Goal: Check status: Check status

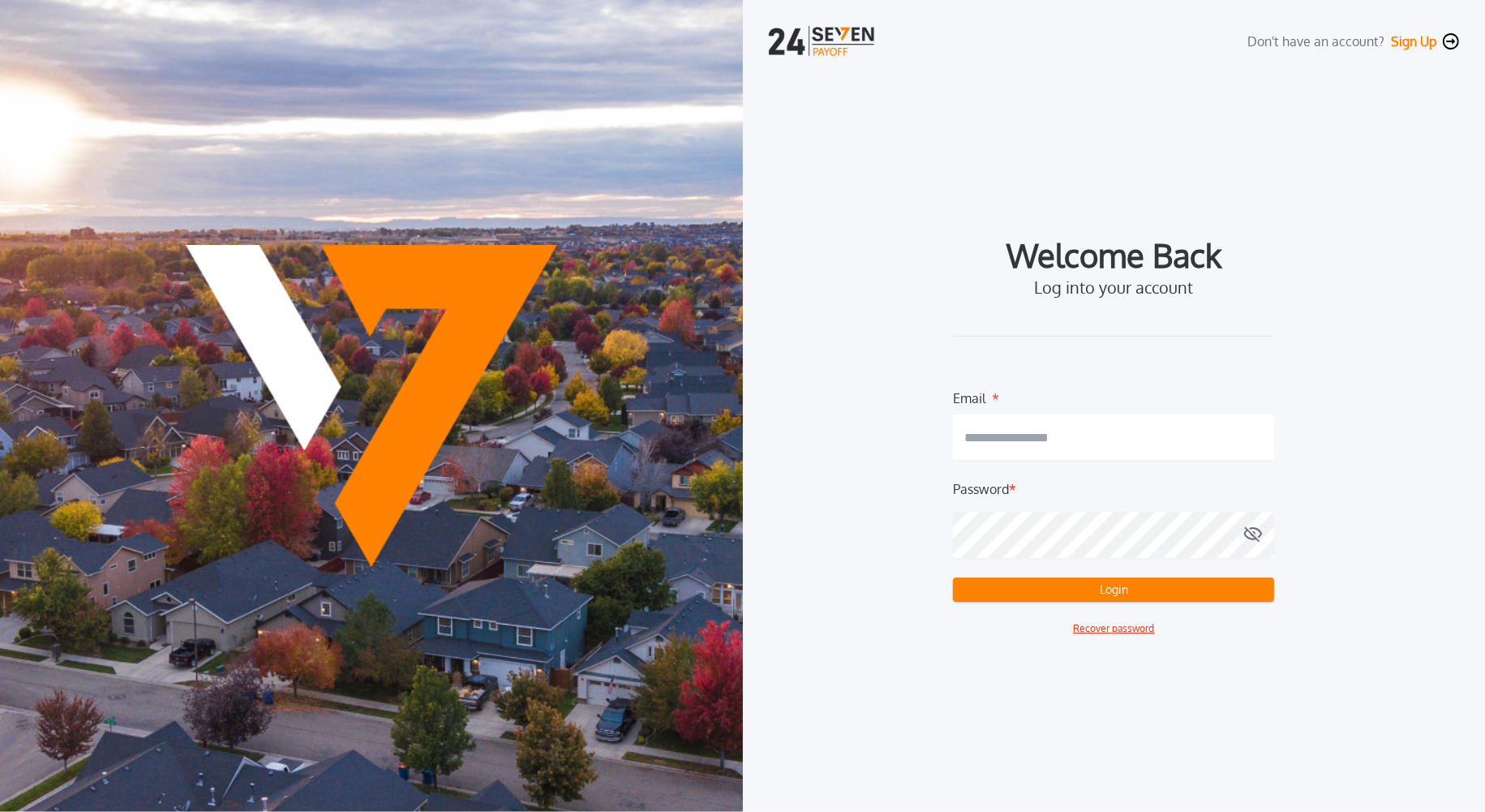
click at [999, 444] on input "email" at bounding box center [1114, 437] width 321 height 45
type input "*"
click at [0, 811] on com-1password-button at bounding box center [0, 812] width 0 height 0
type input "**********"
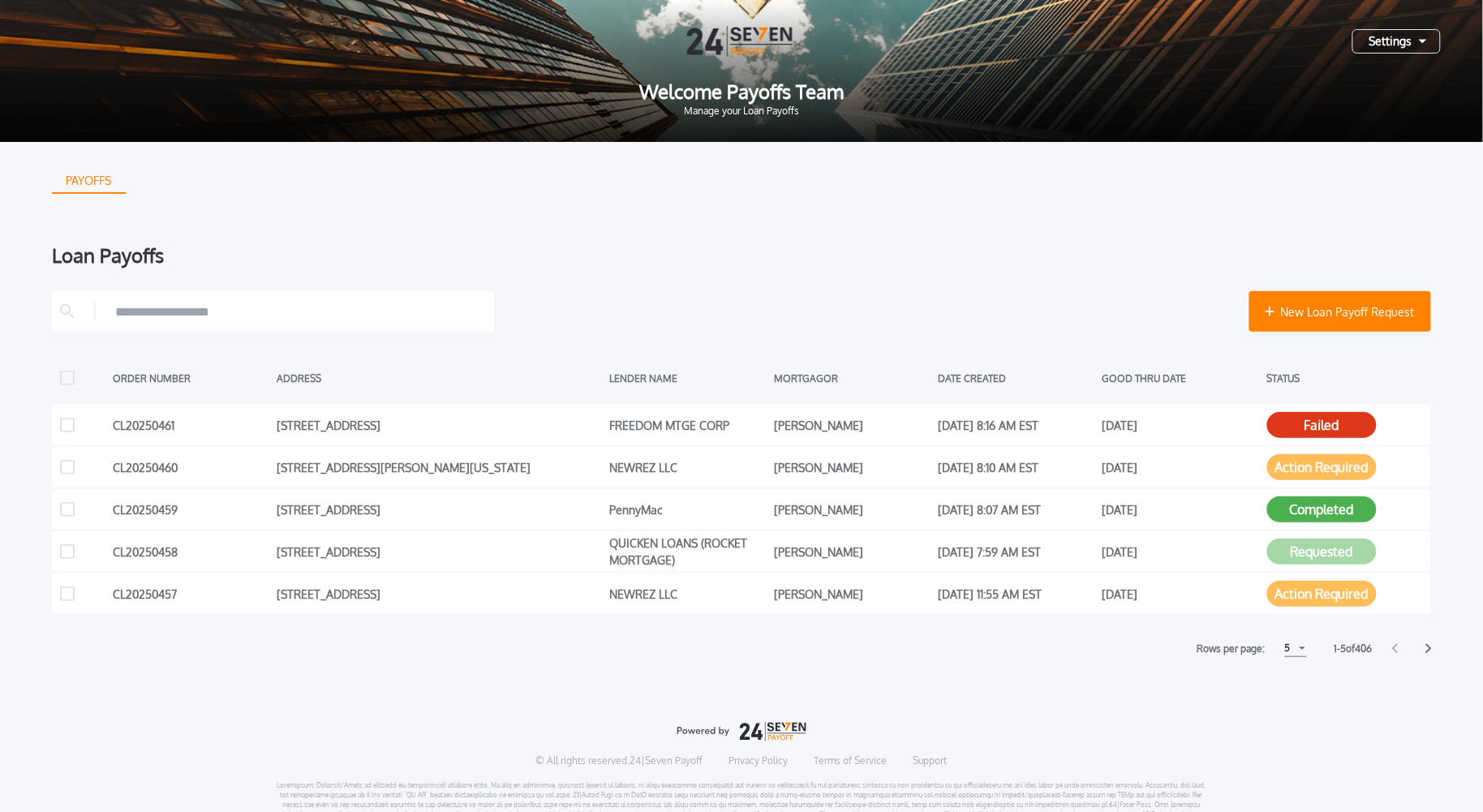
click at [1299, 649] on div "5" at bounding box center [1295, 649] width 22 height 17
click at [1290, 709] on h1 "15" at bounding box center [1294, 710] width 15 height 19
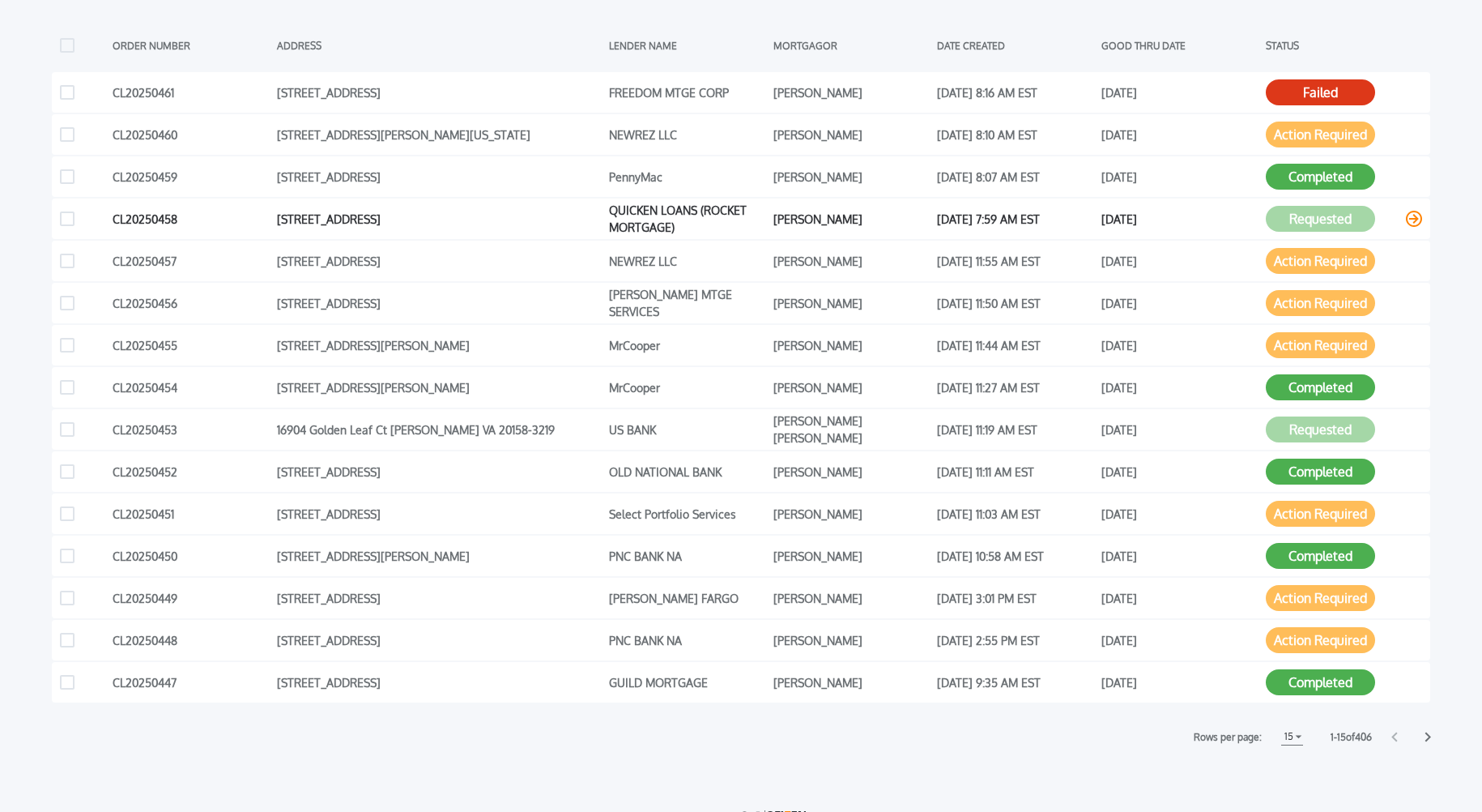
scroll to position [310, 0]
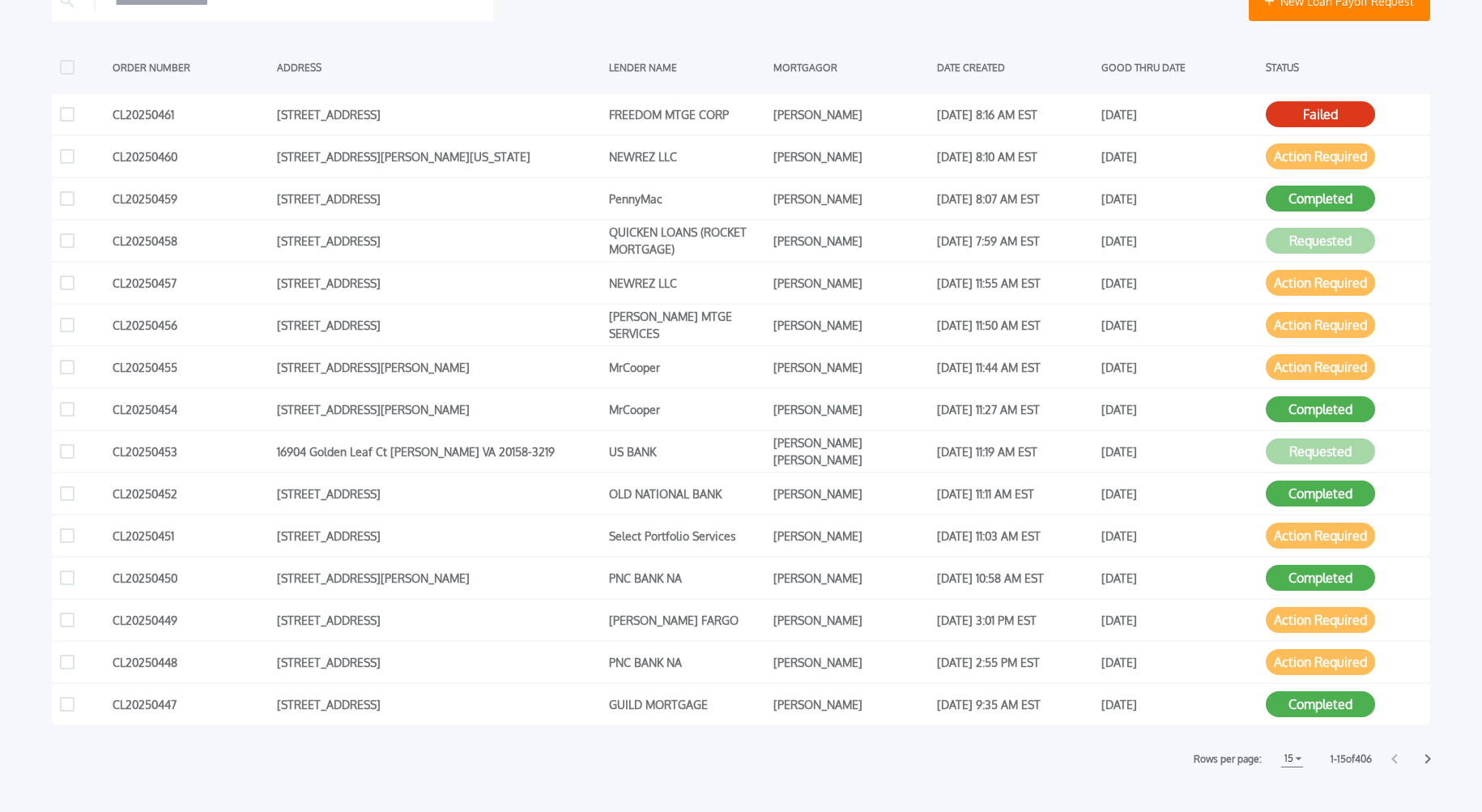
click at [1429, 760] on icon at bounding box center [1429, 759] width 6 height 10
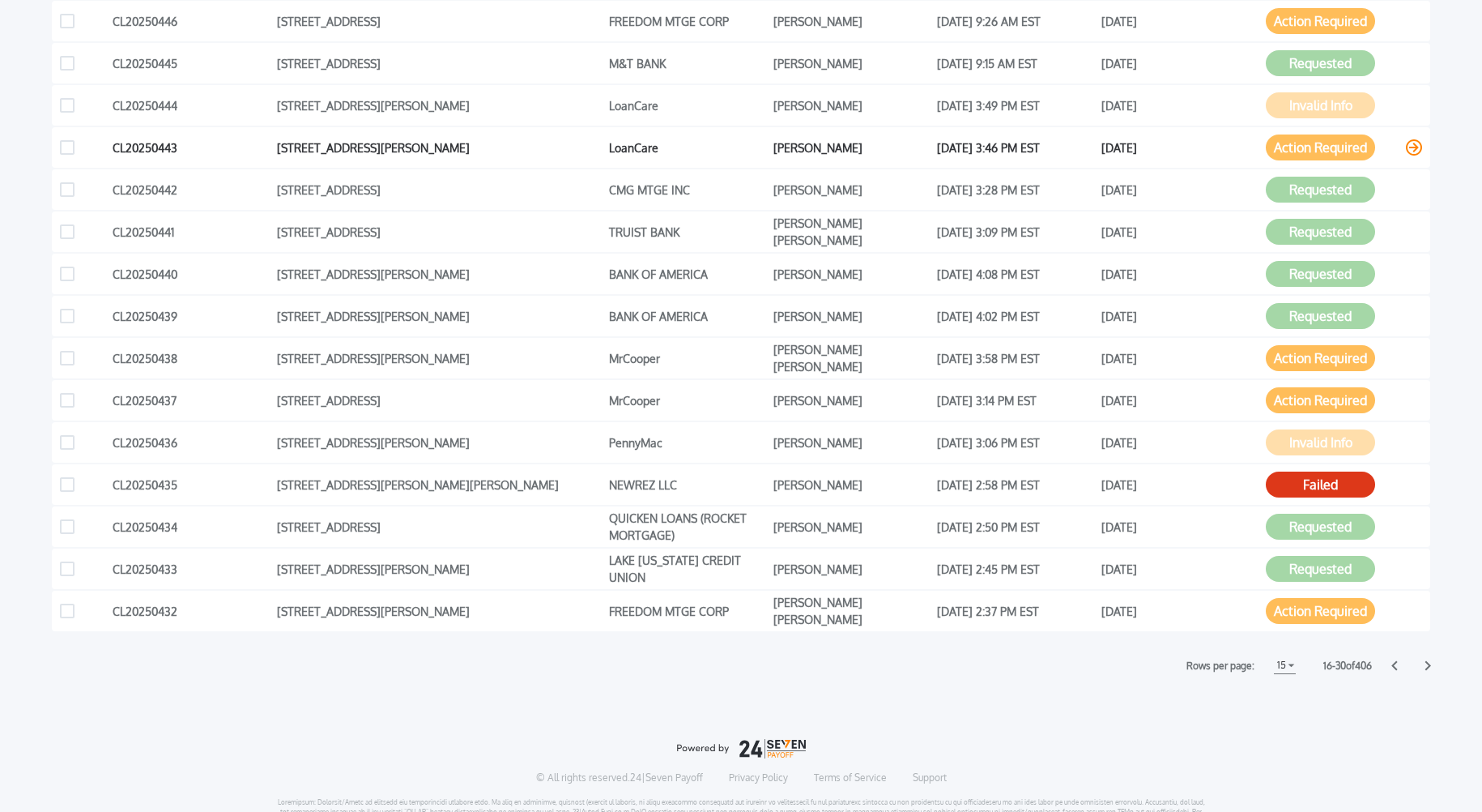
scroll to position [472, 0]
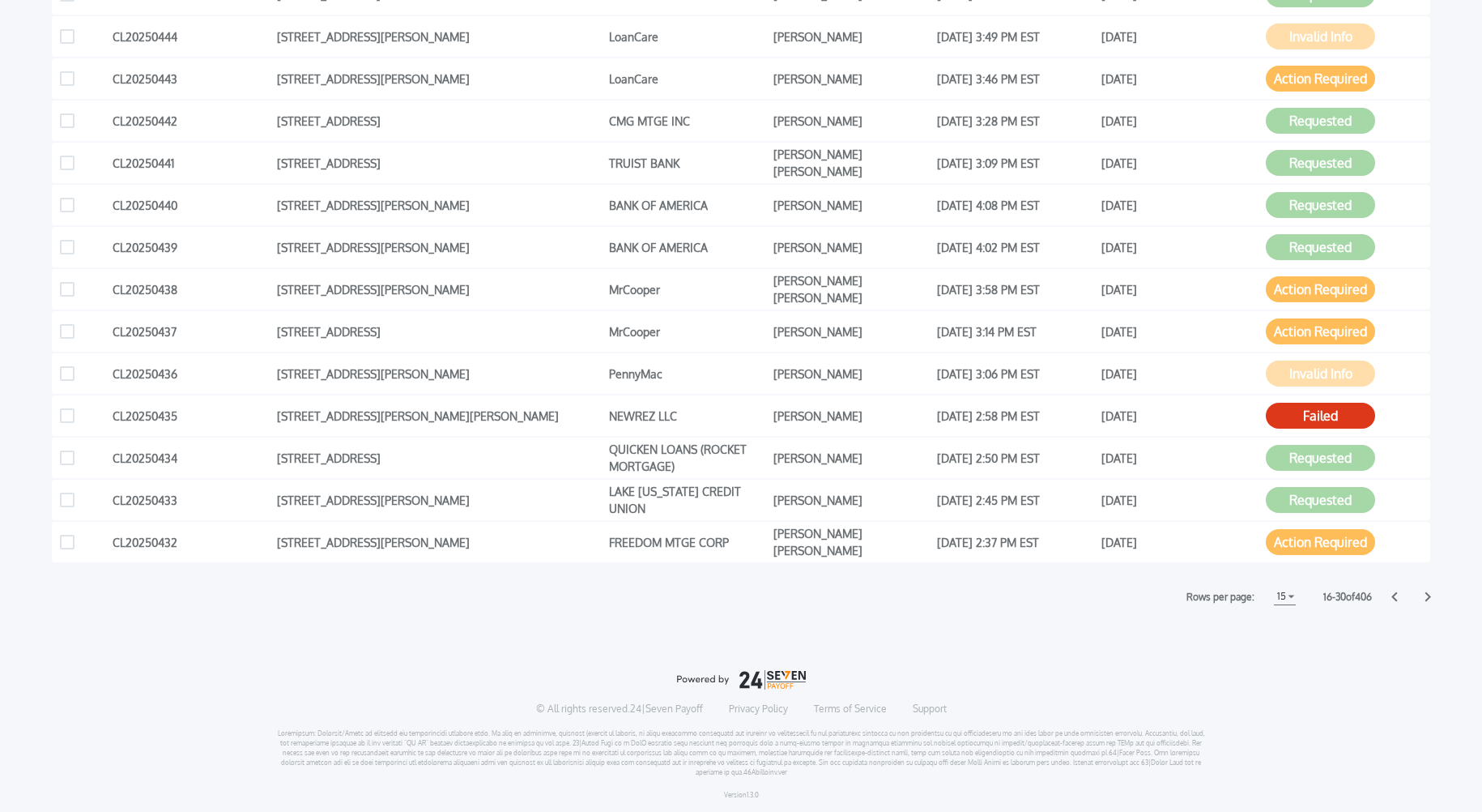
click at [1464, 567] on div "PAYOFFS Loan Payoffs New Loan Payoff Request ORDER NUMBER ADDRESS LENDER NAME M…" at bounding box center [741, 241] width 1482 height 1143
click at [1426, 594] on icon at bounding box center [1428, 596] width 7 height 11
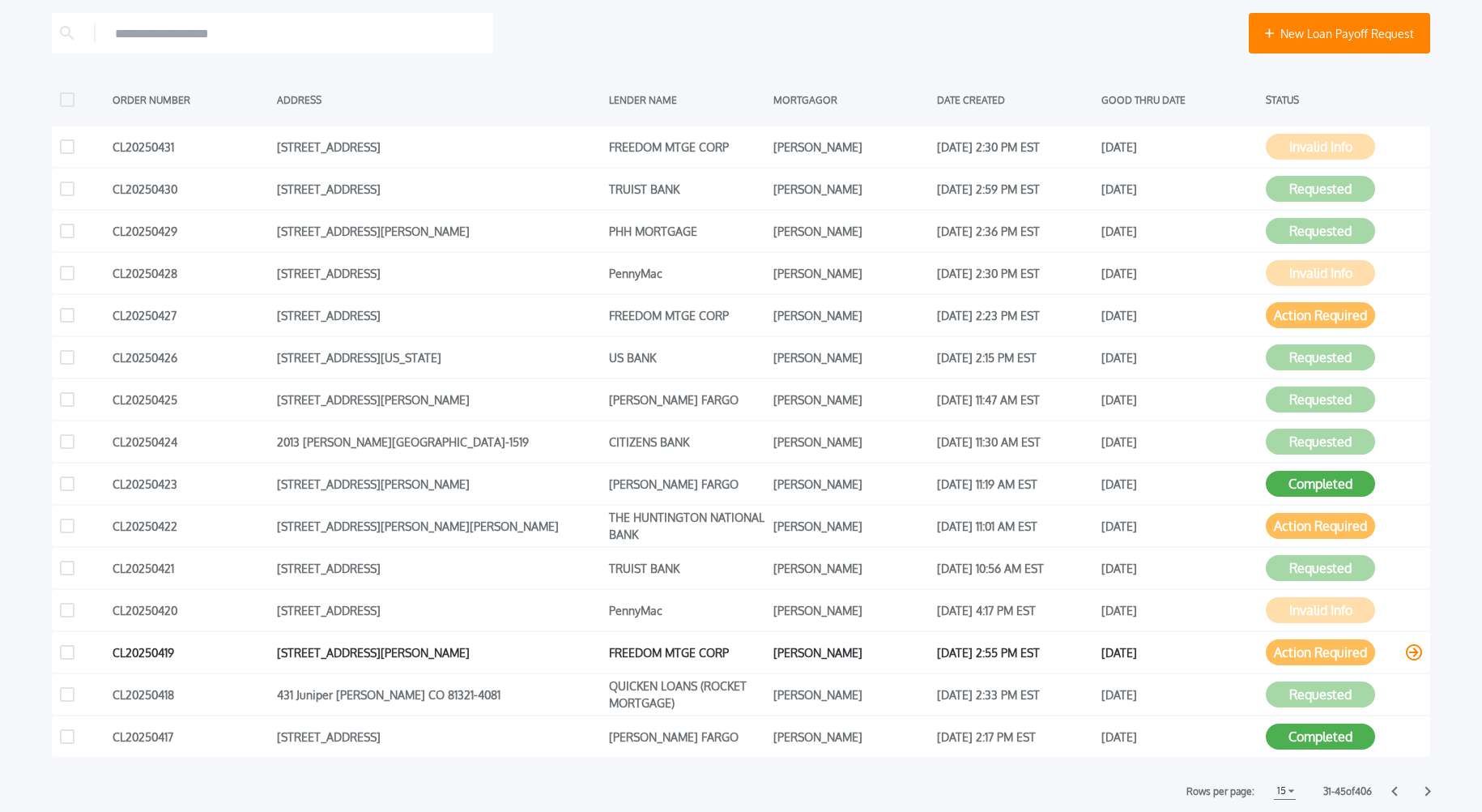
scroll to position [261, 0]
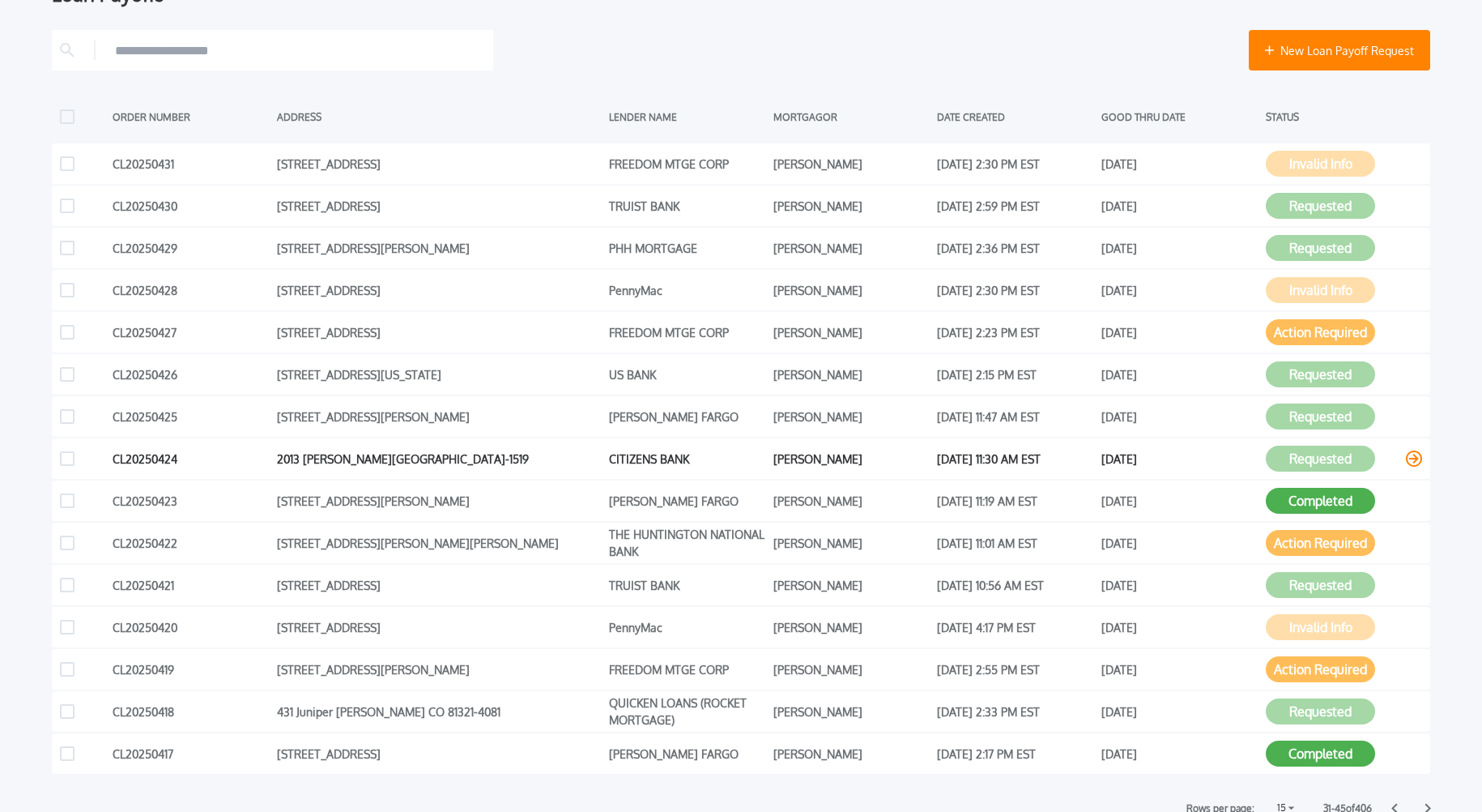
click at [1318, 460] on button "Requested" at bounding box center [1320, 458] width 109 height 26
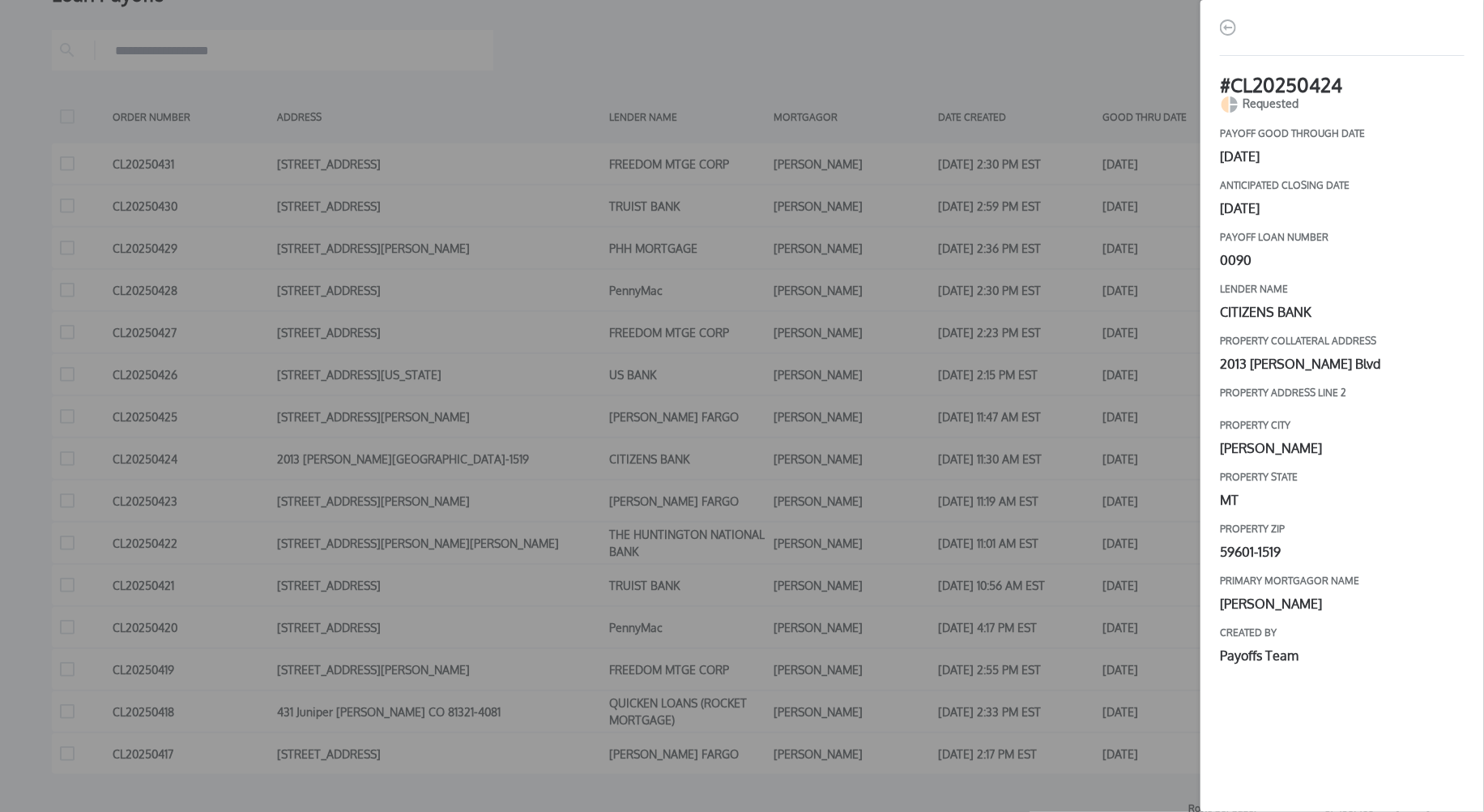
click at [1140, 285] on div "# CL20250424 Requested payoff good through date [DATE] Anticipated closing date…" at bounding box center [742, 406] width 1484 height 812
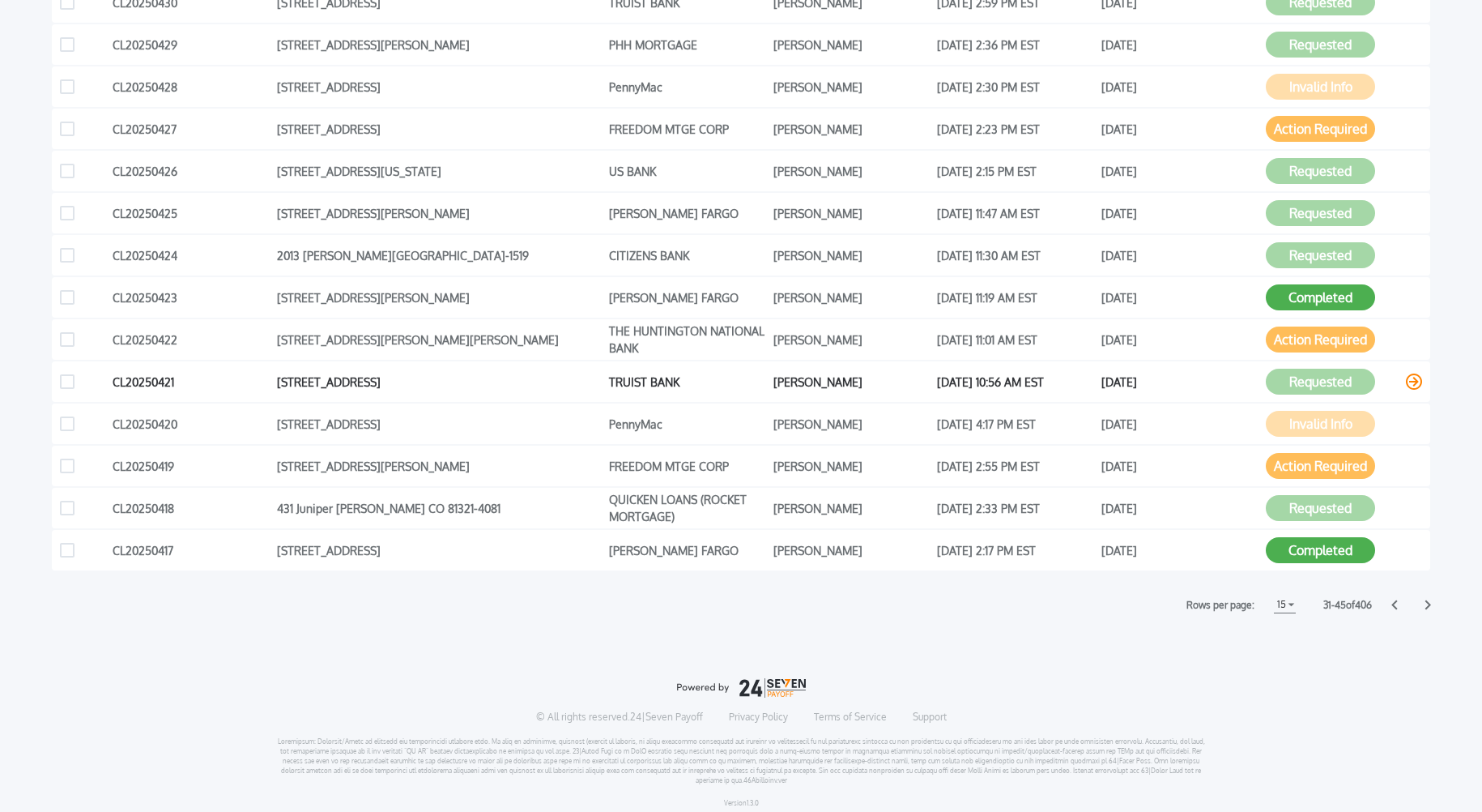
scroll to position [472, 0]
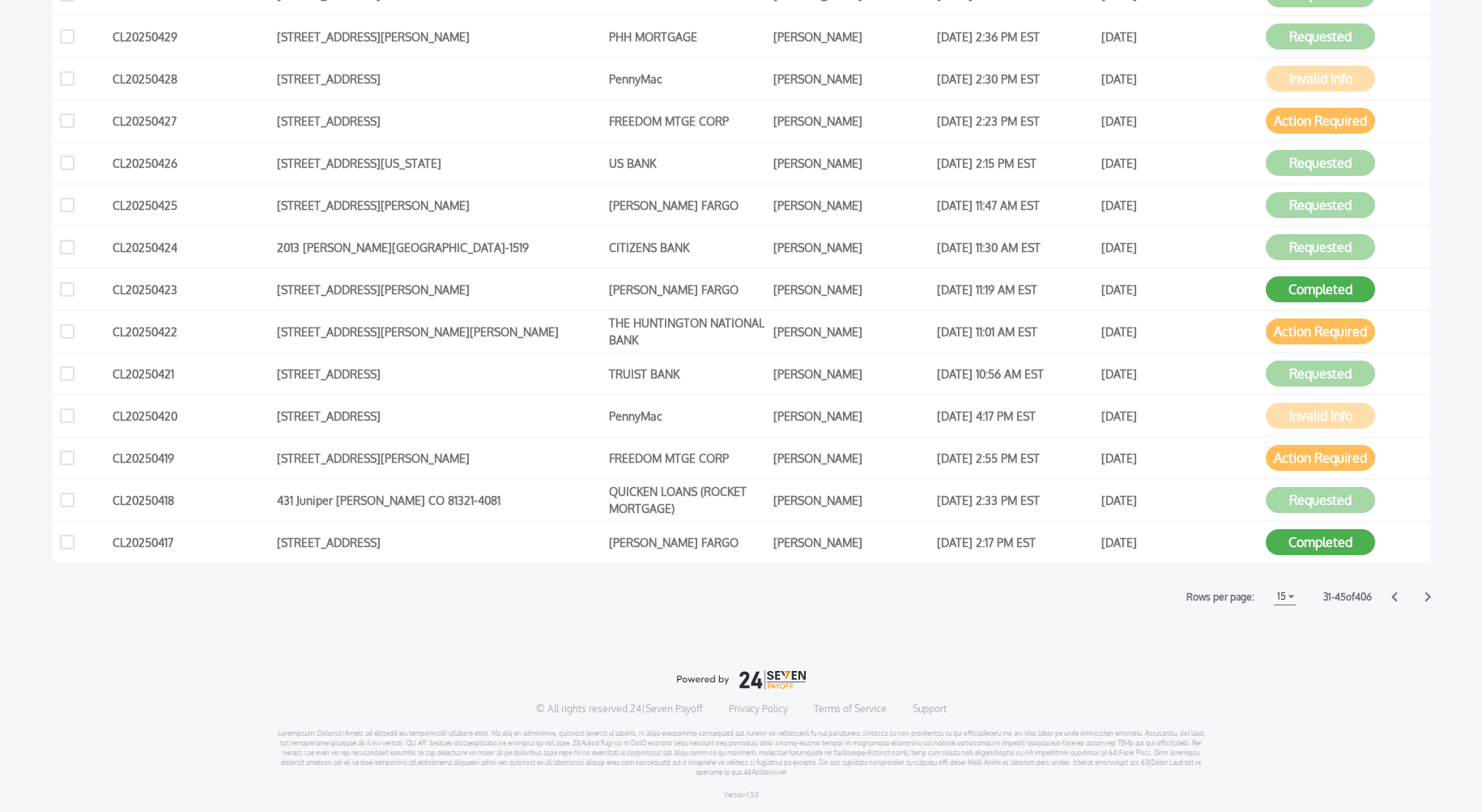
click at [1425, 598] on icon at bounding box center [1428, 596] width 7 height 11
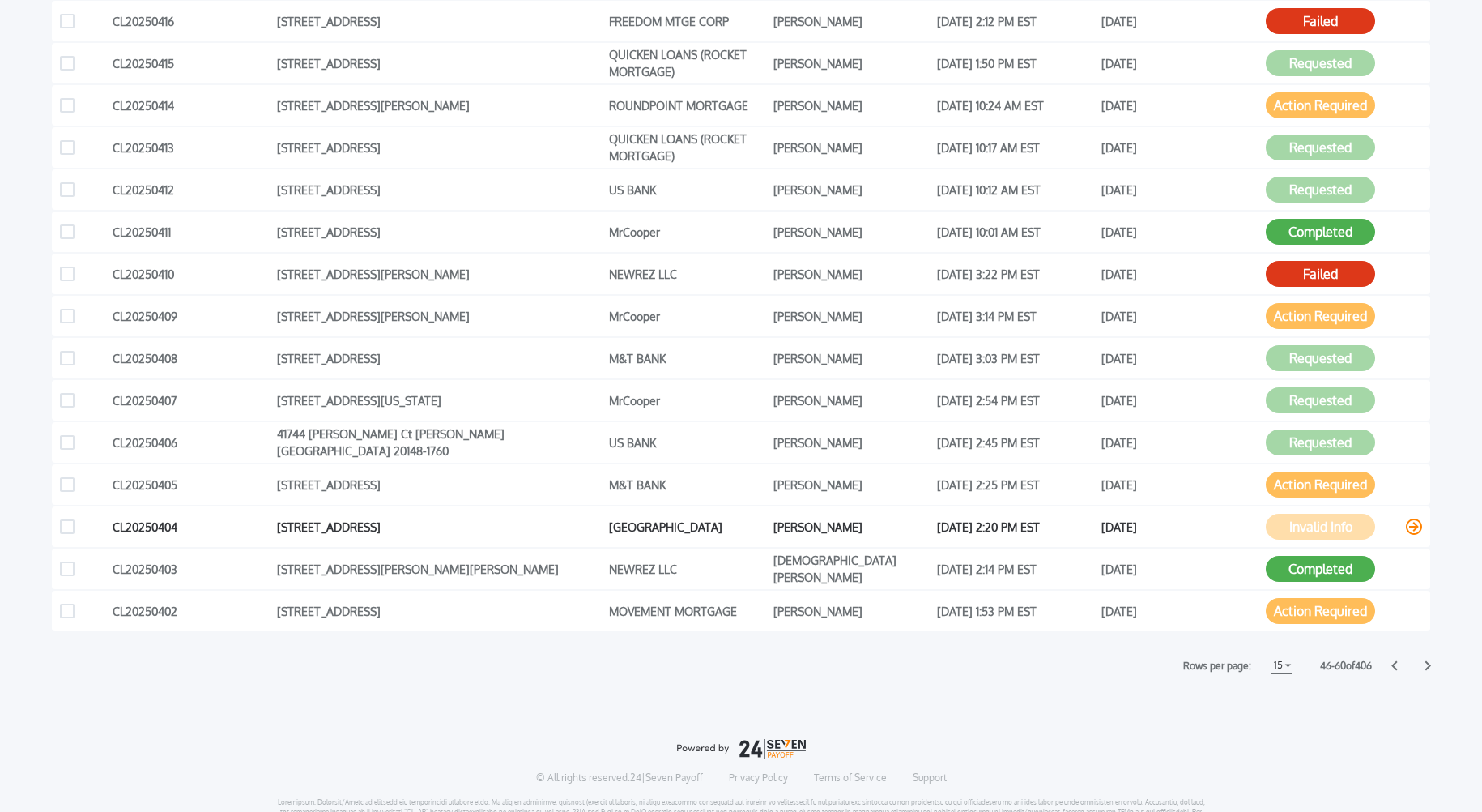
scroll to position [401, 0]
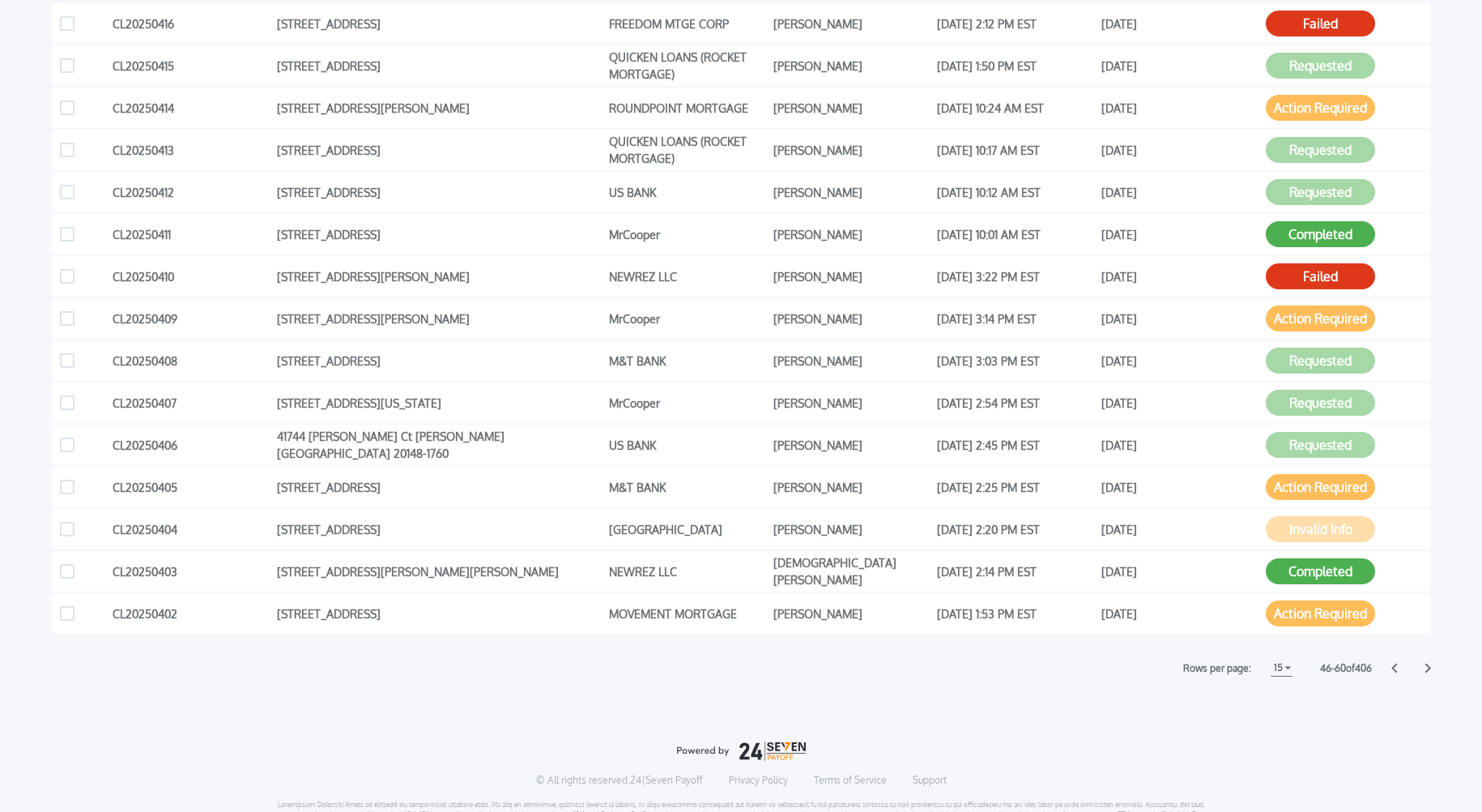
click at [1425, 666] on icon at bounding box center [1428, 667] width 7 height 11
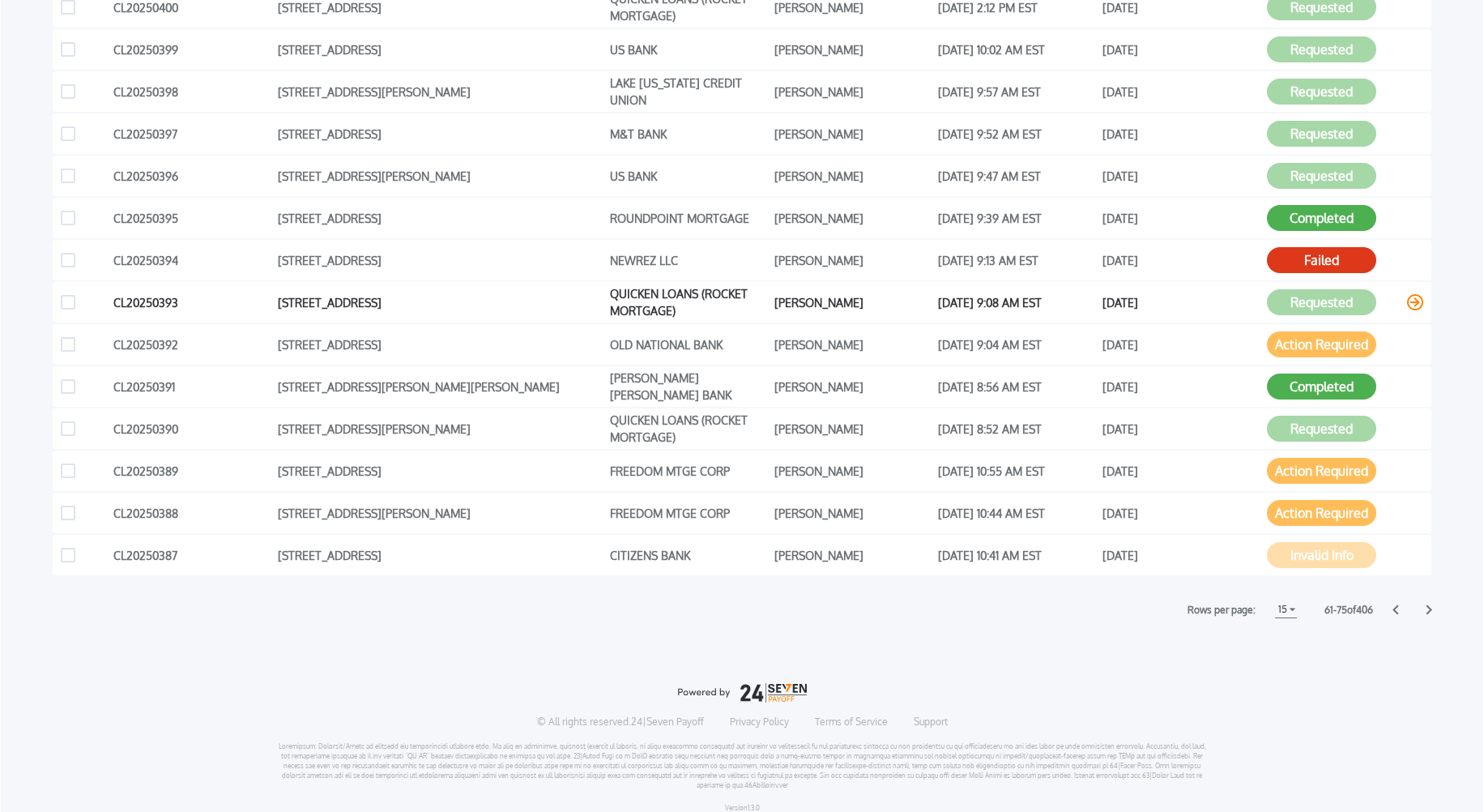
scroll to position [472, 0]
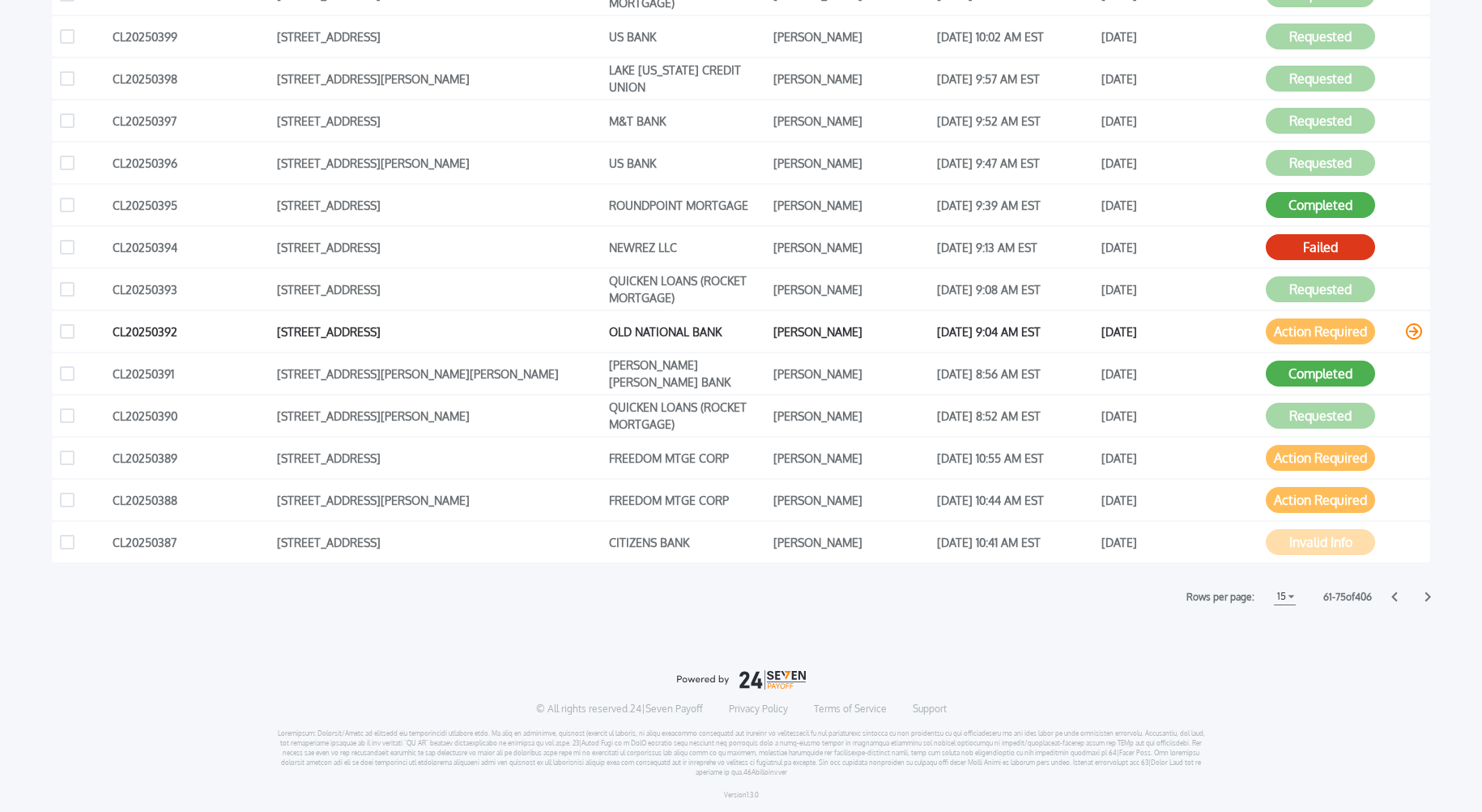
click at [1406, 329] on icon at bounding box center [1413, 331] width 16 height 16
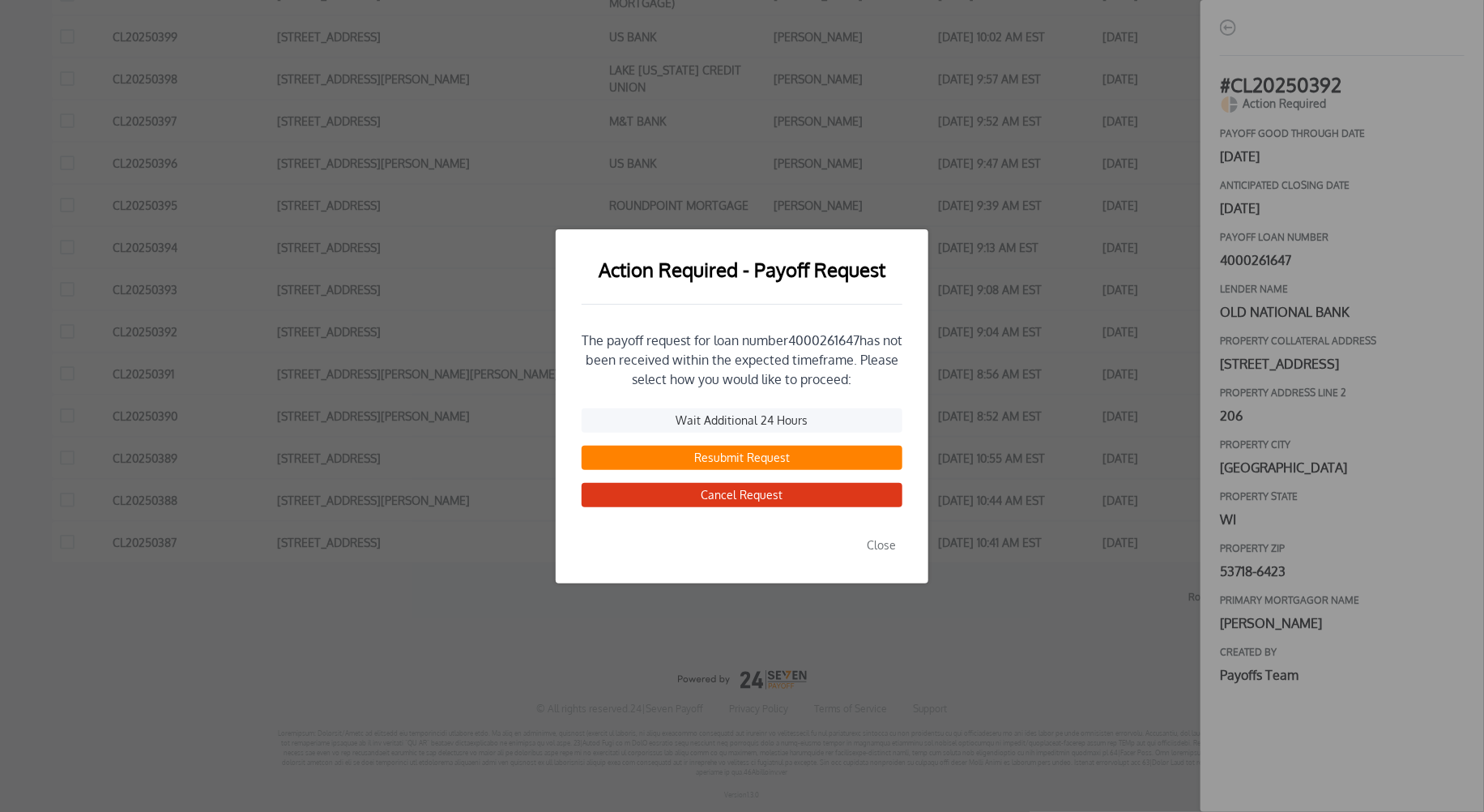
click at [733, 454] on button "Resubmit Request" at bounding box center [742, 457] width 321 height 24
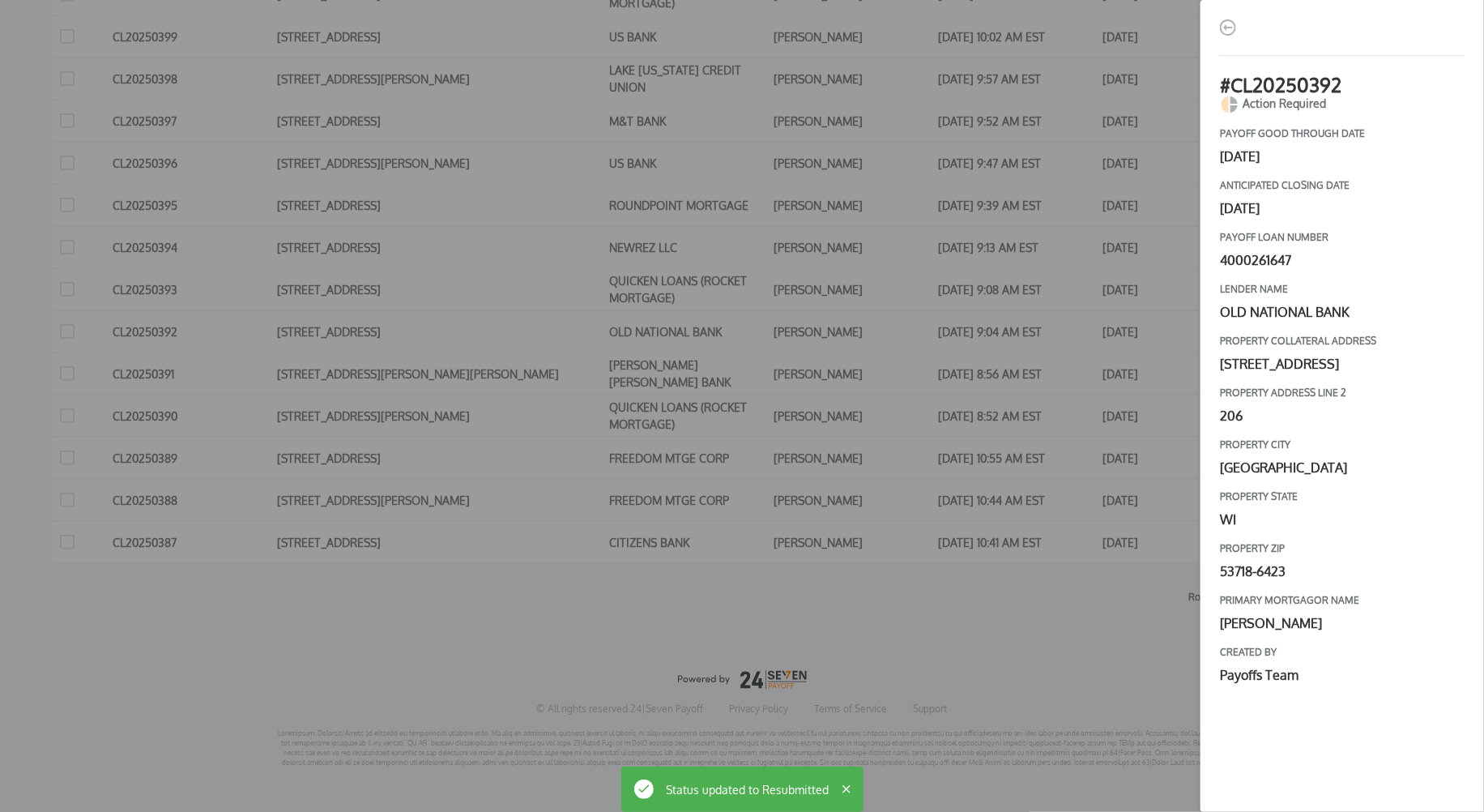
click at [1015, 426] on div "# CL20250392 Action Required payoff good through date [DATE] Anticipated closin…" at bounding box center [742, 406] width 1484 height 812
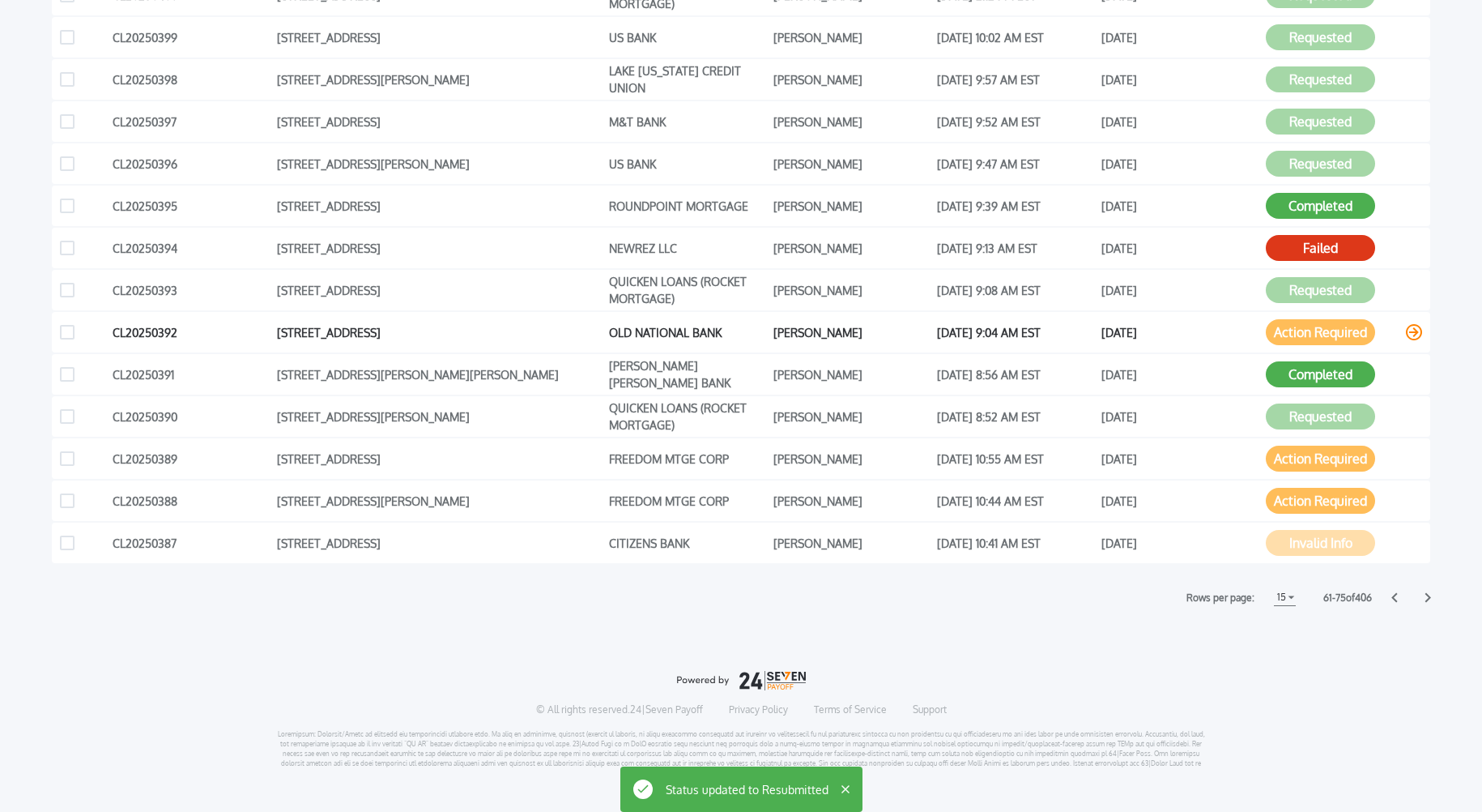
click at [1415, 332] on icon at bounding box center [1413, 332] width 16 height 16
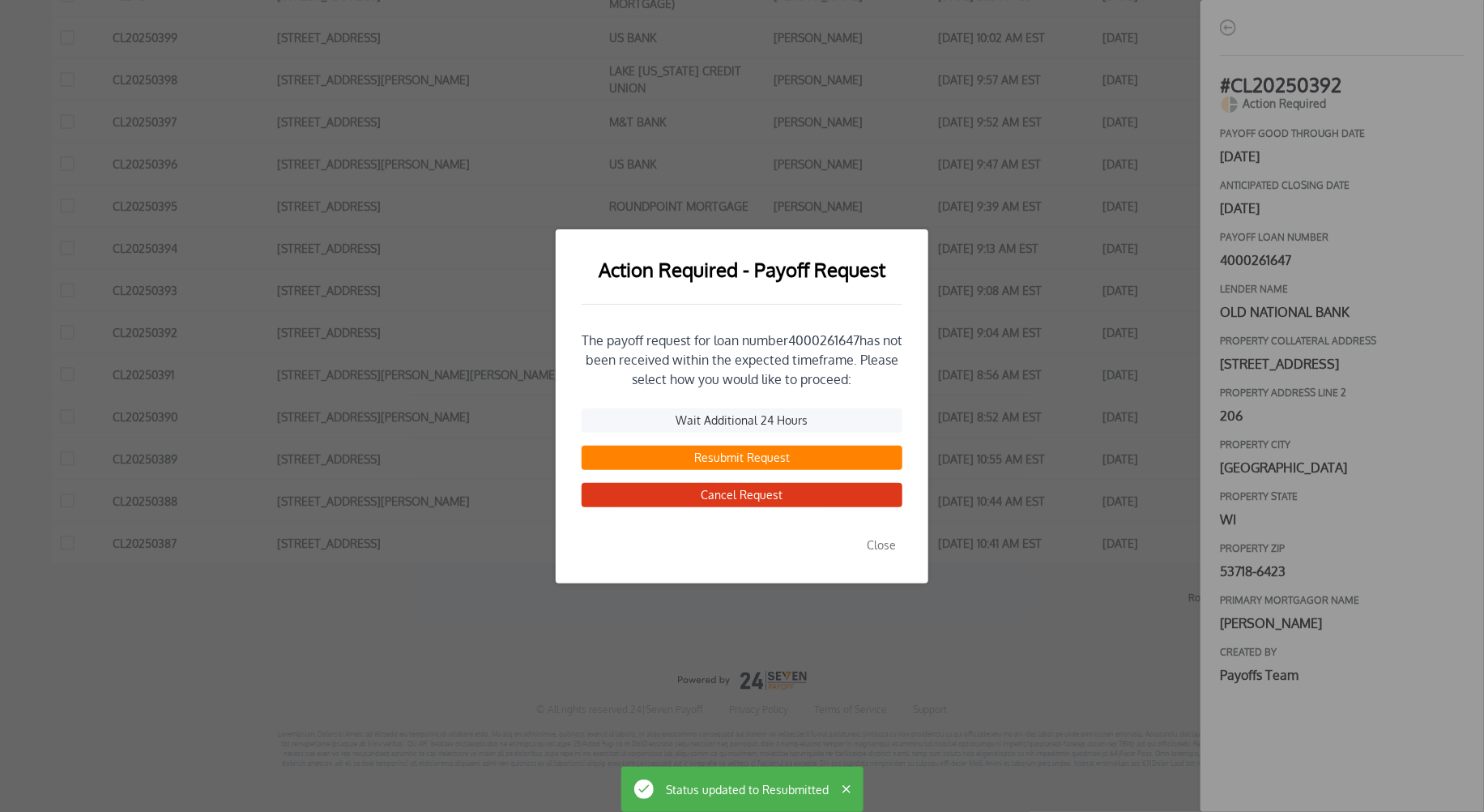
click at [745, 462] on button "Resubmit Request" at bounding box center [742, 457] width 321 height 24
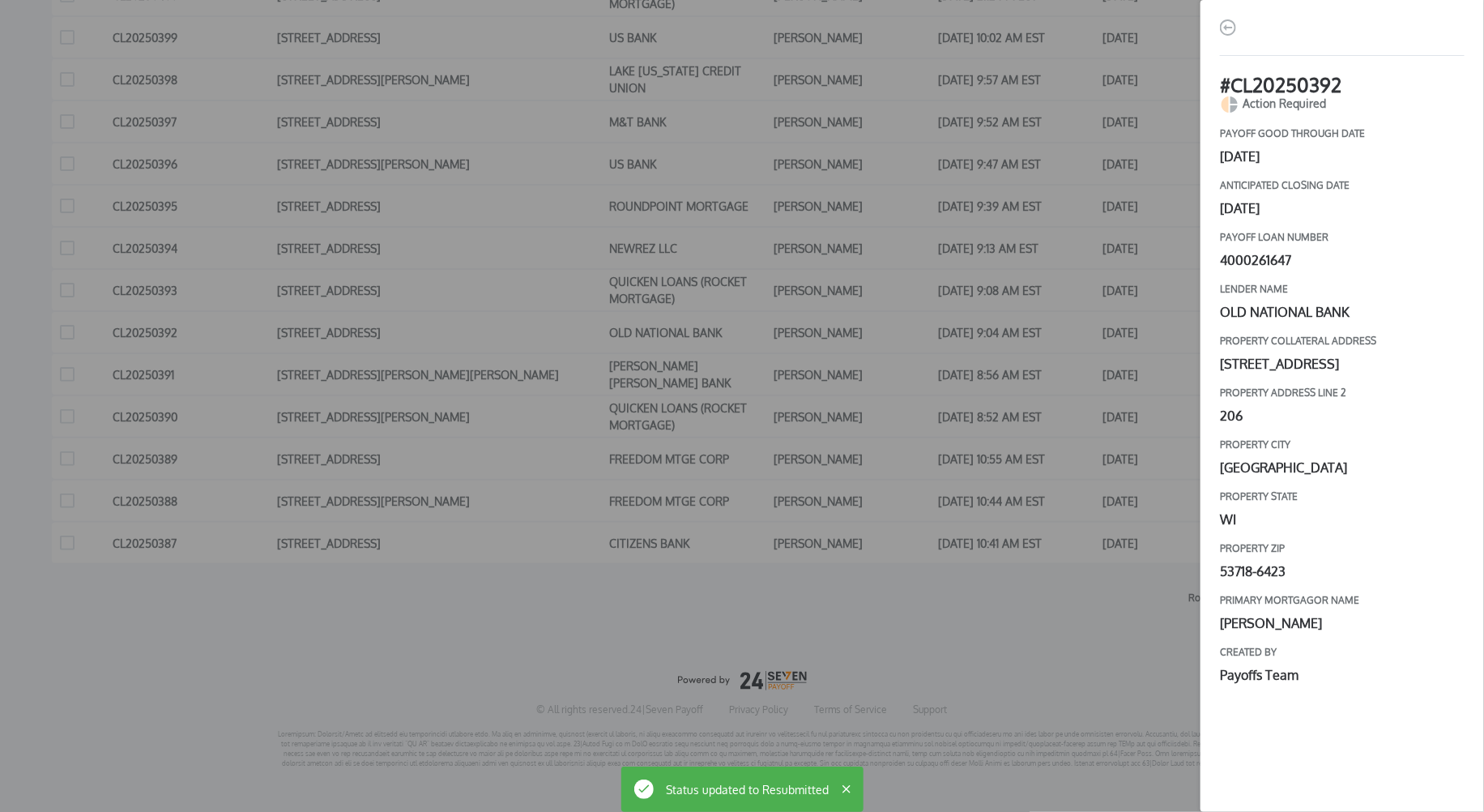
click at [1114, 435] on div "# CL20250392 Action Required payoff good through date [DATE] Anticipated closin…" at bounding box center [742, 406] width 1484 height 812
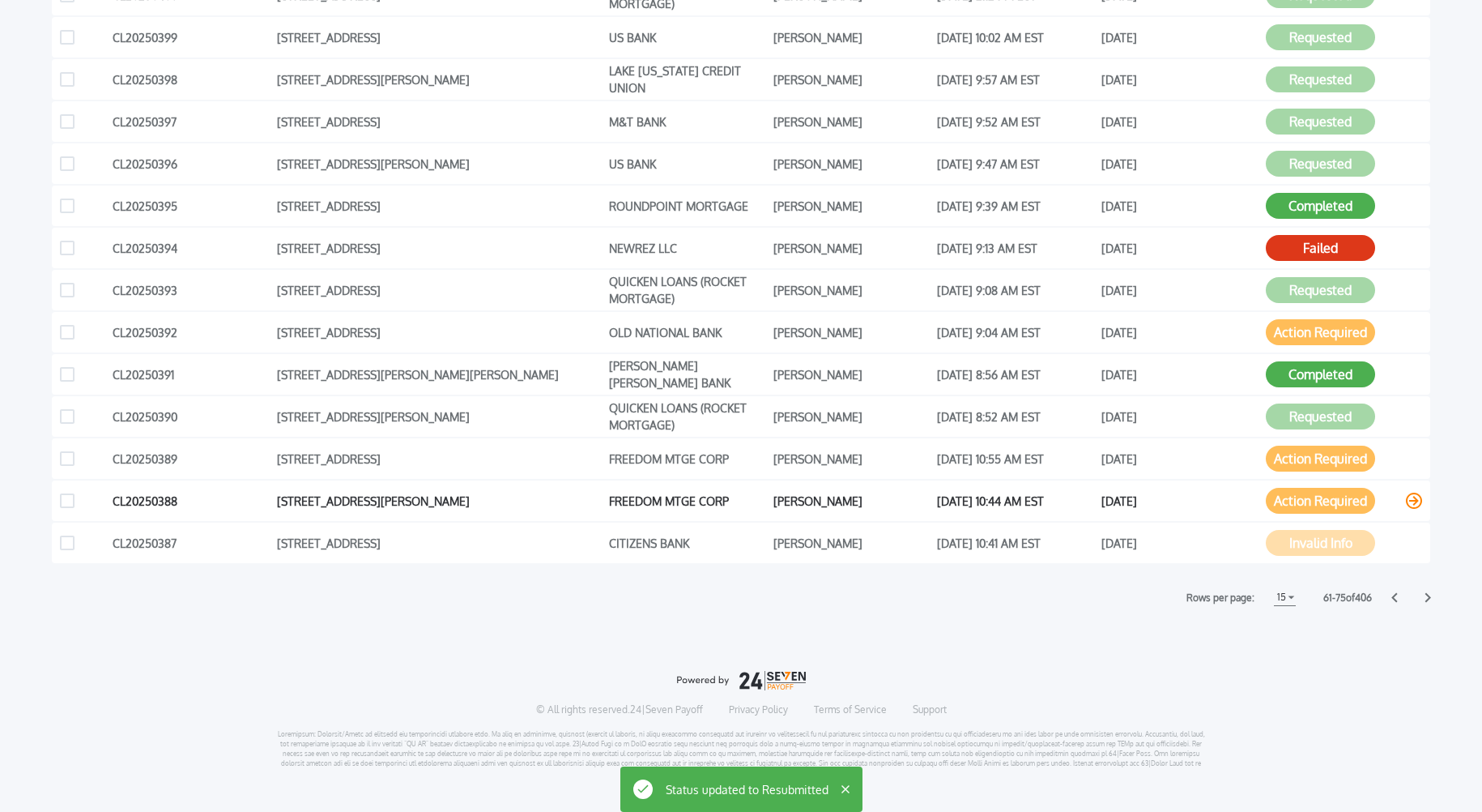
click at [1414, 505] on icon at bounding box center [1413, 500] width 16 height 16
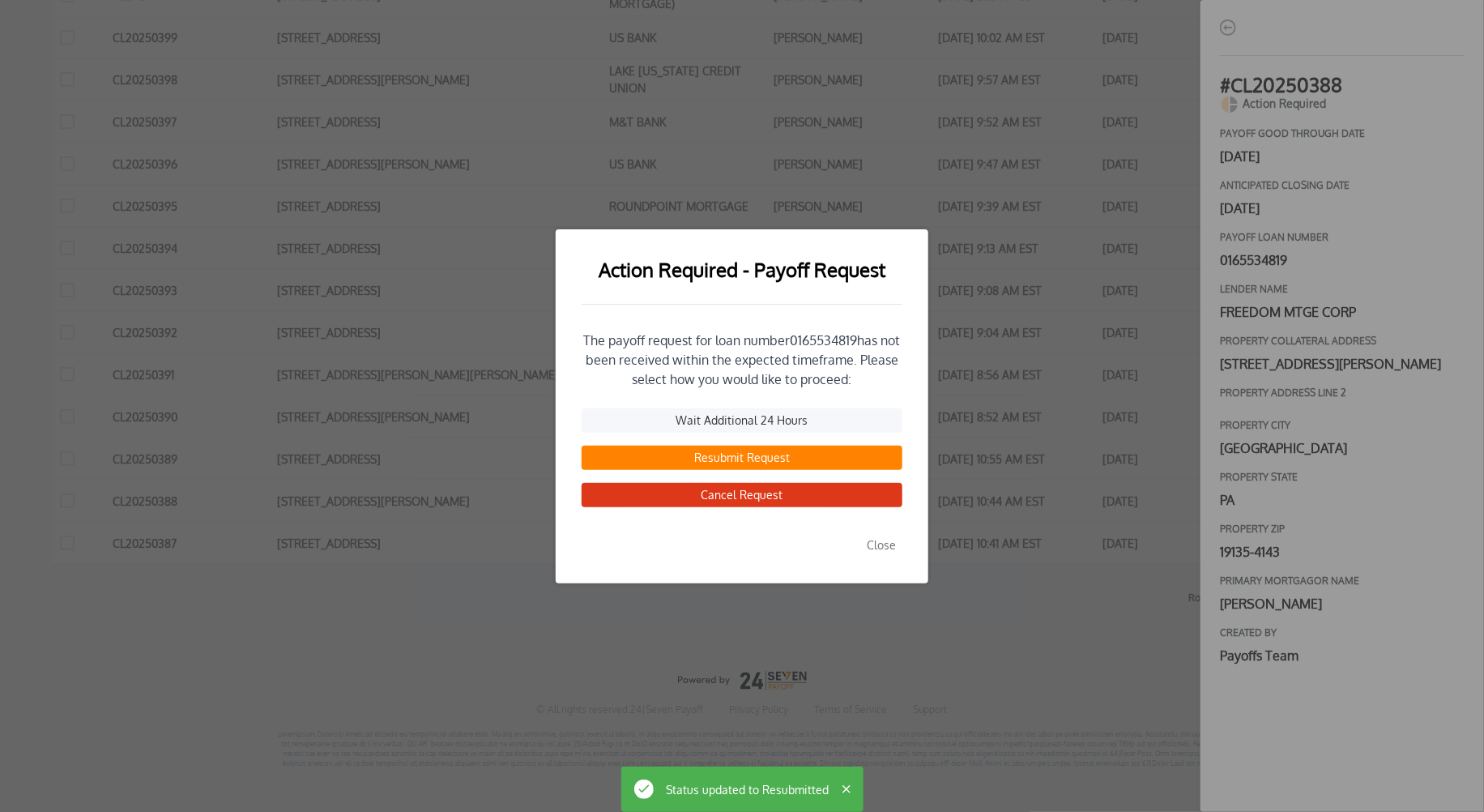
click at [727, 456] on button "Resubmit Request" at bounding box center [742, 457] width 321 height 24
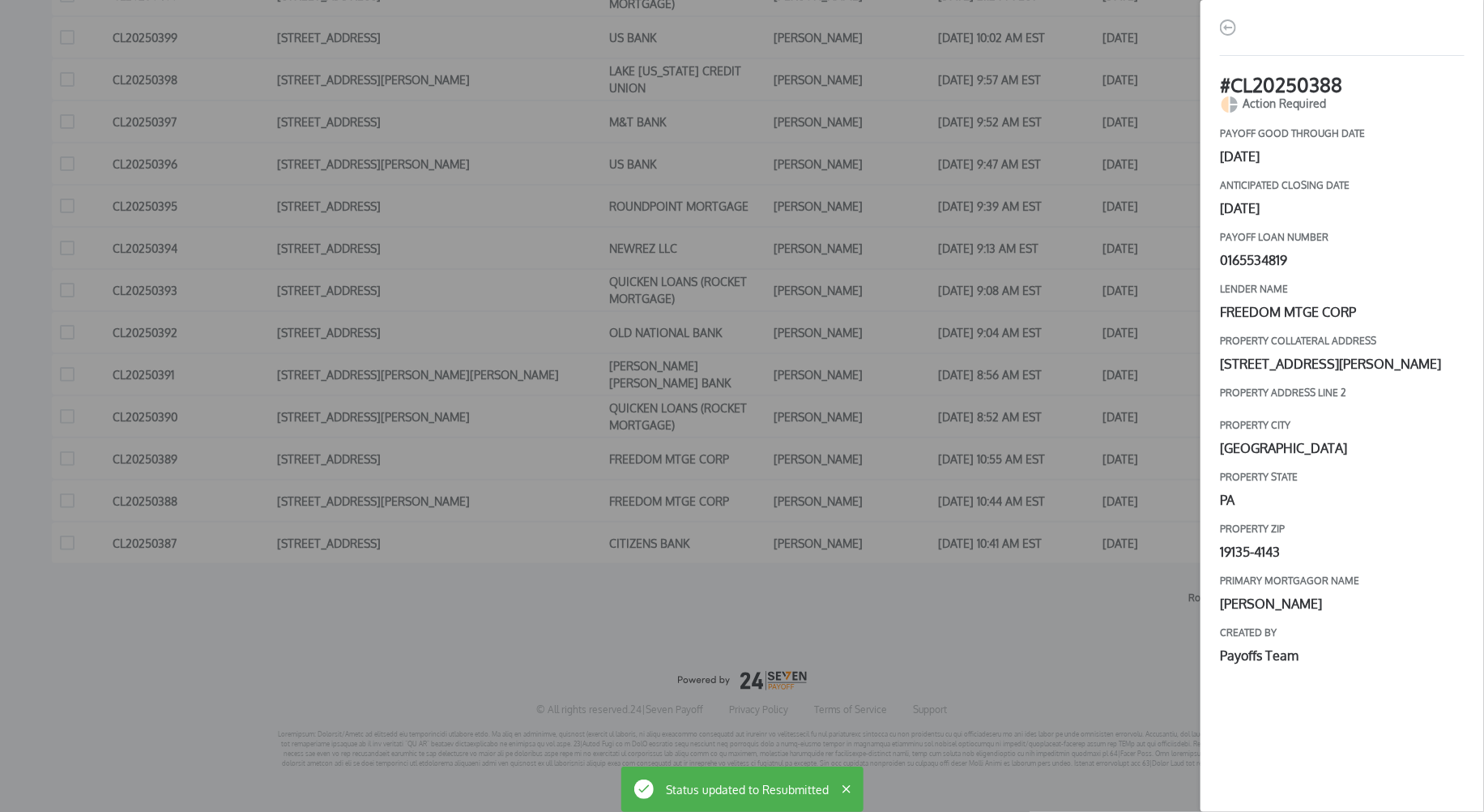
drag, startPoint x: 1138, startPoint y: 575, endPoint x: 1148, endPoint y: 570, distance: 11.2
click at [1138, 575] on div "# CL20250388 Action Required payoff good through date [DATE] Anticipated closin…" at bounding box center [742, 406] width 1484 height 812
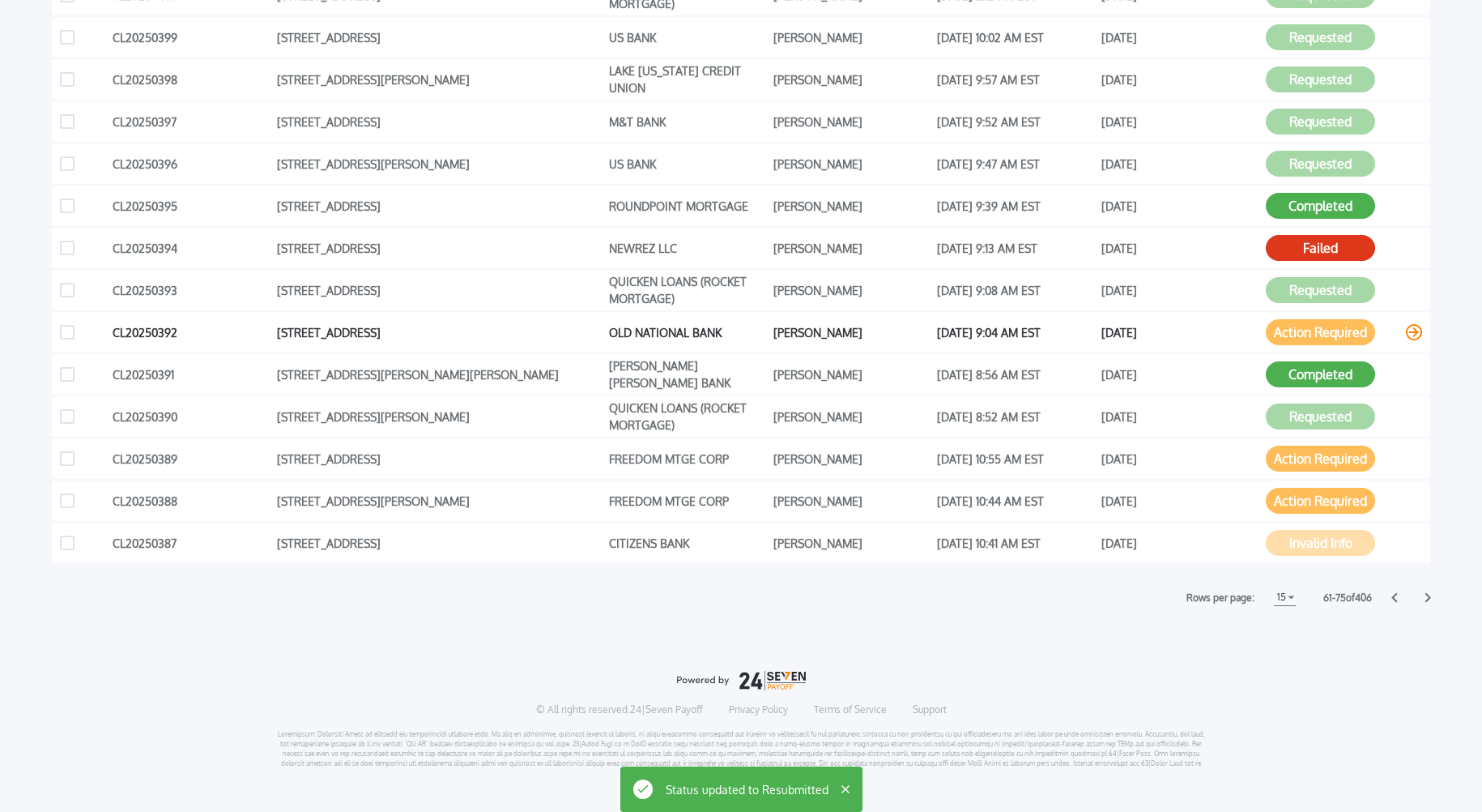
click at [1411, 331] on icon at bounding box center [1413, 332] width 16 height 16
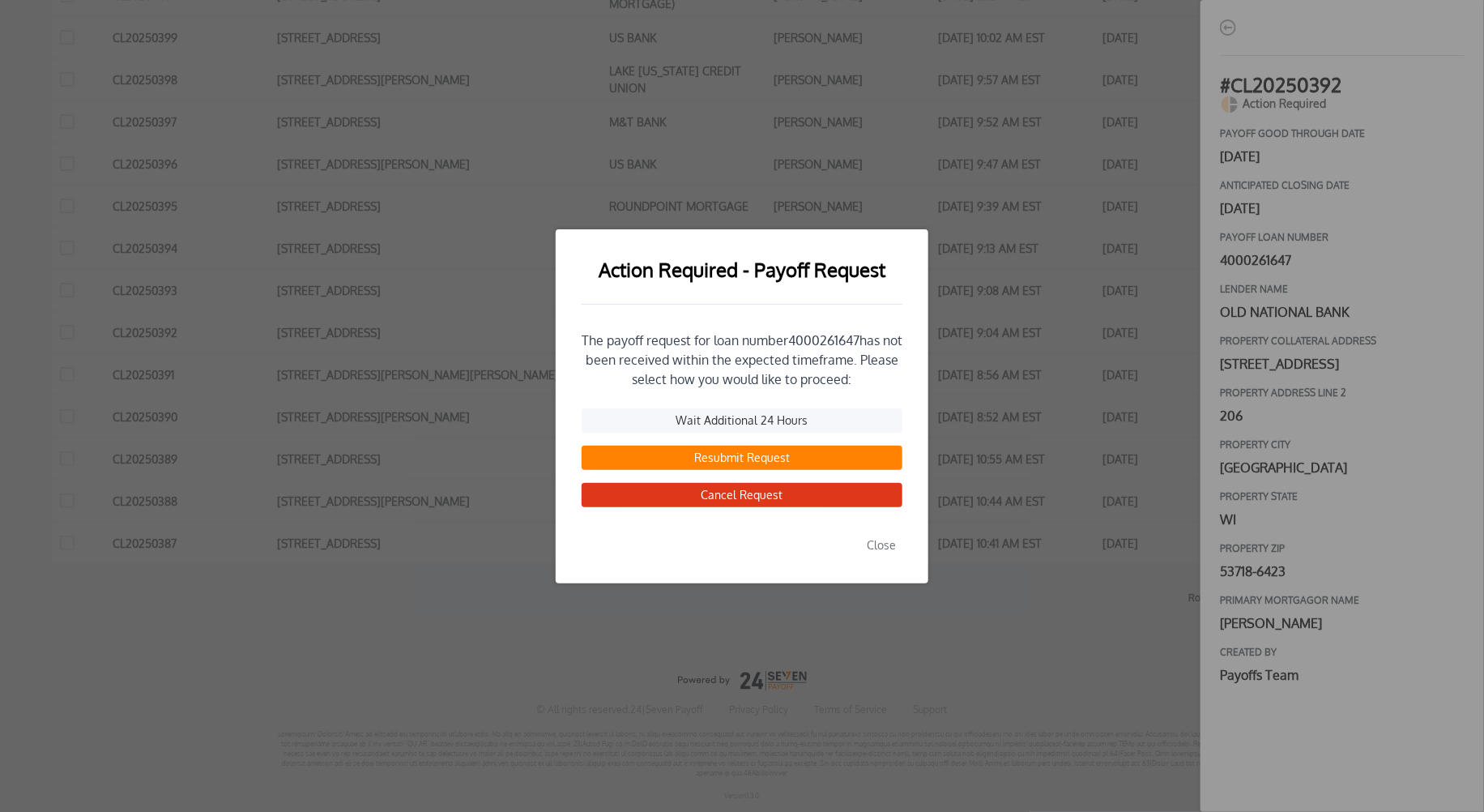
click at [748, 461] on button "Resubmit Request" at bounding box center [742, 457] width 321 height 24
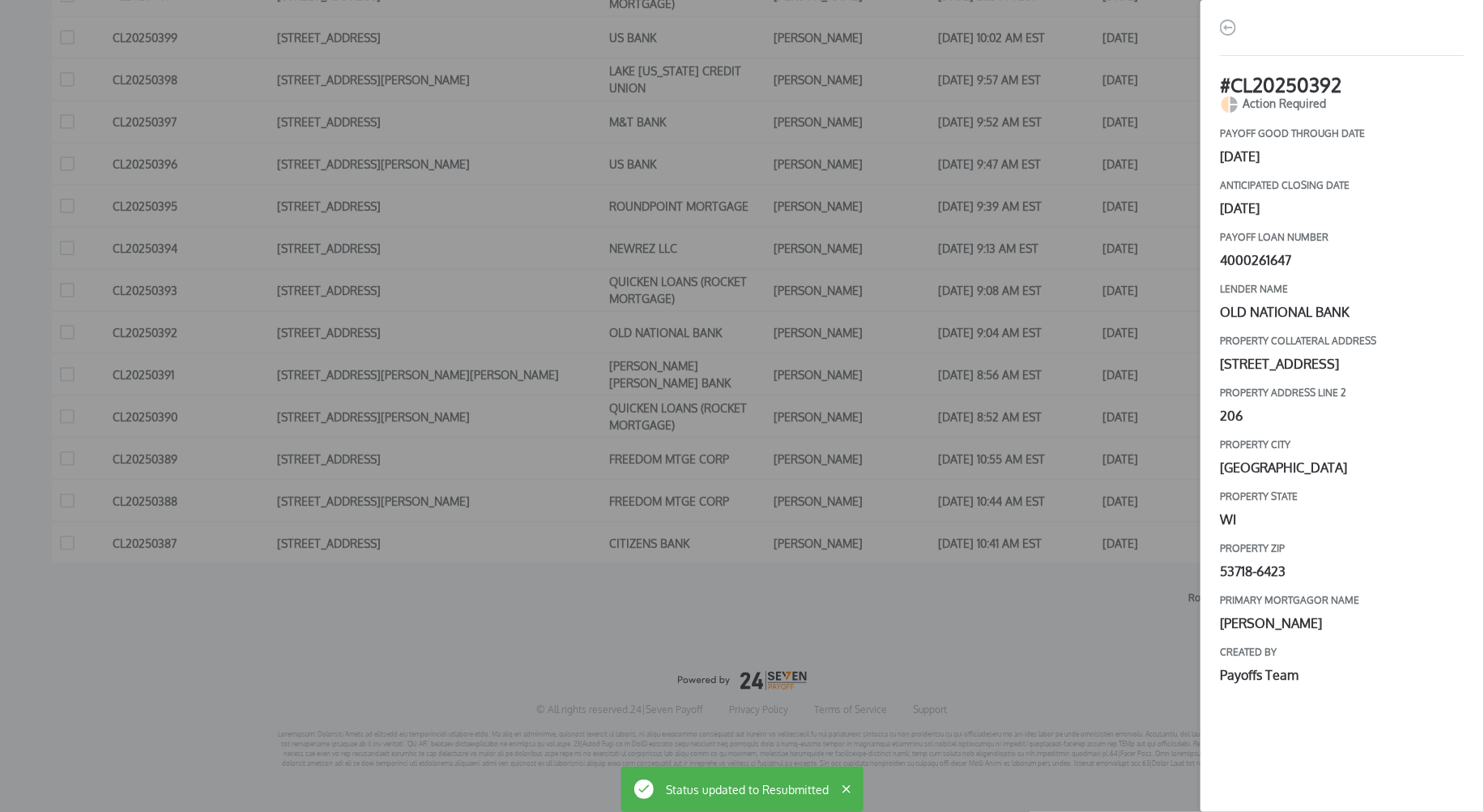
click at [1026, 616] on div "# CL20250392 Action Required payoff good through date [DATE] Anticipated closin…" at bounding box center [742, 406] width 1484 height 812
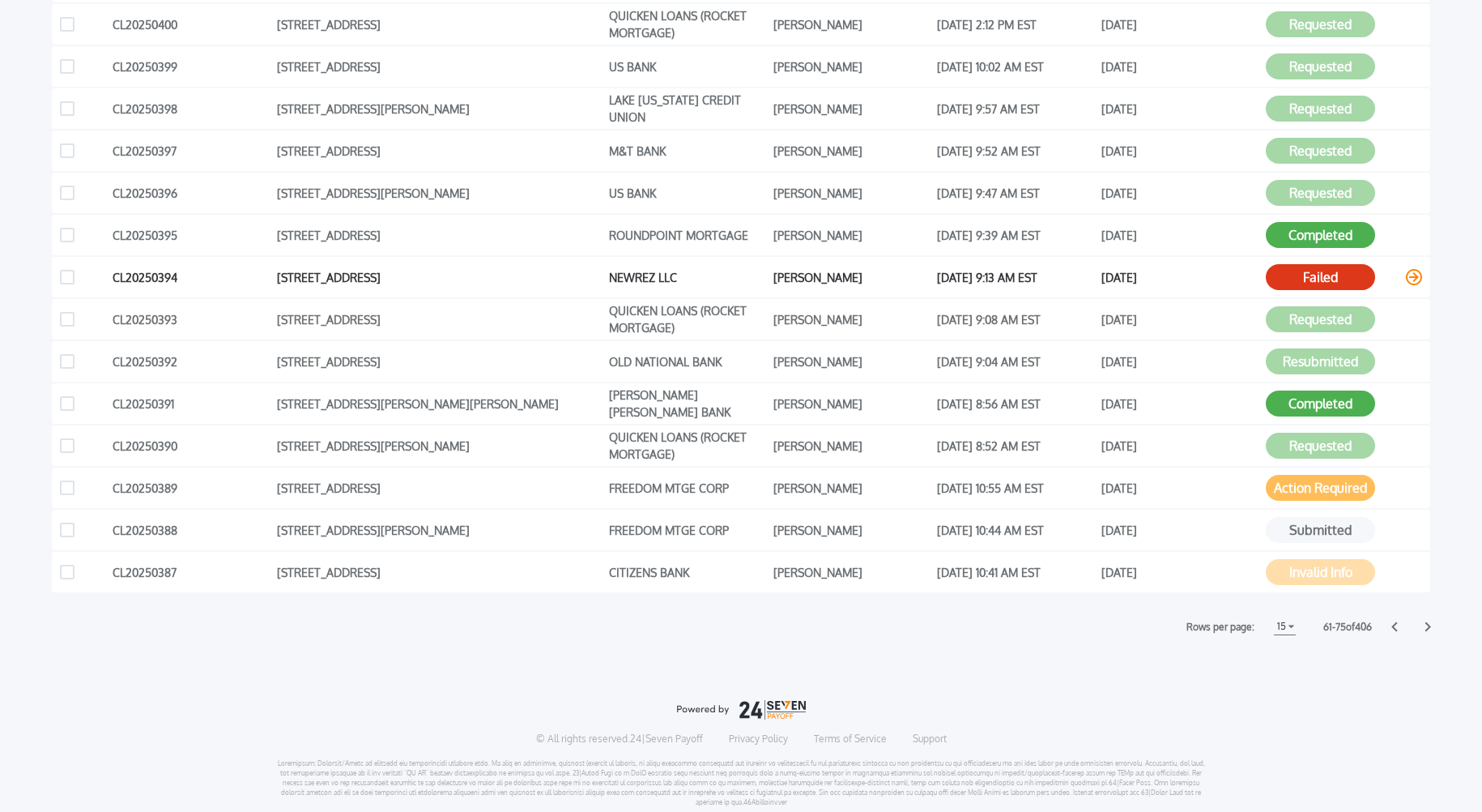
scroll to position [448, 0]
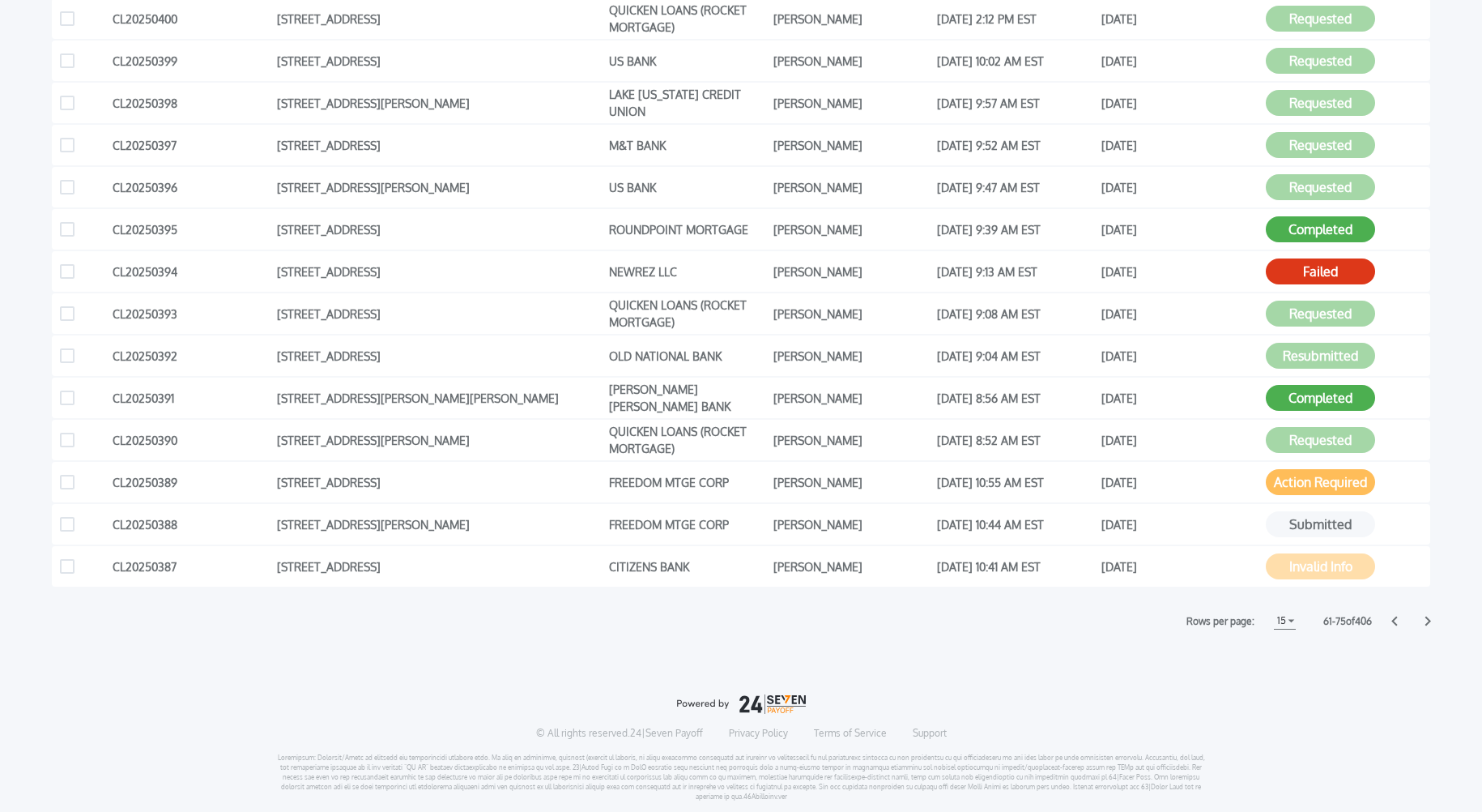
click at [1428, 621] on icon at bounding box center [1429, 621] width 6 height 10
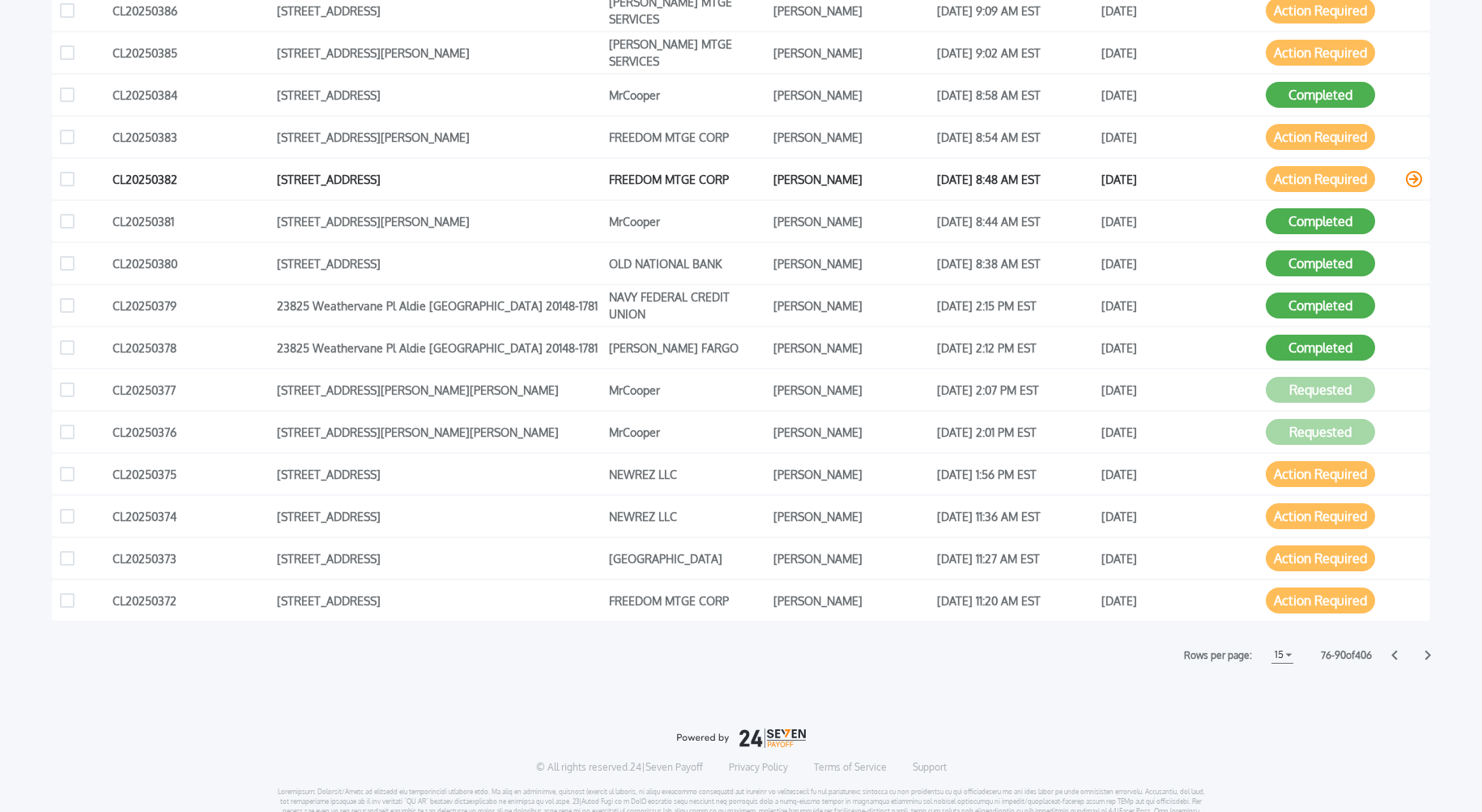
scroll to position [370, 0]
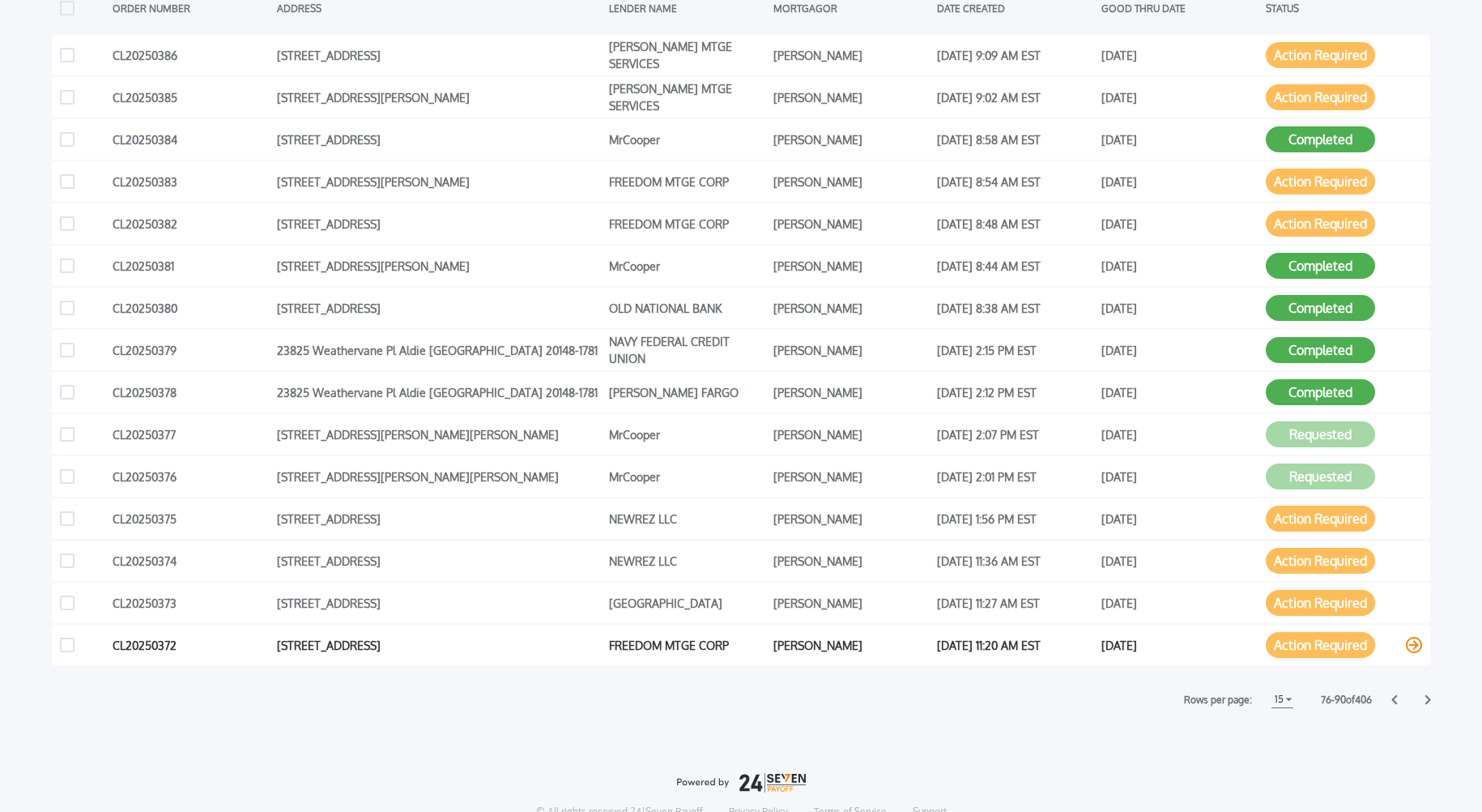
click at [1415, 645] on icon at bounding box center [1413, 644] width 16 height 16
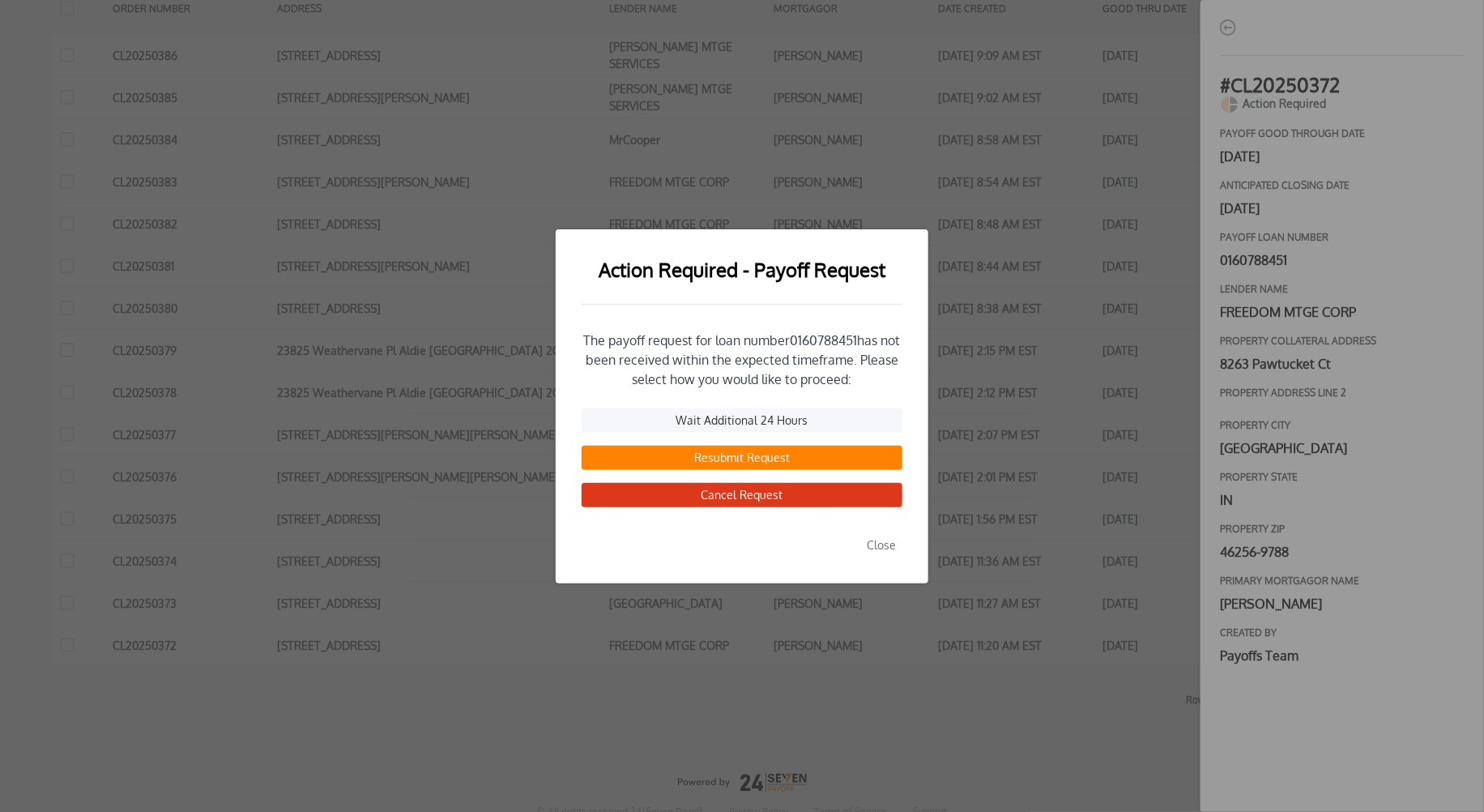
click at [719, 453] on button "Resubmit Request" at bounding box center [742, 457] width 321 height 24
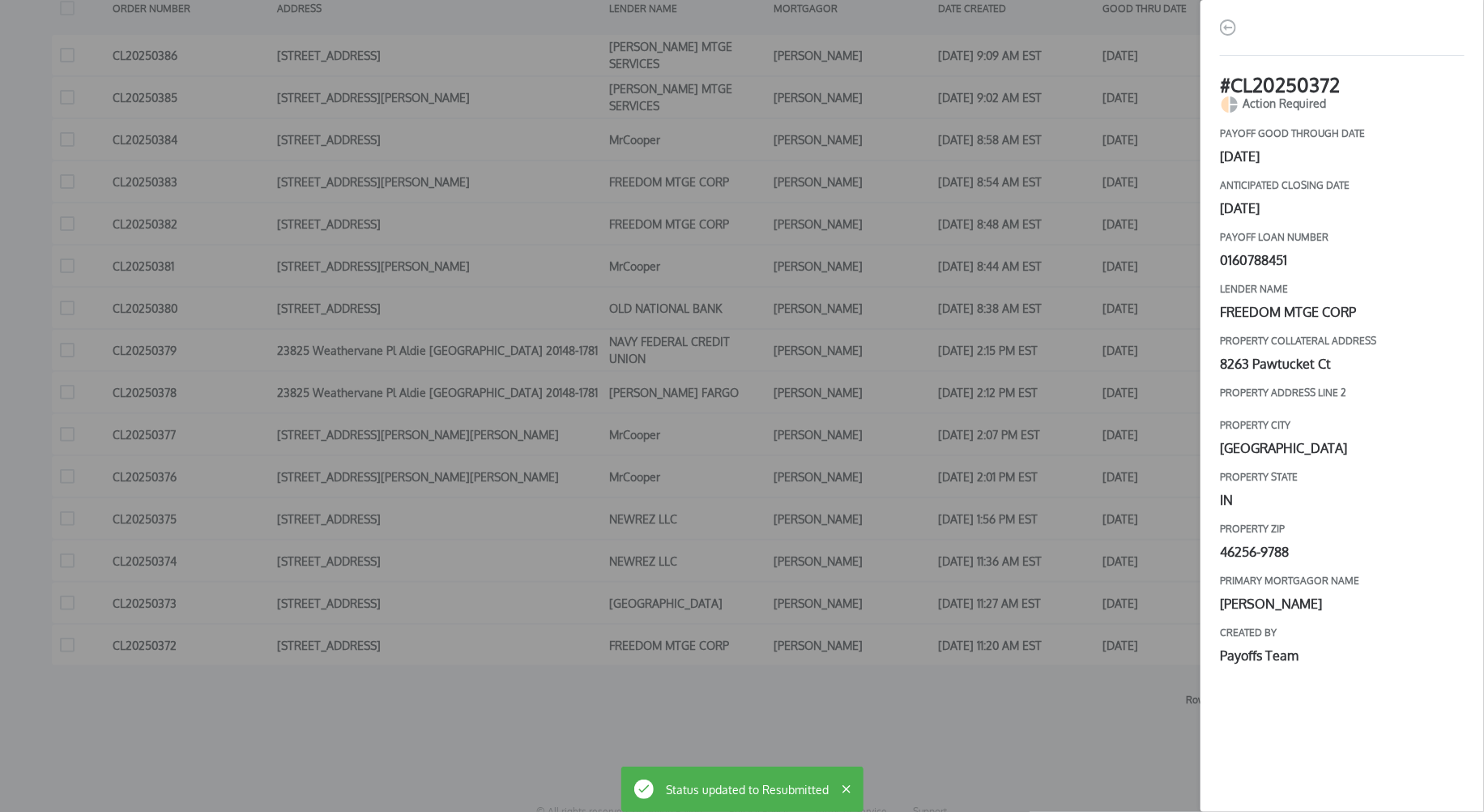
click at [1094, 717] on div "# CL20250372 Action Required payoff good through date [DATE] Anticipated closin…" at bounding box center [742, 406] width 1484 height 812
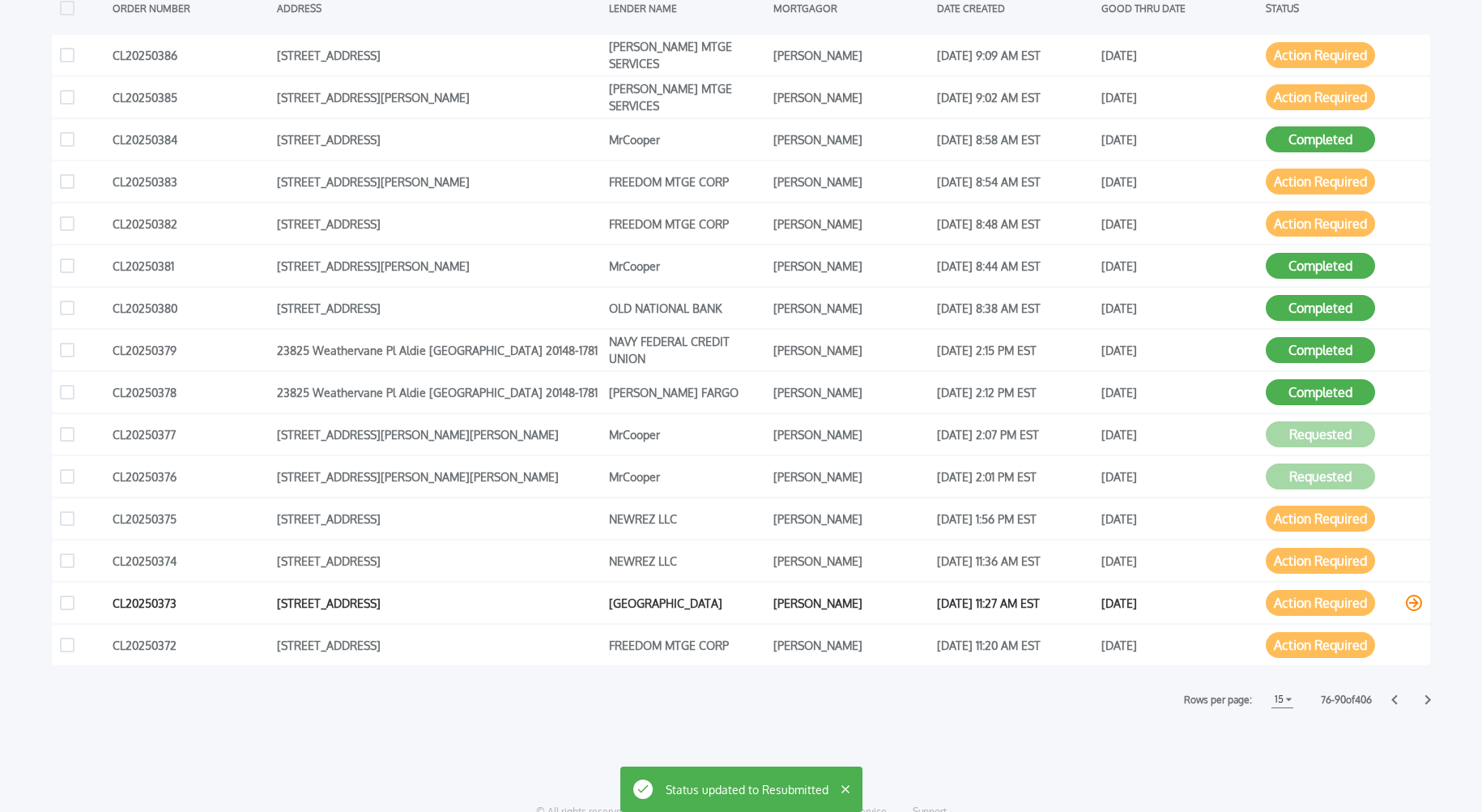
click at [1369, 602] on button "Action Required" at bounding box center [1320, 602] width 109 height 26
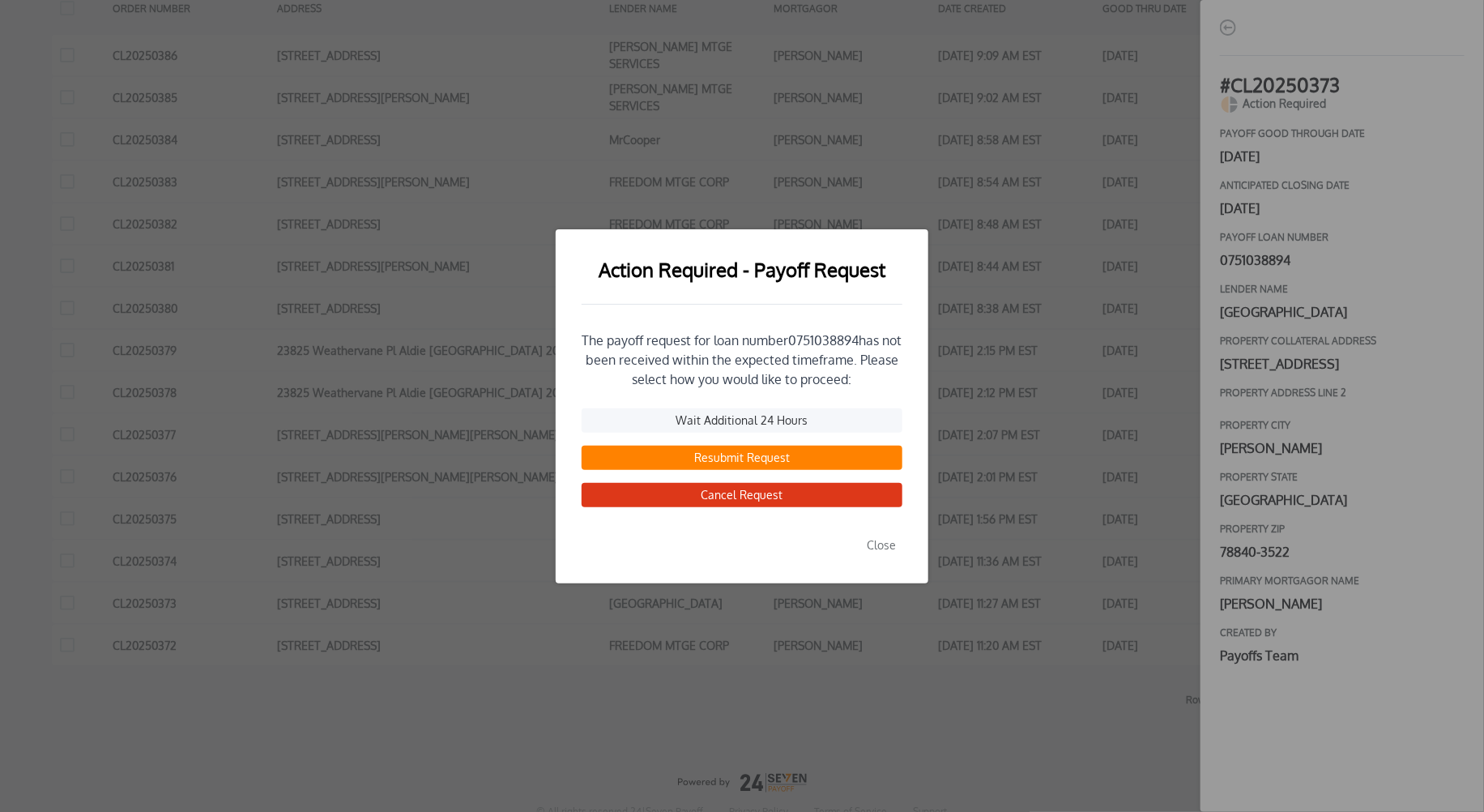
click at [732, 454] on button "Resubmit Request" at bounding box center [742, 457] width 321 height 24
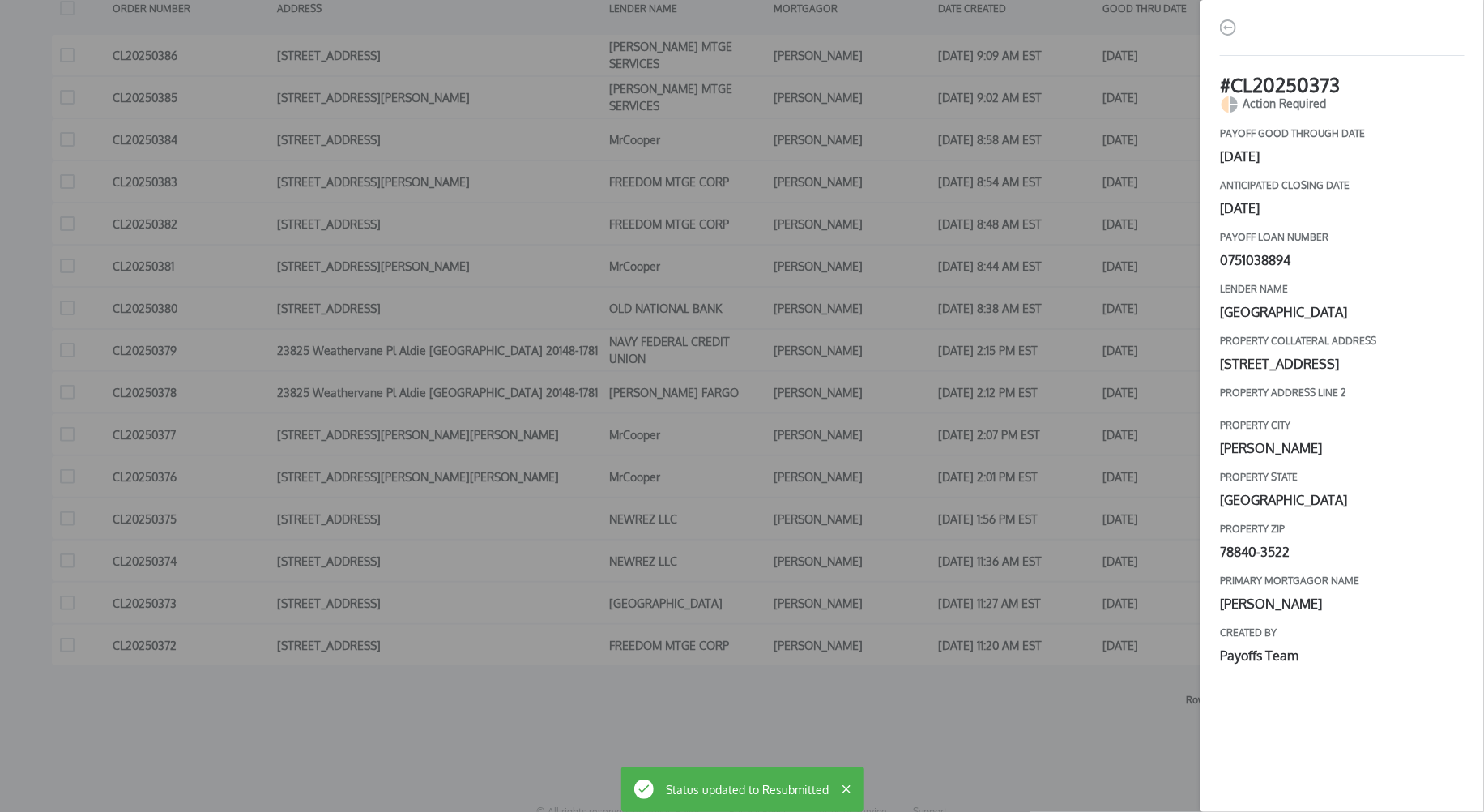
click at [863, 508] on div "# CL20250373 Action Required payoff good through date [DATE] Anticipated closin…" at bounding box center [742, 406] width 1484 height 812
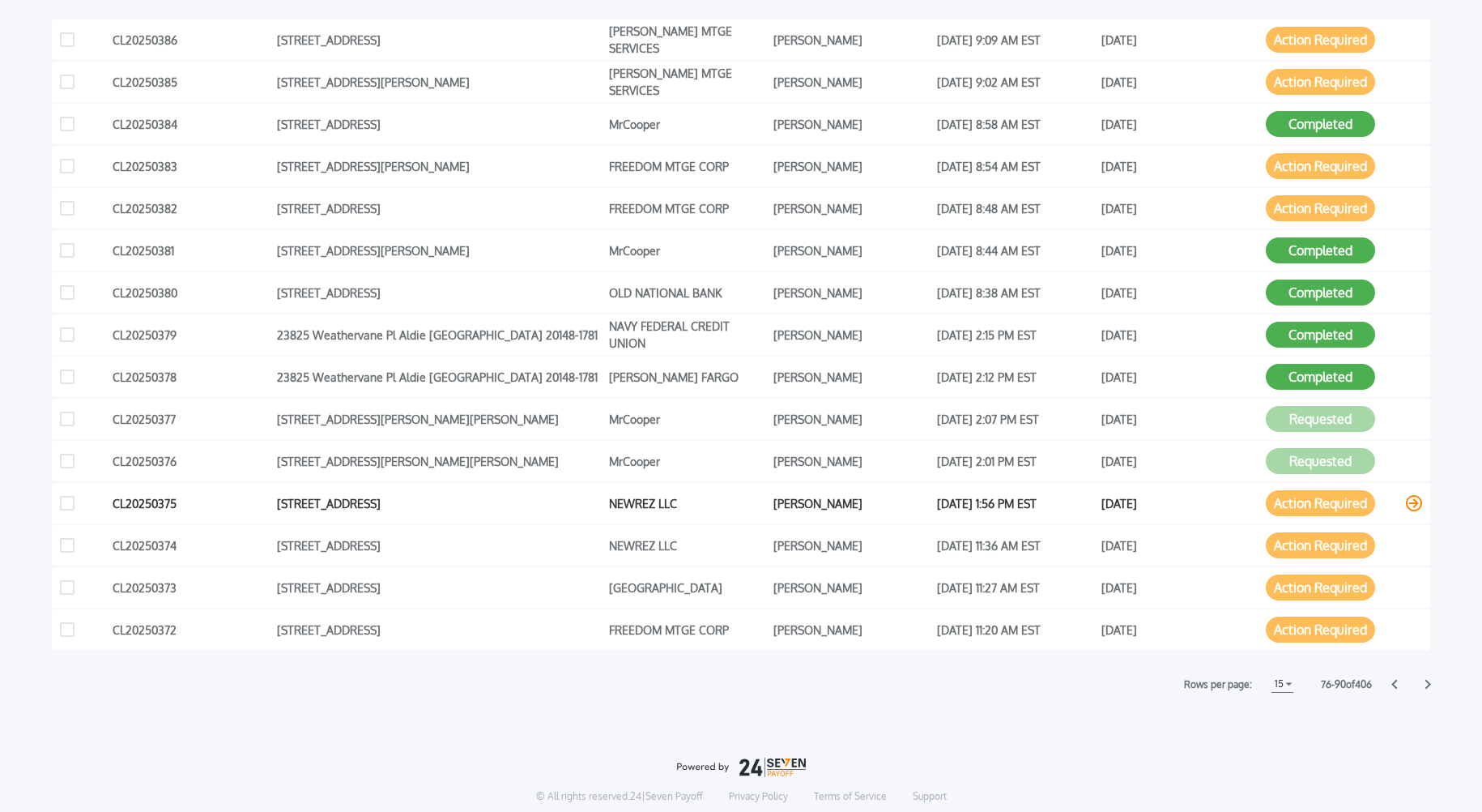
scroll to position [386, 0]
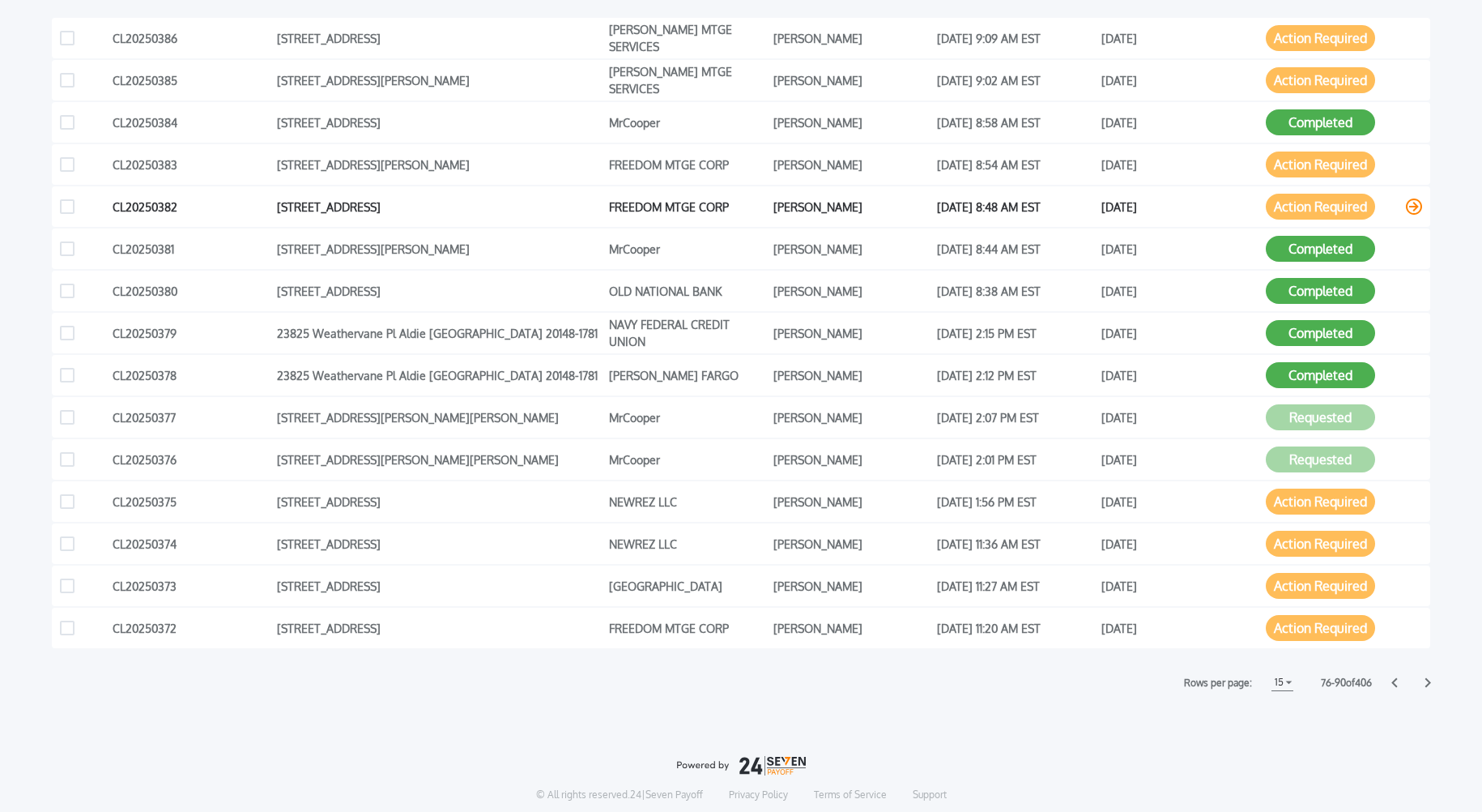
click at [1411, 206] on icon at bounding box center [1413, 207] width 16 height 16
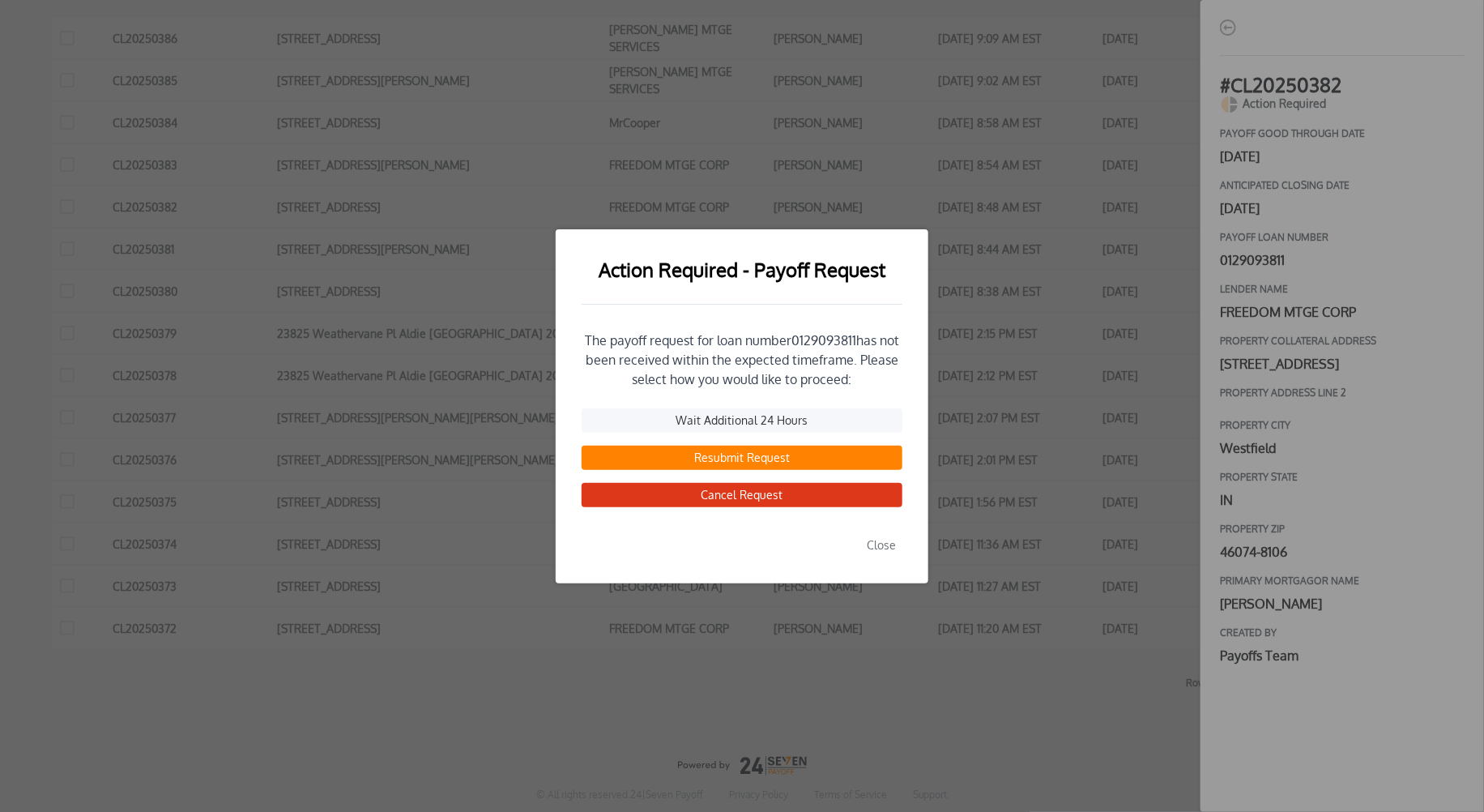
click at [728, 457] on button "Resubmit Request" at bounding box center [742, 457] width 321 height 24
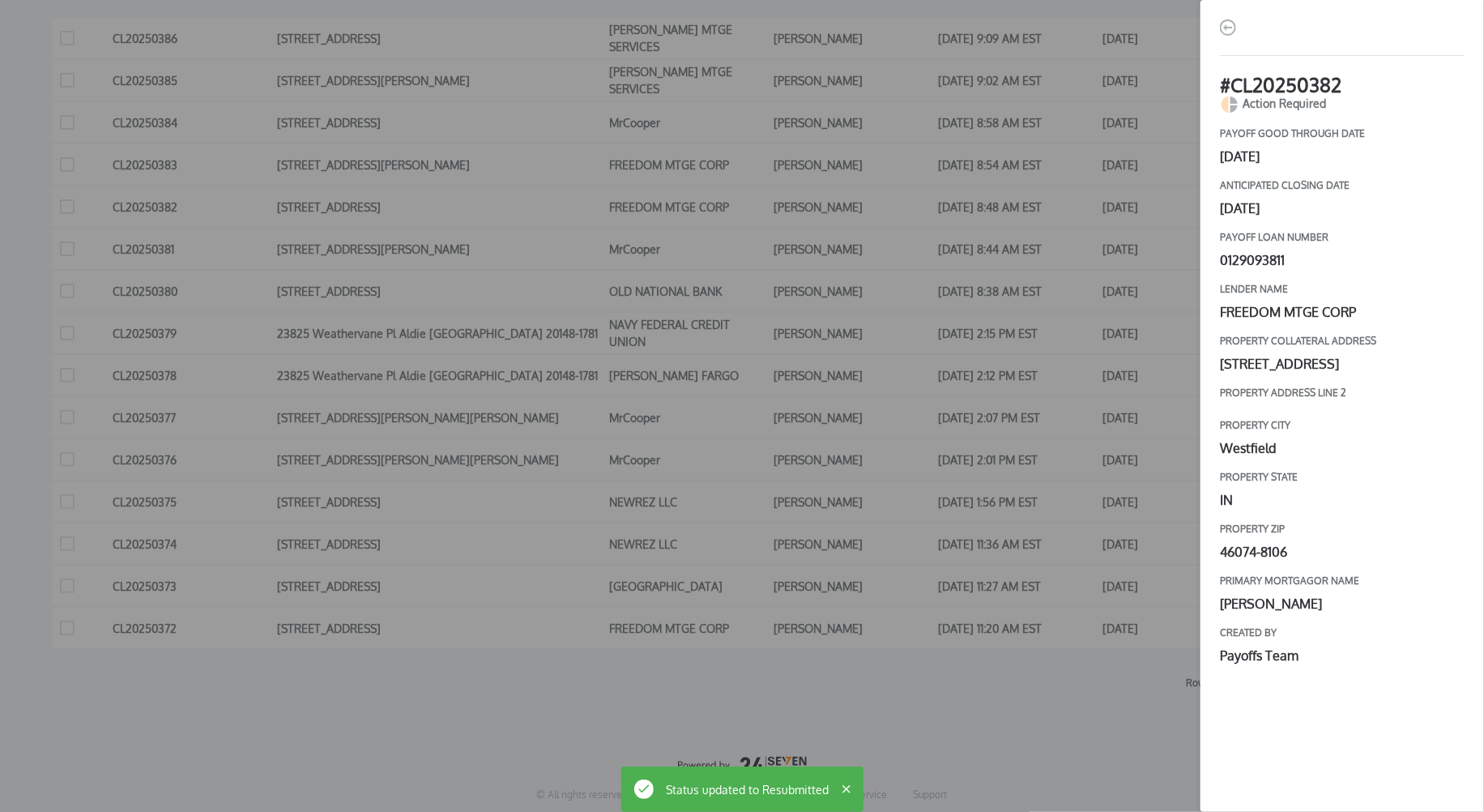
click at [1079, 373] on div "# CL20250382 Action Required payoff good through date [DATE] Anticipated closin…" at bounding box center [742, 406] width 1484 height 812
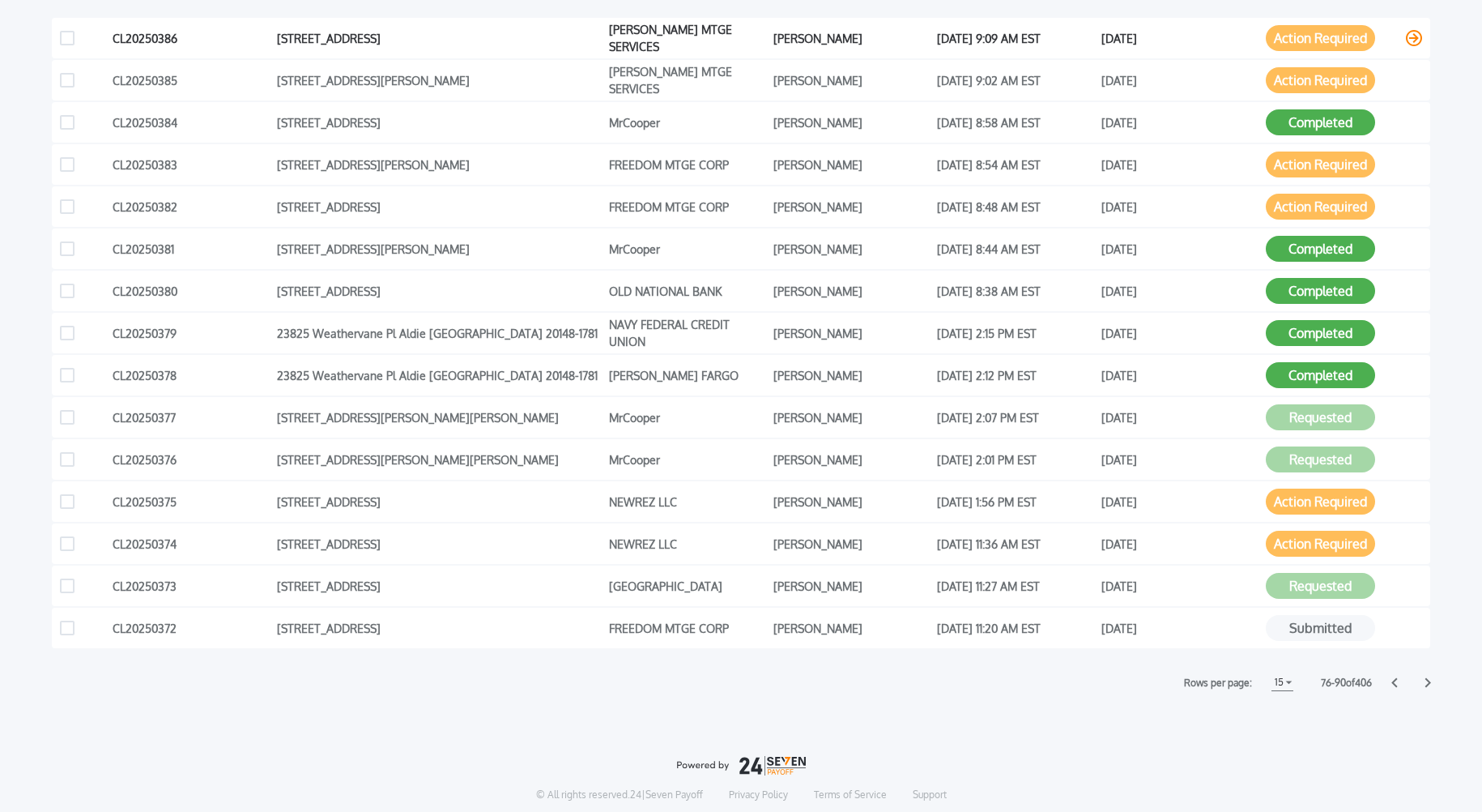
click at [1407, 37] on icon at bounding box center [1413, 38] width 16 height 16
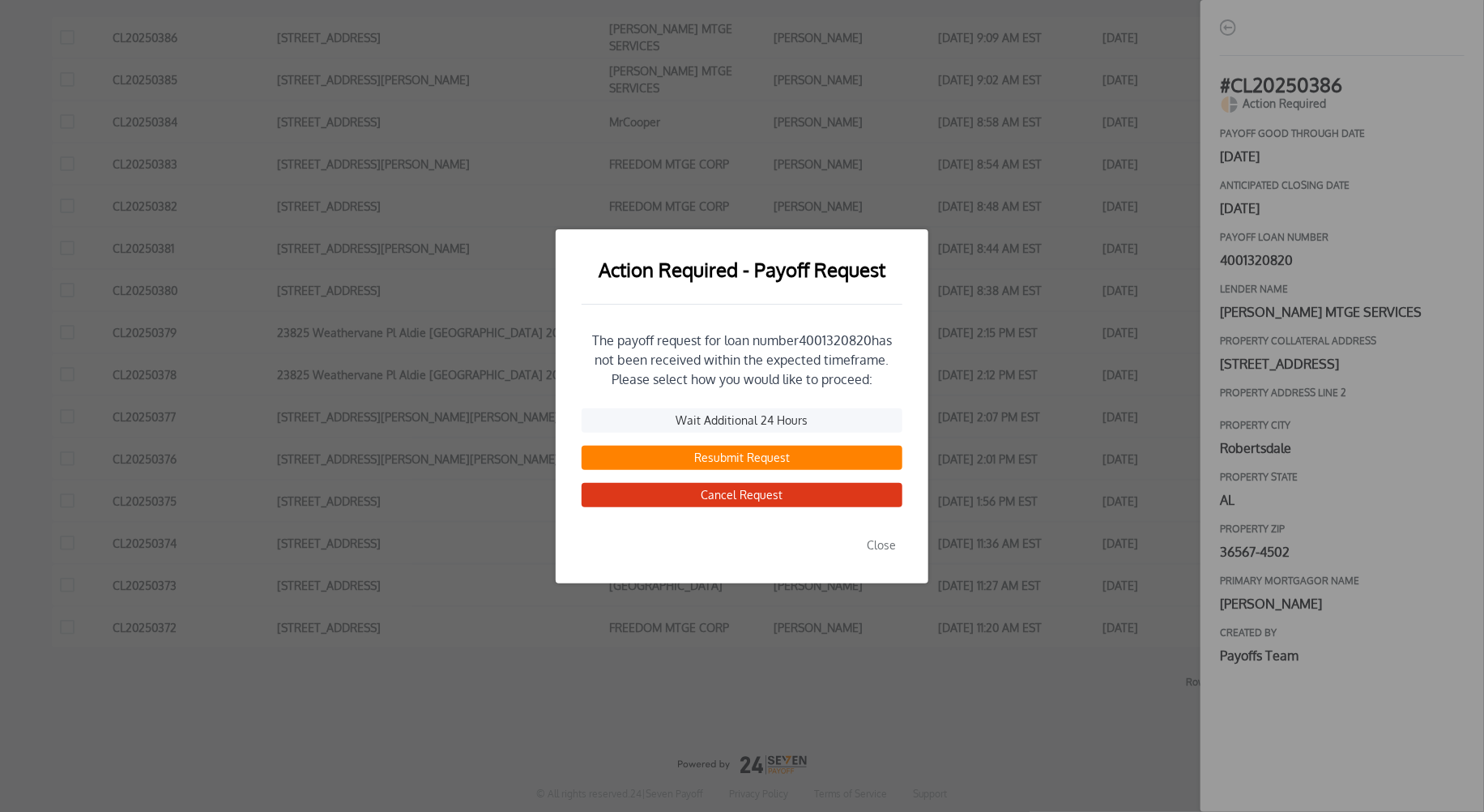
click at [752, 458] on button "Resubmit Request" at bounding box center [742, 457] width 321 height 24
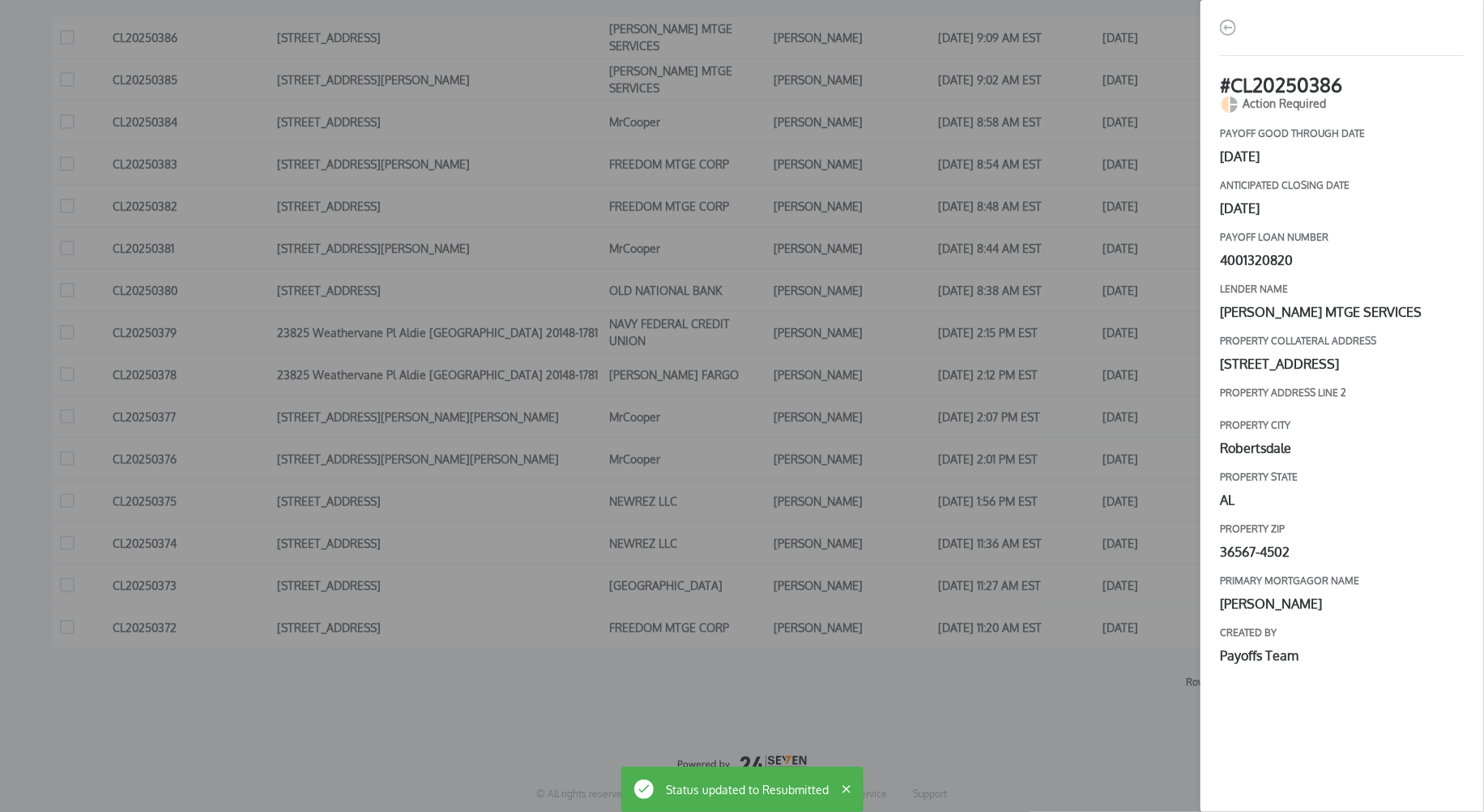
click at [973, 429] on div "# CL20250386 Action Required payoff good through date [DATE] Anticipated closin…" at bounding box center [742, 406] width 1484 height 812
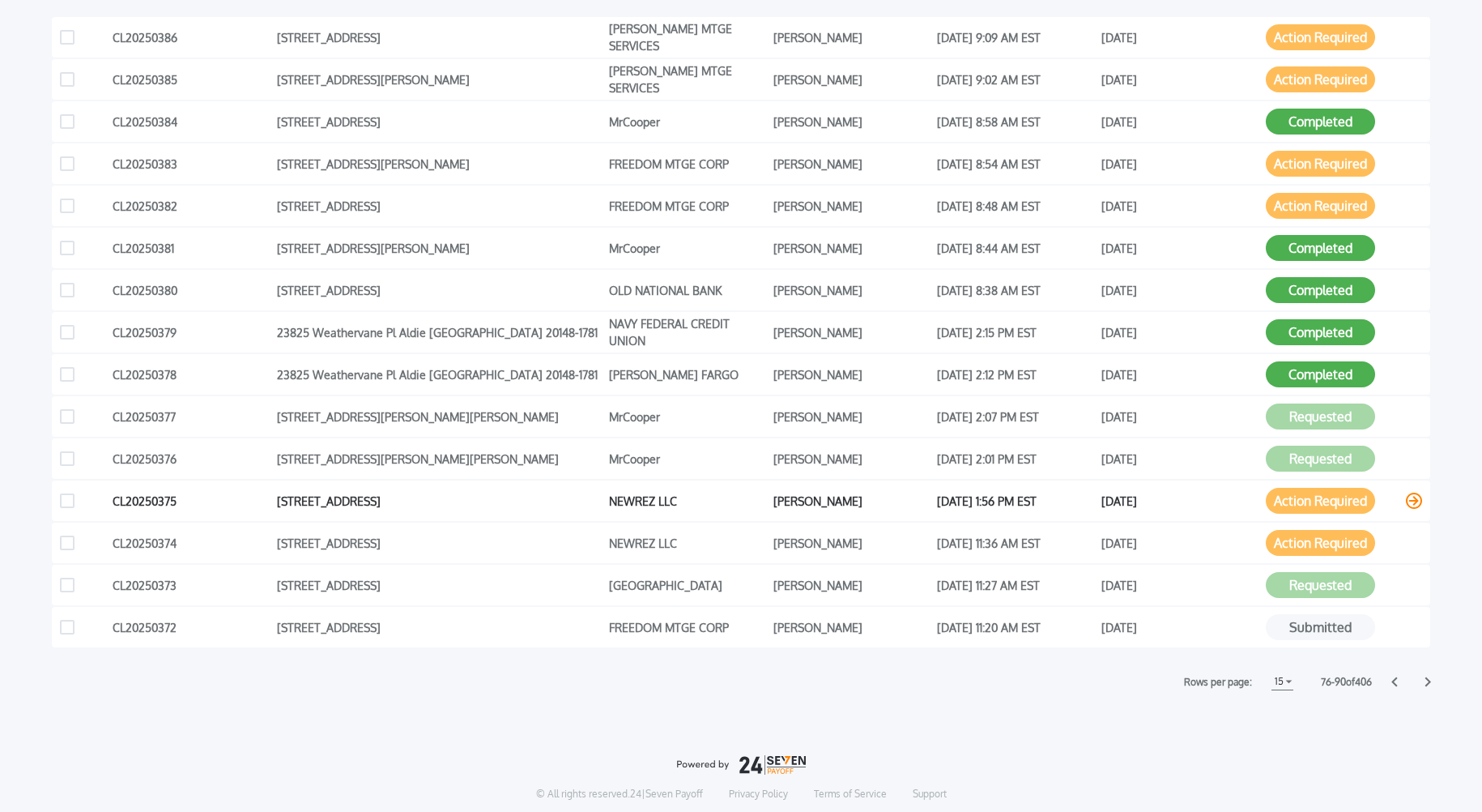
click at [1412, 498] on icon at bounding box center [1413, 500] width 16 height 16
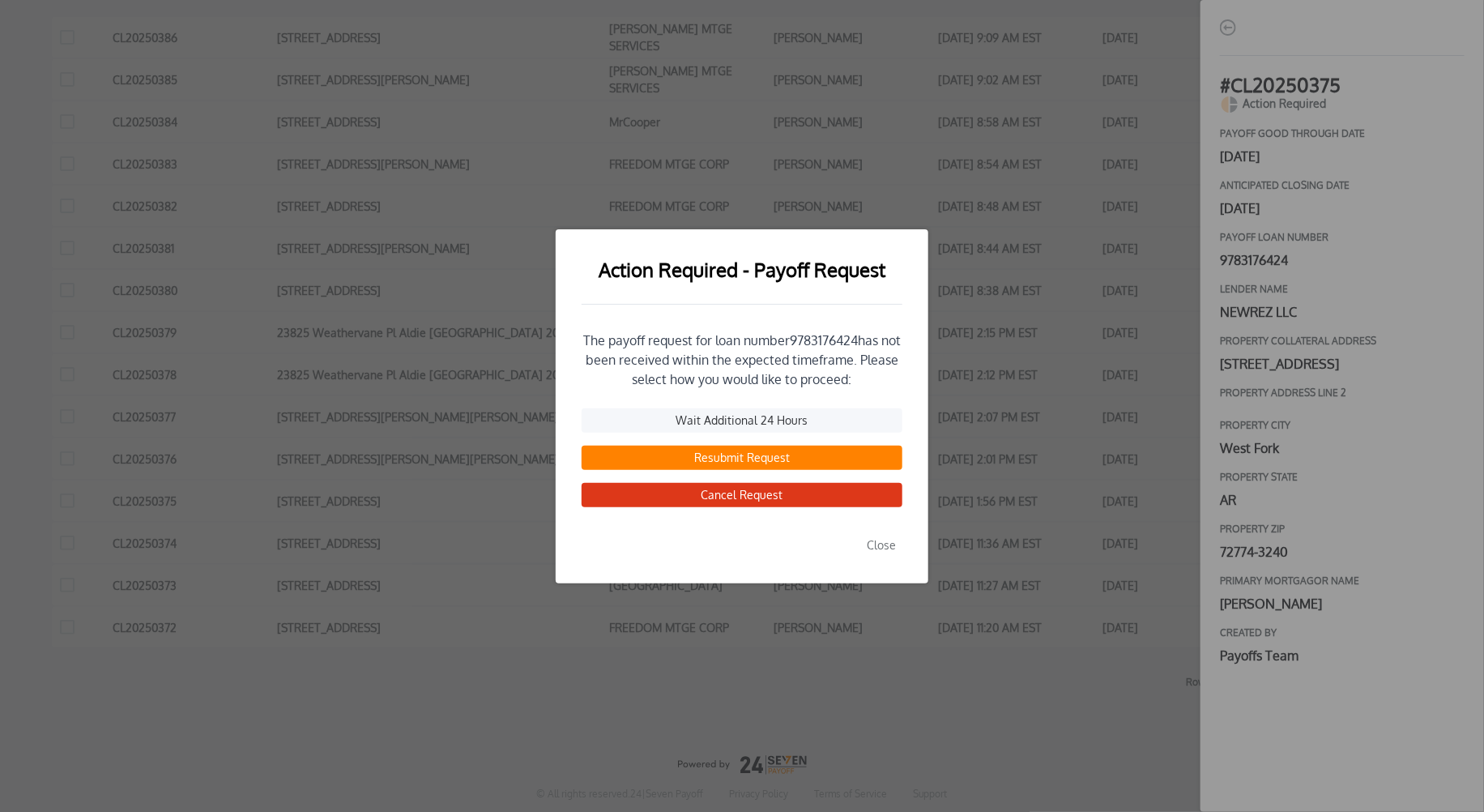
click at [714, 465] on button "Resubmit Request" at bounding box center [742, 457] width 321 height 24
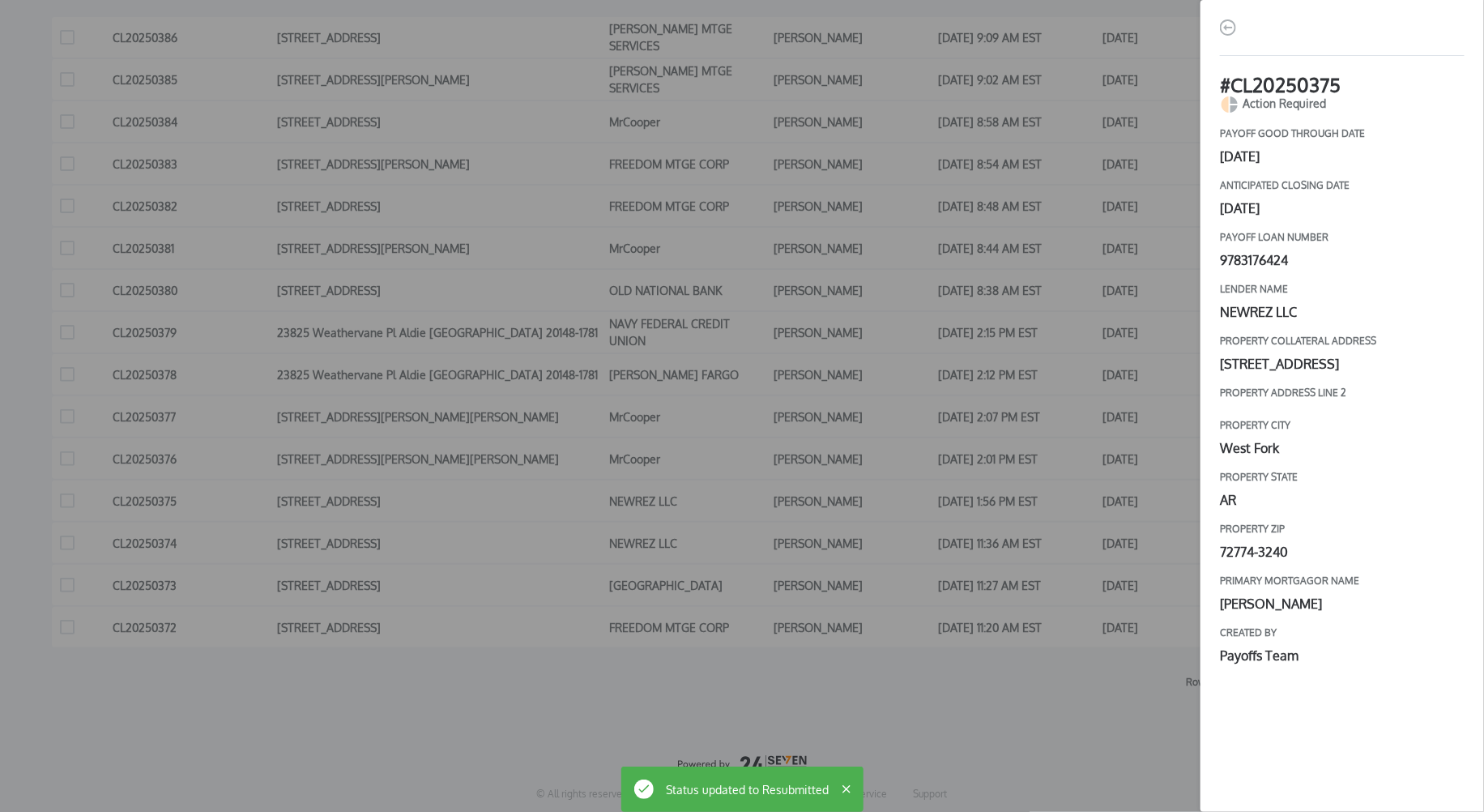
click at [792, 467] on div "# CL20250375 Action Required payoff good through date [DATE] Anticipated closin…" at bounding box center [742, 406] width 1484 height 812
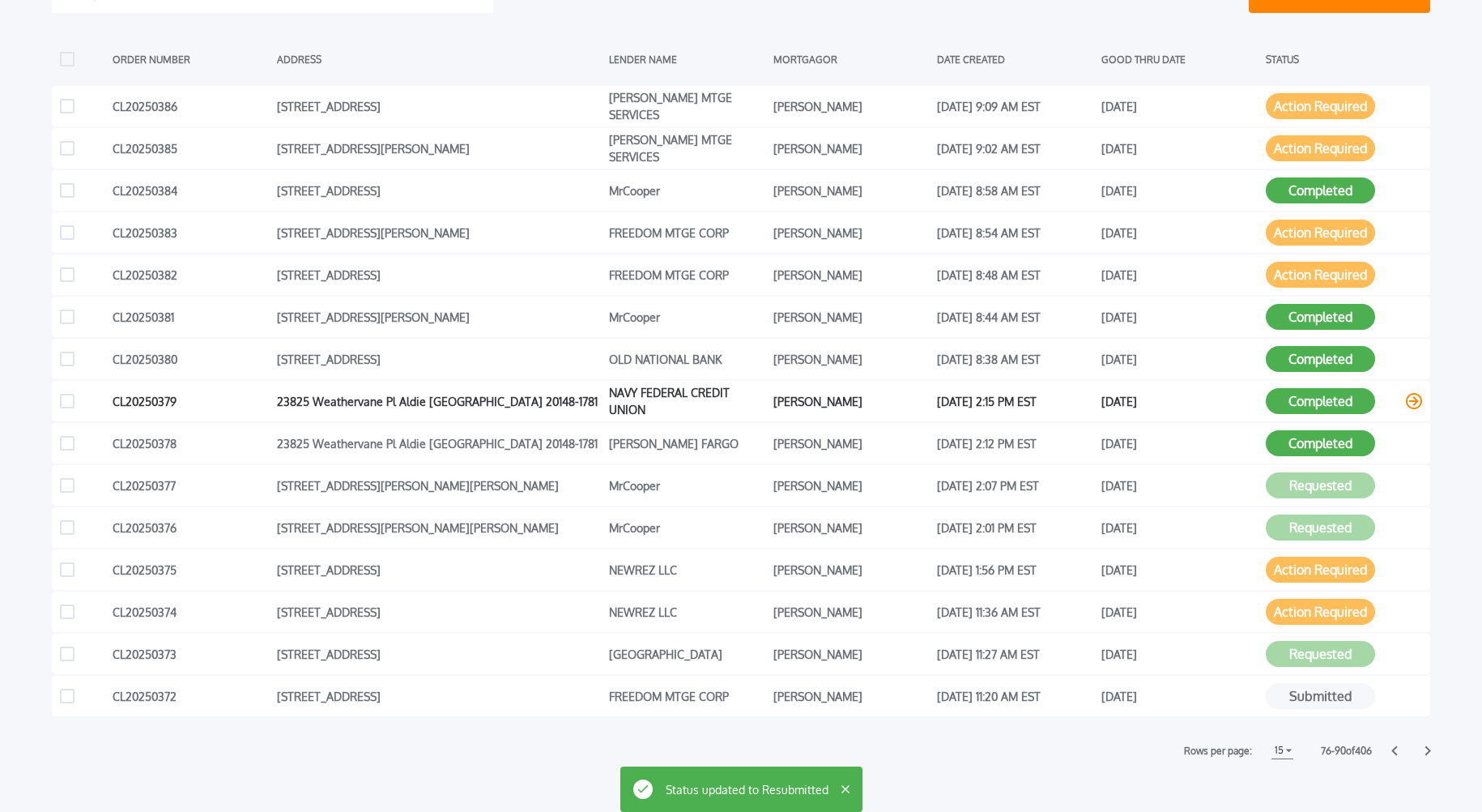
scroll to position [329, 0]
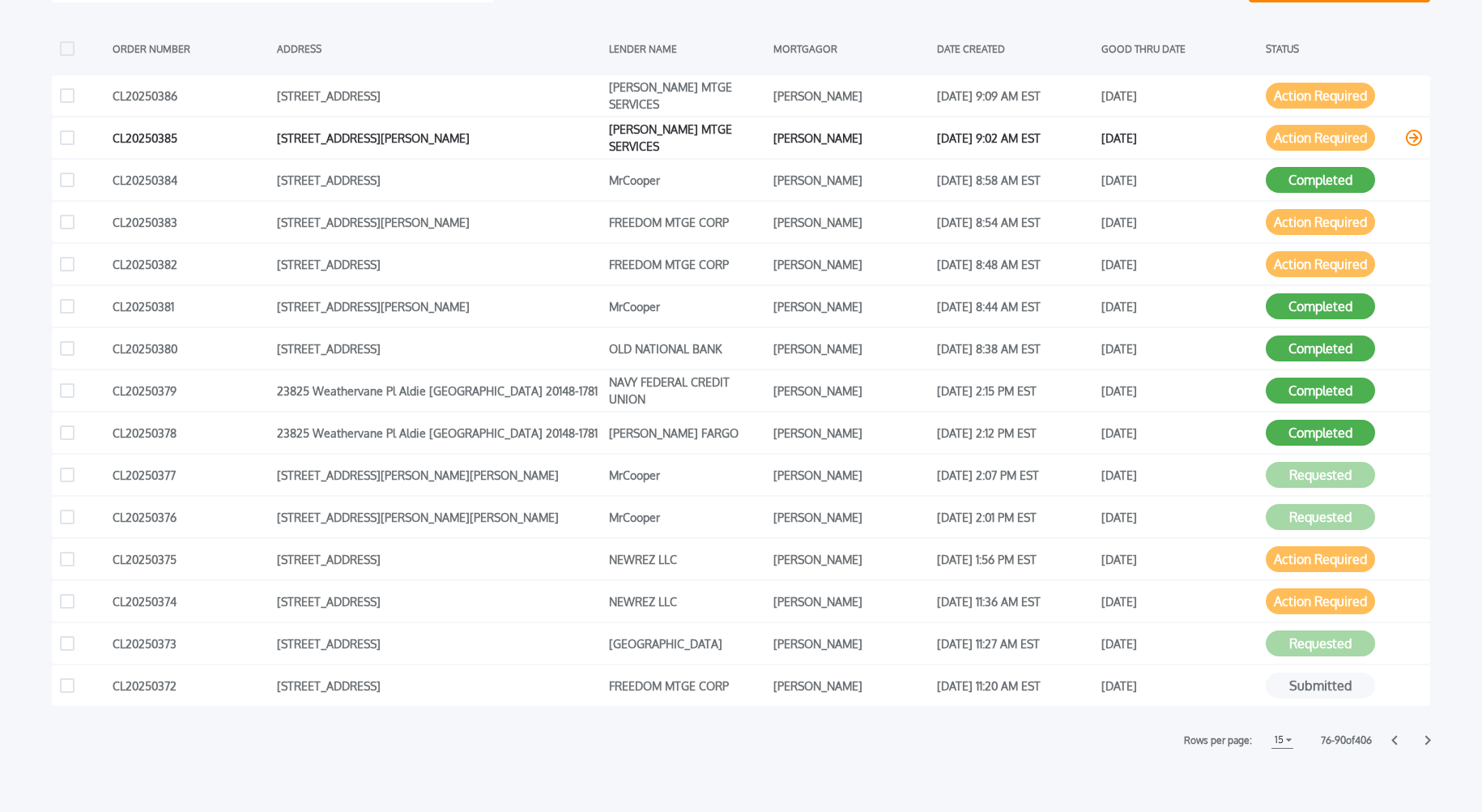
click at [1415, 137] on icon at bounding box center [1413, 137] width 16 height 16
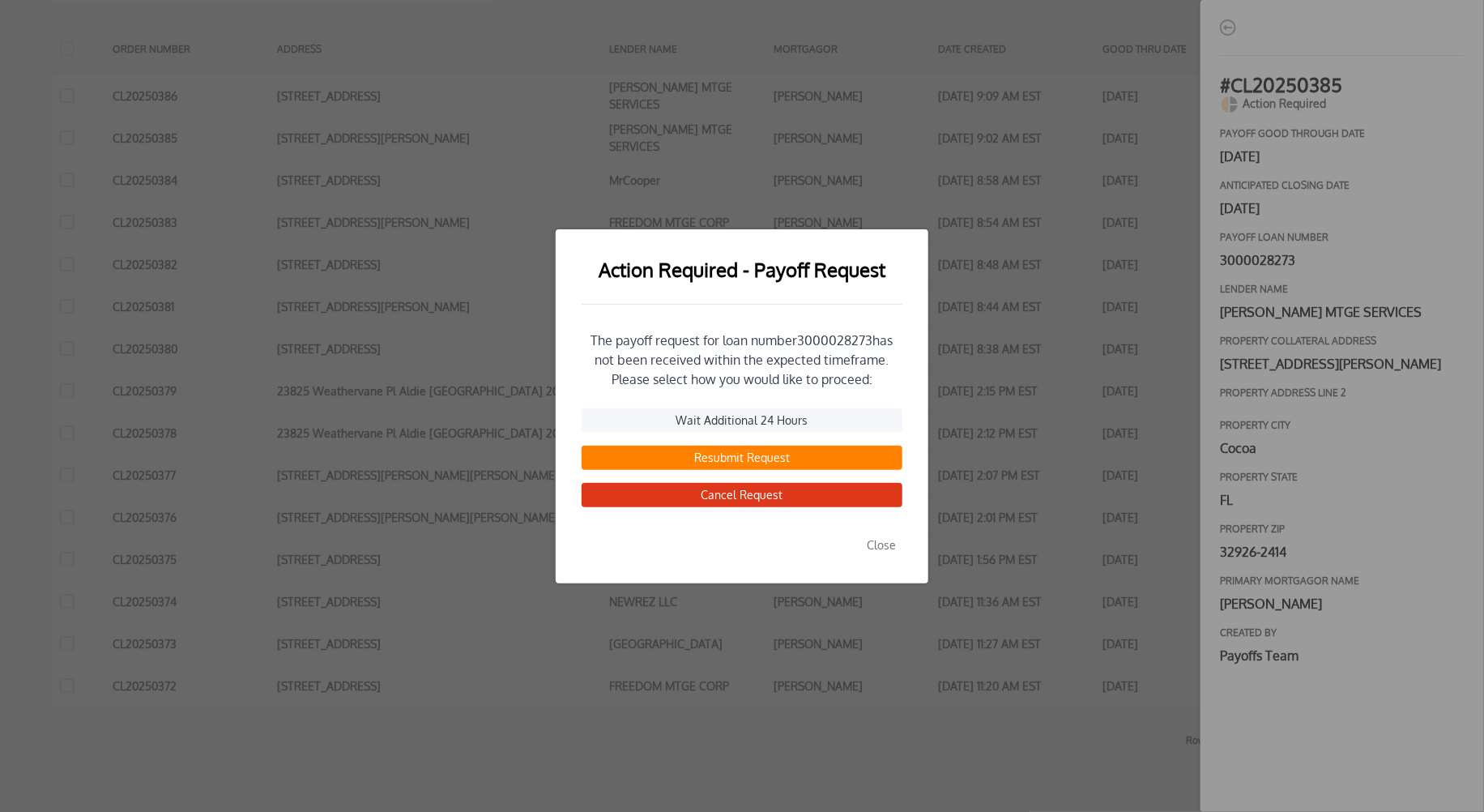
click at [728, 459] on button "Resubmit Request" at bounding box center [742, 457] width 321 height 24
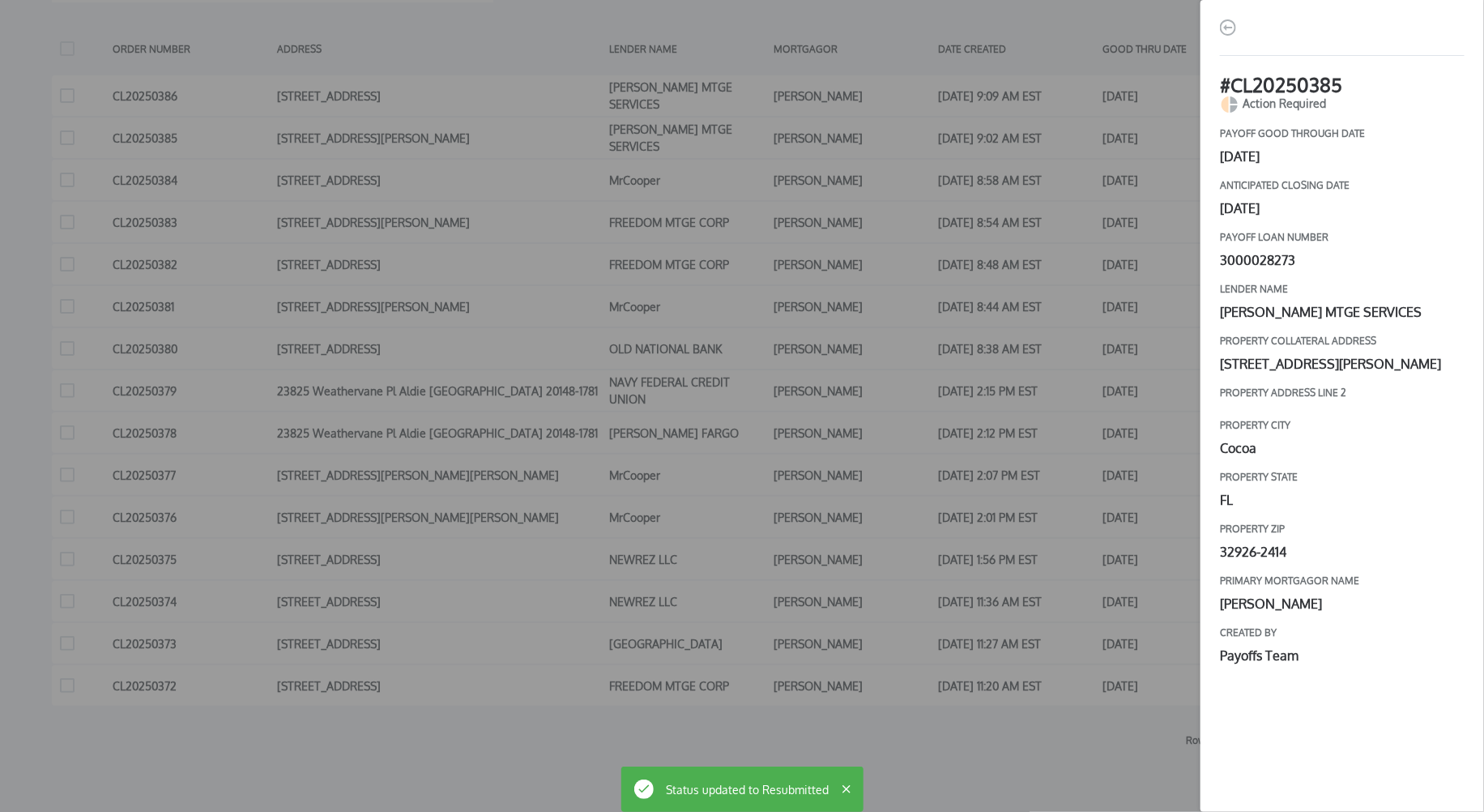
click at [938, 480] on div "# CL20250385 Action Required payoff good through date [DATE] Anticipated closin…" at bounding box center [742, 406] width 1484 height 812
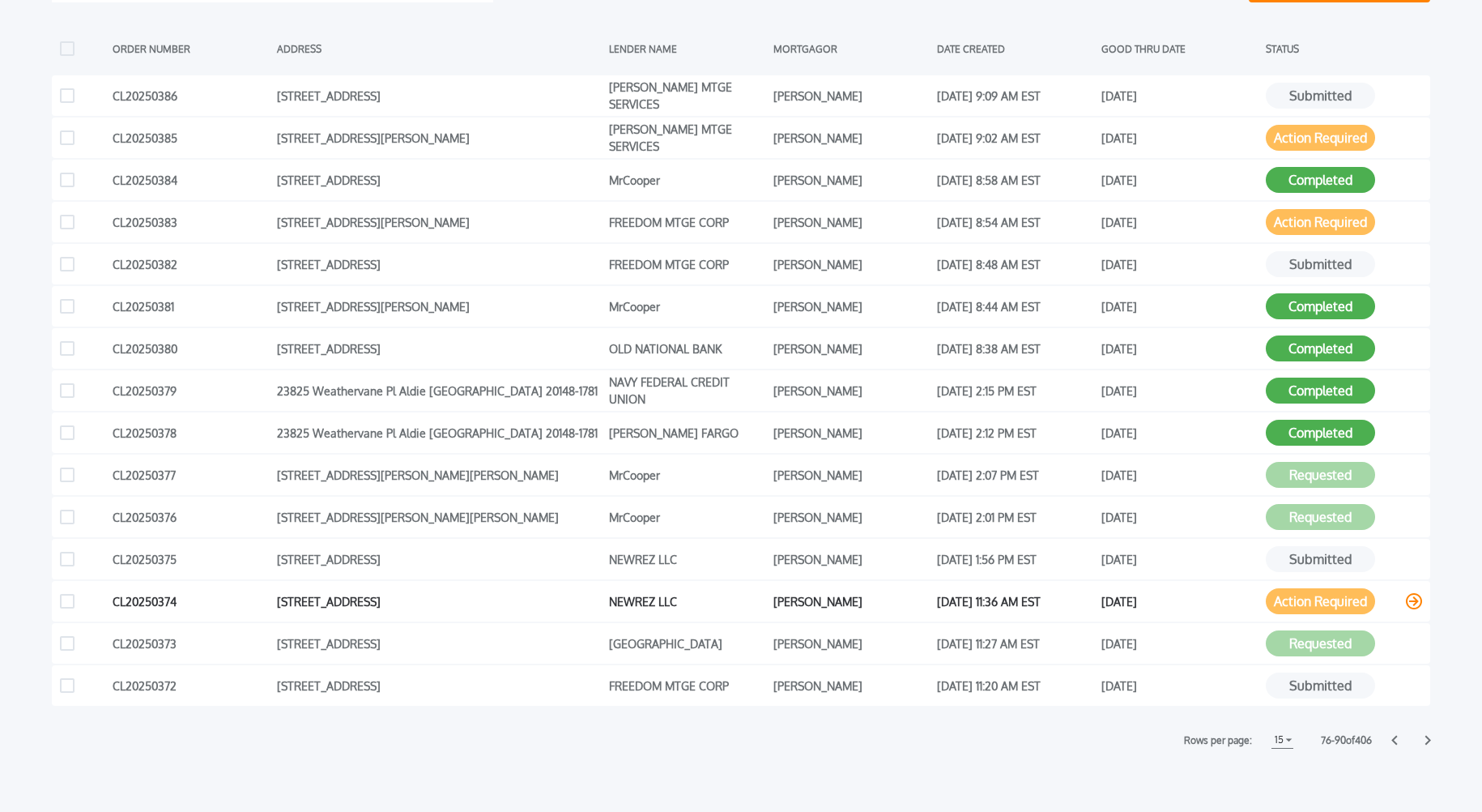
click at [1414, 602] on icon at bounding box center [1413, 601] width 16 height 16
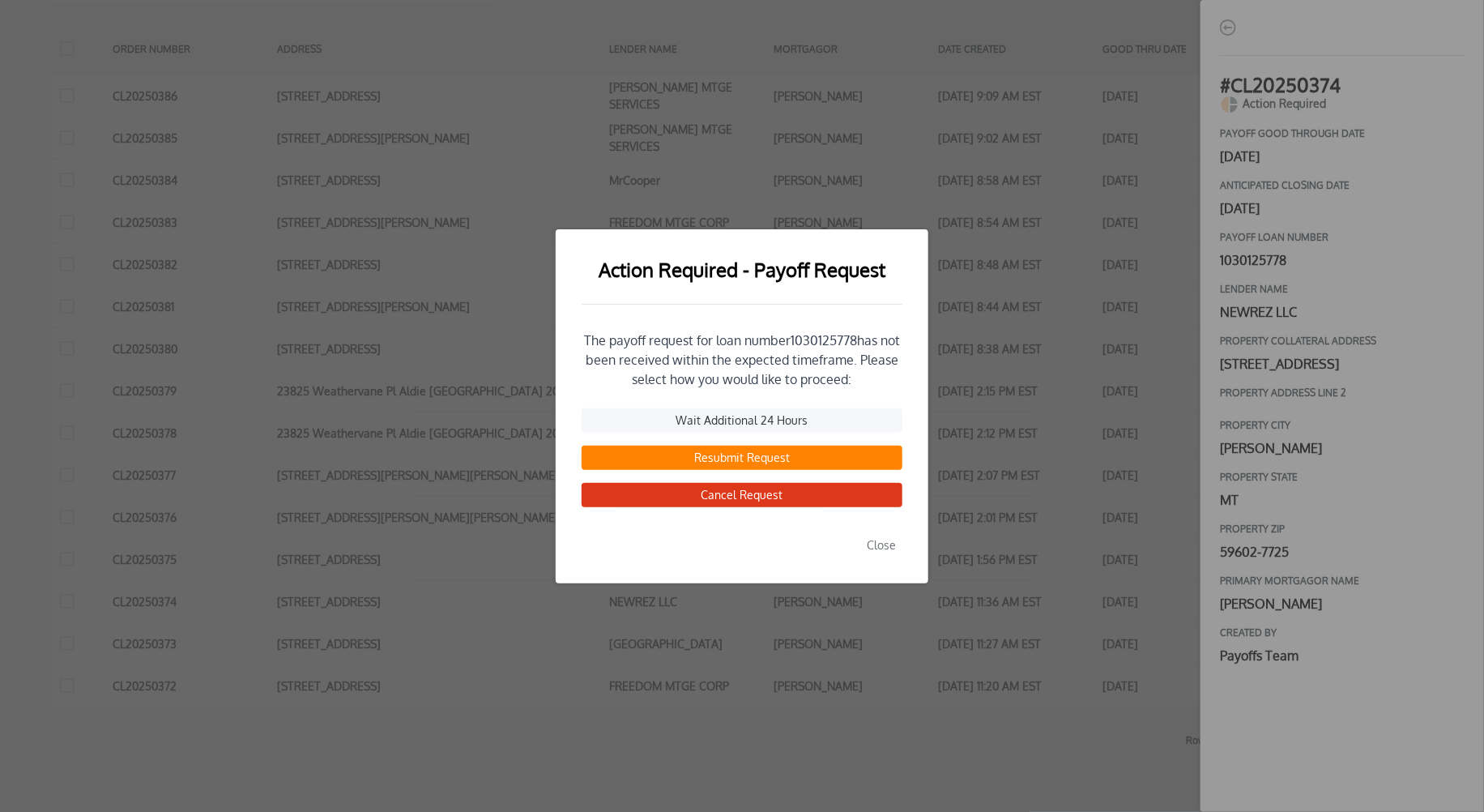
click at [737, 452] on button "Resubmit Request" at bounding box center [742, 457] width 321 height 24
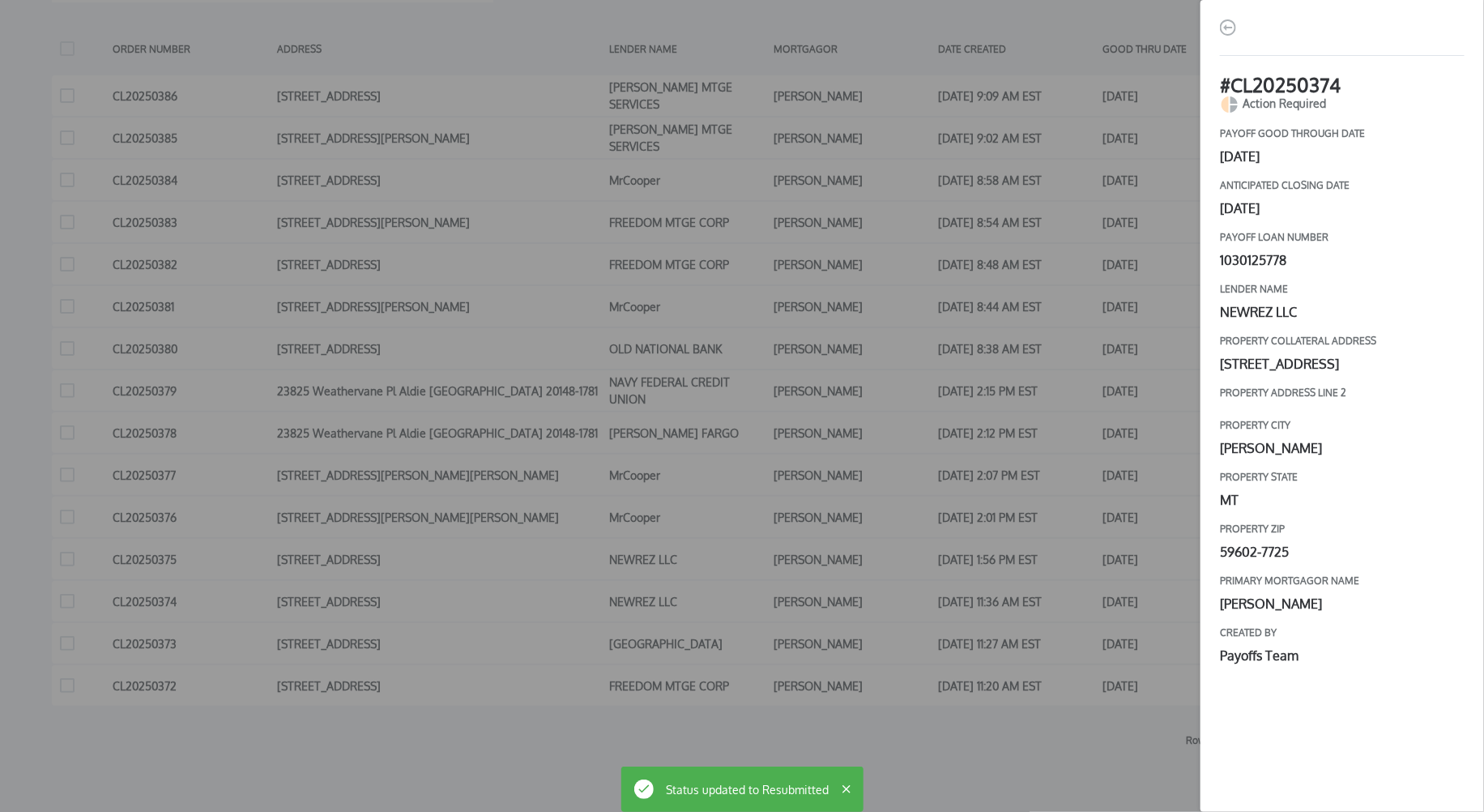
click at [802, 452] on div "# CL20250374 Action Required payoff good through date [DATE] Anticipated closin…" at bounding box center [742, 406] width 1484 height 812
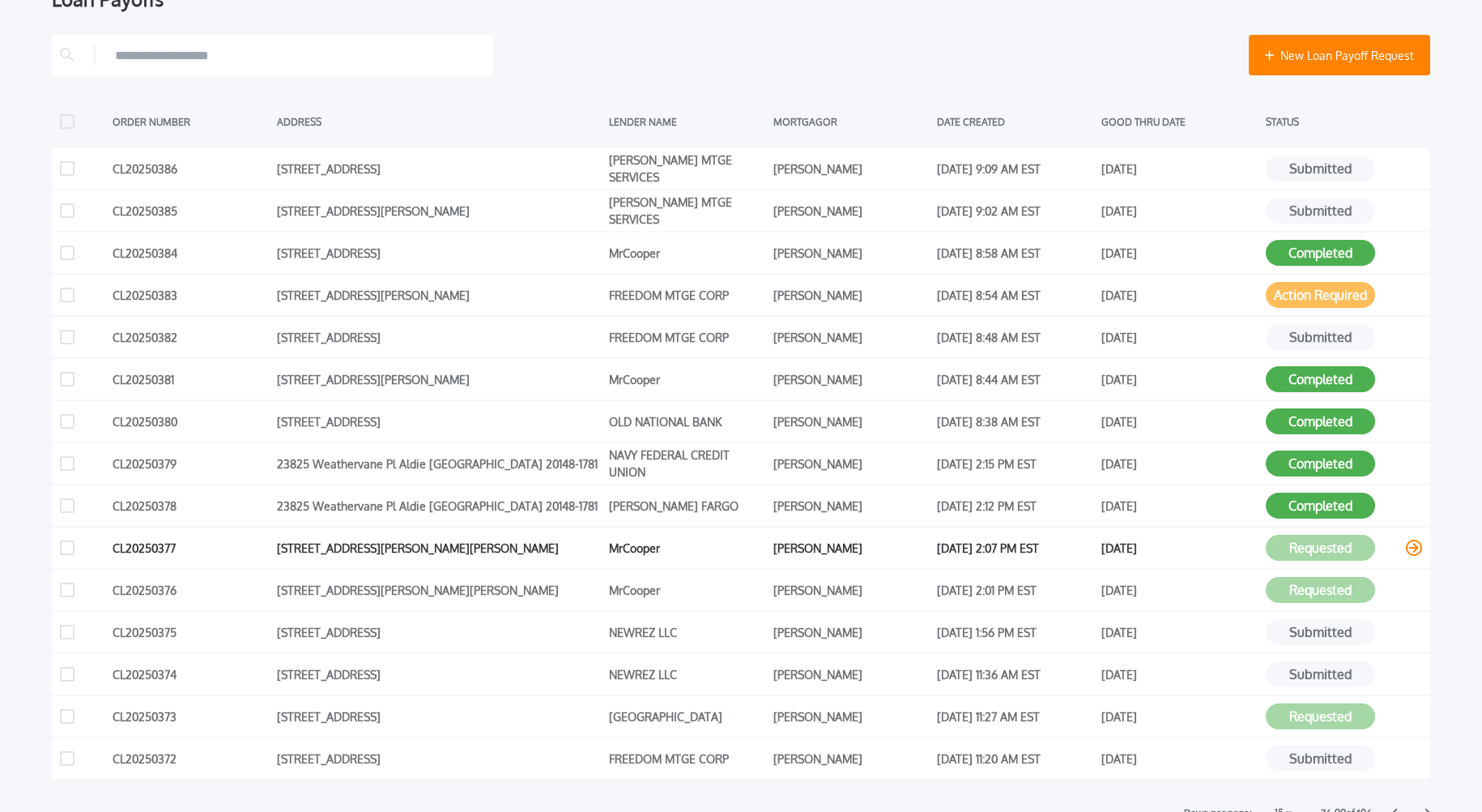
scroll to position [357, 0]
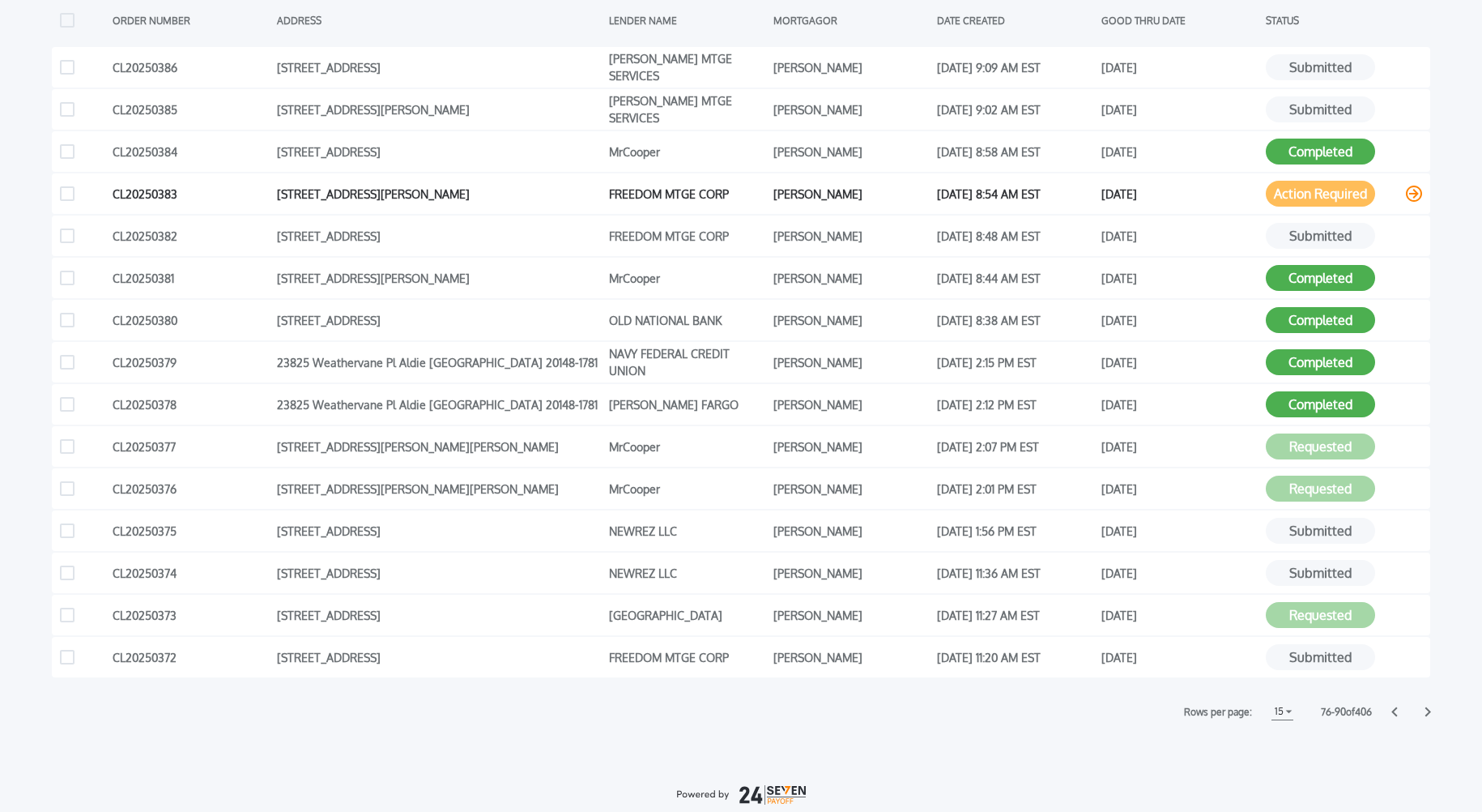
click at [1413, 194] on icon at bounding box center [1413, 193] width 16 height 16
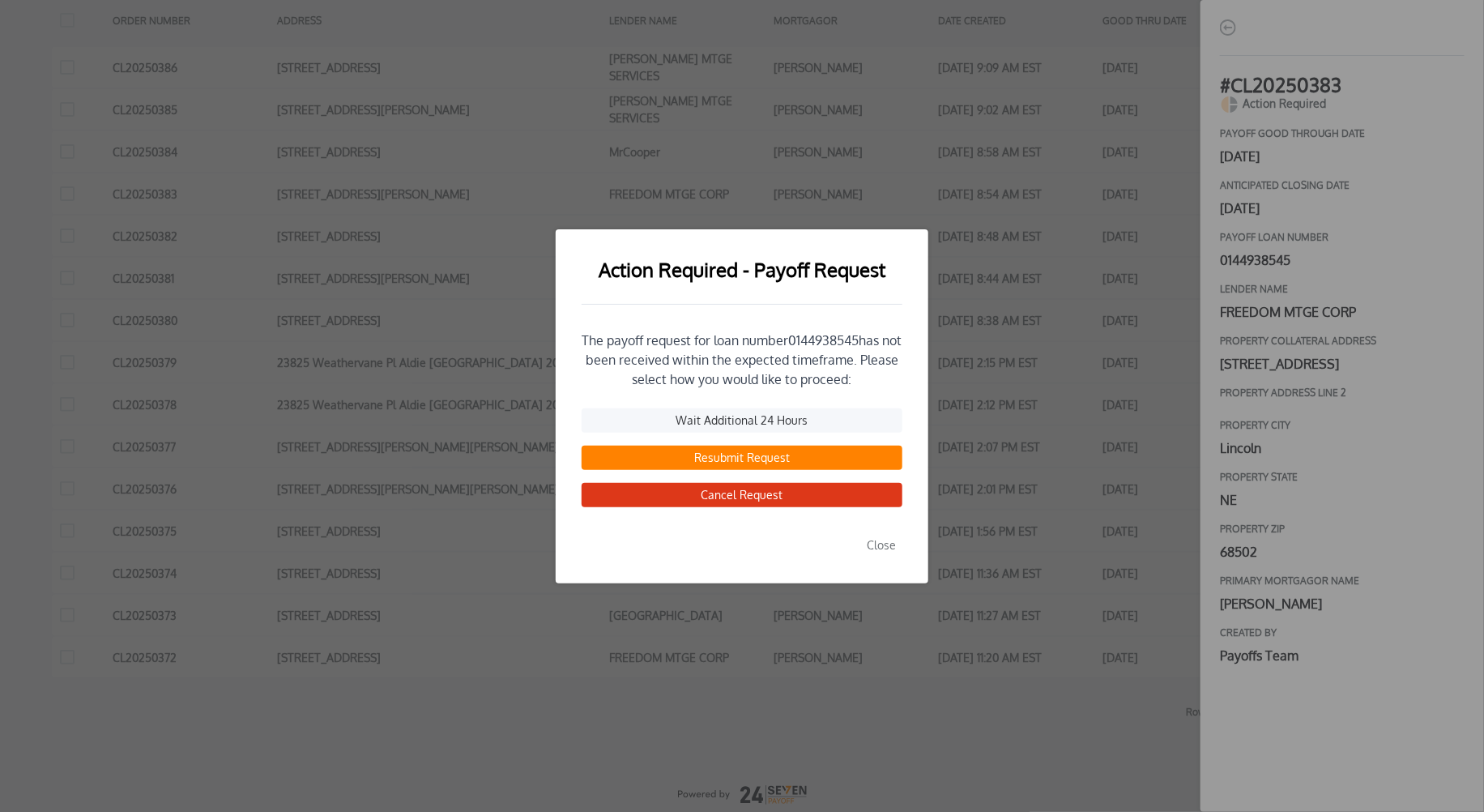
click at [706, 456] on button "Resubmit Request" at bounding box center [742, 457] width 321 height 24
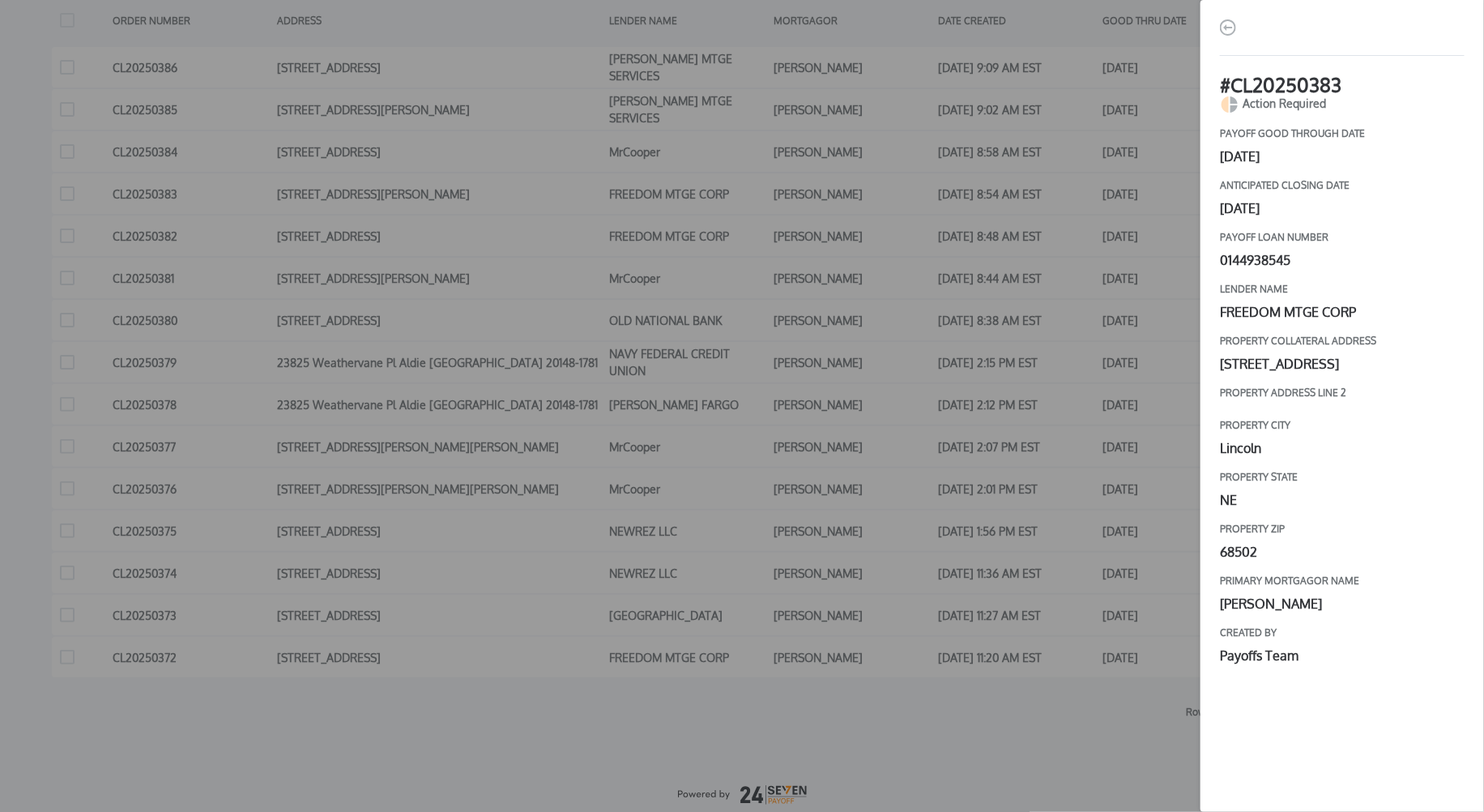
click at [884, 369] on div "# CL20250383 Action Required payoff good through date [DATE] Anticipated closin…" at bounding box center [742, 406] width 1484 height 812
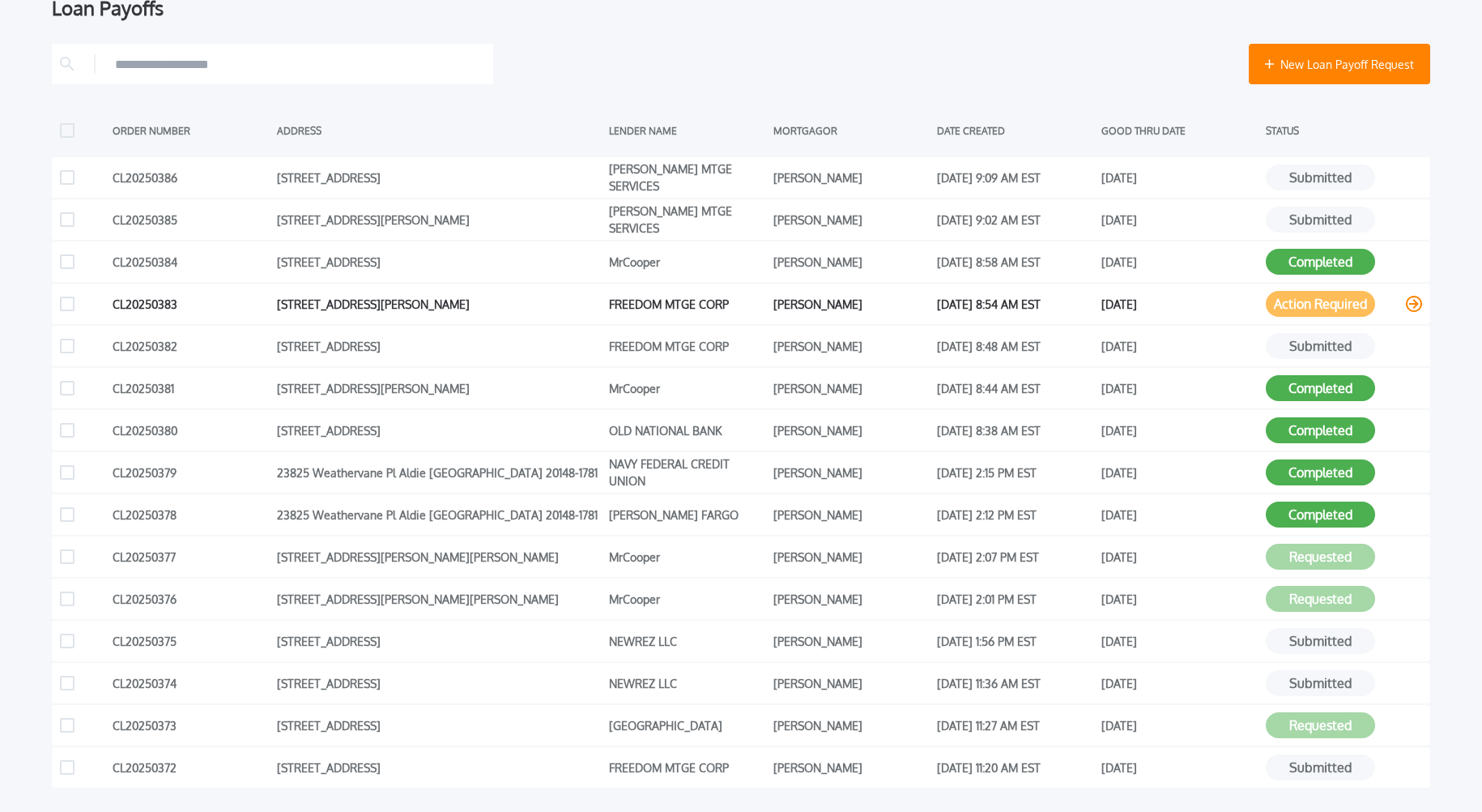
scroll to position [276, 0]
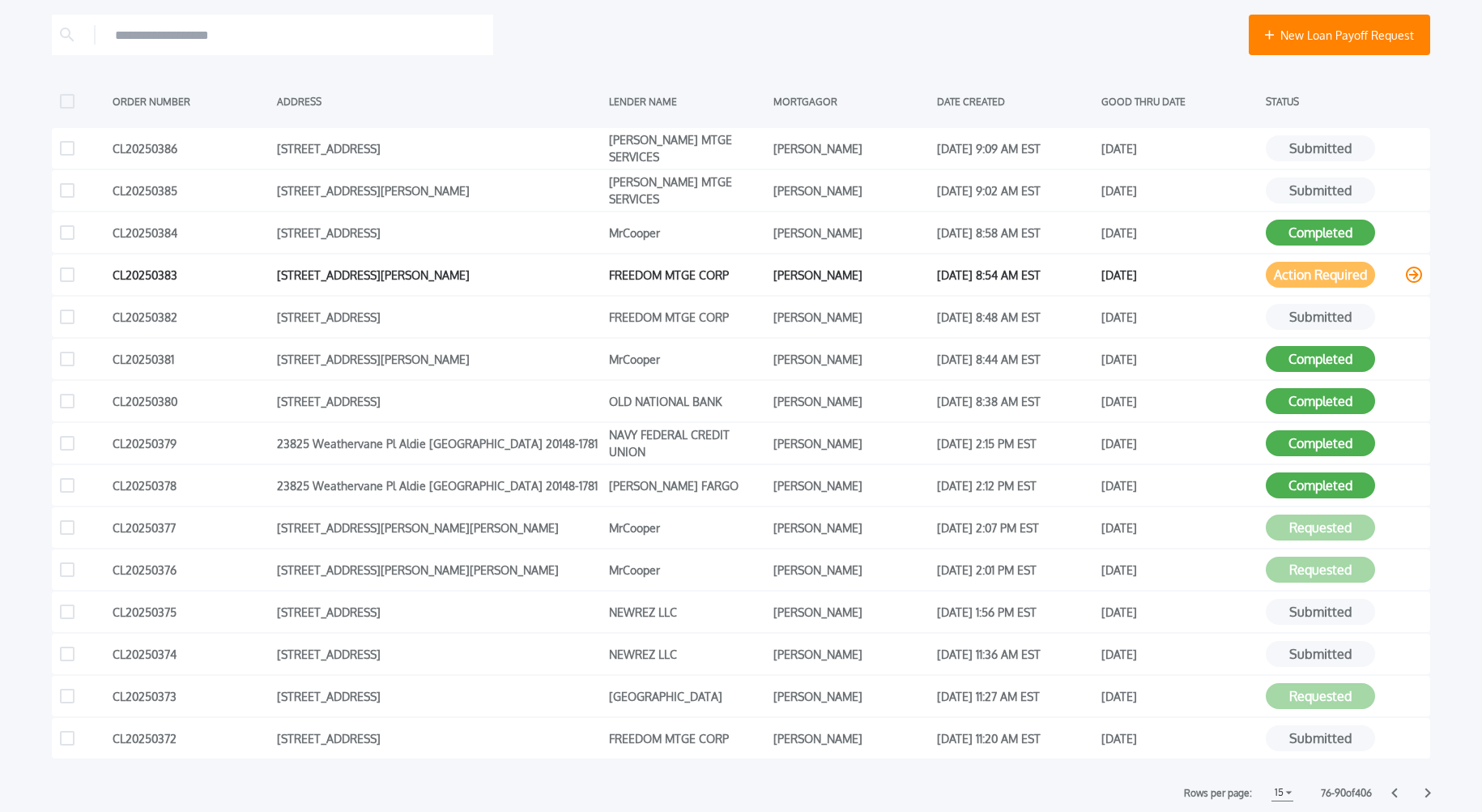
click at [1413, 274] on icon at bounding box center [1413, 274] width 16 height 16
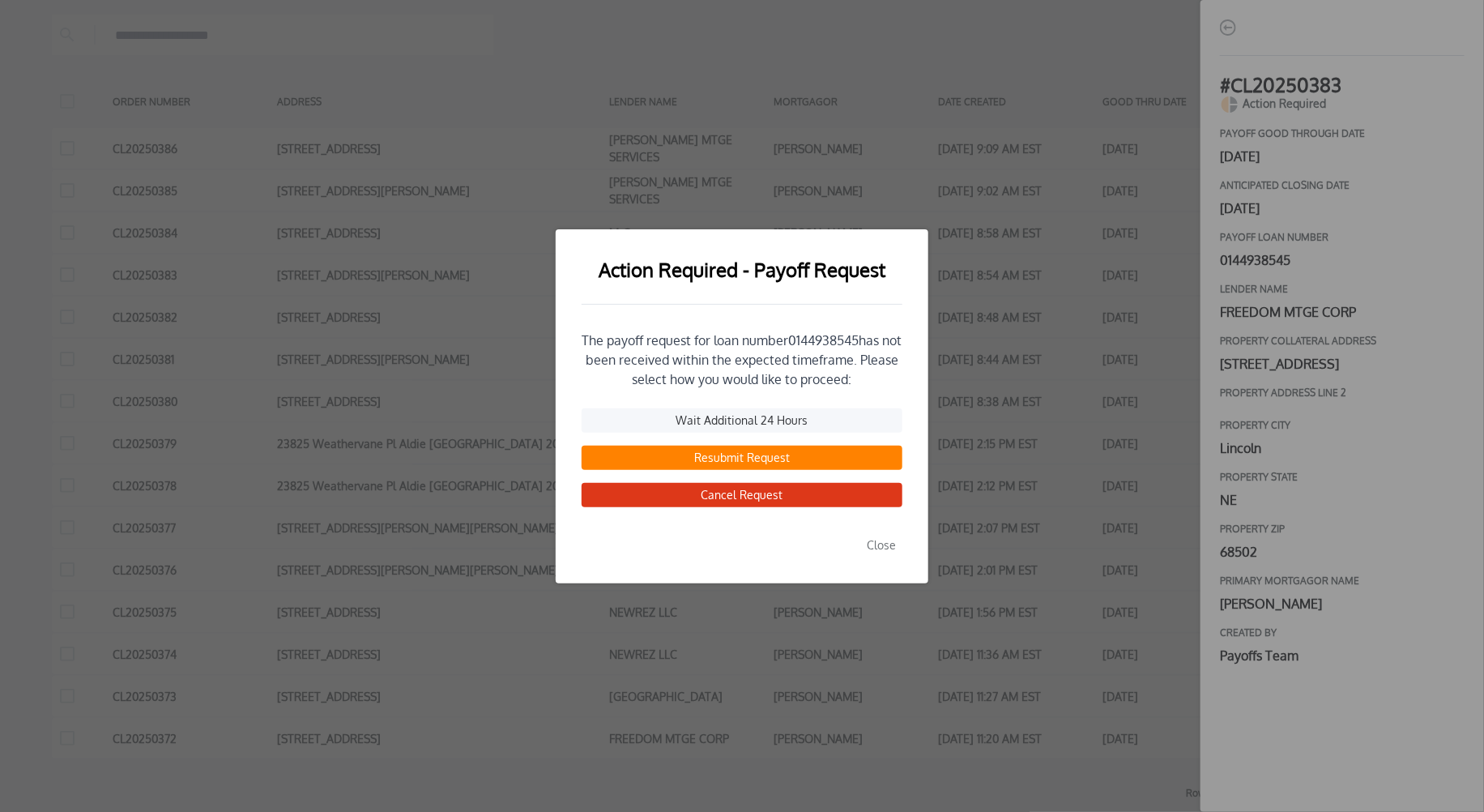
click at [743, 460] on button "Resubmit Request" at bounding box center [742, 457] width 321 height 24
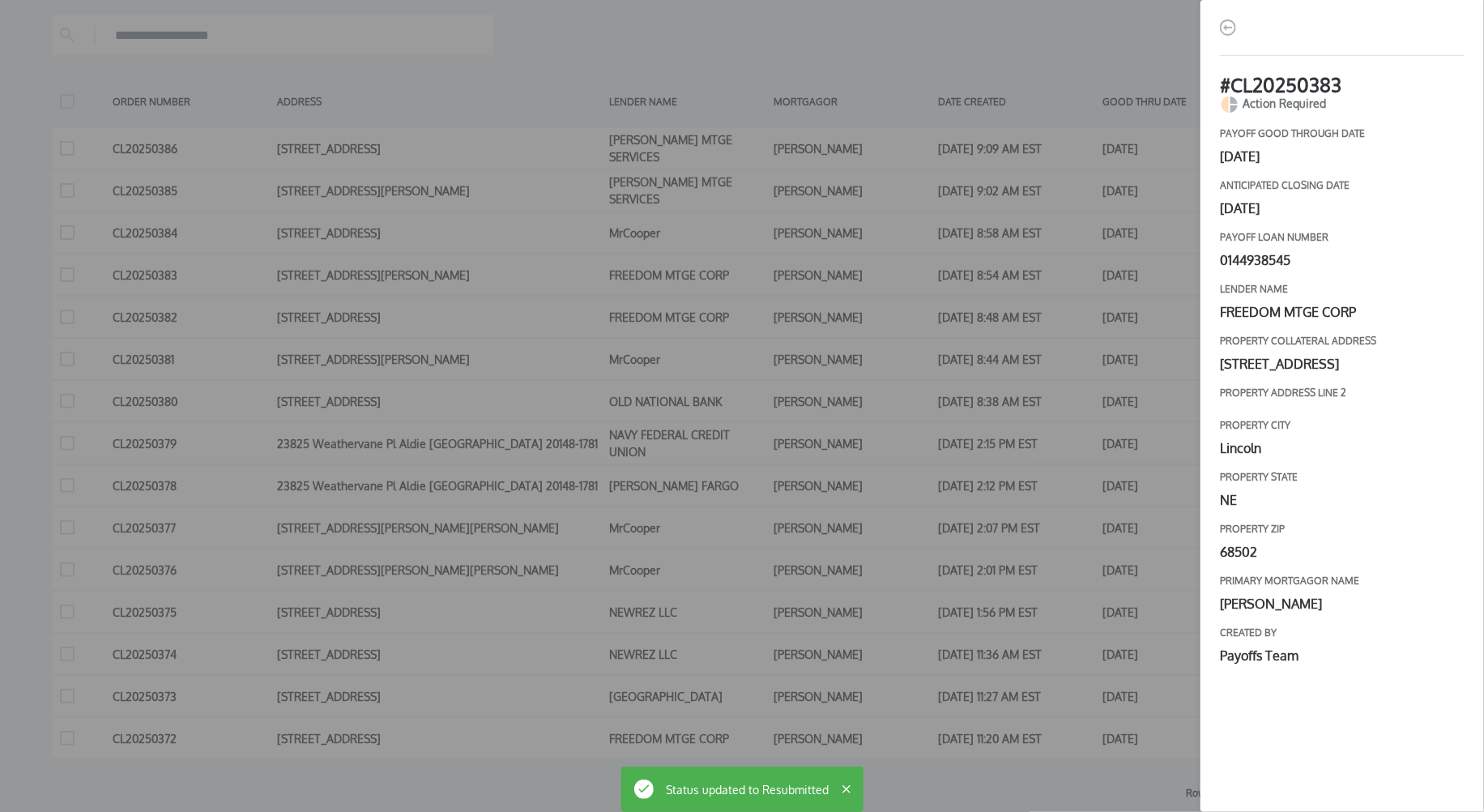
click at [1043, 460] on div "# CL20250383 Action Required payoff good through date [DATE] Anticipated closin…" at bounding box center [742, 406] width 1484 height 812
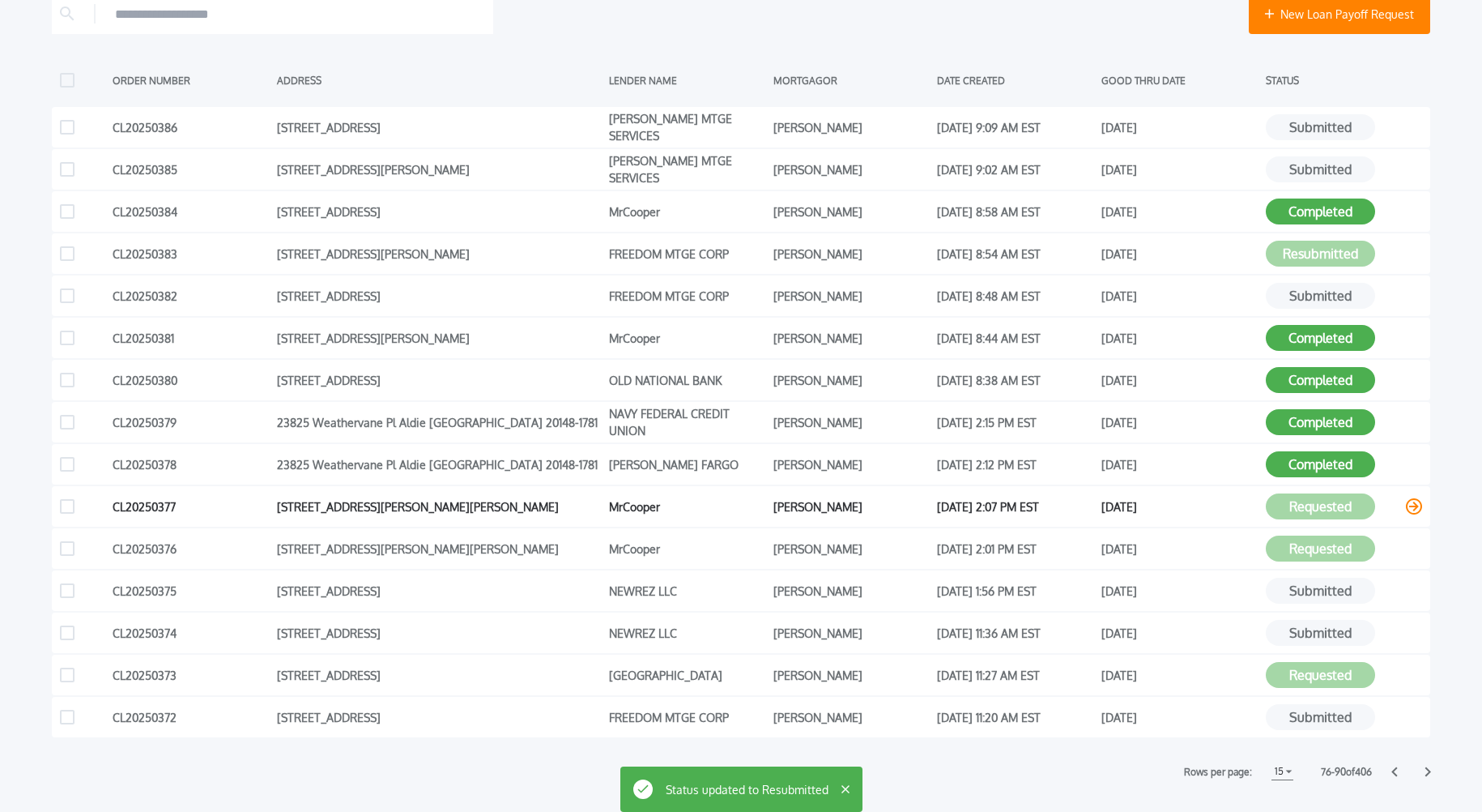
scroll to position [419, 0]
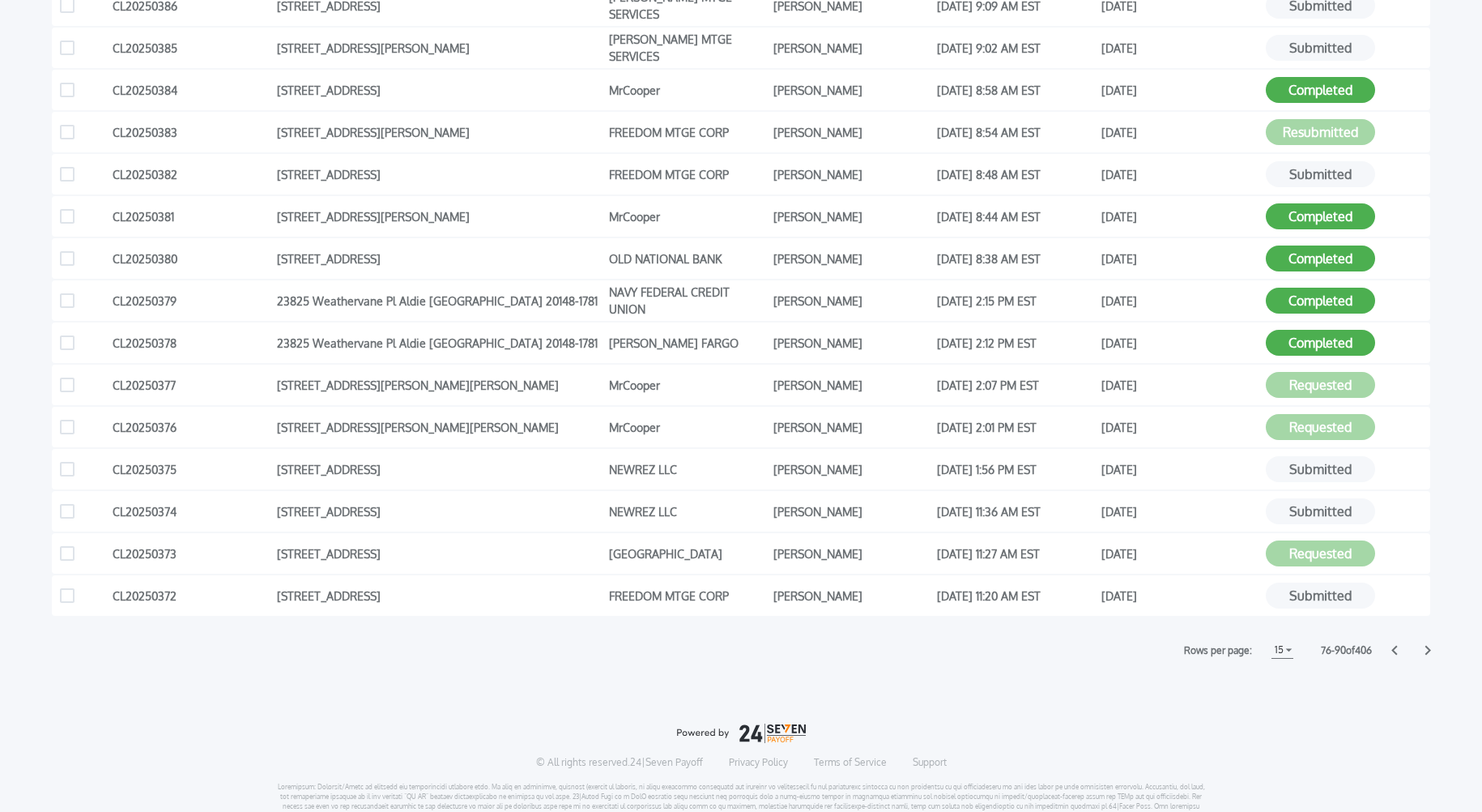
click at [1429, 647] on icon at bounding box center [1429, 651] width 6 height 10
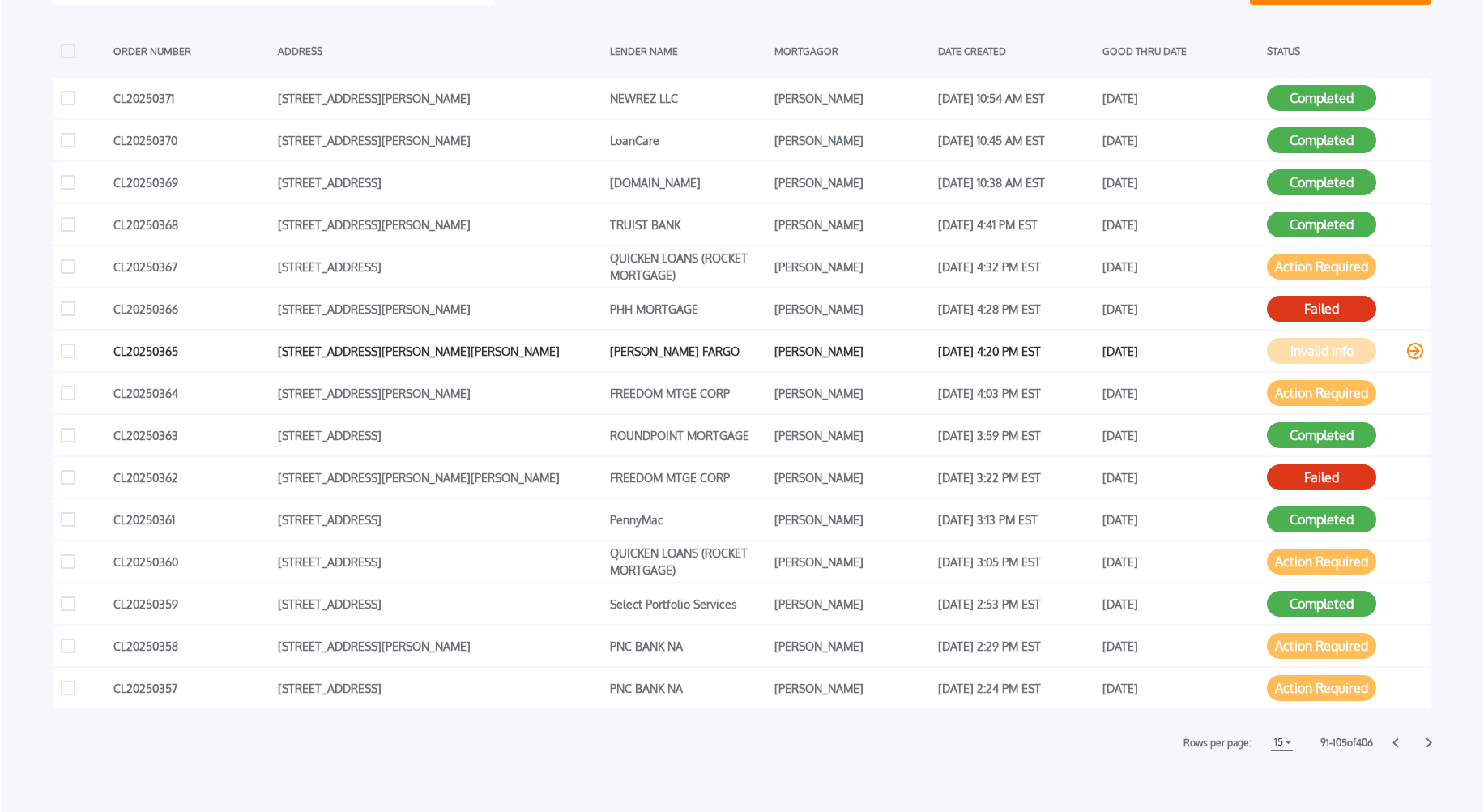
scroll to position [350, 0]
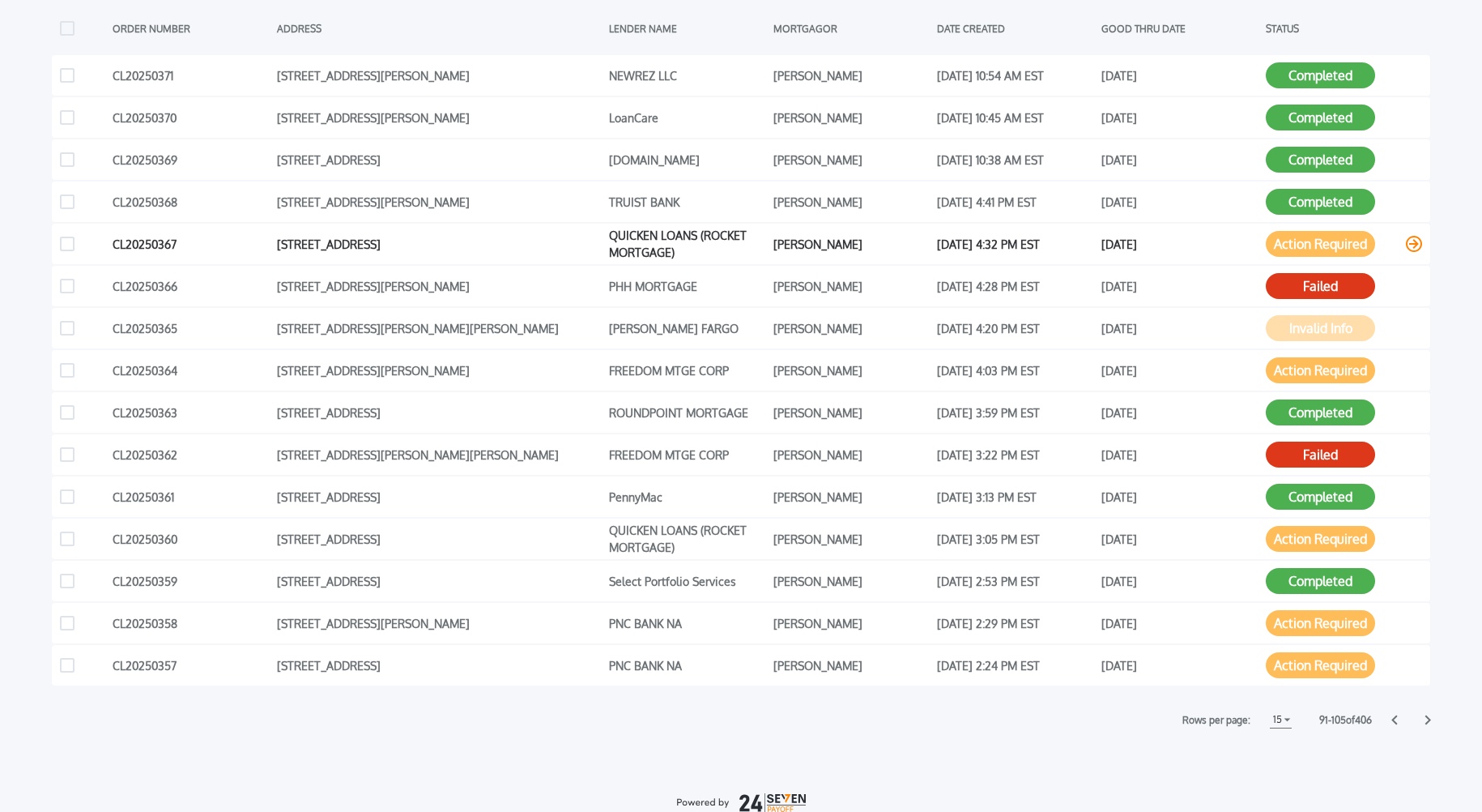
click at [1411, 245] on icon at bounding box center [1413, 243] width 16 height 16
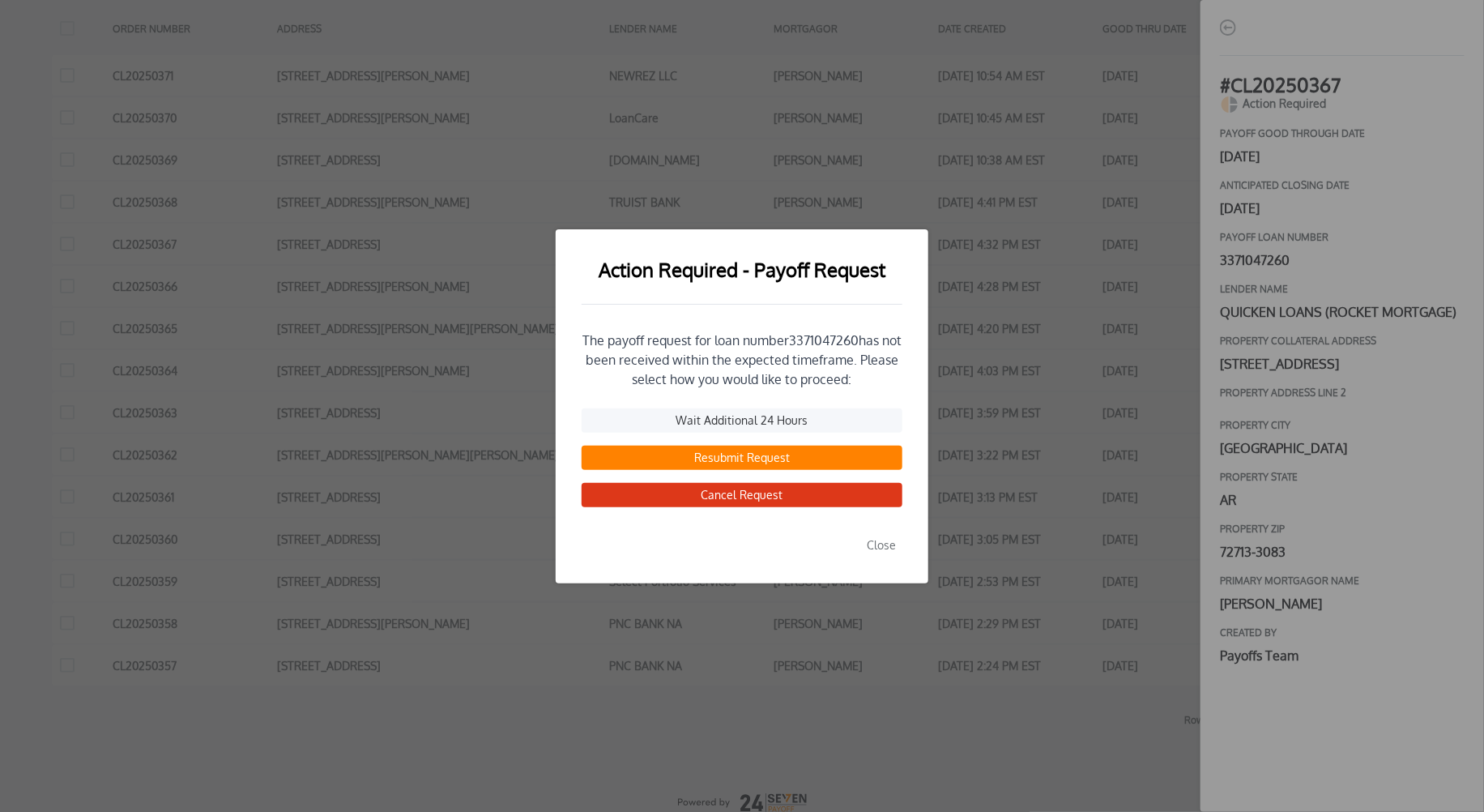
click at [693, 458] on button "Resubmit Request" at bounding box center [742, 457] width 321 height 24
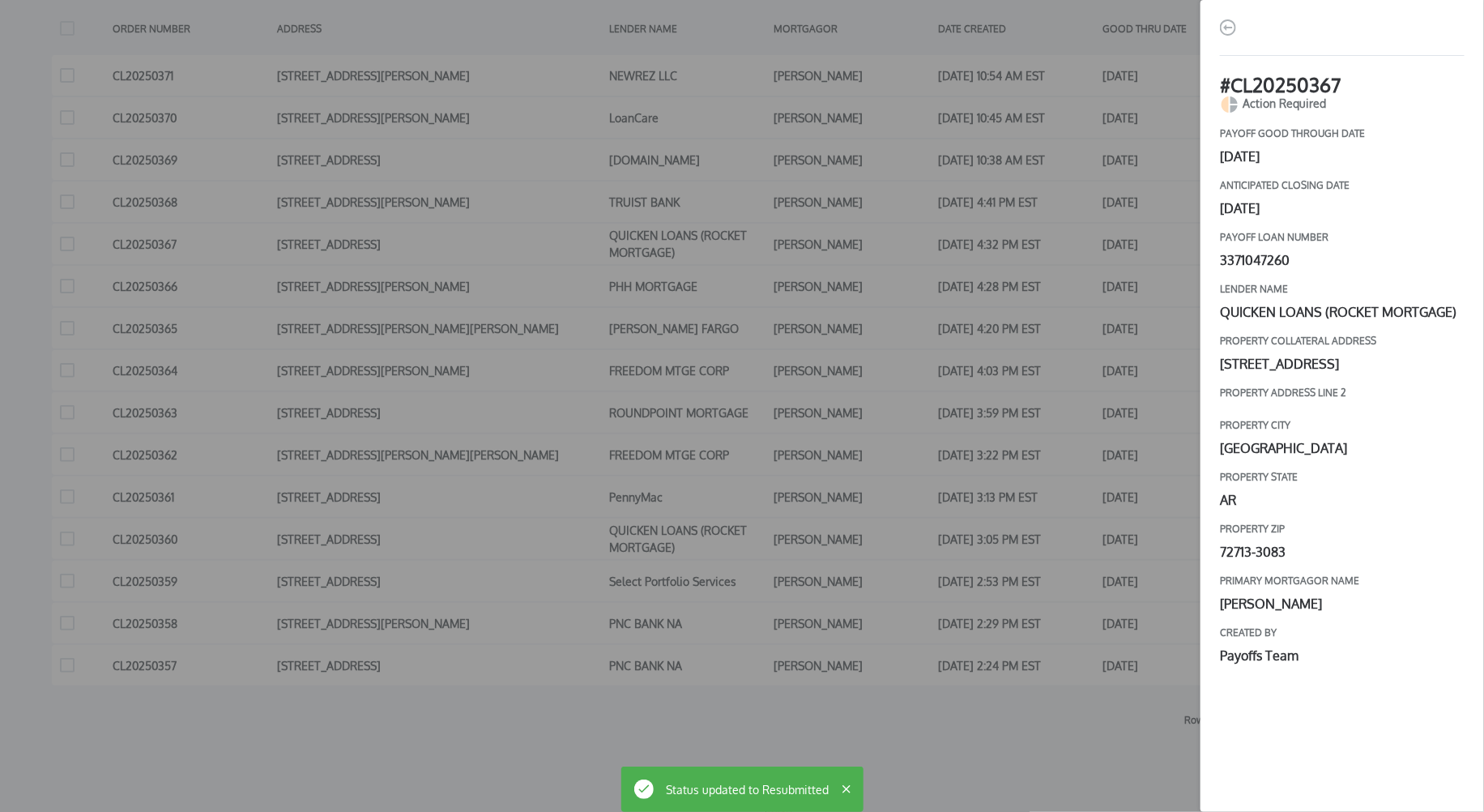
click at [1033, 390] on div "# CL20250367 Action Required payoff good through date [DATE] Anticipated closin…" at bounding box center [742, 406] width 1484 height 812
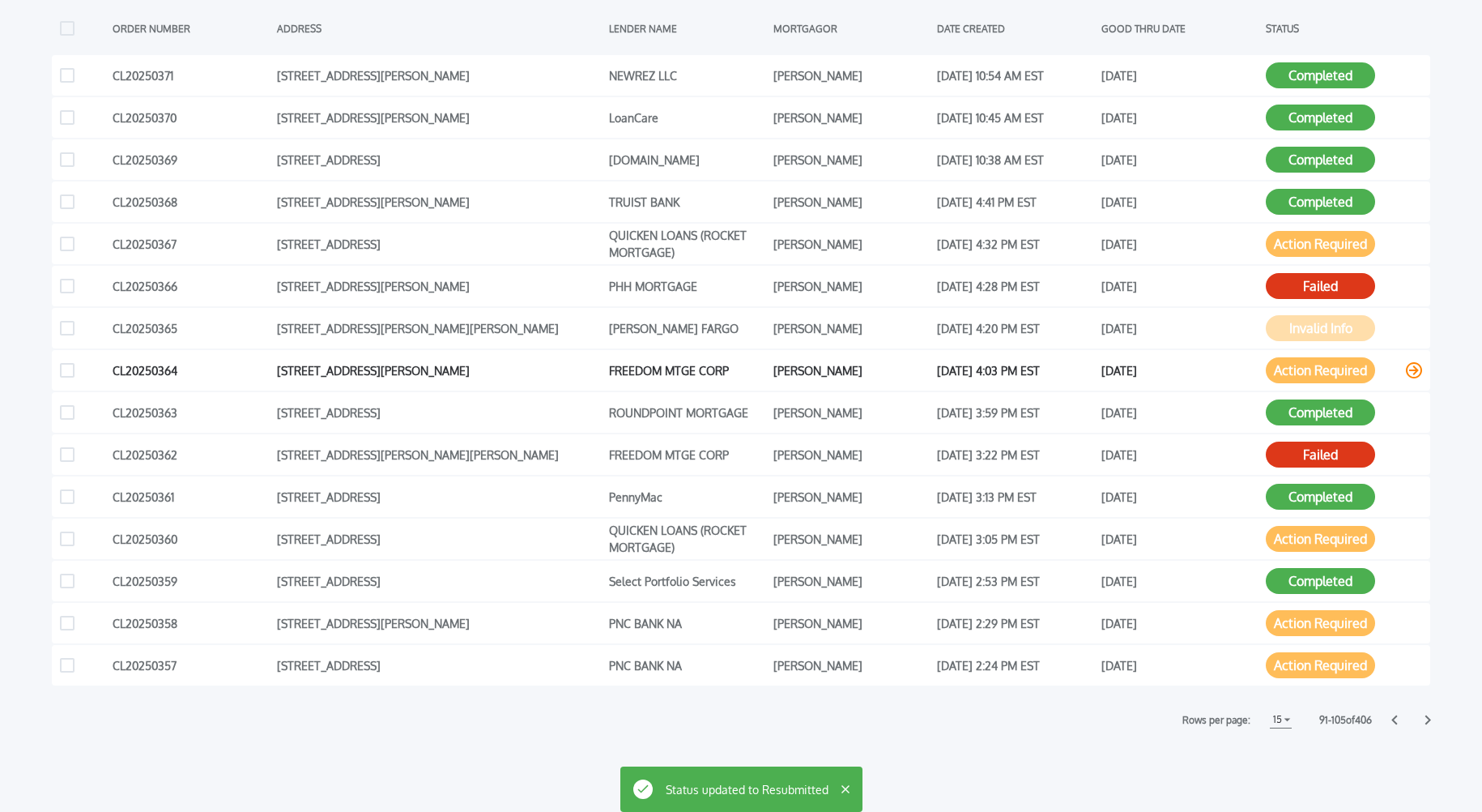
click at [1413, 369] on icon at bounding box center [1413, 370] width 16 height 16
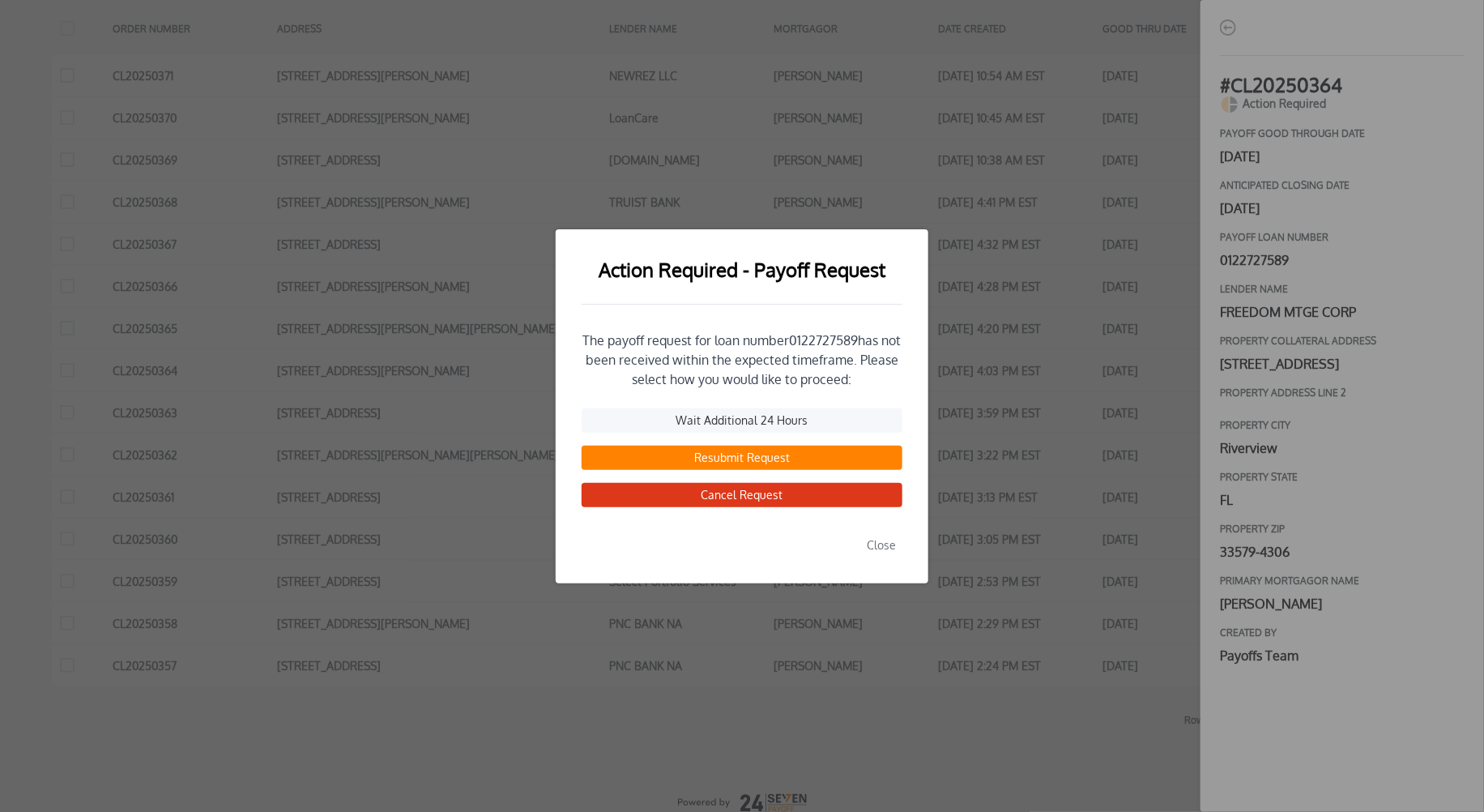
click at [724, 460] on button "Resubmit Request" at bounding box center [742, 457] width 321 height 24
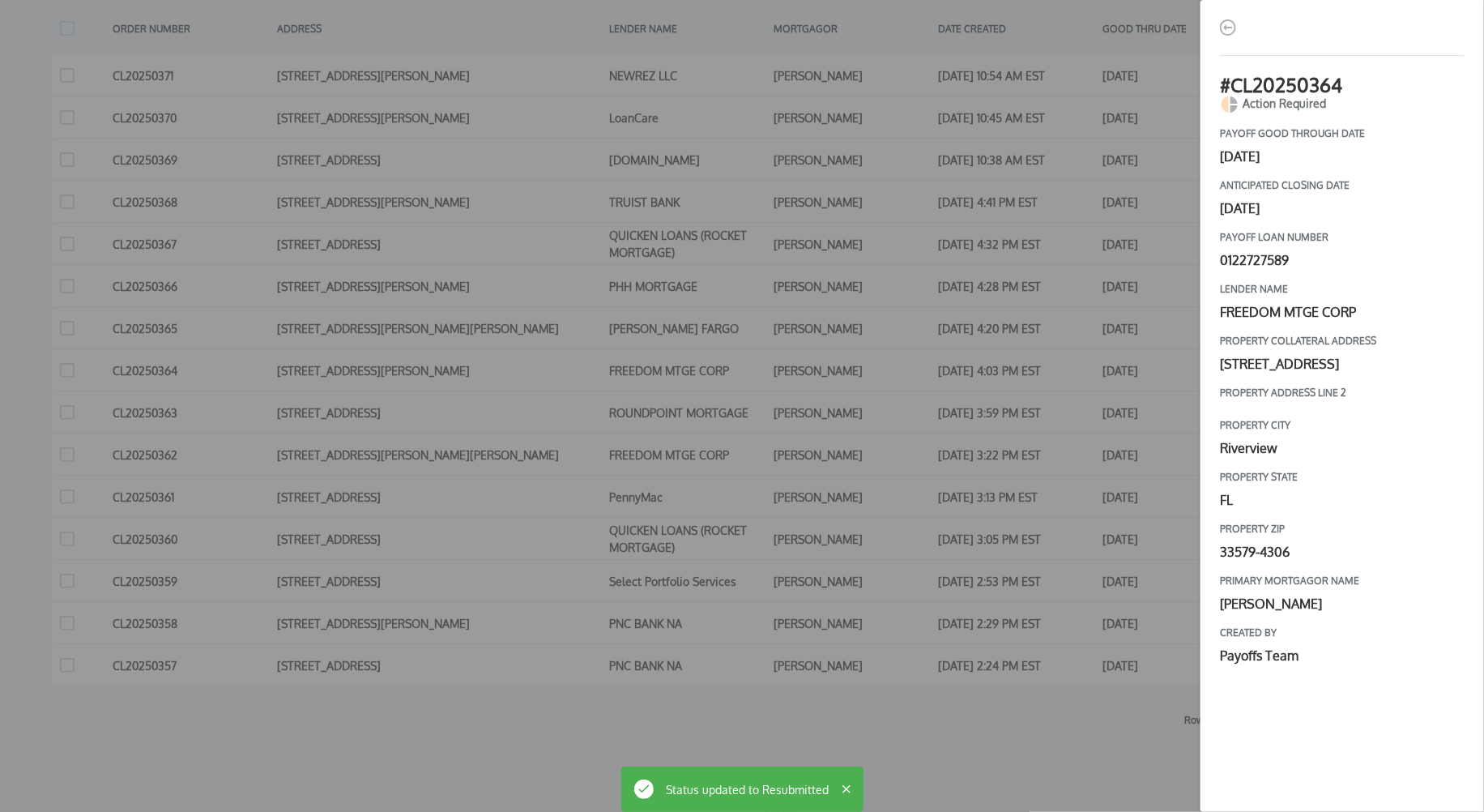
click at [1078, 421] on div "# CL20250364 Action Required payoff good through date [DATE] Anticipated closin…" at bounding box center [742, 406] width 1484 height 812
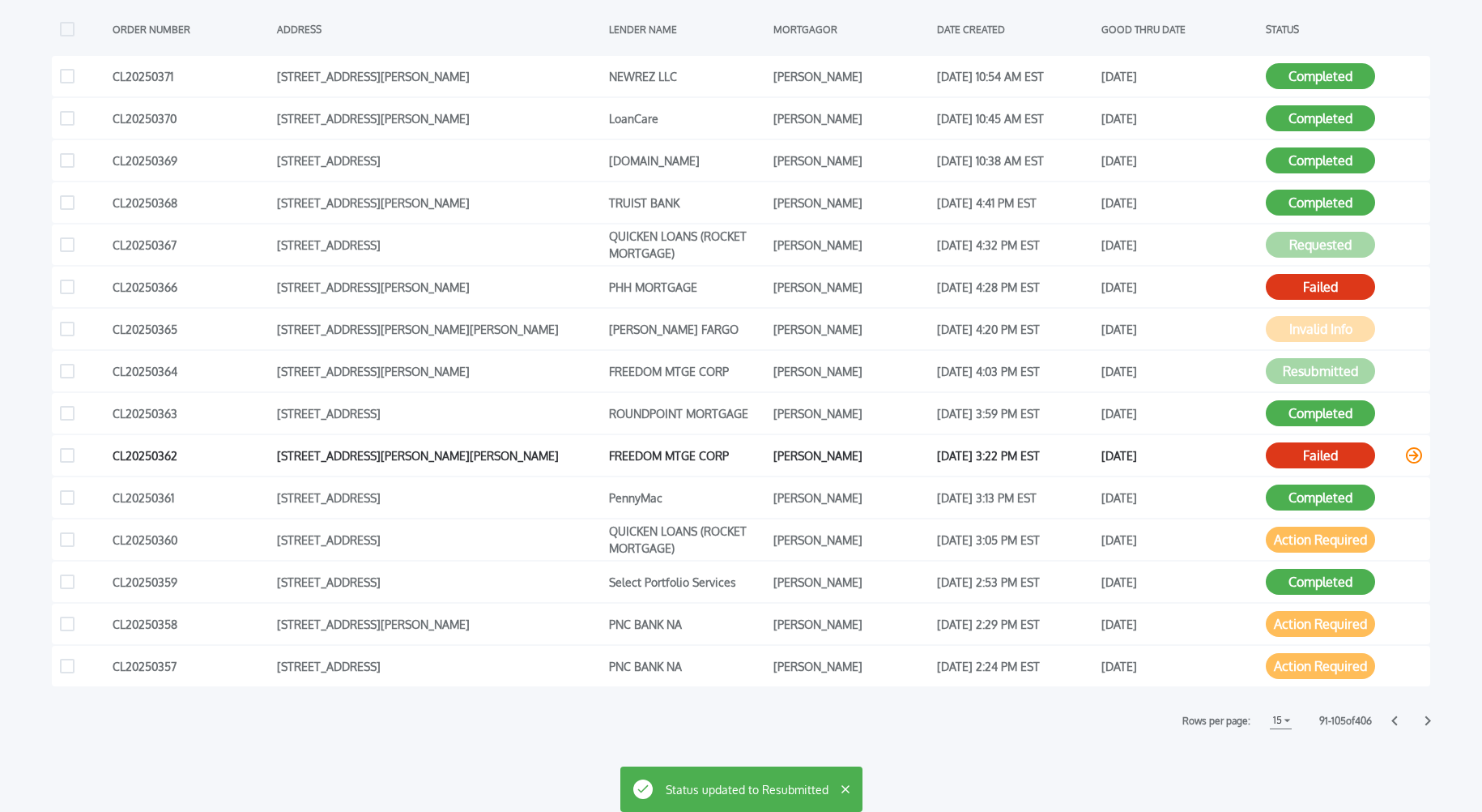
scroll to position [445, 0]
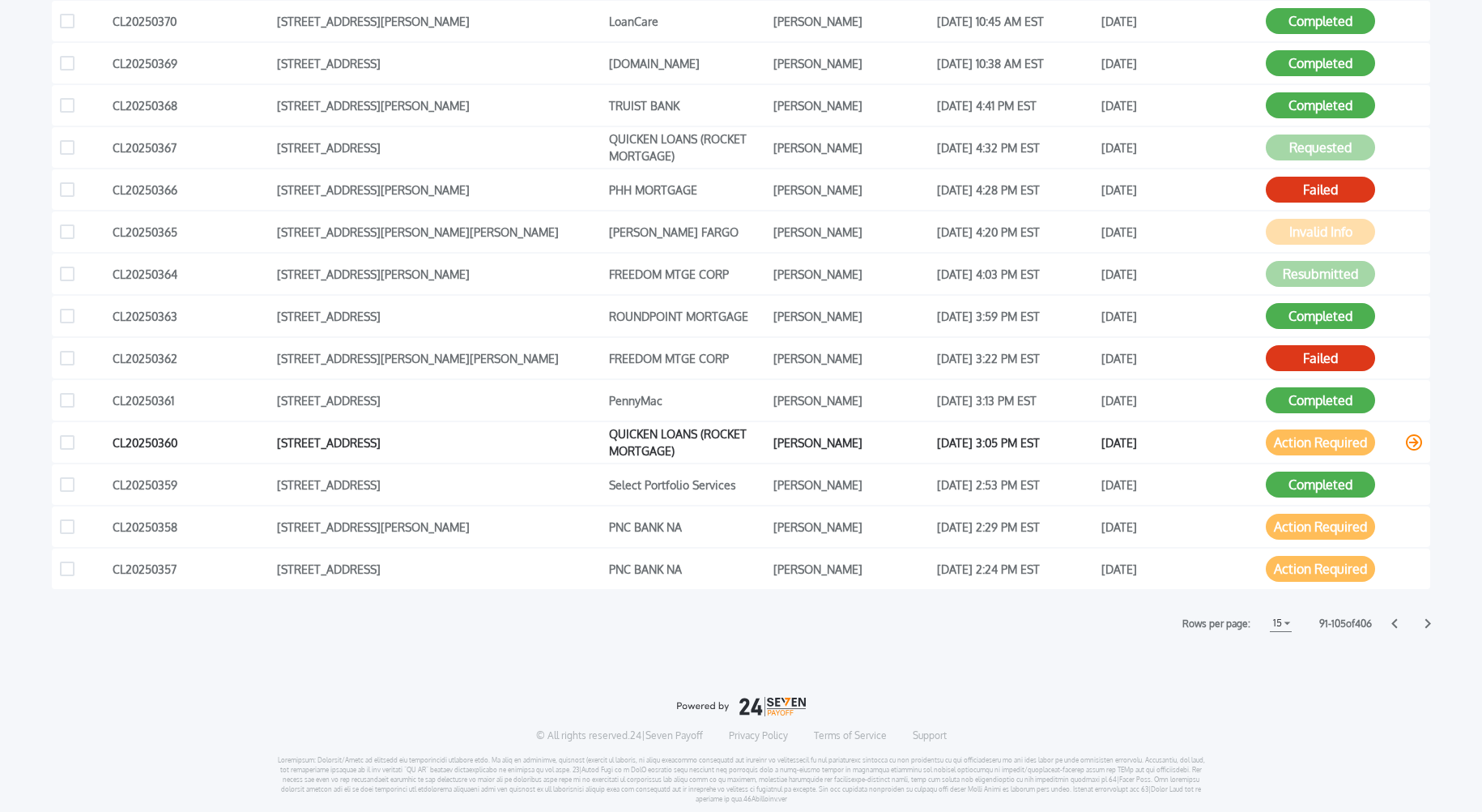
click at [1410, 443] on icon at bounding box center [1413, 442] width 16 height 16
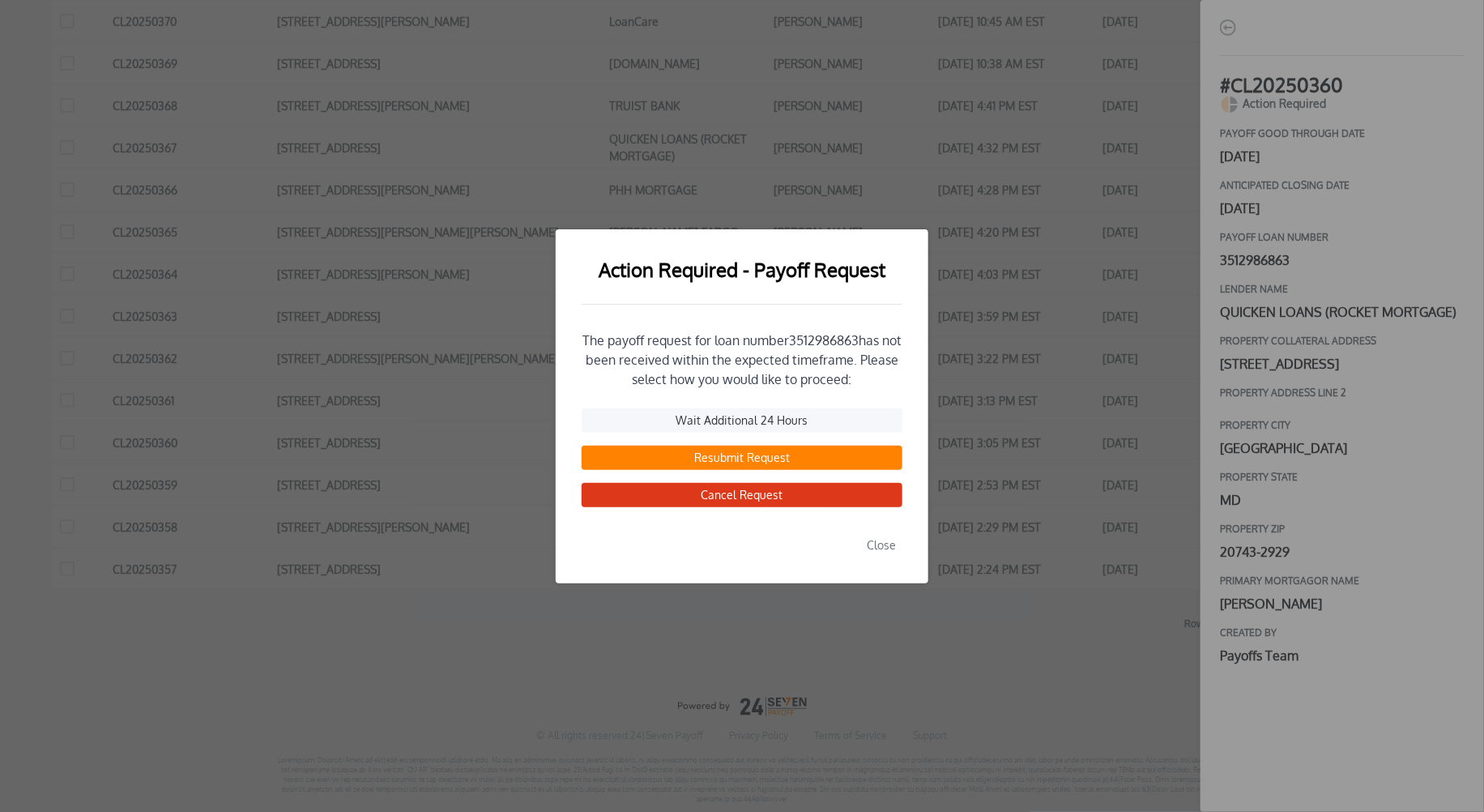
click at [733, 461] on button "Resubmit Request" at bounding box center [742, 457] width 321 height 24
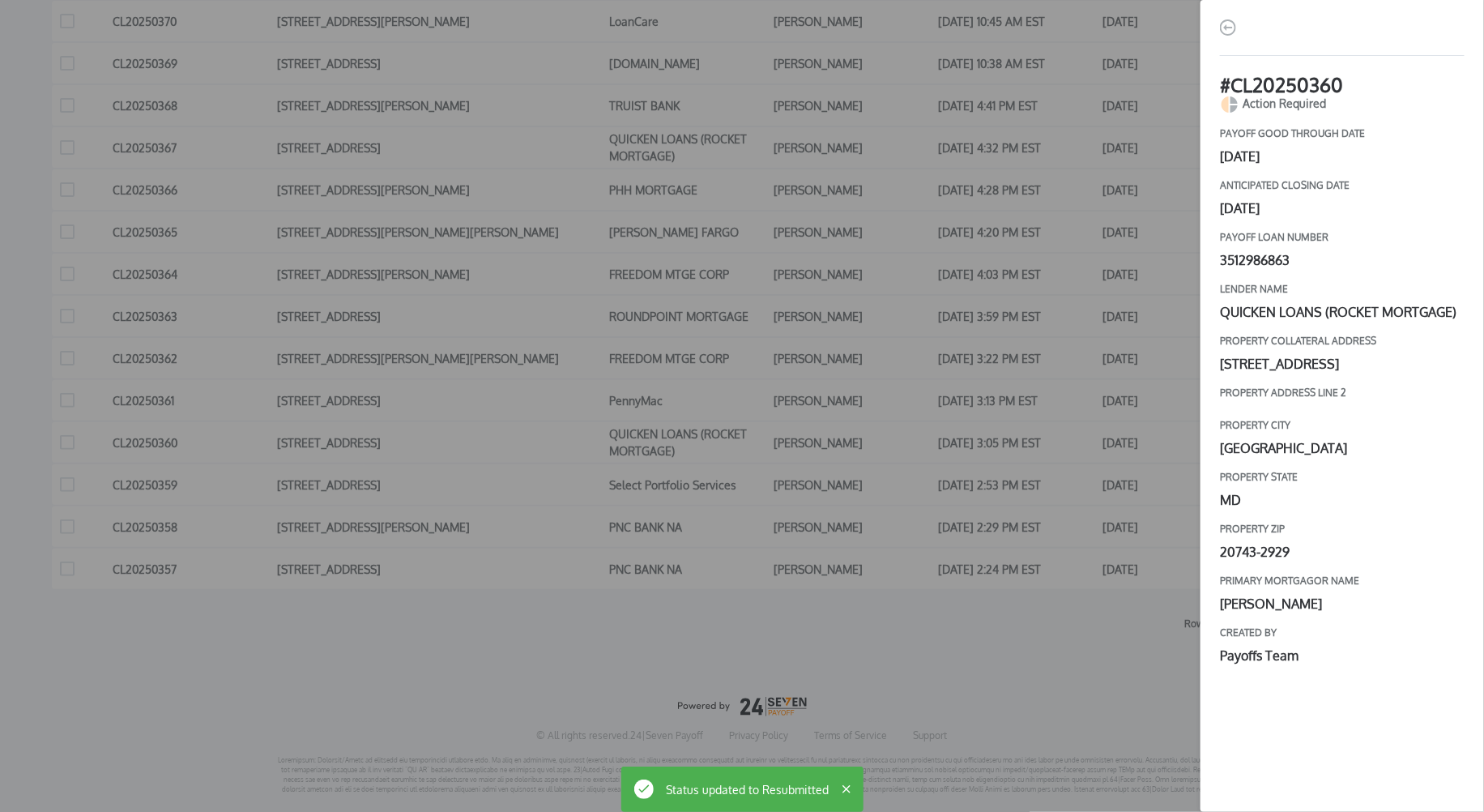
click at [1020, 493] on div "# CL20250360 Action Required payoff good through date [DATE] Anticipated closin…" at bounding box center [742, 406] width 1484 height 812
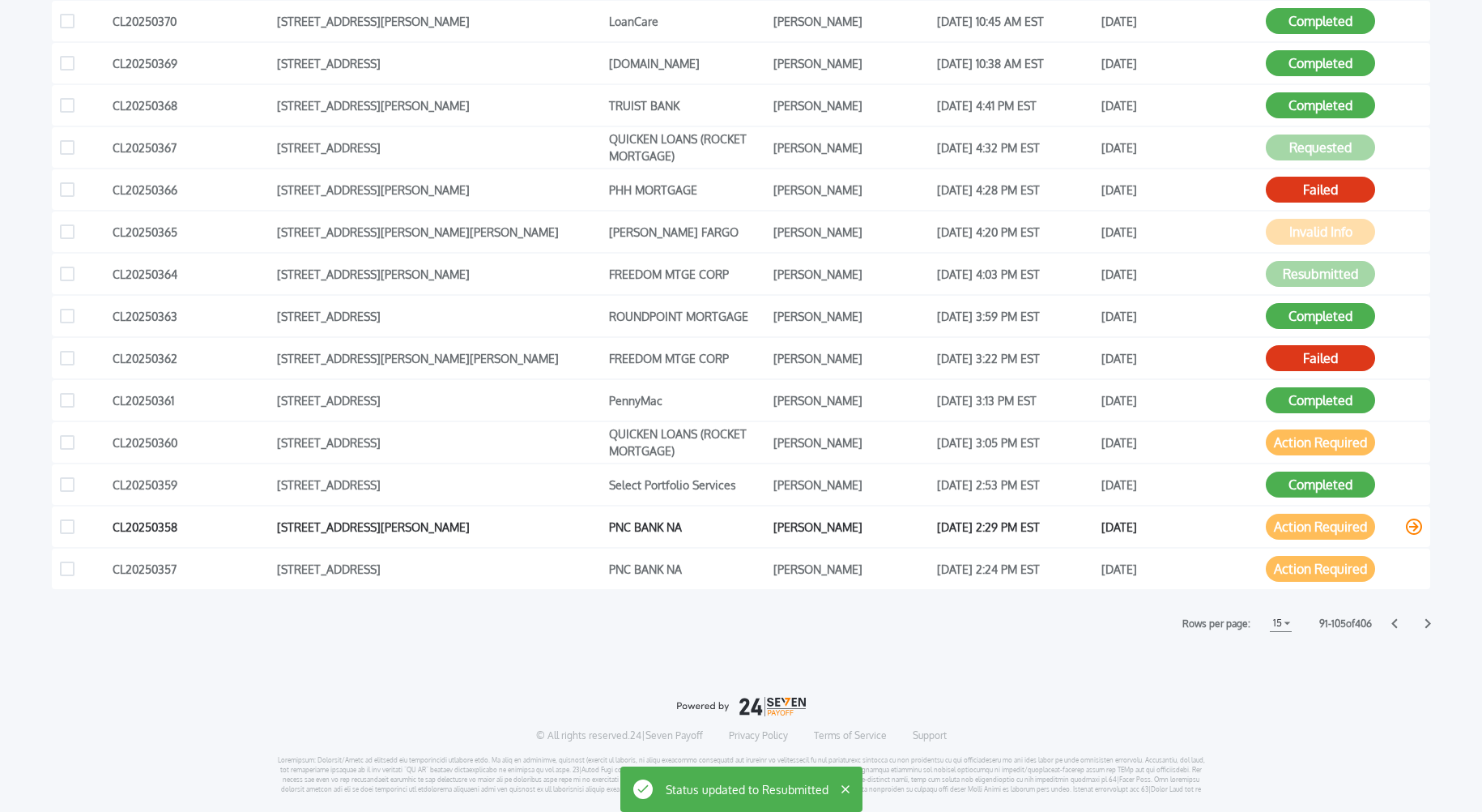
click at [1417, 529] on icon at bounding box center [1413, 526] width 16 height 16
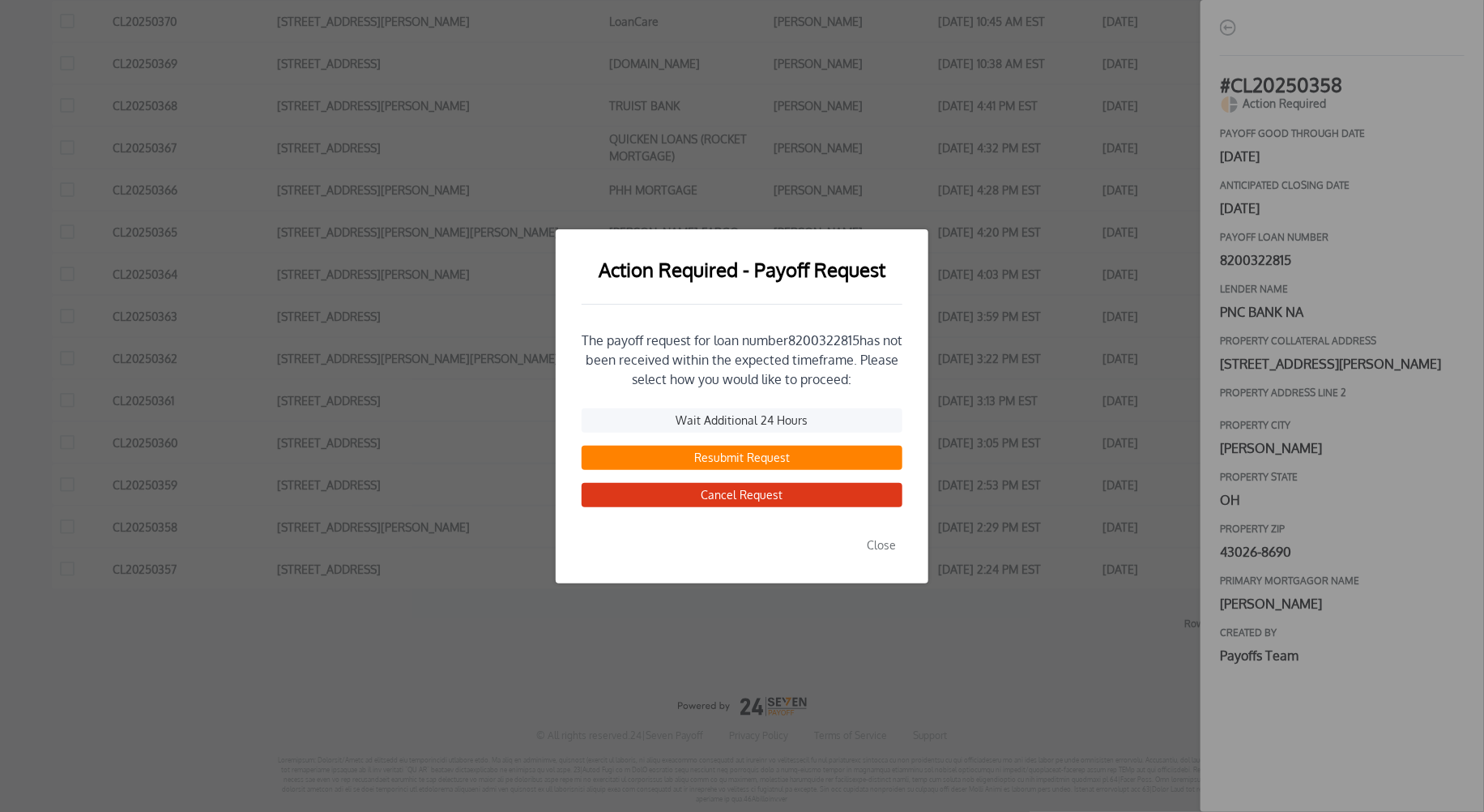
click at [750, 460] on button "Resubmit Request" at bounding box center [742, 457] width 321 height 24
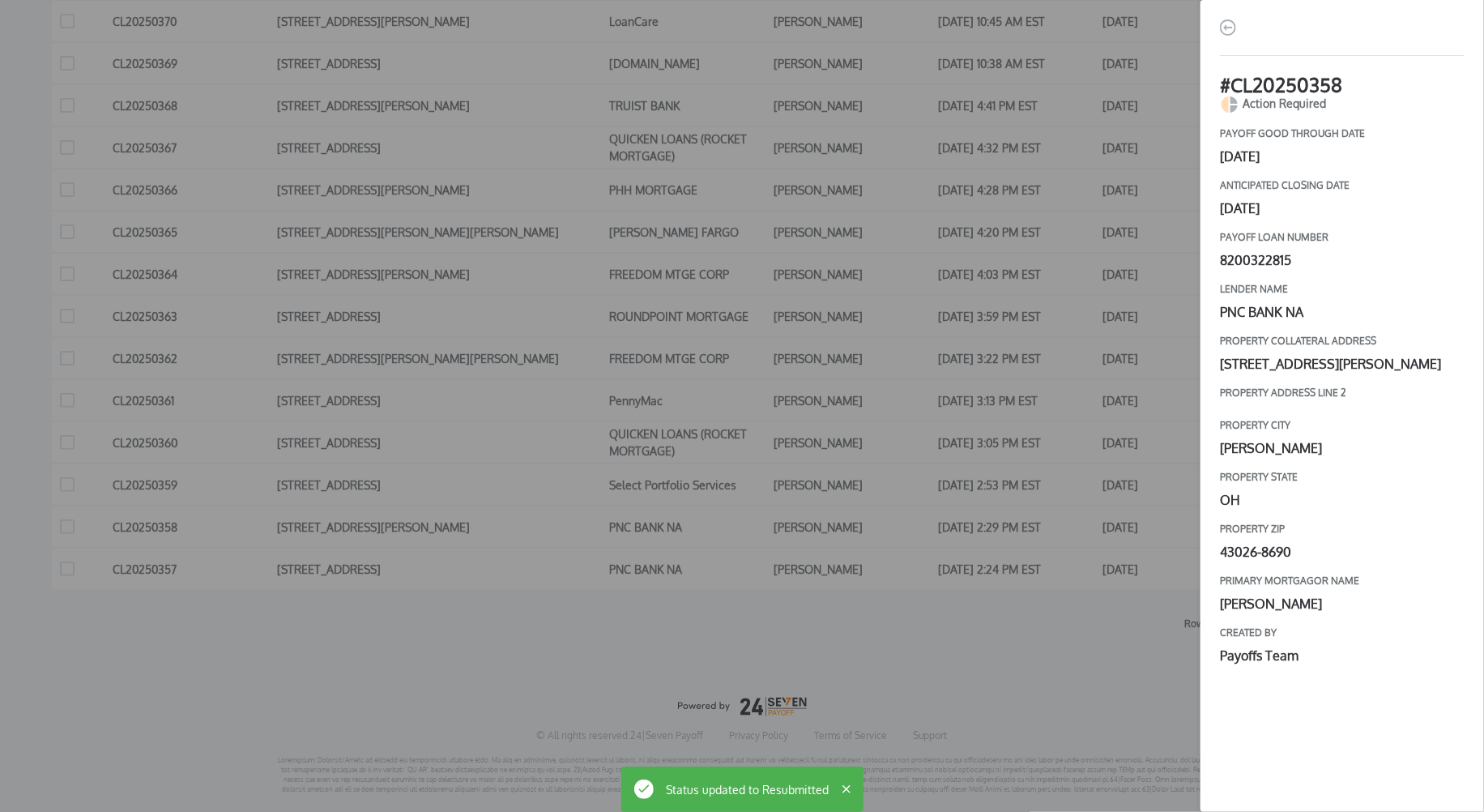
click at [1015, 472] on div "# CL20250358 Action Required payoff good through date [DATE] Anticipated closin…" at bounding box center [742, 406] width 1484 height 812
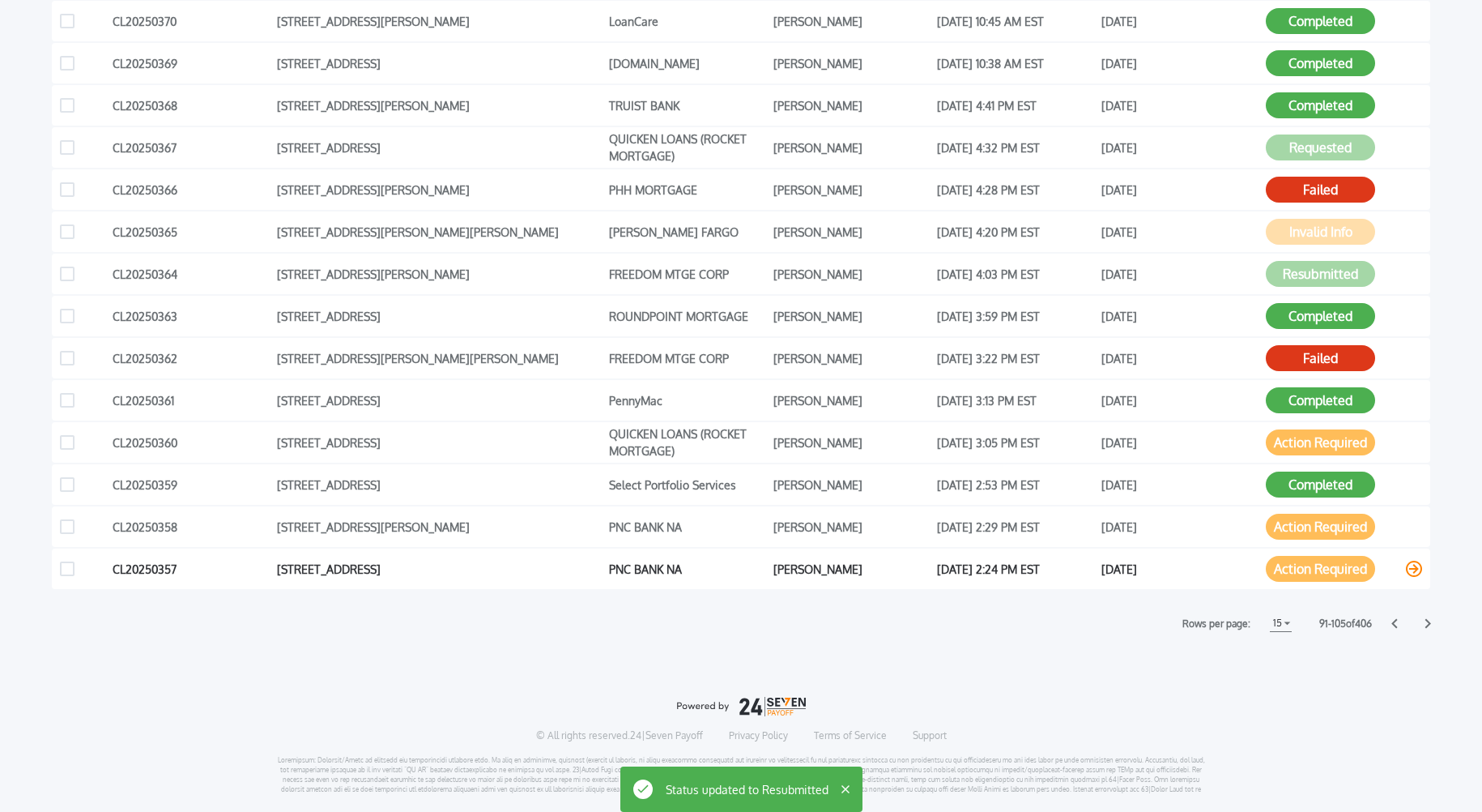
click at [1416, 572] on icon at bounding box center [1413, 569] width 16 height 16
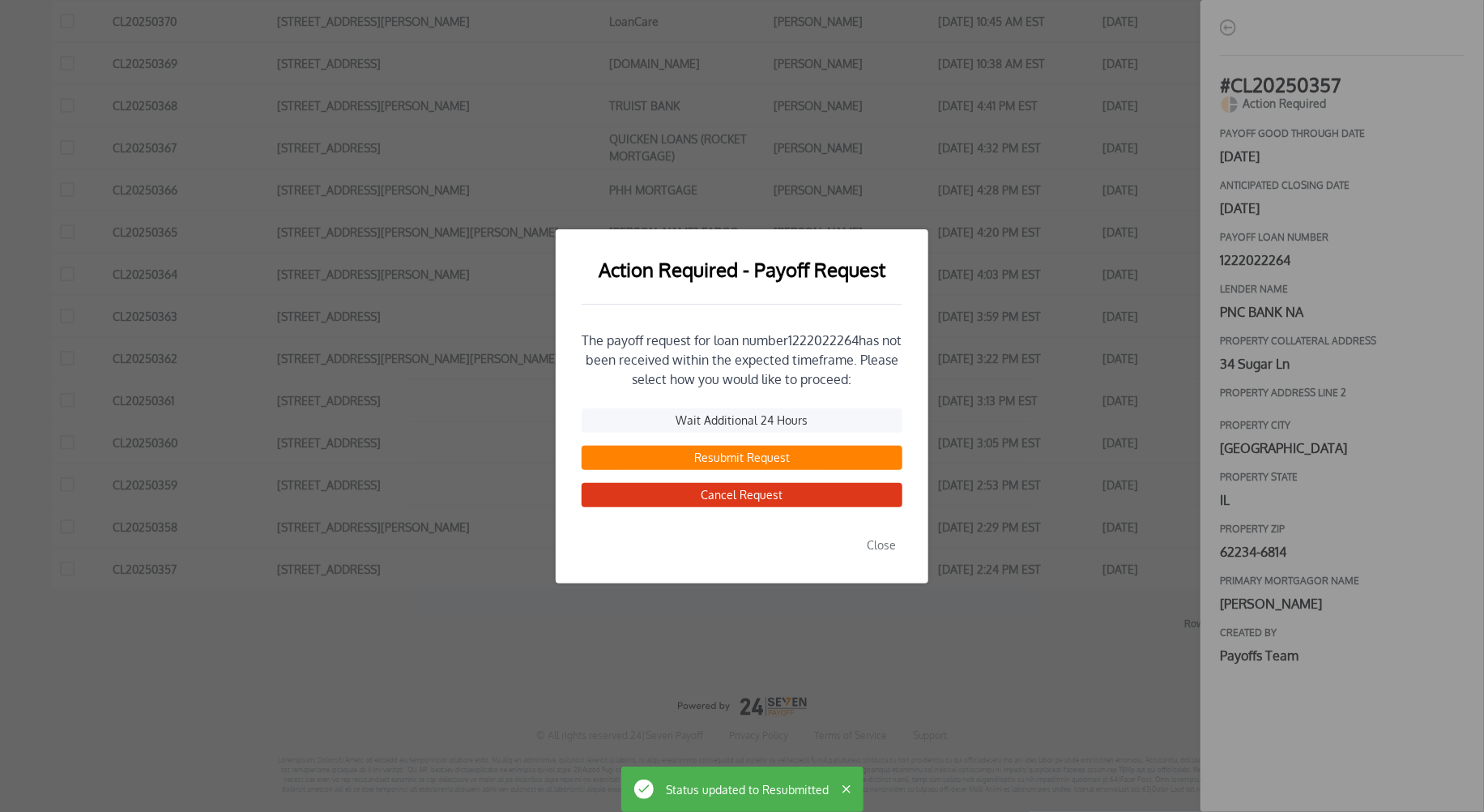
click at [759, 455] on button "Resubmit Request" at bounding box center [742, 457] width 321 height 24
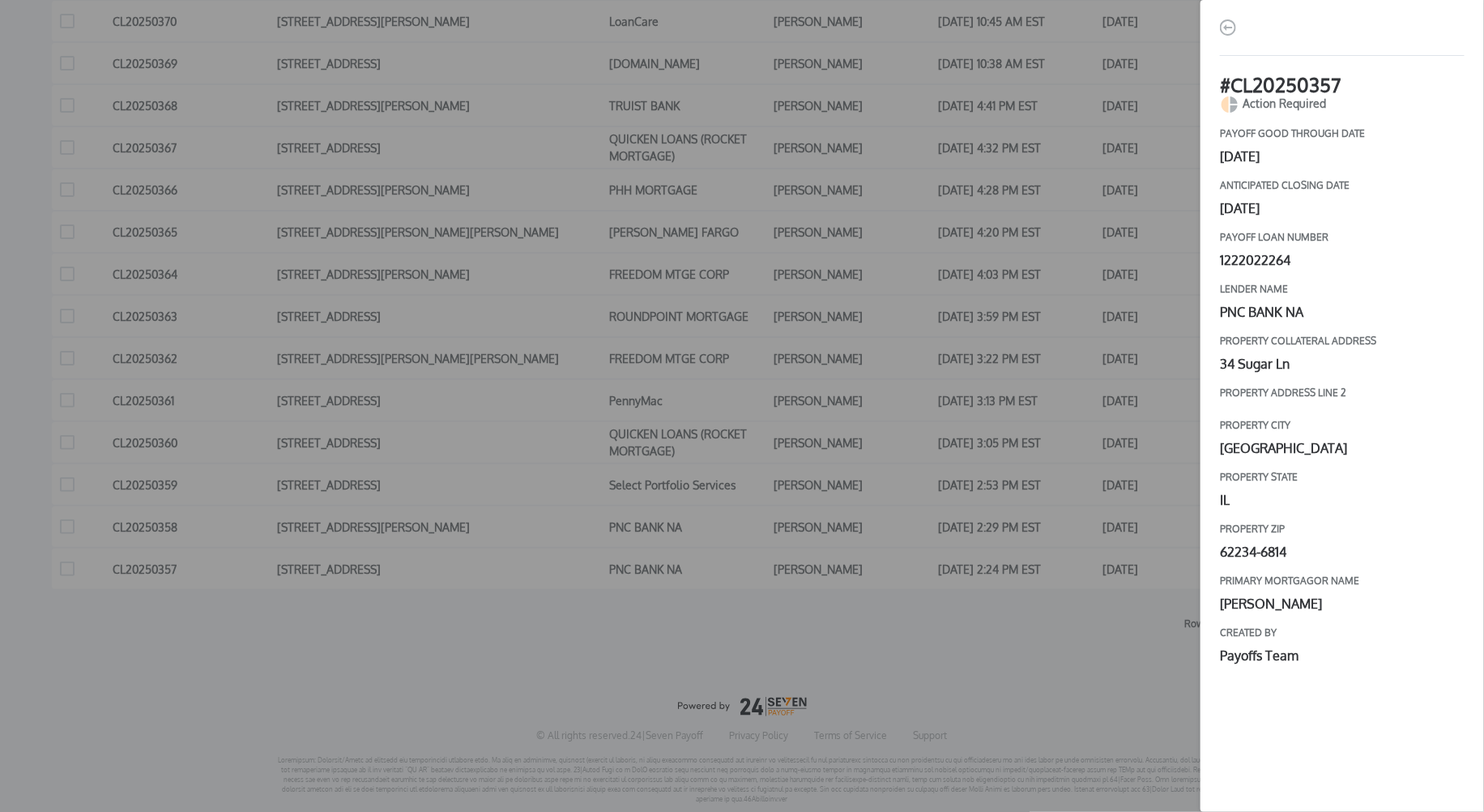
click at [1092, 516] on div "# CL20250357 Action Required payoff good through date [DATE] Anticipated closin…" at bounding box center [742, 406] width 1484 height 812
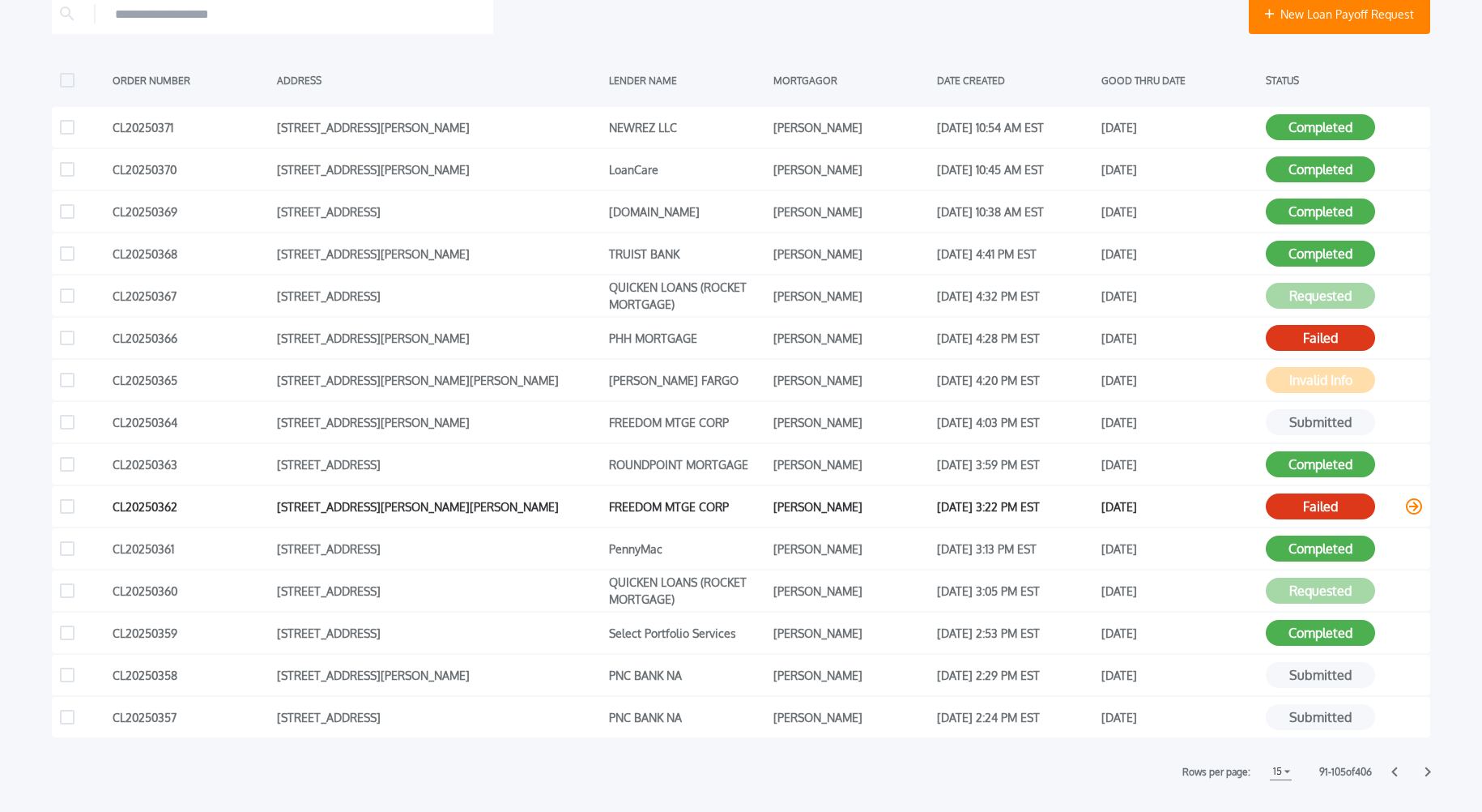
scroll to position [324, 0]
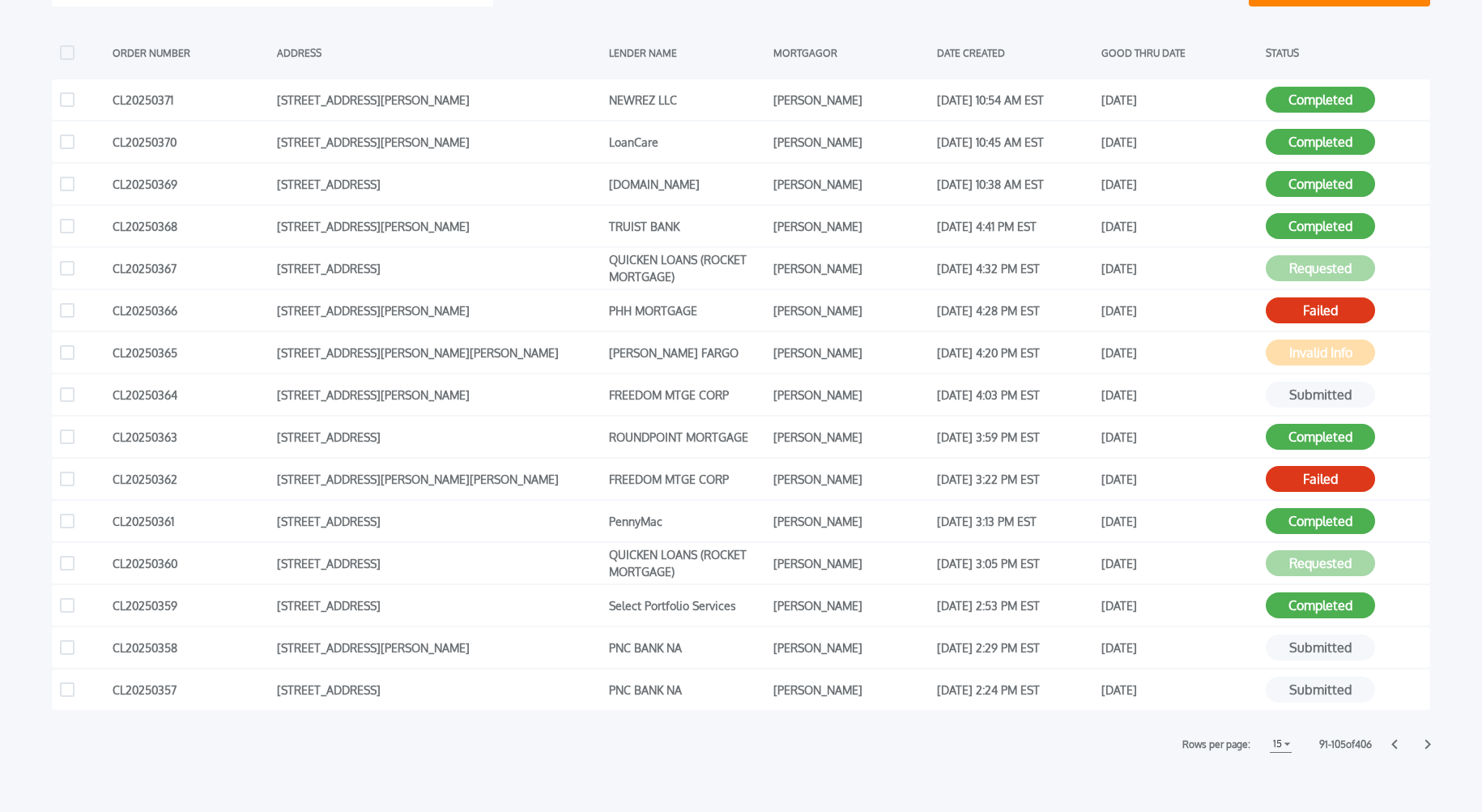
click at [1429, 744] on icon at bounding box center [1429, 744] width 6 height 10
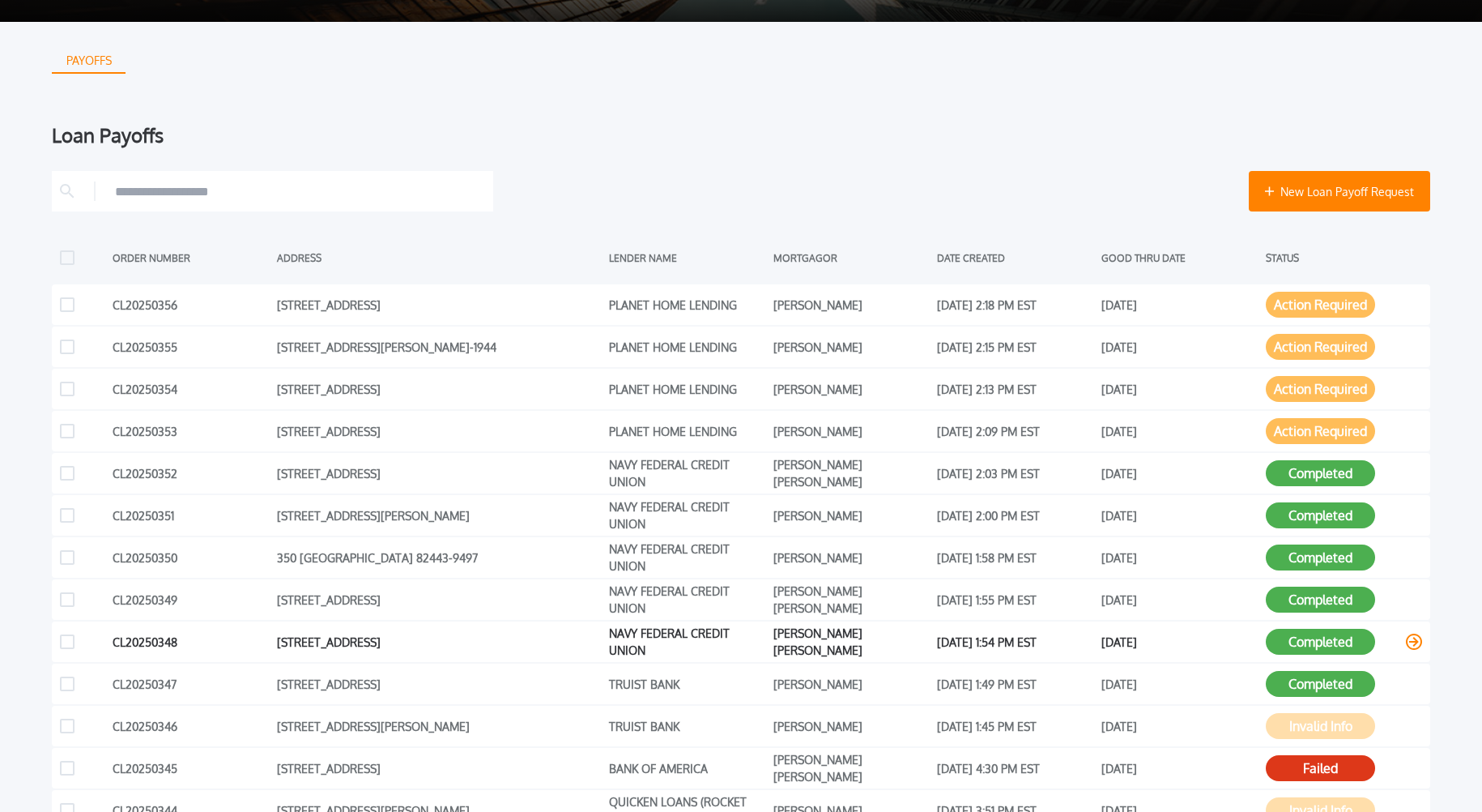
scroll to position [98, 0]
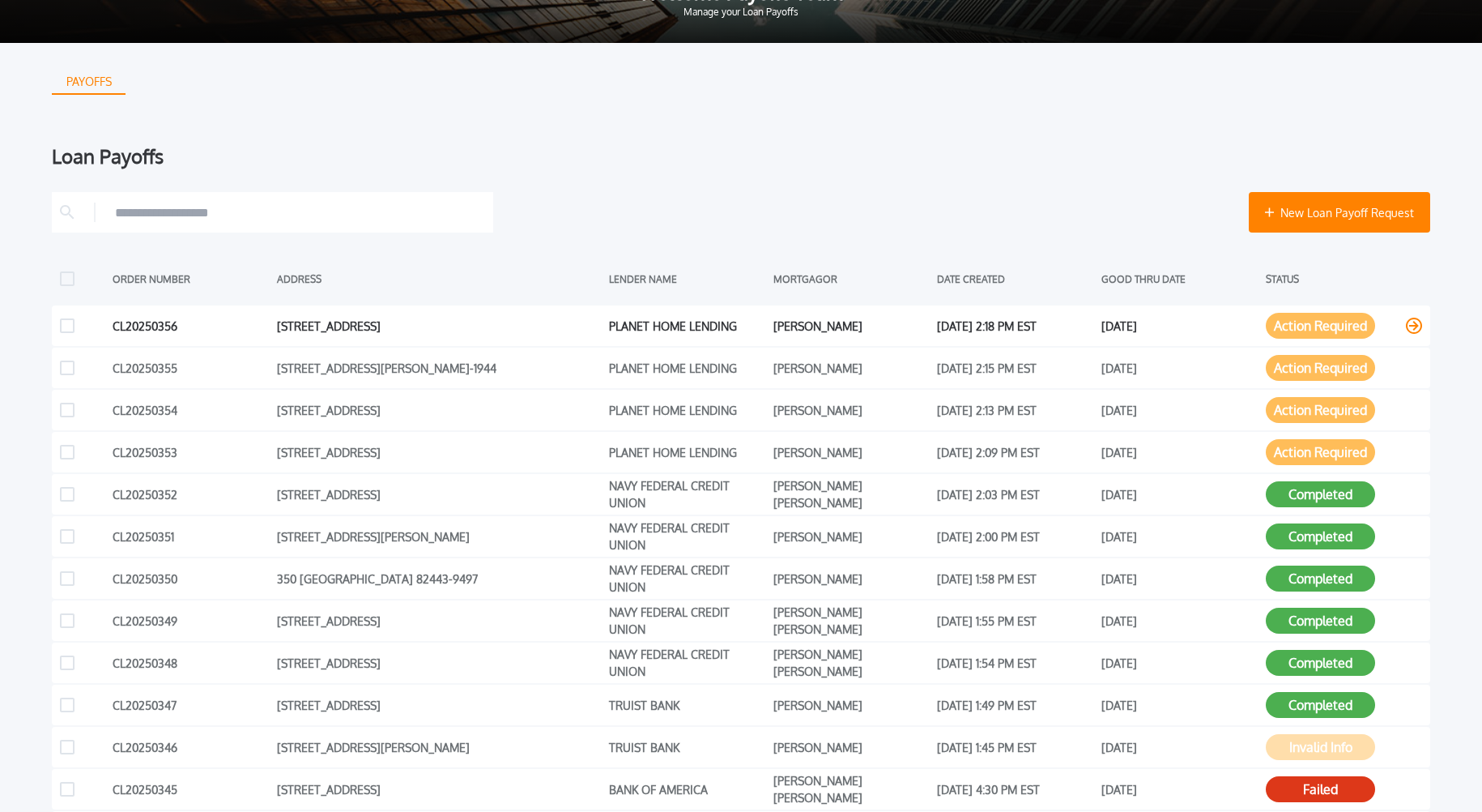
click at [1411, 324] on icon at bounding box center [1413, 325] width 16 height 16
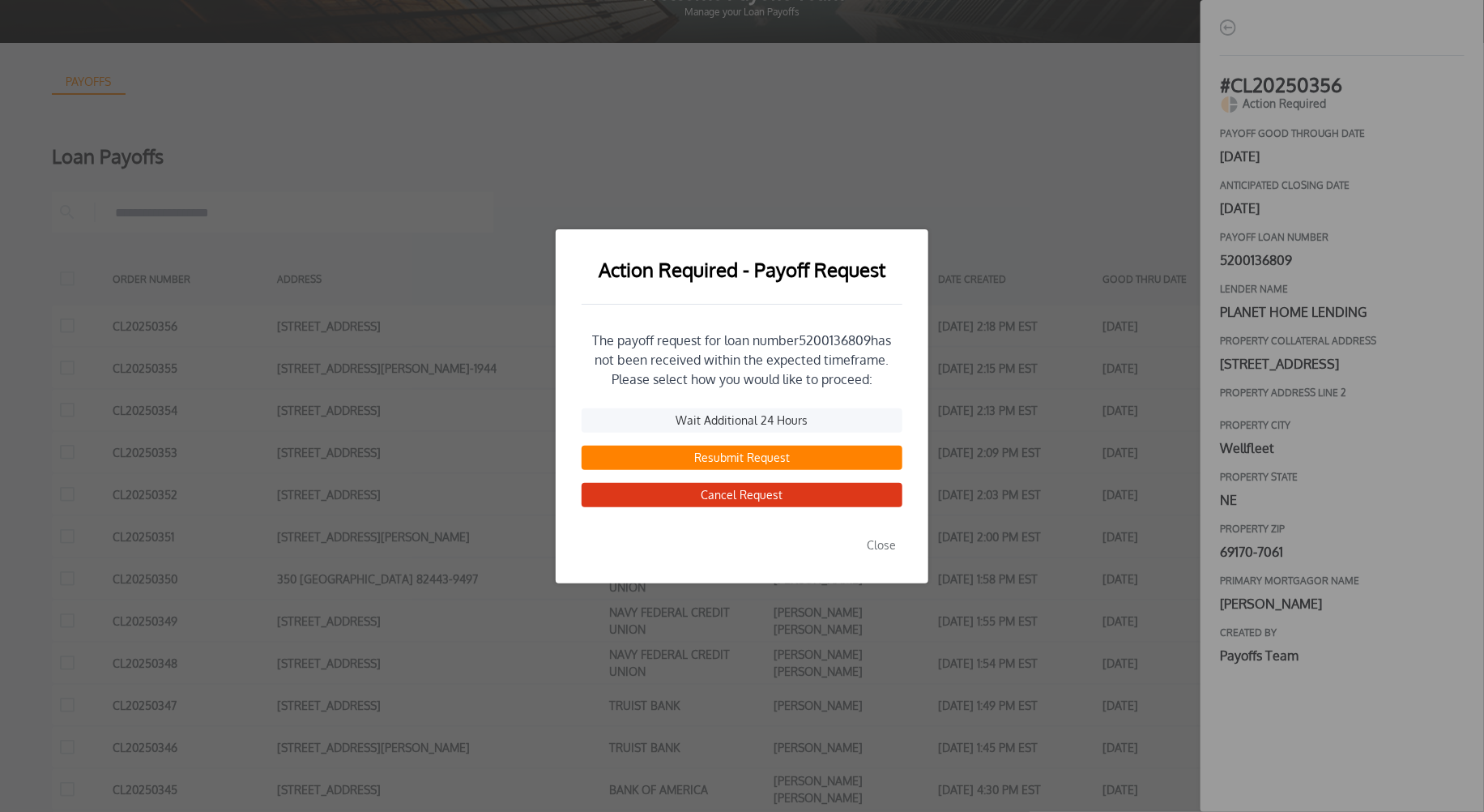
click at [760, 457] on button "Resubmit Request" at bounding box center [742, 457] width 321 height 24
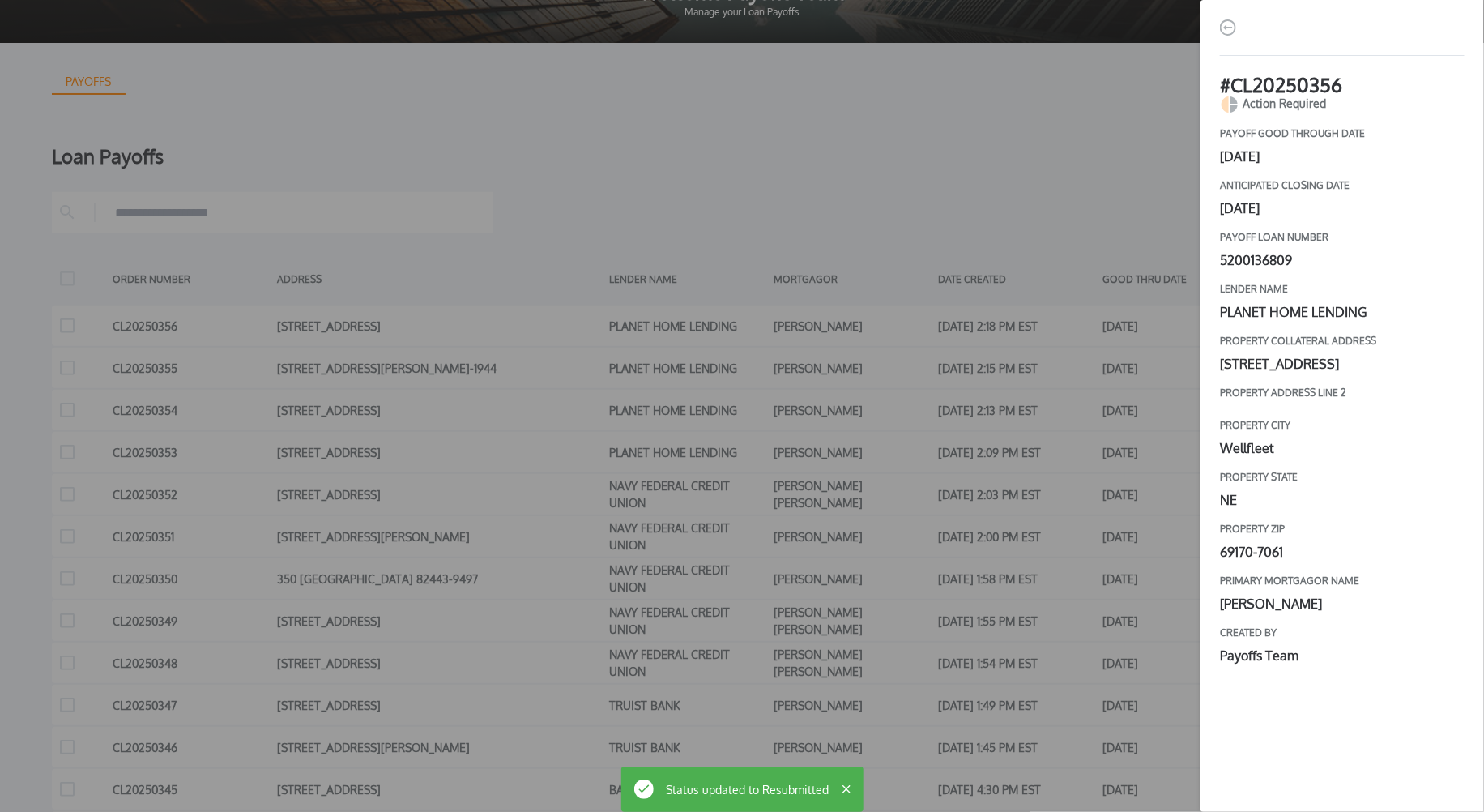
click at [1159, 400] on div "# CL20250356 Action Required payoff good through date [DATE] Anticipated closin…" at bounding box center [742, 406] width 1484 height 812
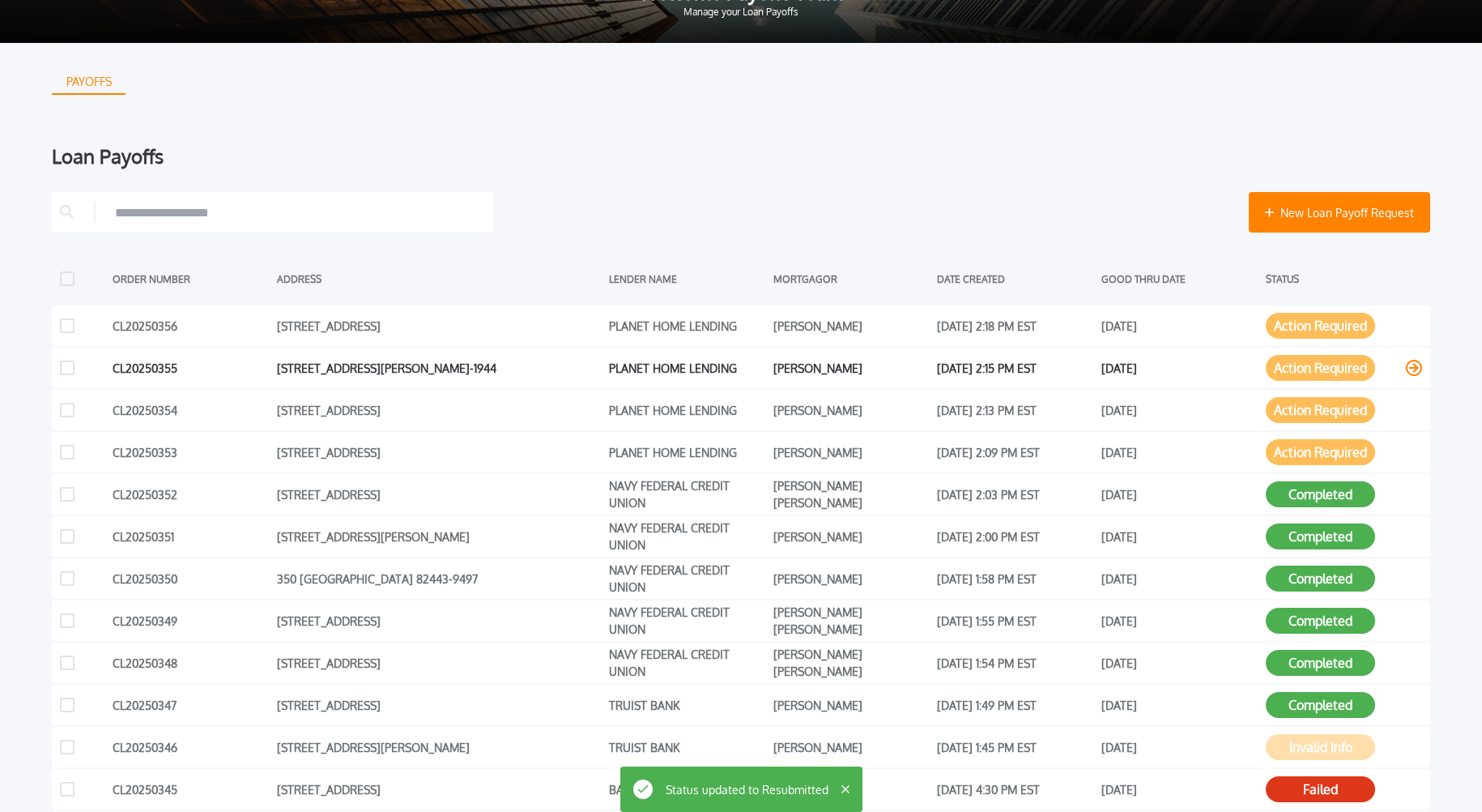
click at [1363, 370] on button "Action Required" at bounding box center [1320, 367] width 109 height 26
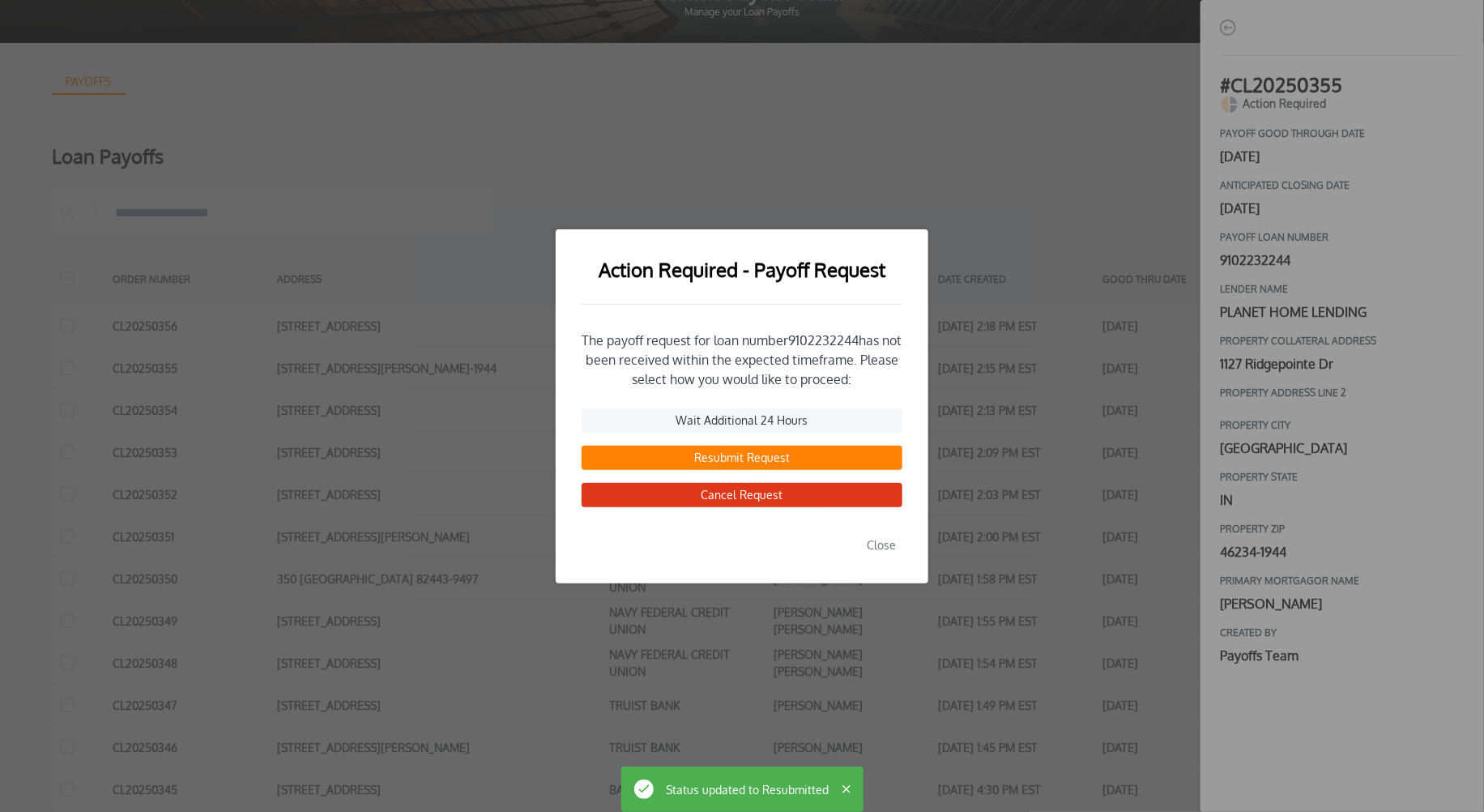
click at [748, 459] on button "Resubmit Request" at bounding box center [742, 457] width 321 height 24
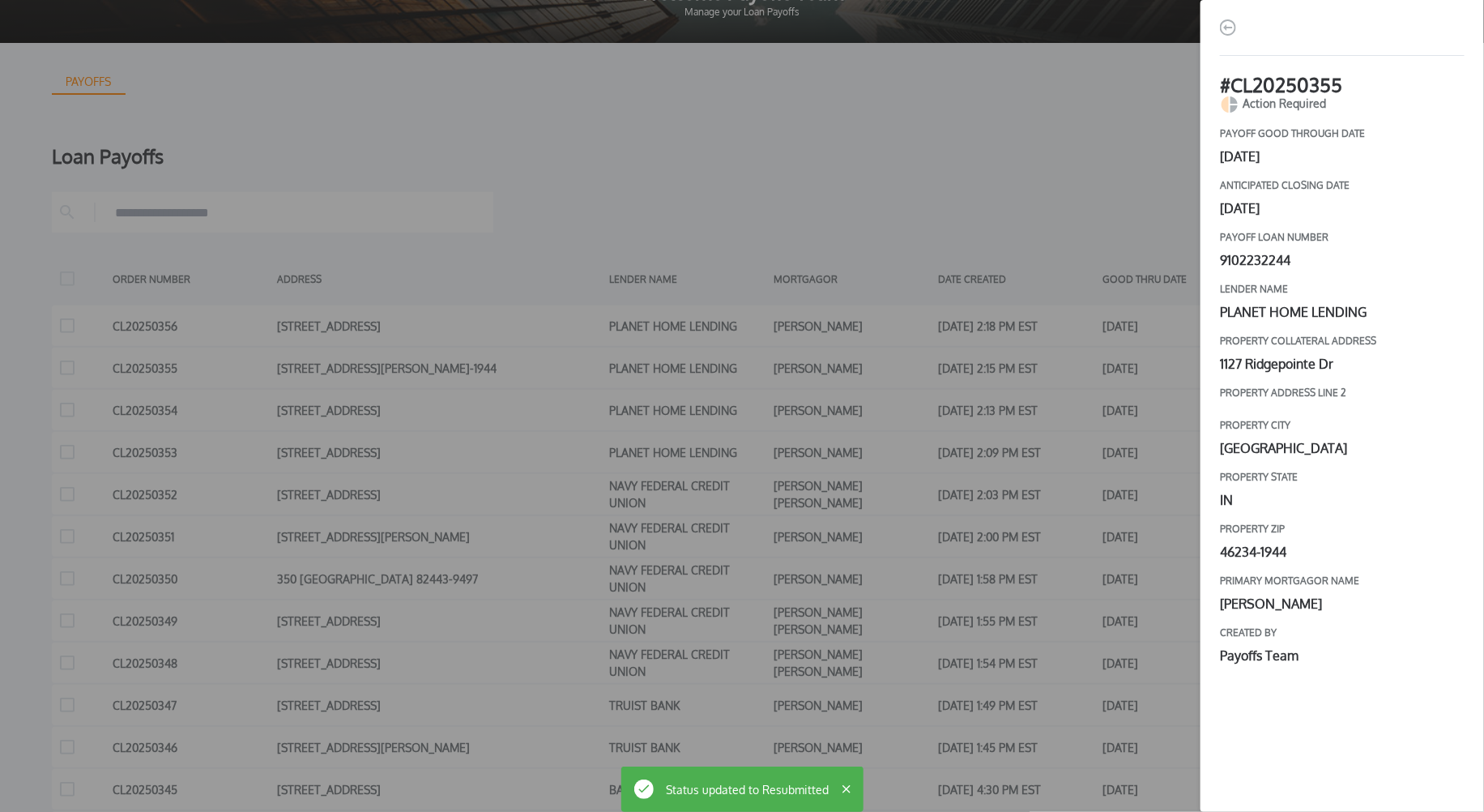
click at [1100, 378] on div "# CL20250355 Action Required payoff good through date [DATE] Anticipated closin…" at bounding box center [742, 406] width 1484 height 812
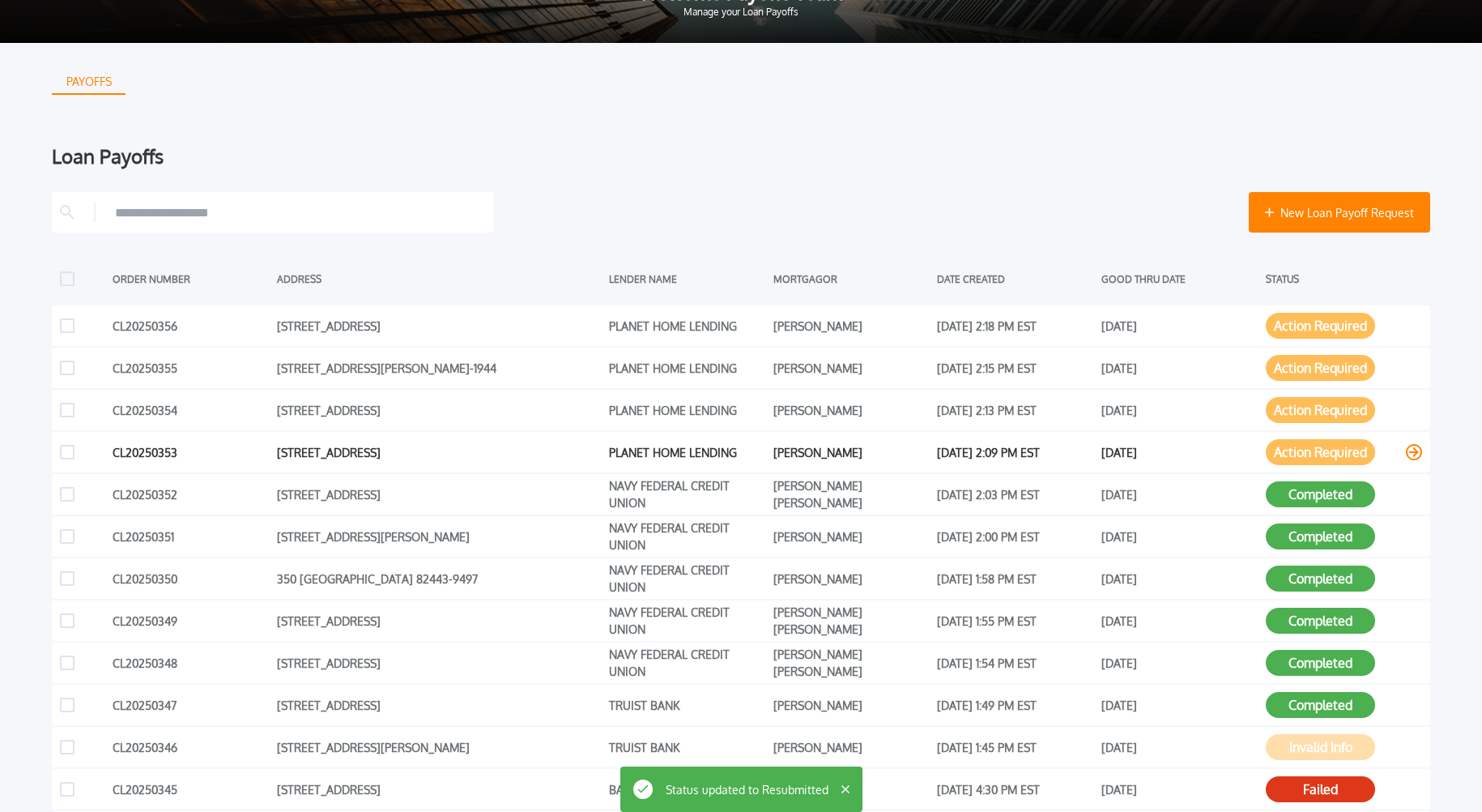
click at [1360, 453] on button "Action Required" at bounding box center [1320, 452] width 109 height 26
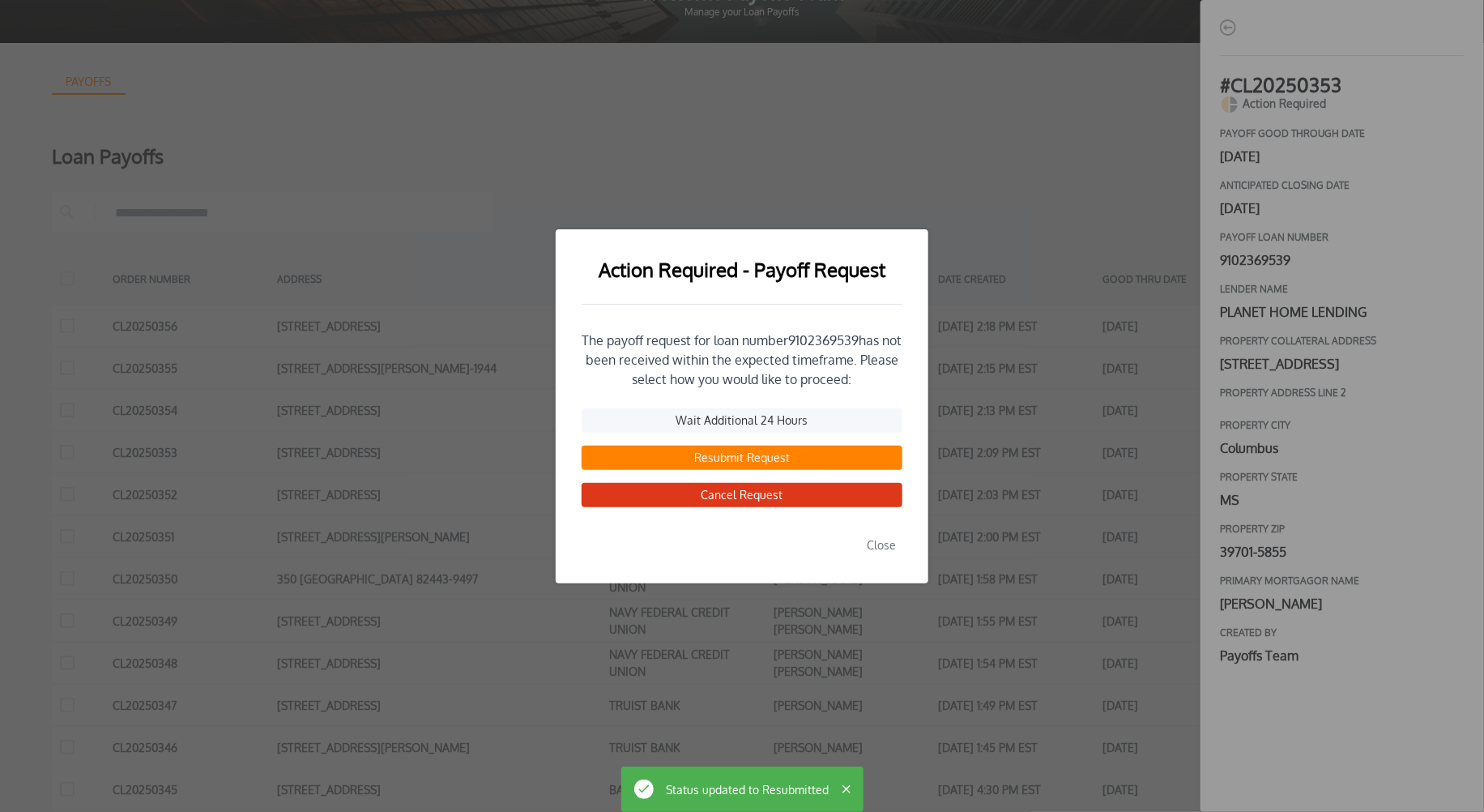
click at [747, 459] on button "Resubmit Request" at bounding box center [742, 457] width 321 height 24
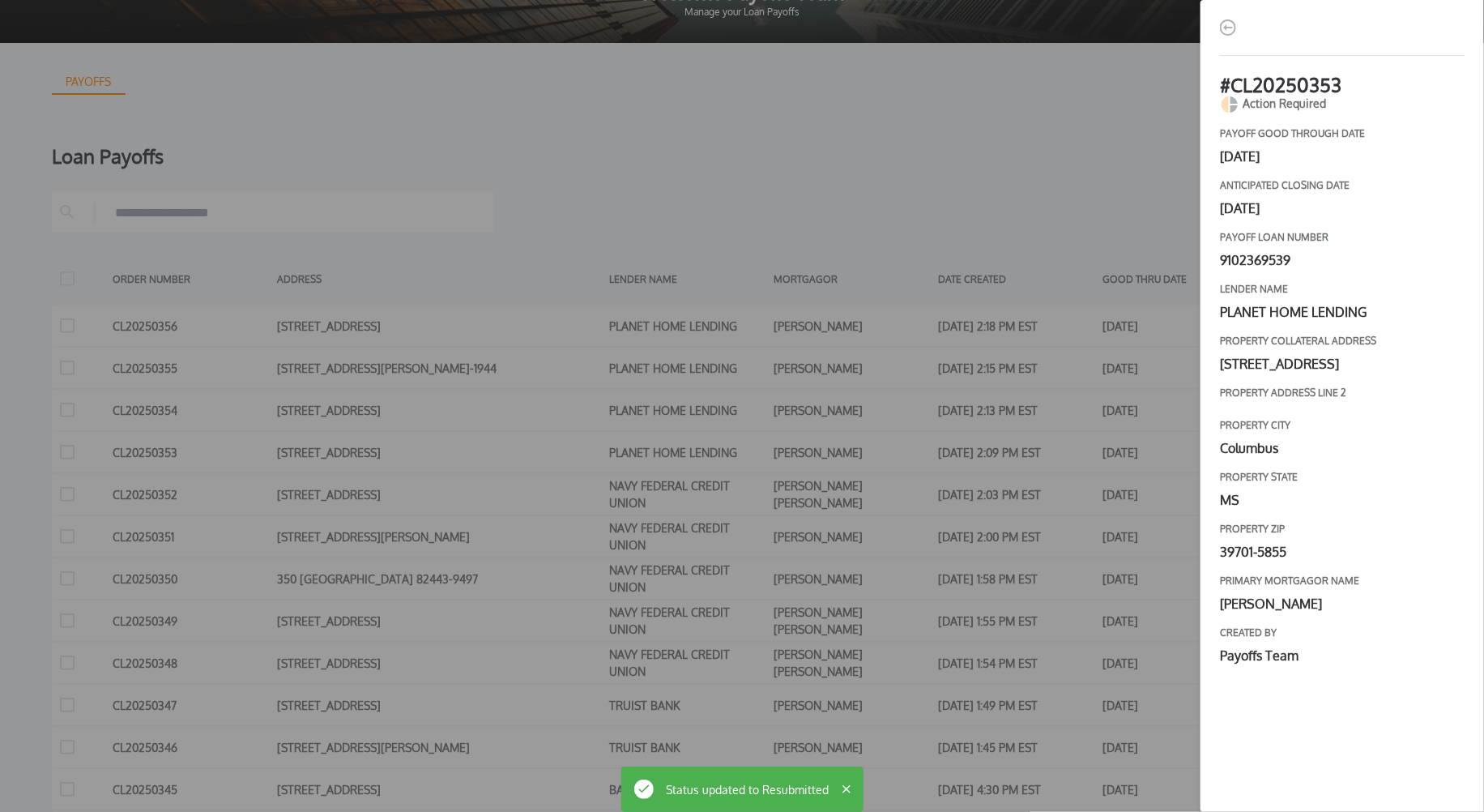
click at [1134, 480] on div "# CL20250353 Action Required payoff good through date [DATE] Anticipated closin…" at bounding box center [742, 406] width 1484 height 812
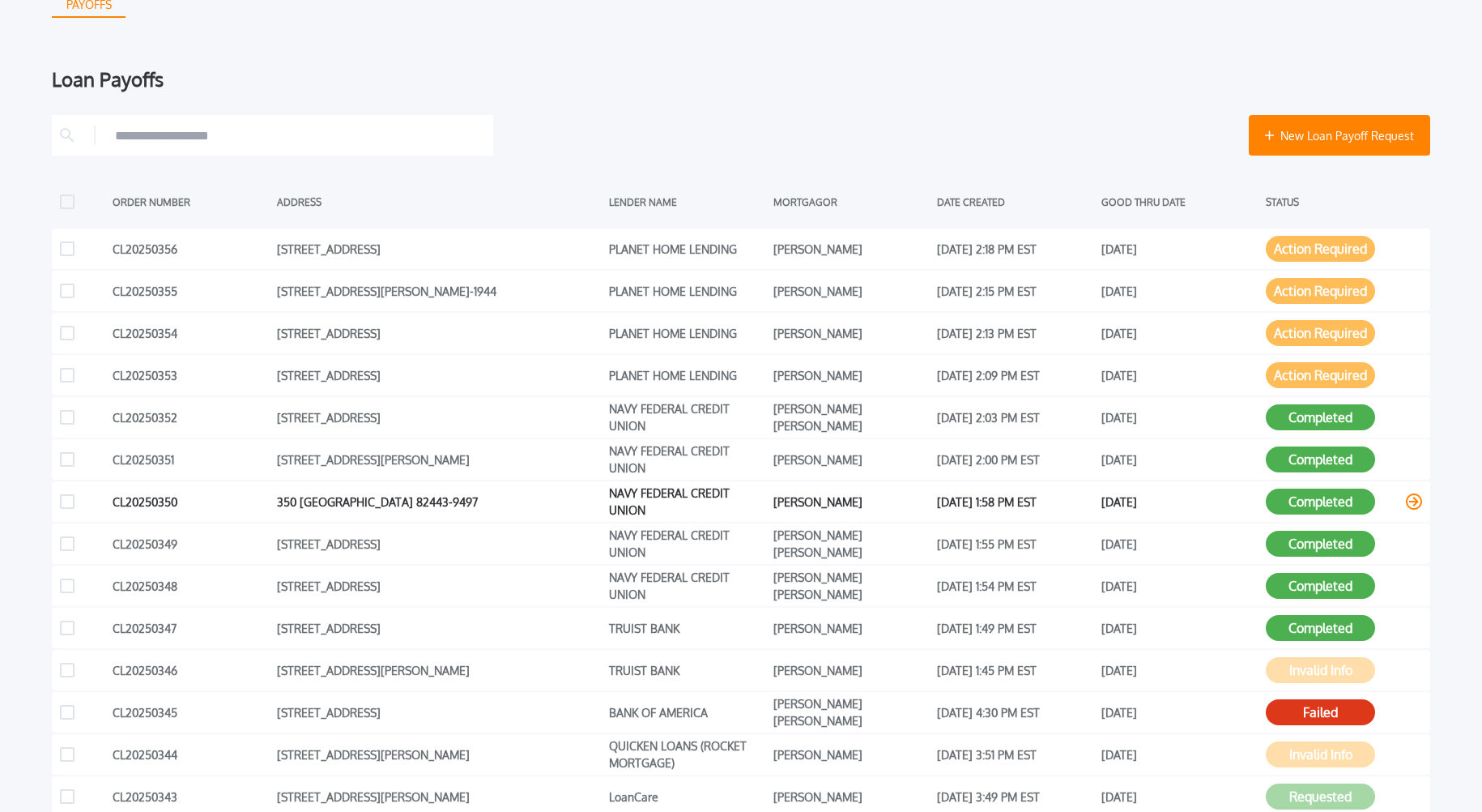
scroll to position [170, 0]
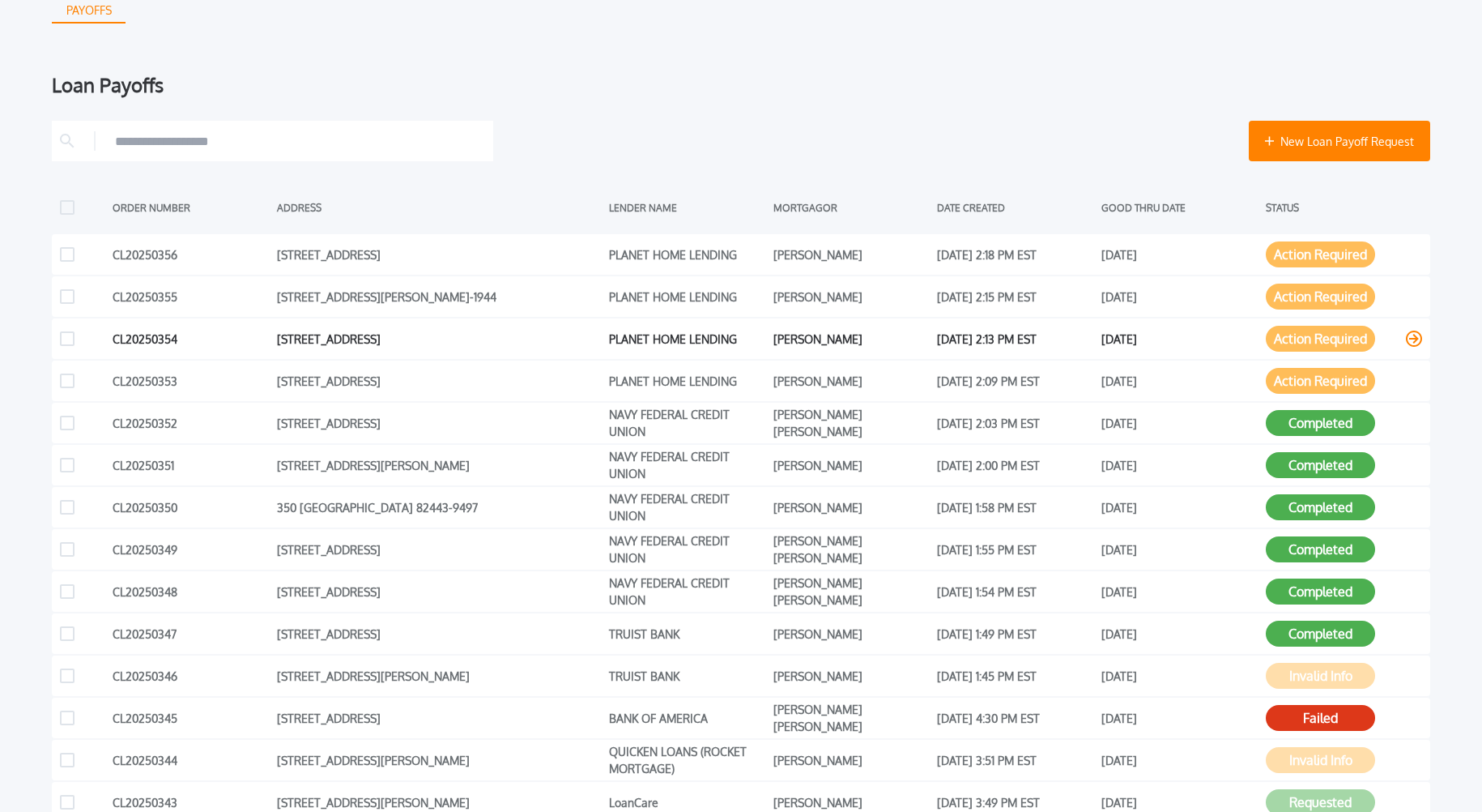
click at [1368, 334] on button "Action Required" at bounding box center [1320, 338] width 109 height 26
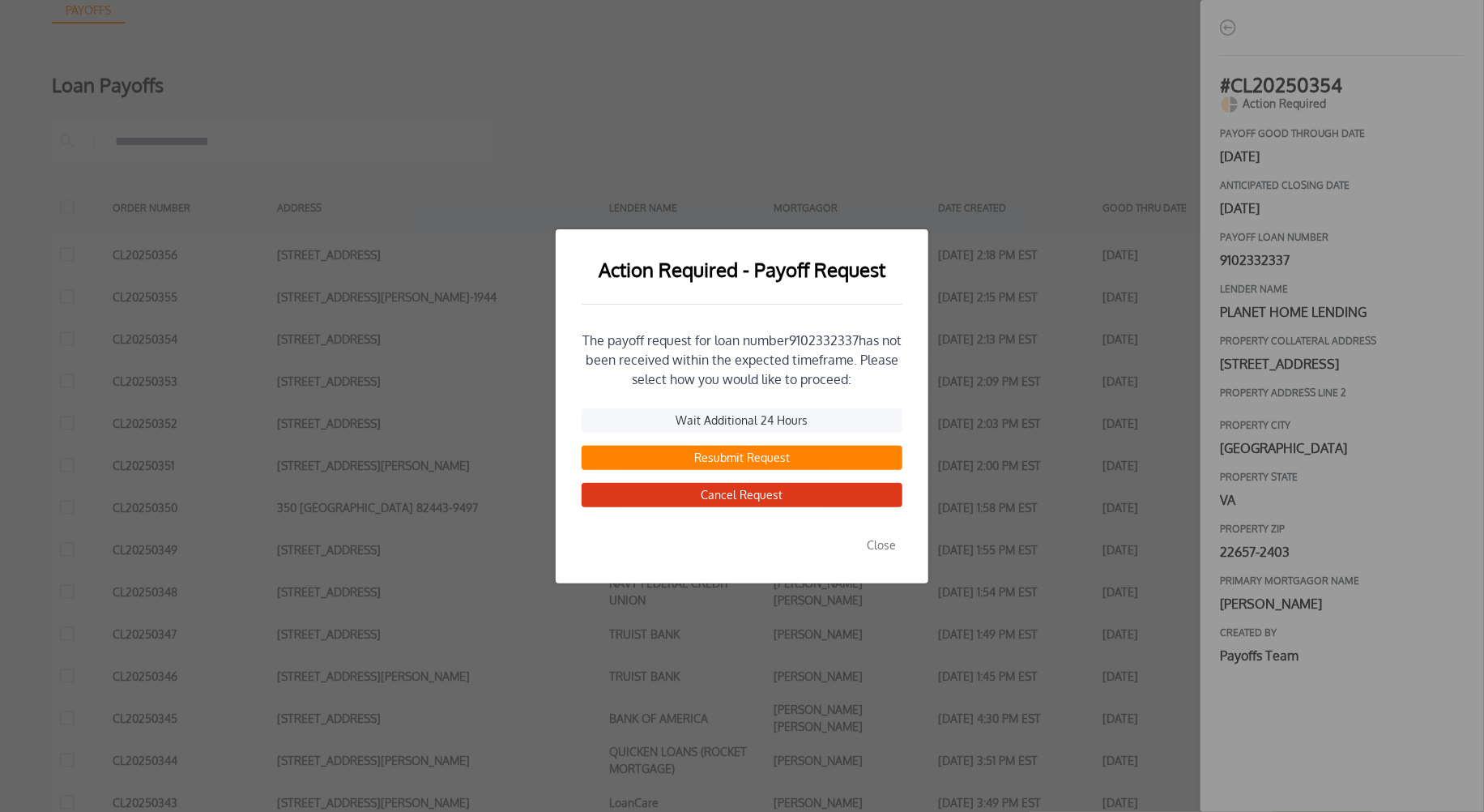
click at [721, 461] on button "Resubmit Request" at bounding box center [742, 457] width 321 height 24
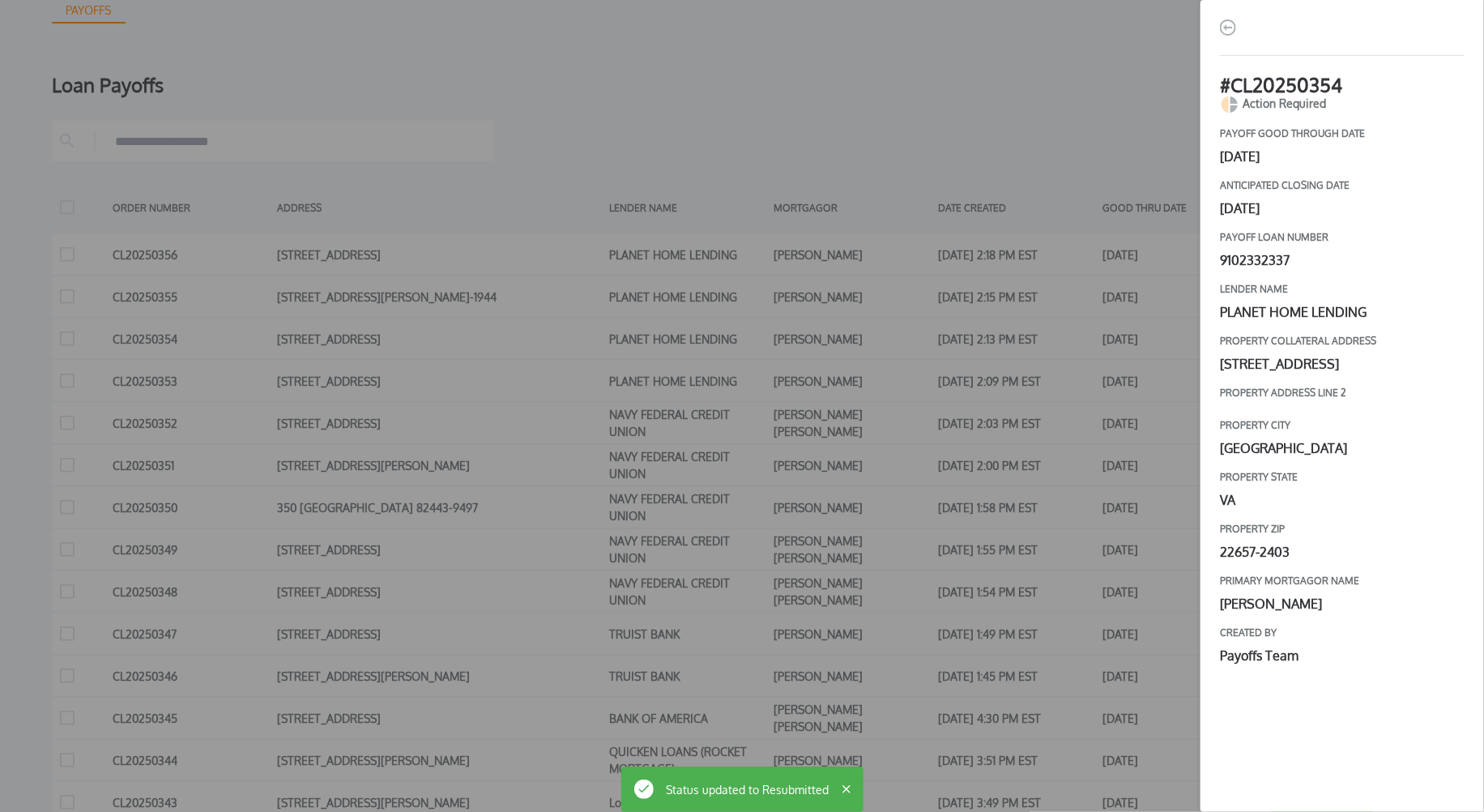
click at [1045, 411] on div "# CL20250354 Action Required payoff good through date [DATE] Anticipated closin…" at bounding box center [742, 406] width 1484 height 812
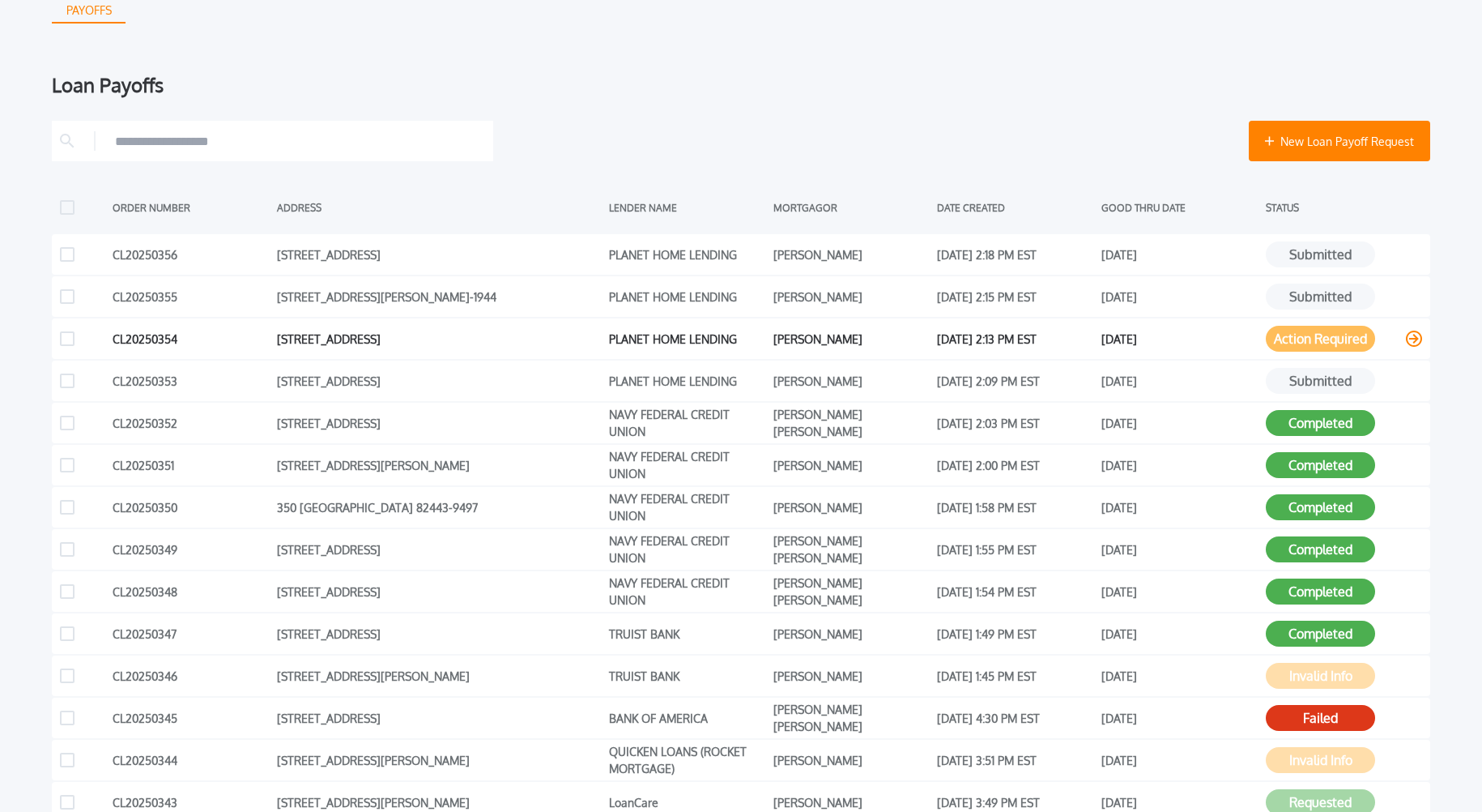
click at [1304, 336] on button "Action Required" at bounding box center [1320, 338] width 109 height 26
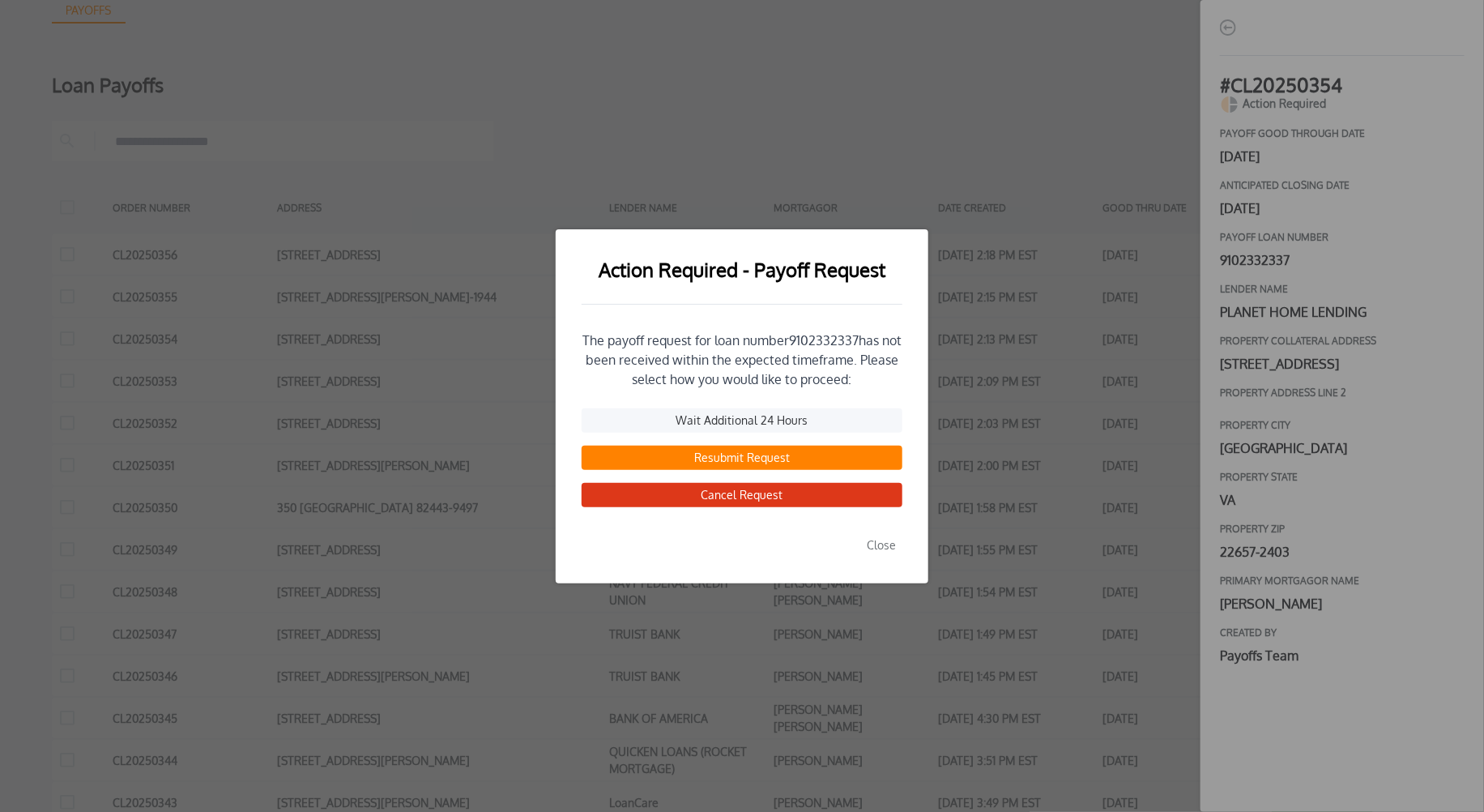
click at [752, 458] on button "Resubmit Request" at bounding box center [742, 457] width 321 height 24
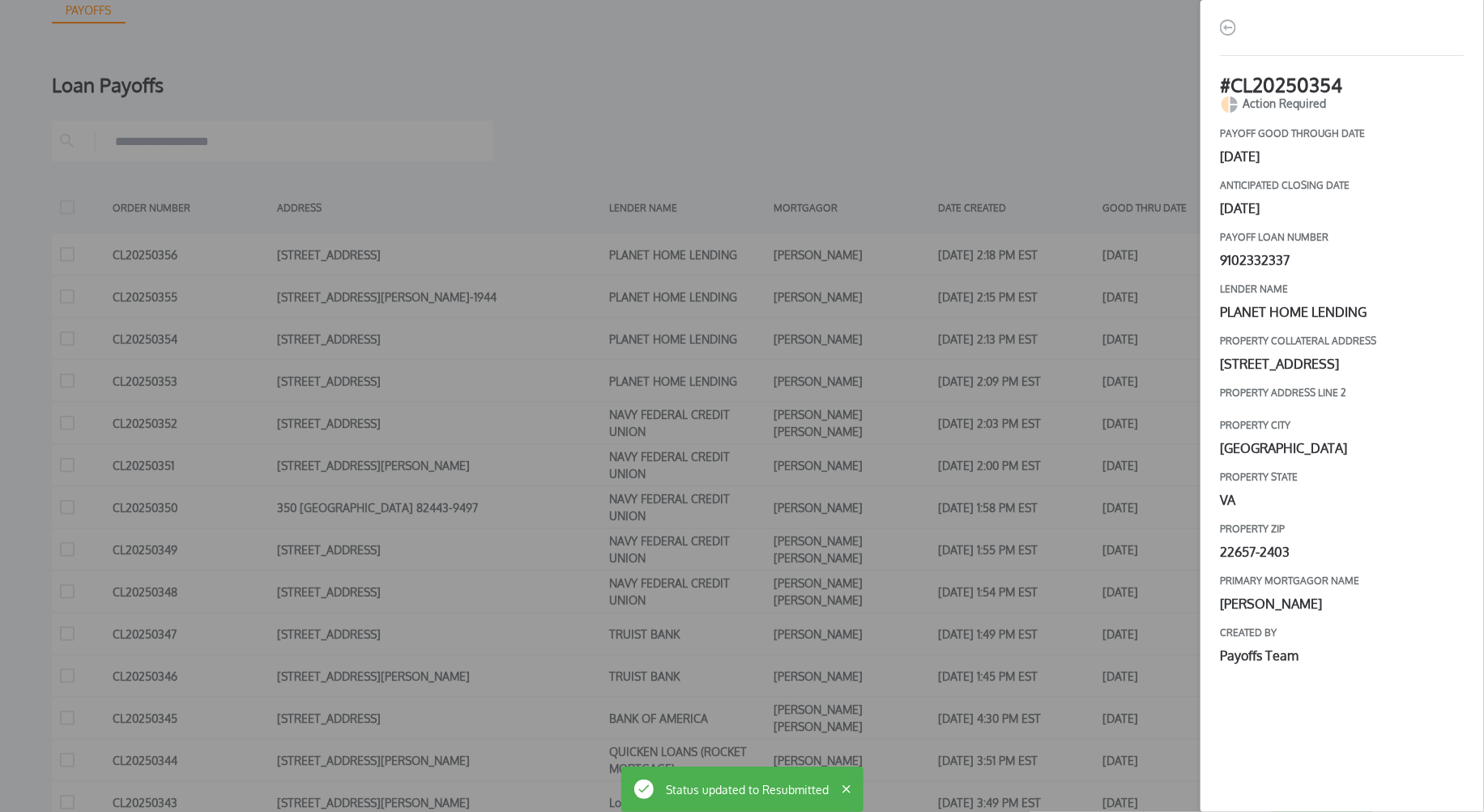
click at [1092, 430] on div "# CL20250354 Action Required payoff good through date [DATE] Anticipated closin…" at bounding box center [742, 406] width 1484 height 812
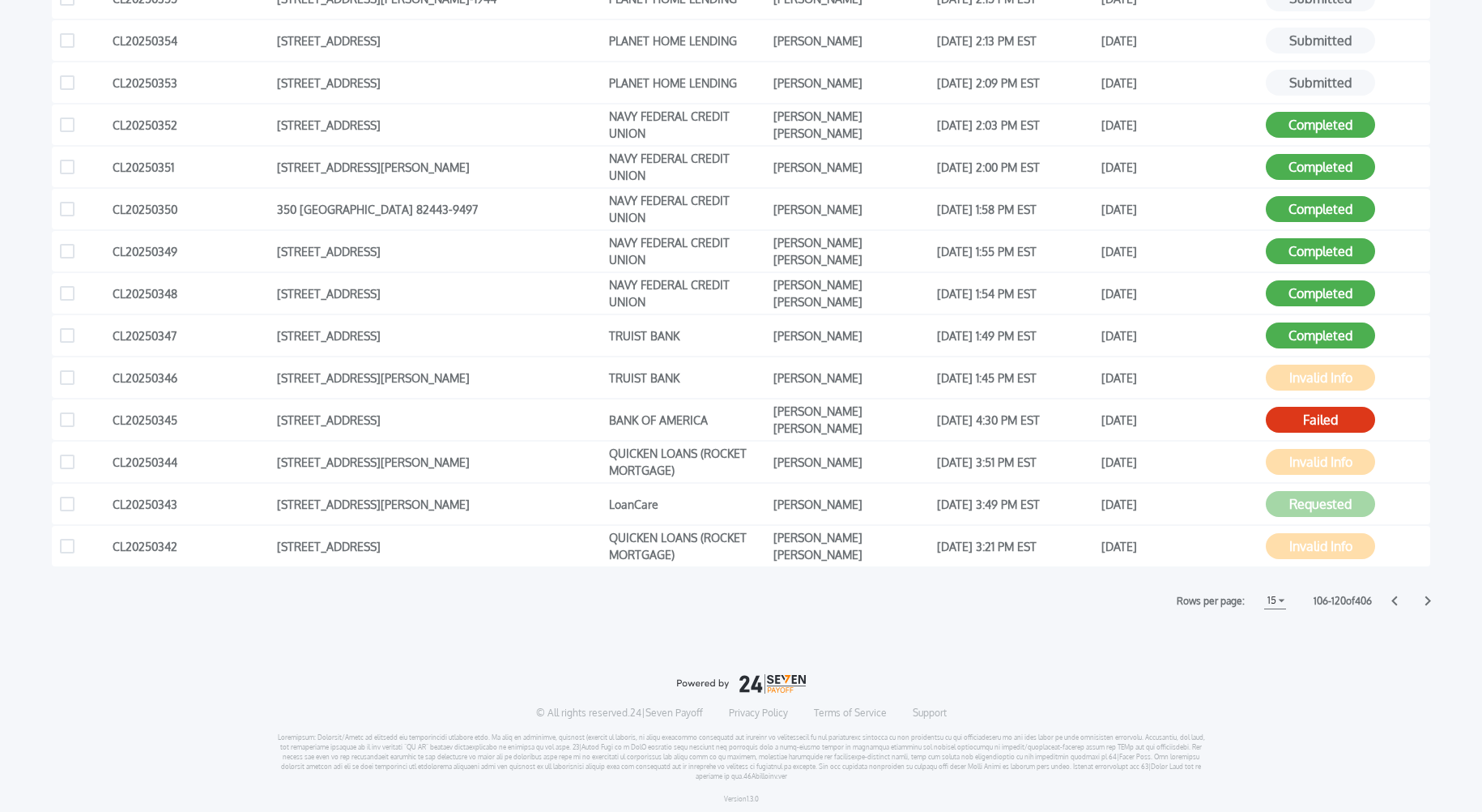
scroll to position [472, 0]
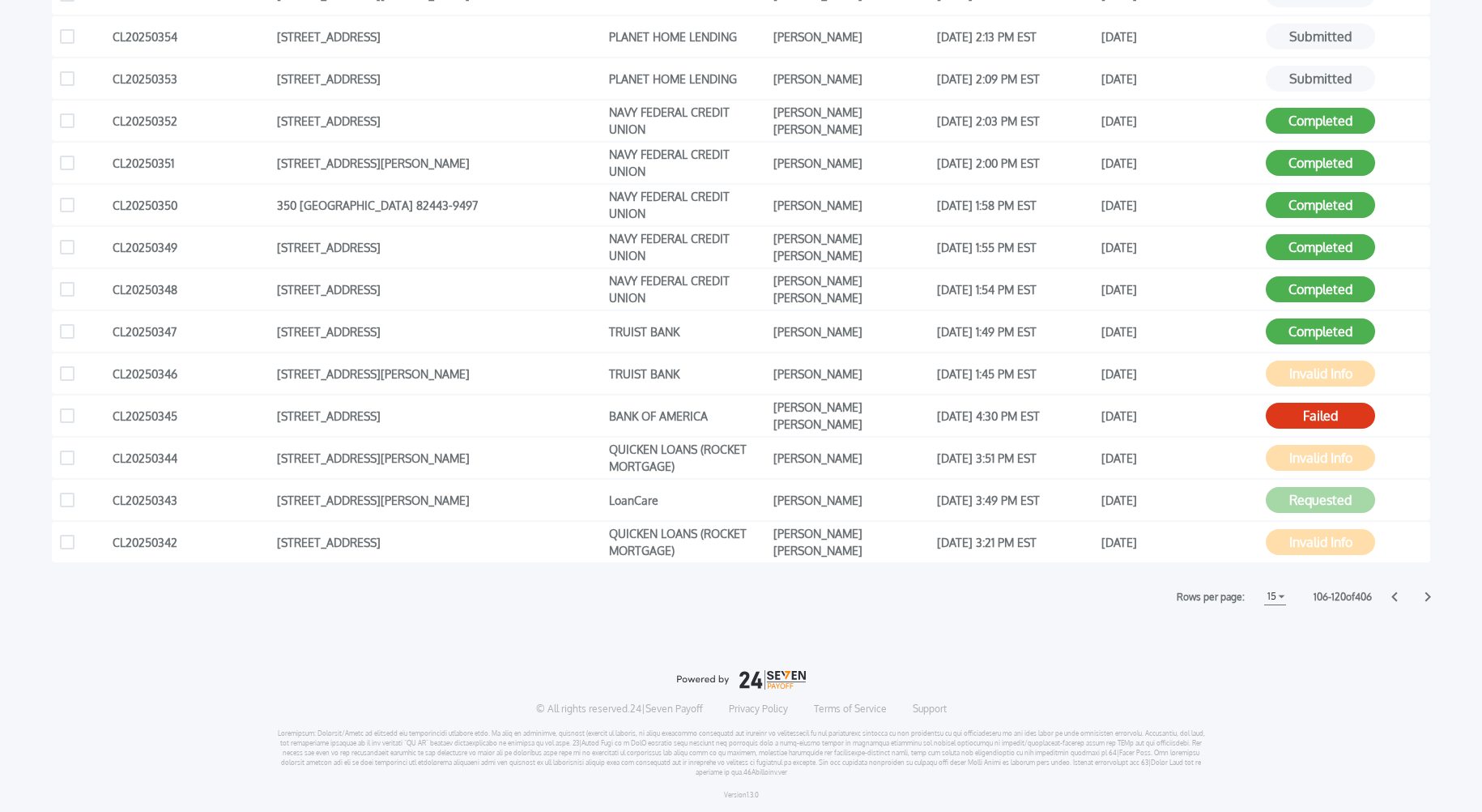
click at [1430, 593] on icon at bounding box center [1428, 596] width 7 height 11
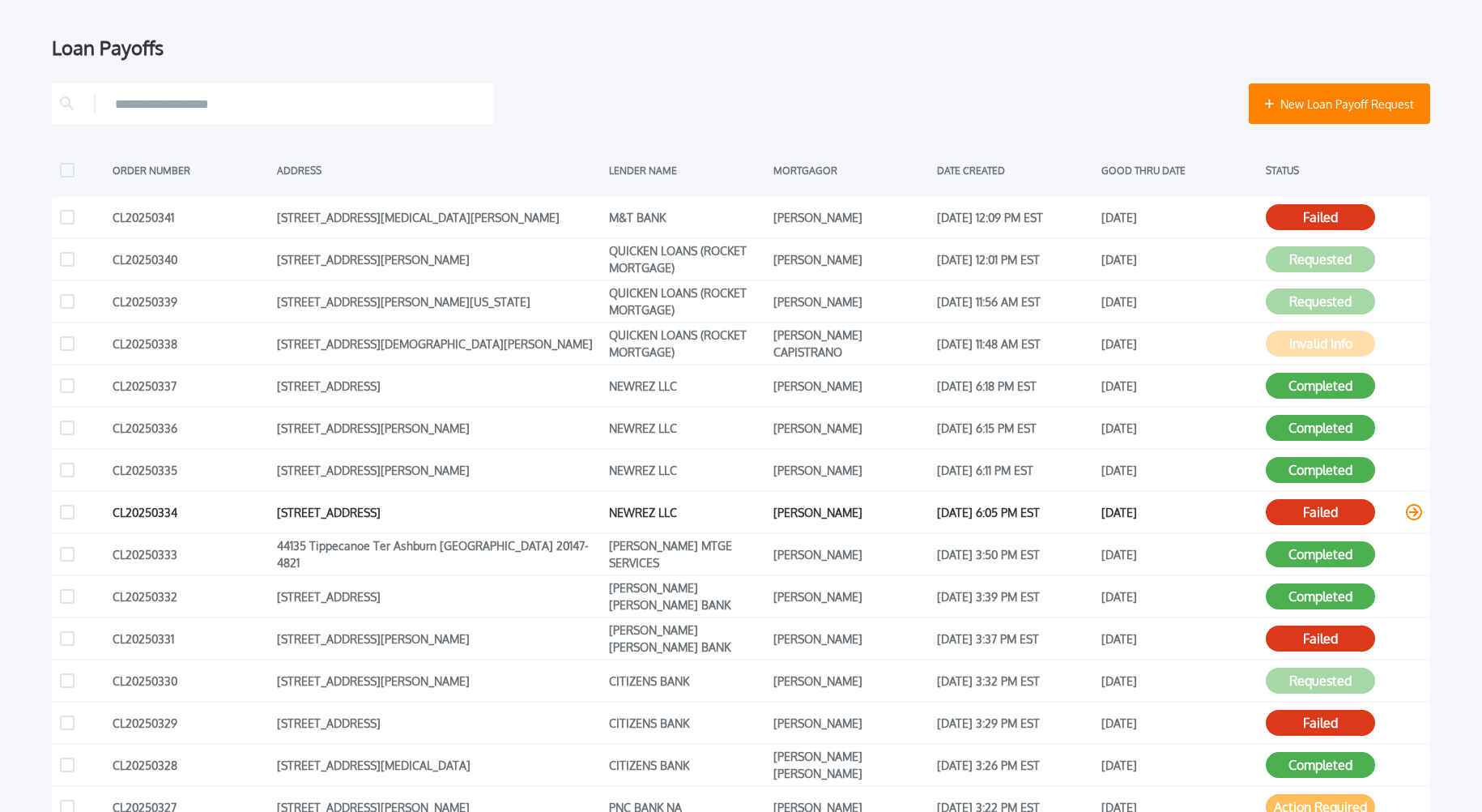
scroll to position [273, 0]
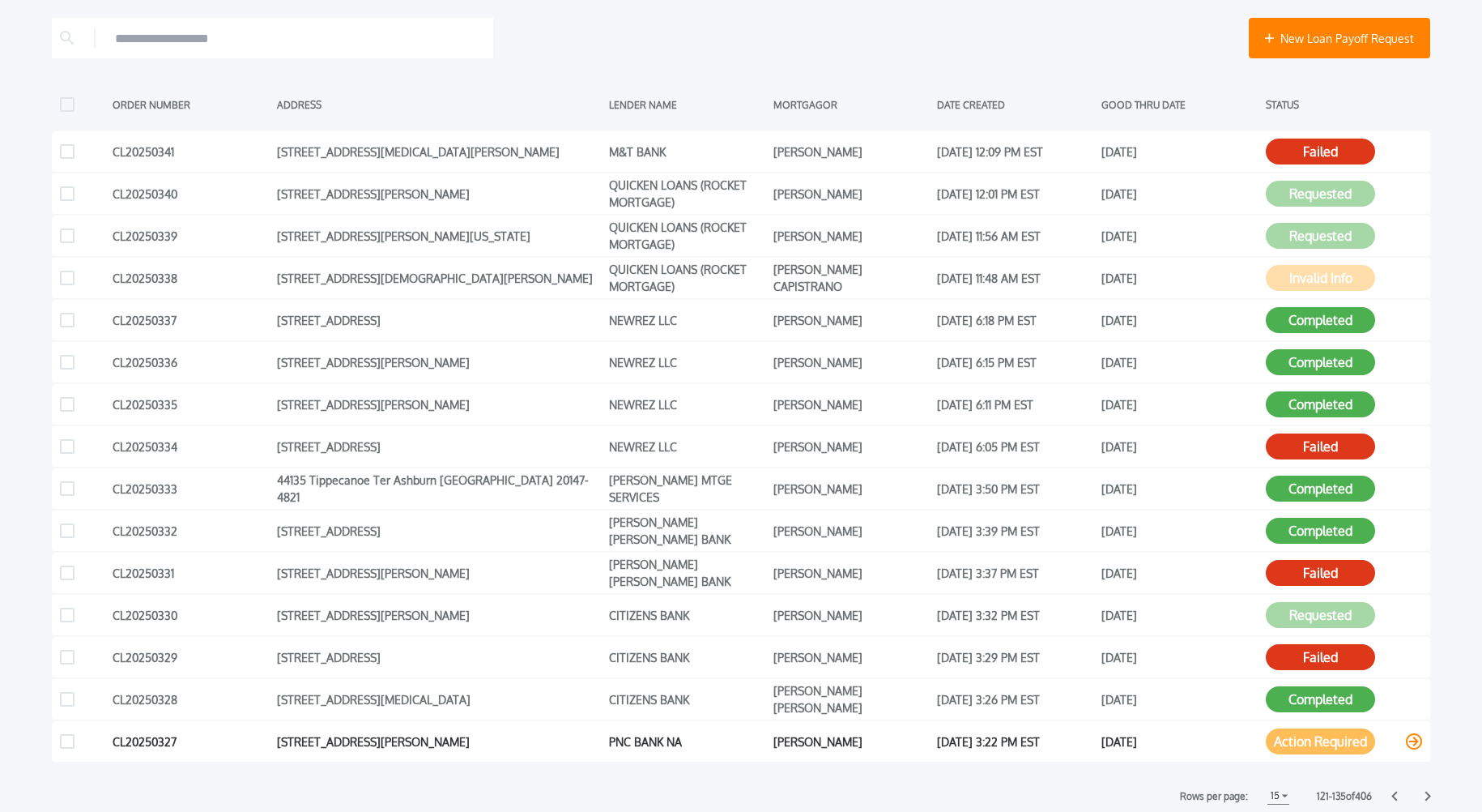
click at [1342, 742] on button "Action Required" at bounding box center [1320, 741] width 109 height 26
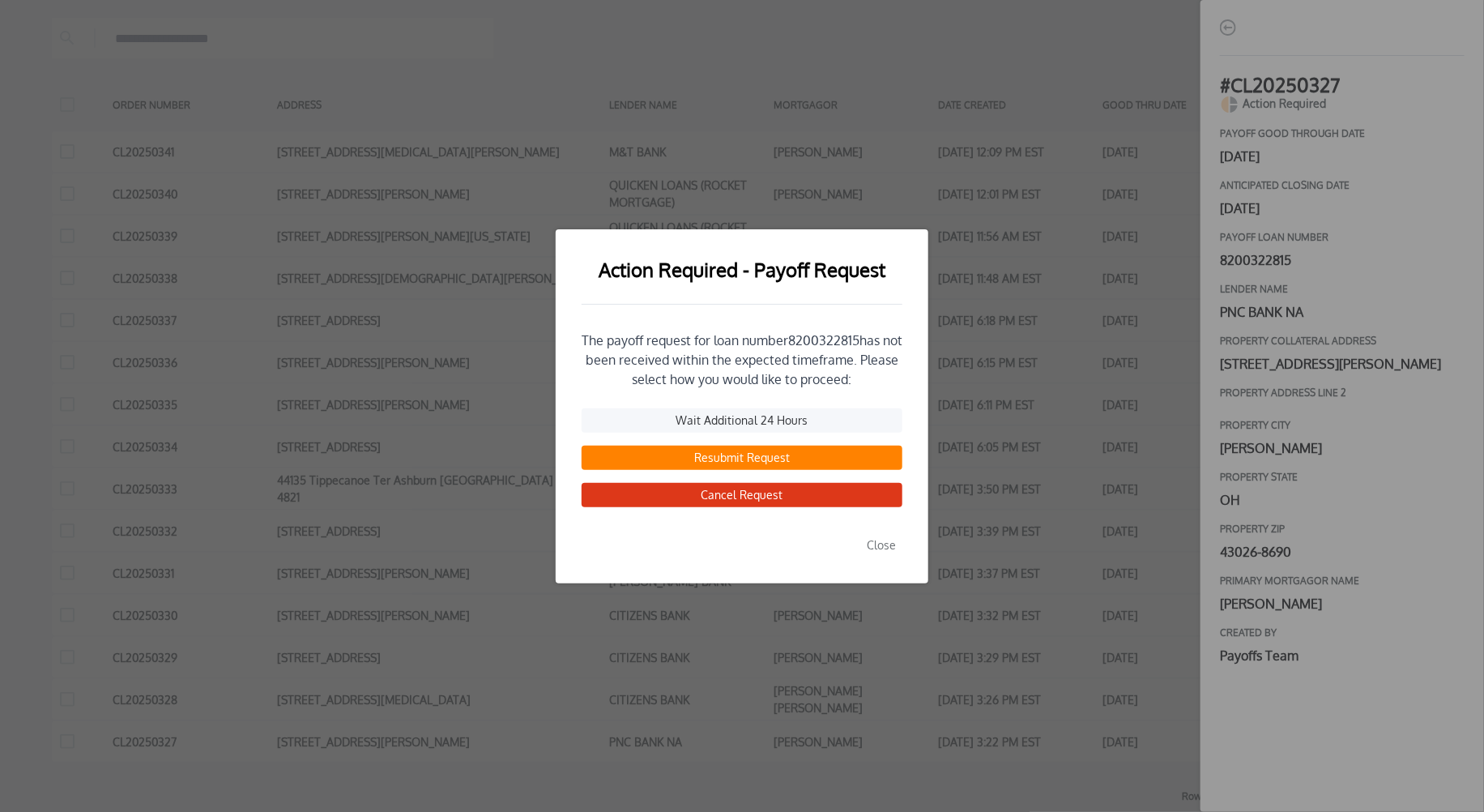
click at [738, 455] on button "Resubmit Request" at bounding box center [742, 457] width 321 height 24
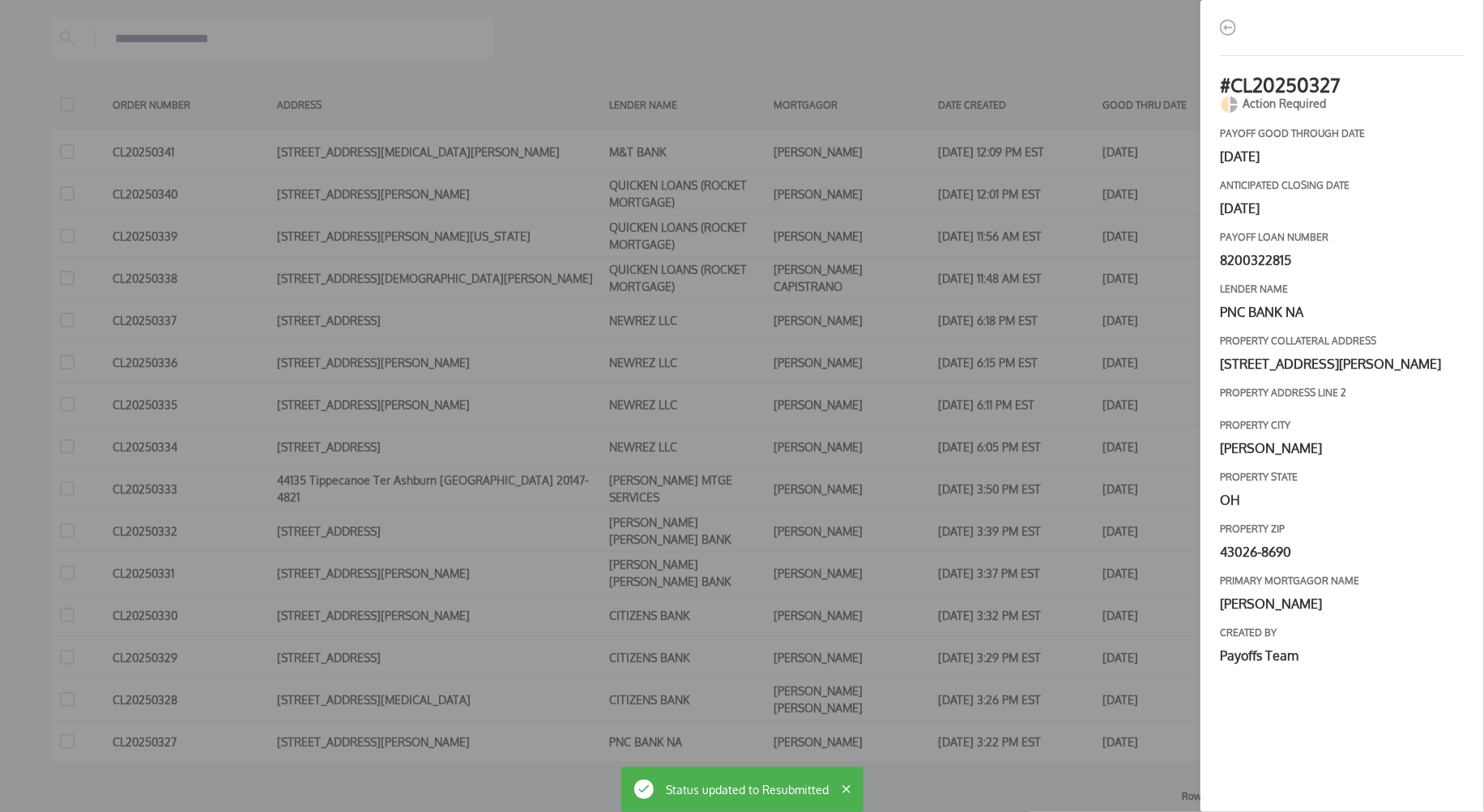
click at [929, 455] on div "# CL20250327 Action Required payoff good through date [DATE] Anticipated closin…" at bounding box center [742, 406] width 1484 height 812
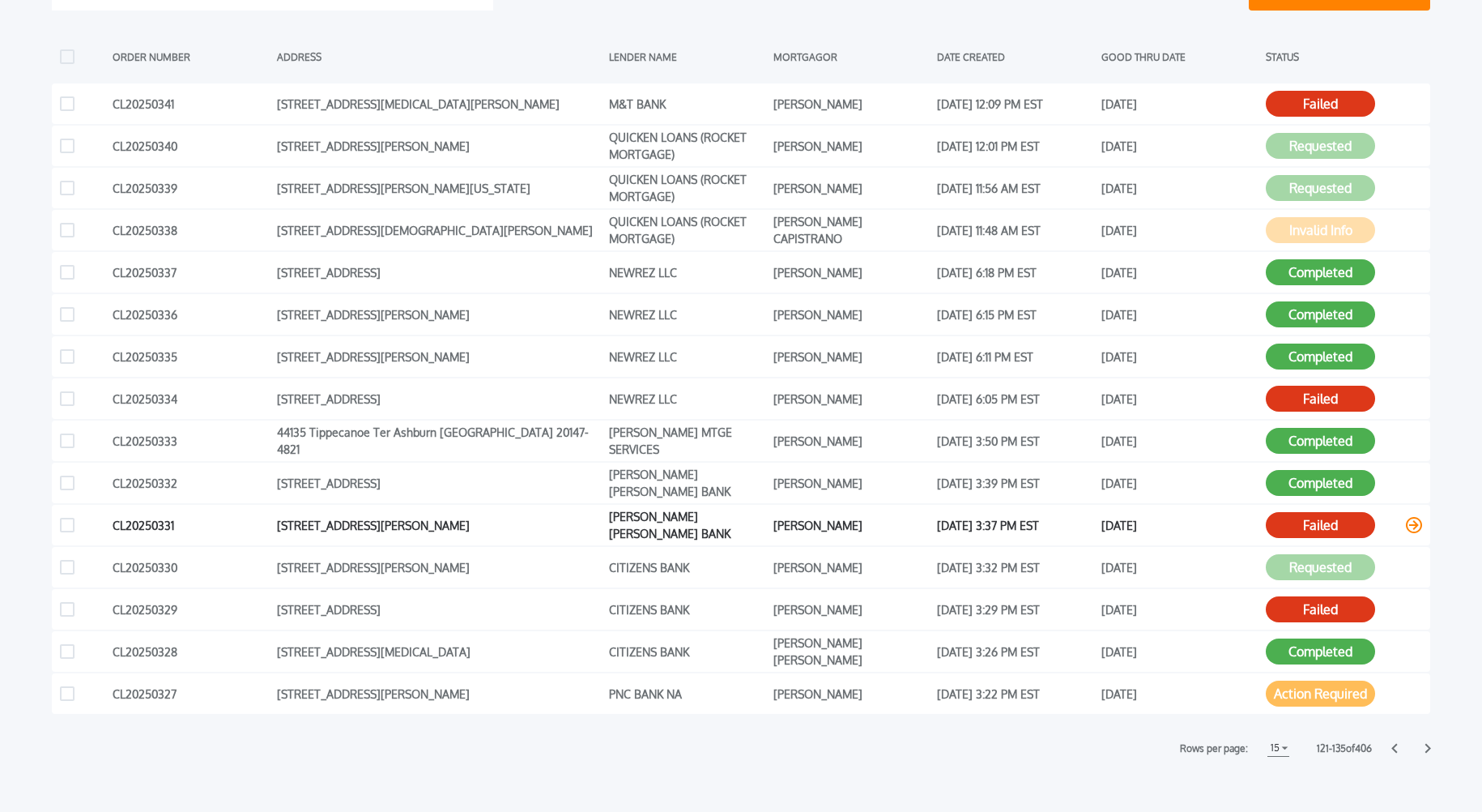
scroll to position [319, 0]
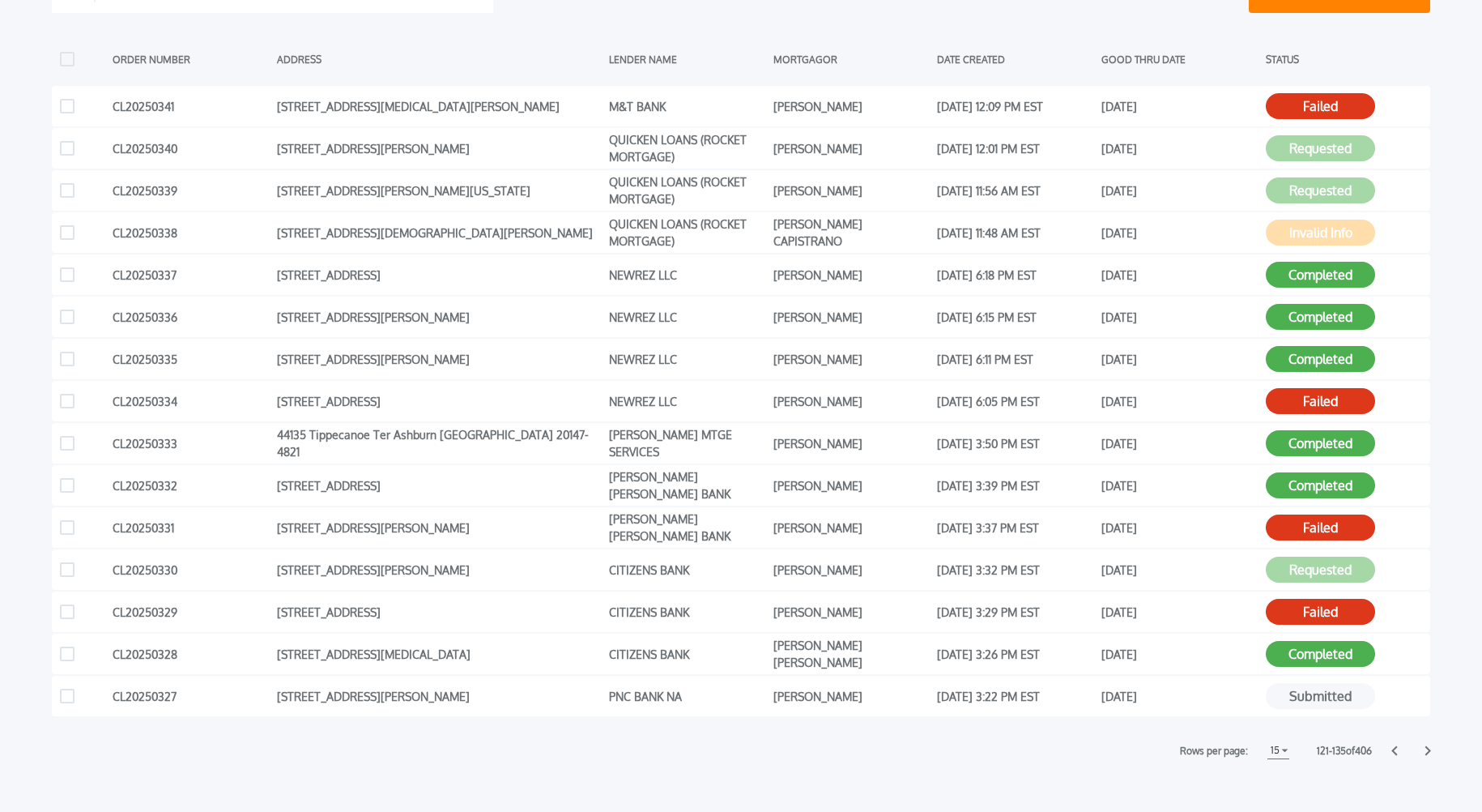
click at [1426, 748] on icon at bounding box center [1428, 750] width 7 height 11
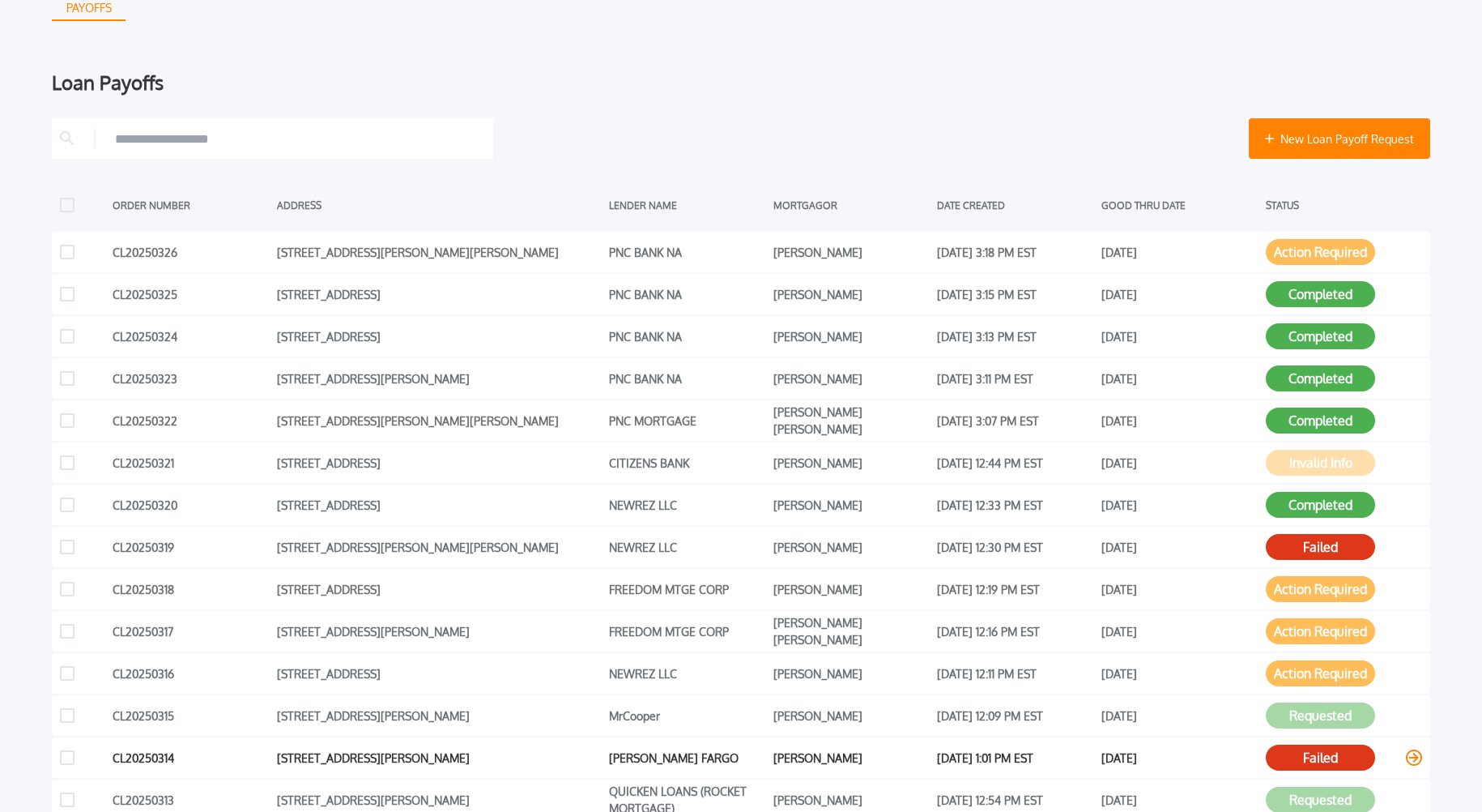
scroll to position [166, 0]
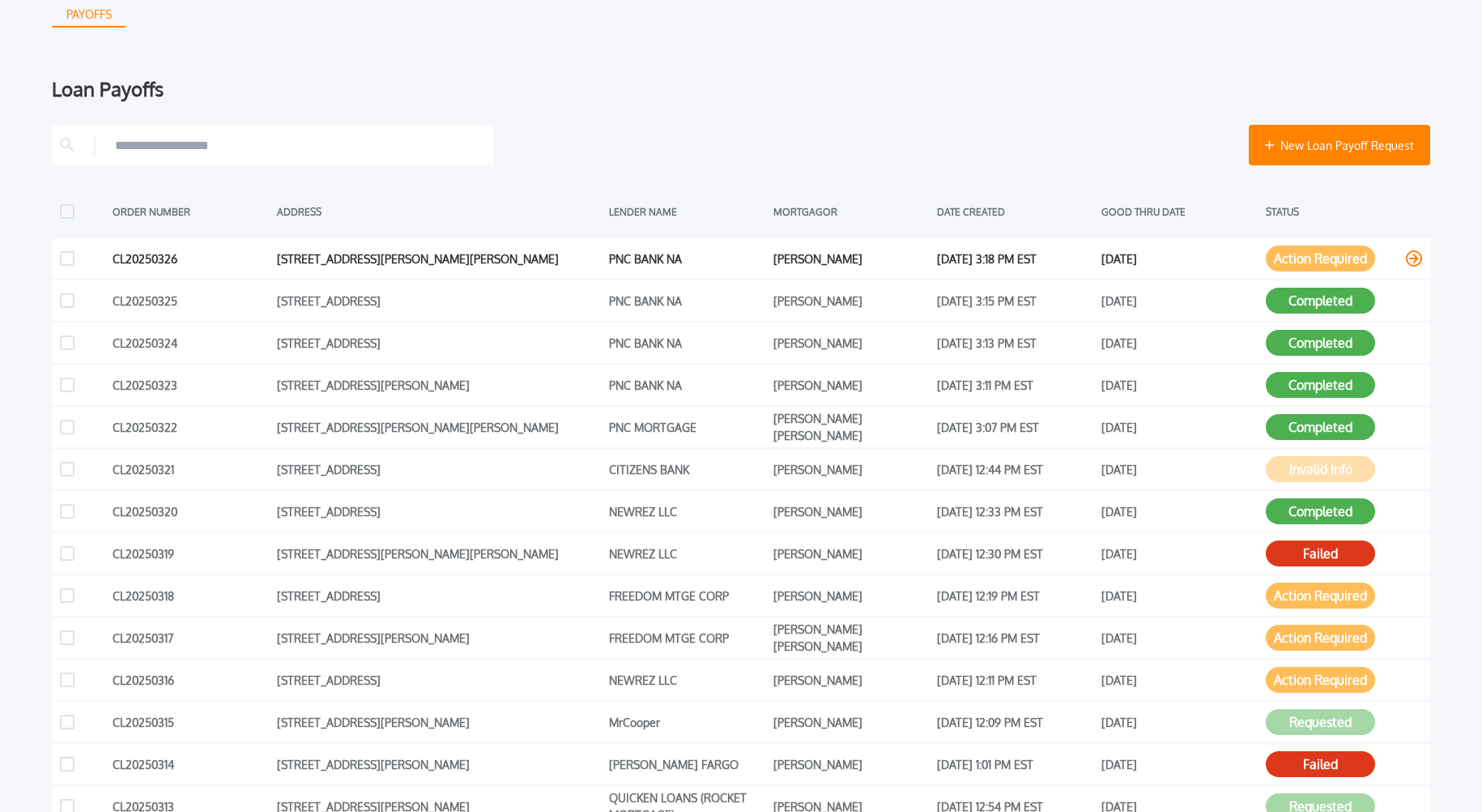
click at [1336, 249] on button "Action Required" at bounding box center [1320, 258] width 109 height 26
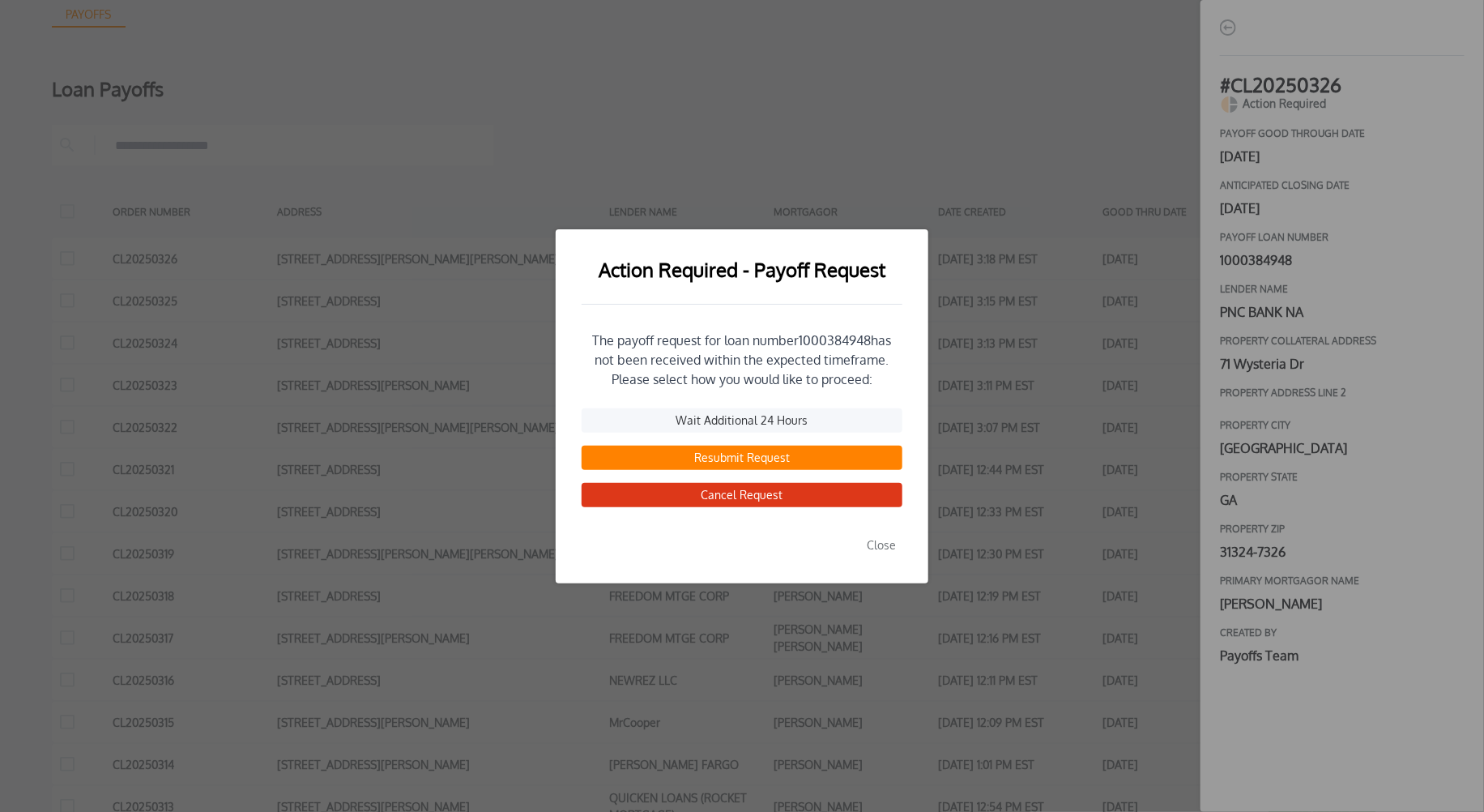
click at [735, 462] on button "Resubmit Request" at bounding box center [742, 457] width 321 height 24
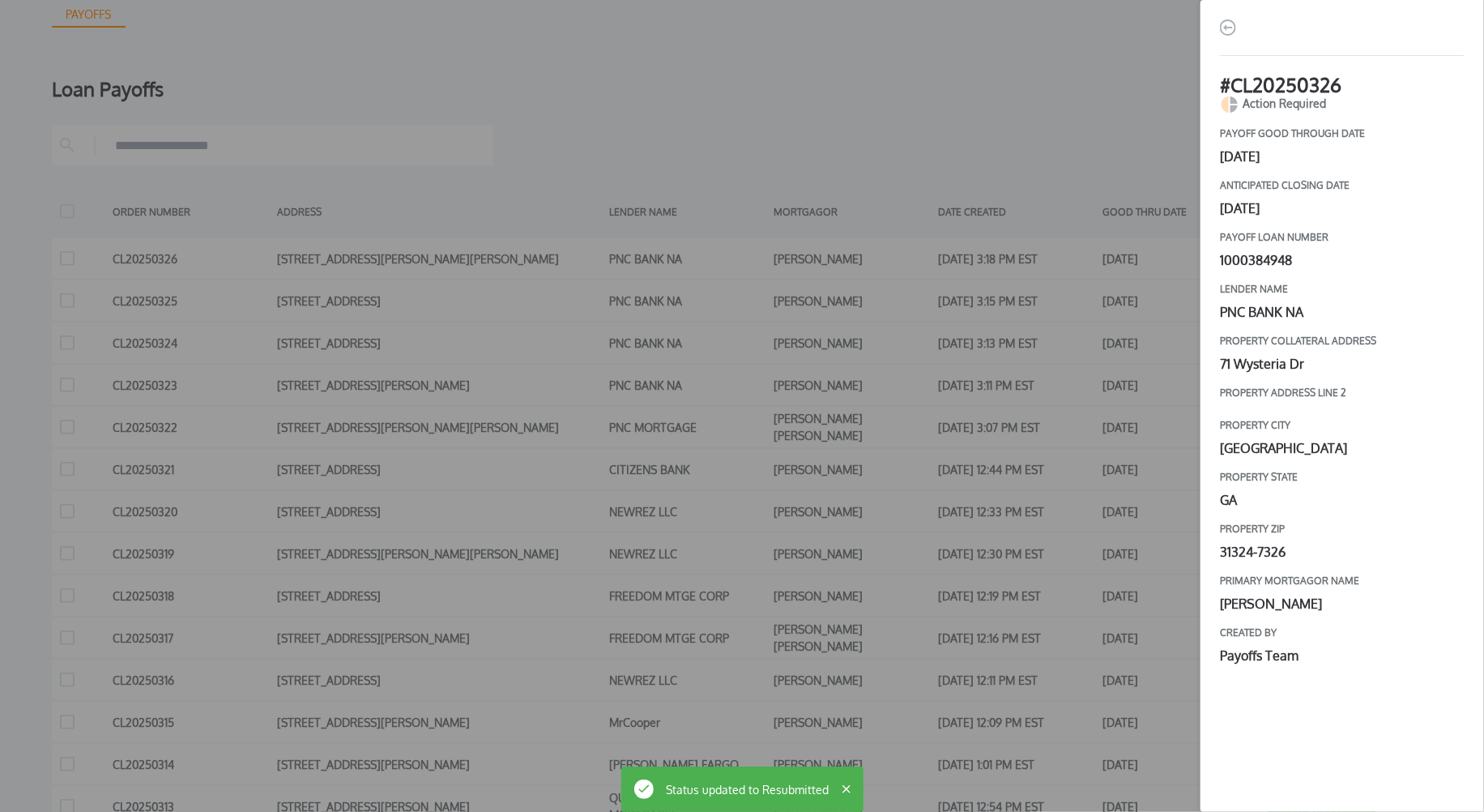
click at [1003, 390] on div "# CL20250326 Action Required payoff good through date [DATE] Anticipated closin…" at bounding box center [742, 406] width 1484 height 812
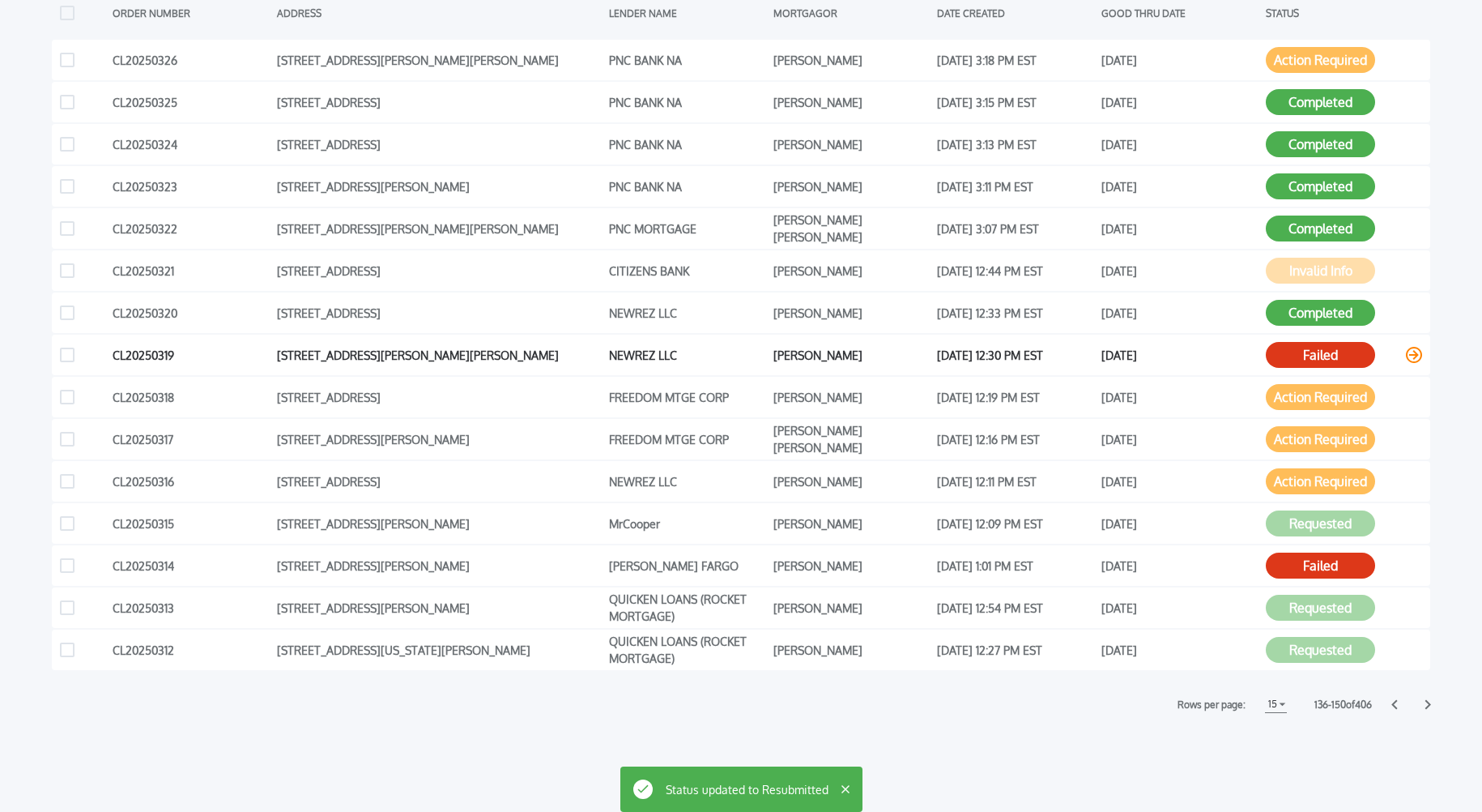
scroll to position [417, 0]
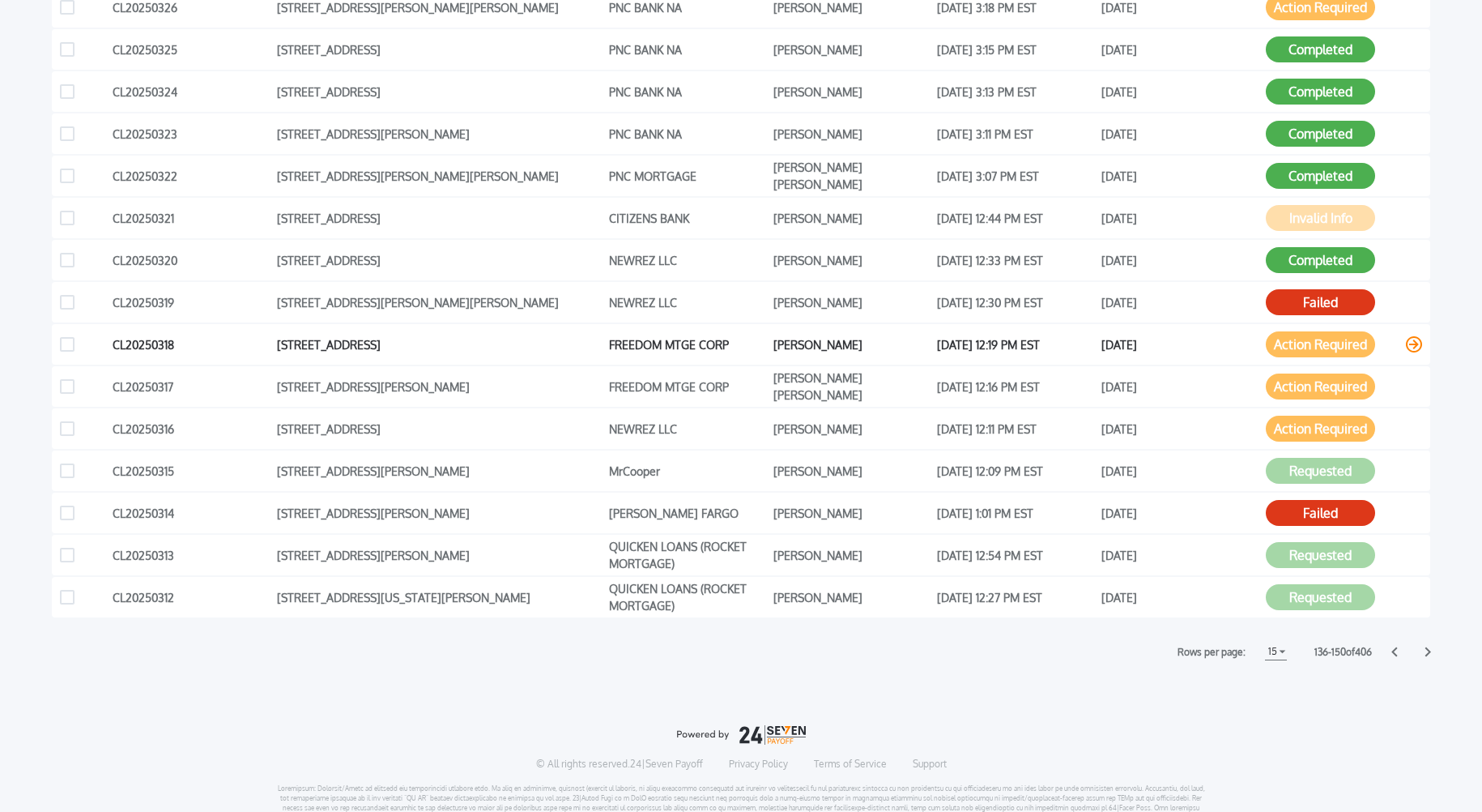
click at [1327, 346] on button "Action Required" at bounding box center [1320, 344] width 109 height 26
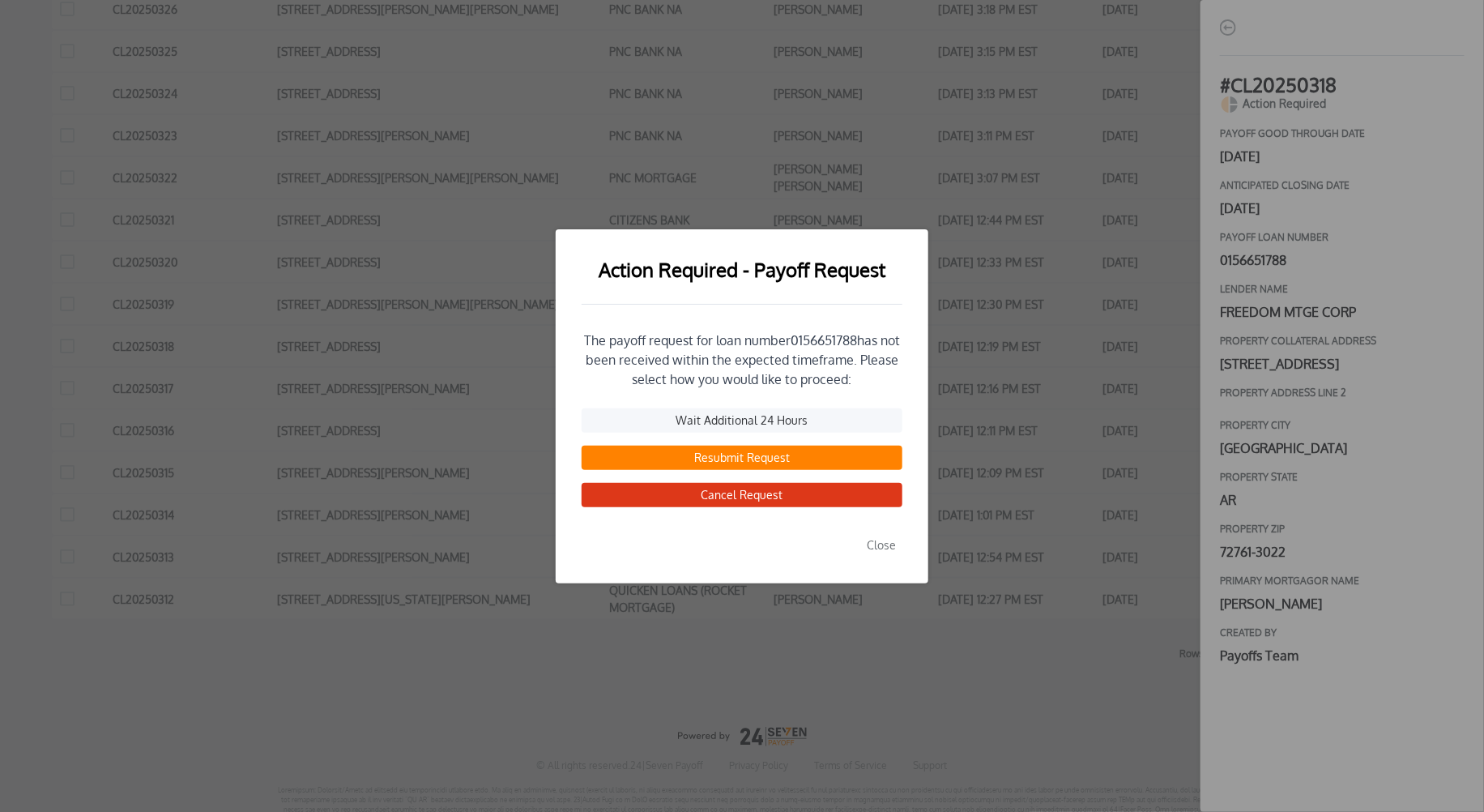
click at [728, 461] on button "Resubmit Request" at bounding box center [742, 457] width 321 height 24
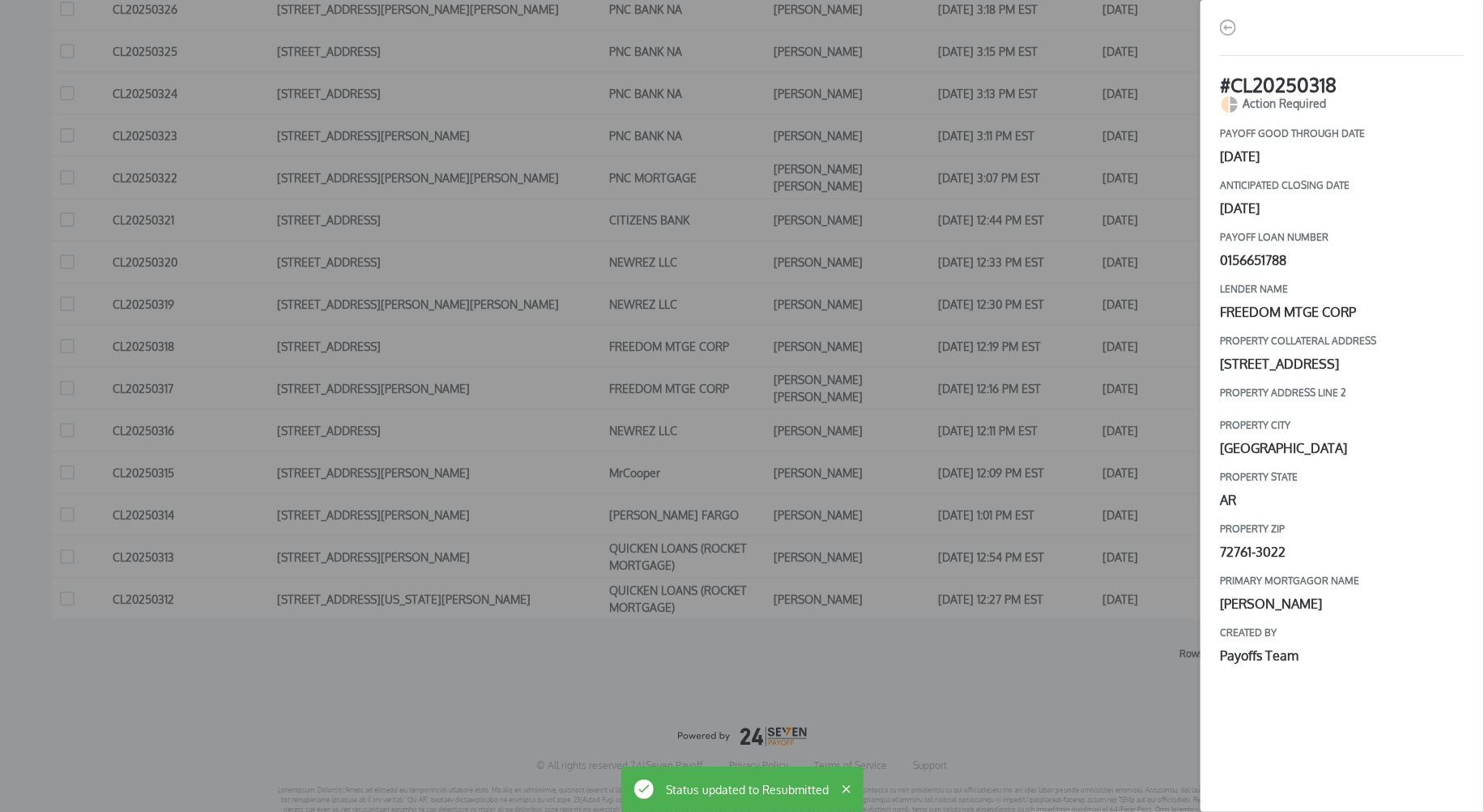
click at [957, 439] on div "# CL20250318 Action Required payoff good through date [DATE] Anticipated closin…" at bounding box center [742, 406] width 1484 height 812
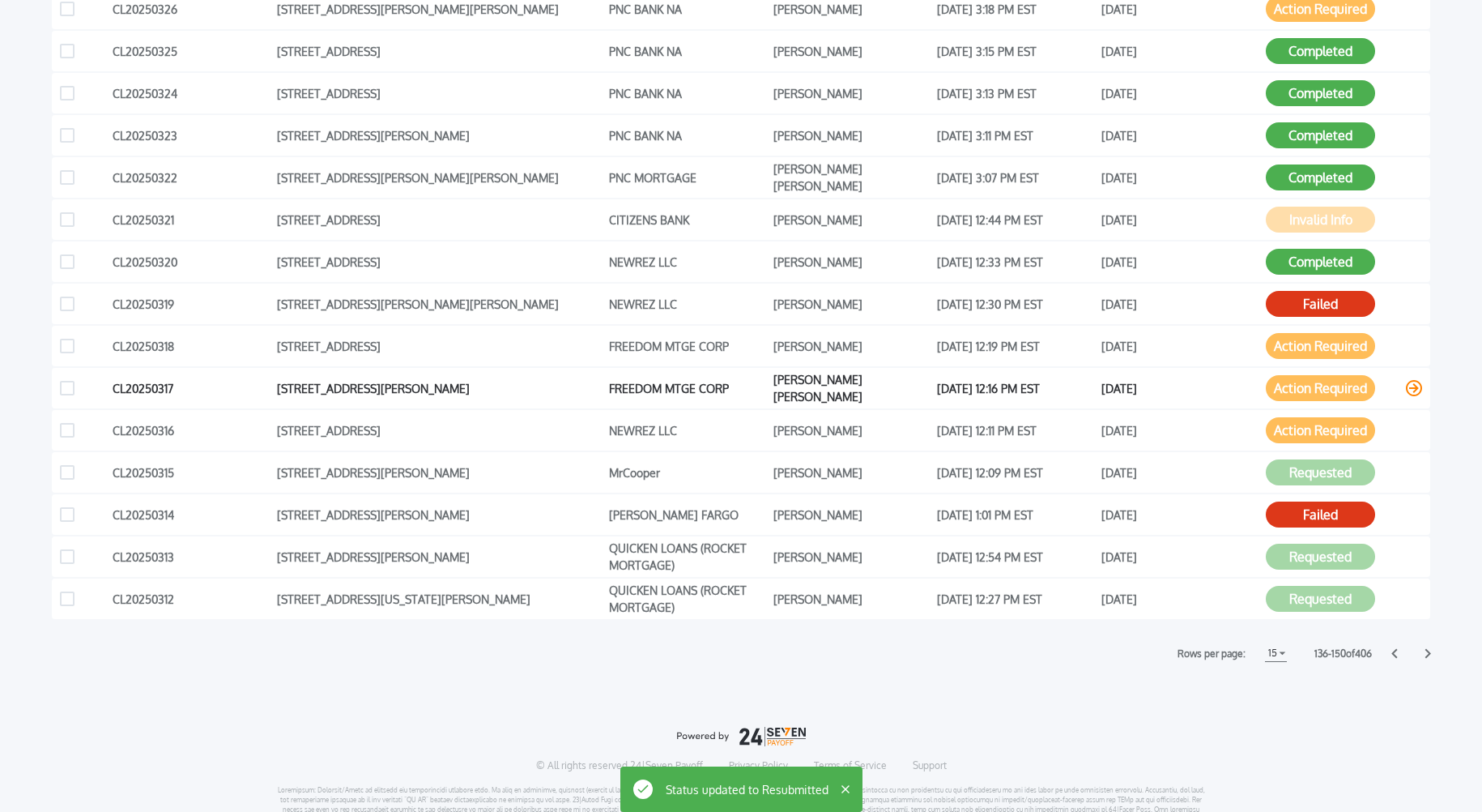
click at [1298, 387] on button "Action Required" at bounding box center [1320, 387] width 109 height 26
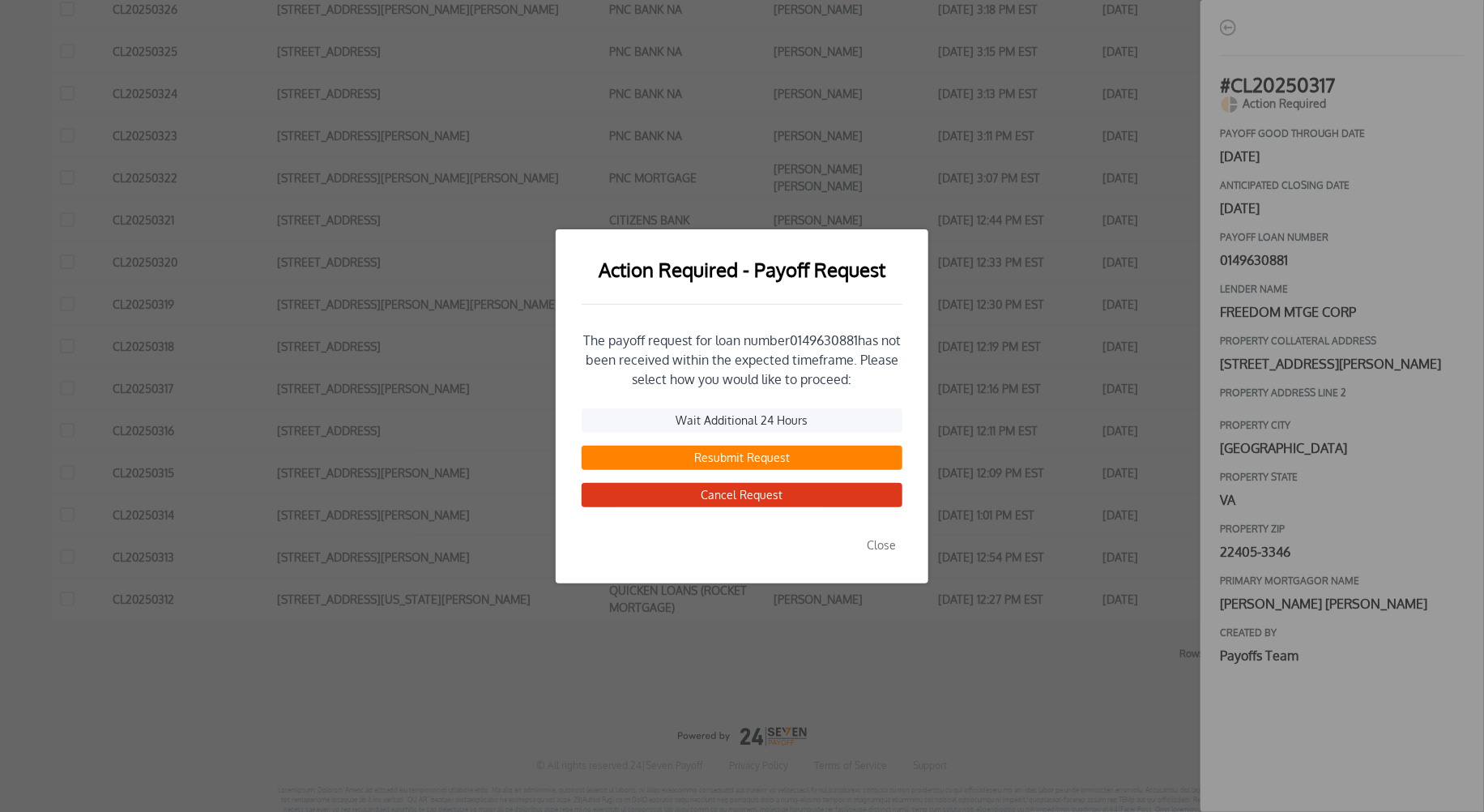
click at [742, 456] on button "Resubmit Request" at bounding box center [742, 457] width 321 height 24
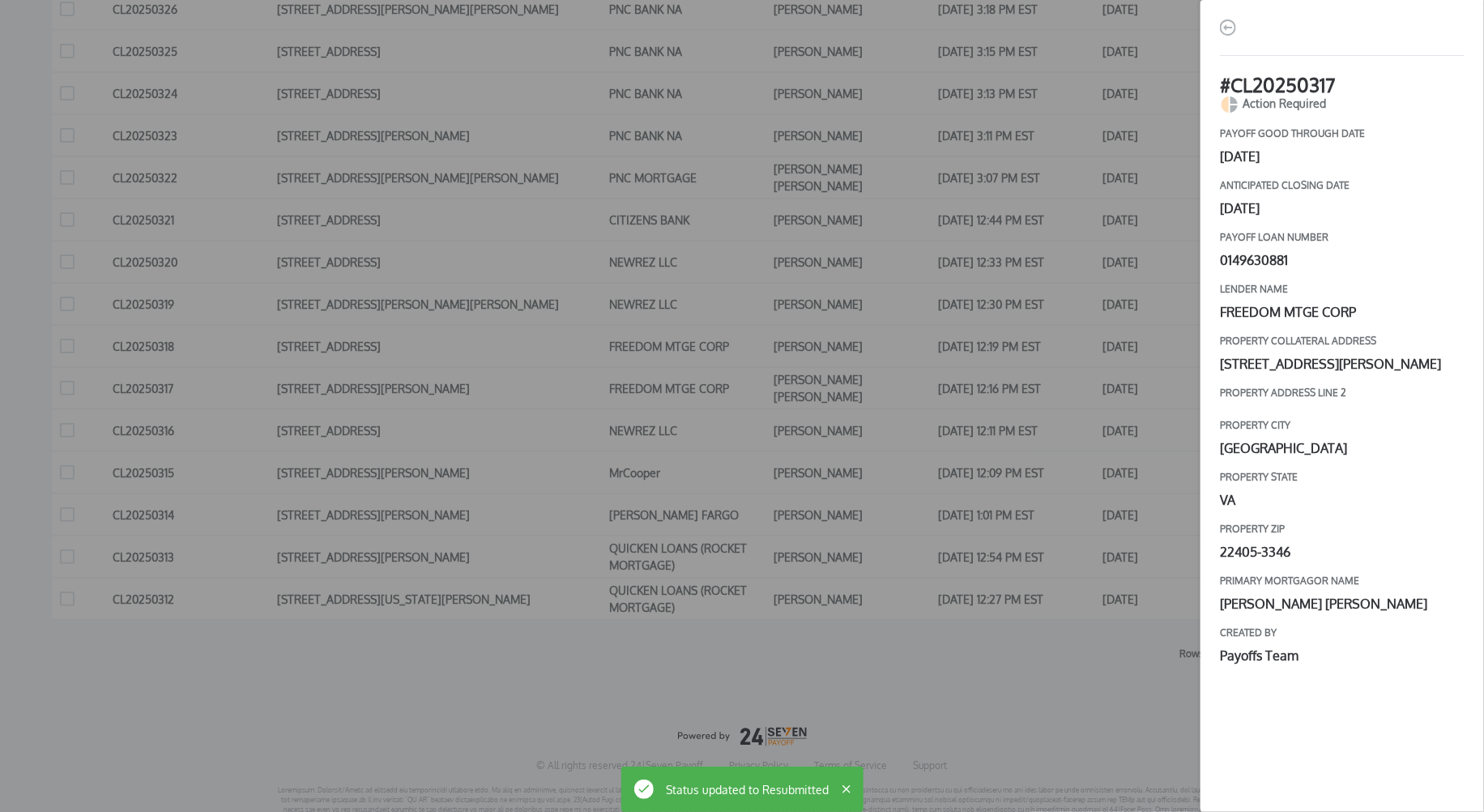
click at [989, 364] on div "# CL20250317 Action Required payoff good through date [DATE] Anticipated closin…" at bounding box center [742, 406] width 1484 height 812
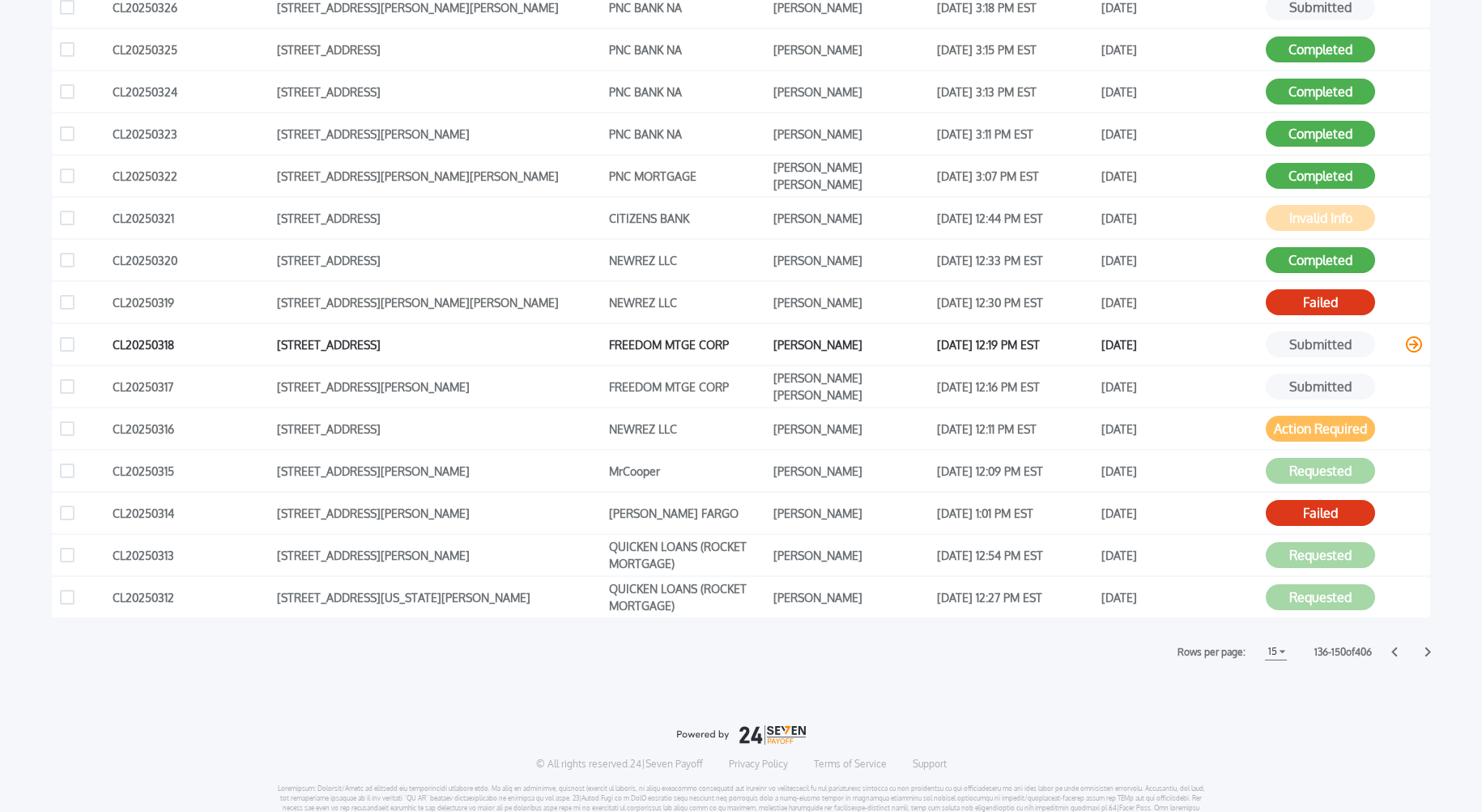
scroll to position [472, 0]
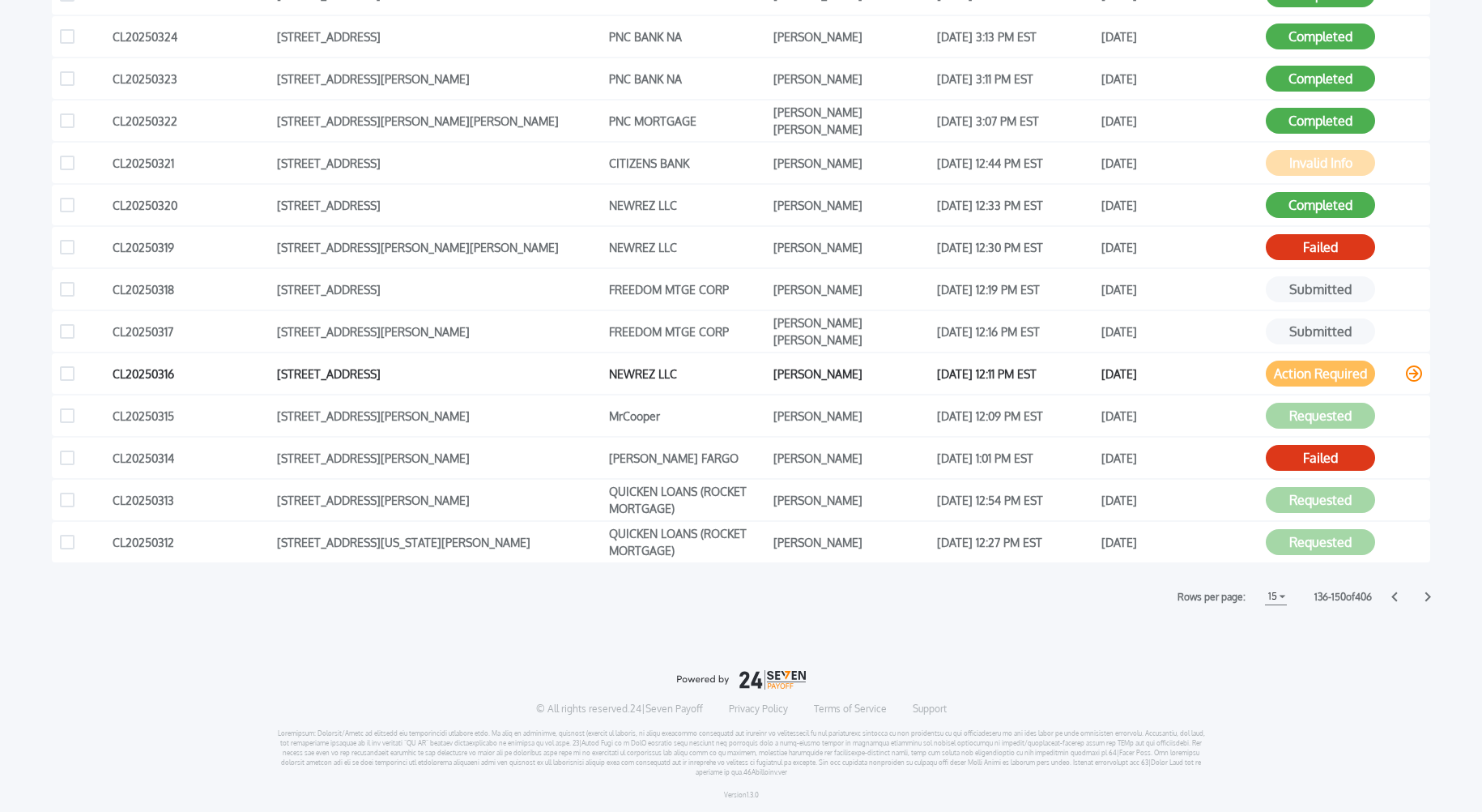
click at [1311, 373] on button "Action Required" at bounding box center [1320, 373] width 109 height 26
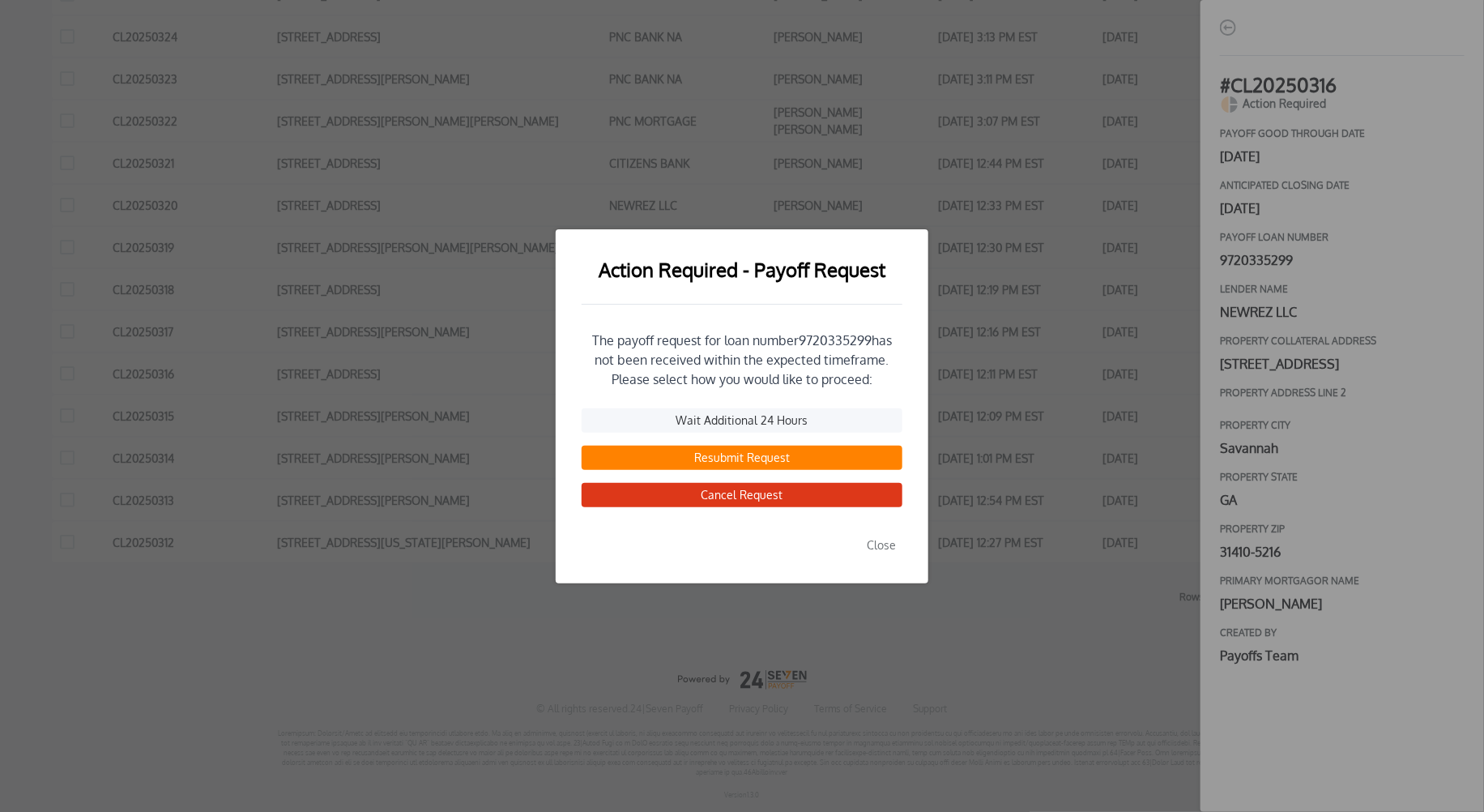
click at [724, 455] on button "Resubmit Request" at bounding box center [742, 457] width 321 height 24
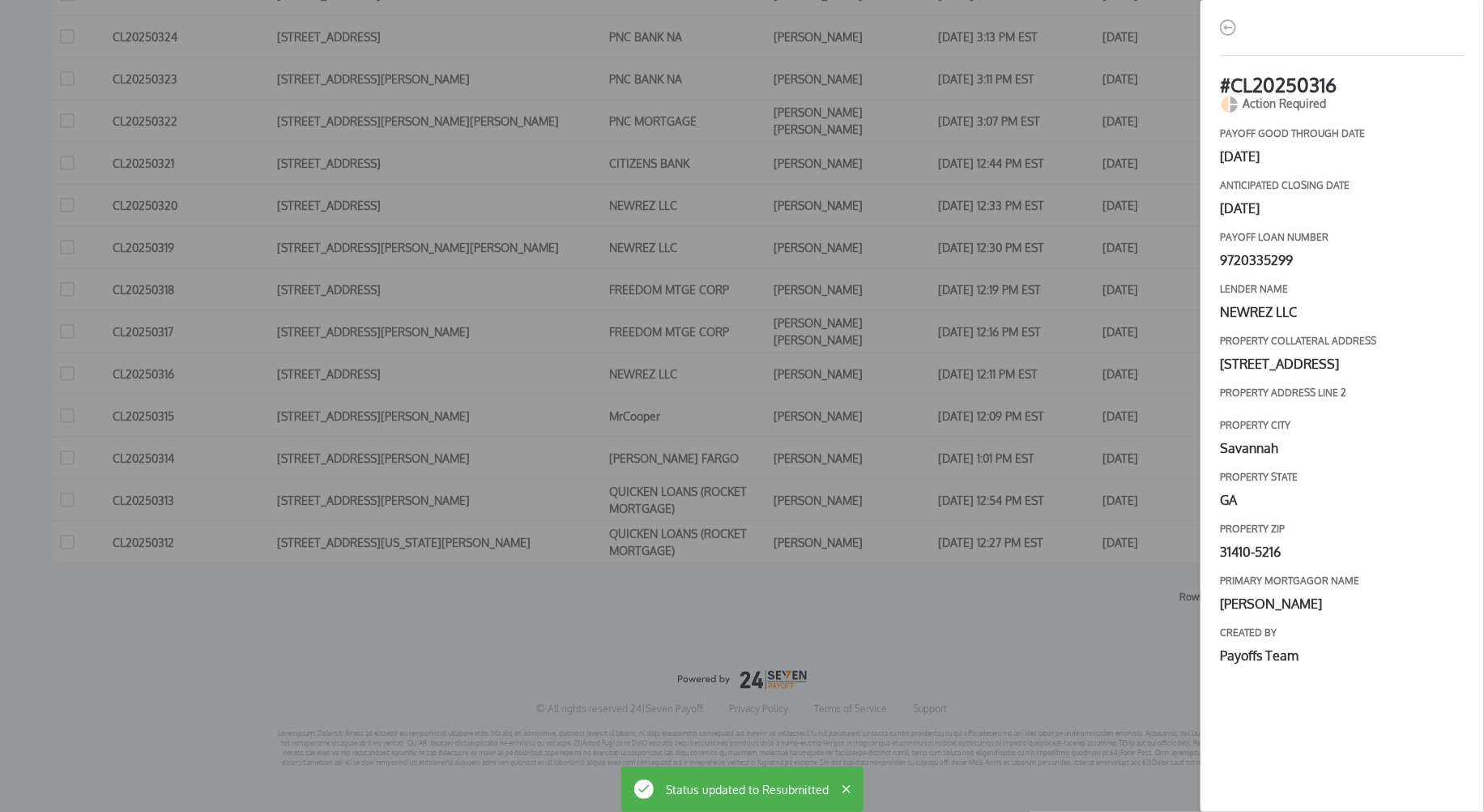
click at [918, 415] on div "# CL20250316 Action Required payoff good through date [DATE] Anticipated closin…" at bounding box center [742, 406] width 1484 height 812
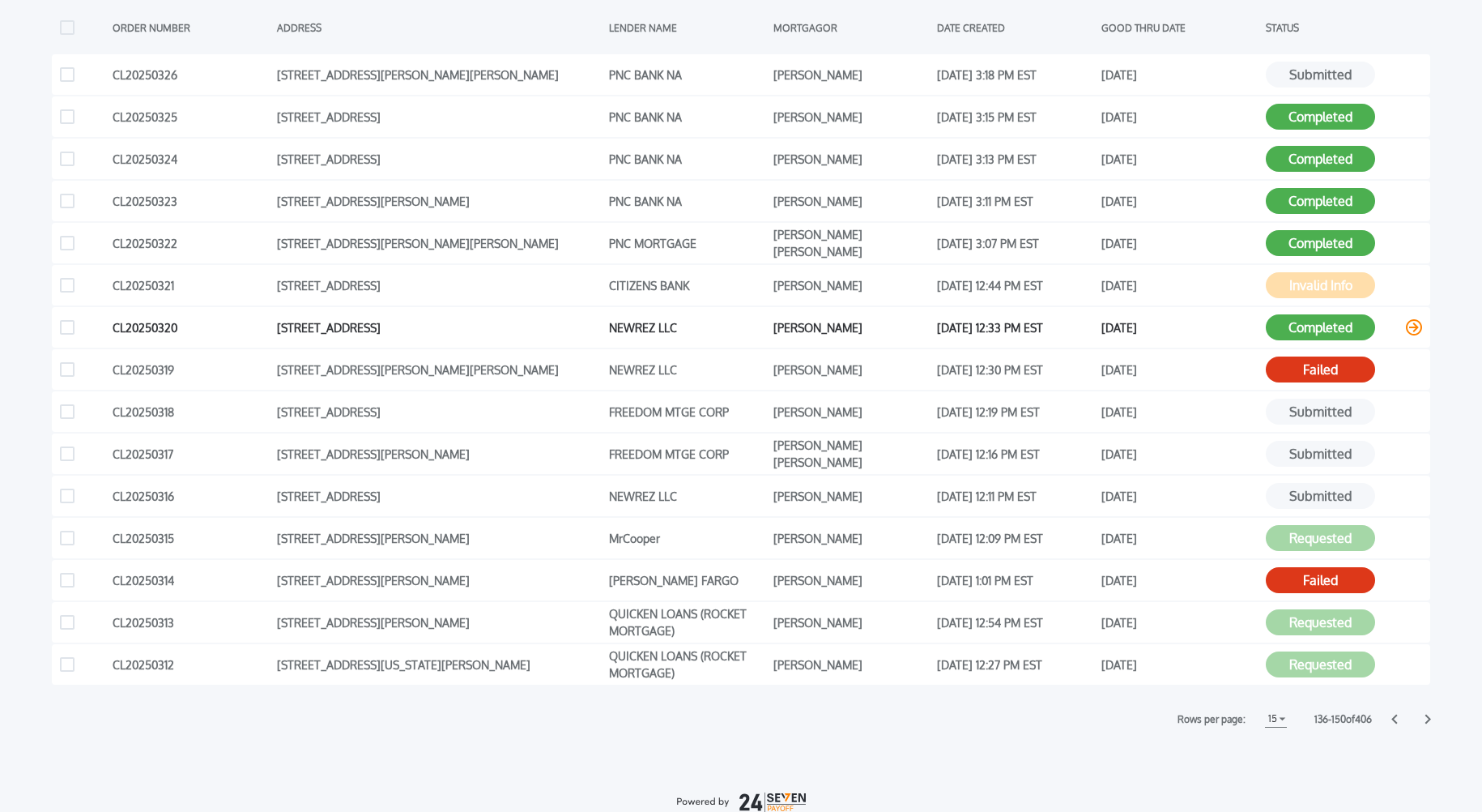
scroll to position [437, 0]
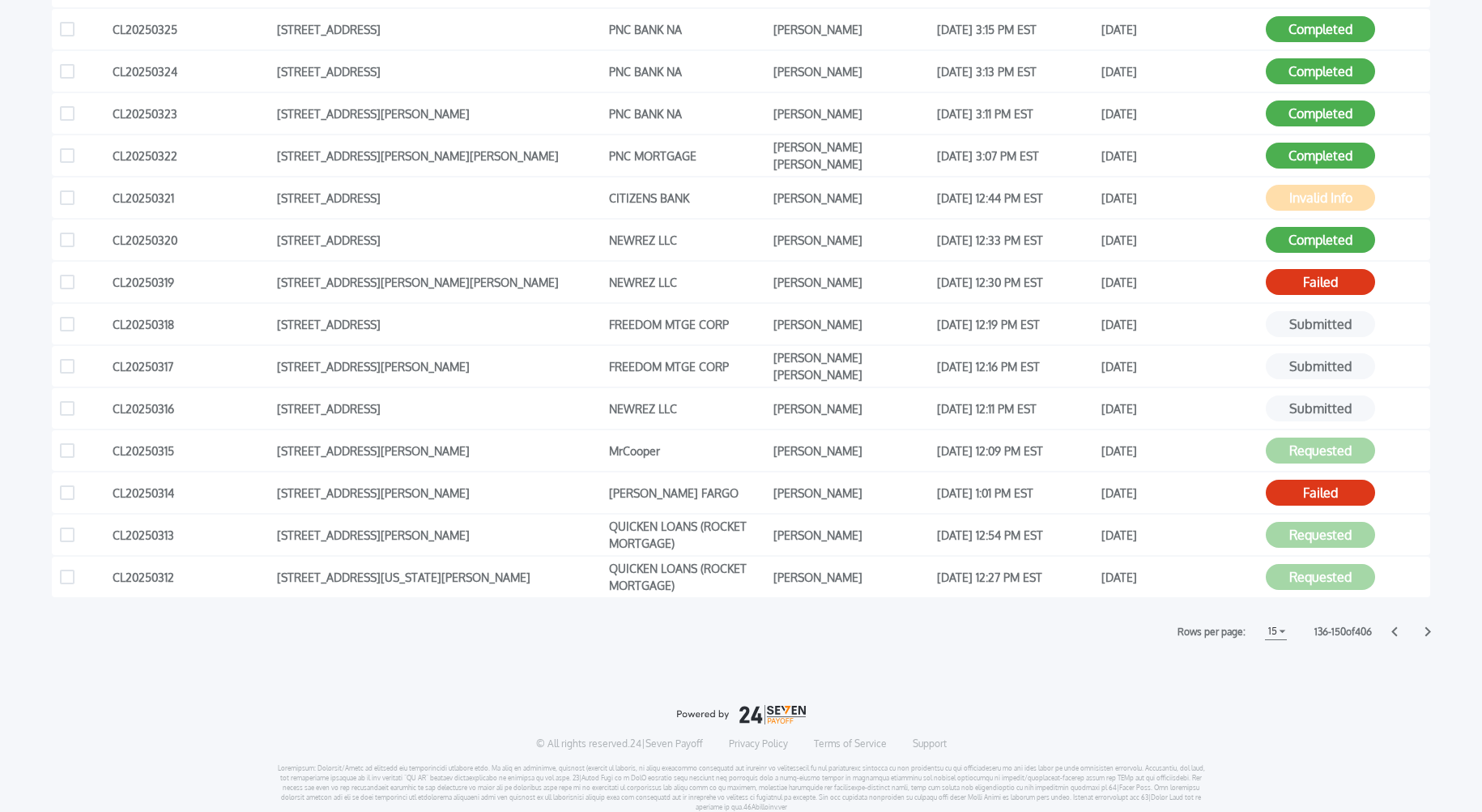
click at [1429, 631] on icon at bounding box center [1429, 631] width 6 height 10
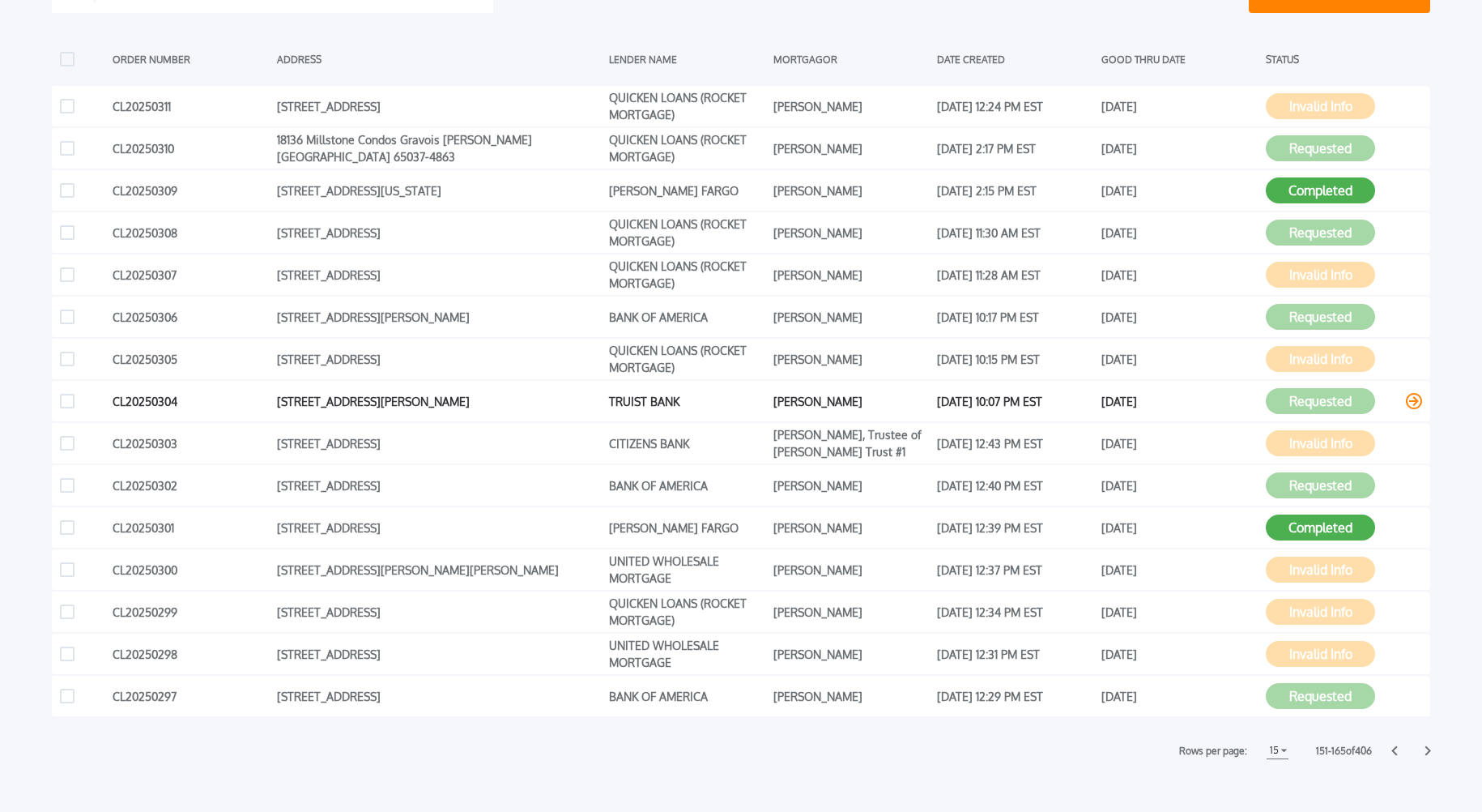
scroll to position [320, 0]
click at [1427, 747] on icon at bounding box center [1429, 749] width 6 height 10
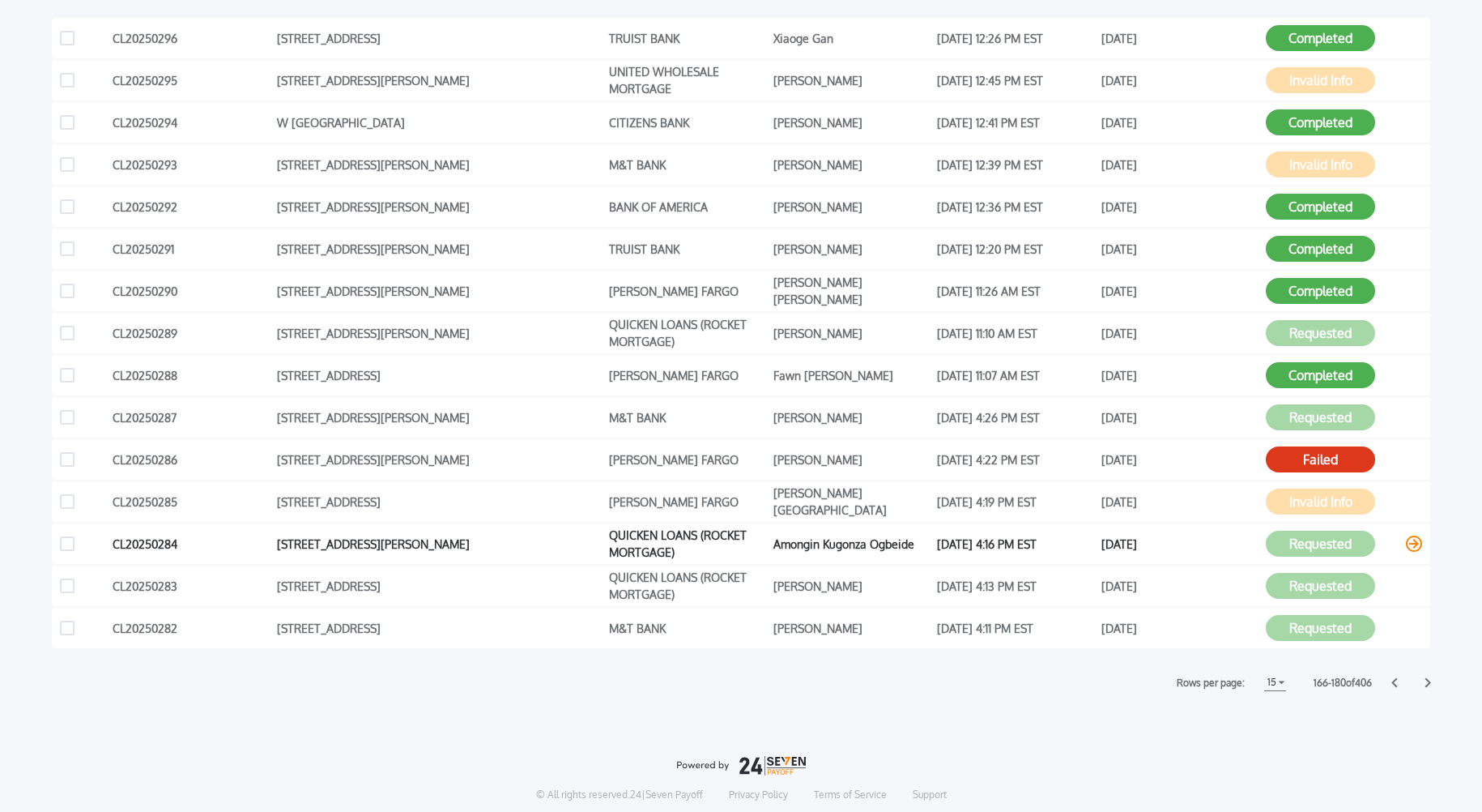
scroll to position [389, 0]
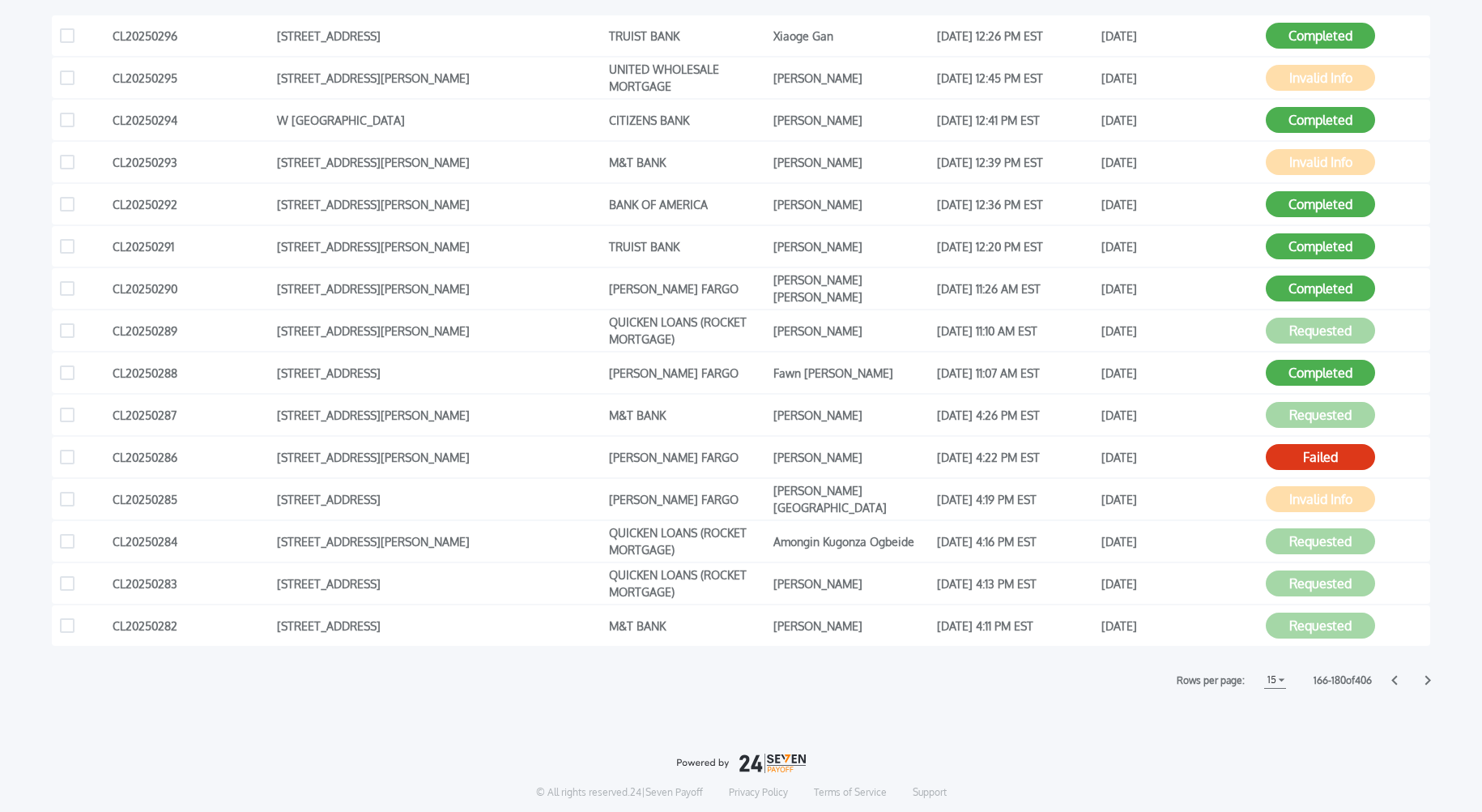
click at [1431, 681] on icon at bounding box center [1428, 680] width 7 height 11
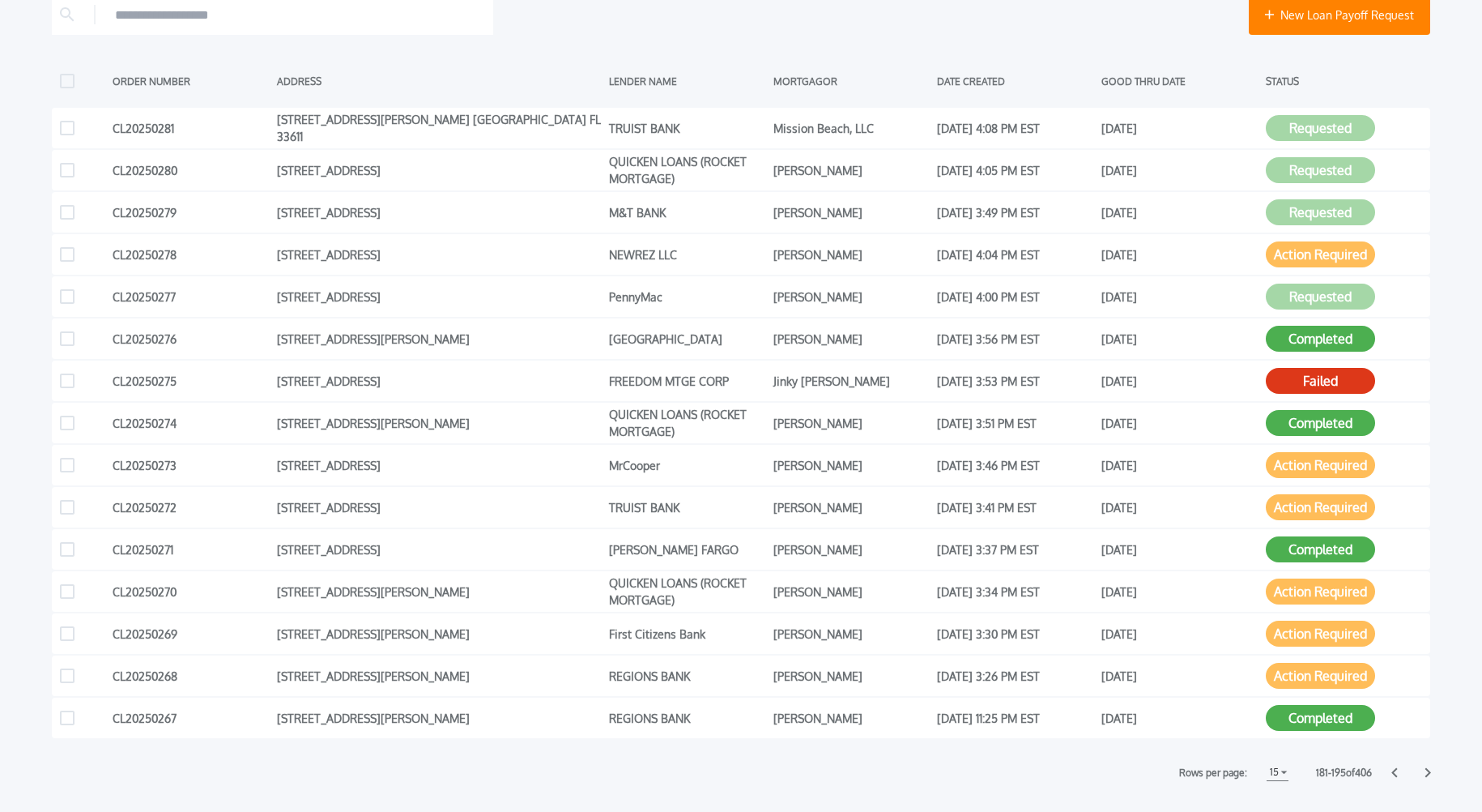
scroll to position [282, 0]
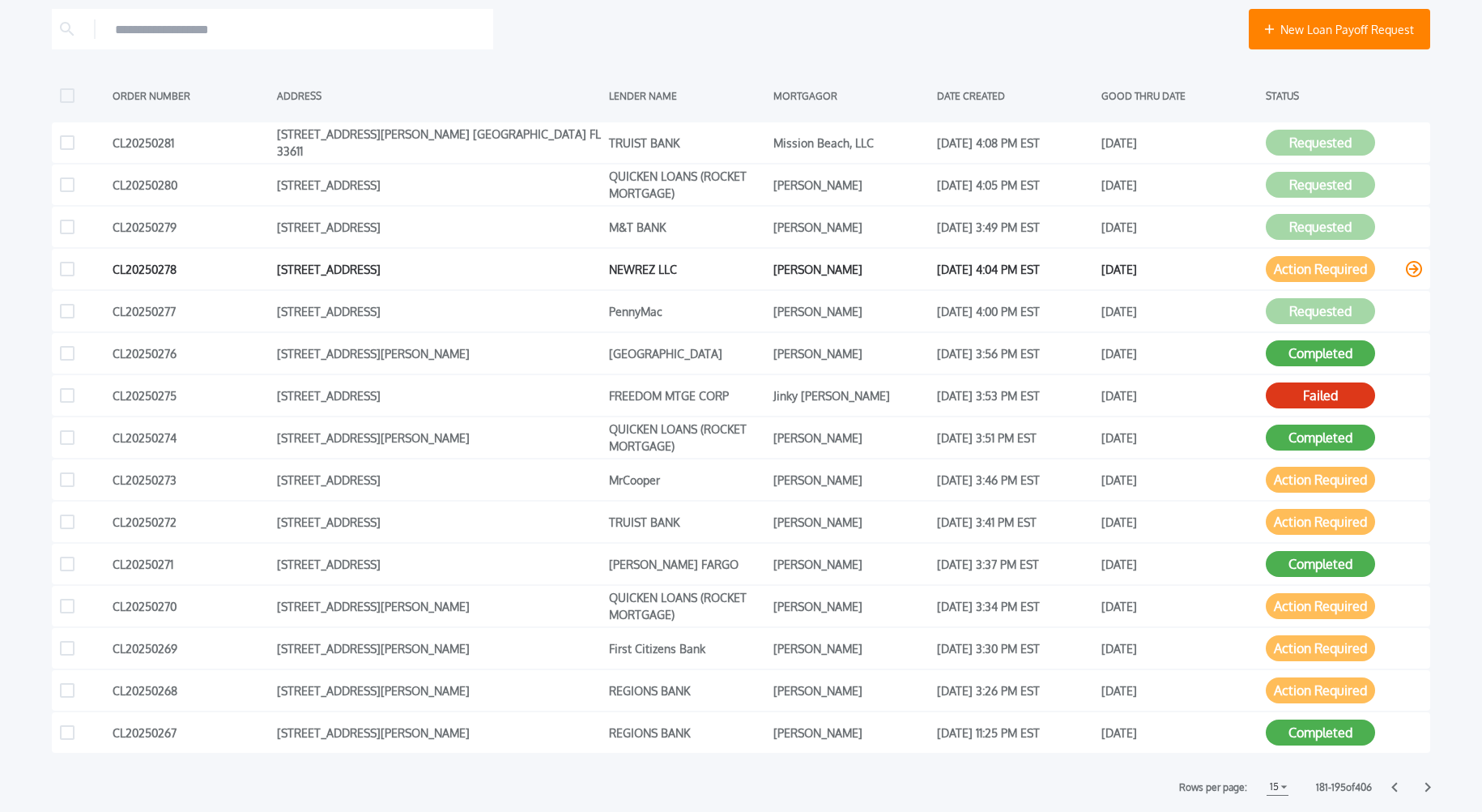
click at [1356, 270] on button "Action Required" at bounding box center [1320, 268] width 109 height 26
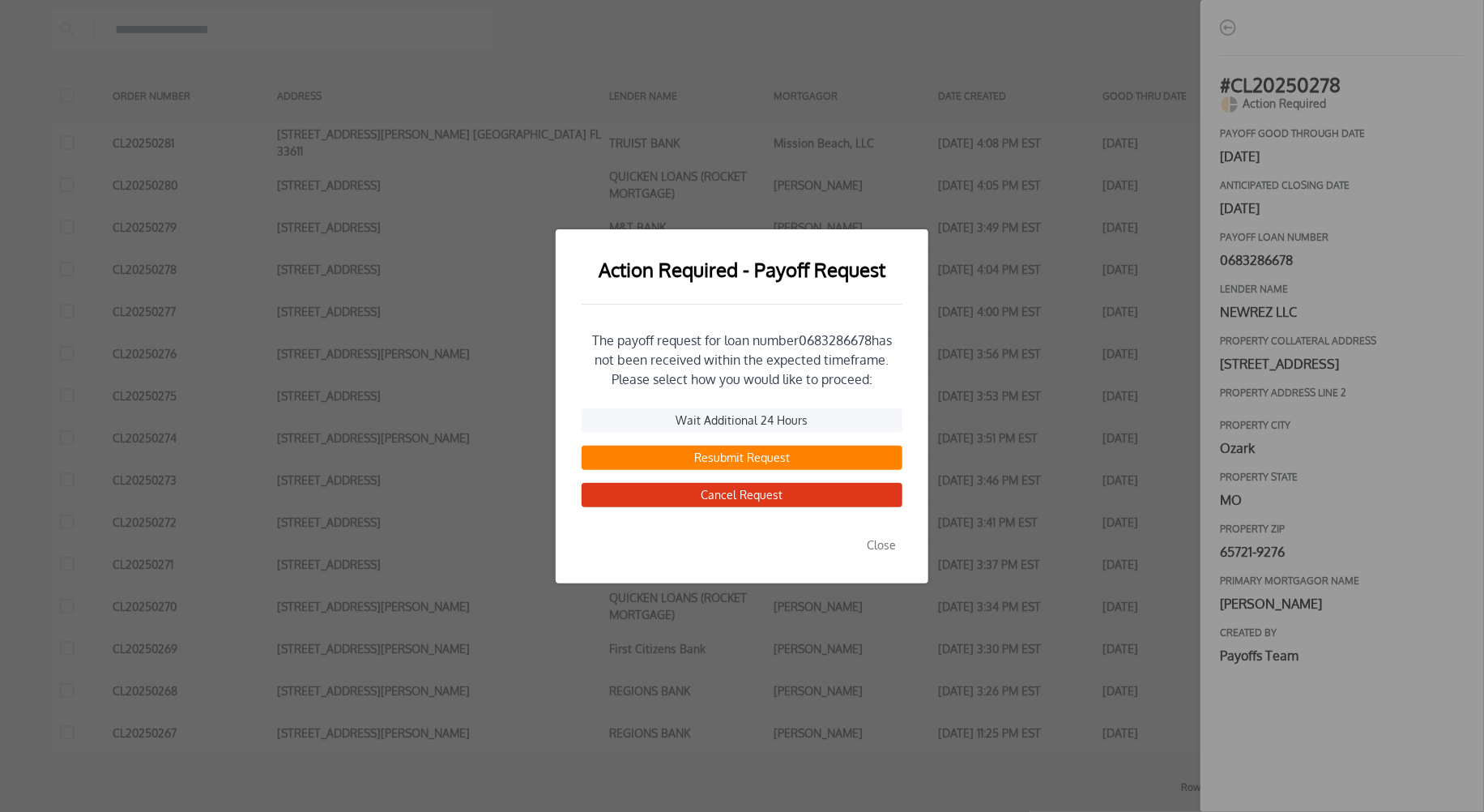
click at [762, 461] on button "Resubmit Request" at bounding box center [742, 457] width 321 height 24
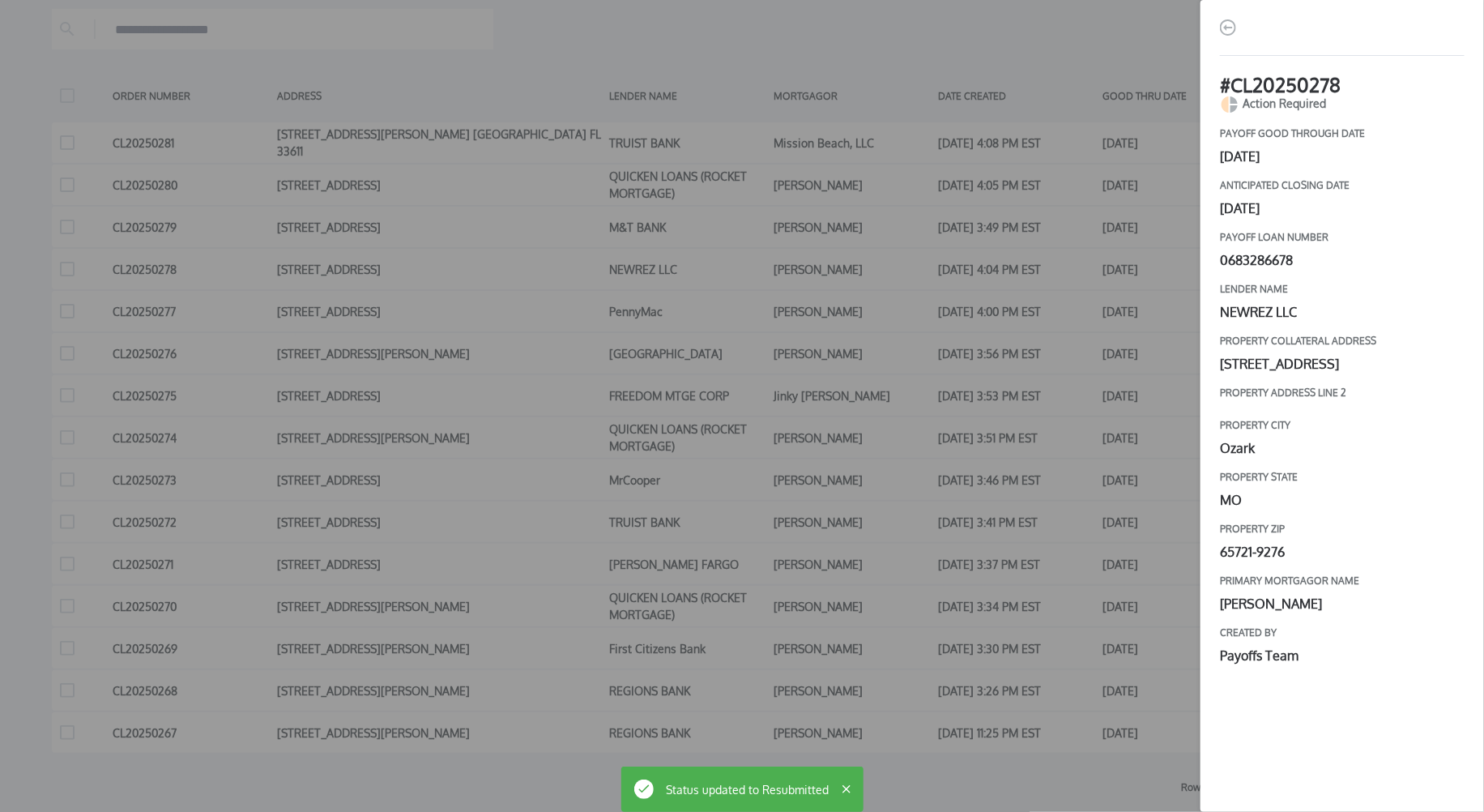
click at [1094, 403] on div "# CL20250278 Action Required payoff good through date [DATE] Anticipated closin…" at bounding box center [742, 406] width 1484 height 812
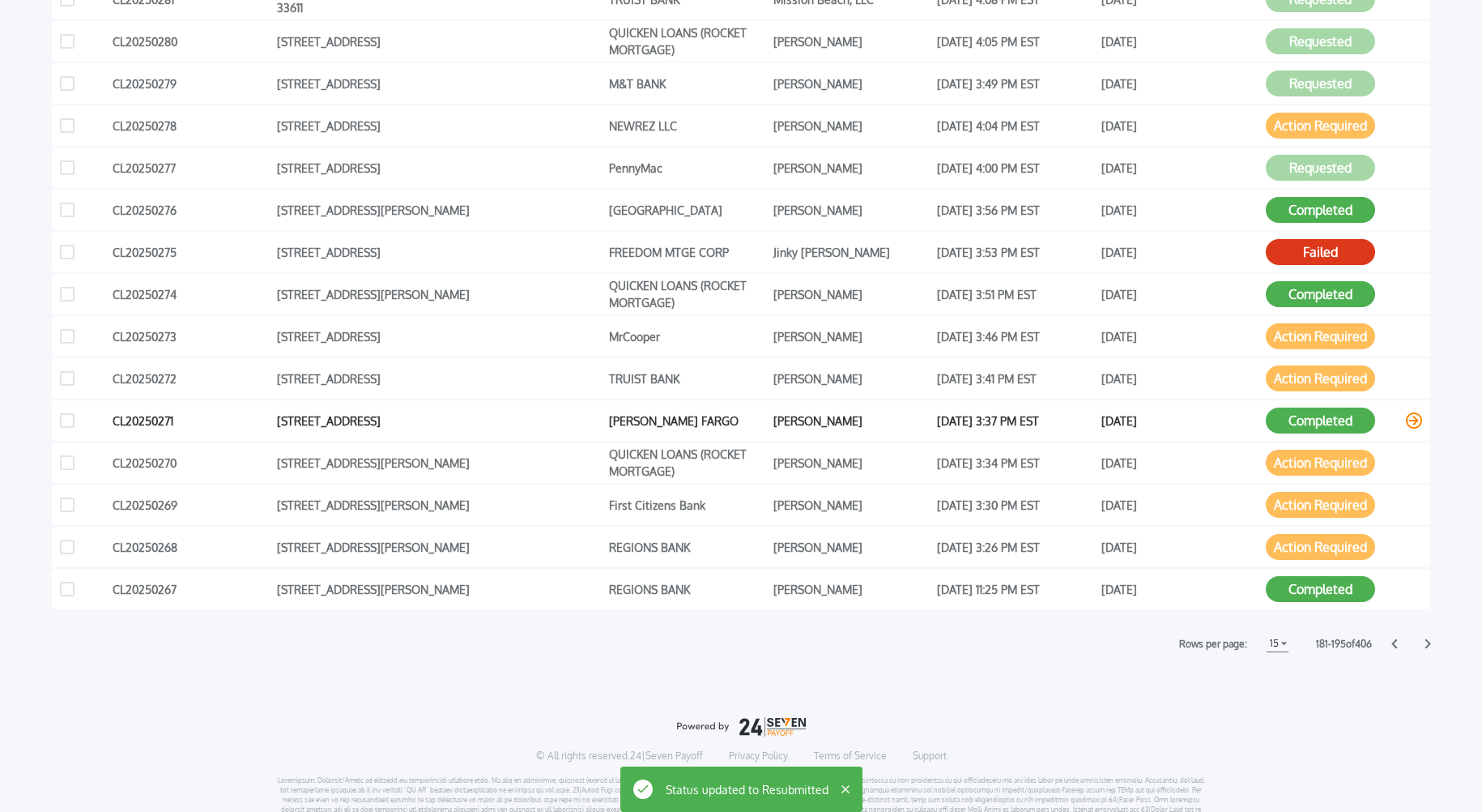
scroll to position [430, 0]
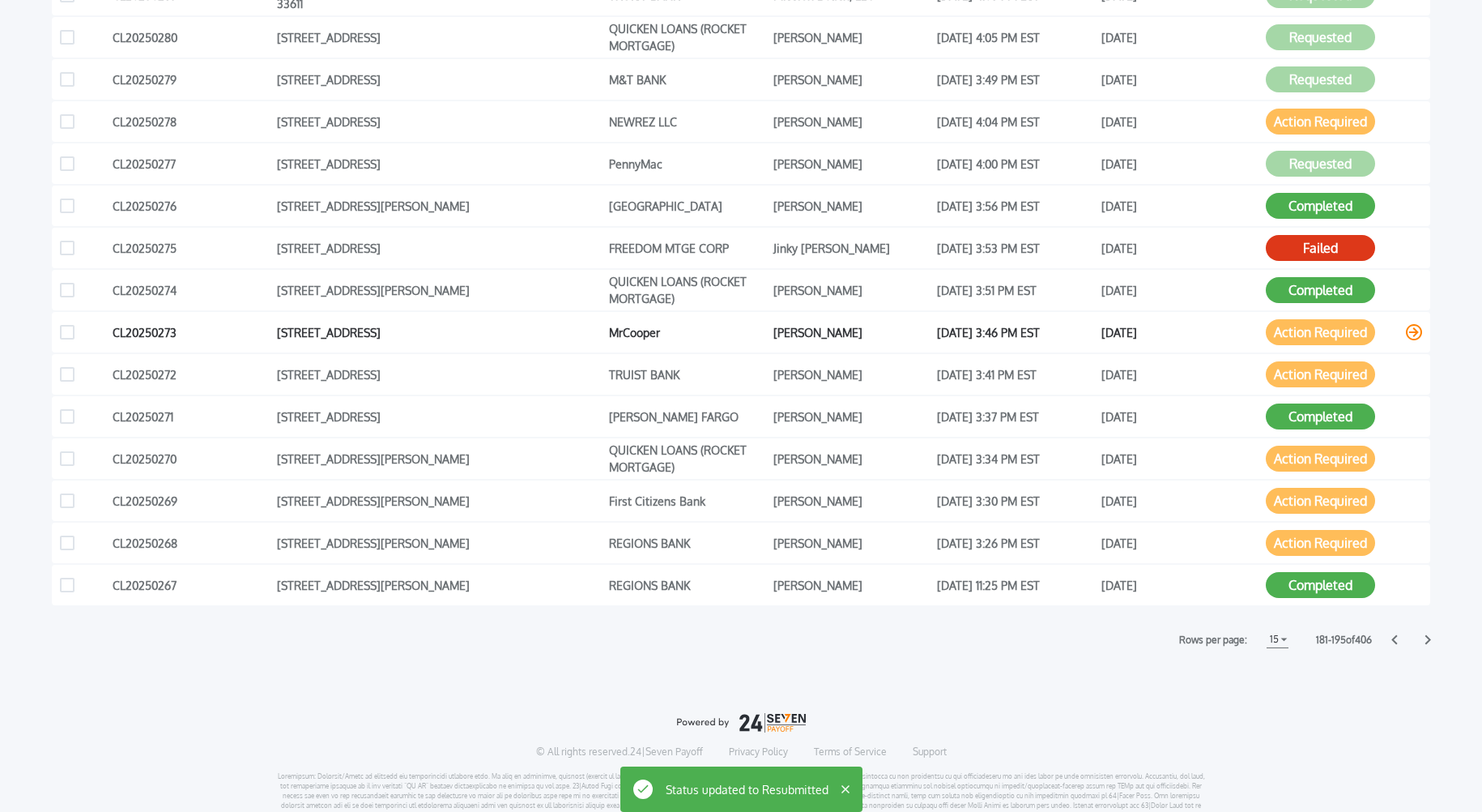
click at [1314, 334] on button "Action Required" at bounding box center [1320, 332] width 109 height 26
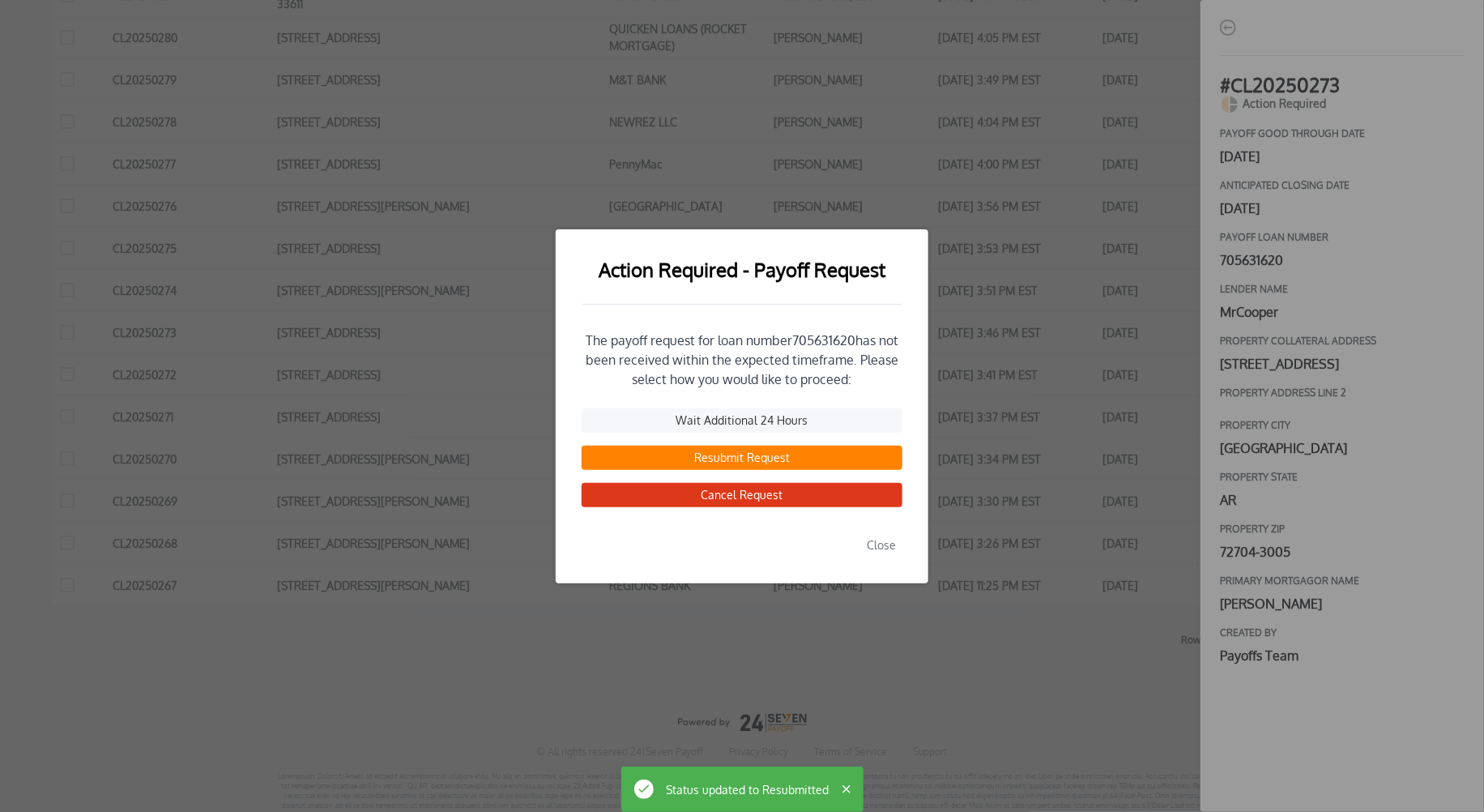
click at [727, 456] on button "Resubmit Request" at bounding box center [742, 457] width 321 height 24
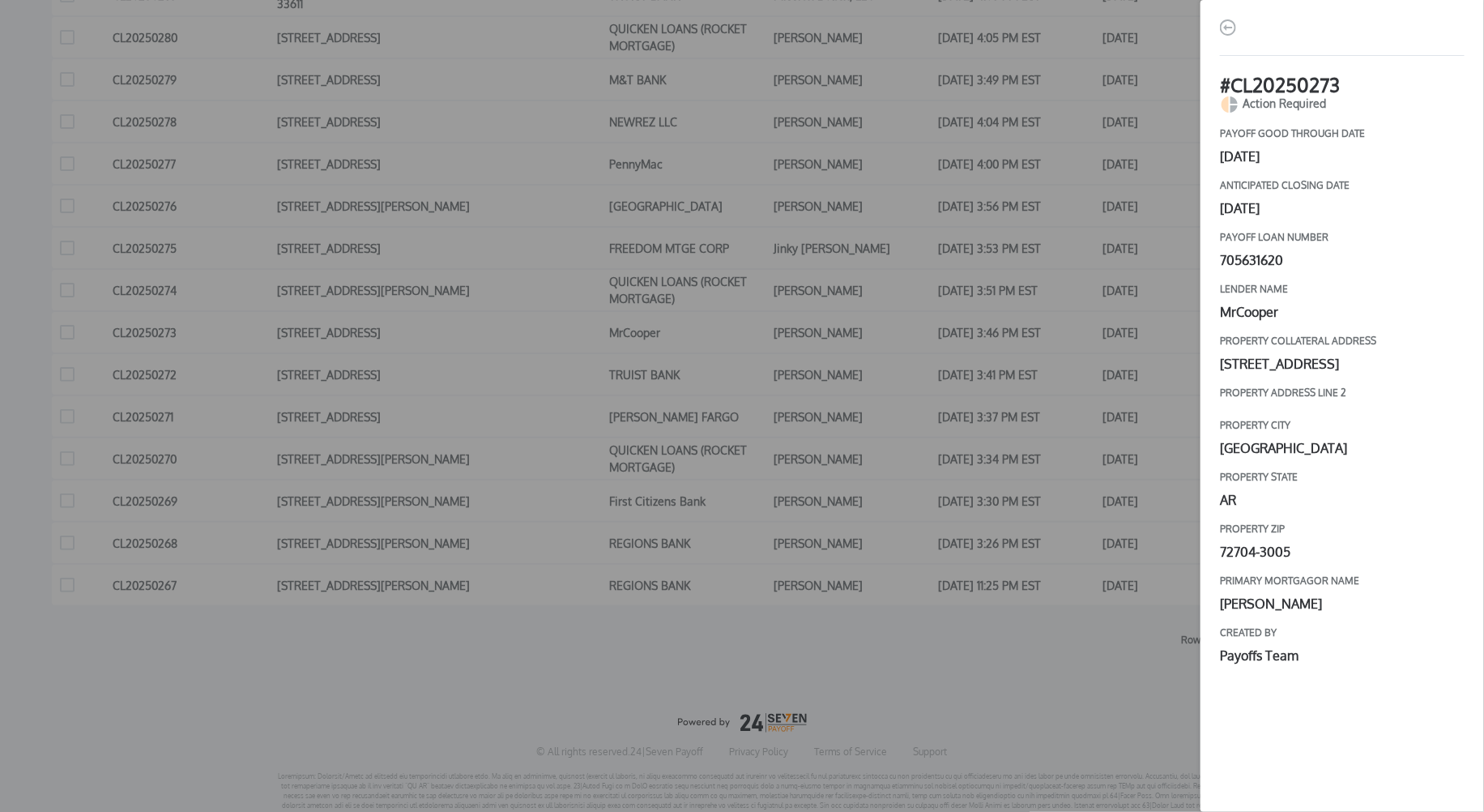
click at [1027, 455] on div "# CL20250273 Action Required payoff good through date [DATE] Anticipated closin…" at bounding box center [742, 406] width 1484 height 812
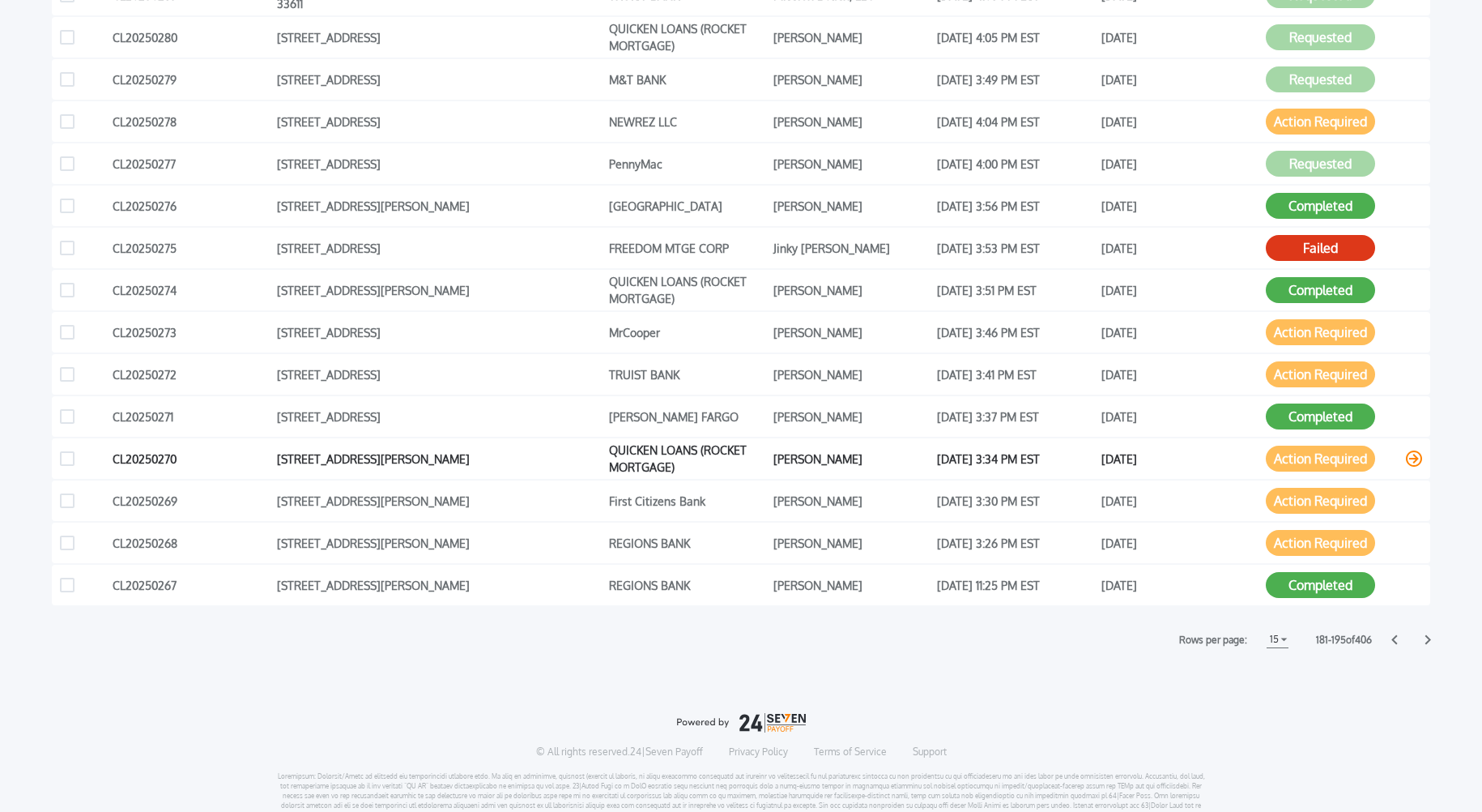
scroll to position [472, 0]
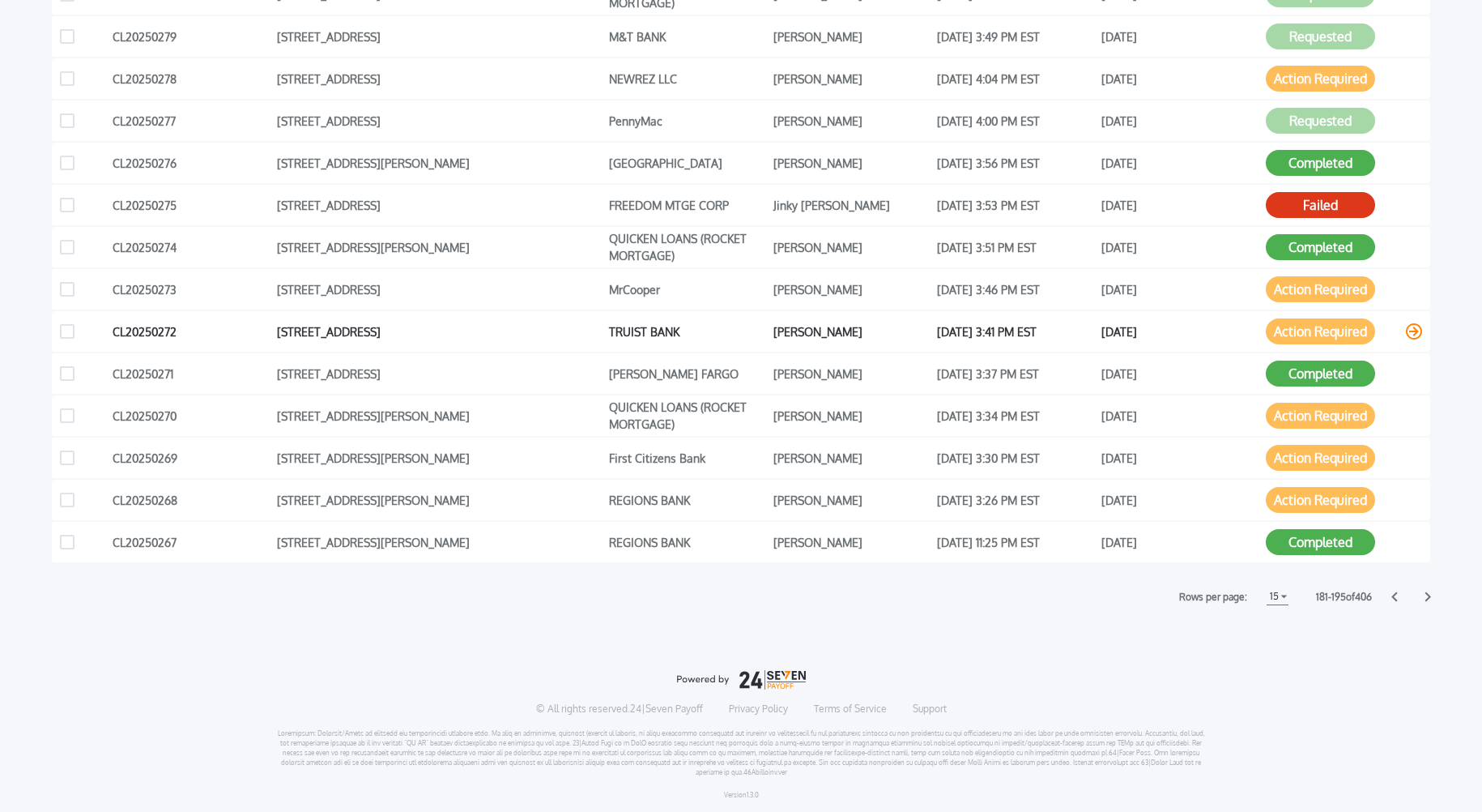
click at [1324, 324] on button "Action Required" at bounding box center [1320, 331] width 109 height 26
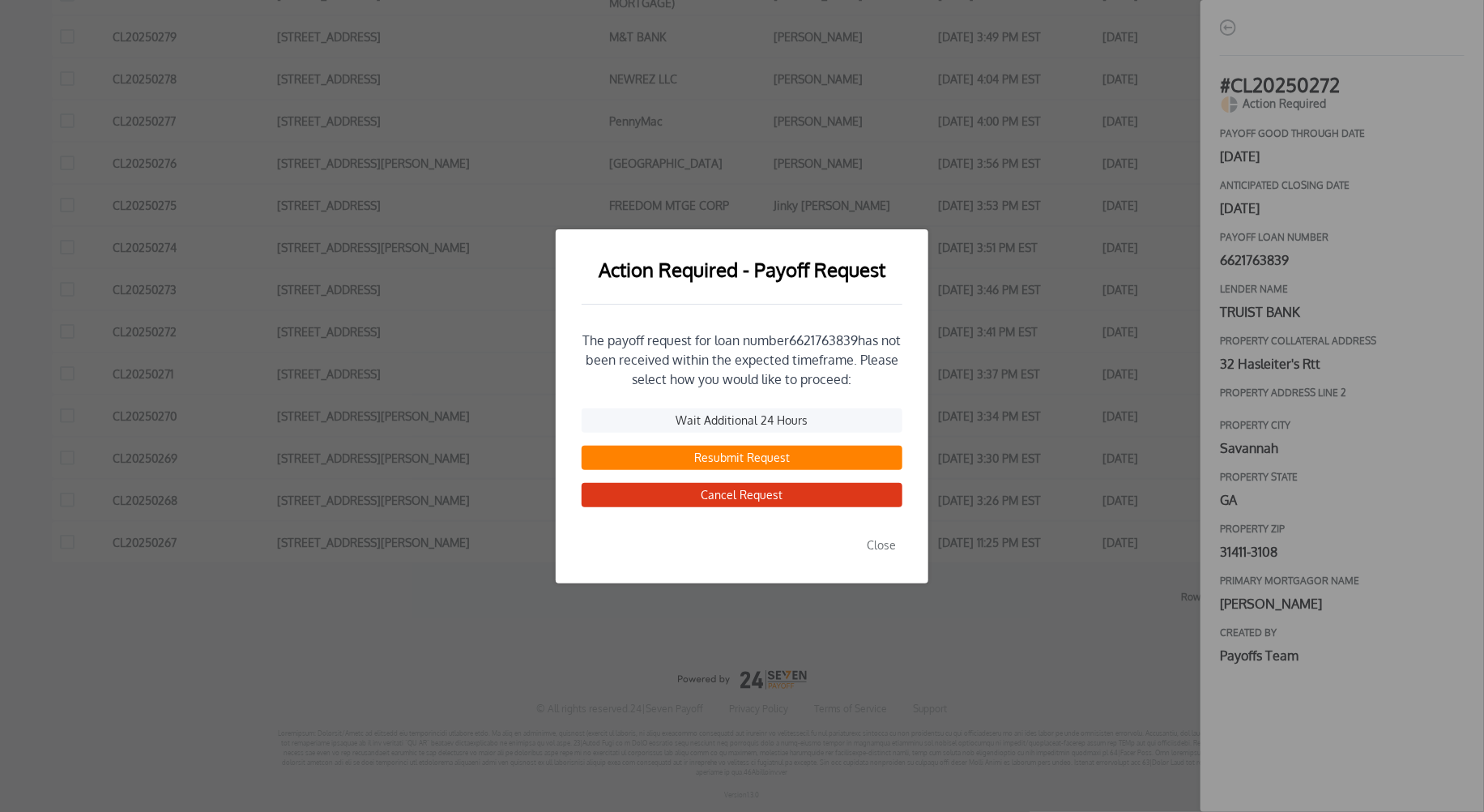
click at [737, 455] on button "Resubmit Request" at bounding box center [742, 457] width 321 height 24
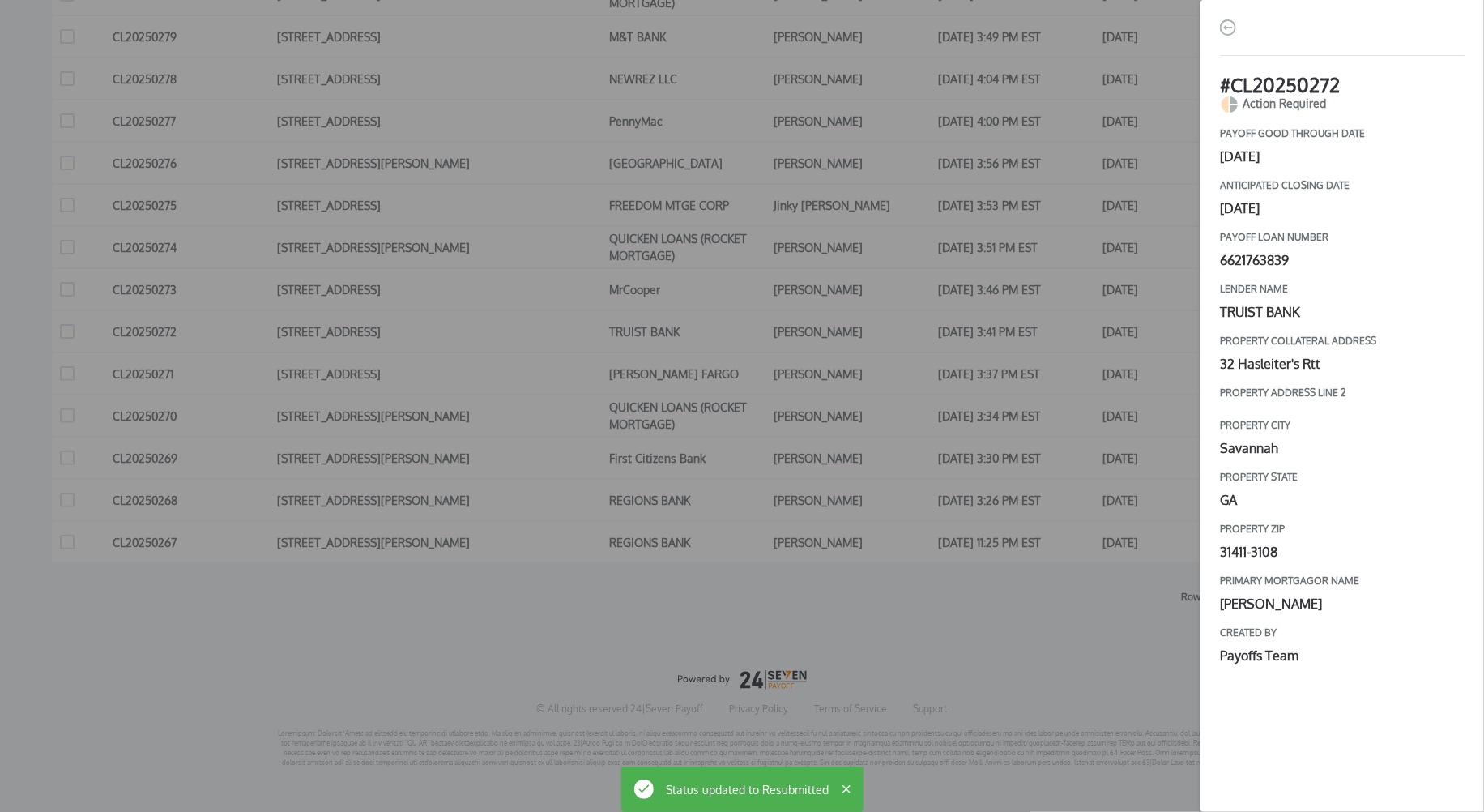
click at [1064, 472] on div "# CL20250272 Action Required payoff good through date [DATE] Anticipated closin…" at bounding box center [742, 406] width 1484 height 812
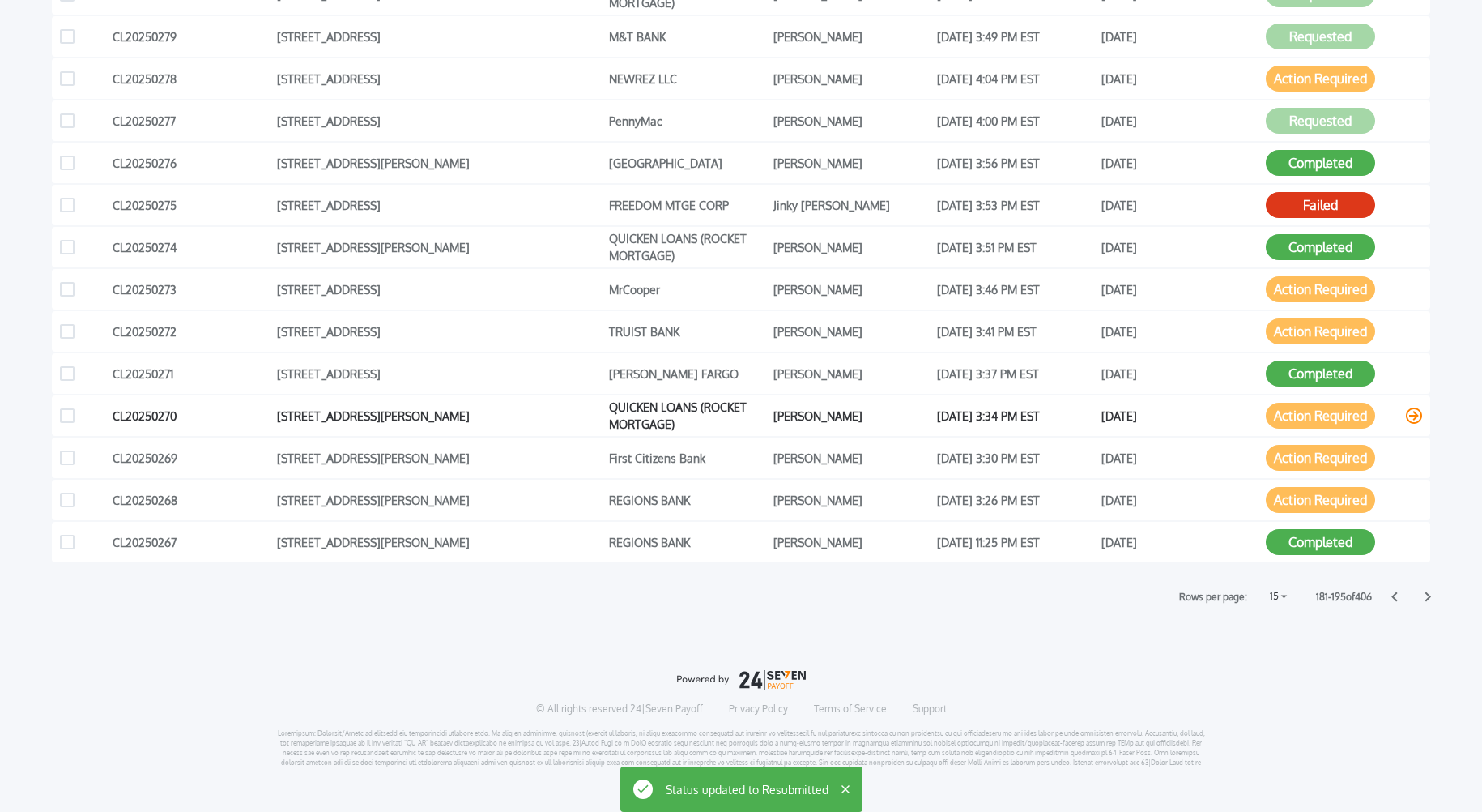
click at [1321, 415] on button "Action Required" at bounding box center [1320, 415] width 109 height 26
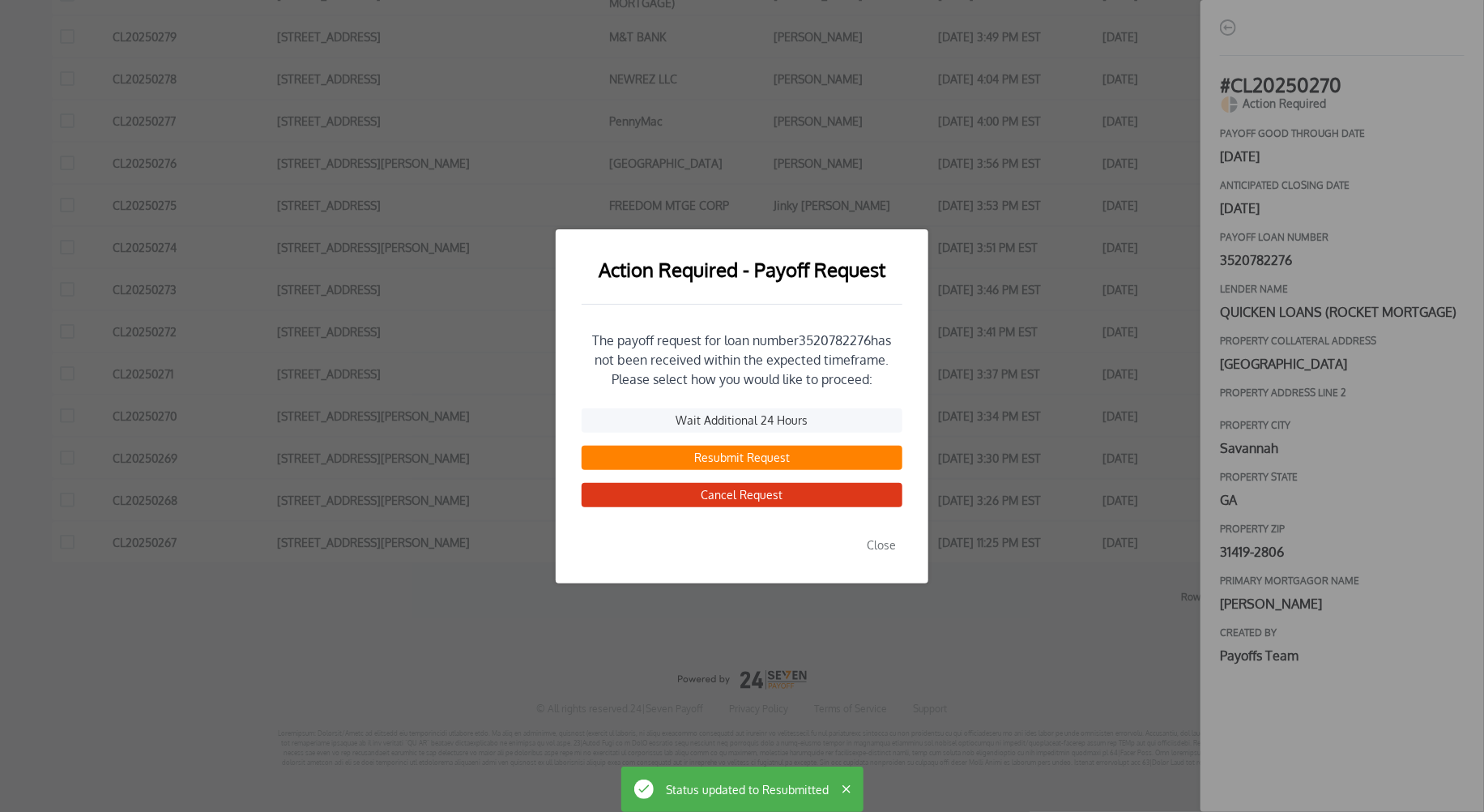
click at [714, 463] on button "Resubmit Request" at bounding box center [742, 457] width 321 height 24
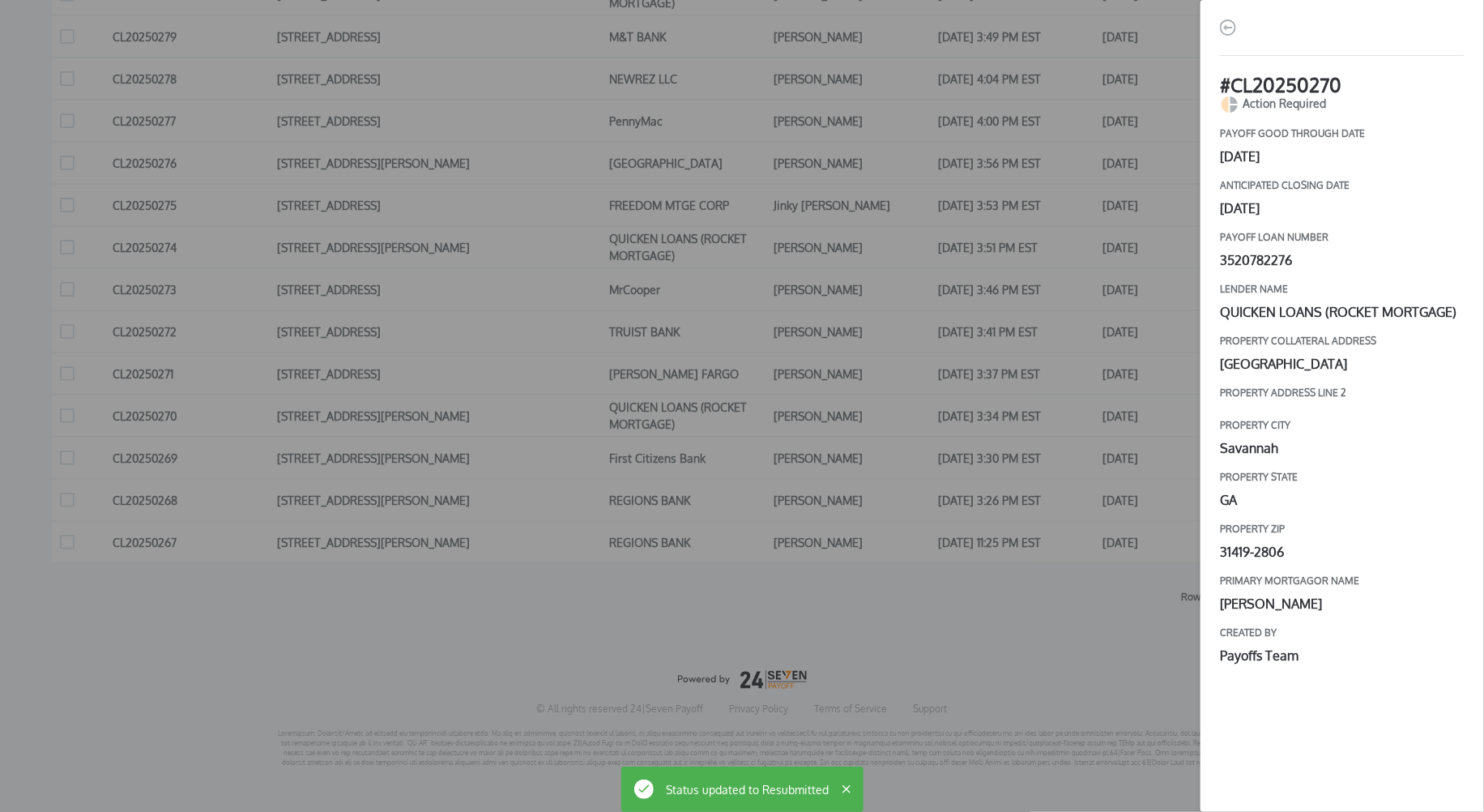
click at [1074, 493] on div "# CL20250270 Action Required payoff good through date [DATE] Anticipated closin…" at bounding box center [742, 406] width 1484 height 812
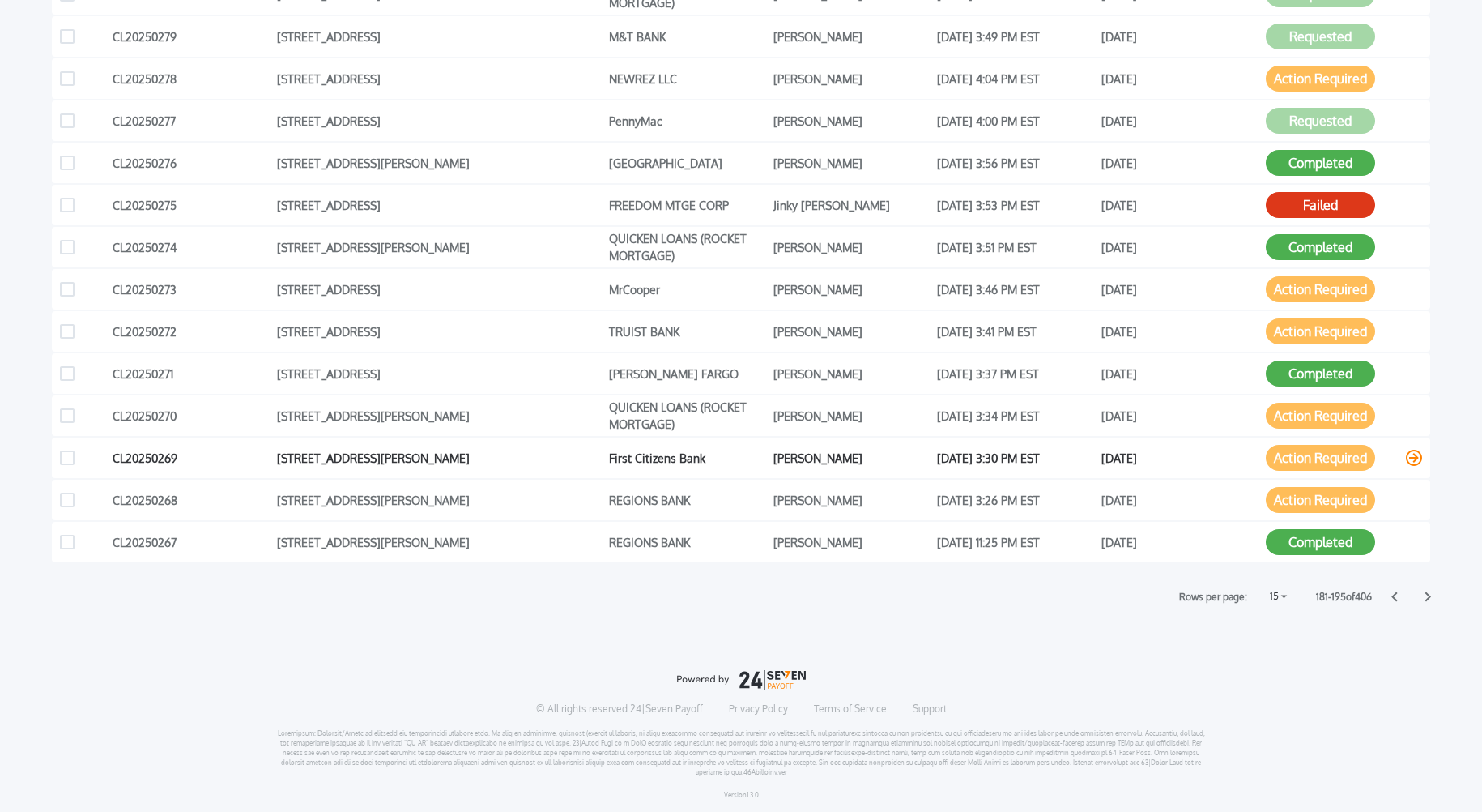
click at [1305, 464] on button "Action Required" at bounding box center [1320, 458] width 109 height 26
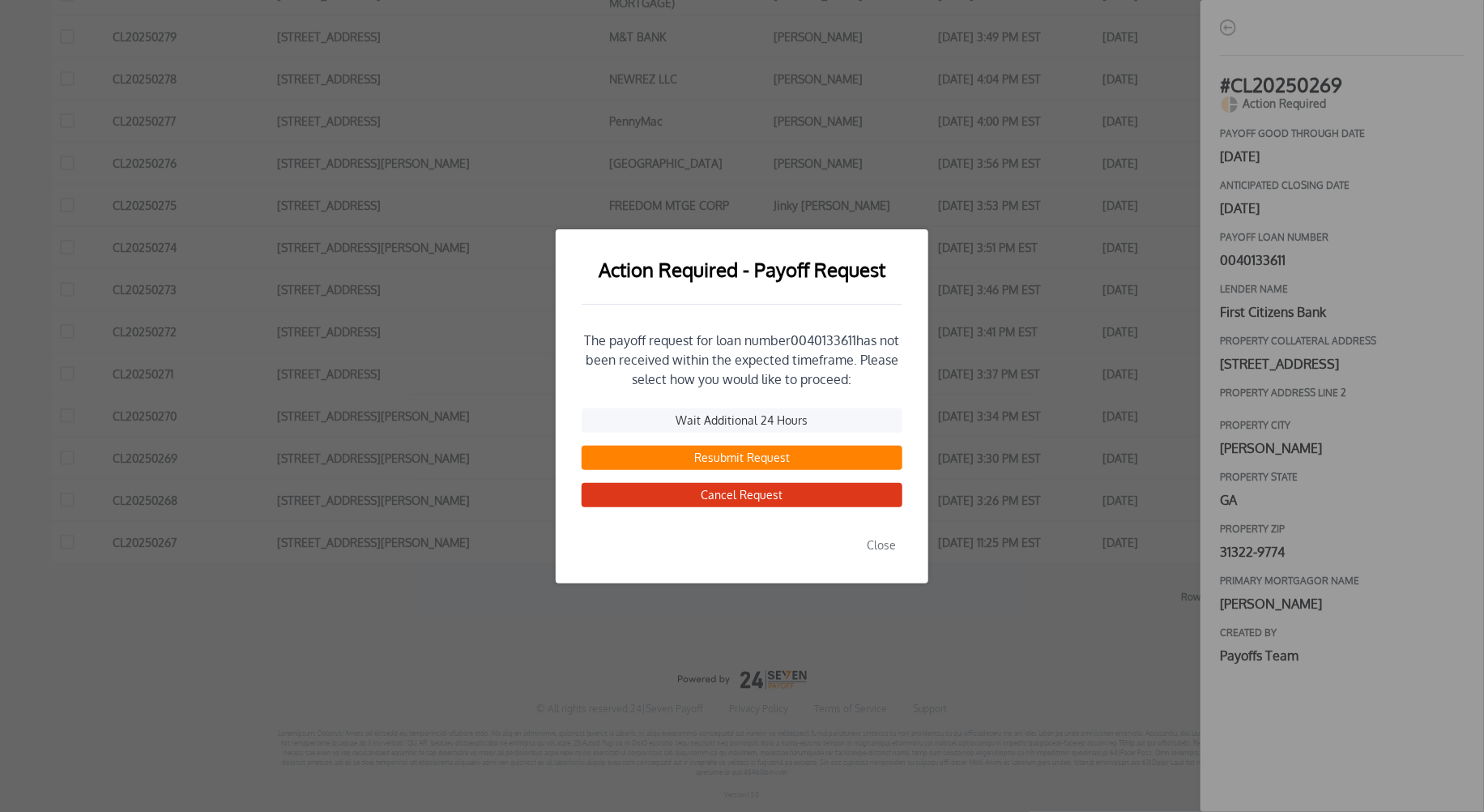
click at [744, 461] on button "Resubmit Request" at bounding box center [742, 457] width 321 height 24
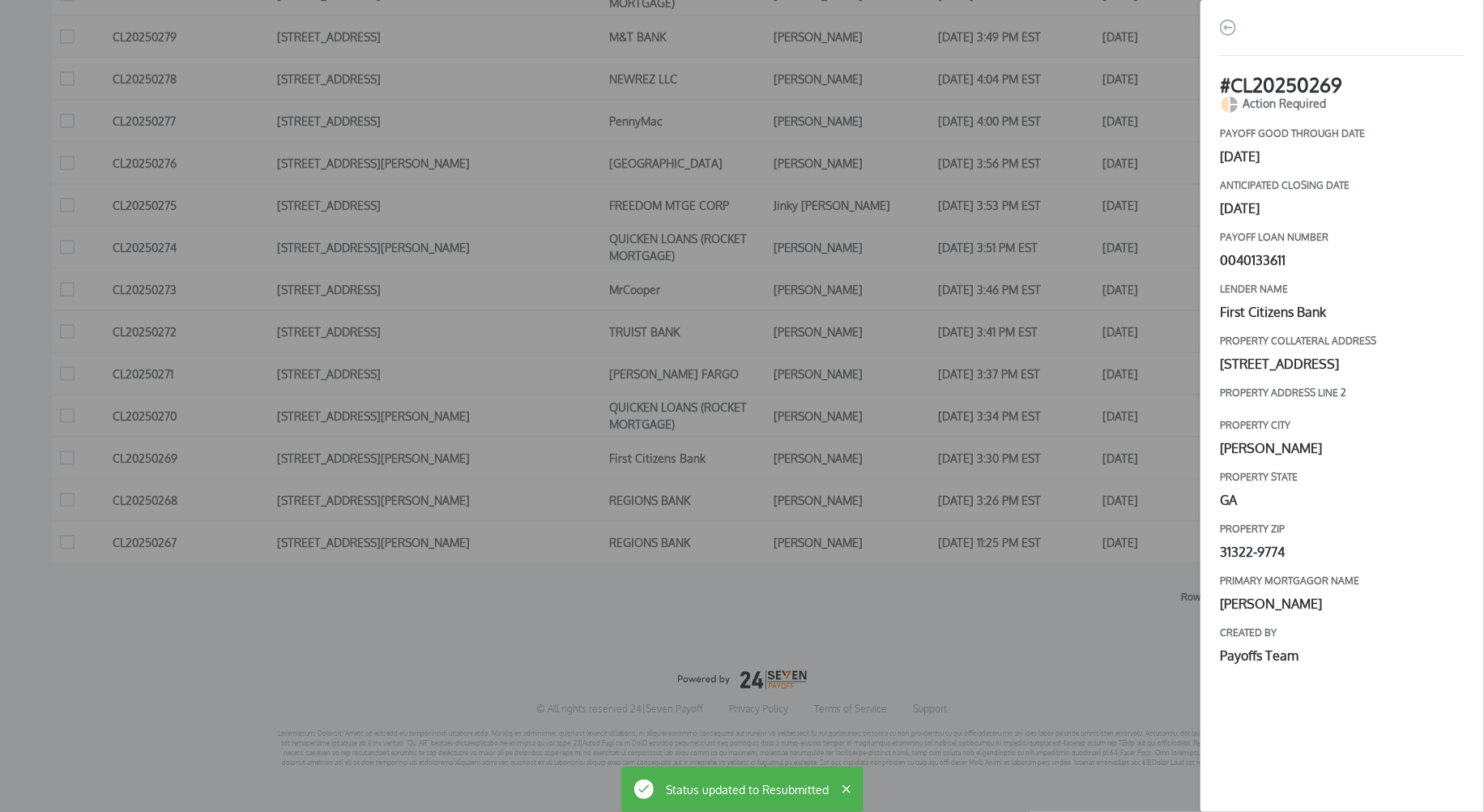
click at [1080, 479] on div "# CL20250269 Action Required payoff good through date [DATE] Anticipated closin…" at bounding box center [742, 406] width 1484 height 812
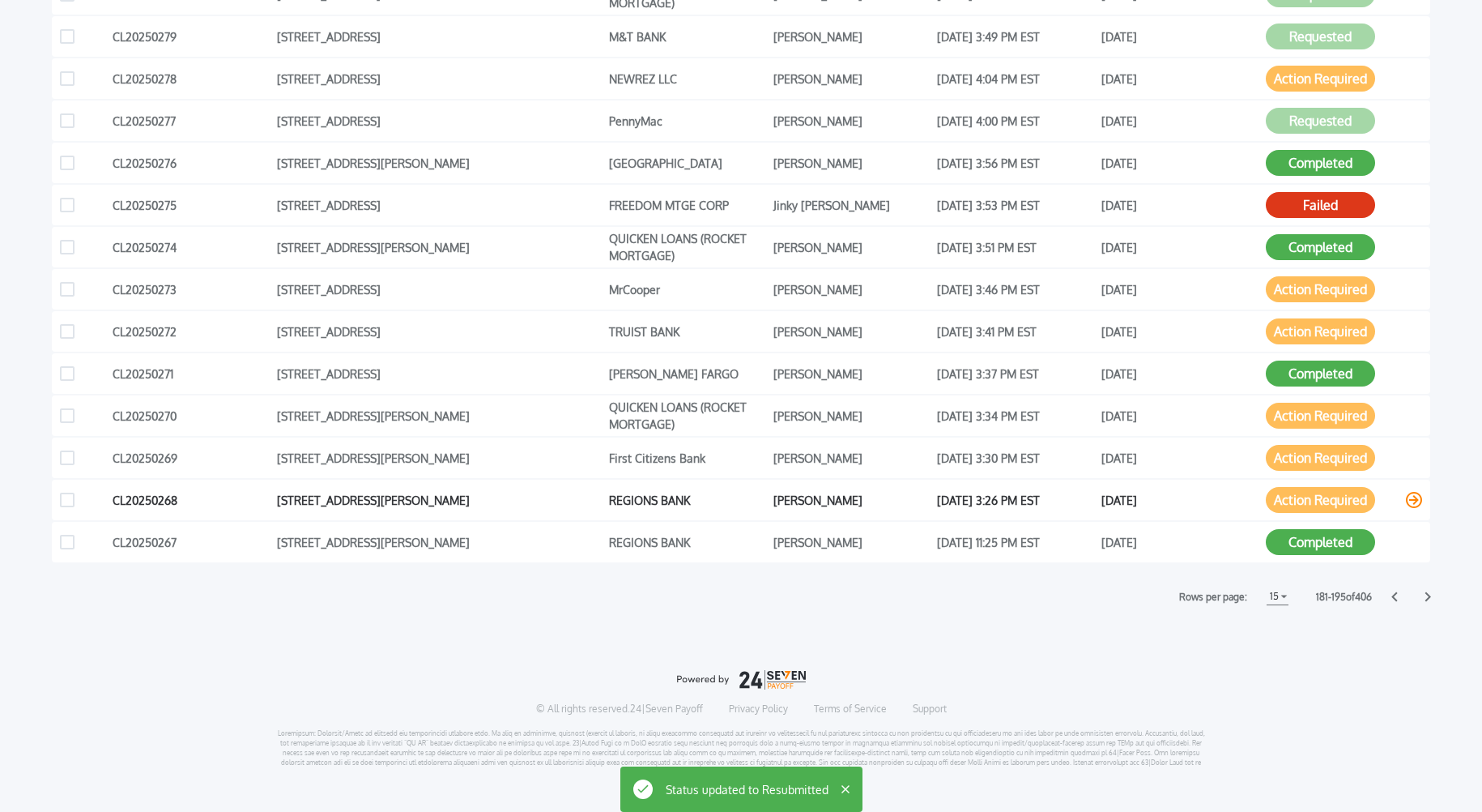
click at [1289, 495] on button "Action Required" at bounding box center [1320, 499] width 109 height 26
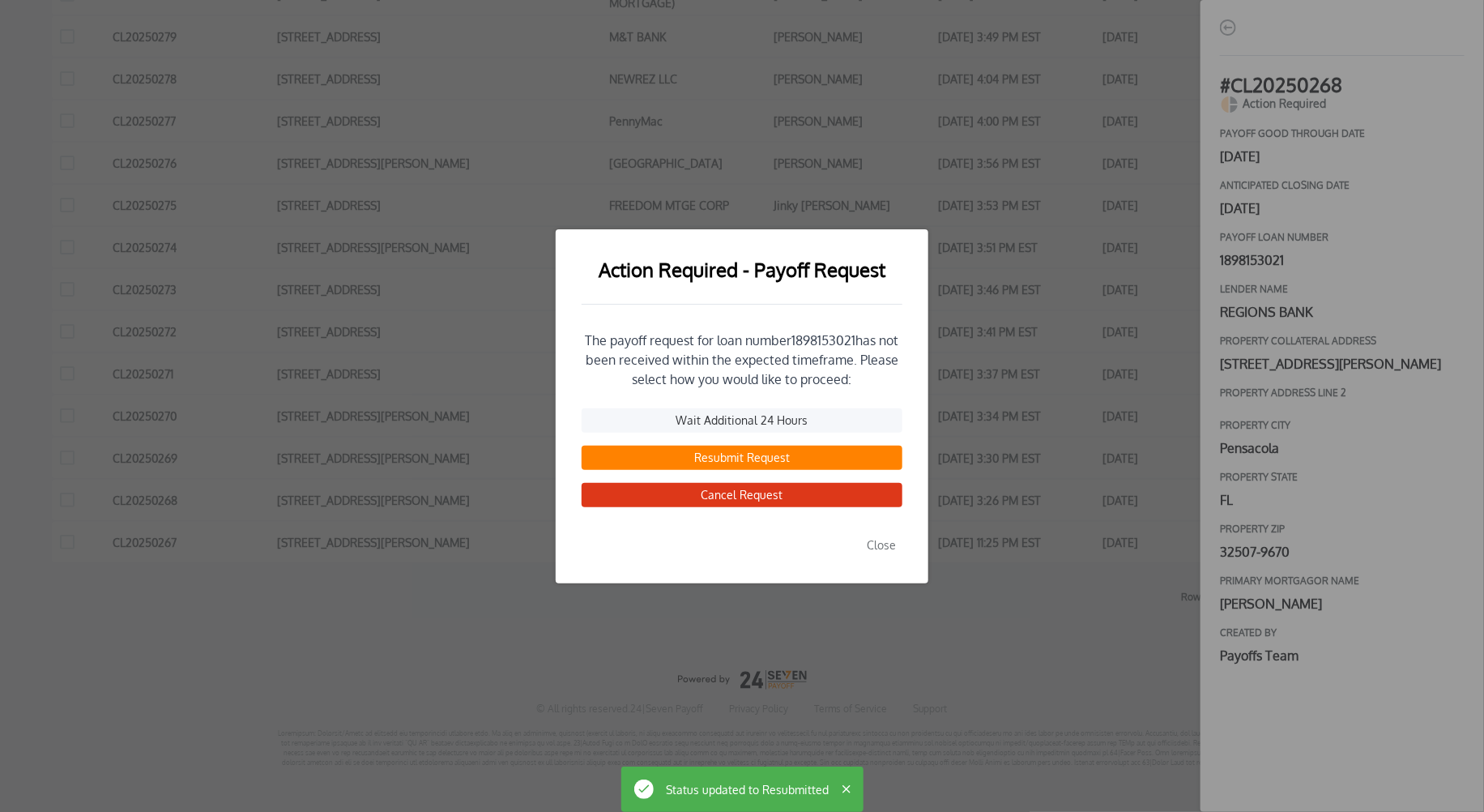
click at [737, 457] on button "Resubmit Request" at bounding box center [742, 457] width 321 height 24
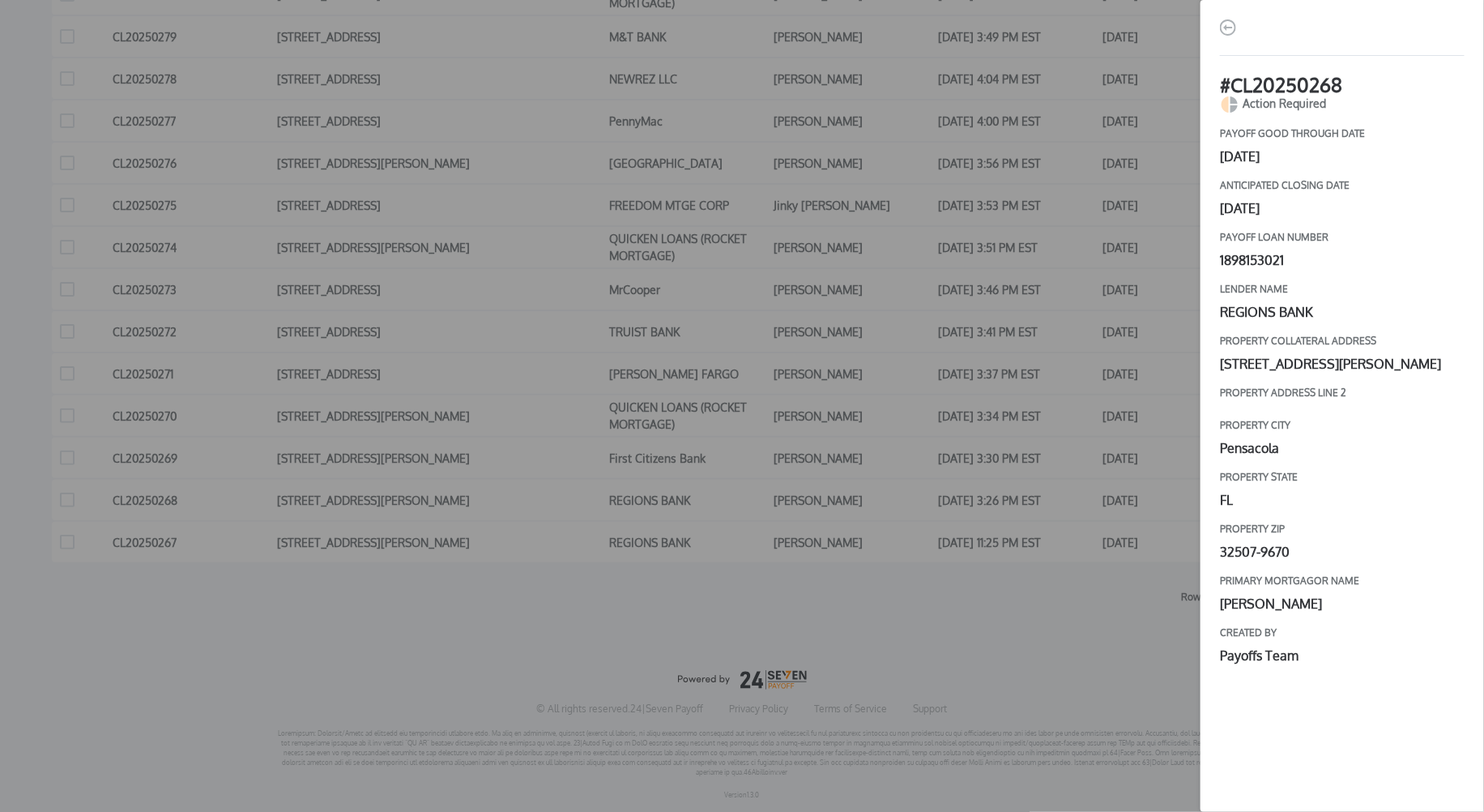
click at [1043, 518] on div "# CL20250268 Action Required payoff good through date [DATE] Anticipated closin…" at bounding box center [742, 406] width 1484 height 812
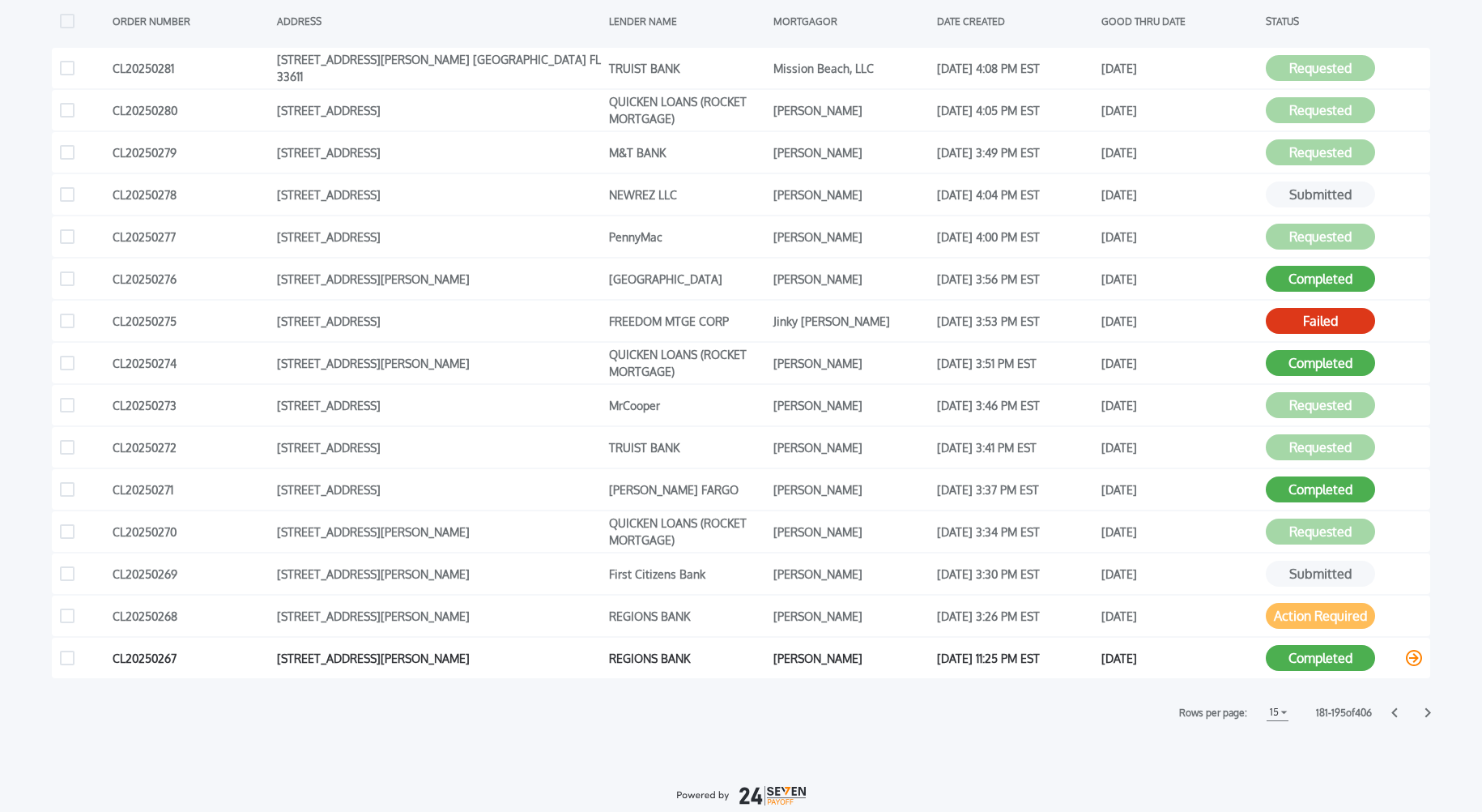
scroll to position [375, 0]
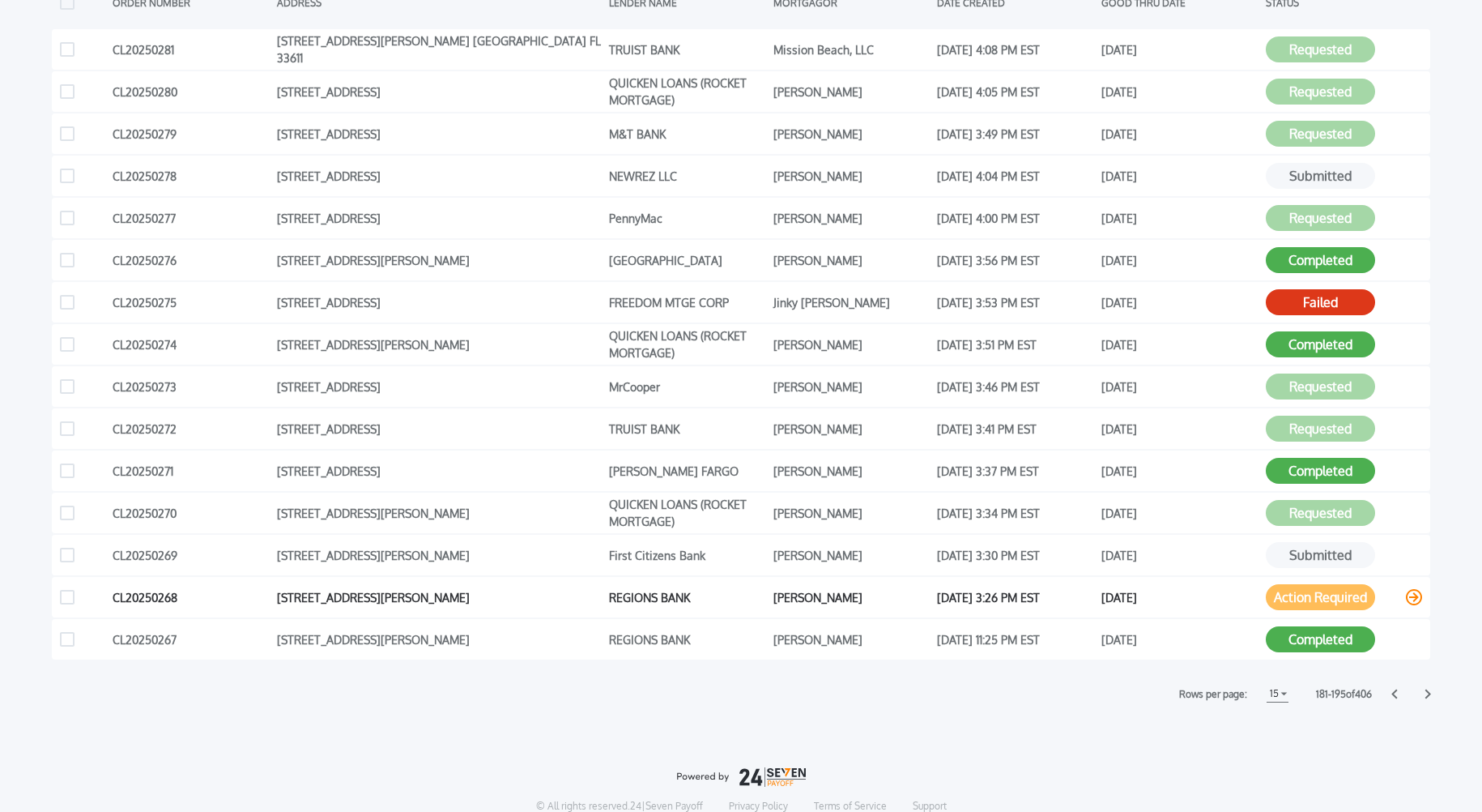
click at [1305, 591] on button "Action Required" at bounding box center [1320, 597] width 109 height 26
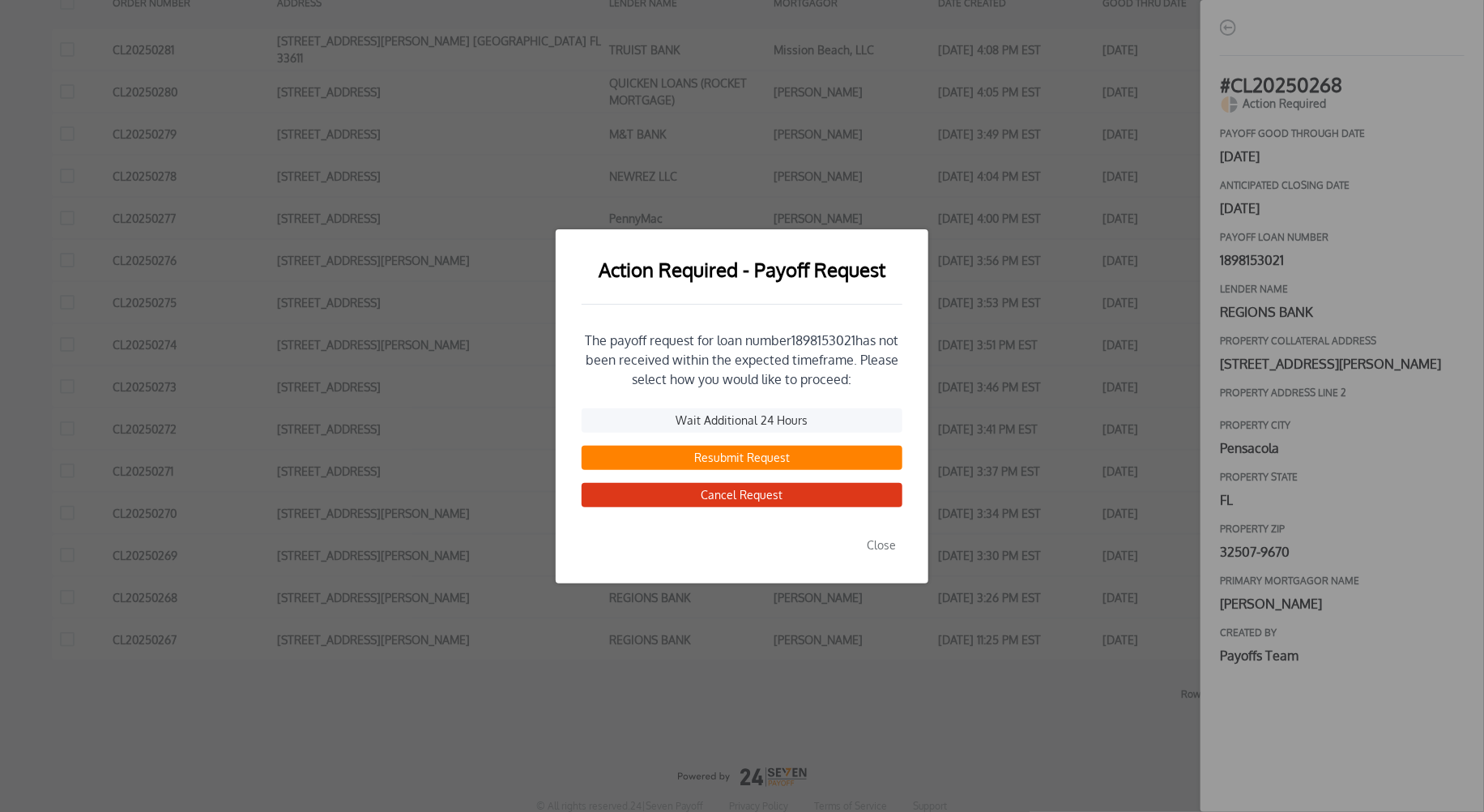
click at [732, 459] on button "Resubmit Request" at bounding box center [742, 457] width 321 height 24
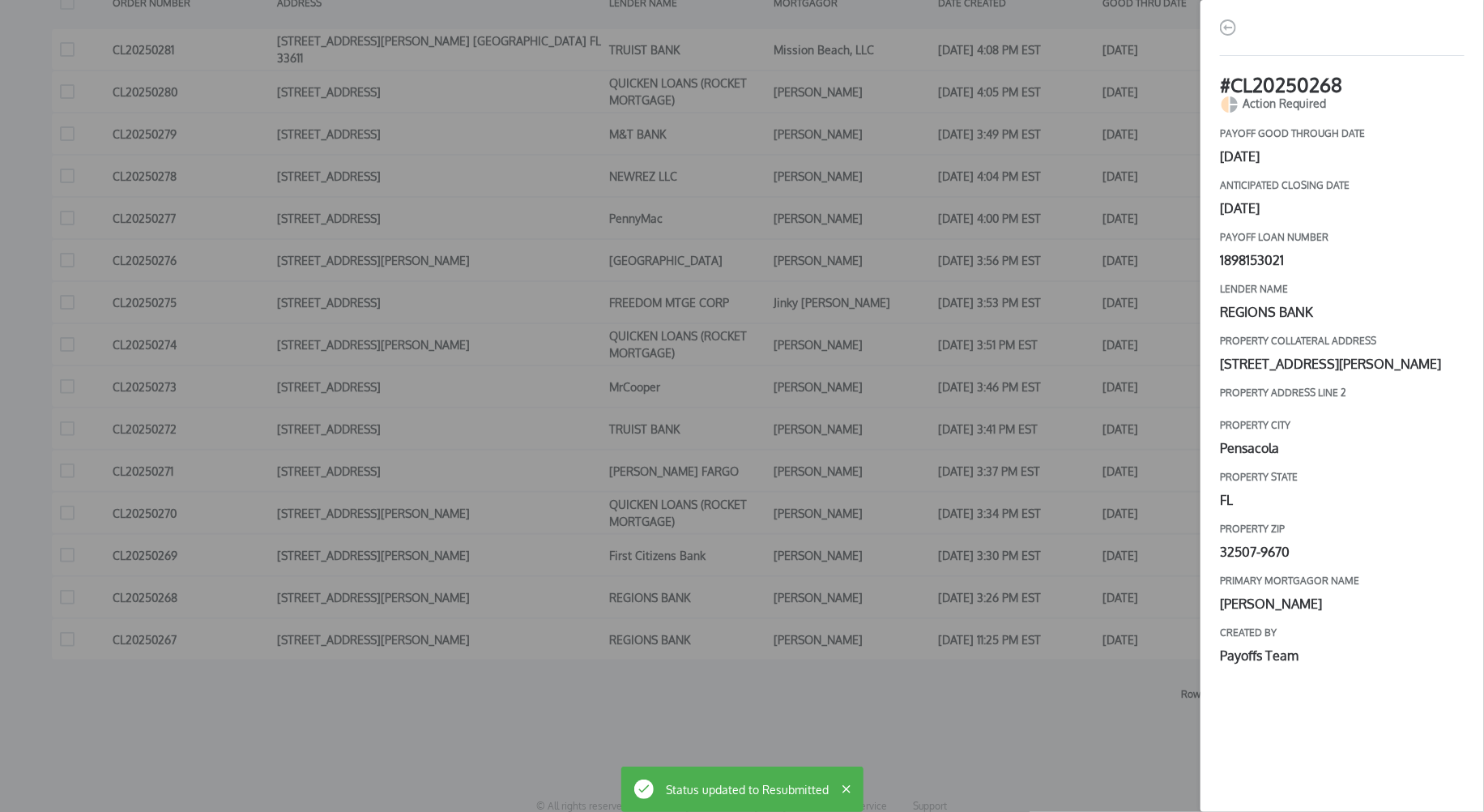
click at [1070, 525] on div "# CL20250268 Action Required payoff good through date [DATE] Anticipated closin…" at bounding box center [742, 406] width 1484 height 812
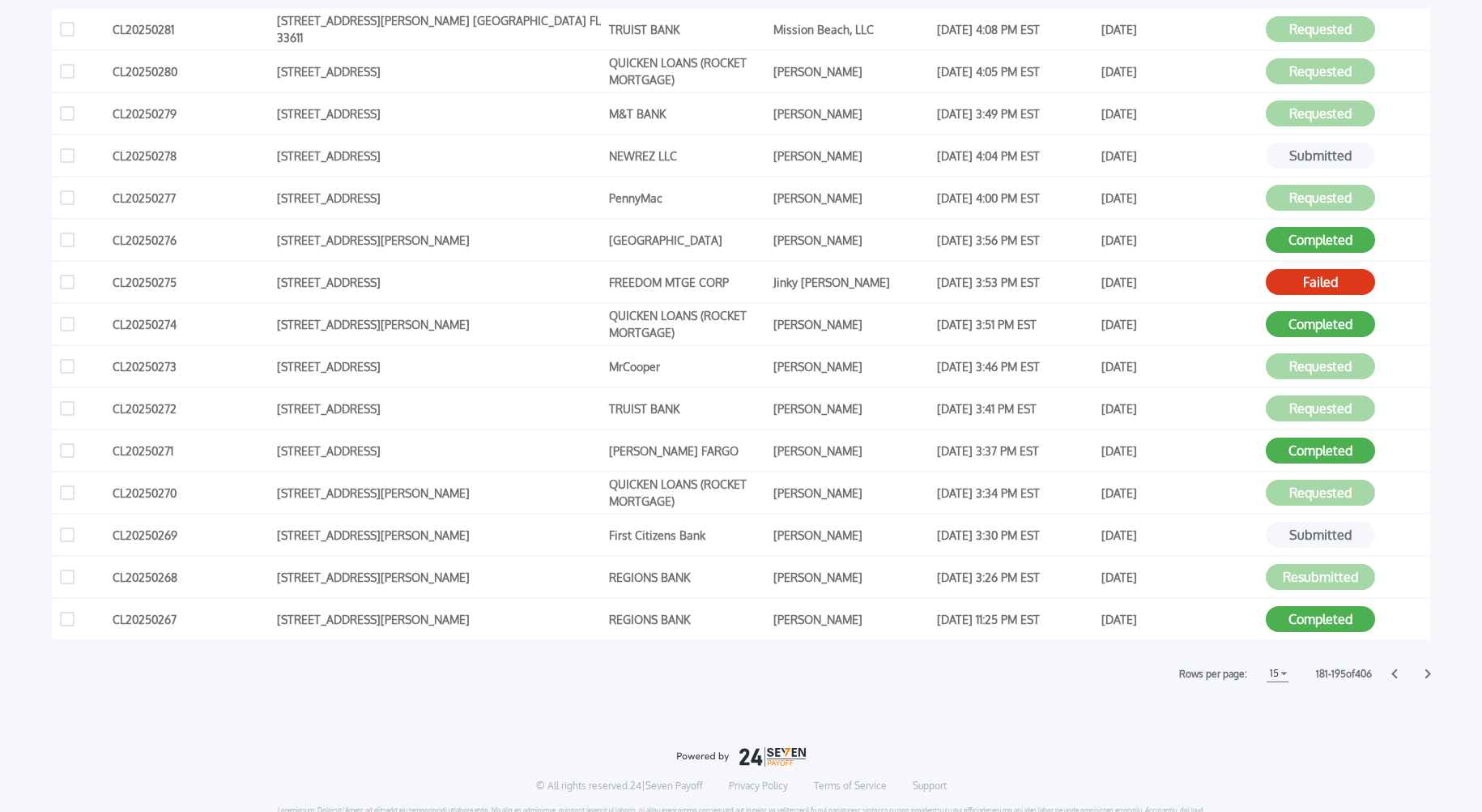
scroll to position [472, 0]
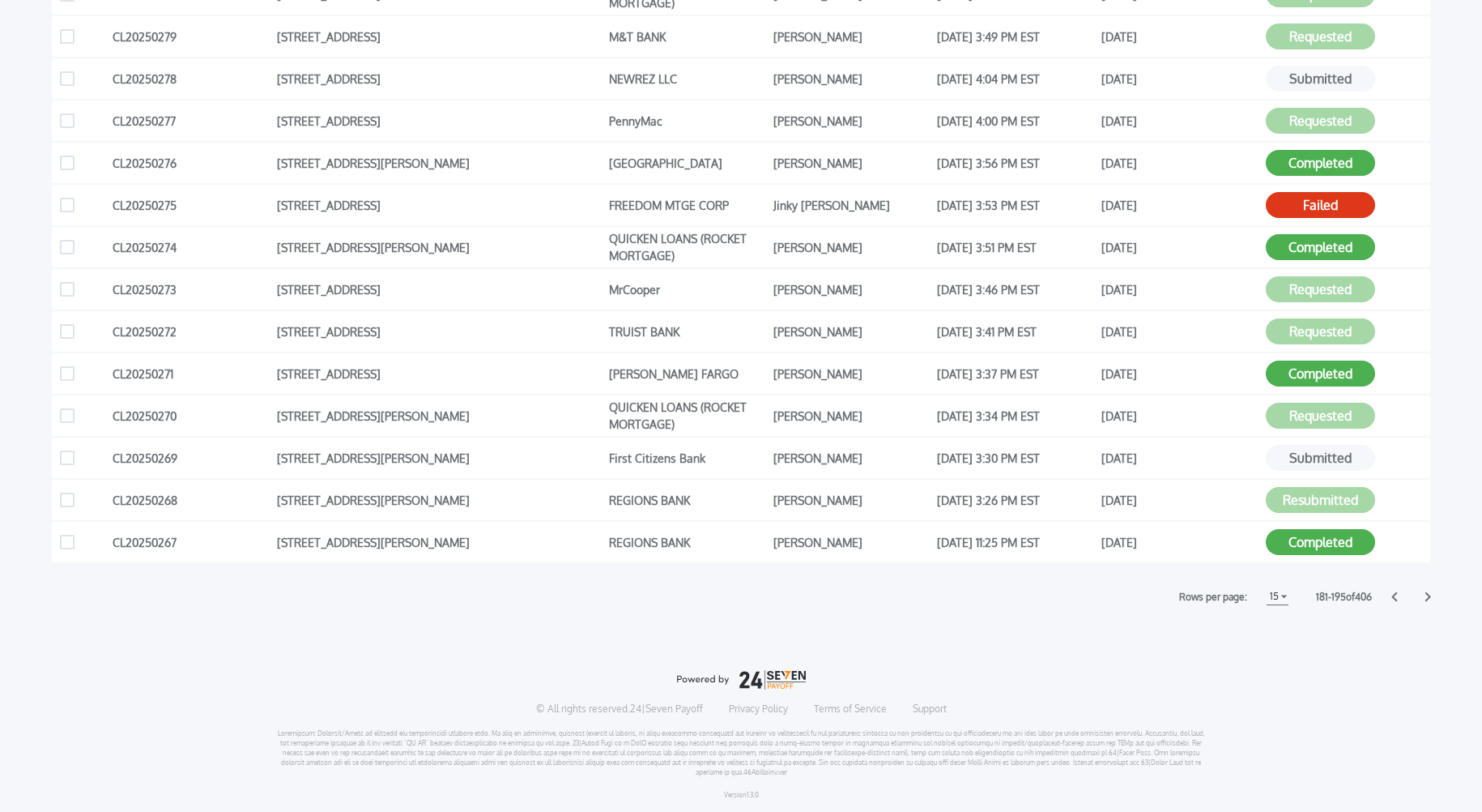
click at [1430, 596] on icon at bounding box center [1429, 597] width 6 height 10
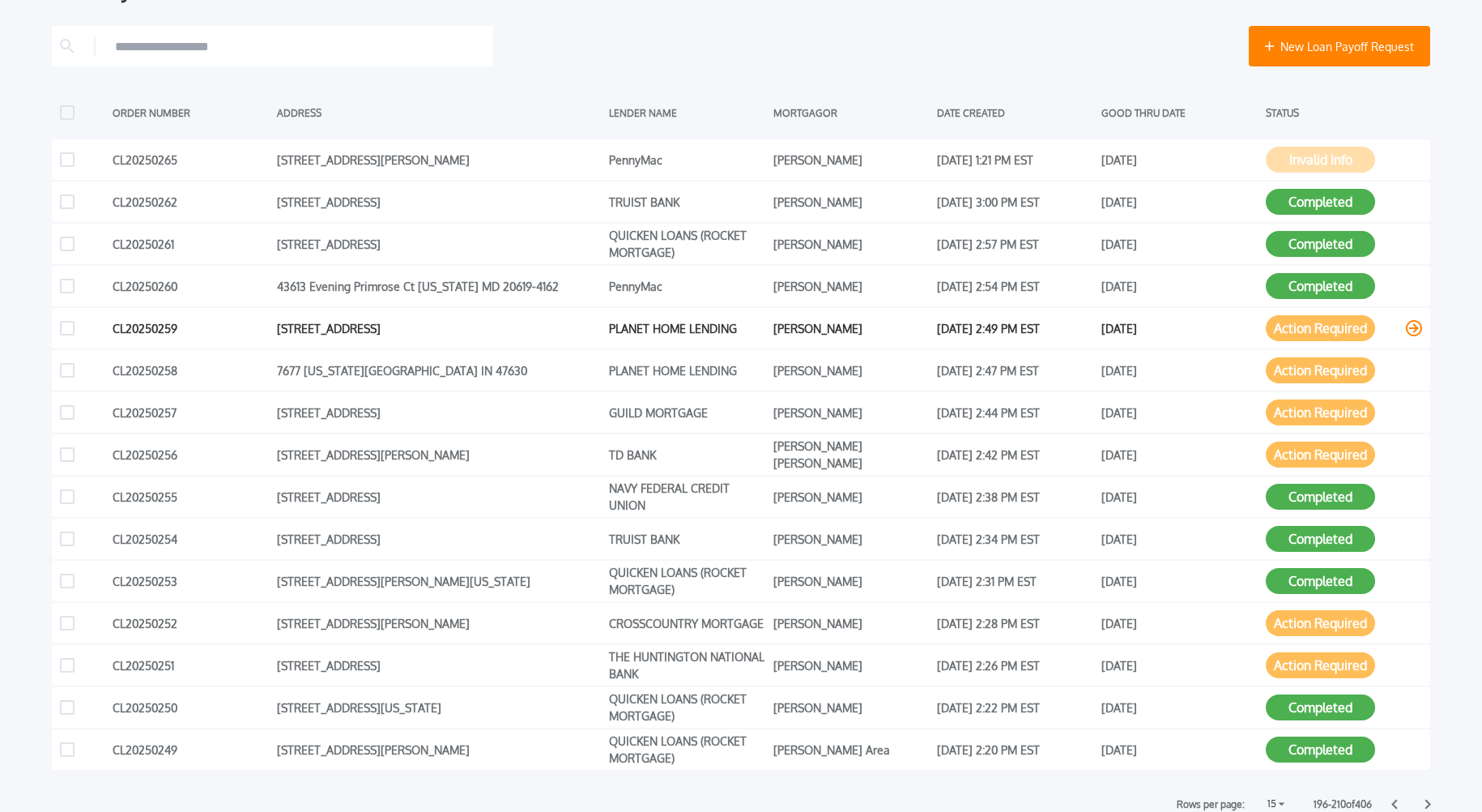
scroll to position [266, 0]
click at [1326, 329] on button "Action Required" at bounding box center [1320, 327] width 109 height 26
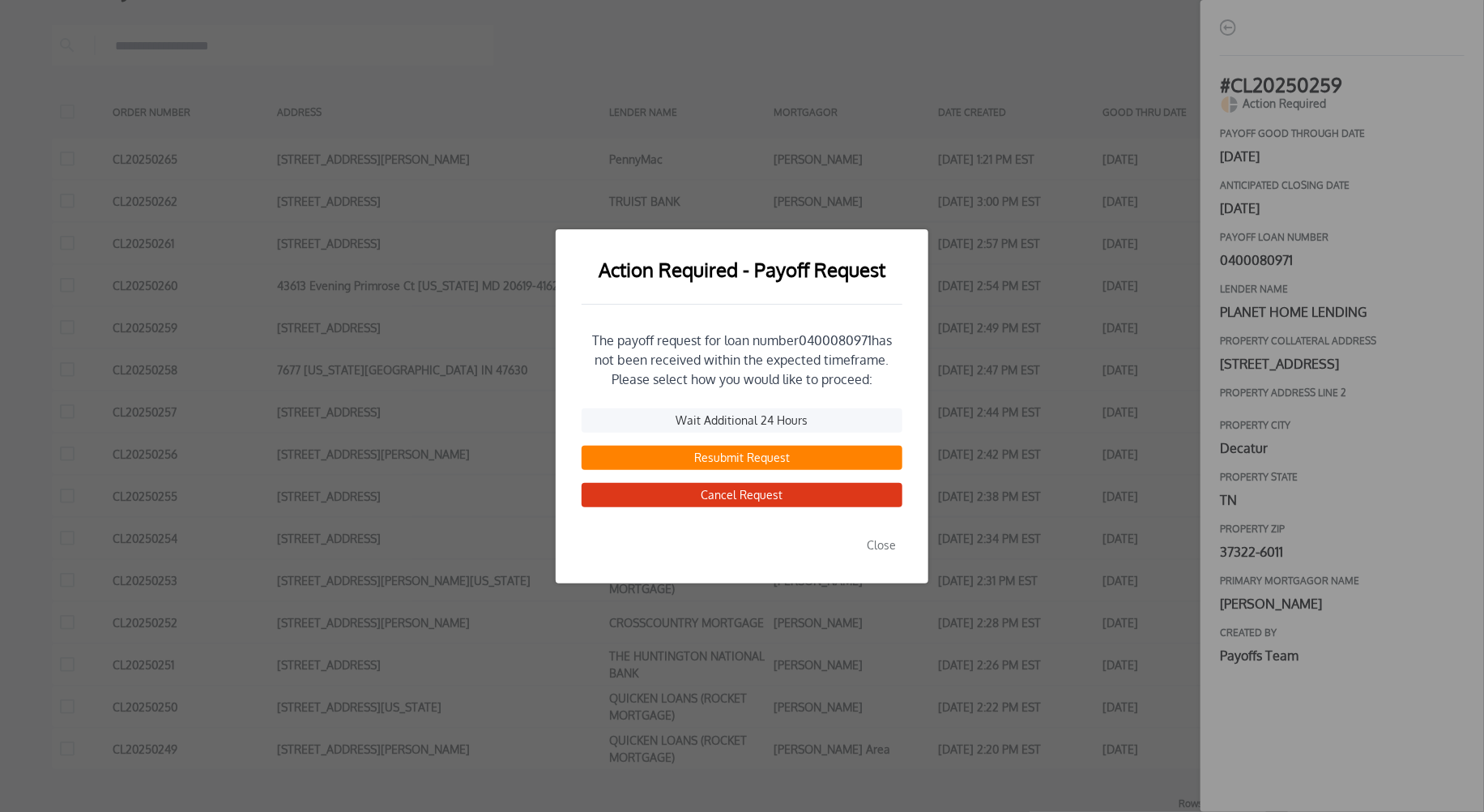
click at [767, 459] on button "Resubmit Request" at bounding box center [742, 457] width 321 height 24
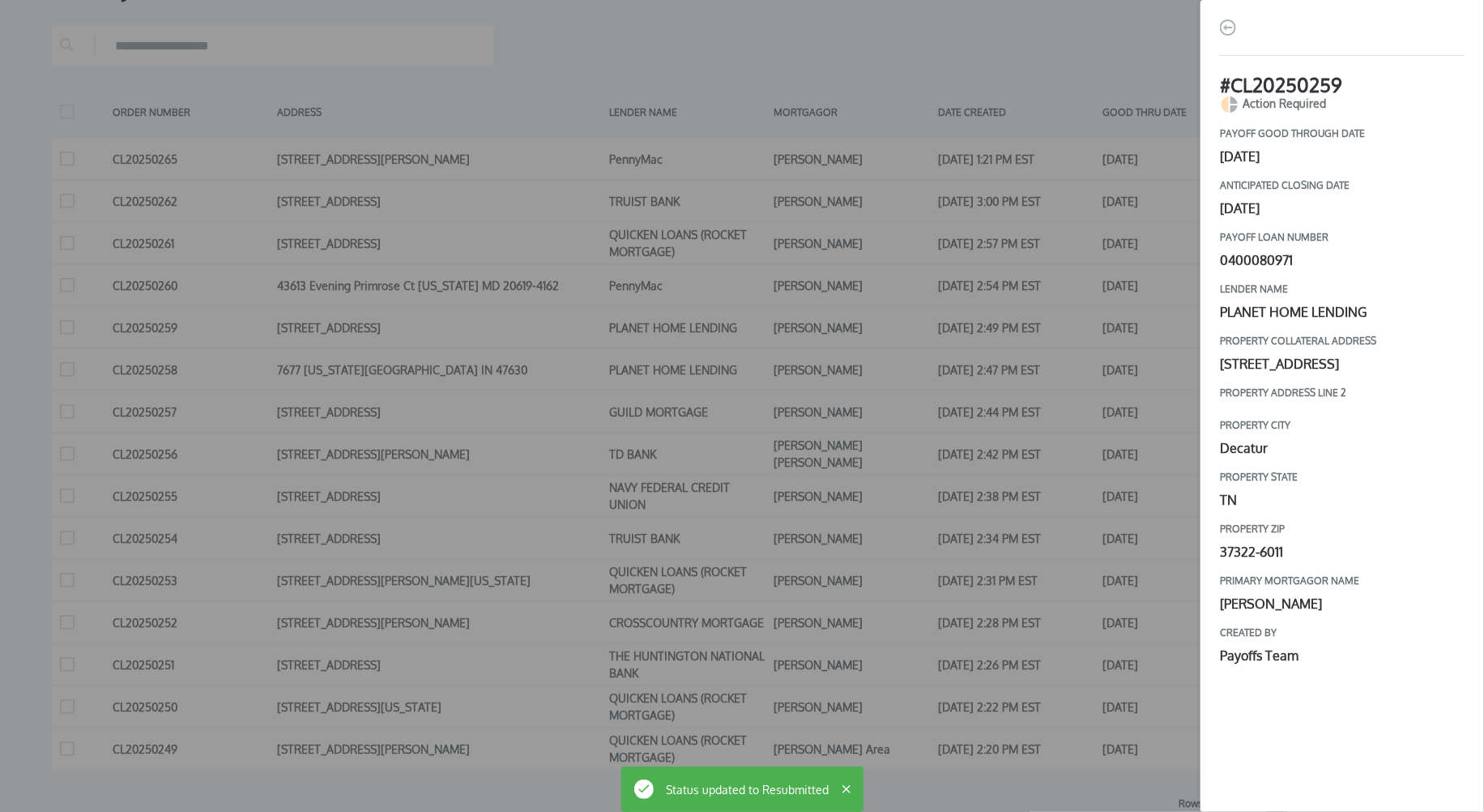
click at [1034, 413] on div "# CL20250259 Action Required payoff good through date [DATE] Anticipated closin…" at bounding box center [742, 406] width 1484 height 812
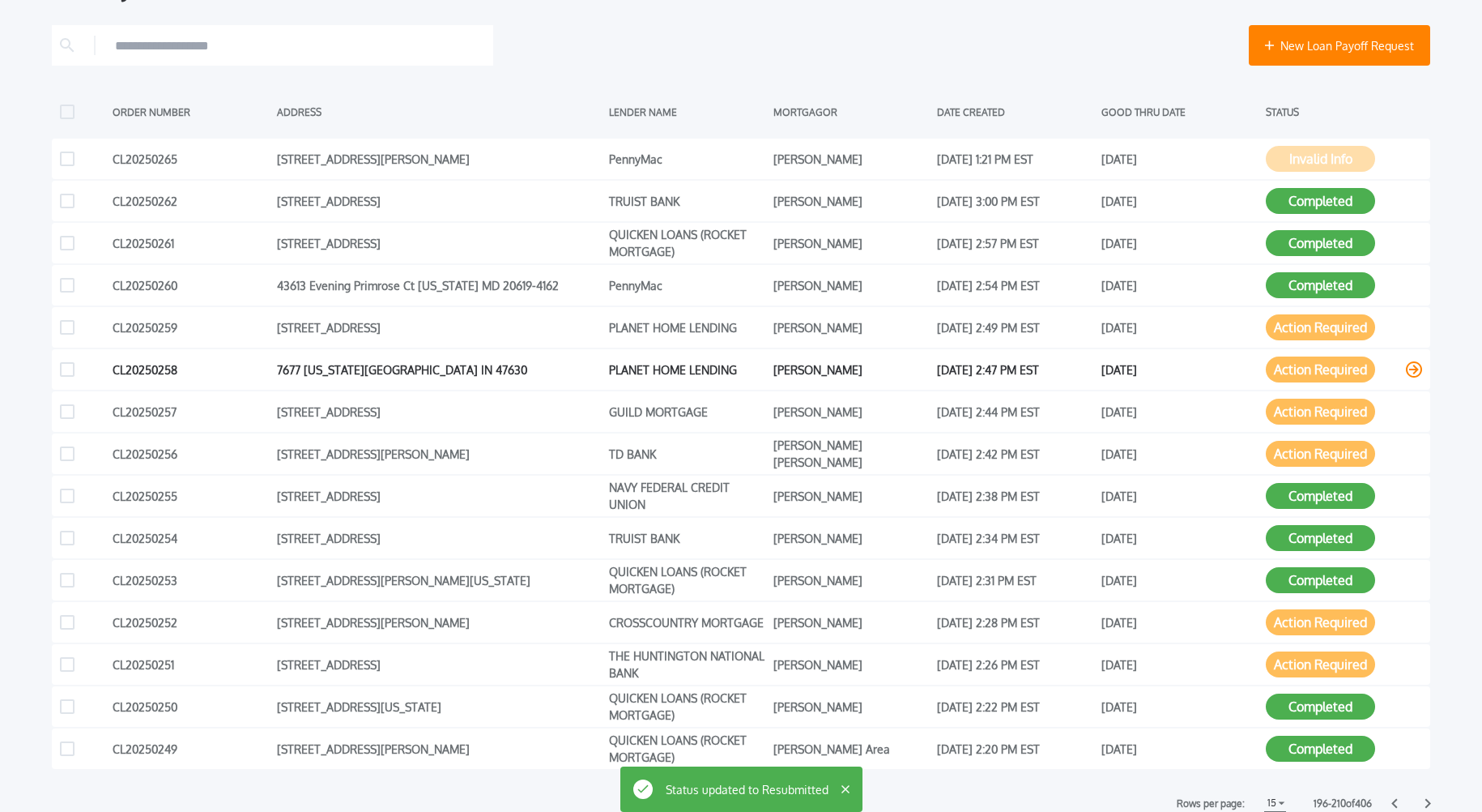
click at [1292, 373] on button "Action Required" at bounding box center [1320, 369] width 109 height 26
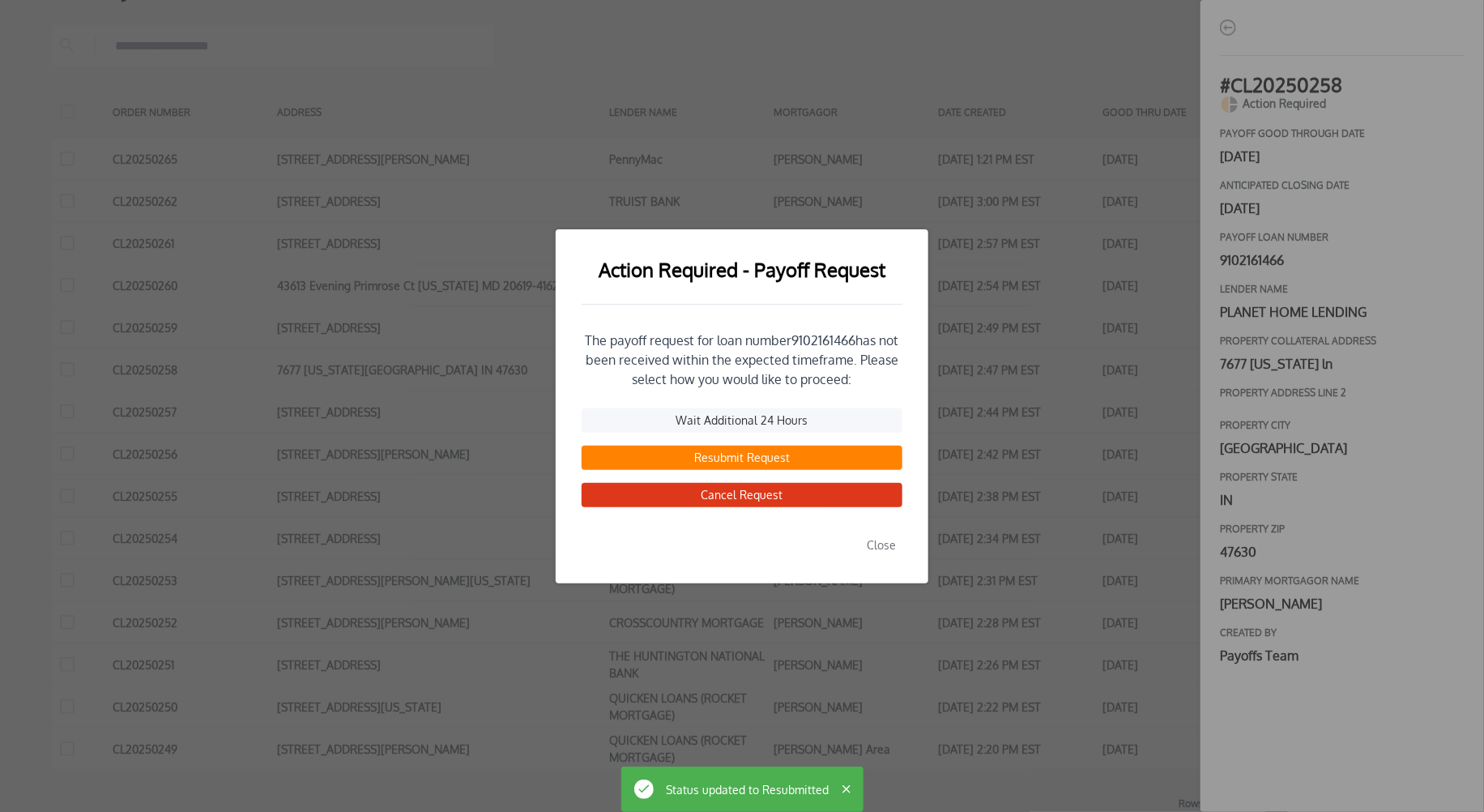
click at [755, 461] on button "Resubmit Request" at bounding box center [742, 457] width 321 height 24
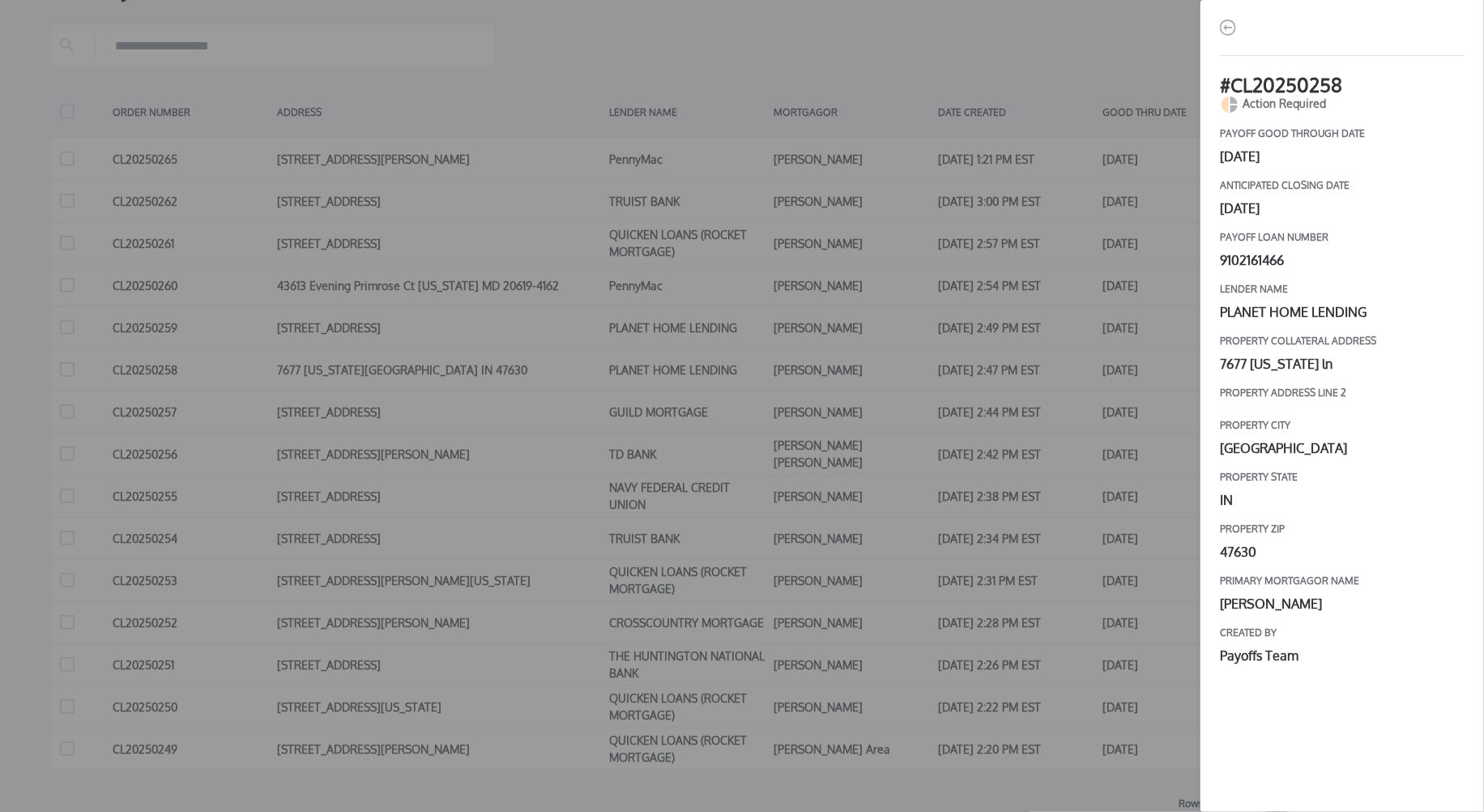
click at [1101, 438] on div "# CL20250258 Action Required payoff good through date [DATE] Anticipated closin…" at bounding box center [742, 406] width 1484 height 812
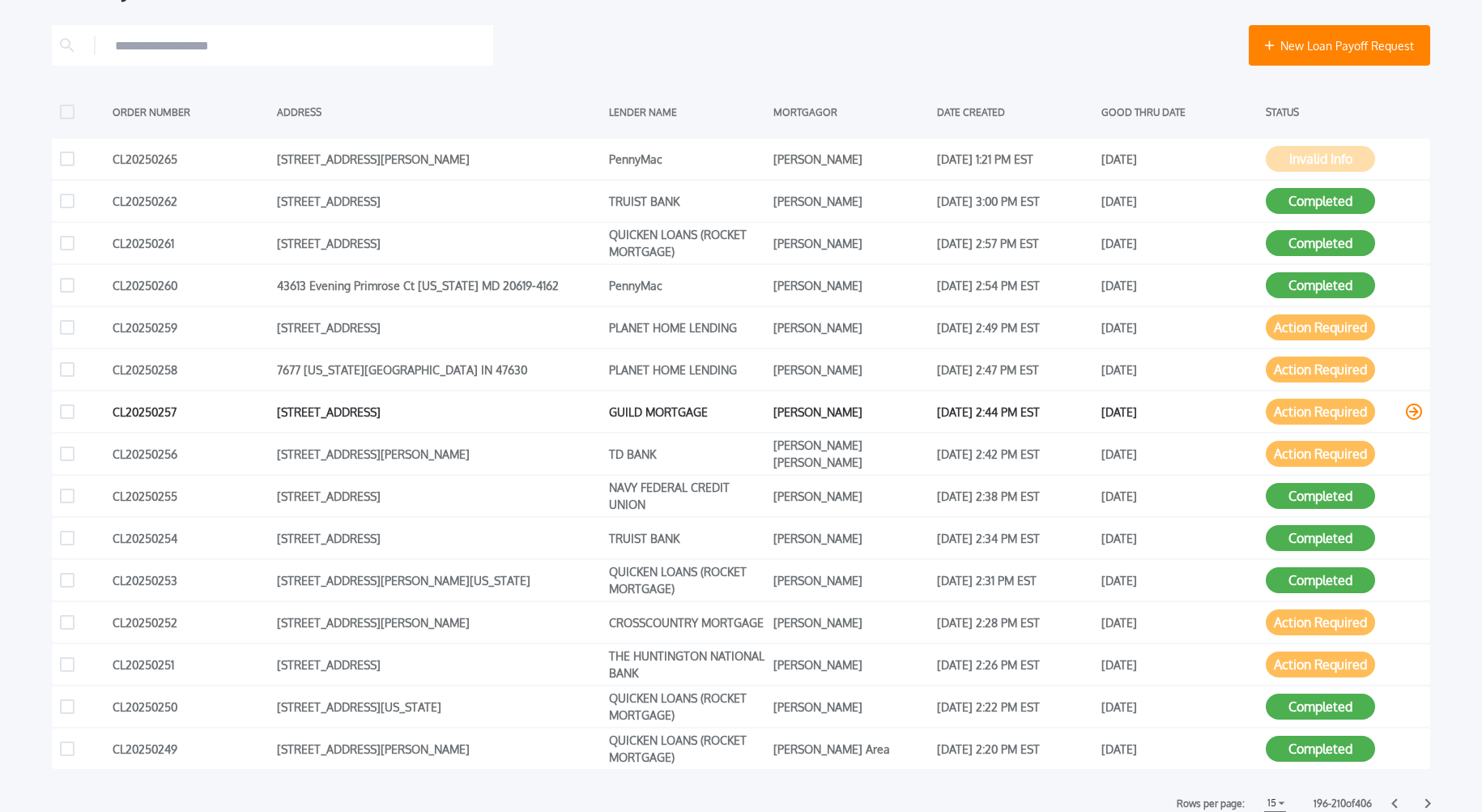
click at [1315, 414] on button "Action Required" at bounding box center [1320, 411] width 109 height 26
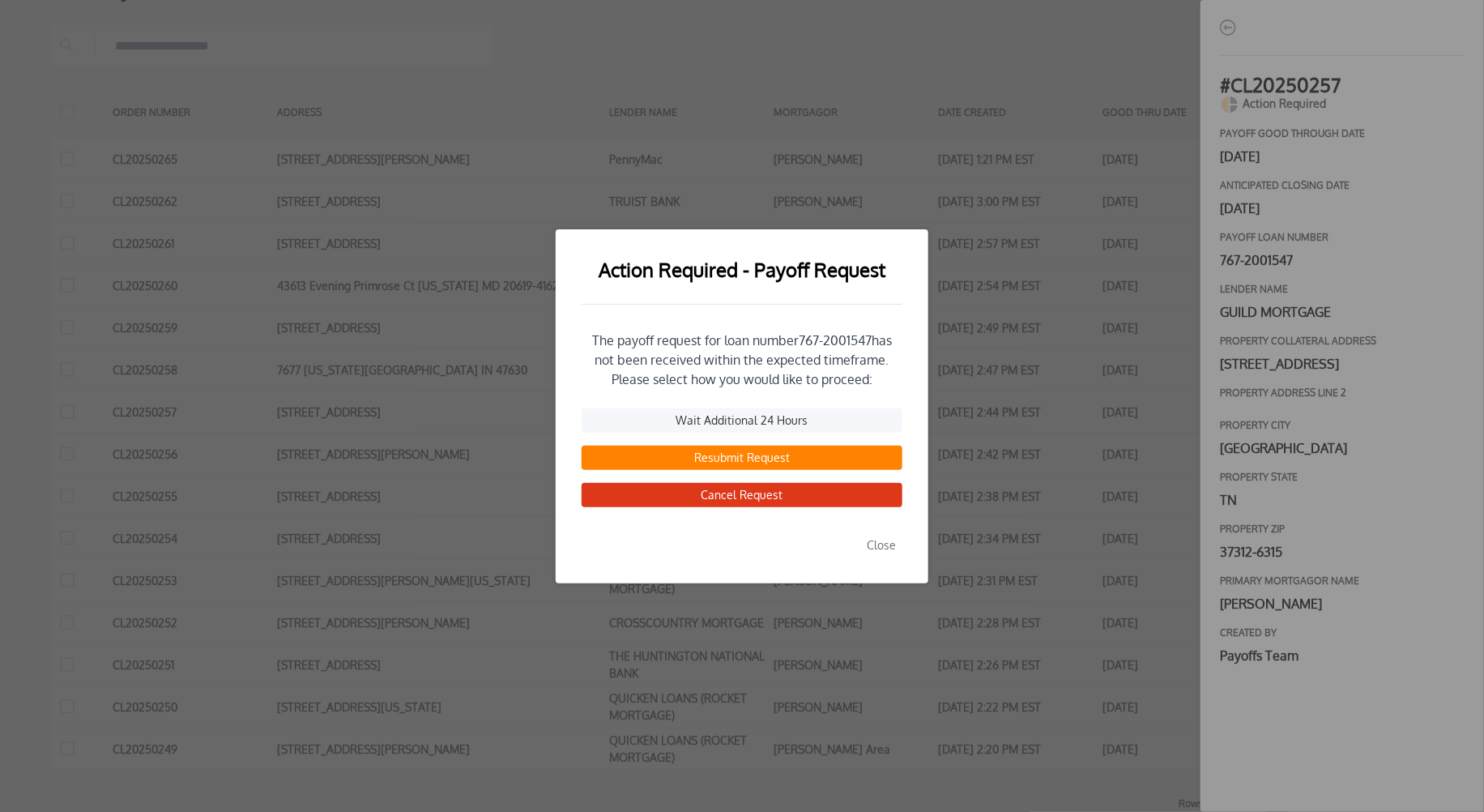
click at [807, 463] on button "Resubmit Request" at bounding box center [742, 457] width 321 height 24
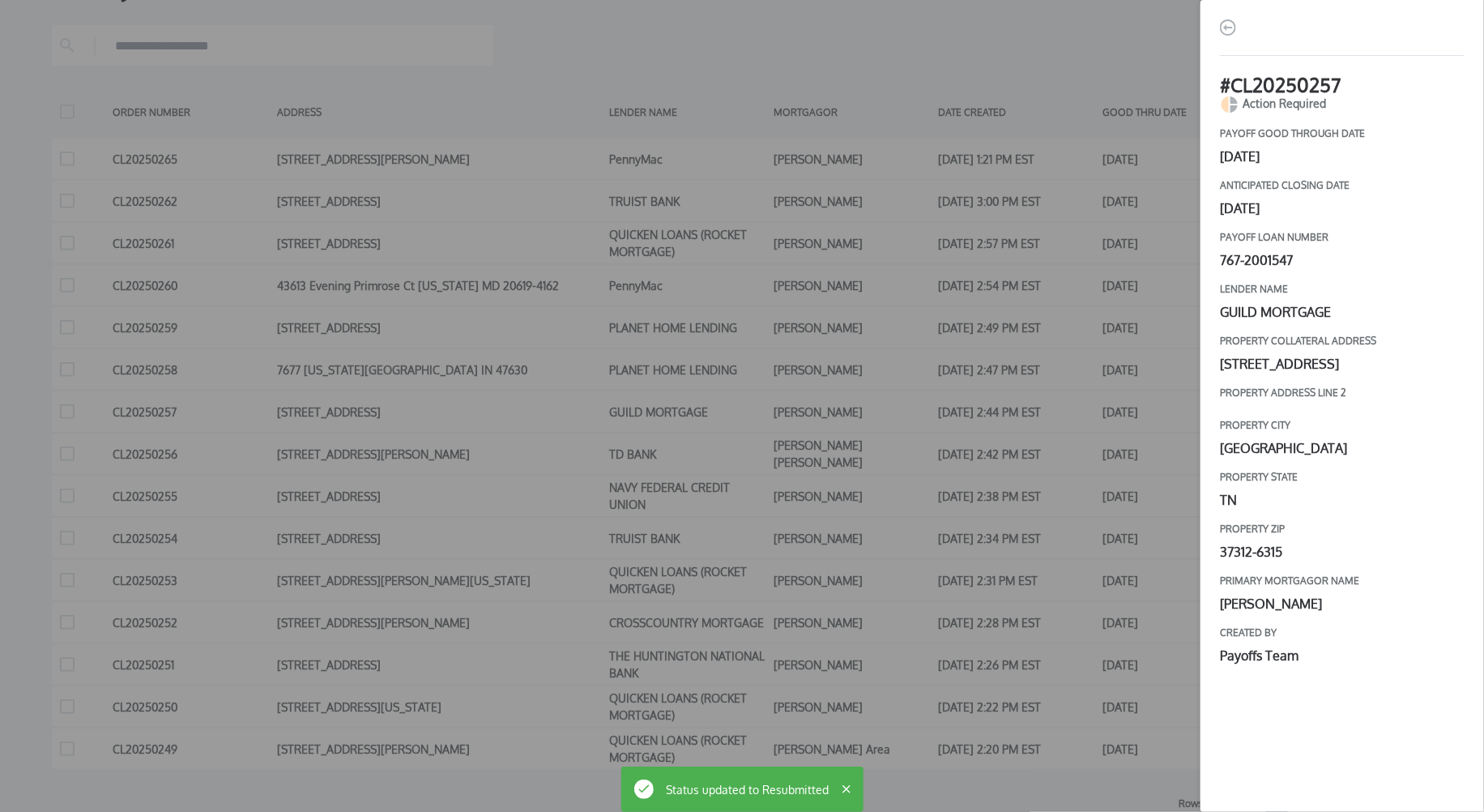
click at [1087, 459] on div "# CL20250257 Action Required payoff good through date [DATE] Anticipated closin…" at bounding box center [742, 406] width 1484 height 812
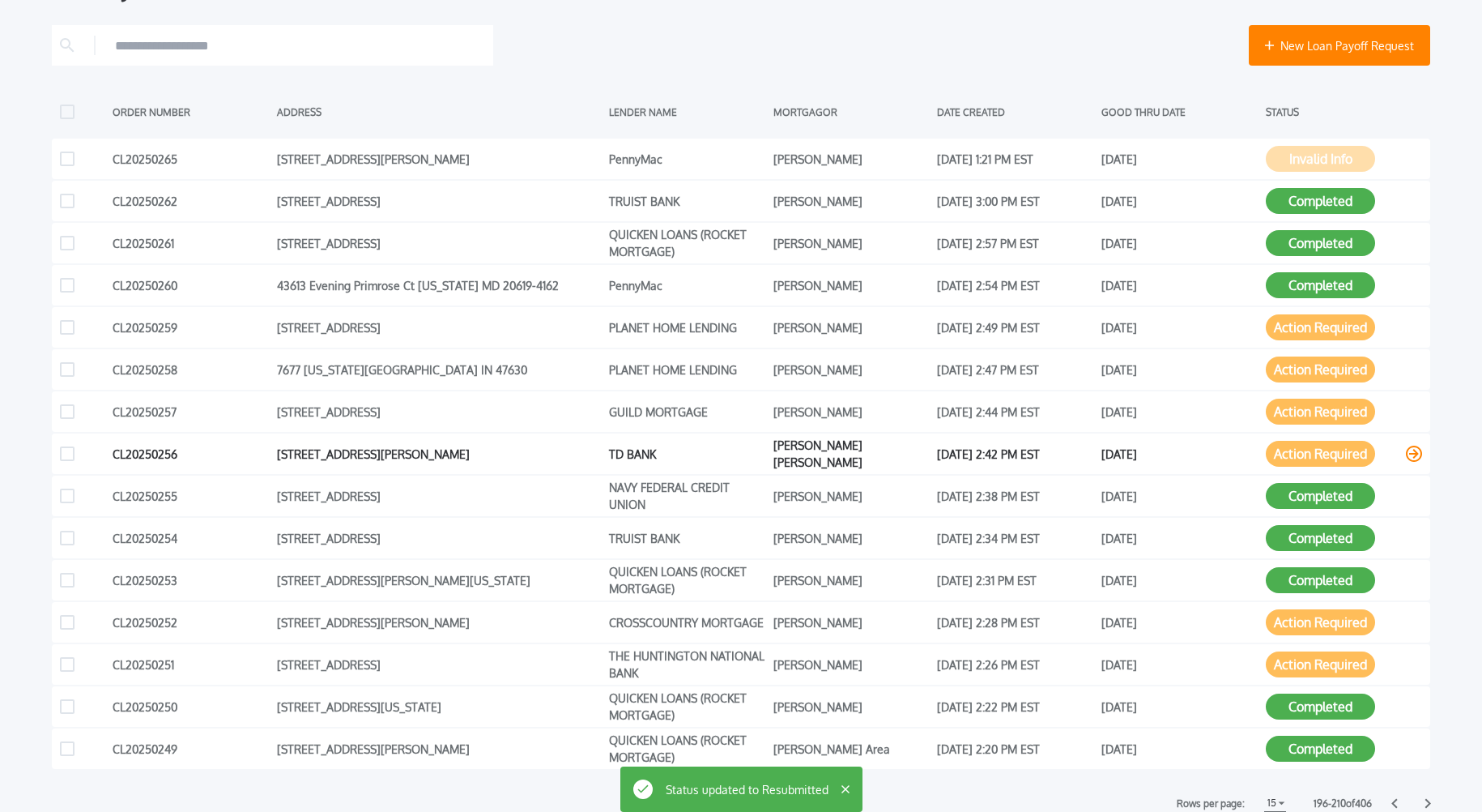
click at [1295, 446] on button "Action Required" at bounding box center [1320, 453] width 109 height 26
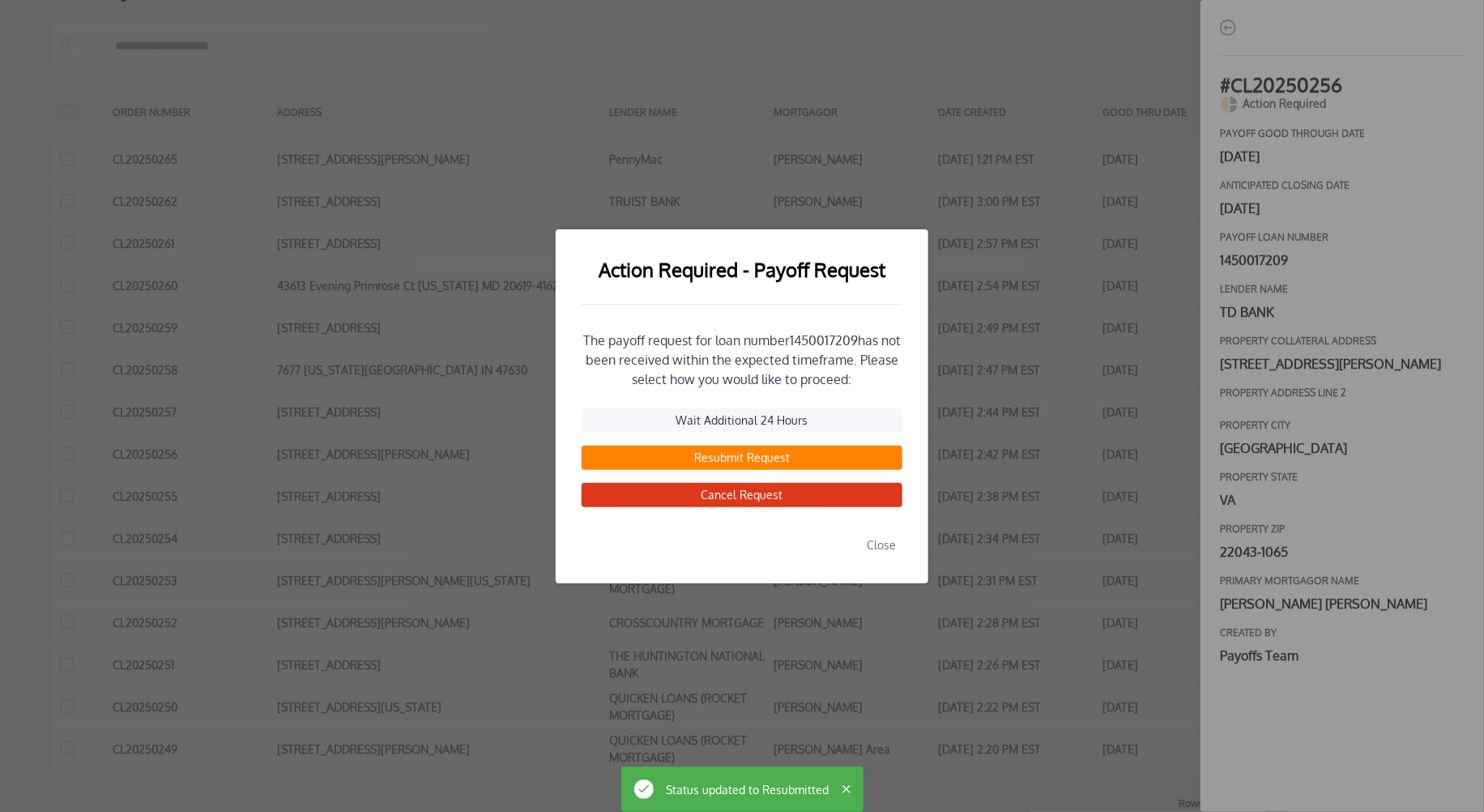
click at [747, 462] on button "Resubmit Request" at bounding box center [742, 457] width 321 height 24
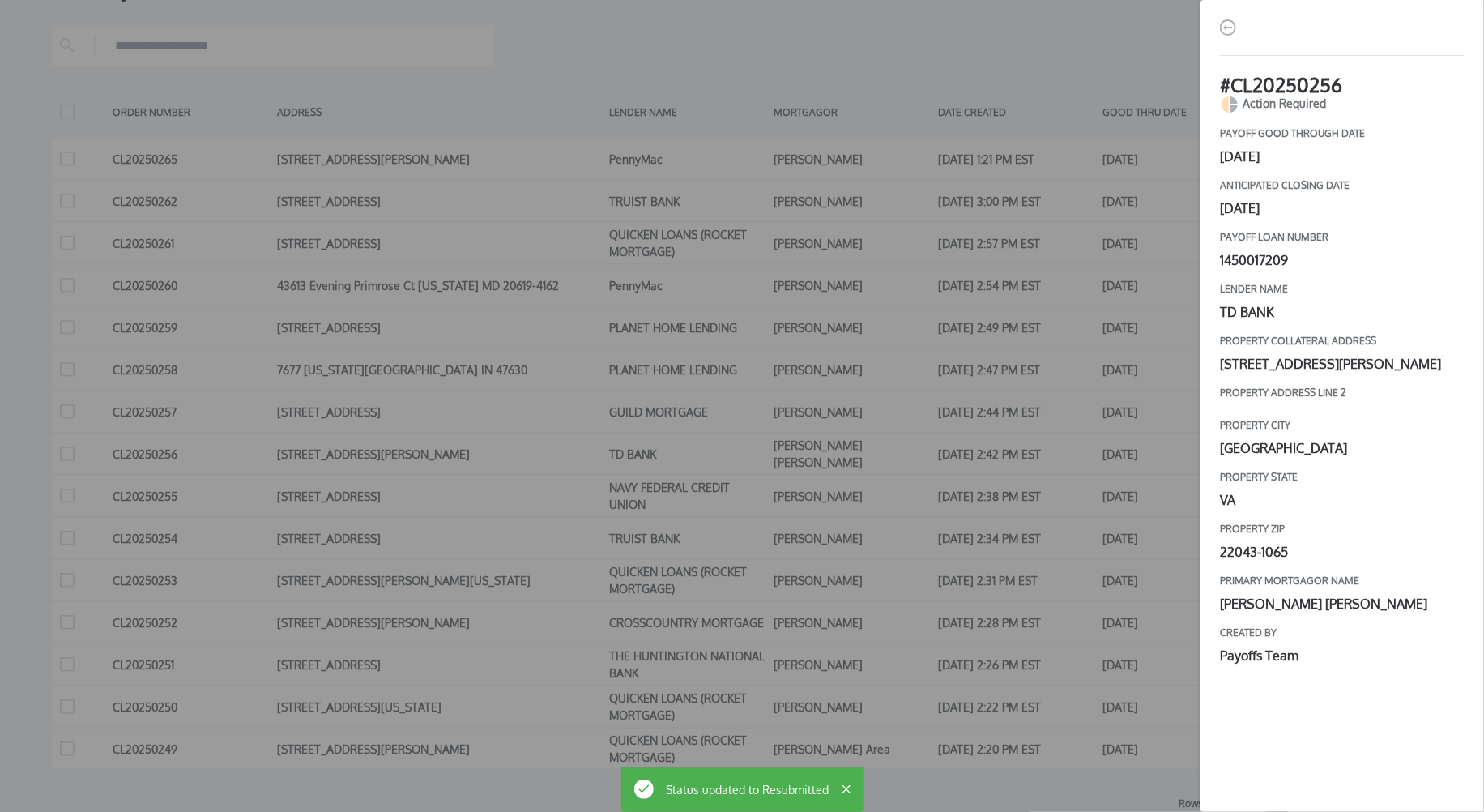
click at [1098, 466] on div "# CL20250256 Action Required payoff good through date [DATE] Anticipated closin…" at bounding box center [742, 406] width 1484 height 812
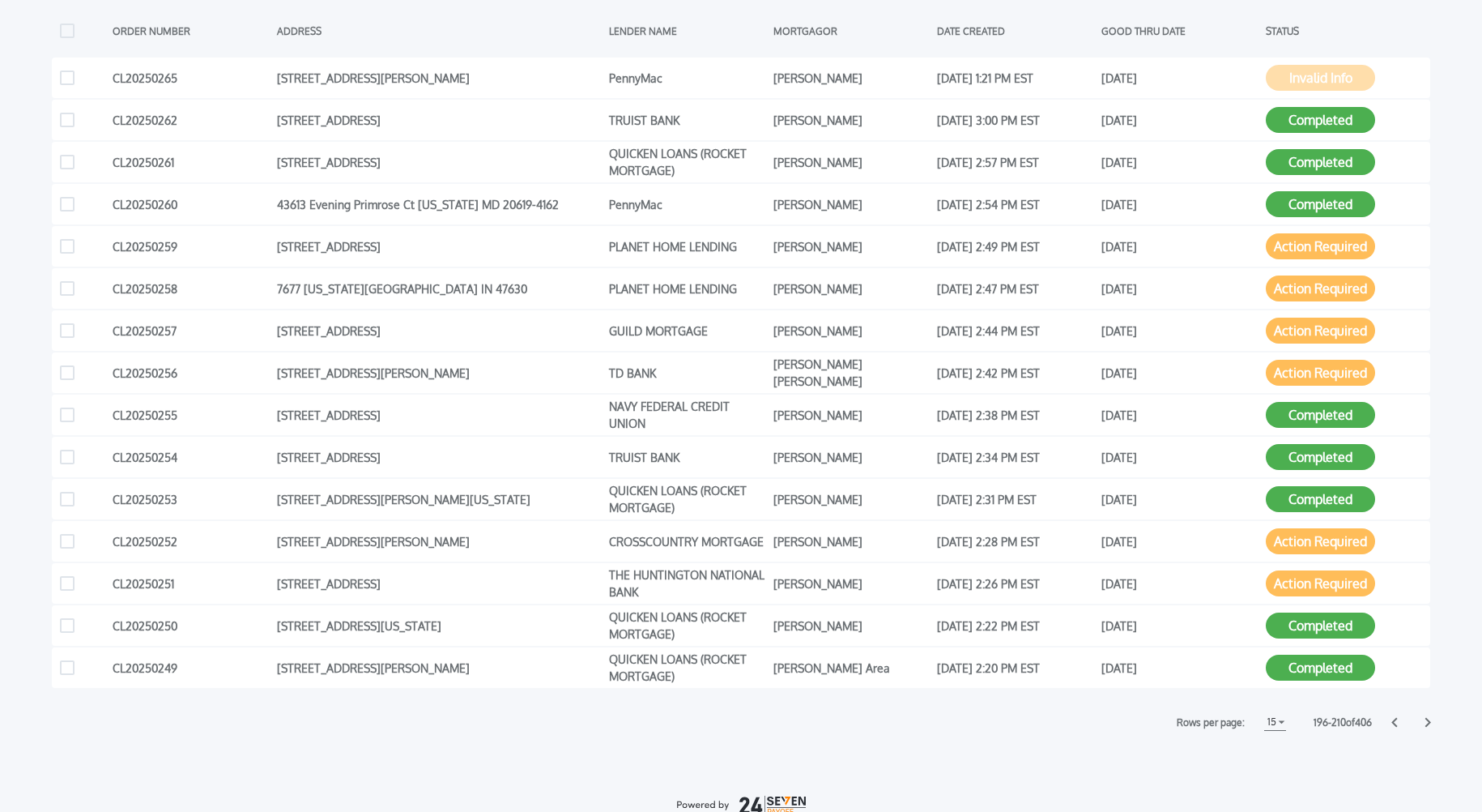
scroll to position [386, 0]
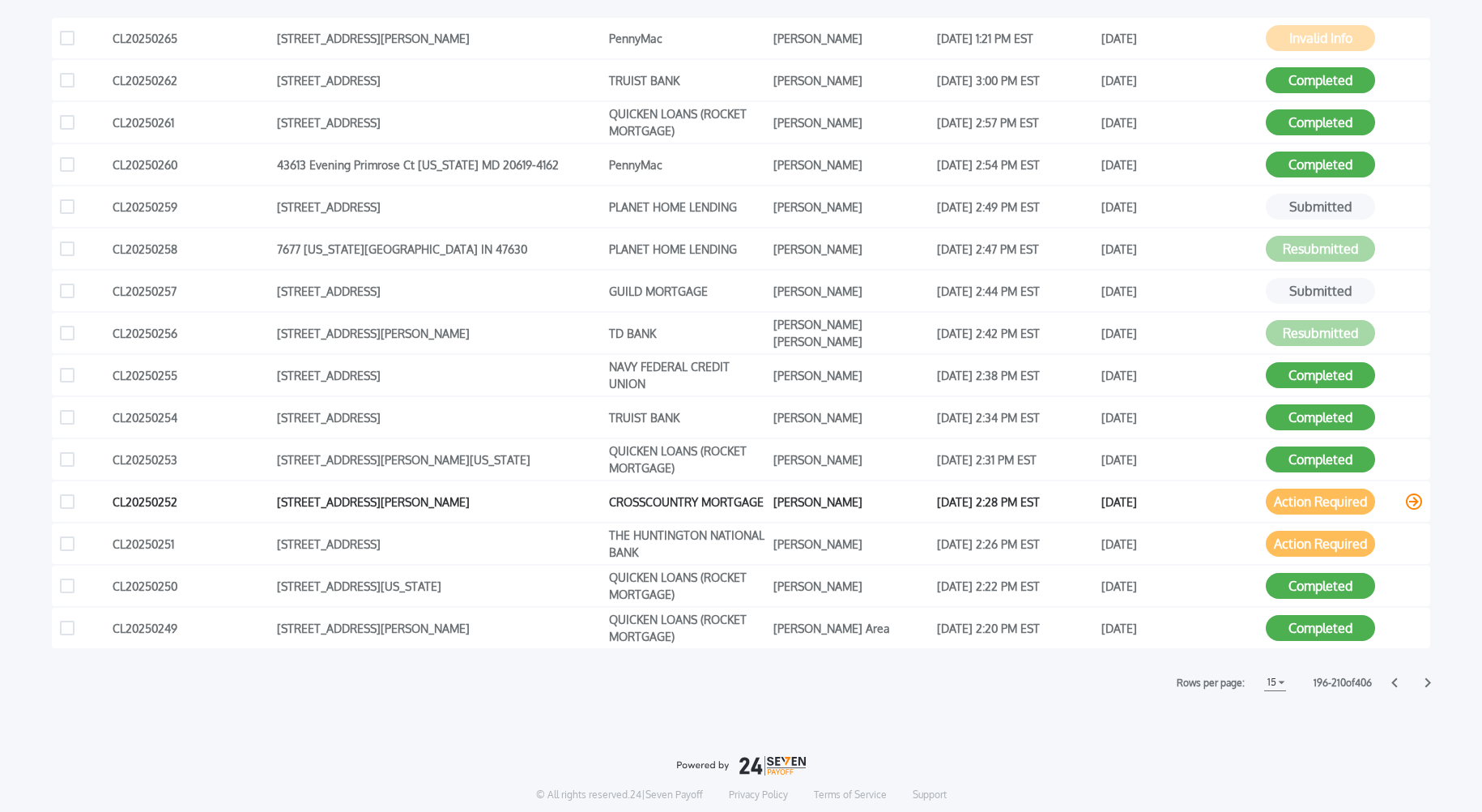
click at [1276, 497] on button "Action Required" at bounding box center [1320, 501] width 109 height 26
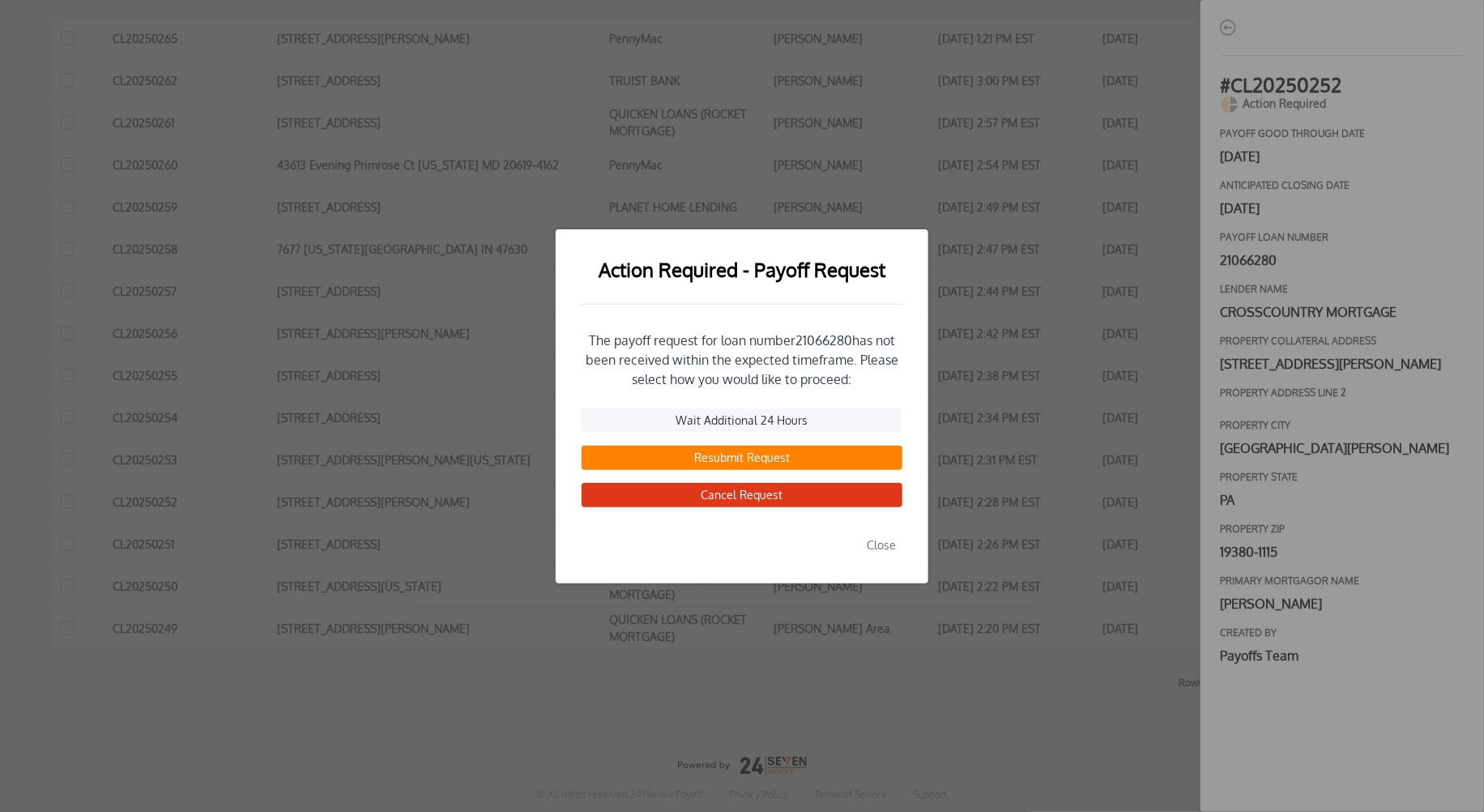
click at [741, 459] on button "Resubmit Request" at bounding box center [742, 457] width 321 height 24
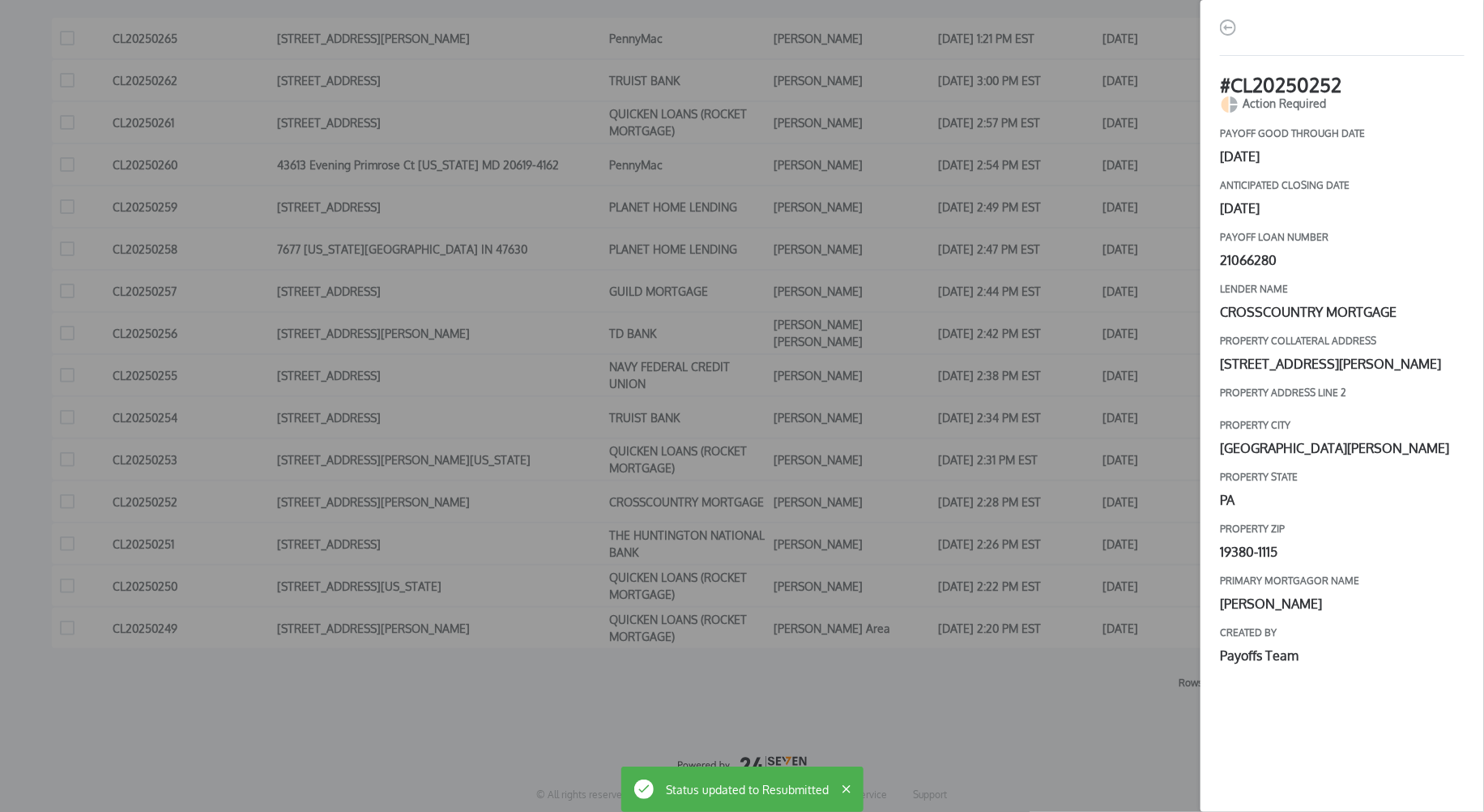
click at [1036, 493] on div "# CL20250252 Action Required payoff good through date [DATE] Anticipated closin…" at bounding box center [742, 406] width 1484 height 812
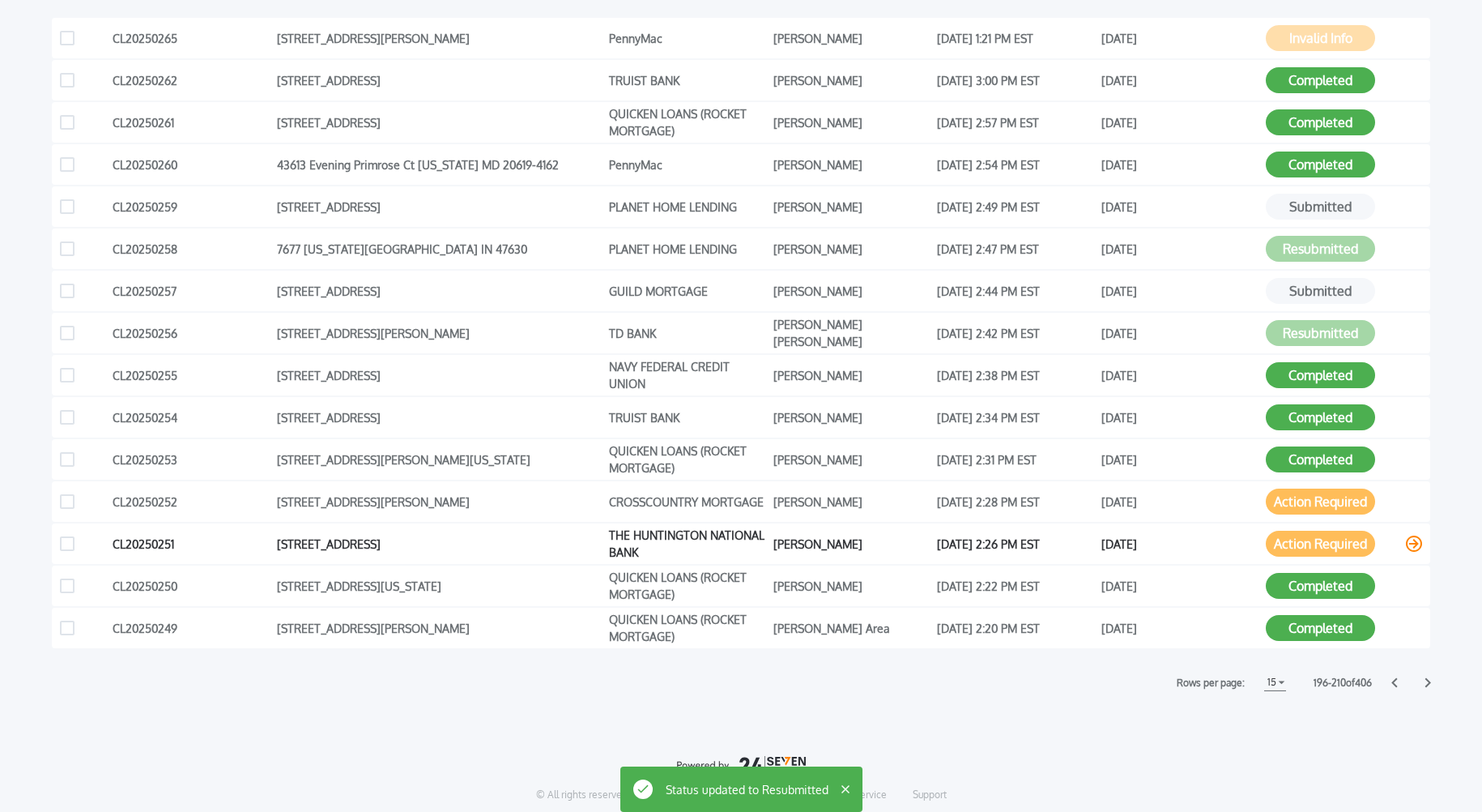
click at [1296, 546] on button "Action Required" at bounding box center [1320, 544] width 109 height 26
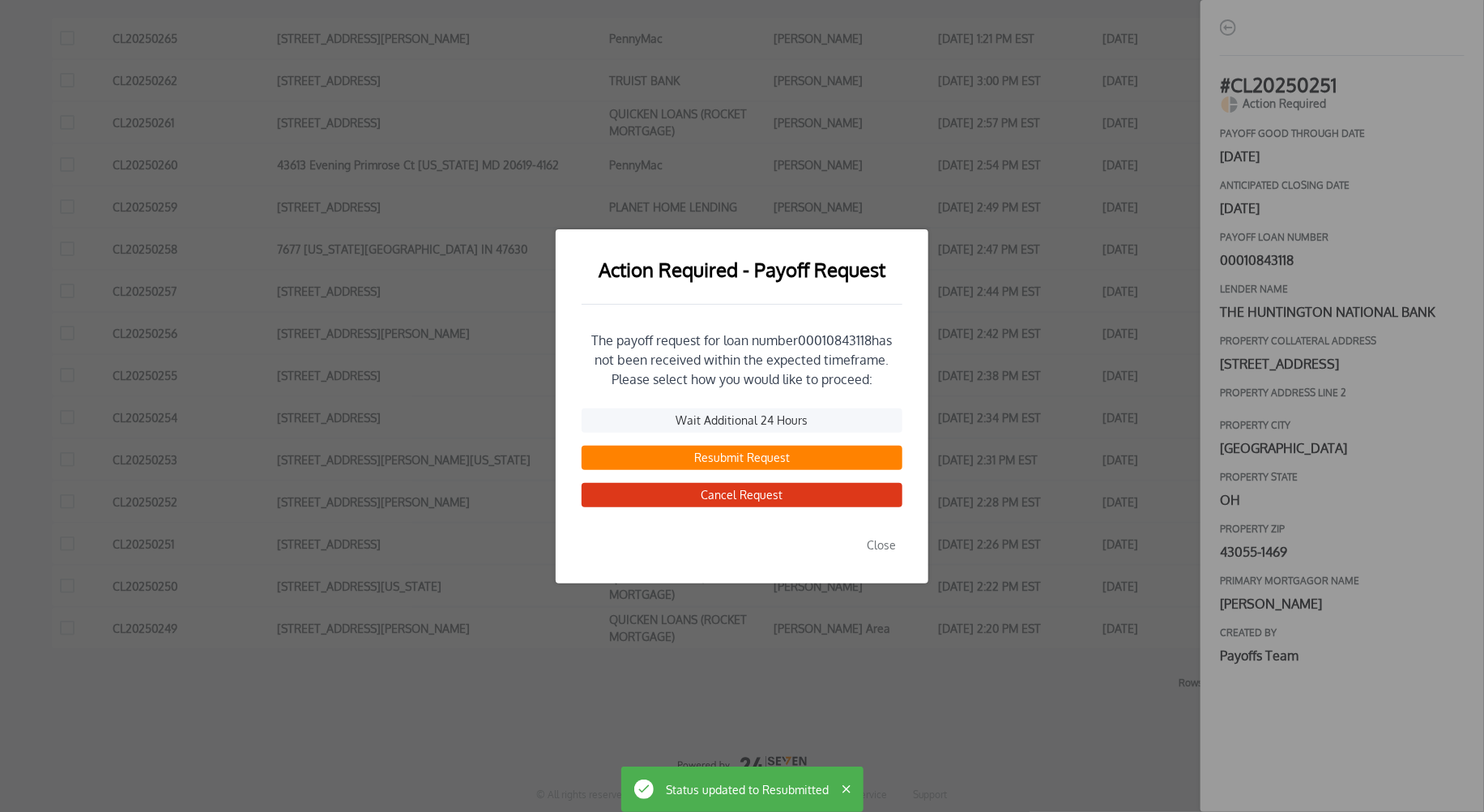
click at [743, 458] on button "Resubmit Request" at bounding box center [742, 457] width 321 height 24
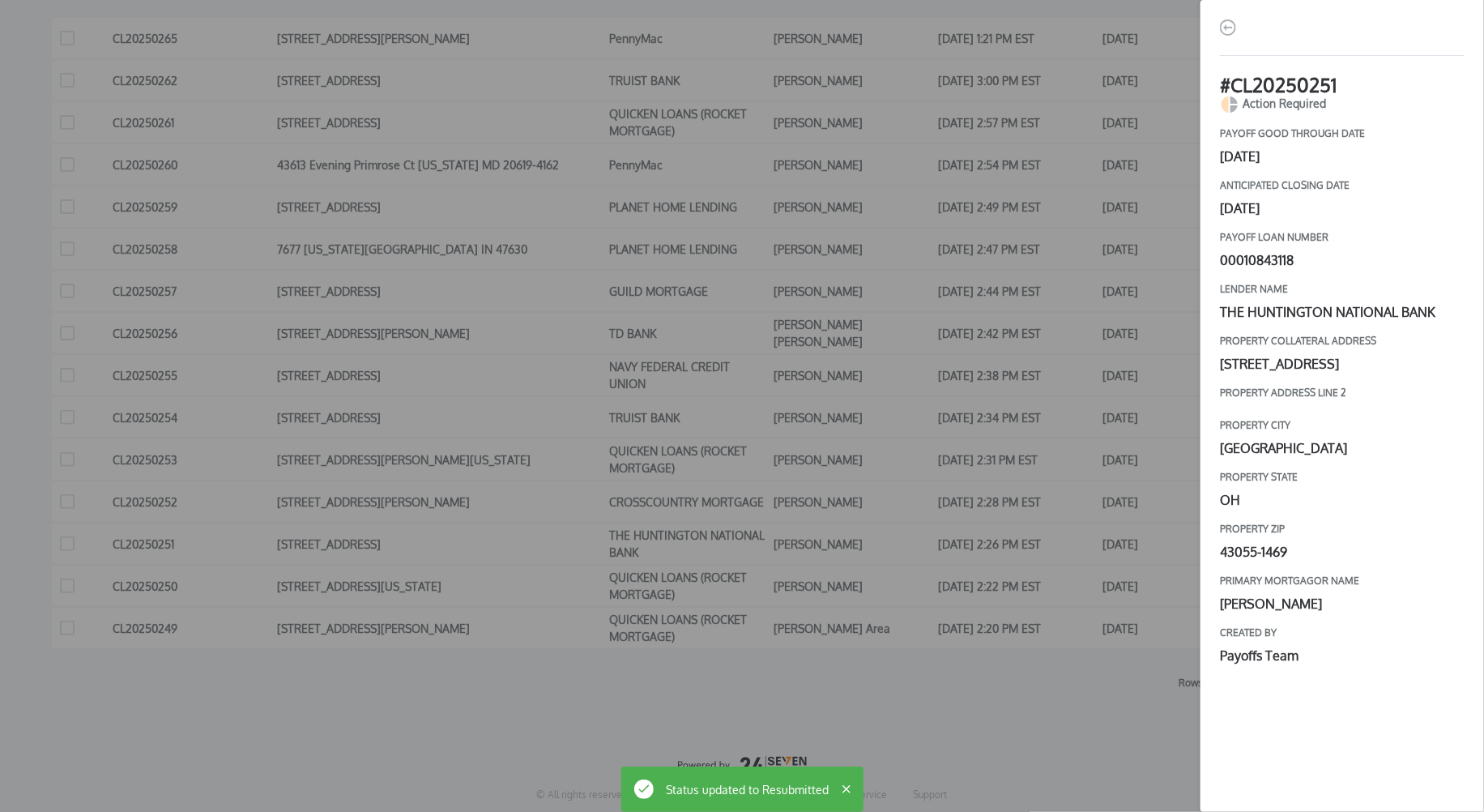
click at [1023, 516] on div "# CL20250251 Action Required payoff good through date [DATE] Anticipated closin…" at bounding box center [742, 406] width 1484 height 812
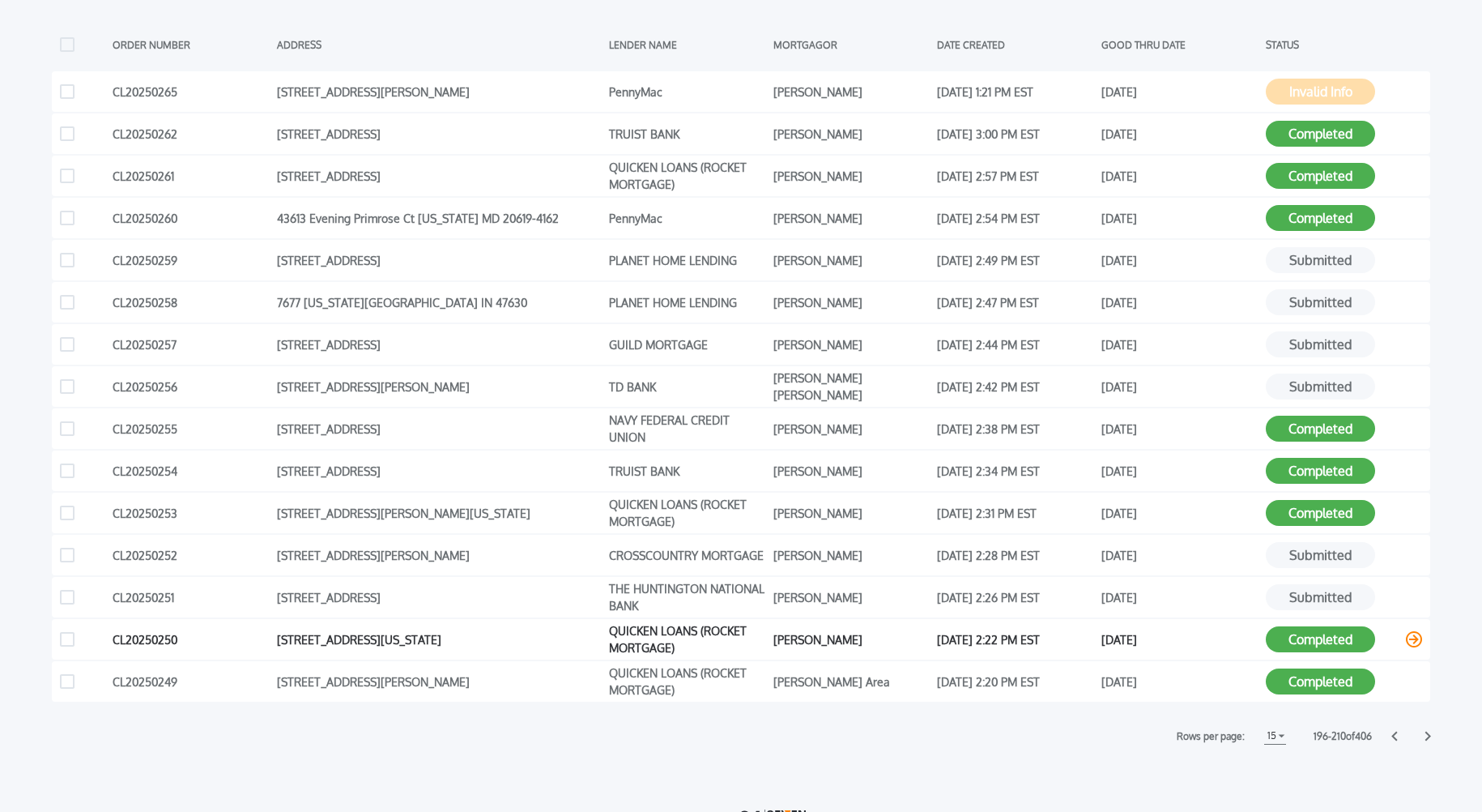
scroll to position [403, 0]
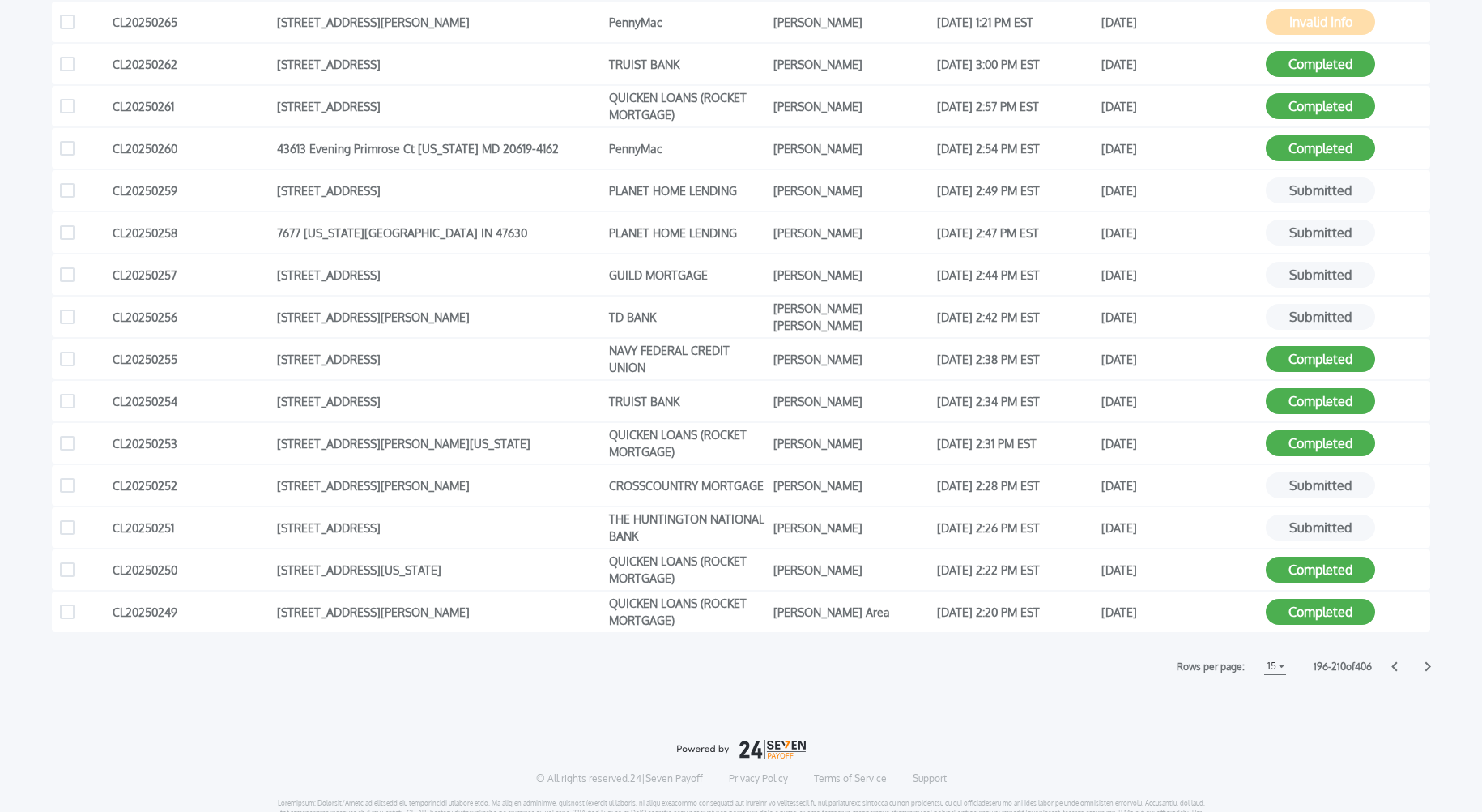
click at [1393, 666] on icon at bounding box center [1394, 666] width 6 height 10
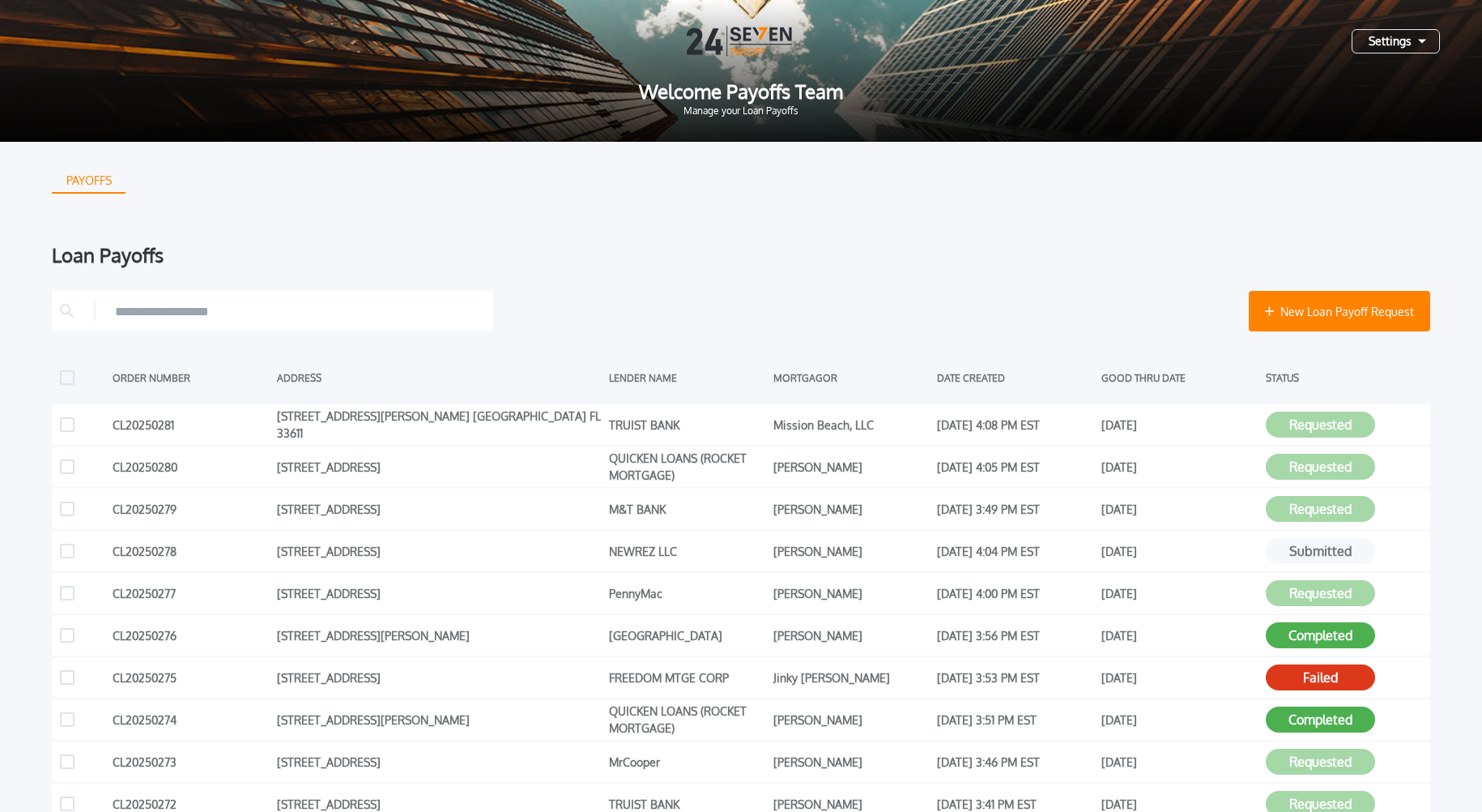
scroll to position [420, 0]
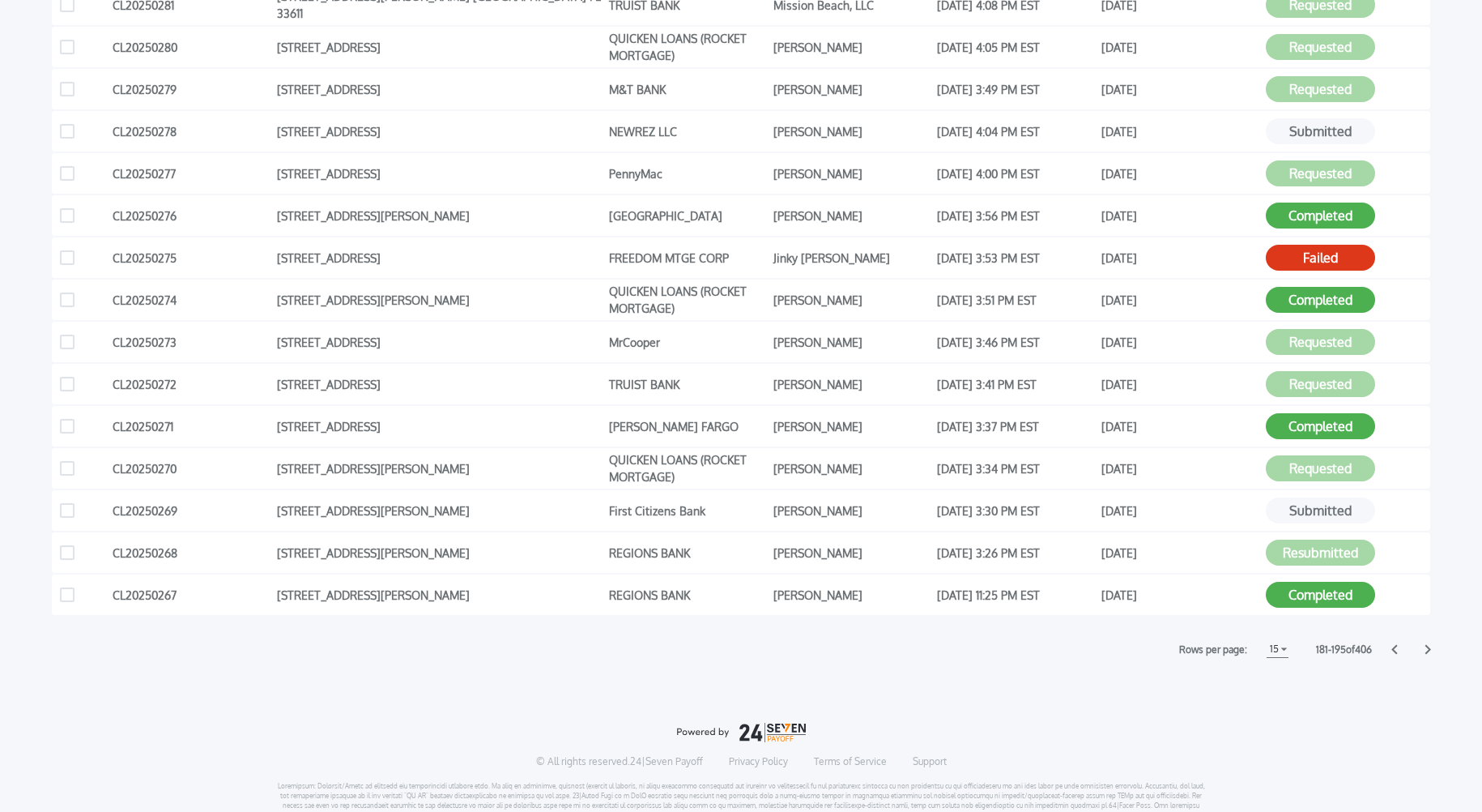
click at [1392, 646] on icon at bounding box center [1394, 649] width 7 height 11
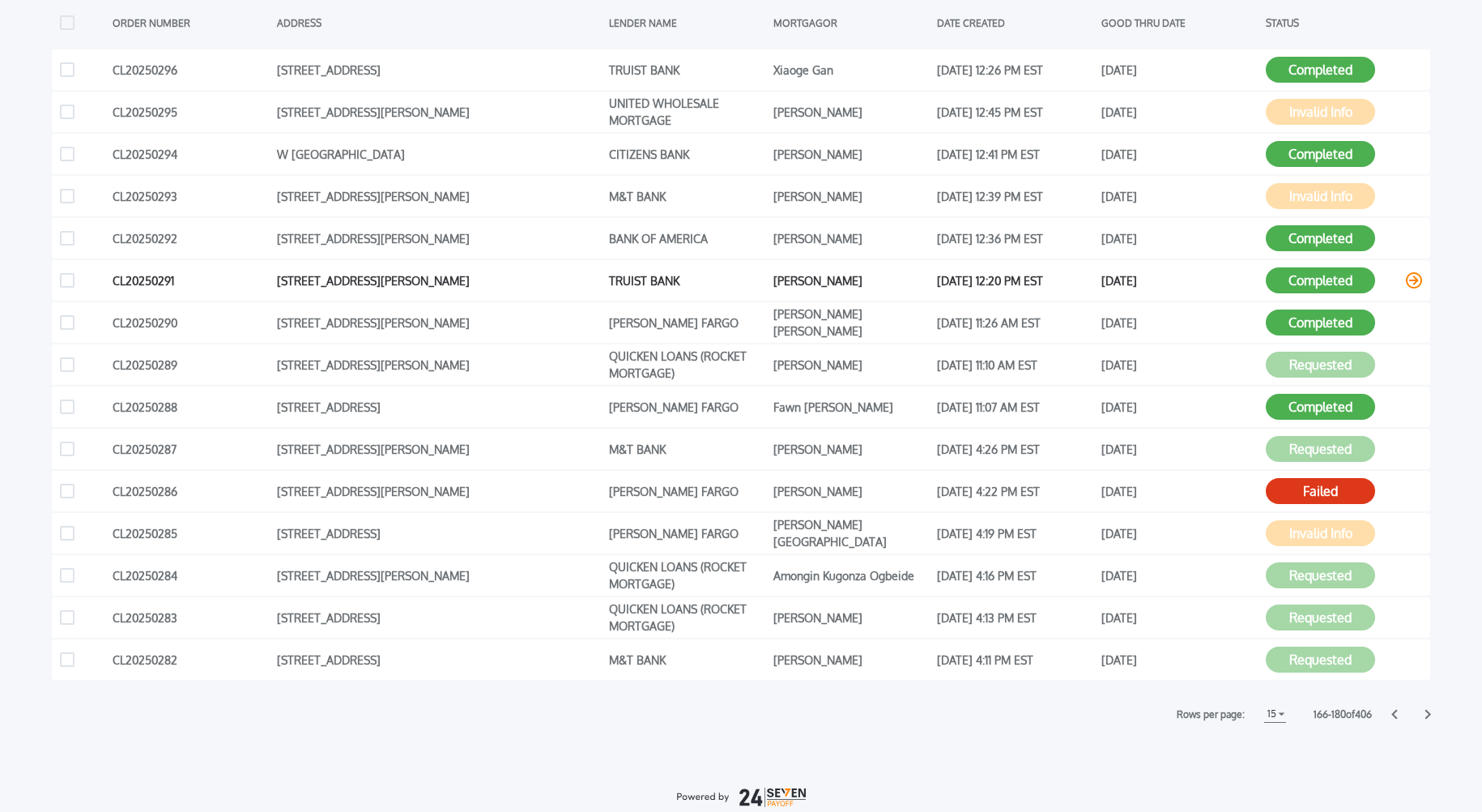
scroll to position [472, 0]
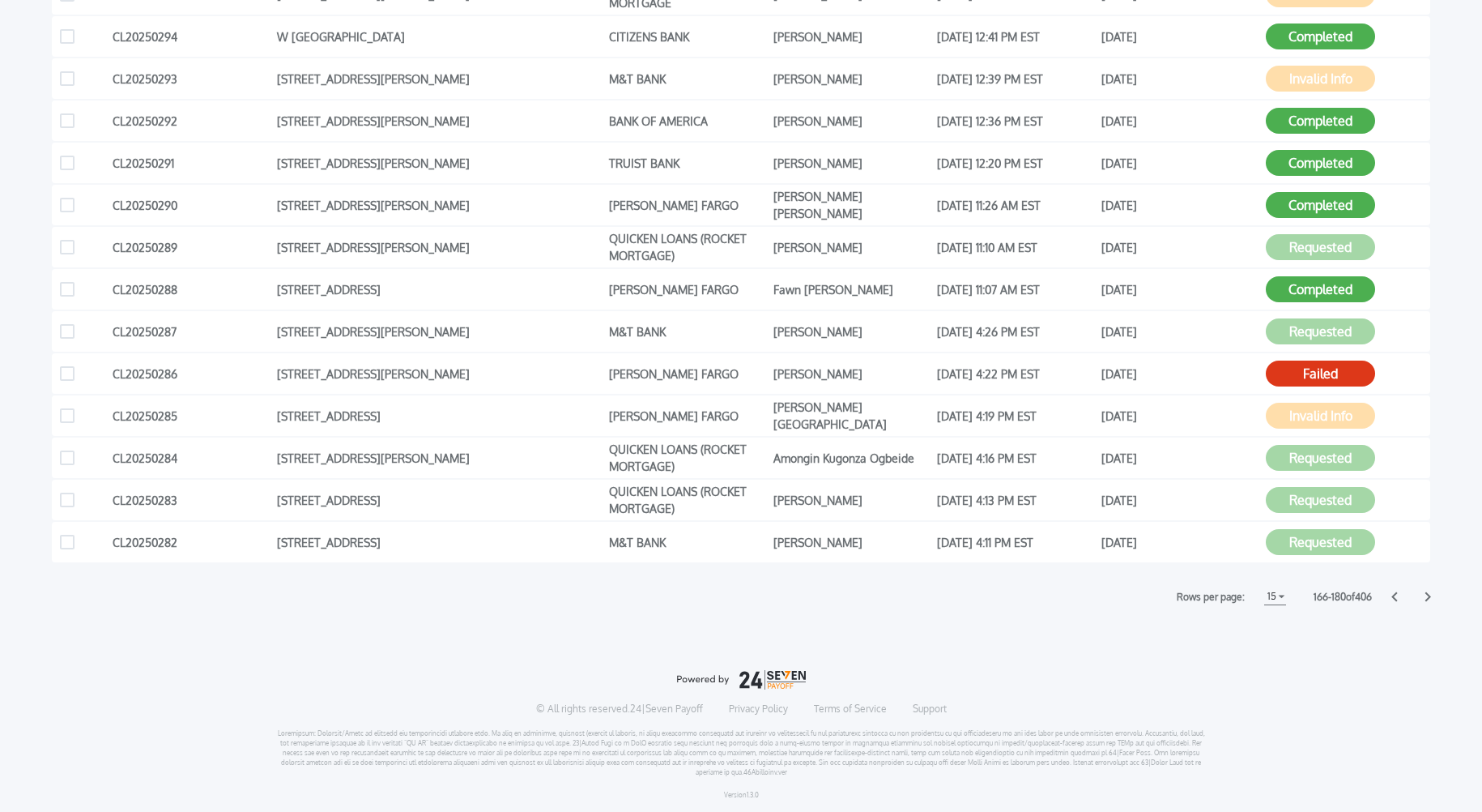
click at [1393, 596] on icon at bounding box center [1394, 597] width 6 height 10
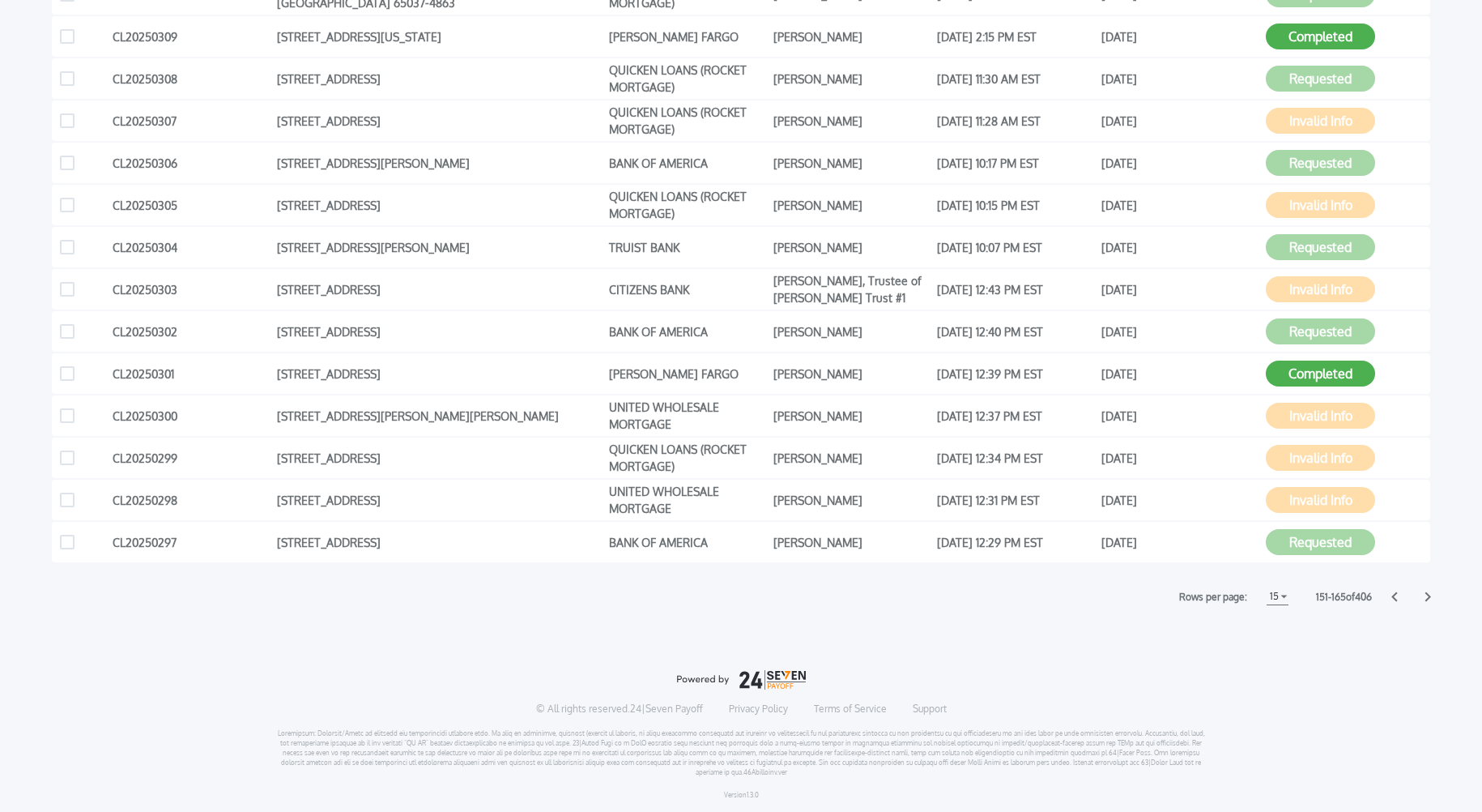
click at [1391, 596] on icon at bounding box center [1394, 596] width 7 height 11
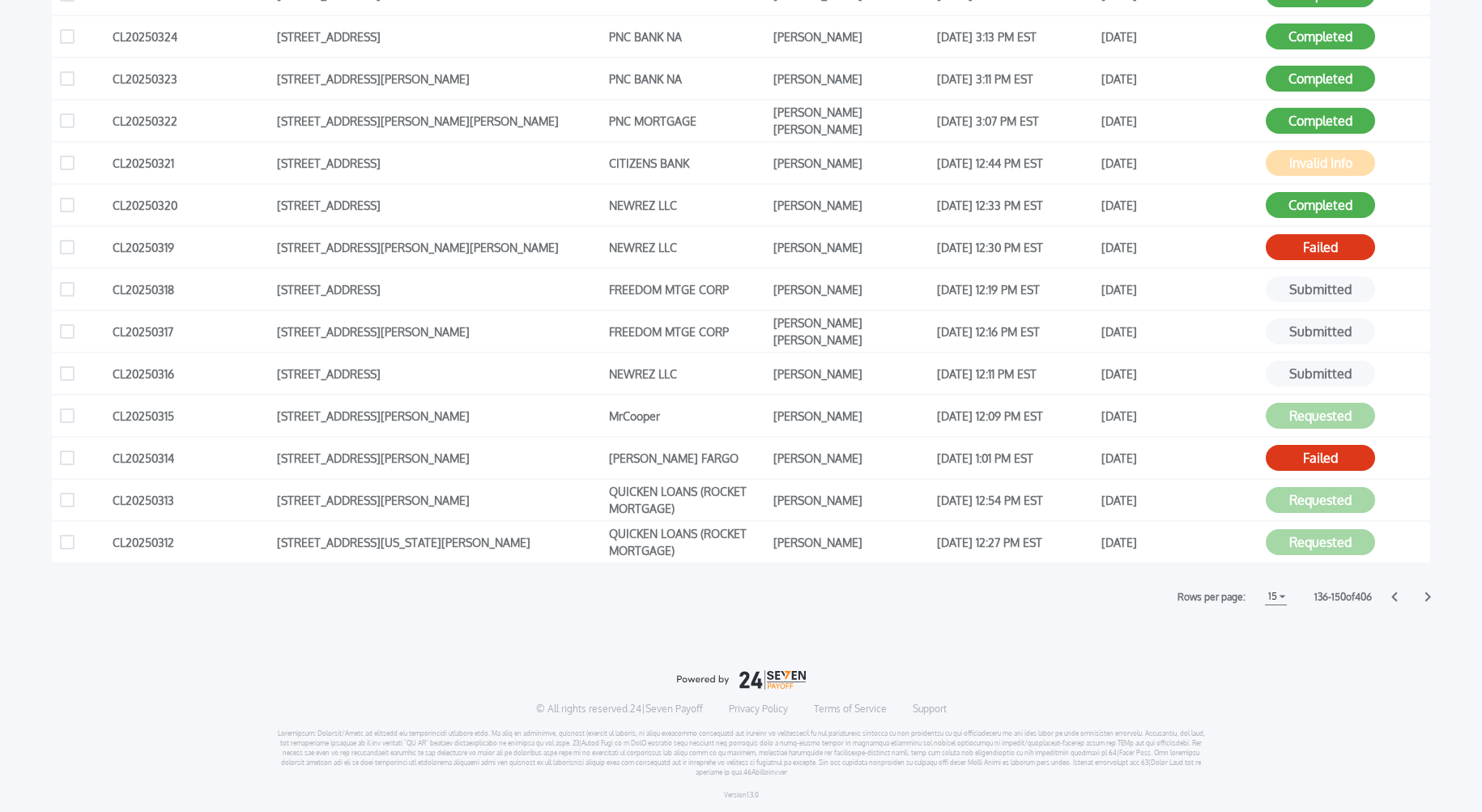
click at [1395, 597] on icon at bounding box center [1394, 597] width 6 height 10
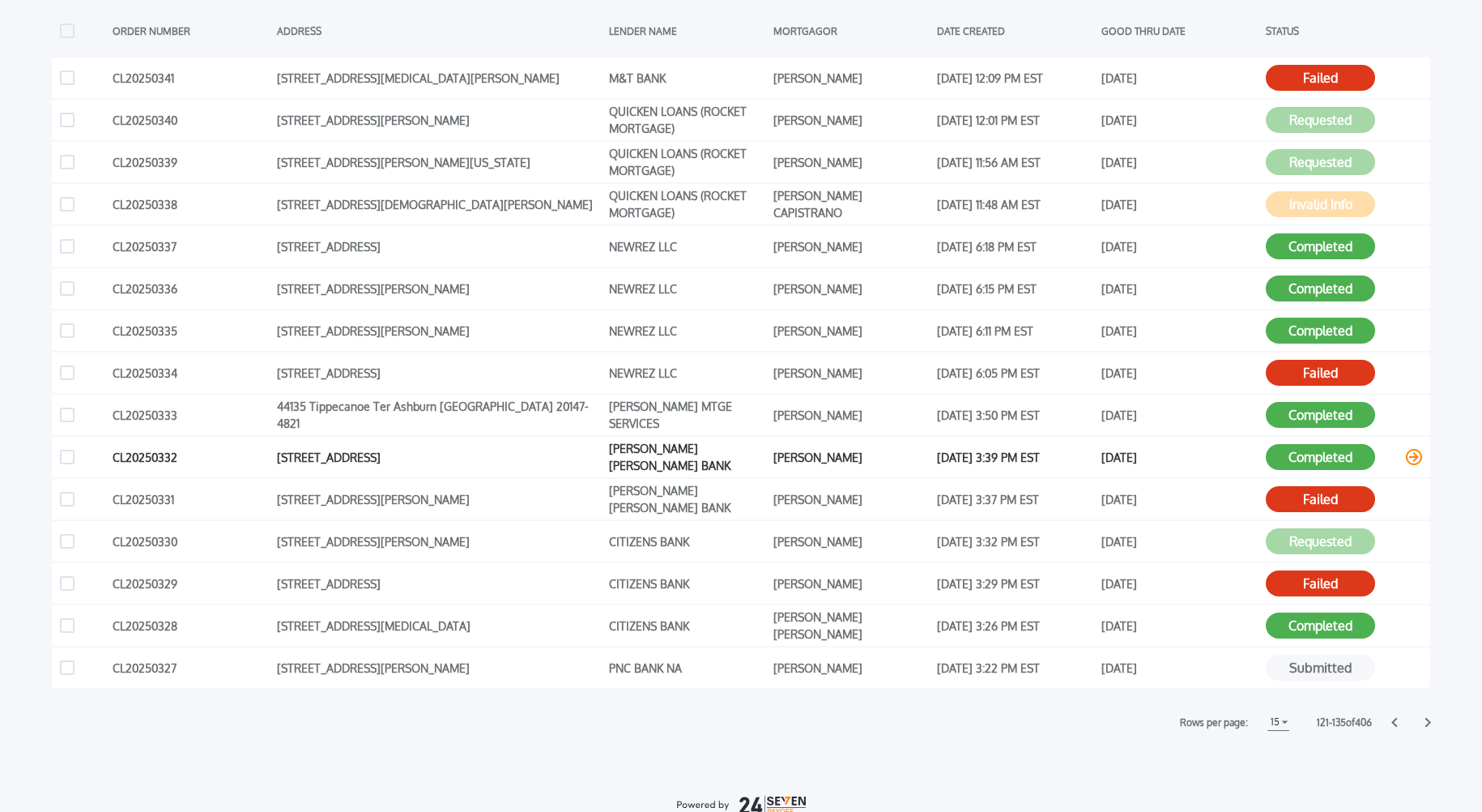
scroll to position [395, 0]
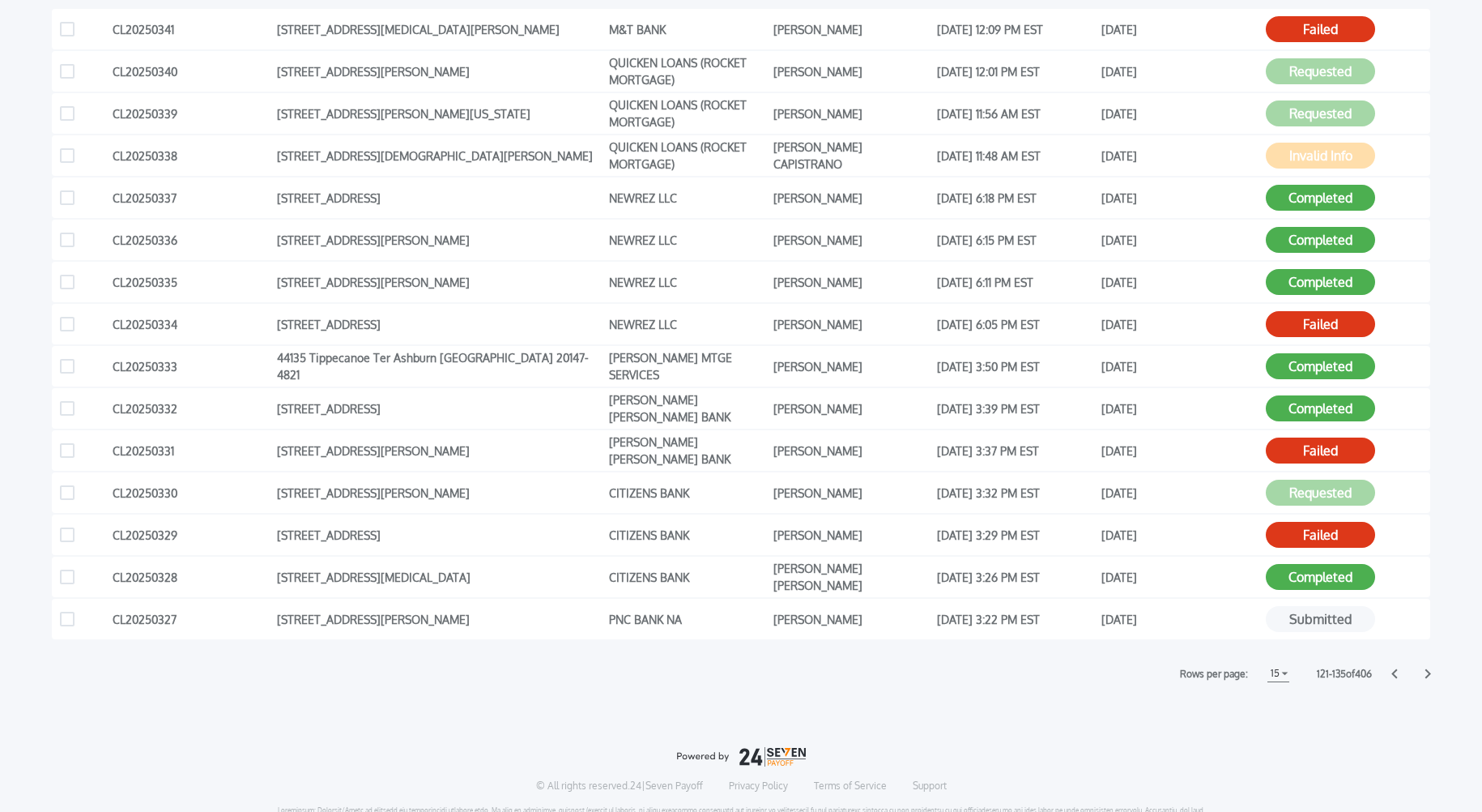
click at [1393, 671] on icon at bounding box center [1394, 674] width 6 height 10
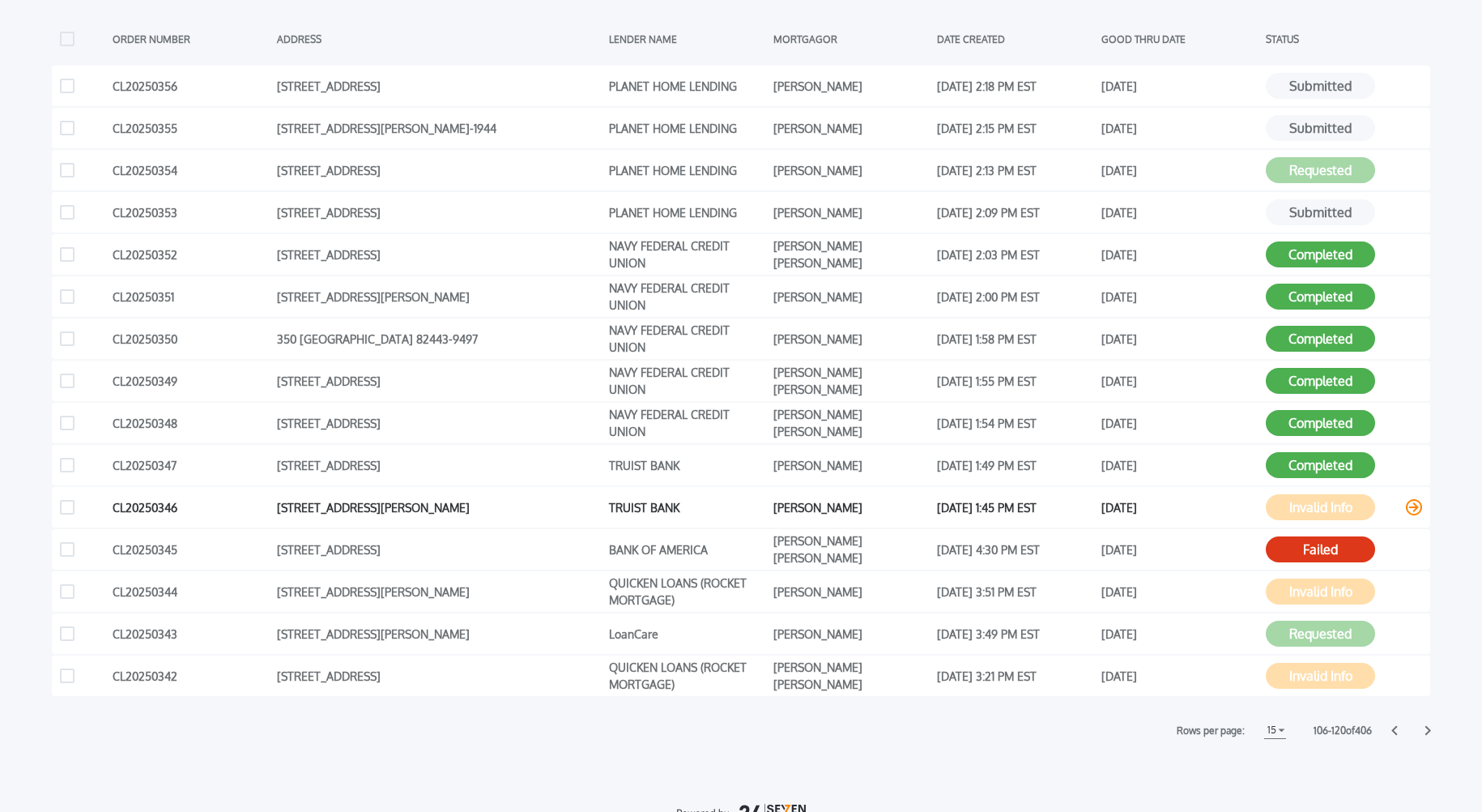
scroll to position [365, 0]
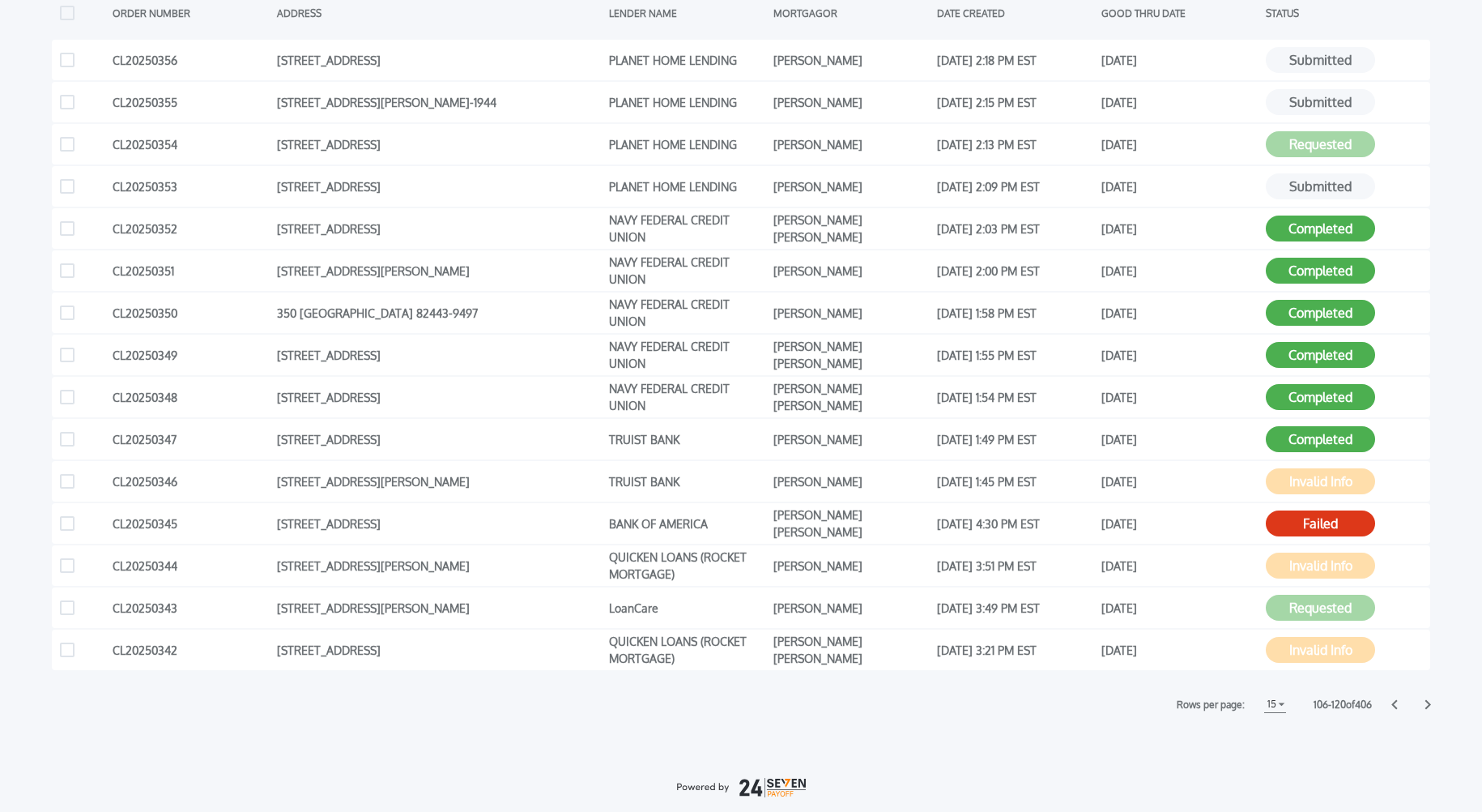
click at [1393, 703] on icon at bounding box center [1394, 705] width 6 height 10
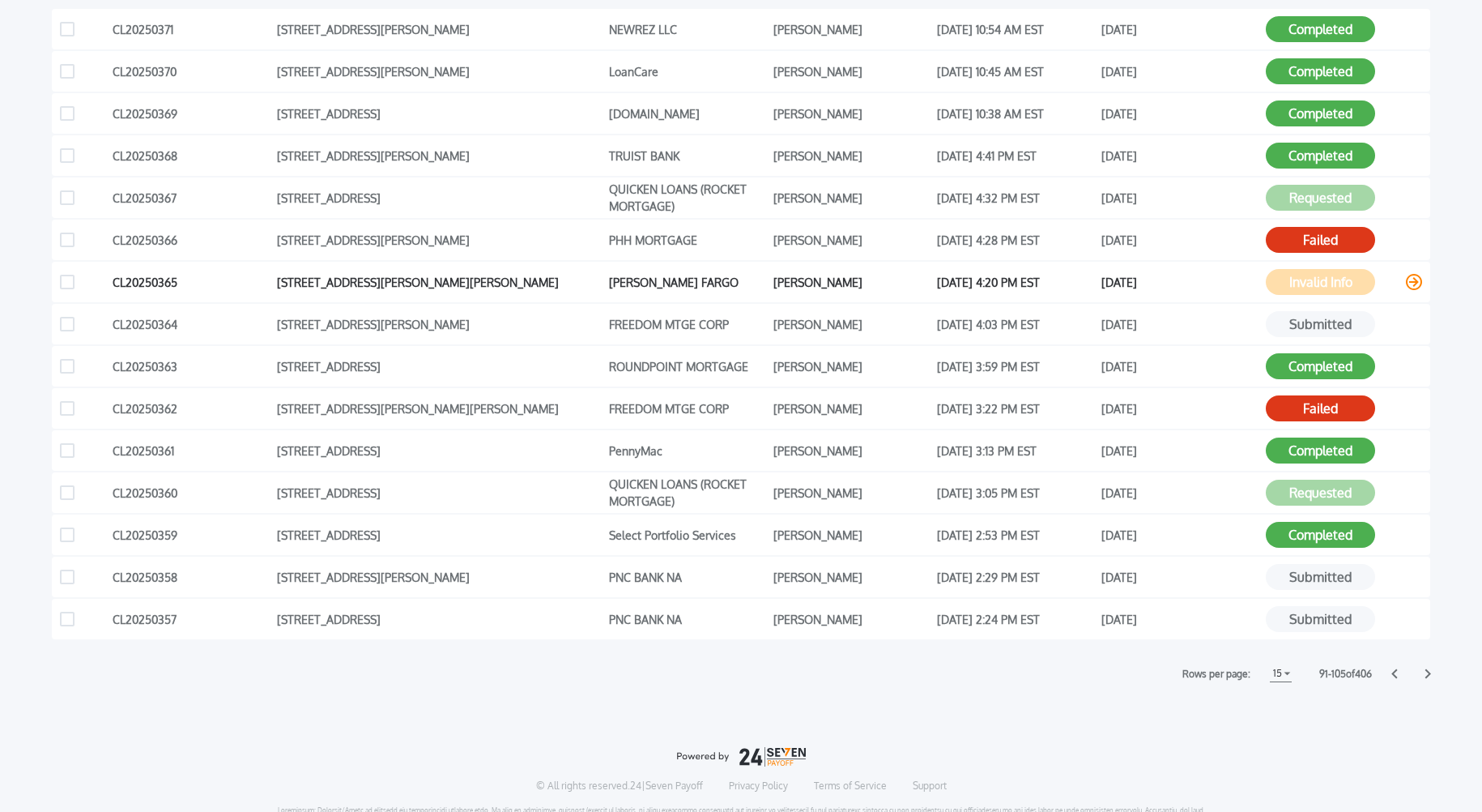
scroll to position [407, 0]
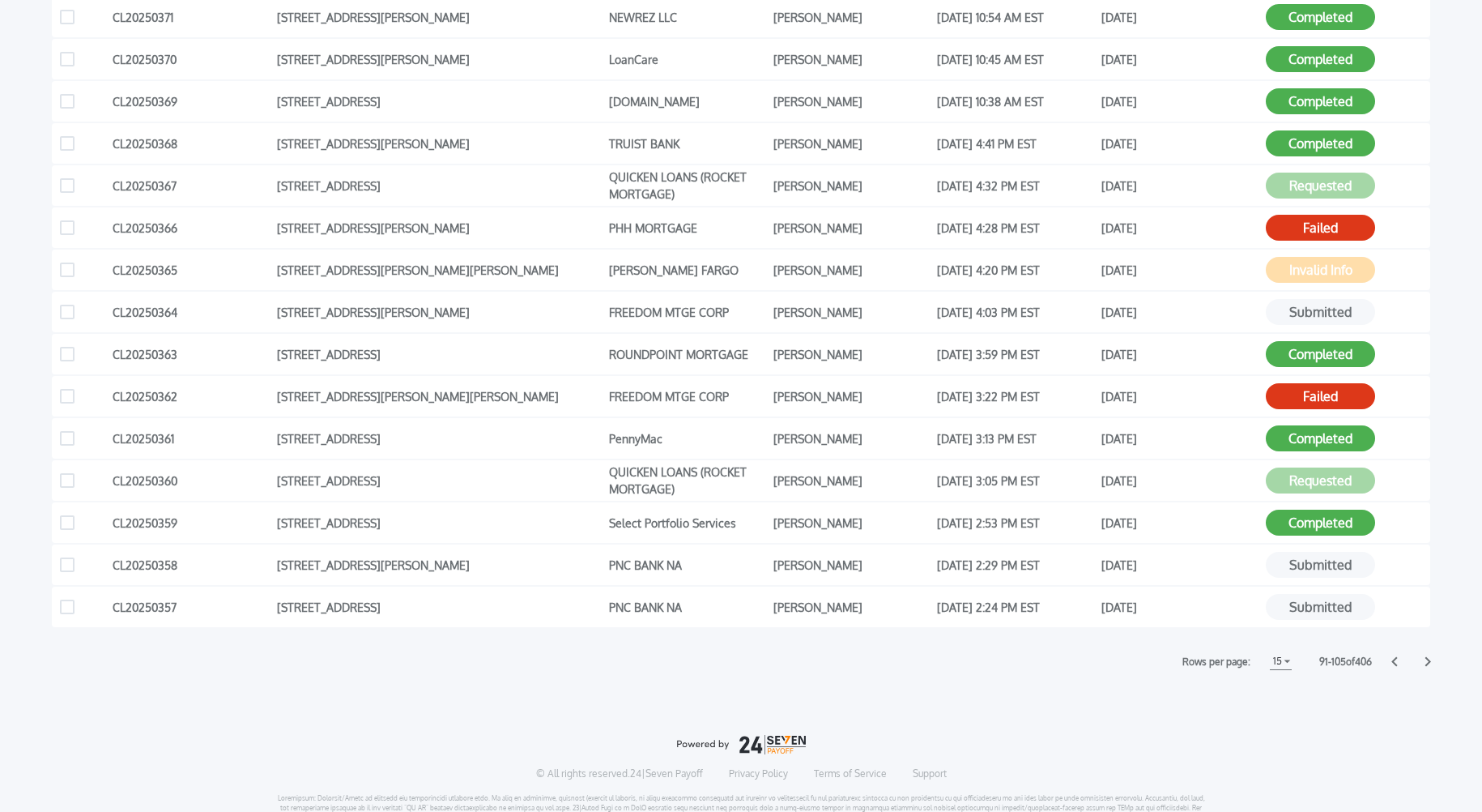
click at [1395, 662] on icon at bounding box center [1394, 661] width 6 height 10
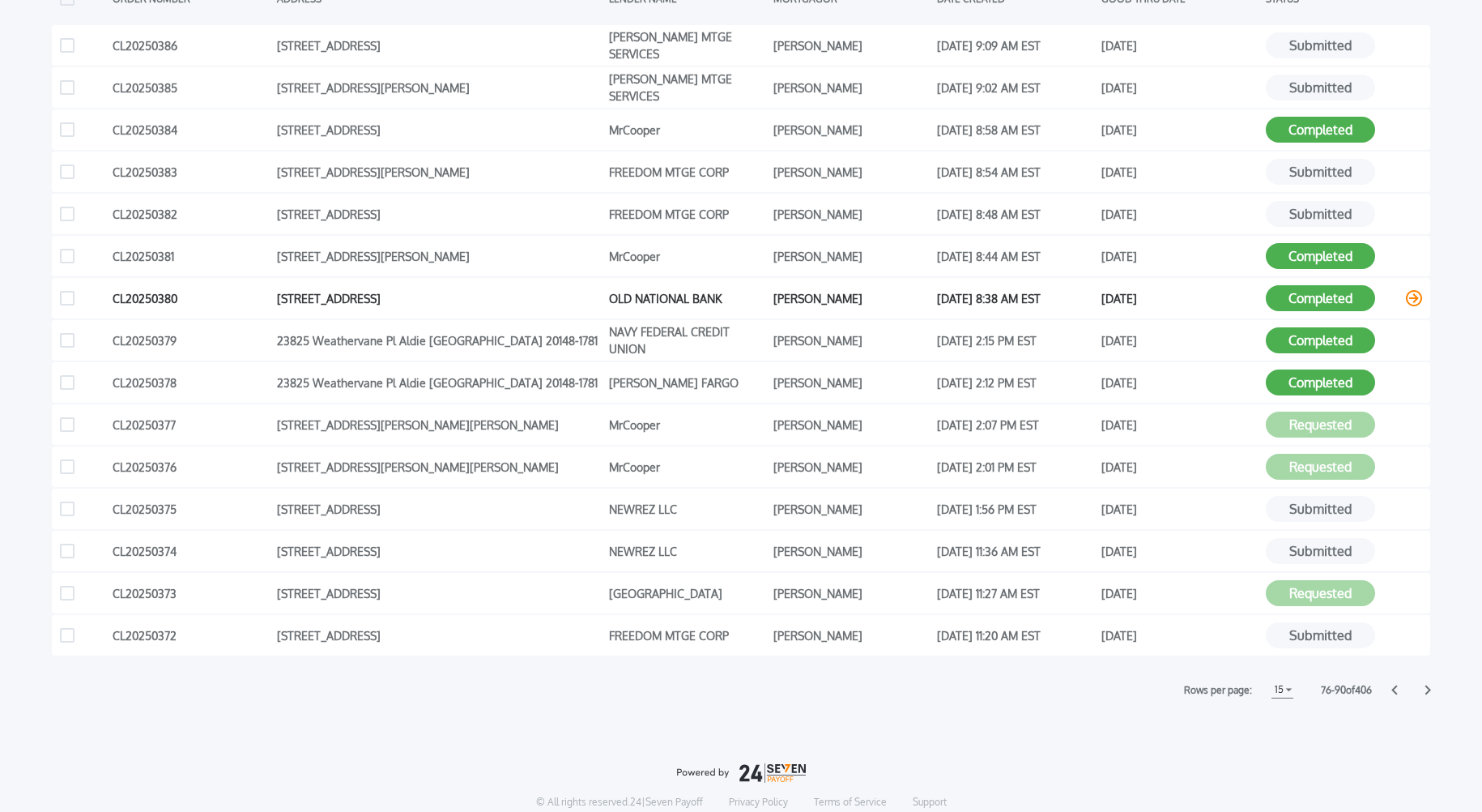
scroll to position [472, 0]
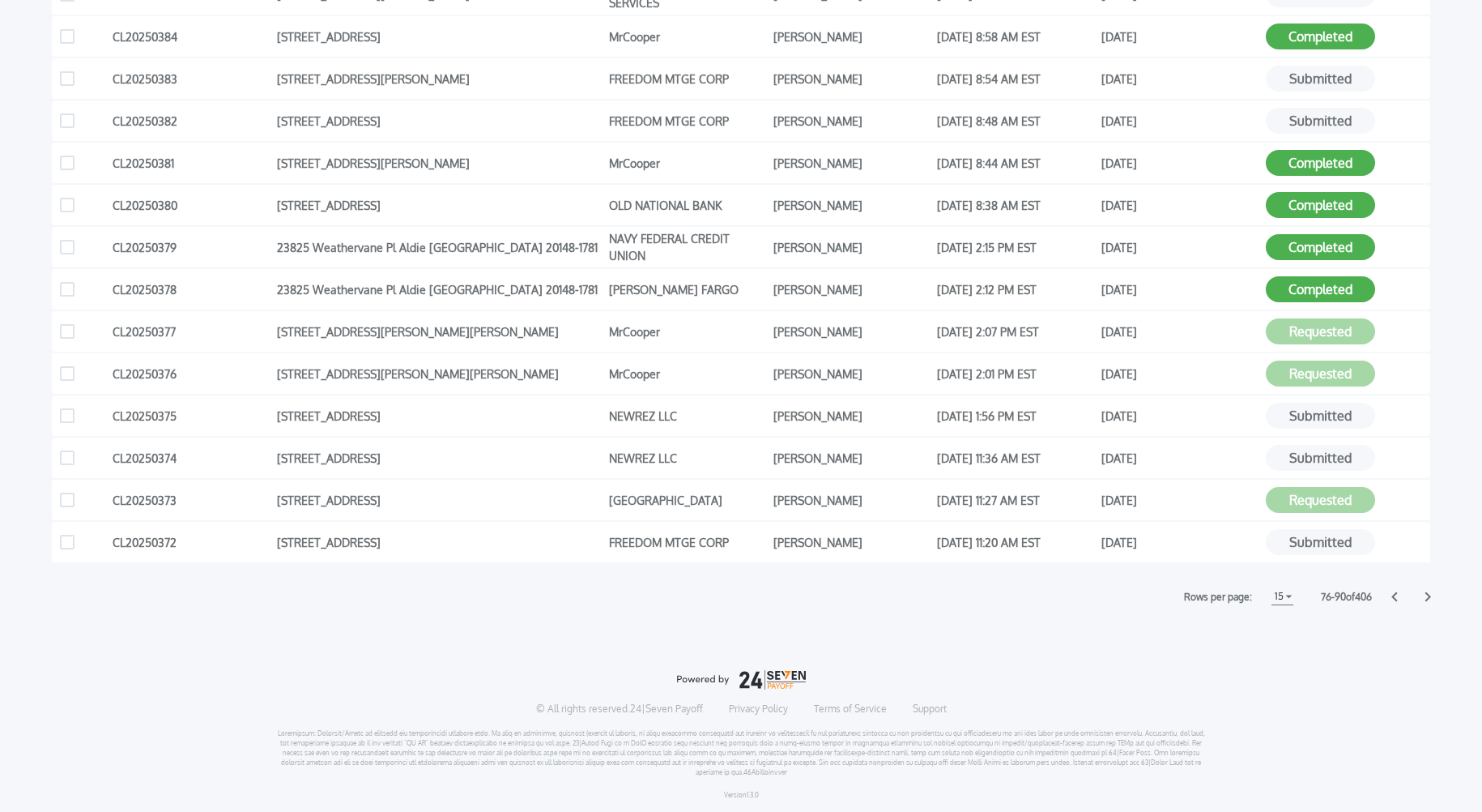
click at [1392, 596] on icon at bounding box center [1394, 597] width 6 height 10
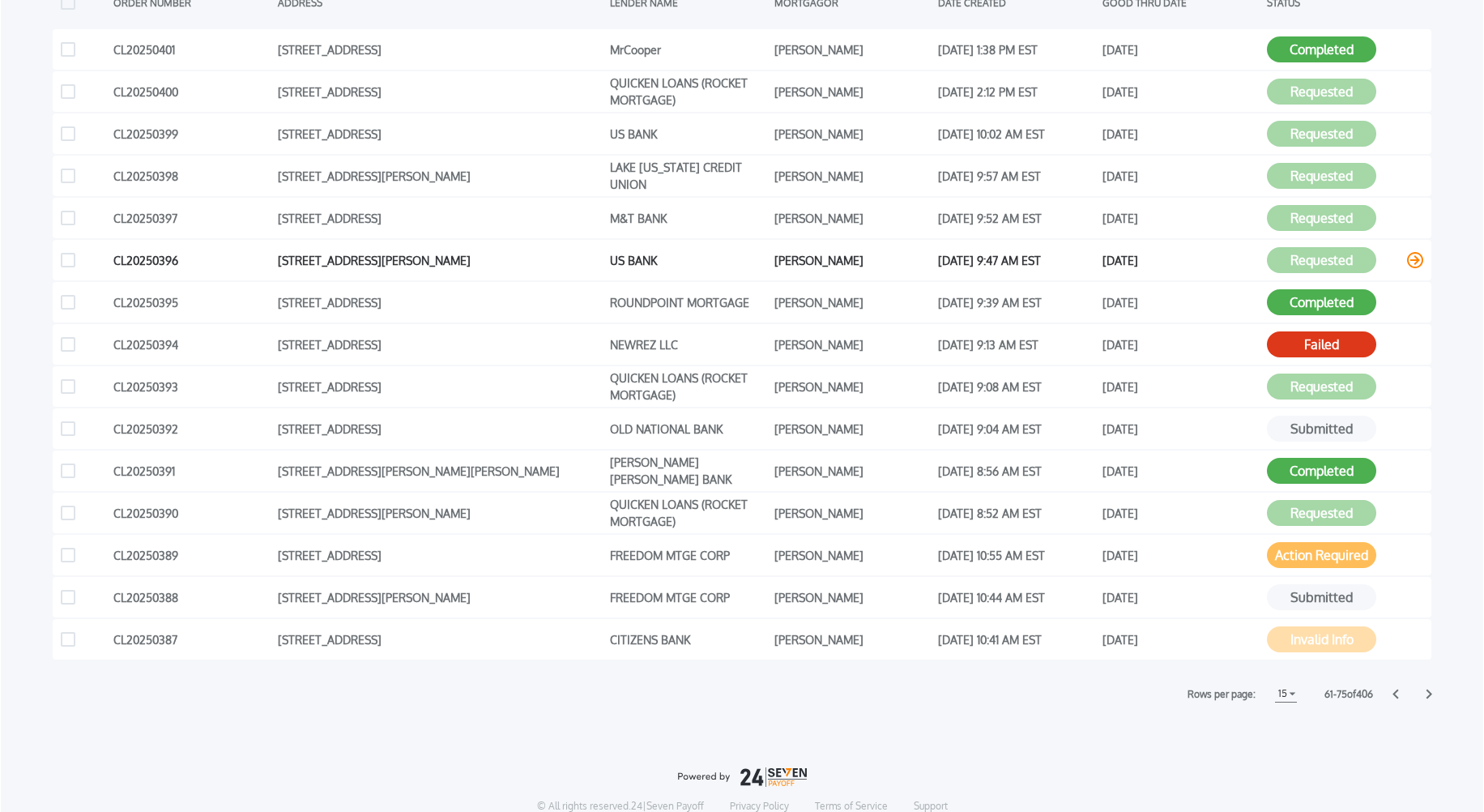
scroll to position [380, 0]
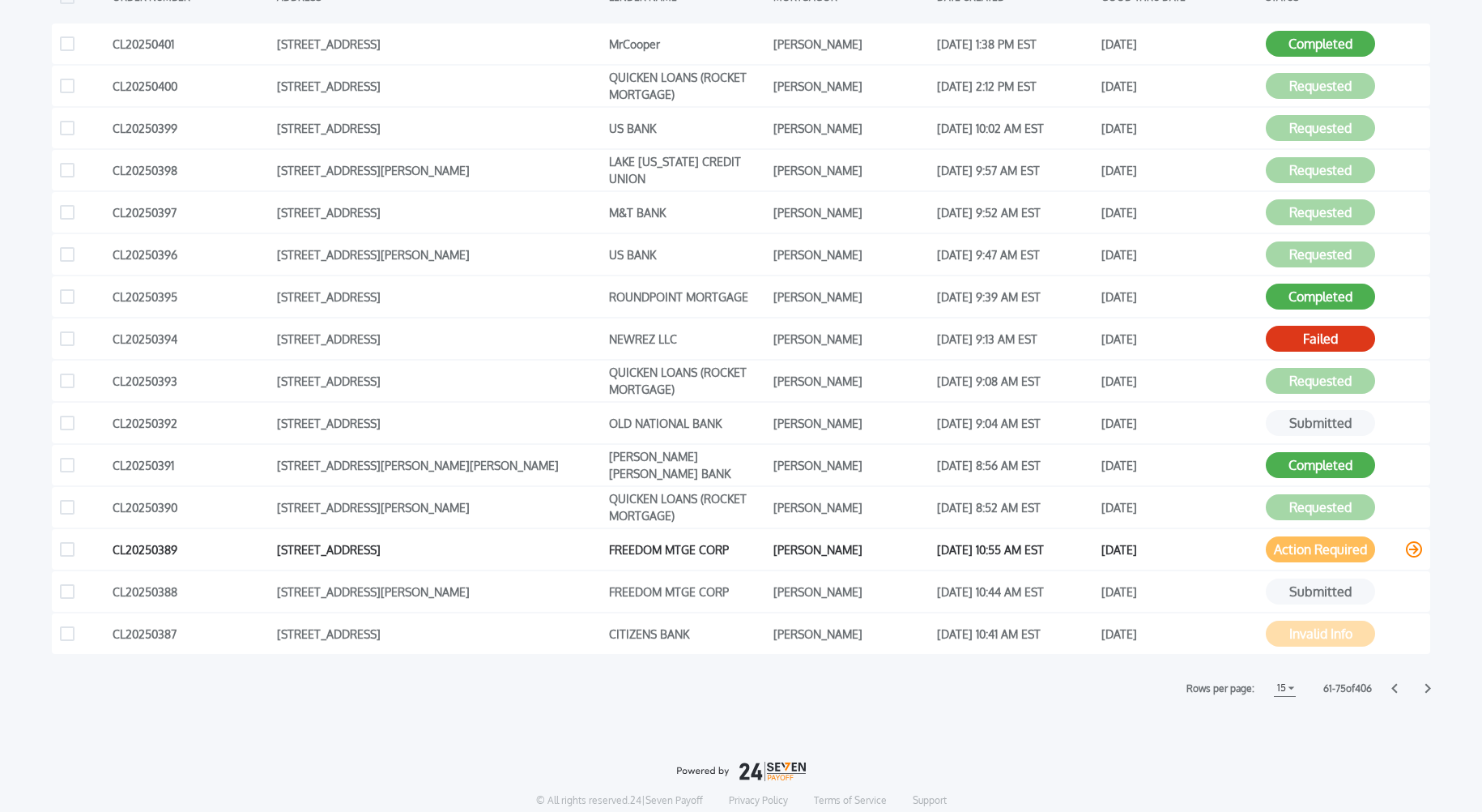
click at [1327, 554] on button "Action Required" at bounding box center [1320, 548] width 109 height 26
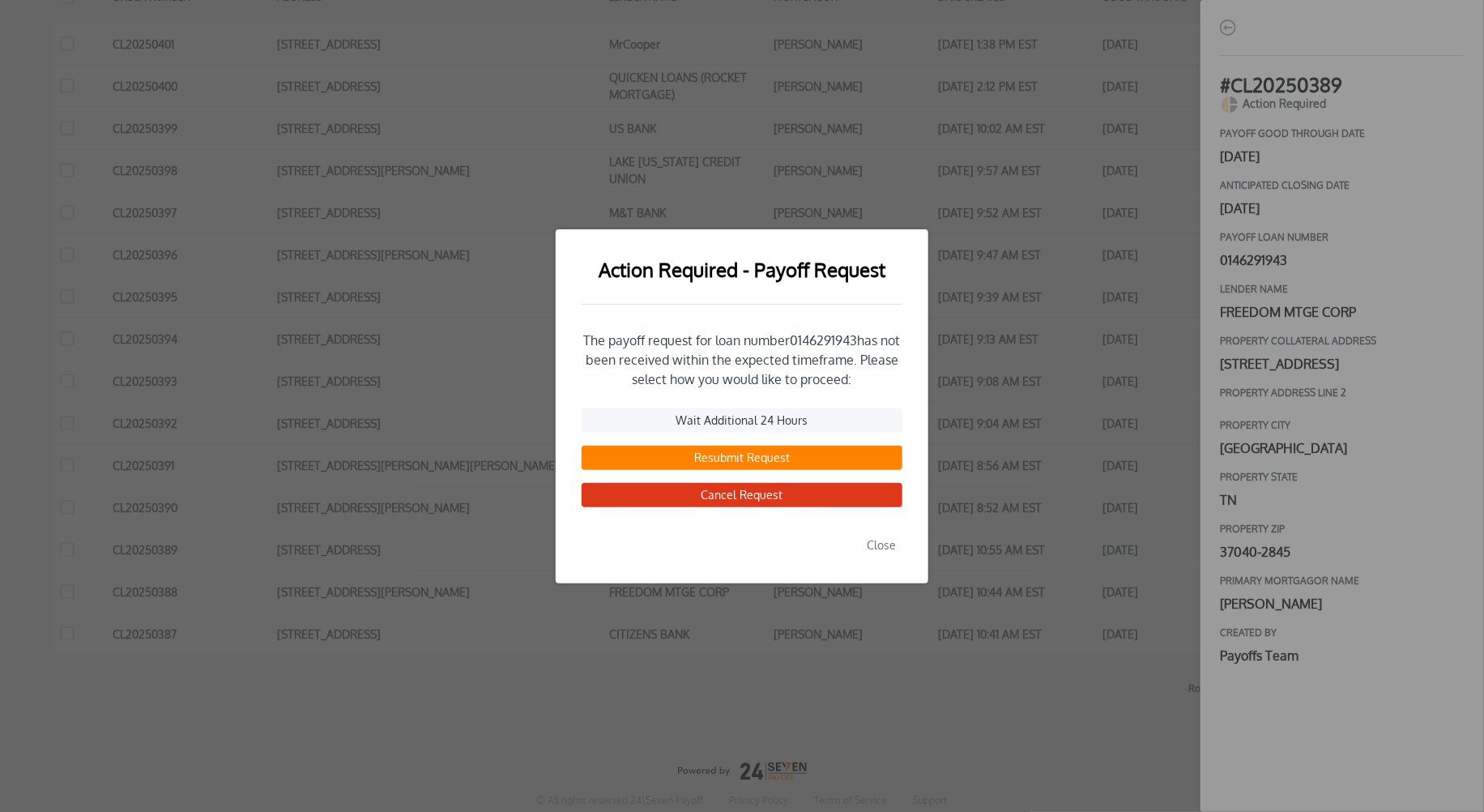
click at [746, 462] on button "Resubmit Request" at bounding box center [742, 457] width 321 height 24
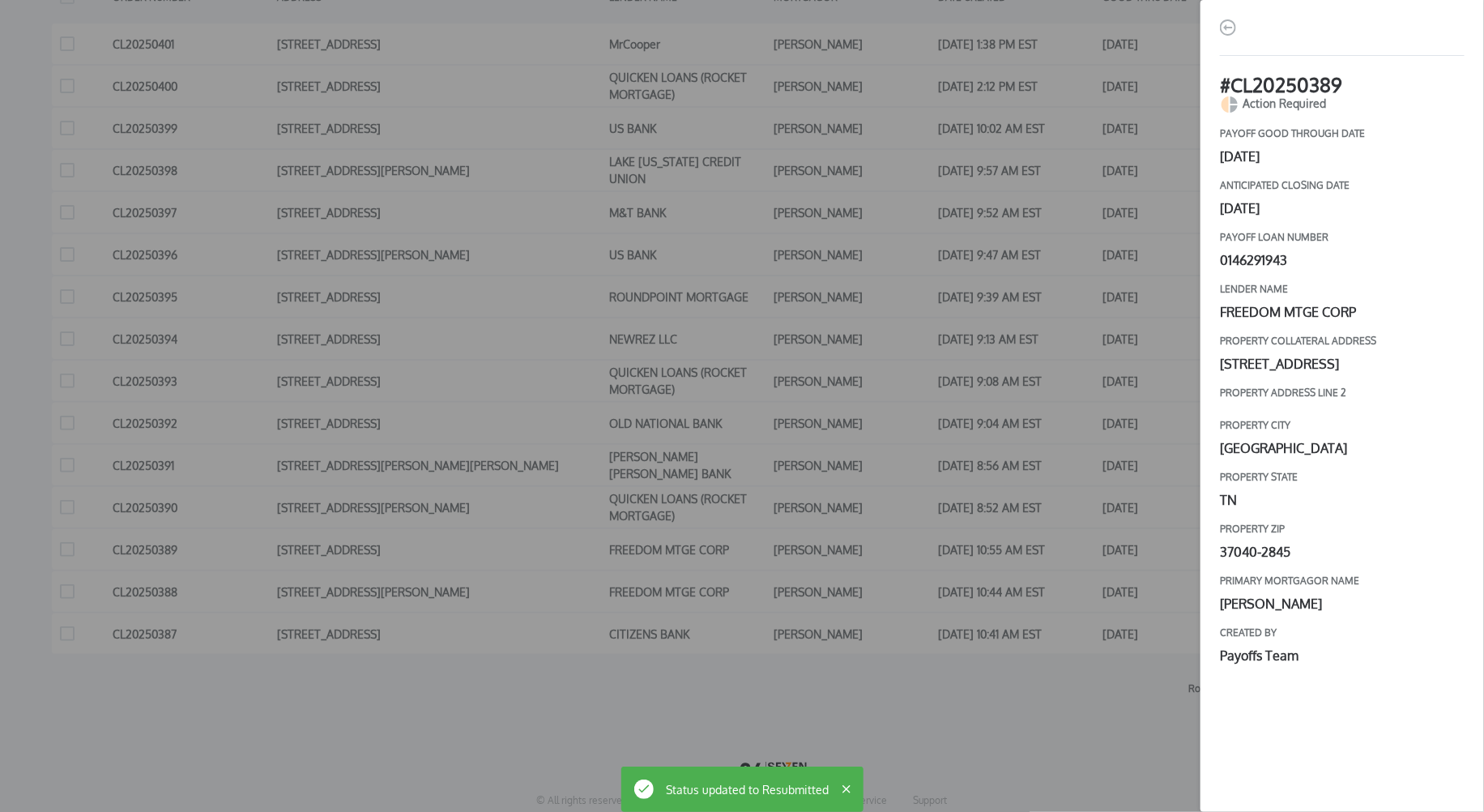
click at [908, 521] on div "# CL20250389 Action Required payoff good through date [DATE] Anticipated closin…" at bounding box center [742, 406] width 1484 height 812
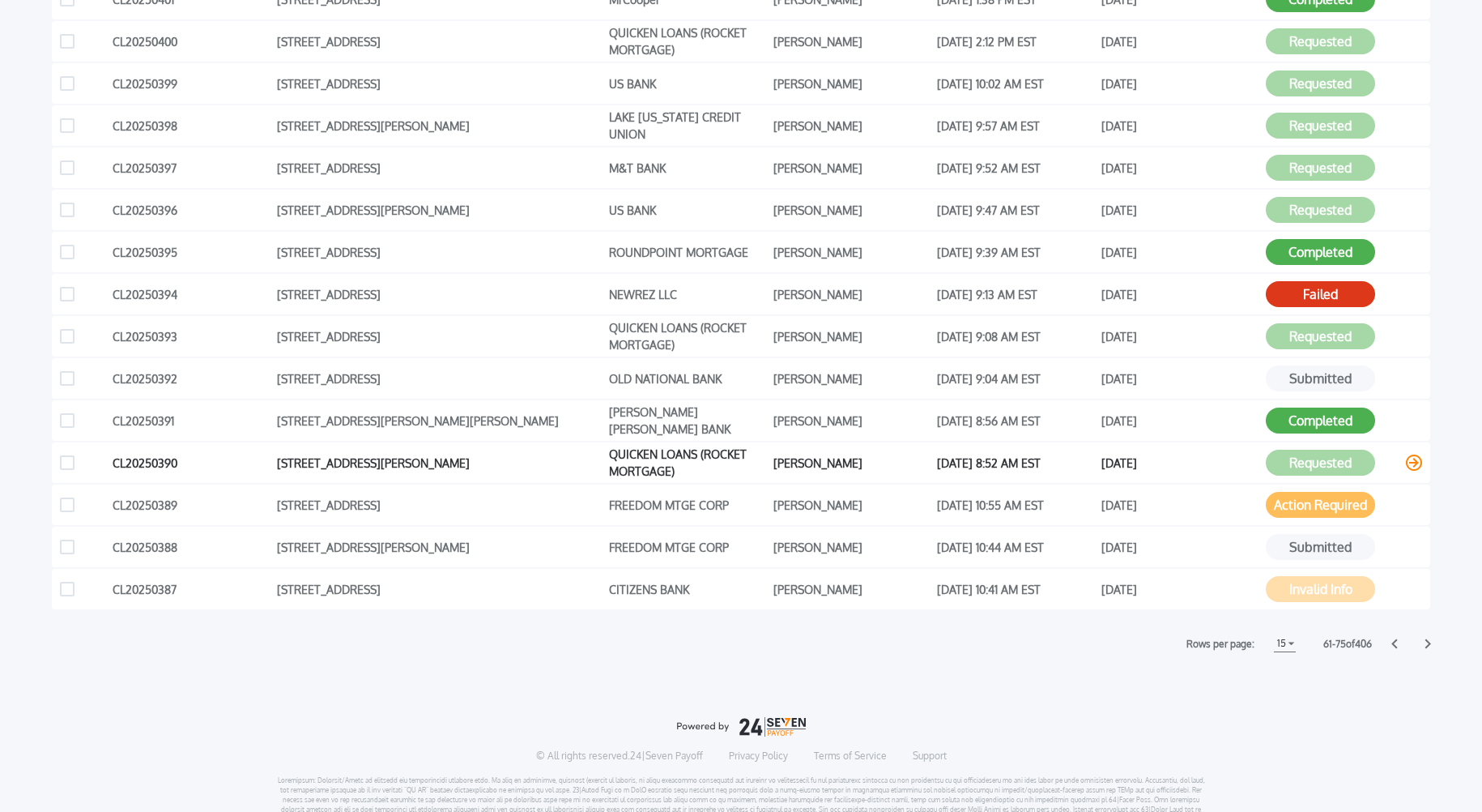
scroll to position [439, 0]
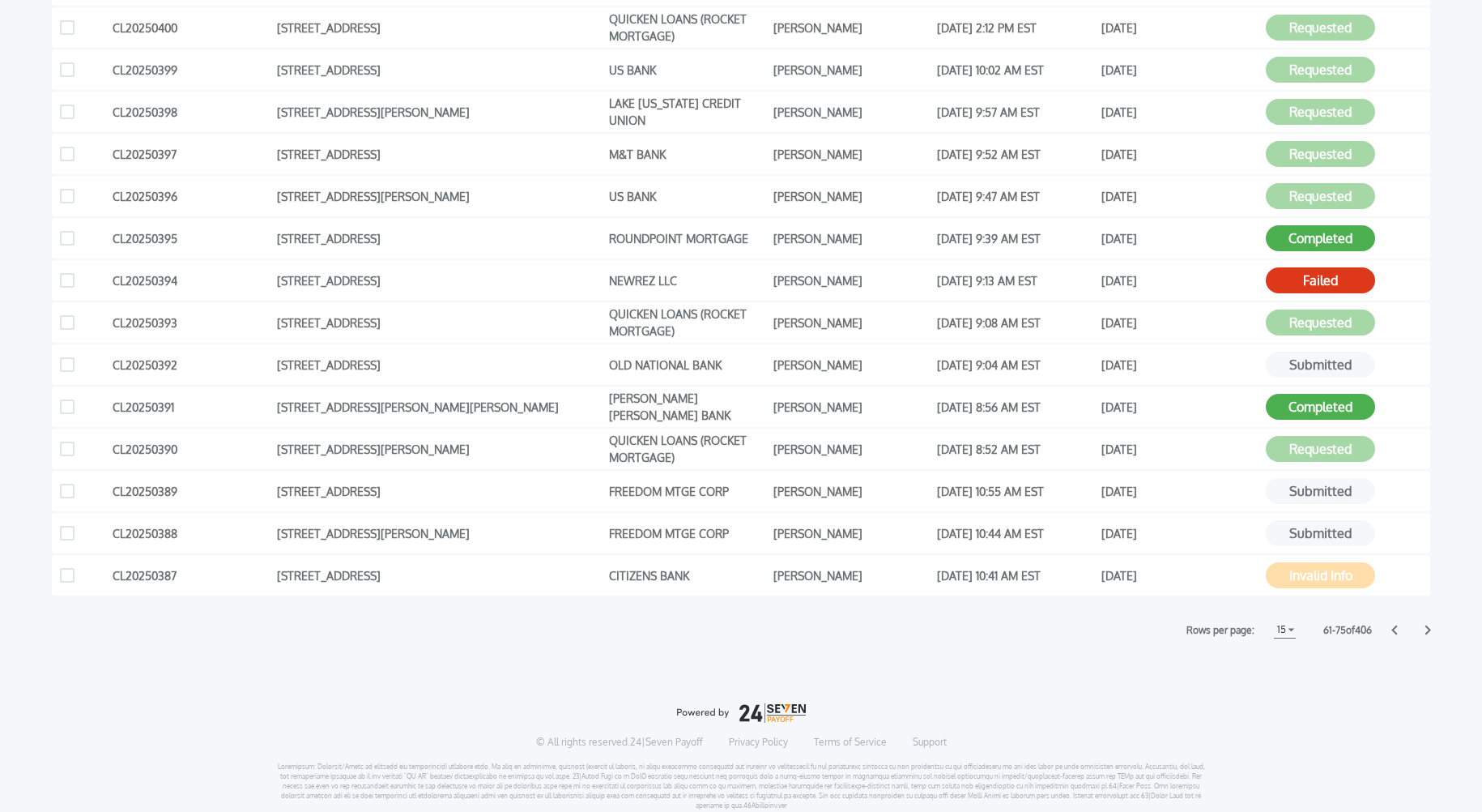
click at [1395, 630] on icon at bounding box center [1394, 630] width 7 height 11
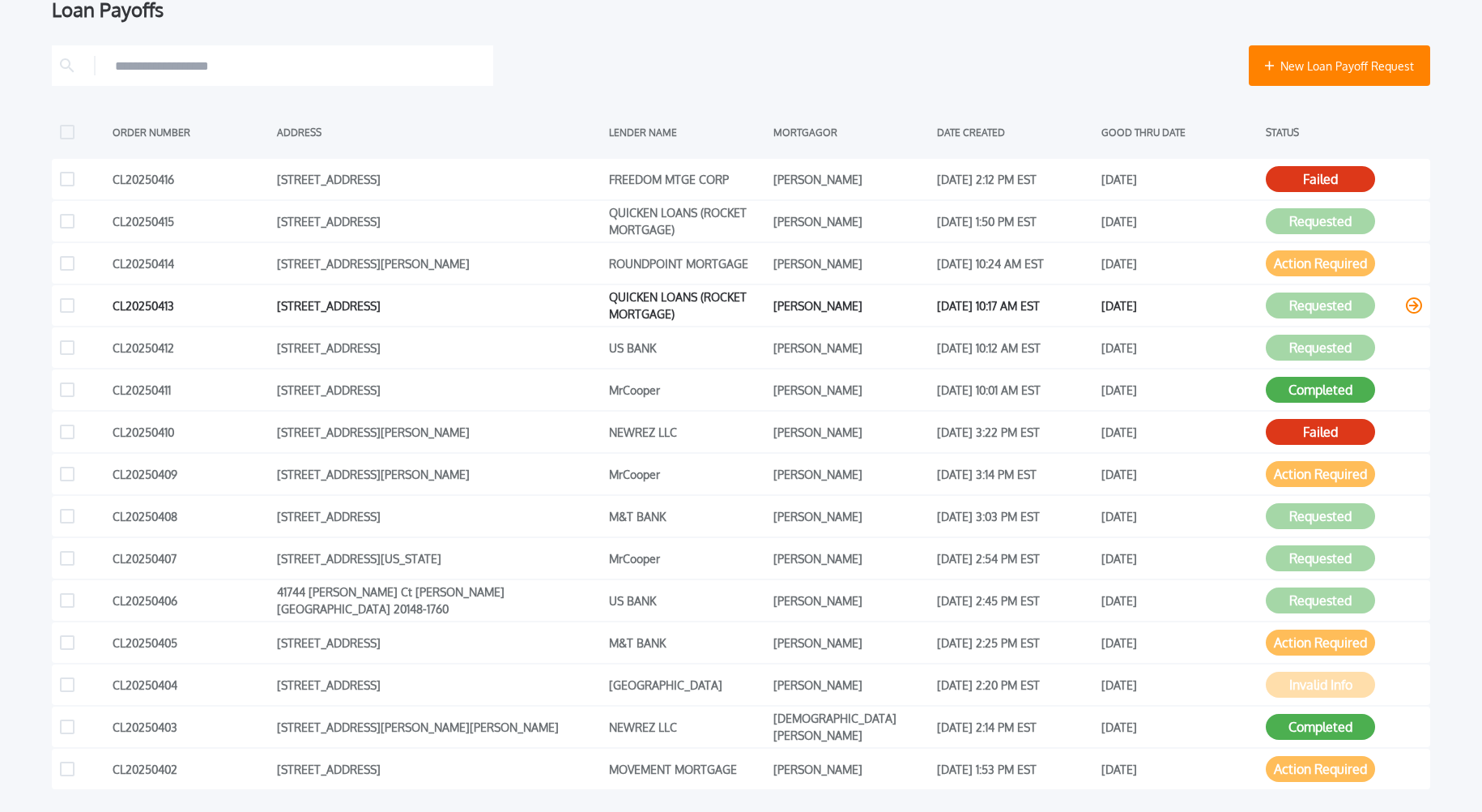
scroll to position [238, 0]
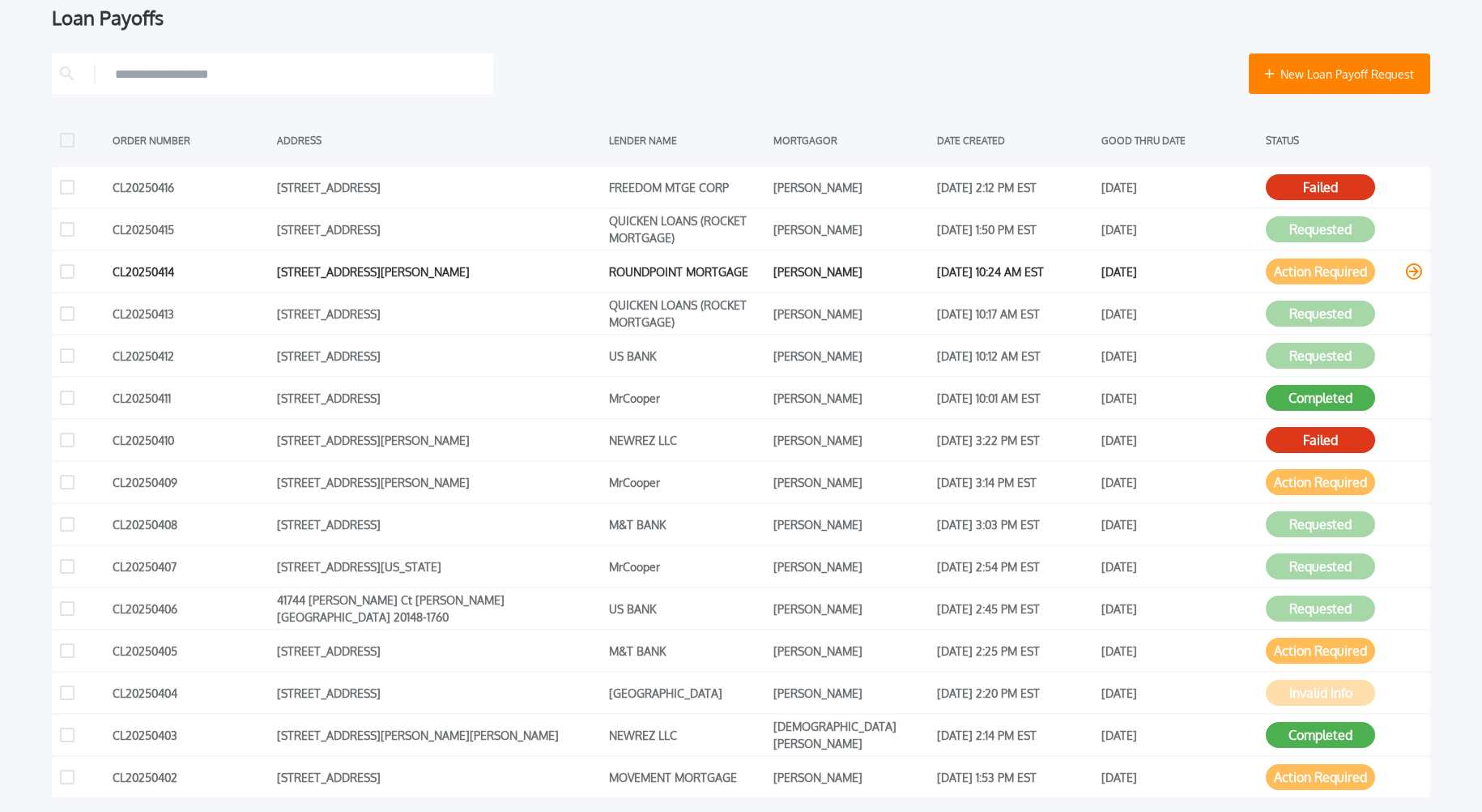
click at [1300, 271] on button "Action Required" at bounding box center [1320, 271] width 109 height 26
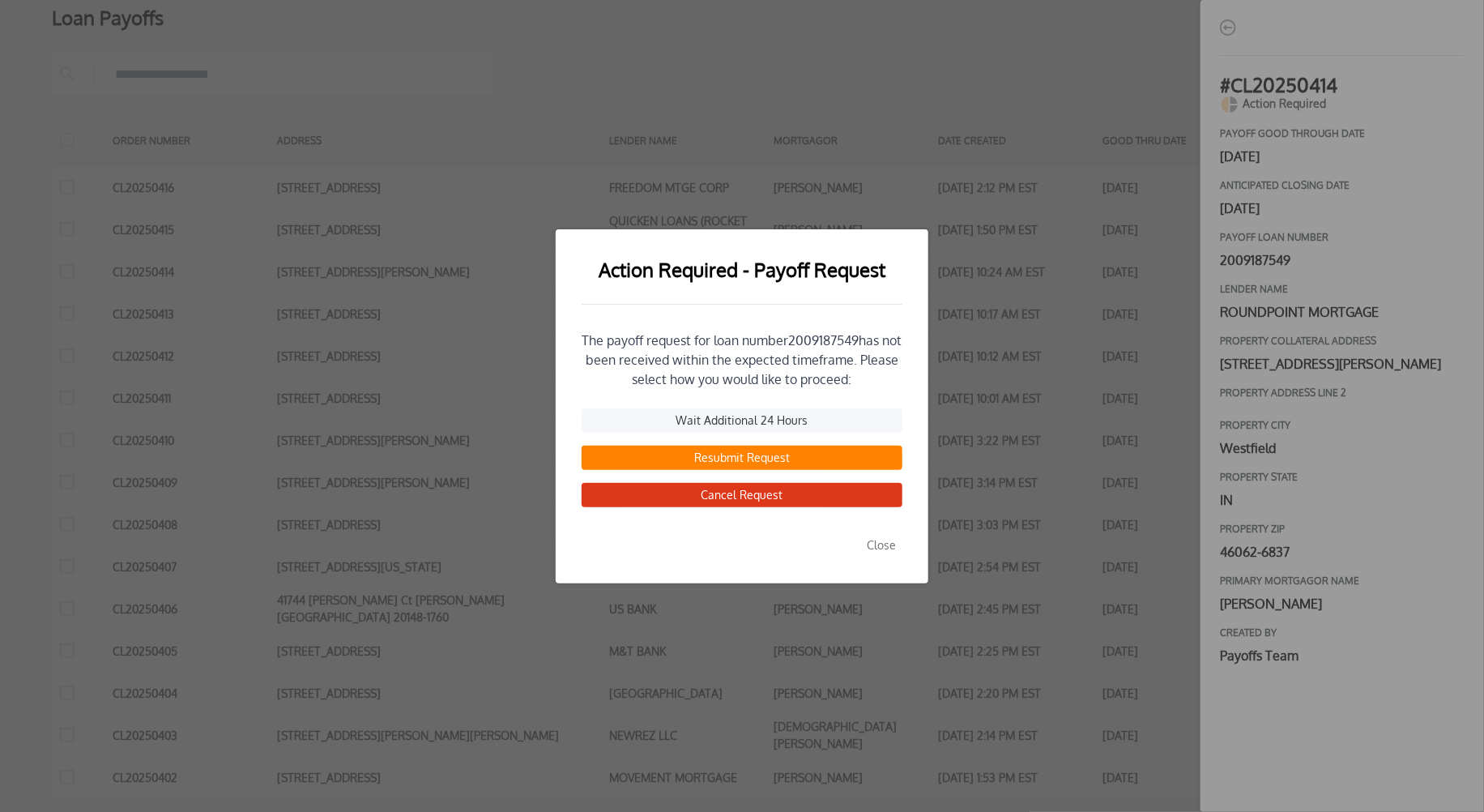
click at [732, 460] on button "Resubmit Request" at bounding box center [742, 457] width 321 height 24
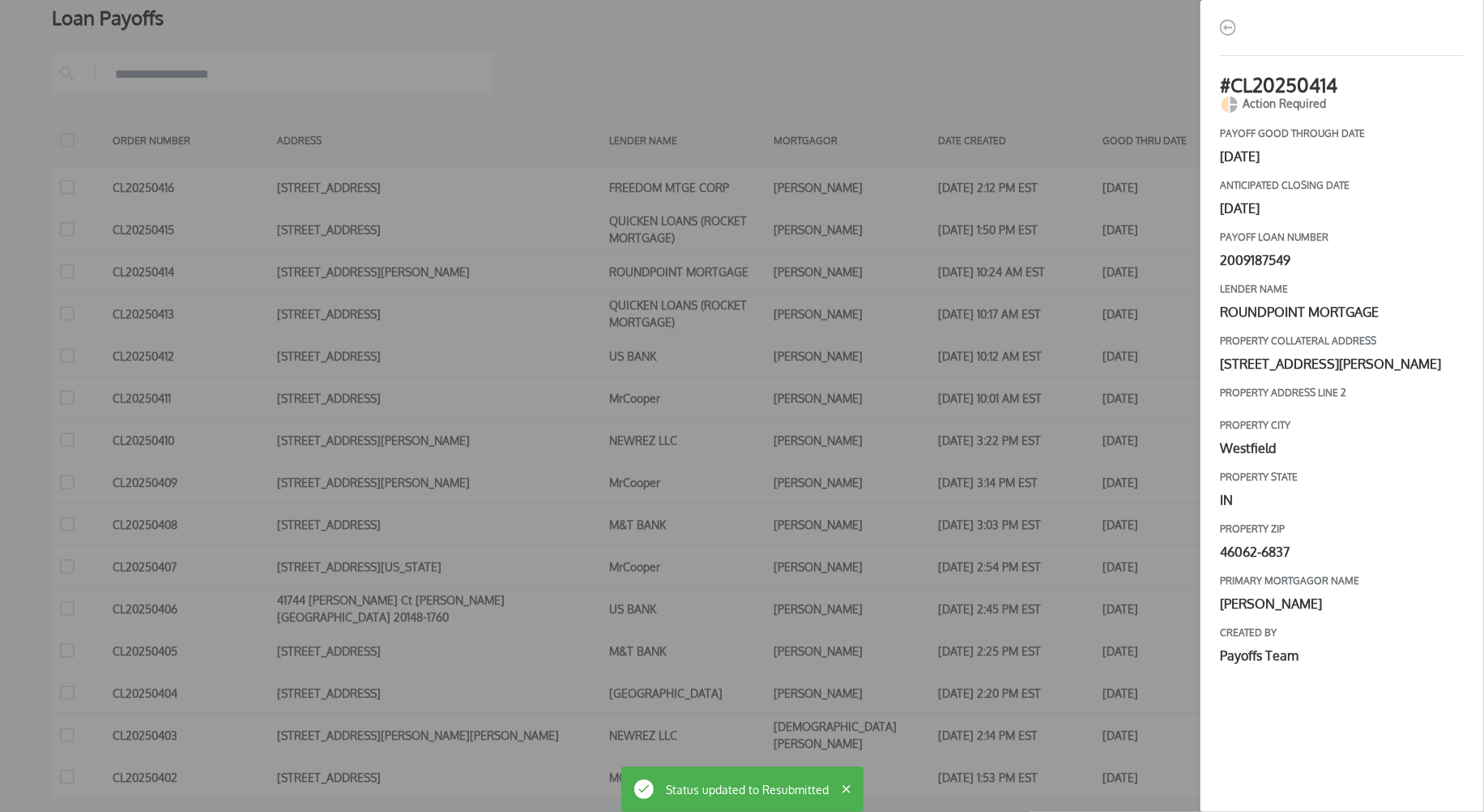
click at [1078, 410] on div "# CL20250414 Action Required payoff good through date [DATE] Anticipated closin…" at bounding box center [742, 406] width 1484 height 812
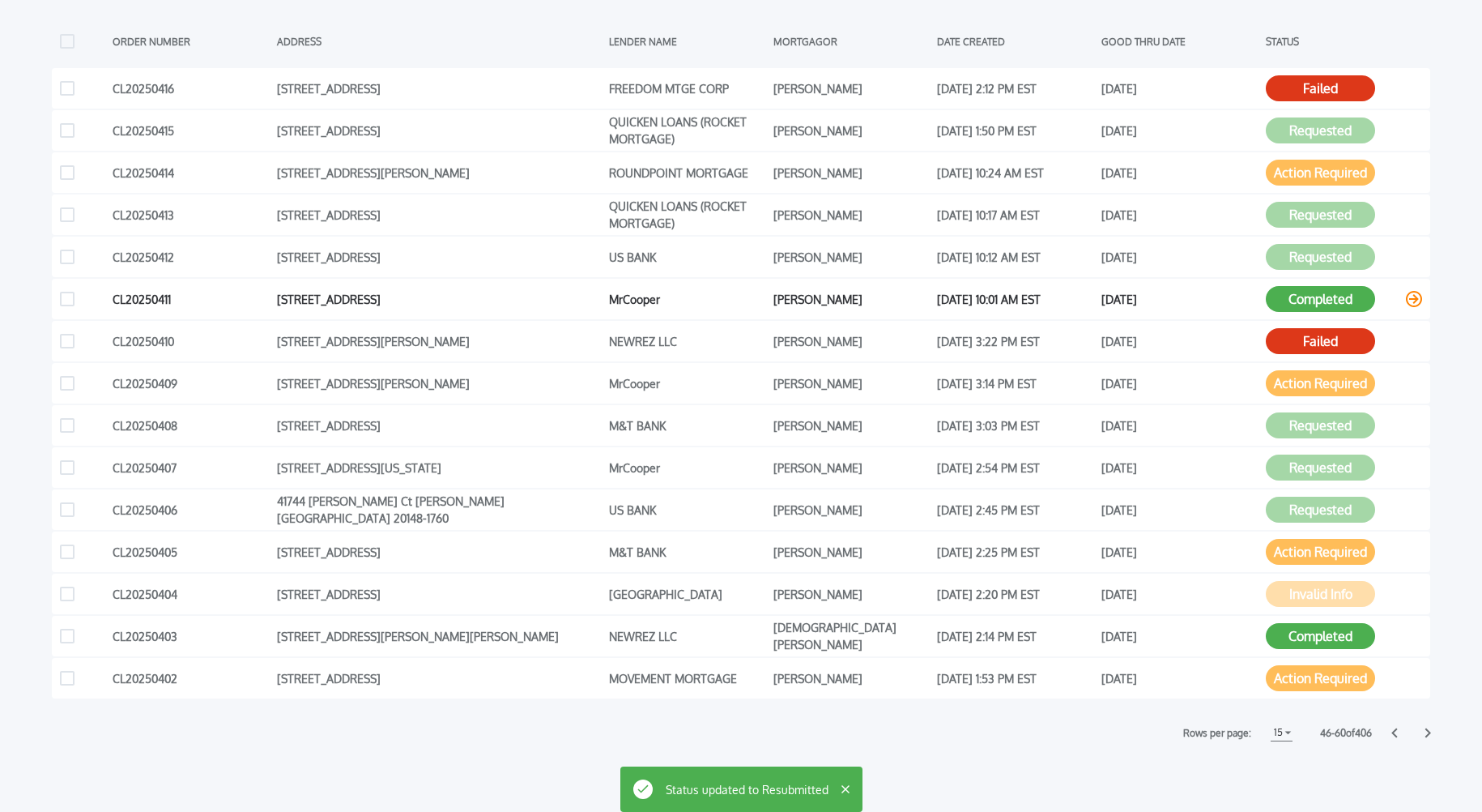
scroll to position [352, 0]
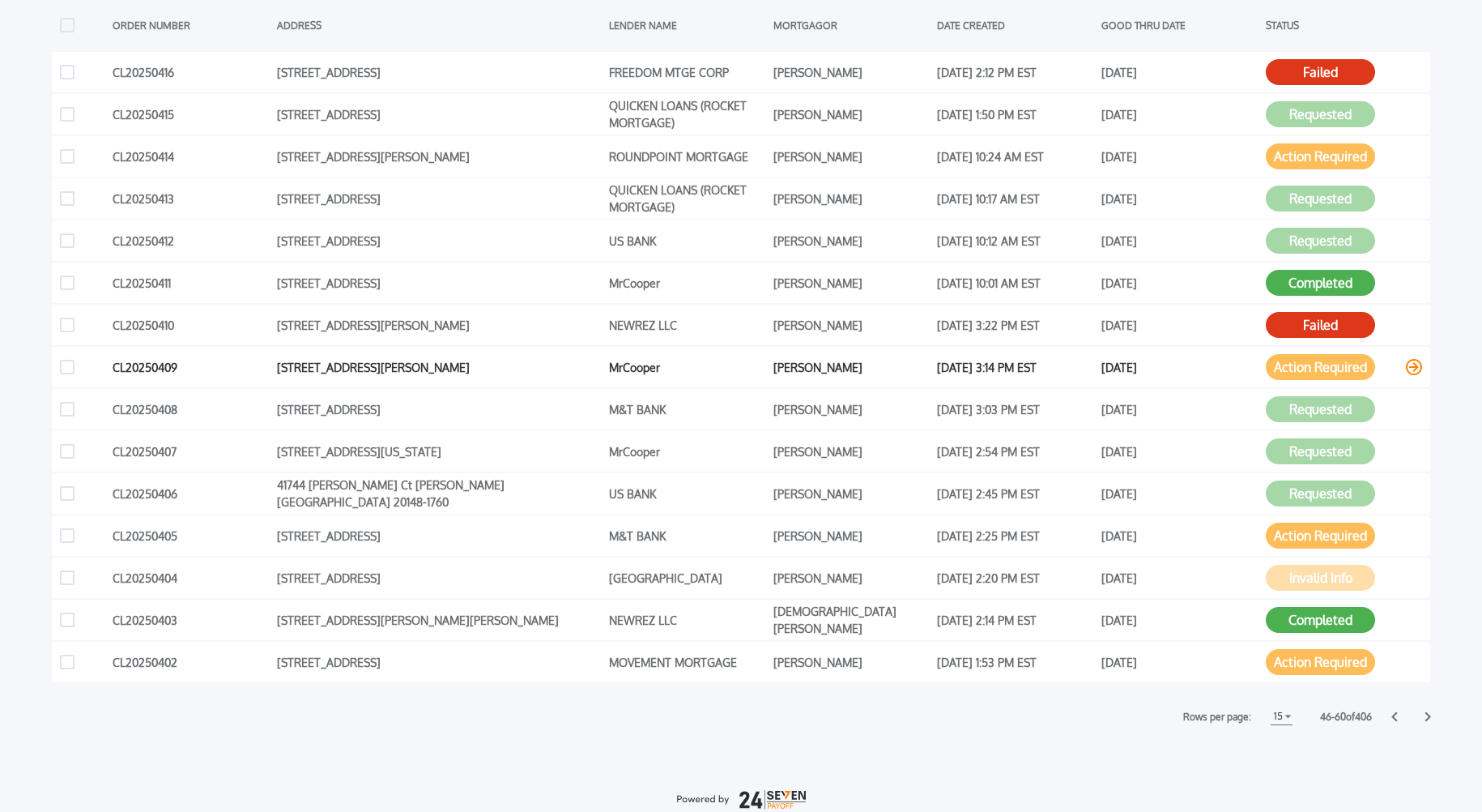
click at [1290, 365] on button "Action Required" at bounding box center [1320, 367] width 109 height 26
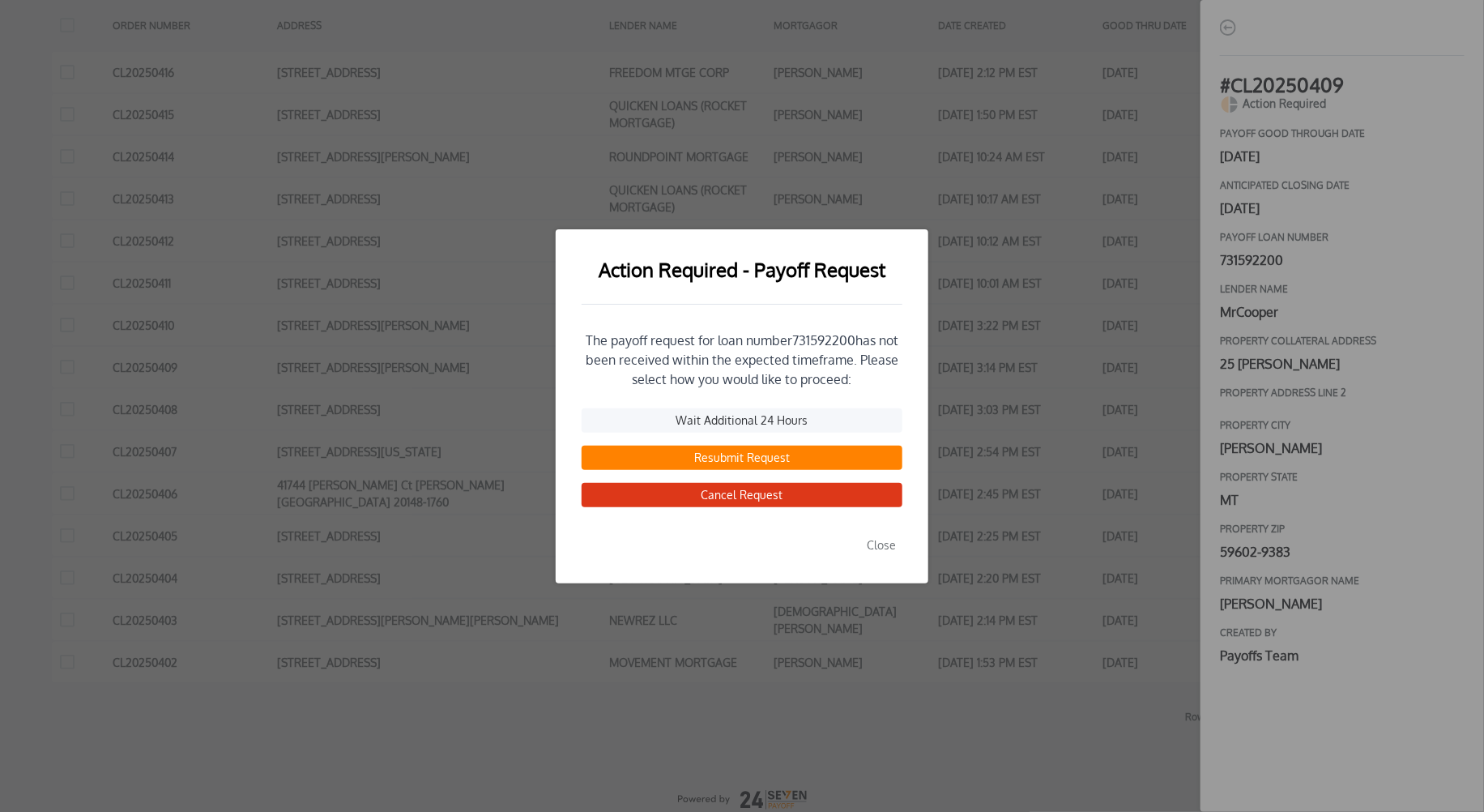
click at [747, 458] on button "Resubmit Request" at bounding box center [742, 457] width 321 height 24
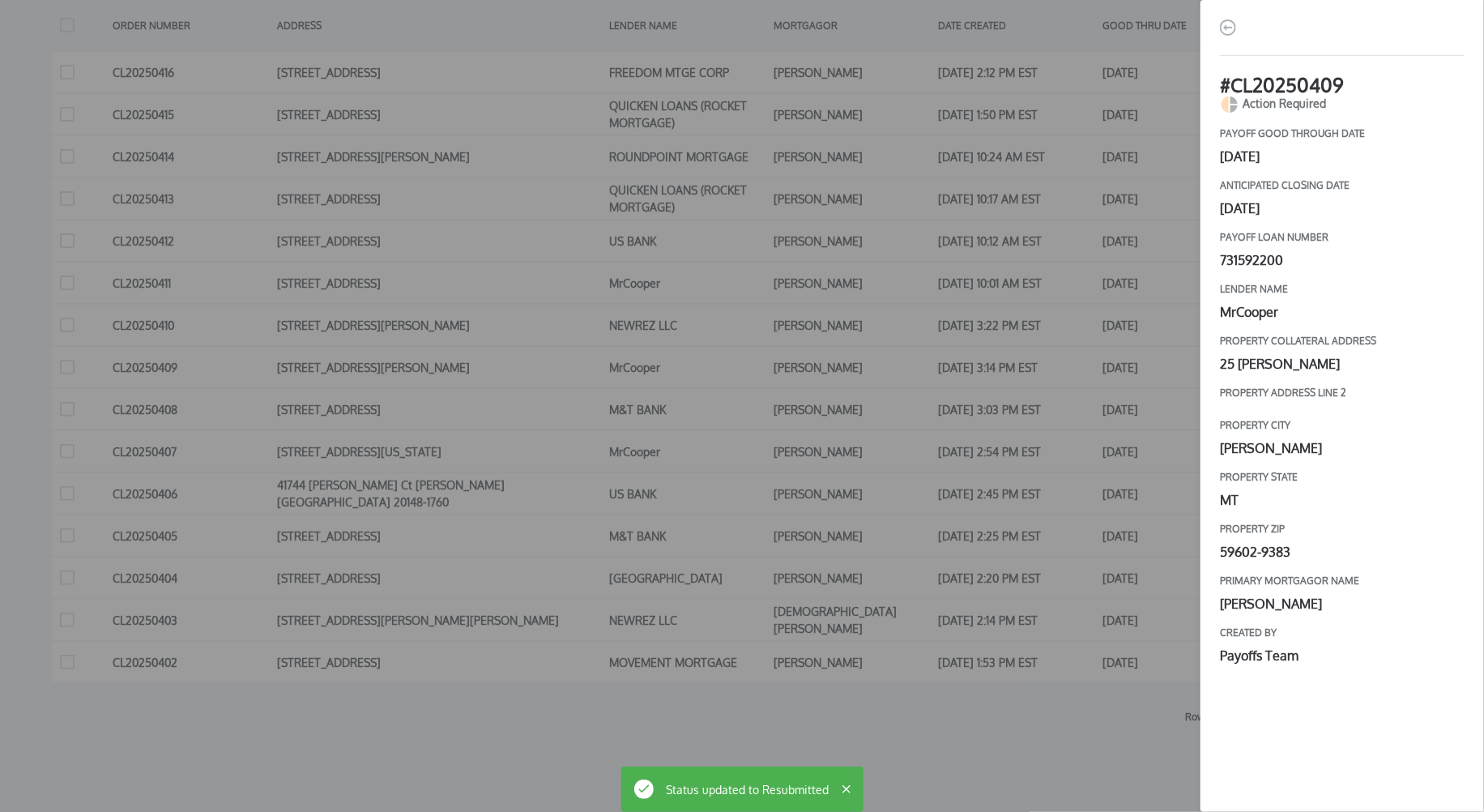
click at [1048, 409] on div "# CL20250409 Action Required payoff good through date [DATE] Anticipated closin…" at bounding box center [742, 406] width 1484 height 812
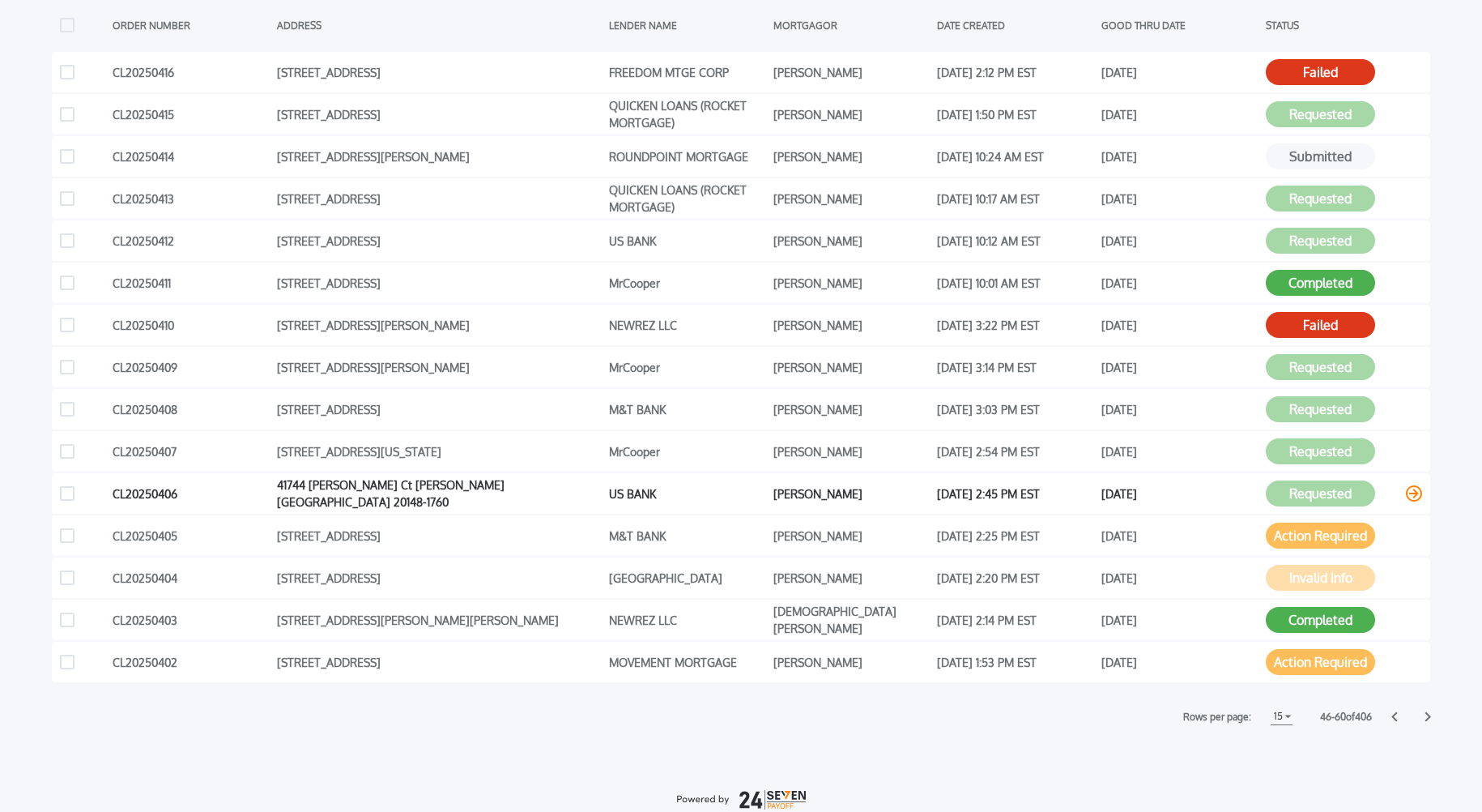
scroll to position [420, 0]
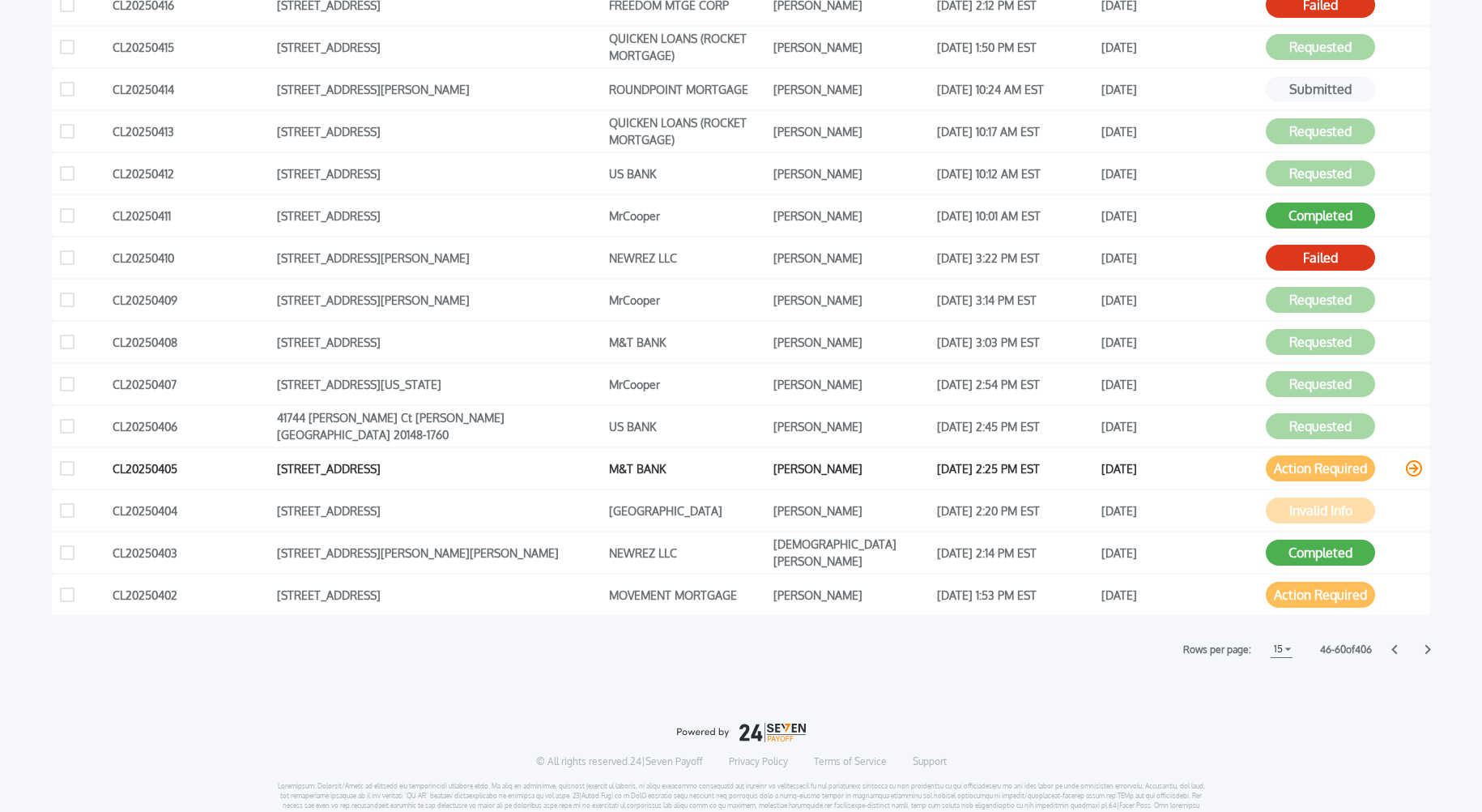
click at [1305, 467] on button "Action Required" at bounding box center [1320, 467] width 109 height 26
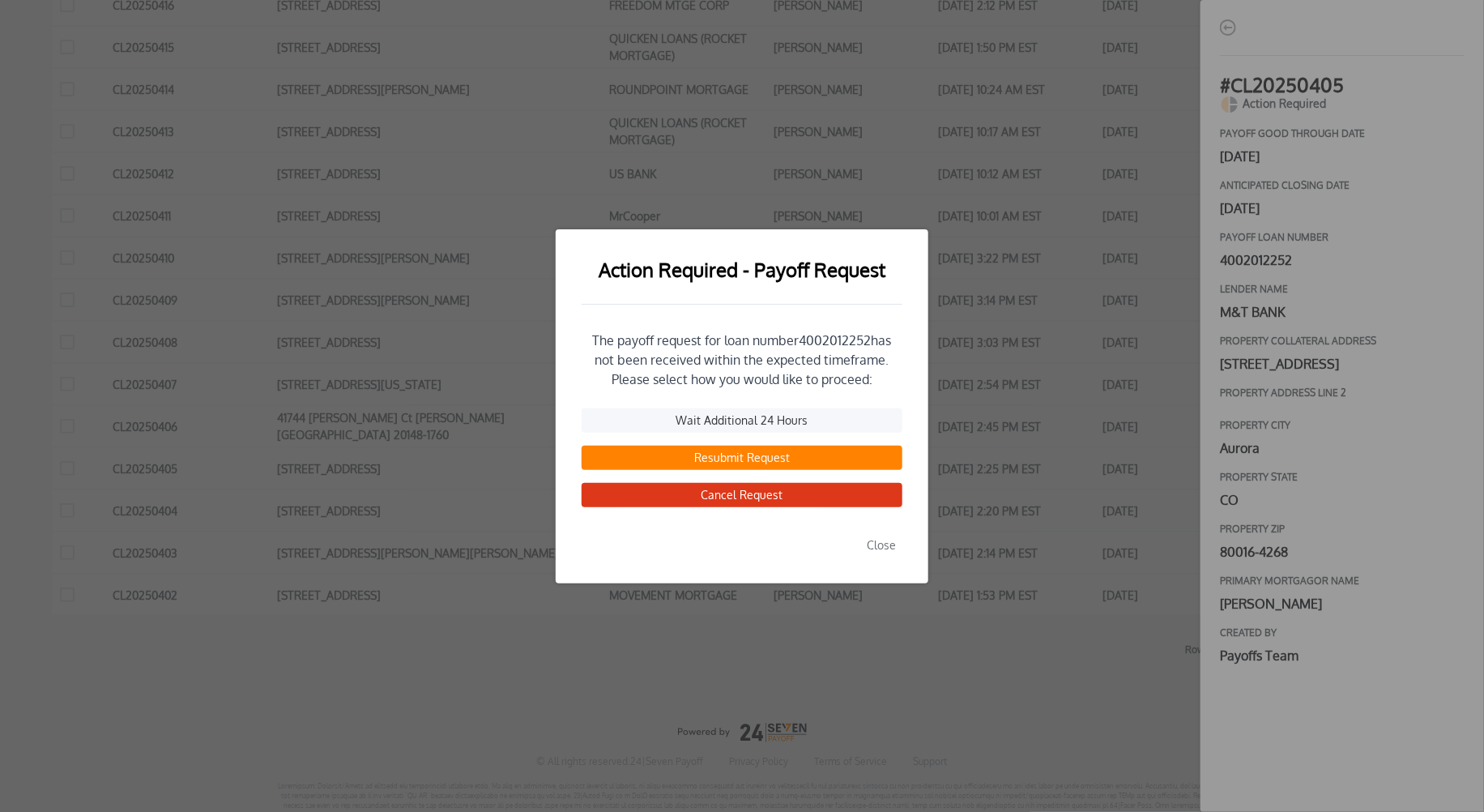
click at [727, 461] on button "Resubmit Request" at bounding box center [742, 457] width 321 height 24
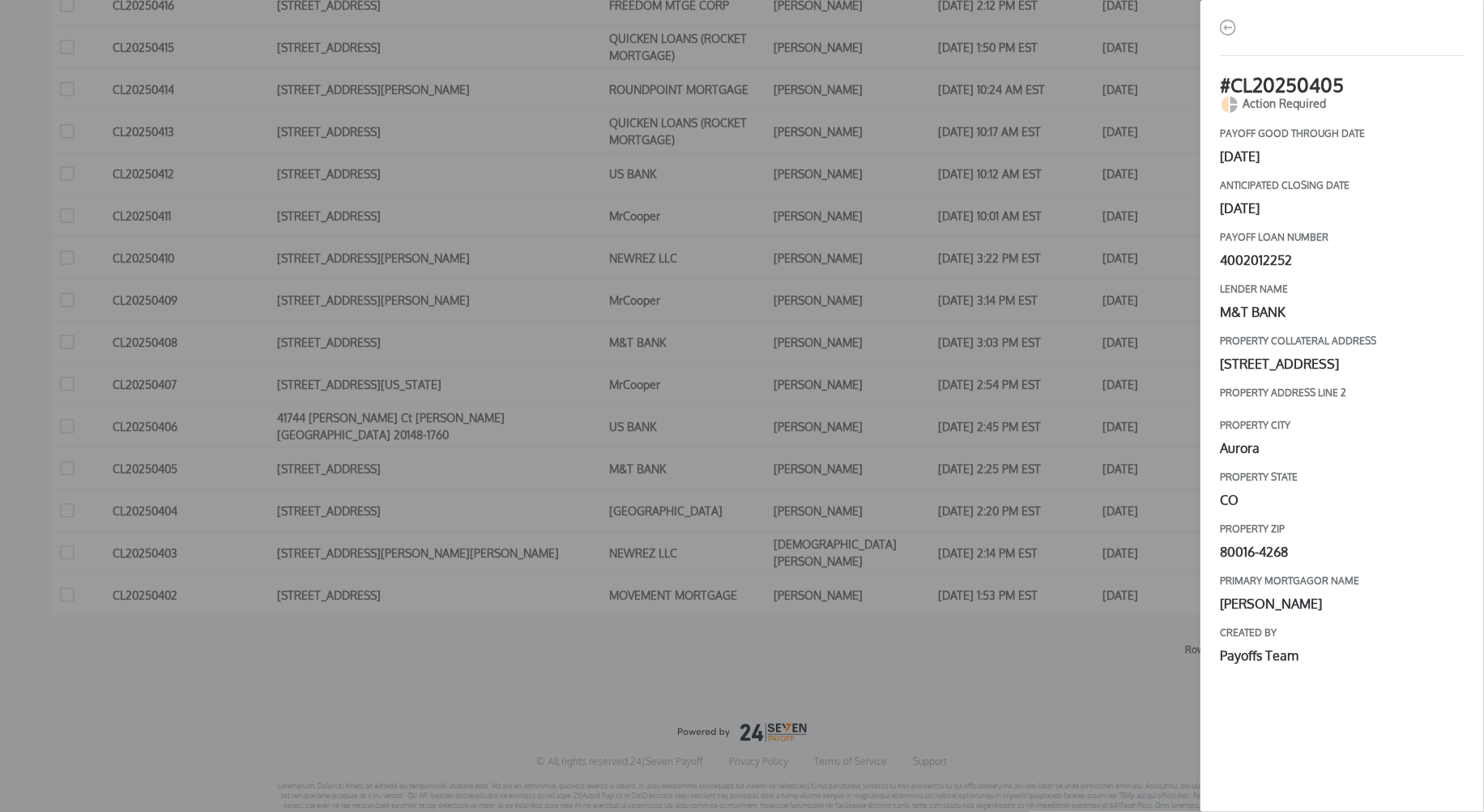
click at [841, 458] on div "# CL20250405 Action Required payoff good through date [DATE] Anticipated closin…" at bounding box center [742, 406] width 1484 height 812
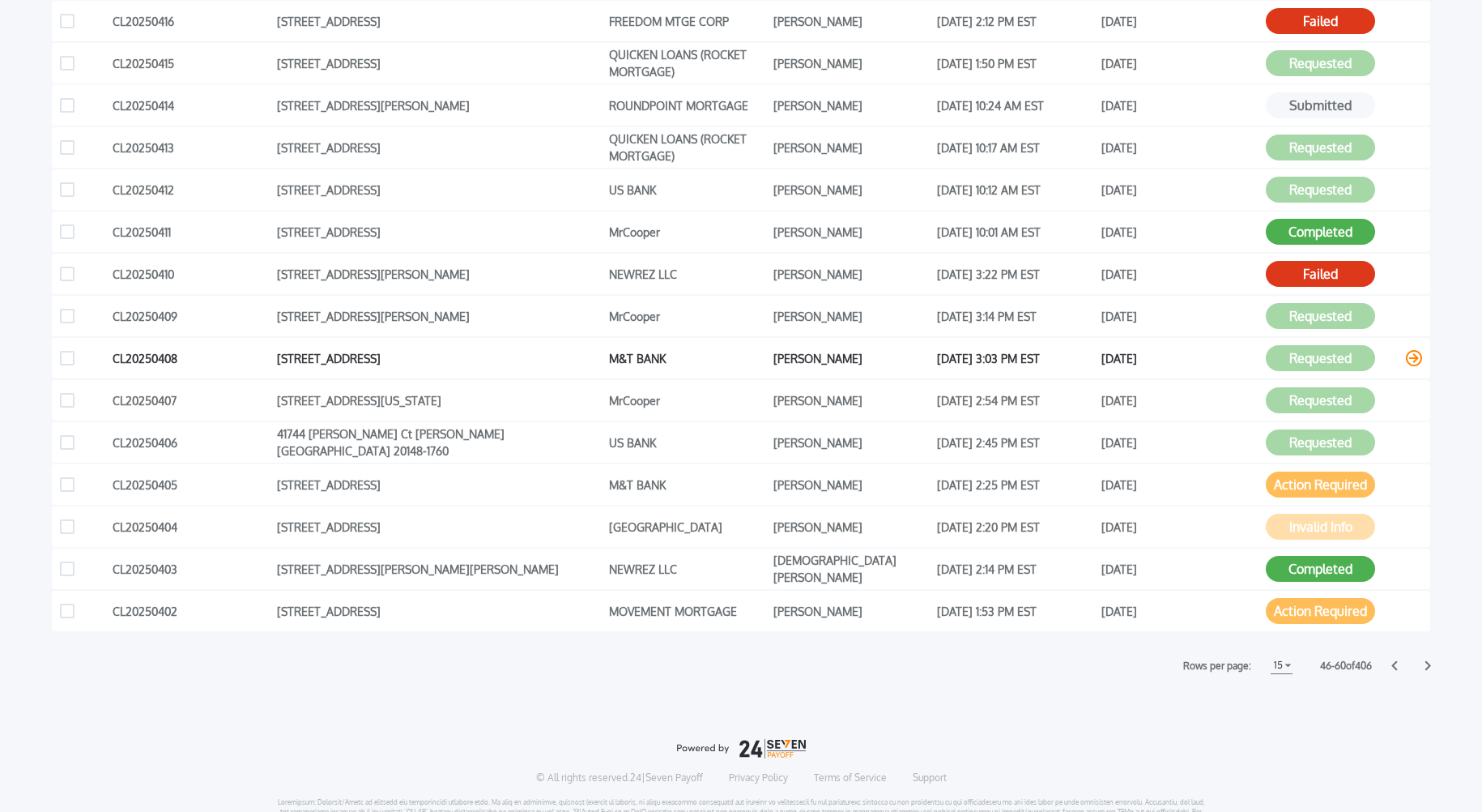
scroll to position [472, 0]
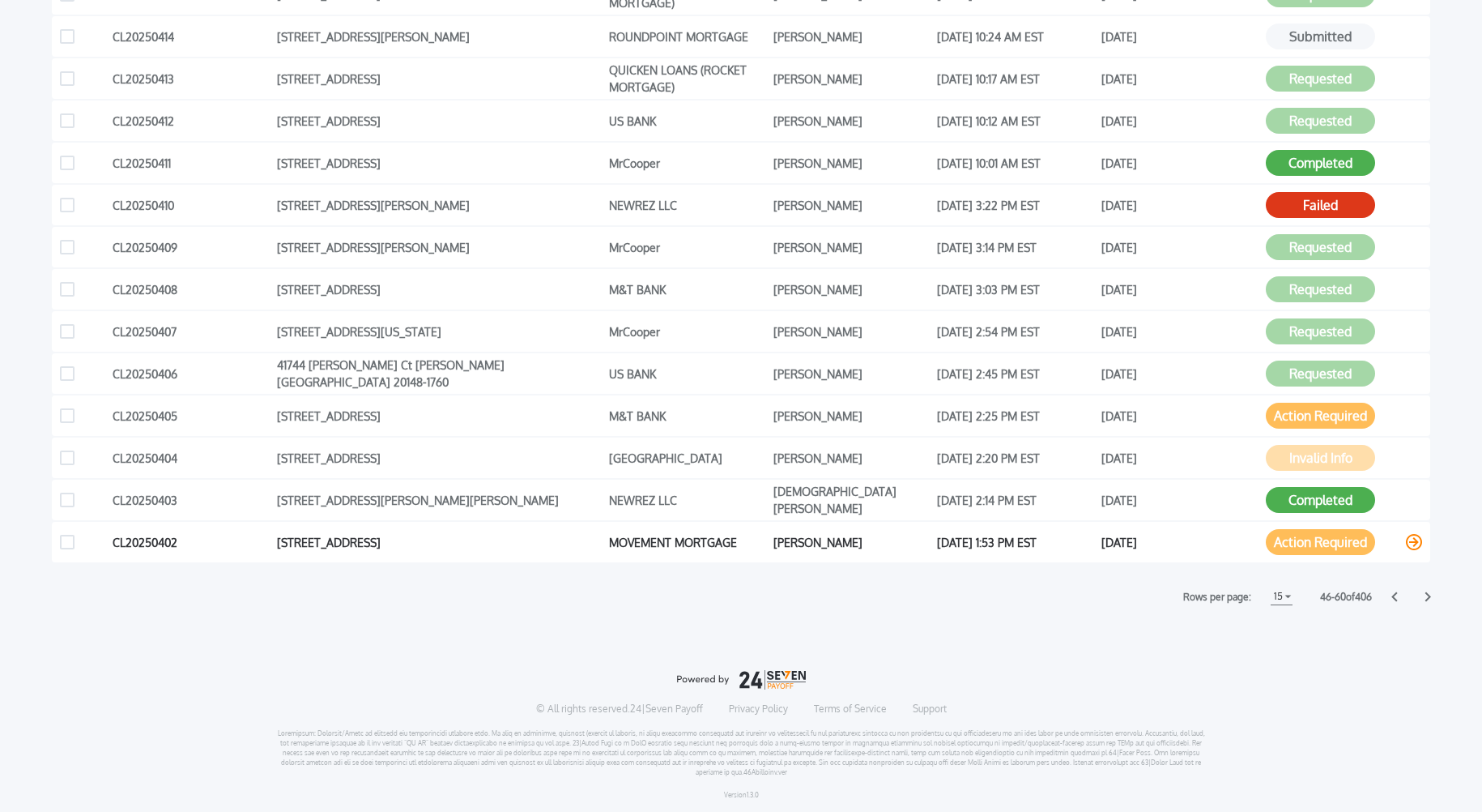
click at [1342, 546] on button "Action Required" at bounding box center [1320, 542] width 109 height 26
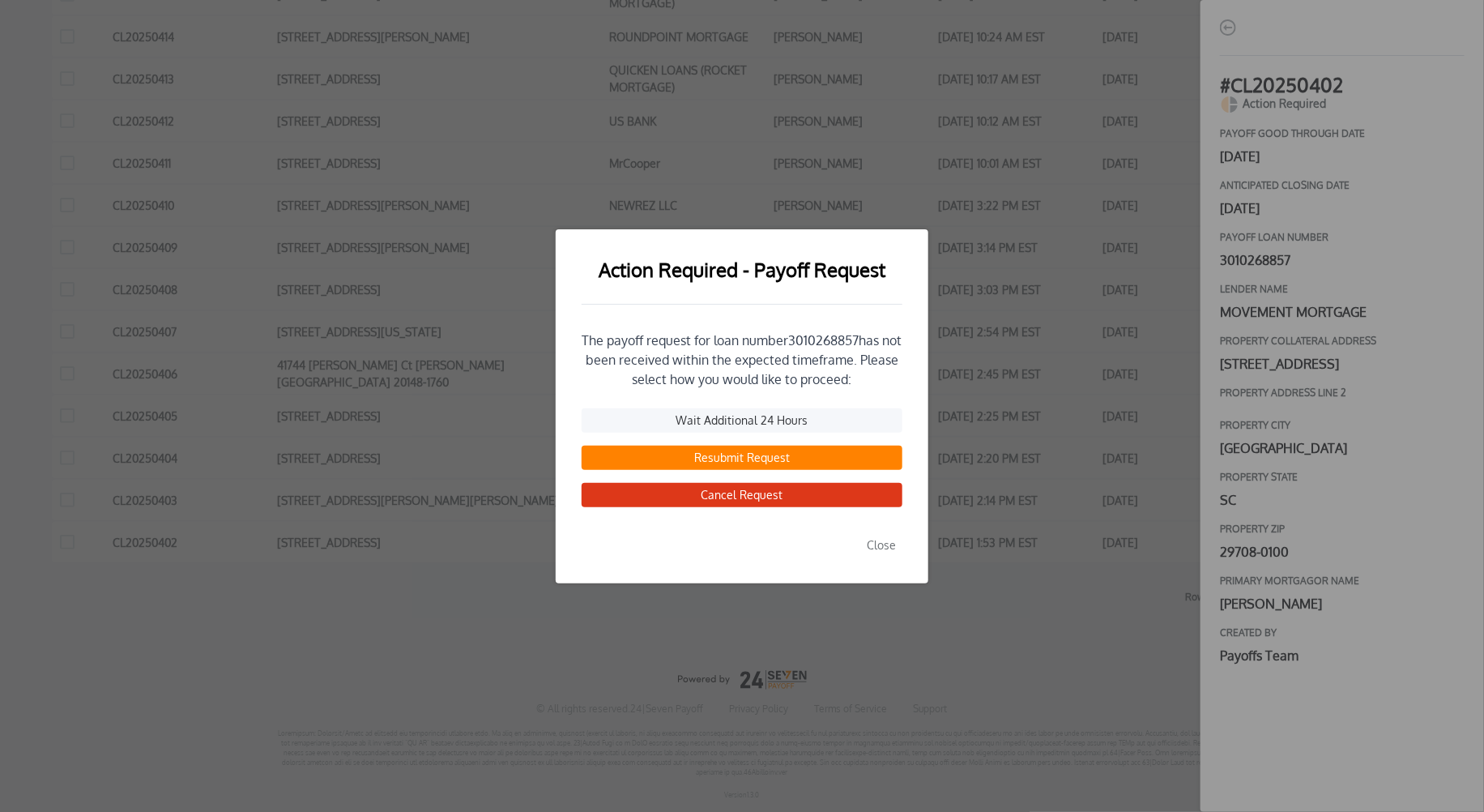
click at [727, 455] on button "Resubmit Request" at bounding box center [742, 457] width 321 height 24
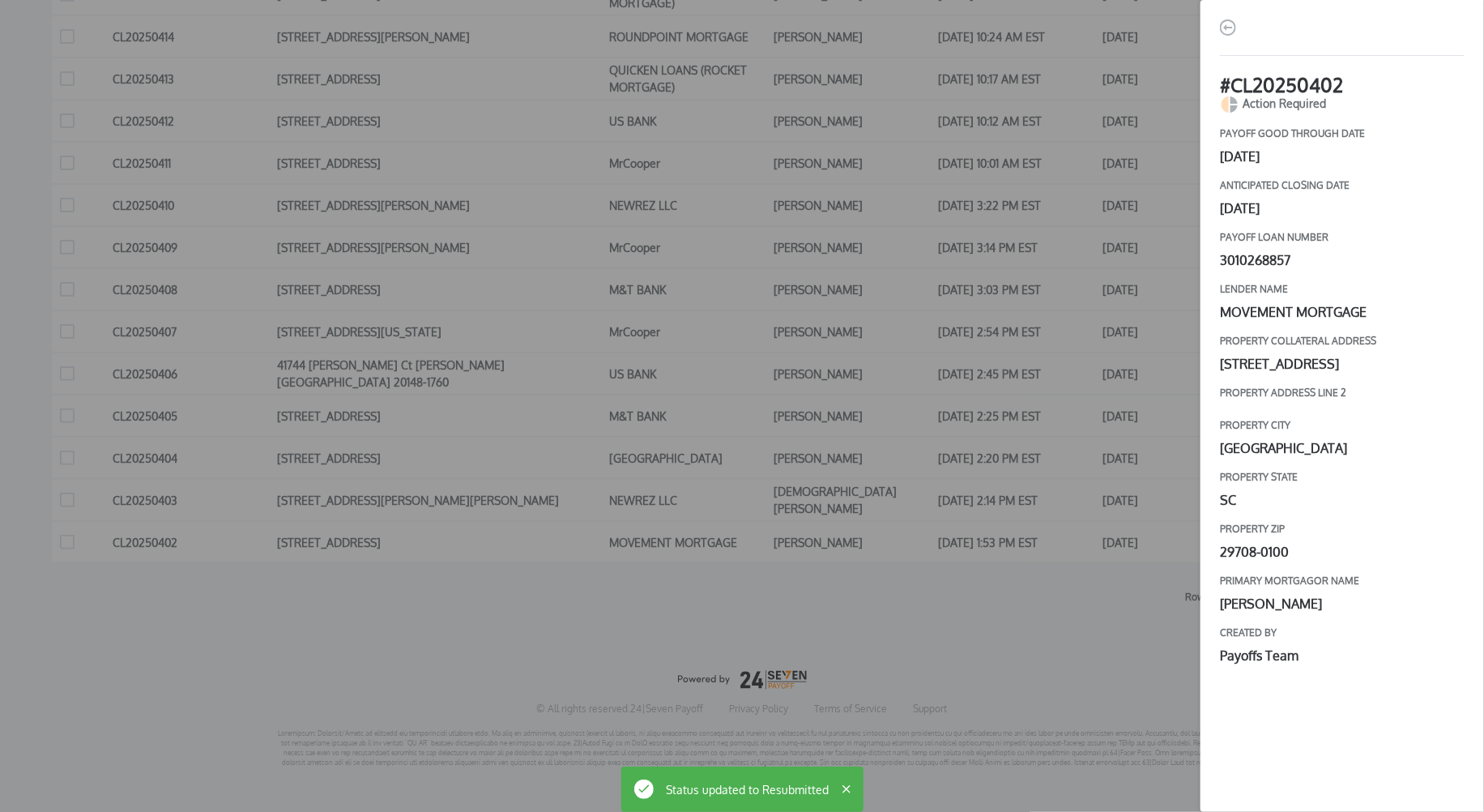
click at [948, 498] on div "# CL20250402 Action Required payoff good through date [DATE] Anticipated closin…" at bounding box center [742, 406] width 1484 height 812
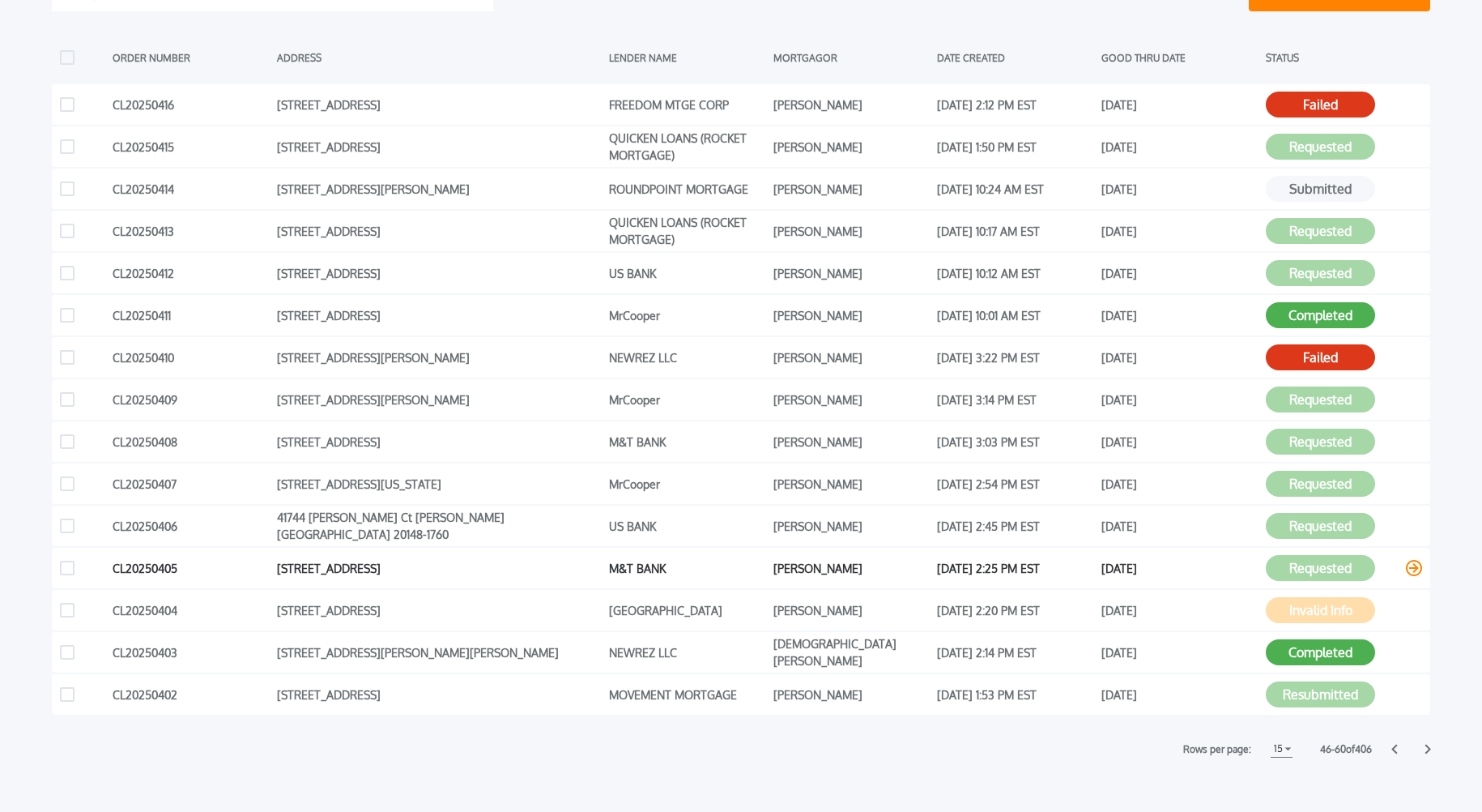
scroll to position [371, 0]
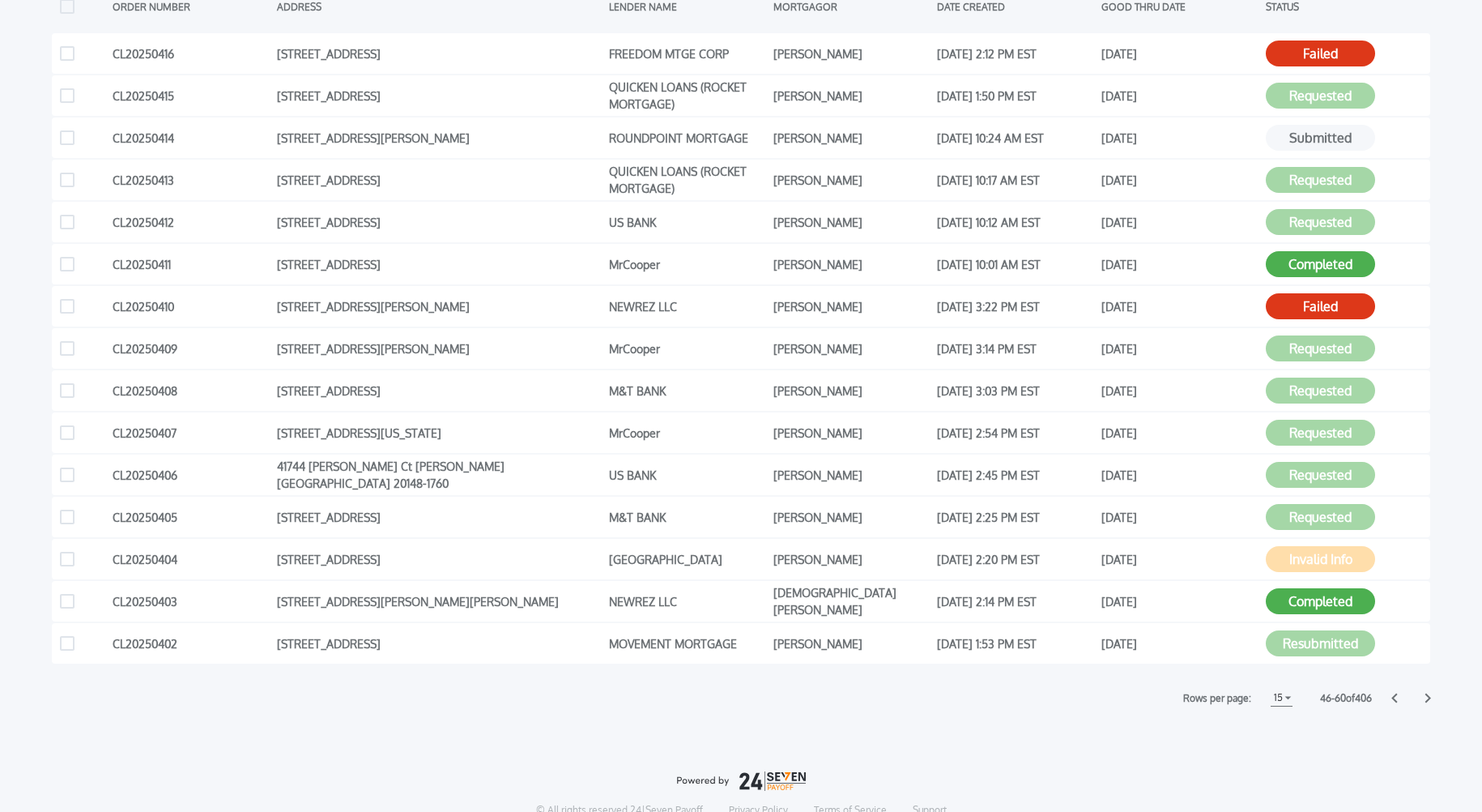
click at [1396, 696] on icon at bounding box center [1394, 697] width 7 height 11
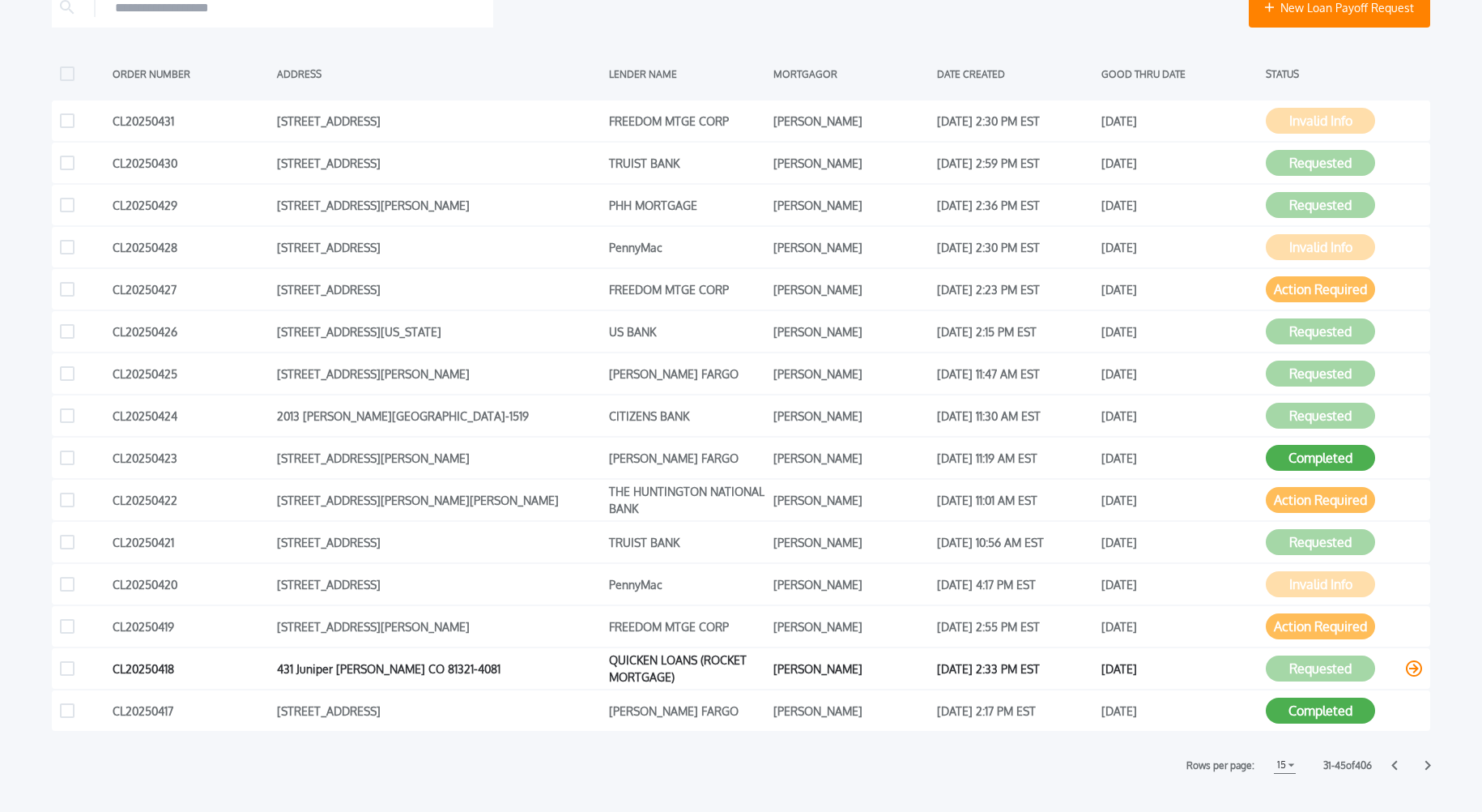
scroll to position [293, 0]
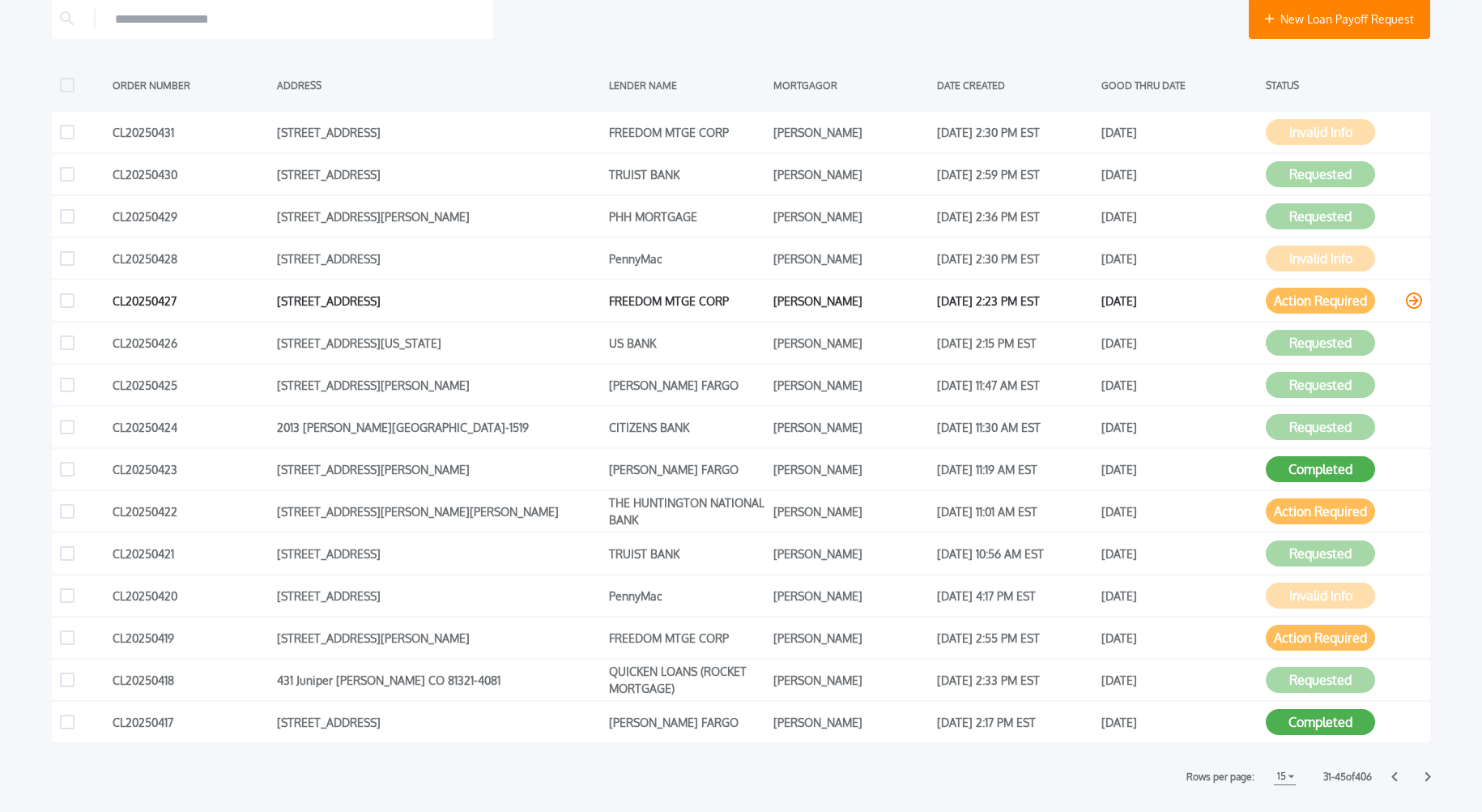
click at [1300, 303] on button "Action Required" at bounding box center [1320, 300] width 109 height 26
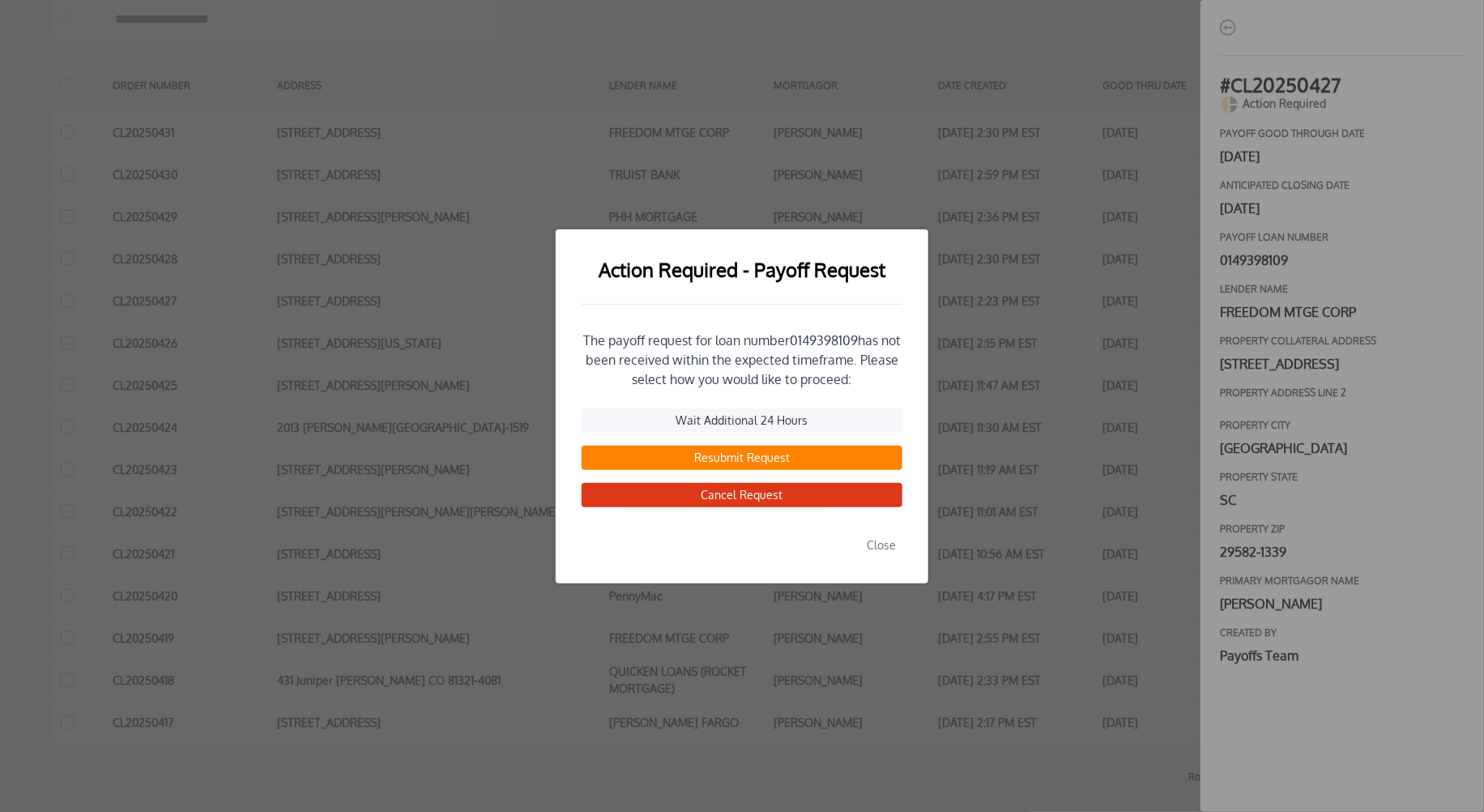
click at [729, 460] on button "Resubmit Request" at bounding box center [742, 457] width 321 height 24
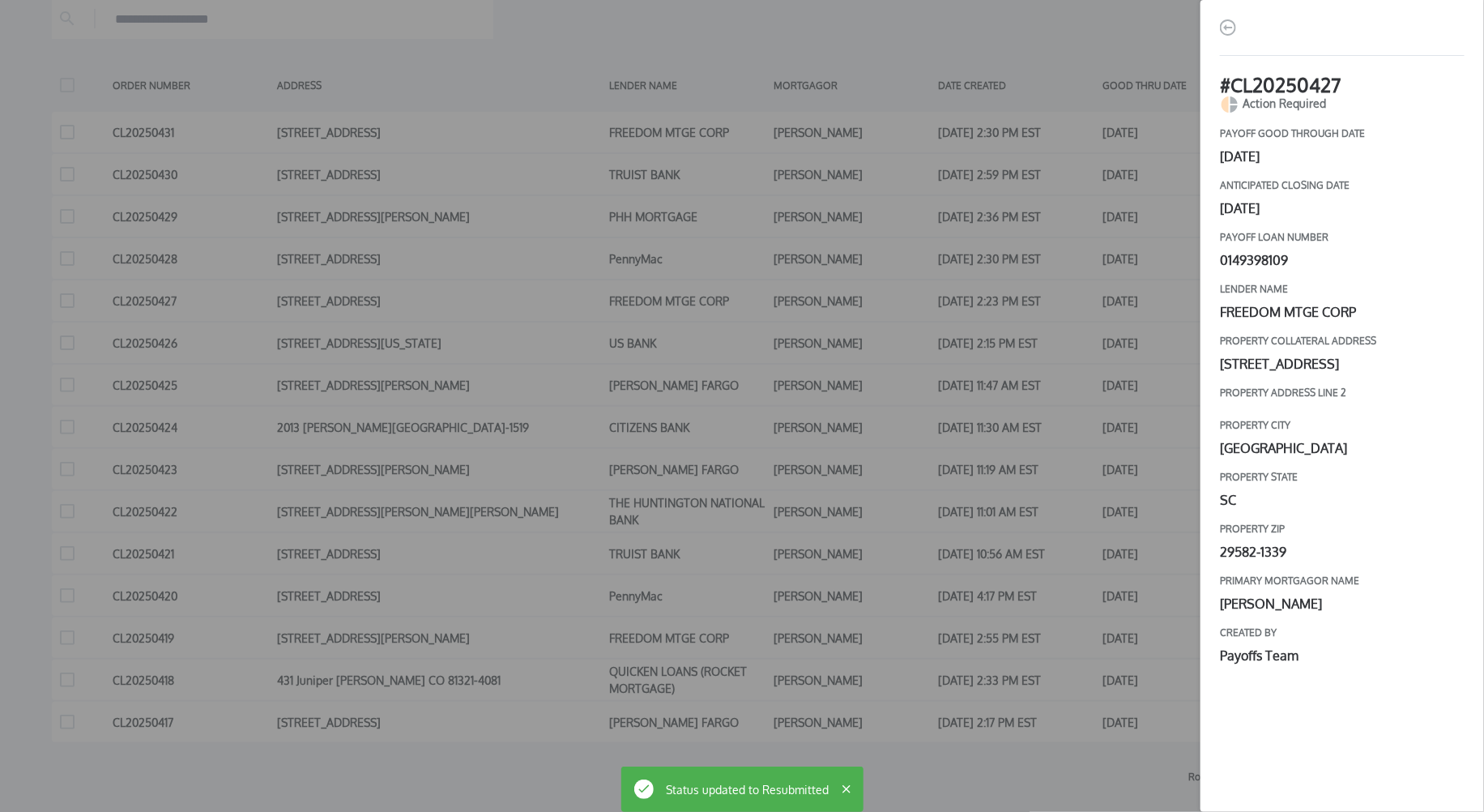
click at [1152, 408] on div "# CL20250427 Action Required payoff good through date [DATE] Anticipated closin…" at bounding box center [742, 406] width 1484 height 812
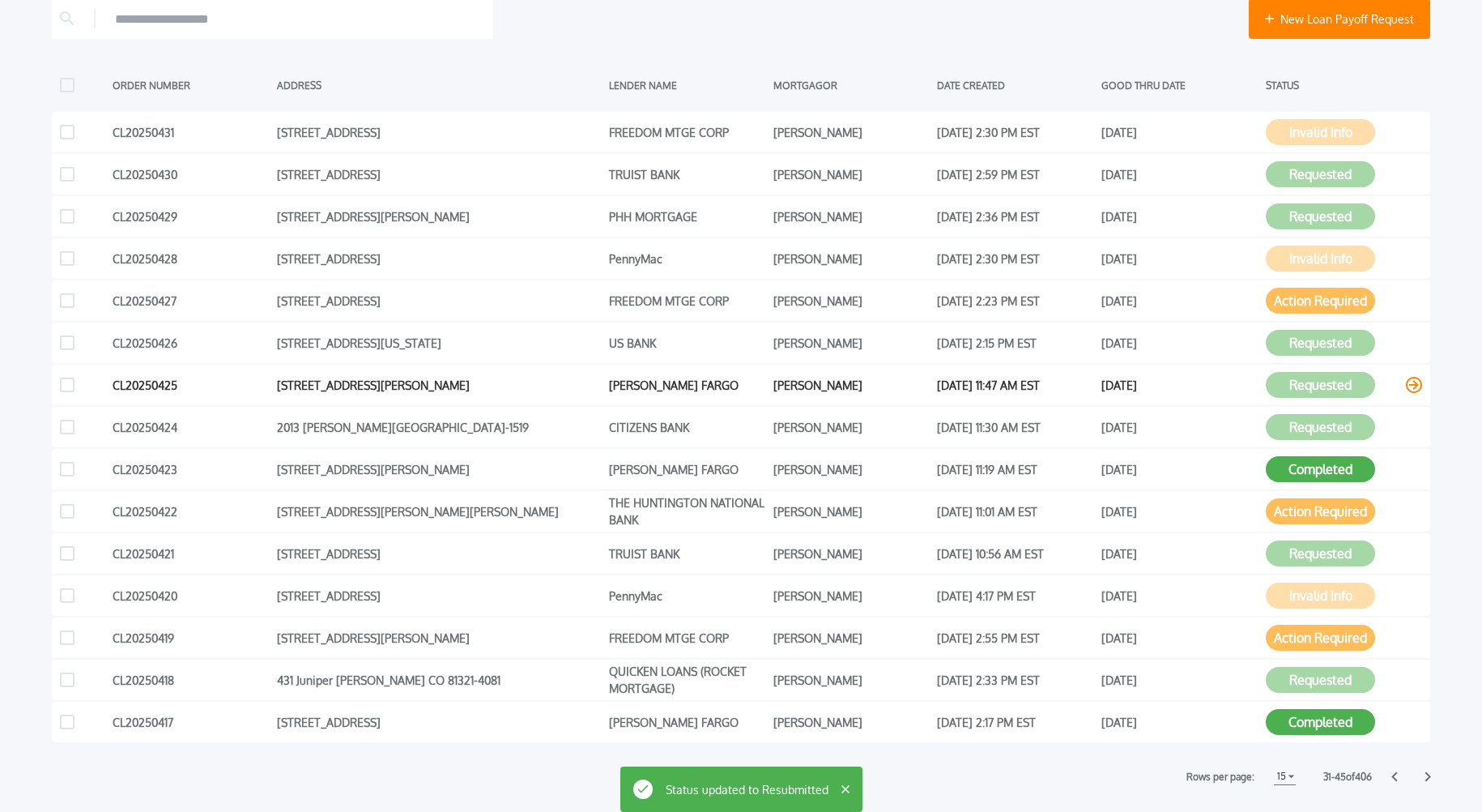
scroll to position [359, 0]
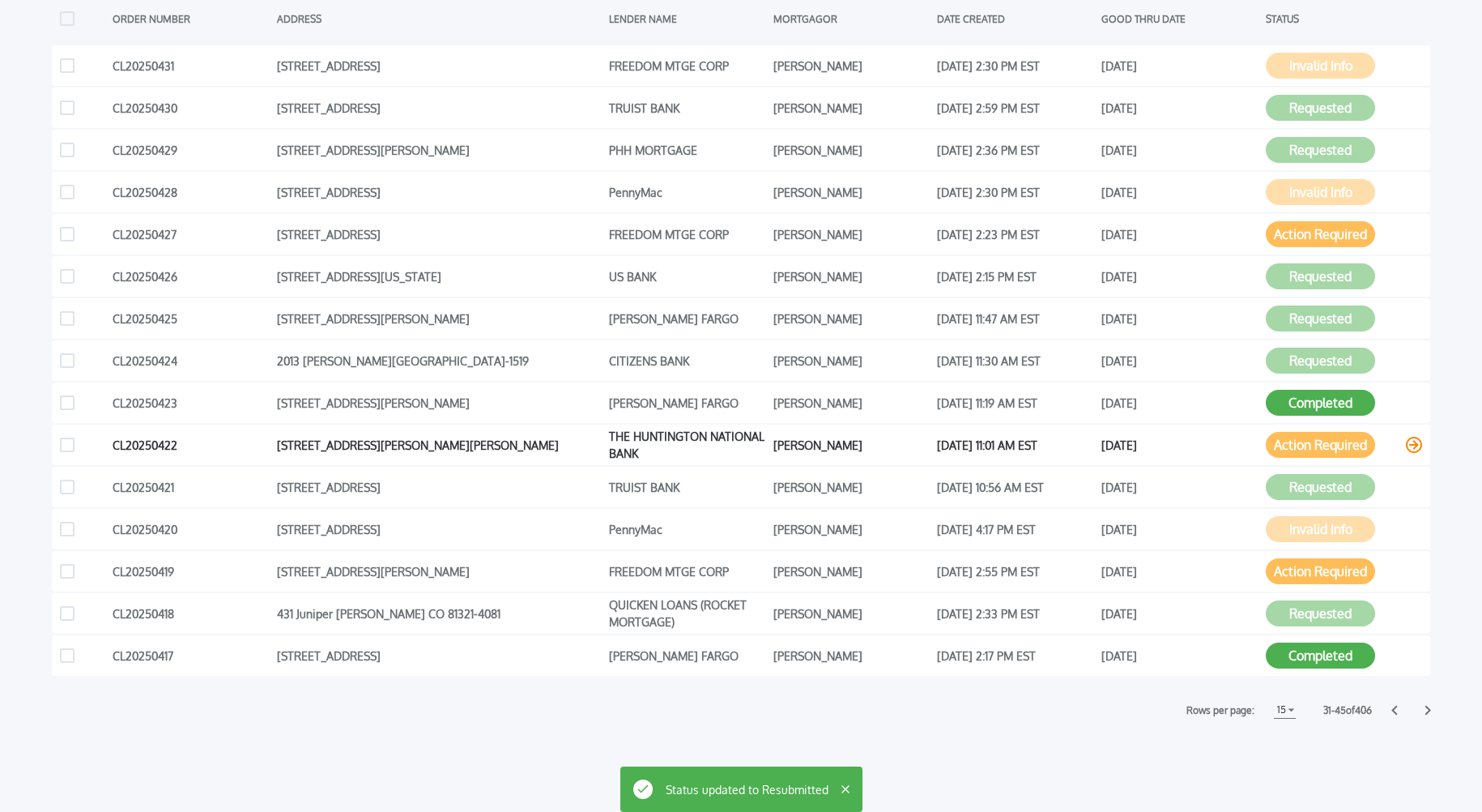
click at [1294, 440] on button "Action Required" at bounding box center [1320, 444] width 109 height 26
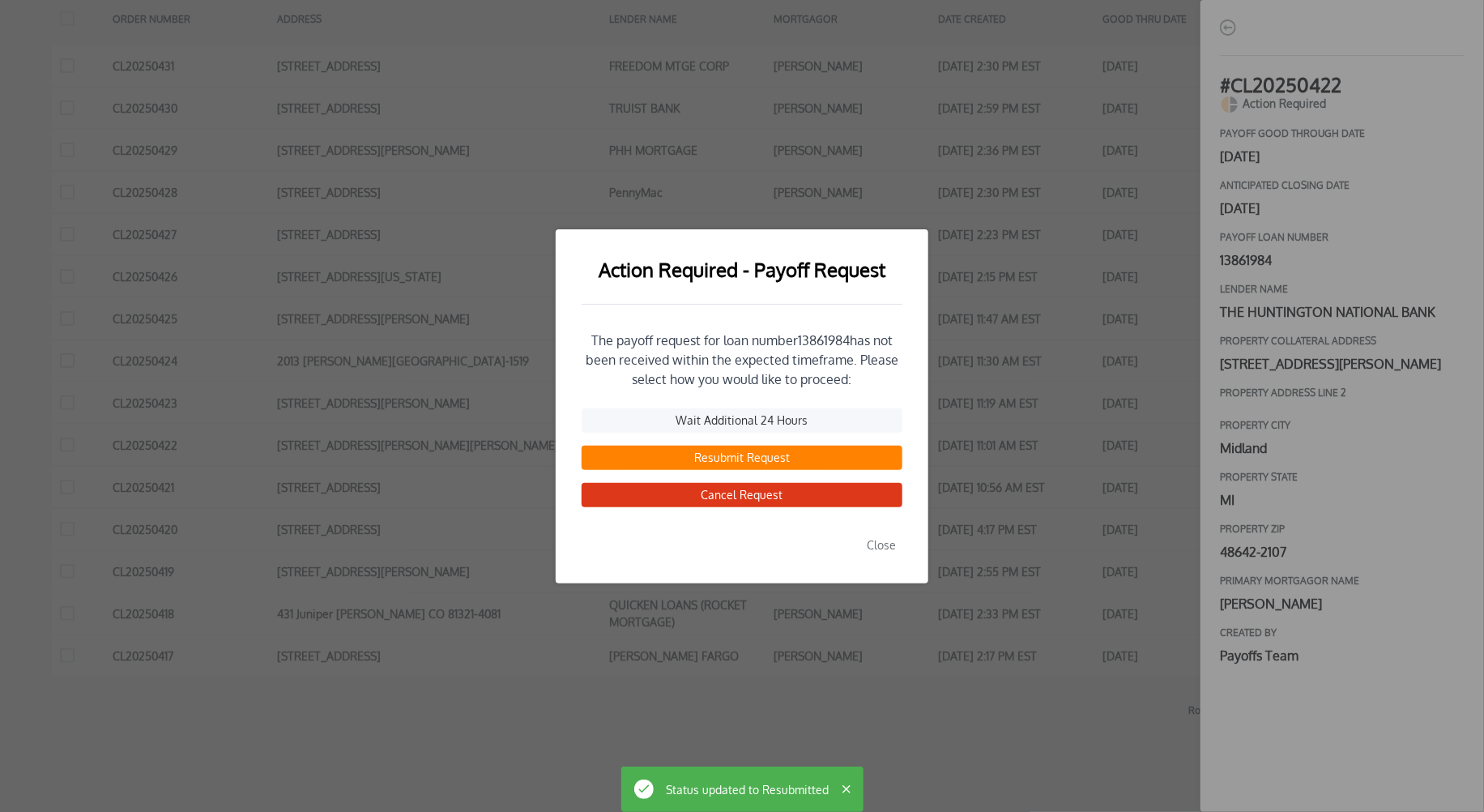
click at [737, 455] on button "Resubmit Request" at bounding box center [742, 457] width 321 height 24
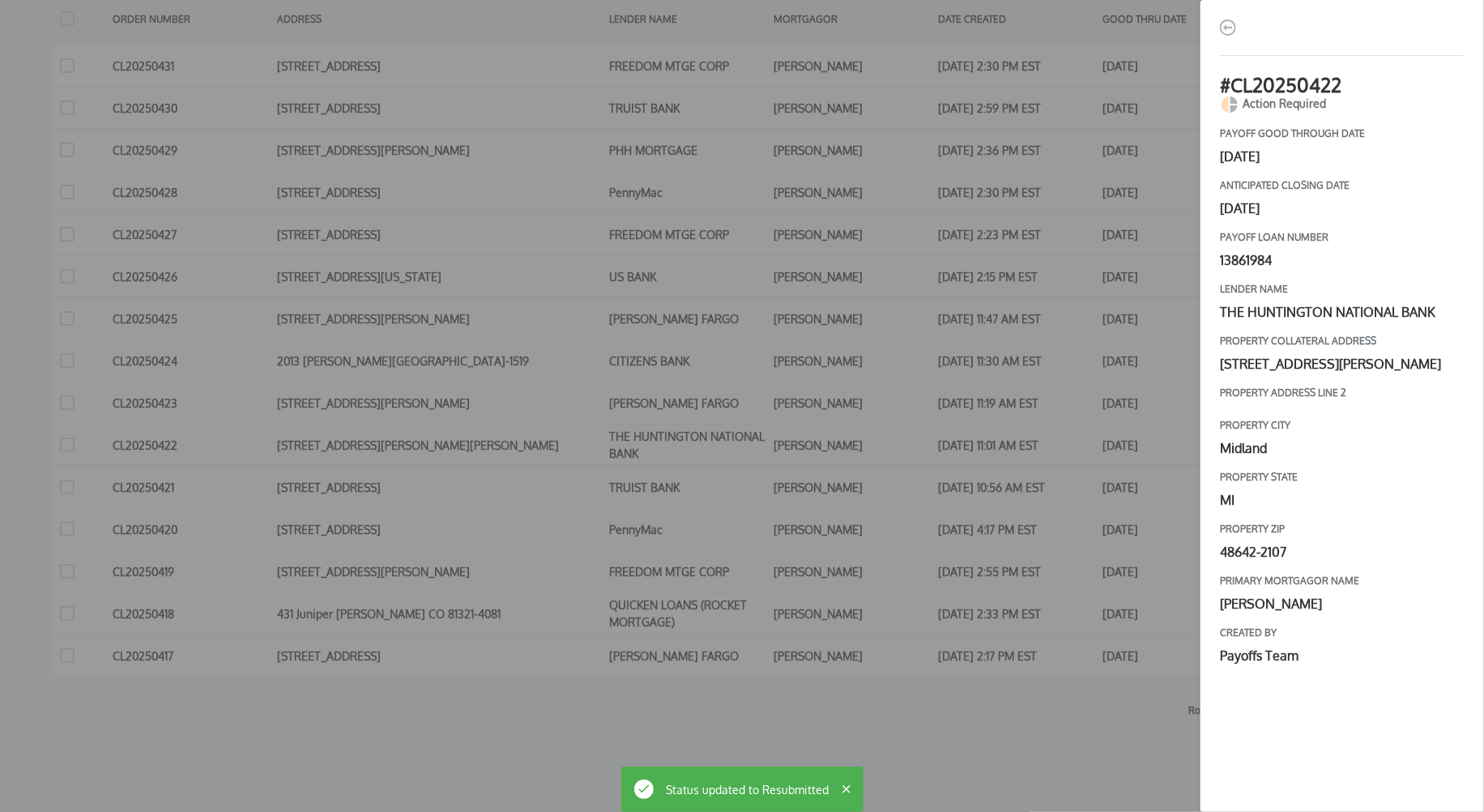
click at [1099, 443] on div "# CL20250422 Action Required payoff good through date [DATE] Anticipated closin…" at bounding box center [742, 406] width 1484 height 812
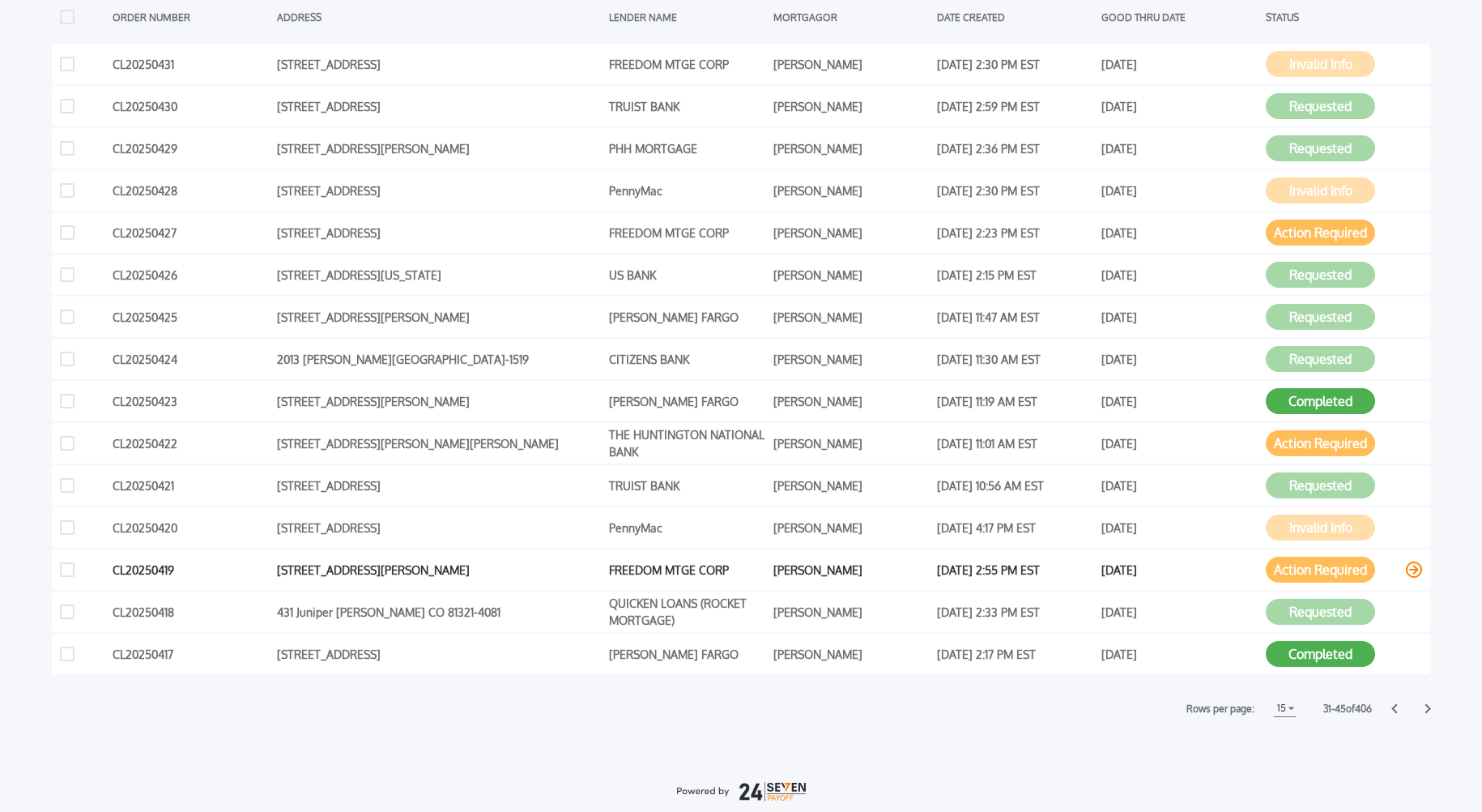
click at [1338, 572] on button "Action Required" at bounding box center [1320, 569] width 109 height 26
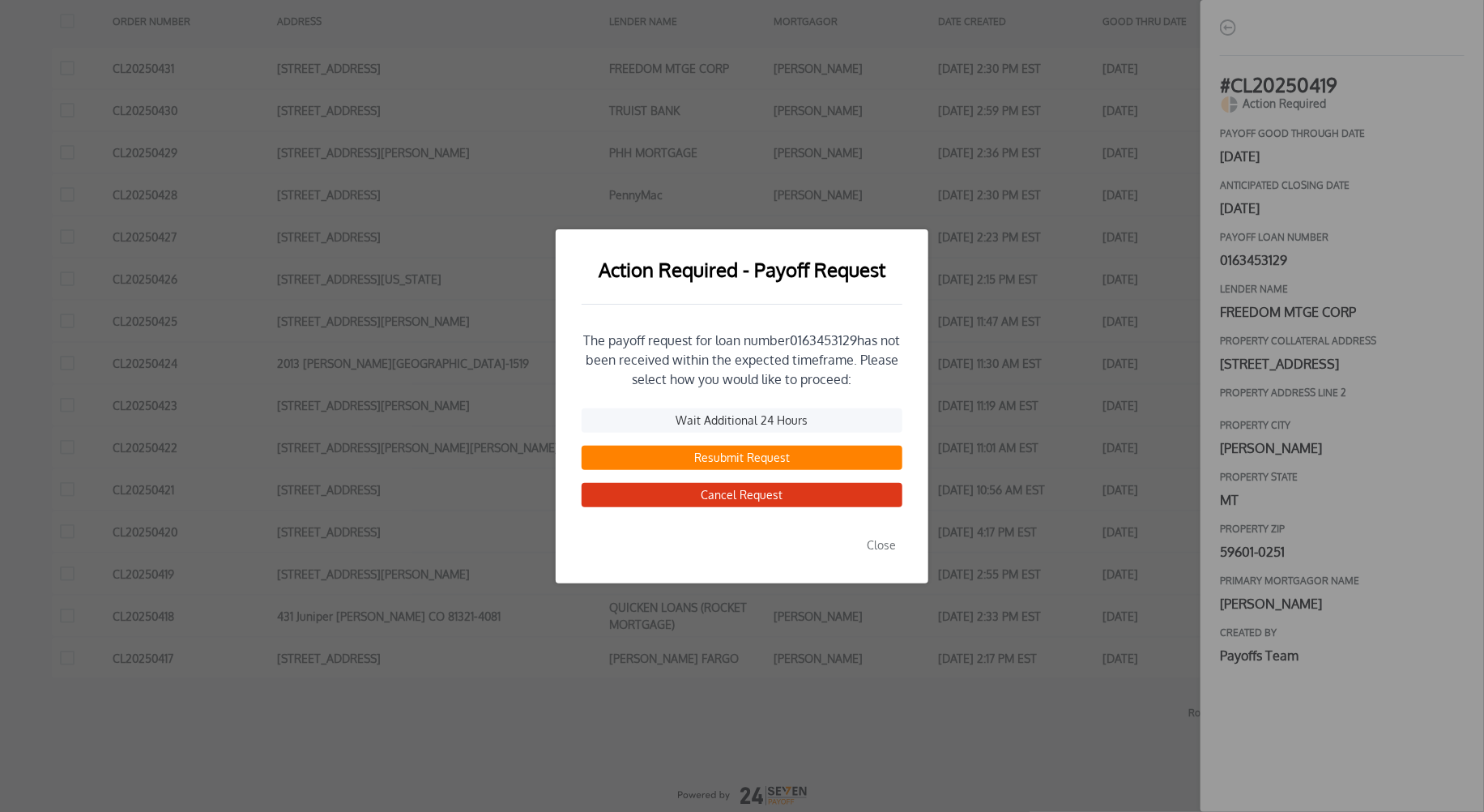
click at [765, 462] on button "Resubmit Request" at bounding box center [742, 457] width 321 height 24
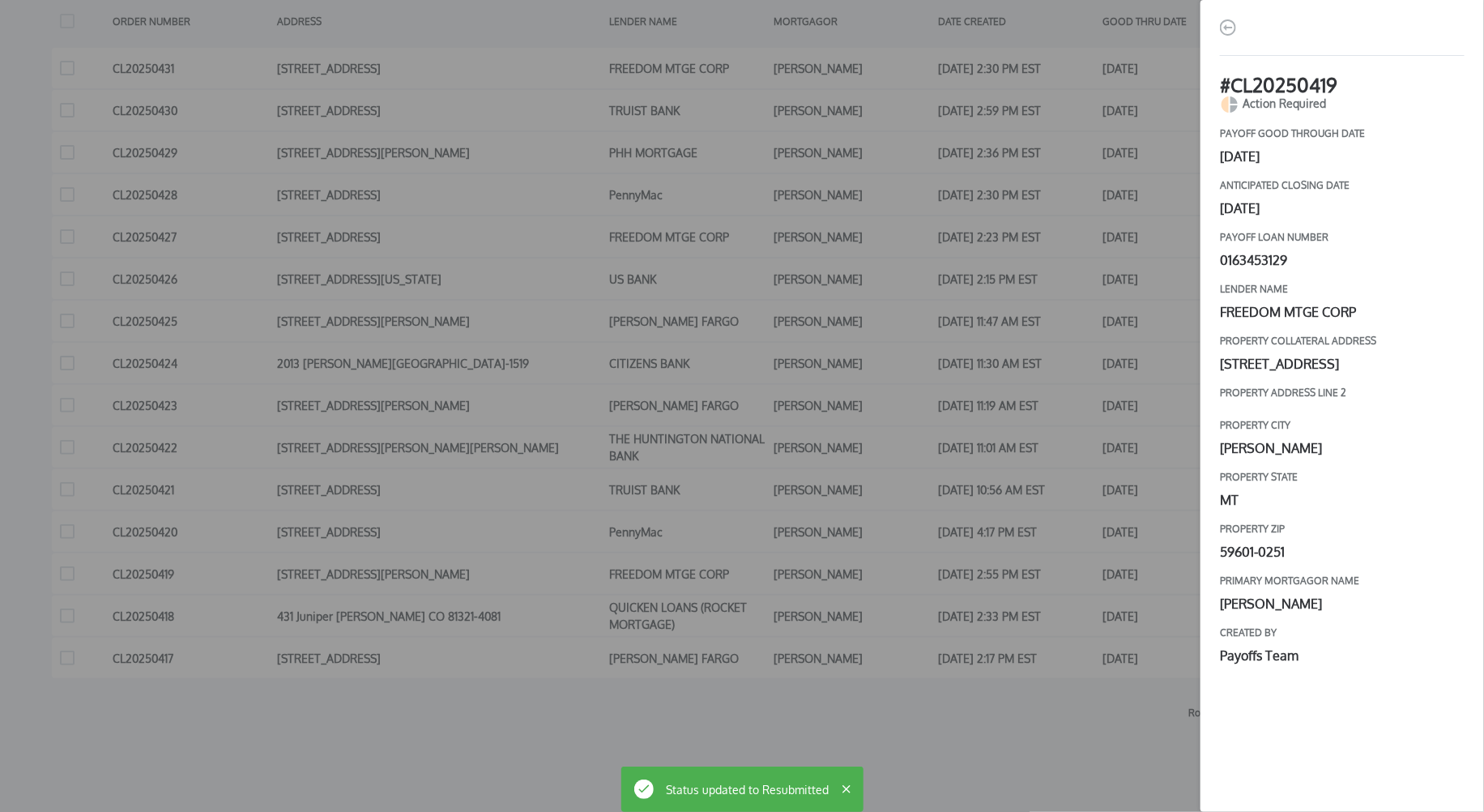
click at [1108, 439] on div "# CL20250419 Action Required payoff good through date [DATE] Anticipated closin…" at bounding box center [742, 406] width 1484 height 812
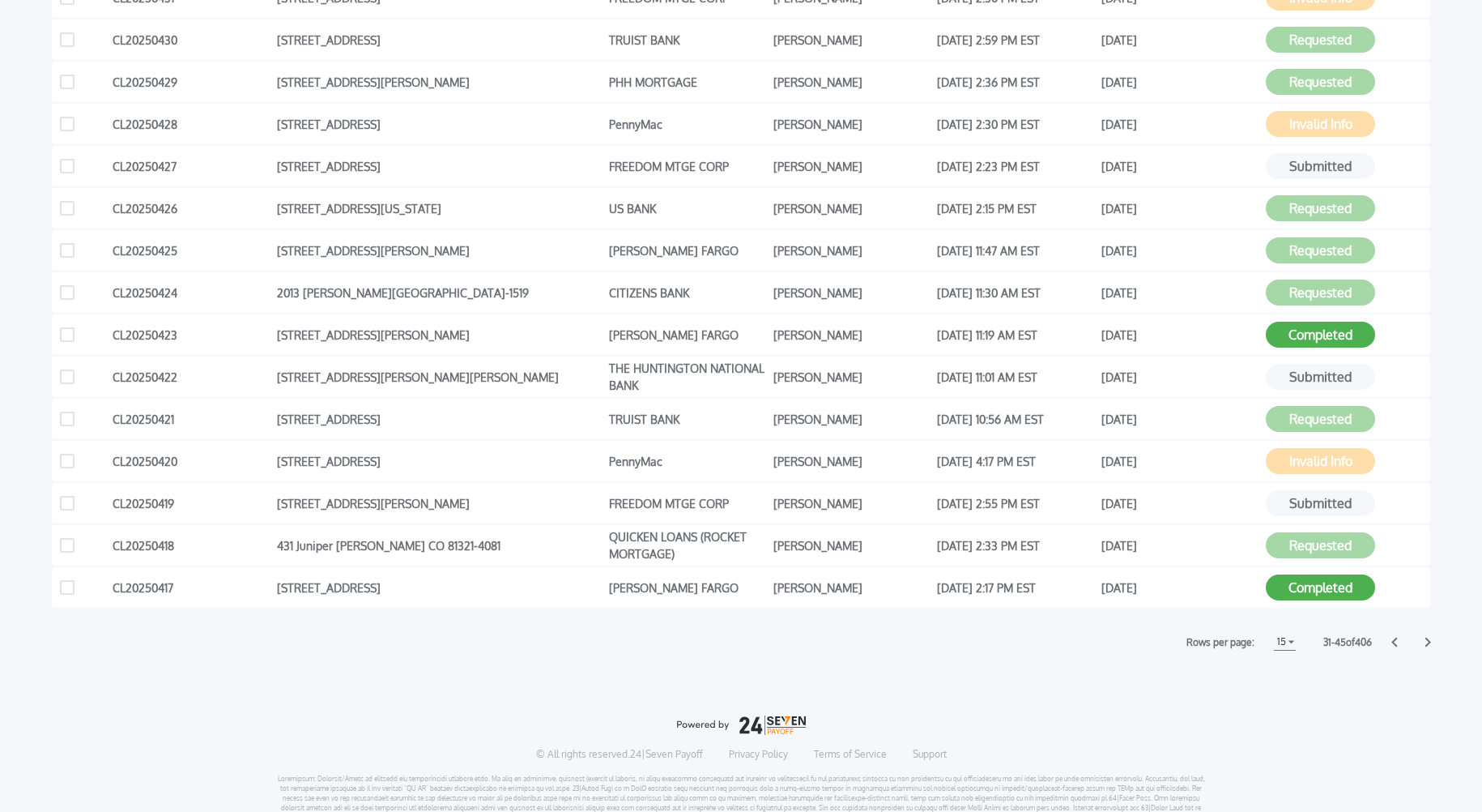
scroll to position [359, 0]
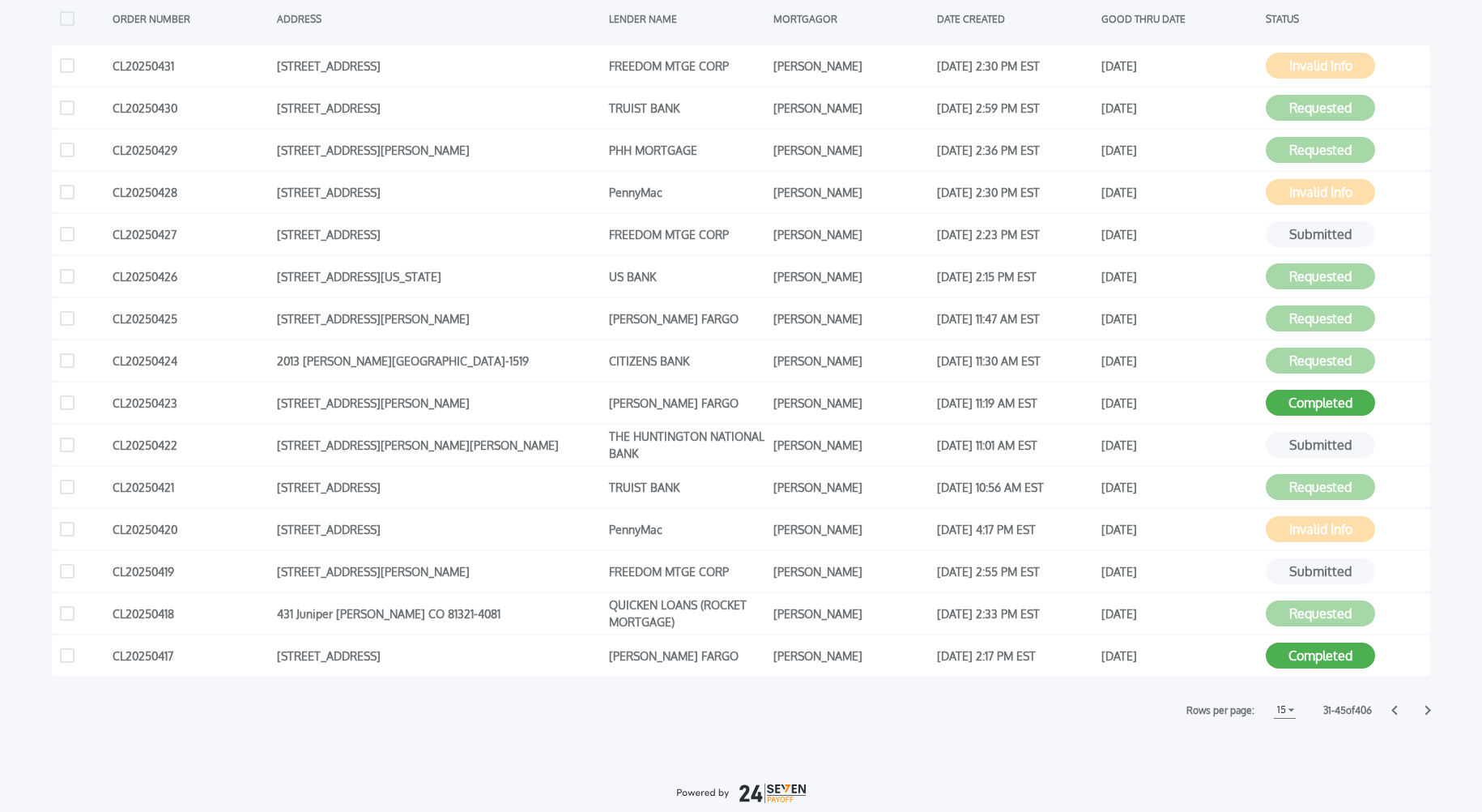
click at [1395, 707] on icon at bounding box center [1394, 711] width 6 height 10
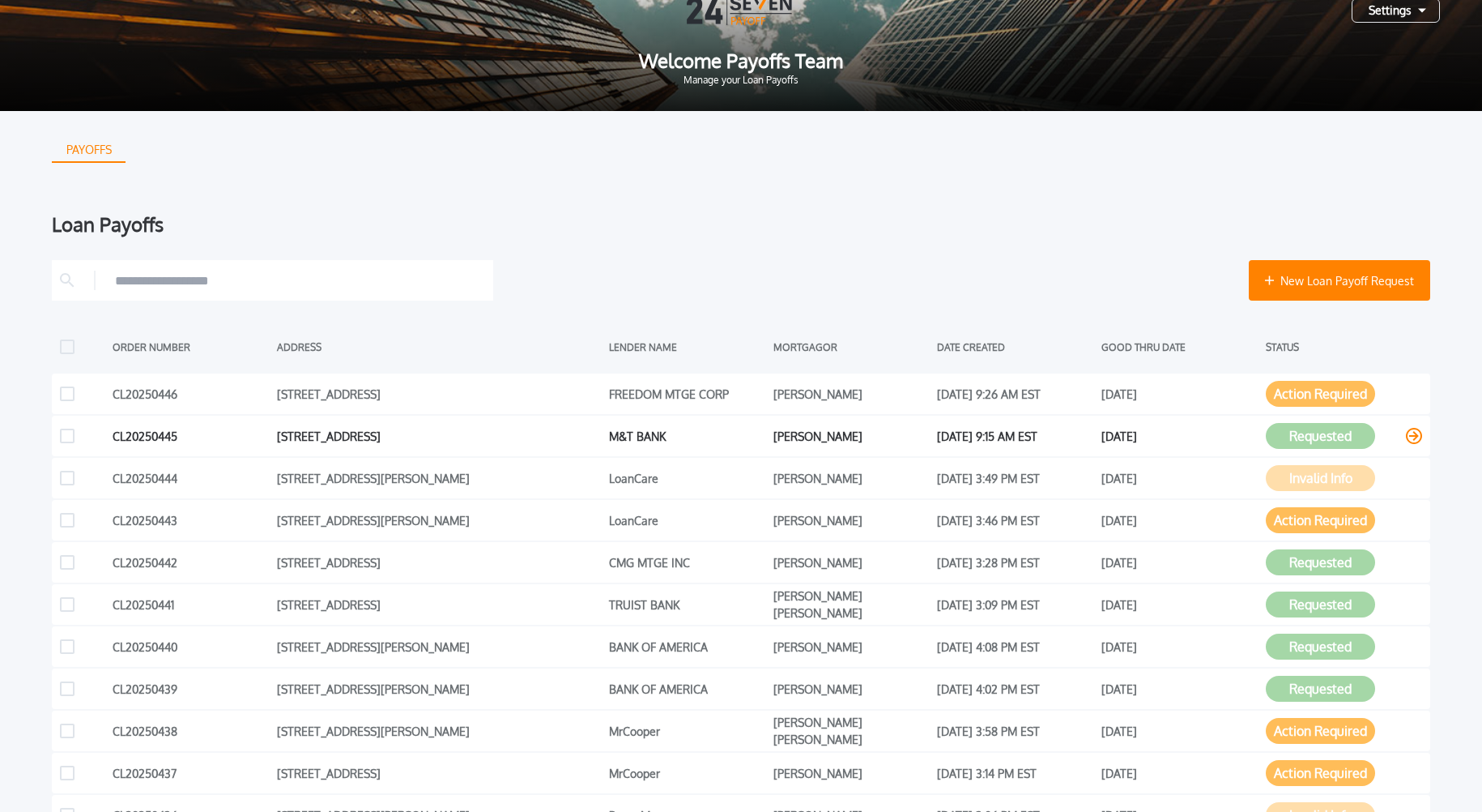
scroll to position [0, 0]
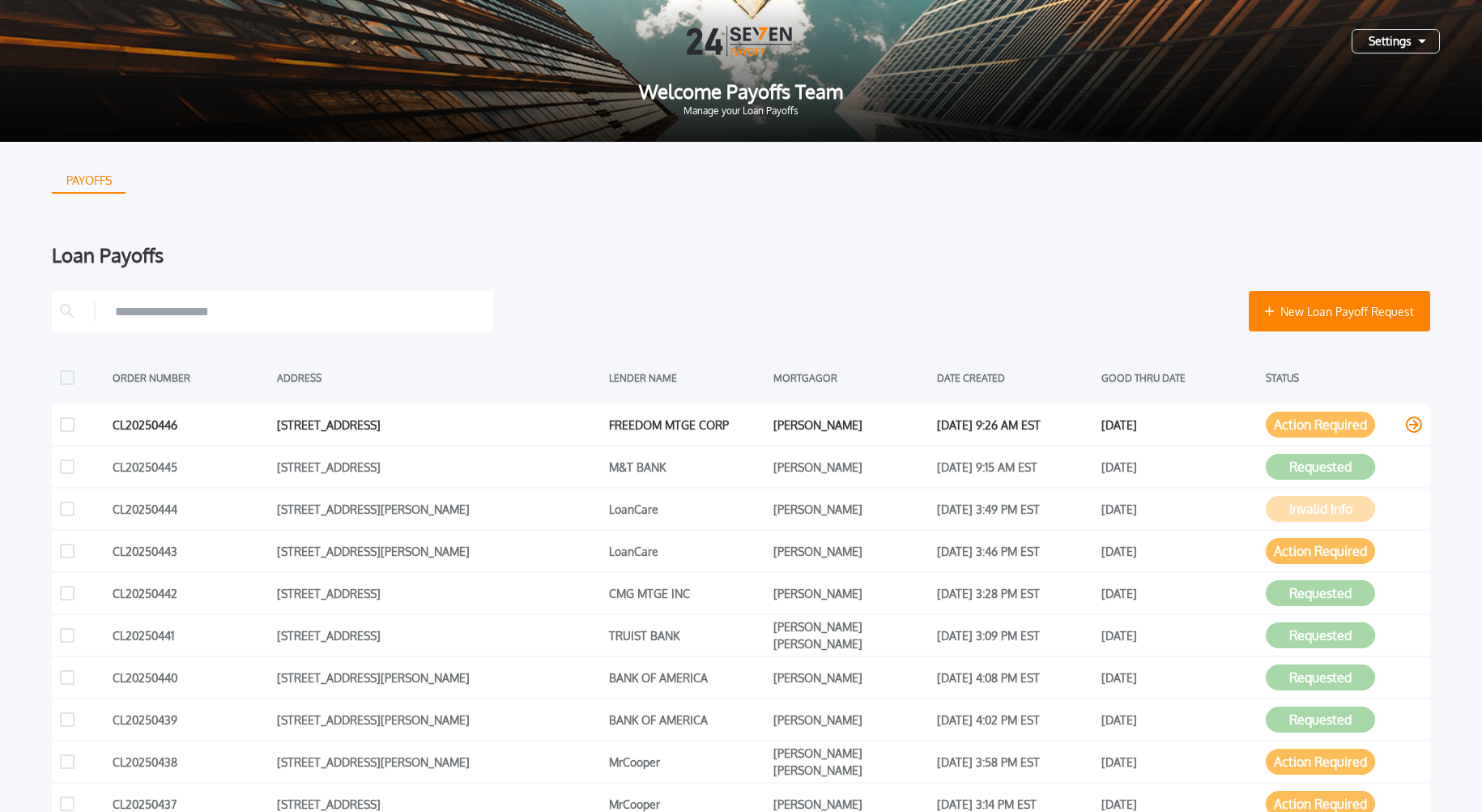
click at [1326, 425] on button "Action Required" at bounding box center [1320, 424] width 109 height 26
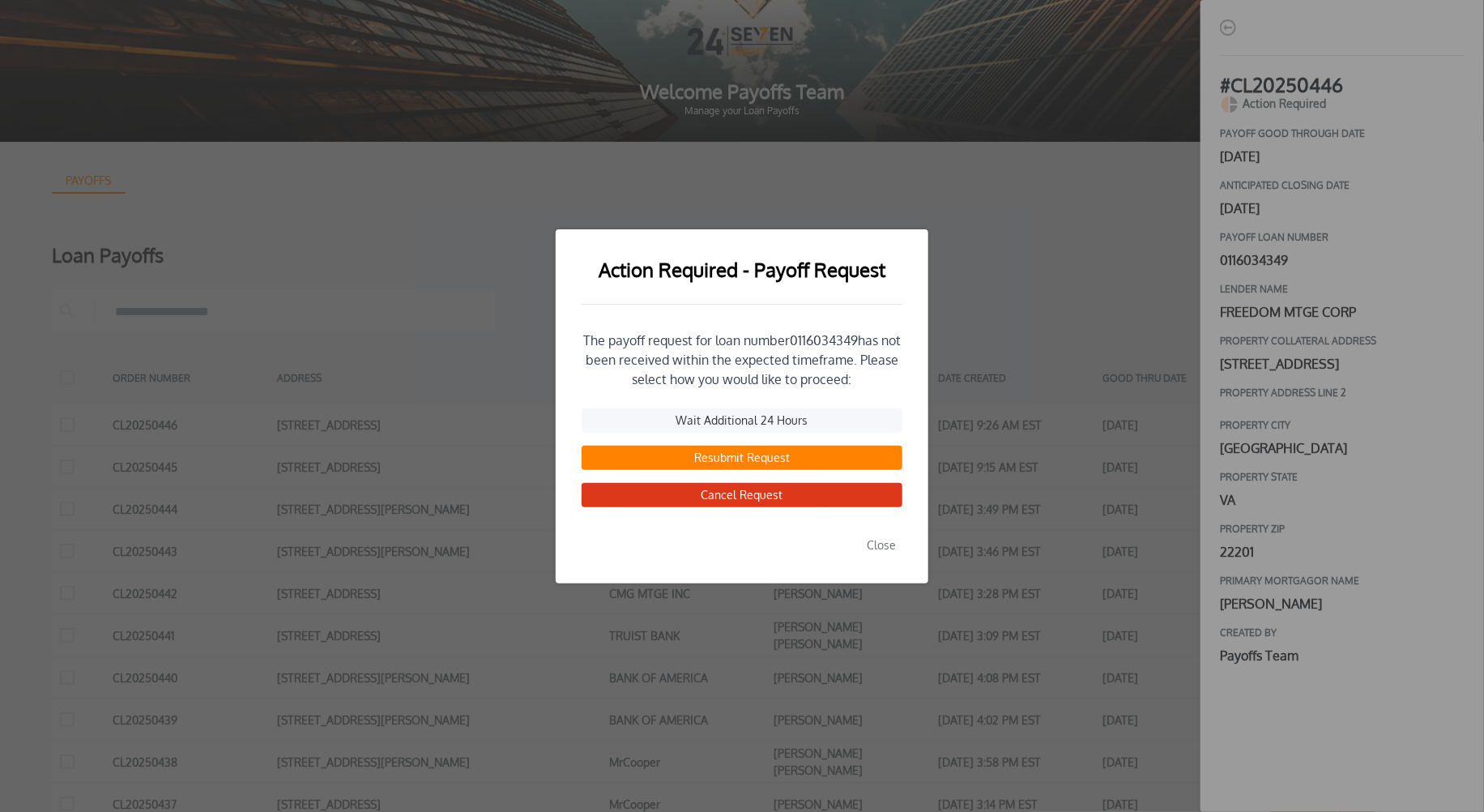
click at [743, 459] on button "Resubmit Request" at bounding box center [742, 457] width 321 height 24
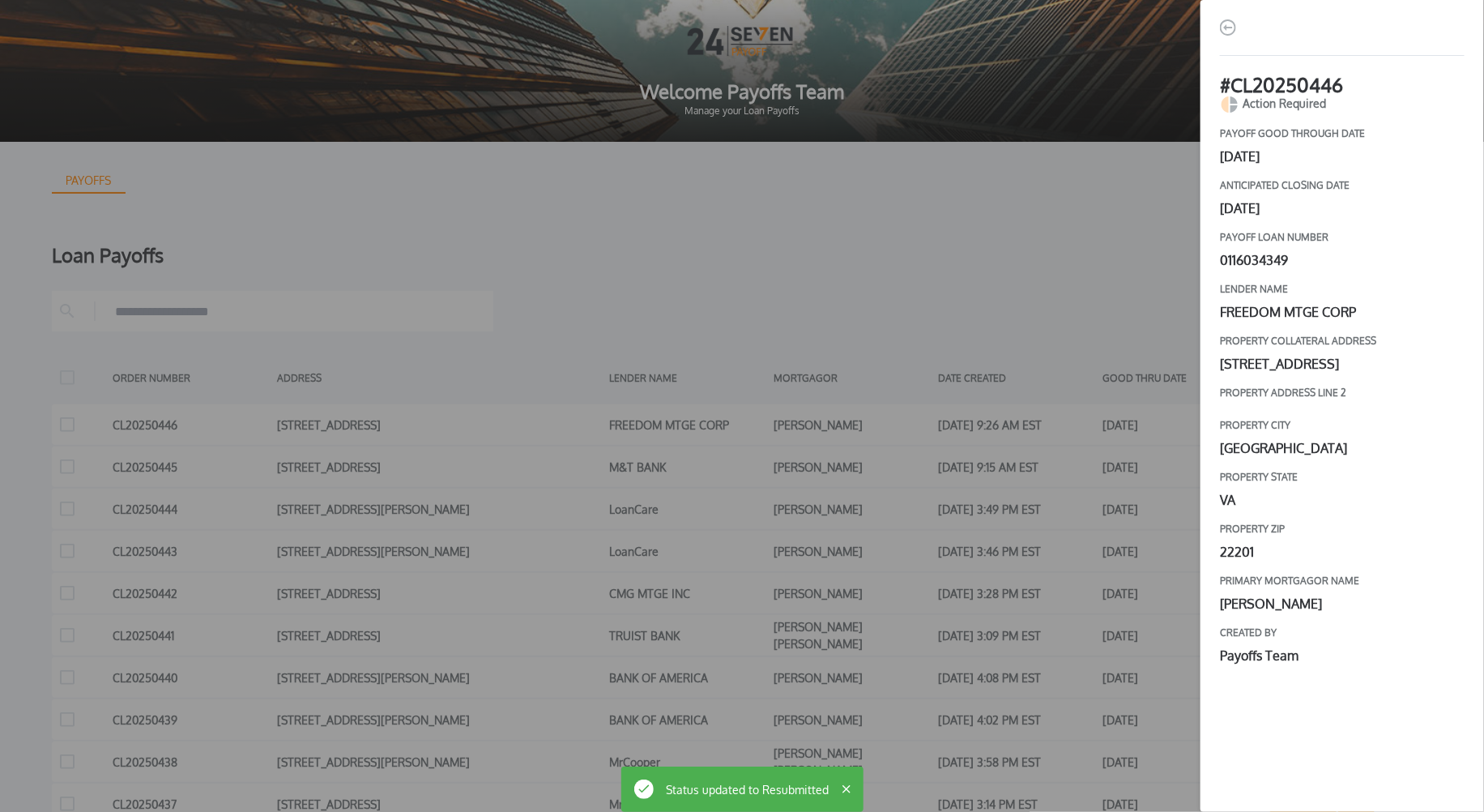
click at [1027, 449] on div "# CL20250446 Action Required payoff good through date [DATE] Anticipated closin…" at bounding box center [742, 406] width 1484 height 812
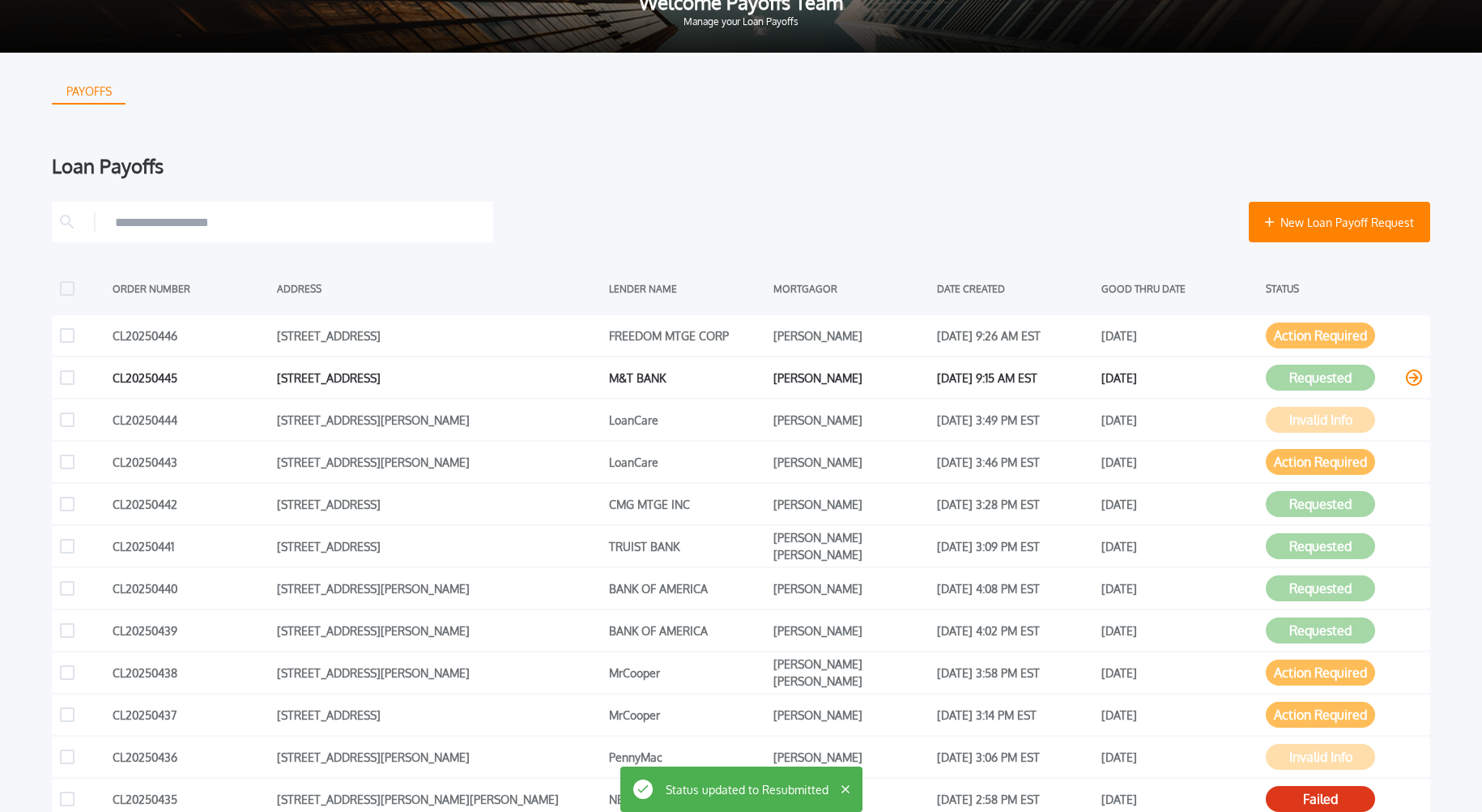
scroll to position [126, 0]
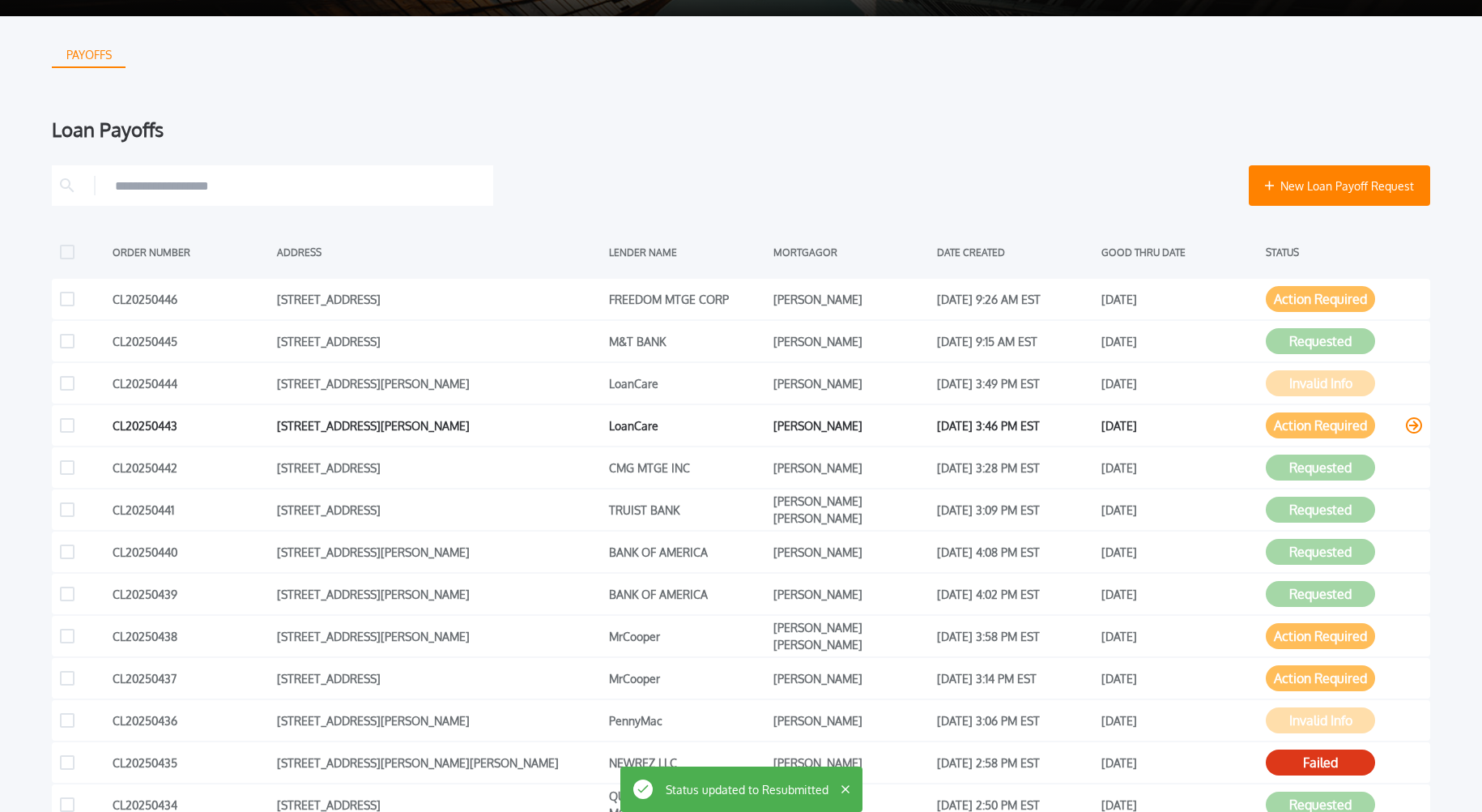
click at [1300, 425] on button "Action Required" at bounding box center [1320, 425] width 109 height 26
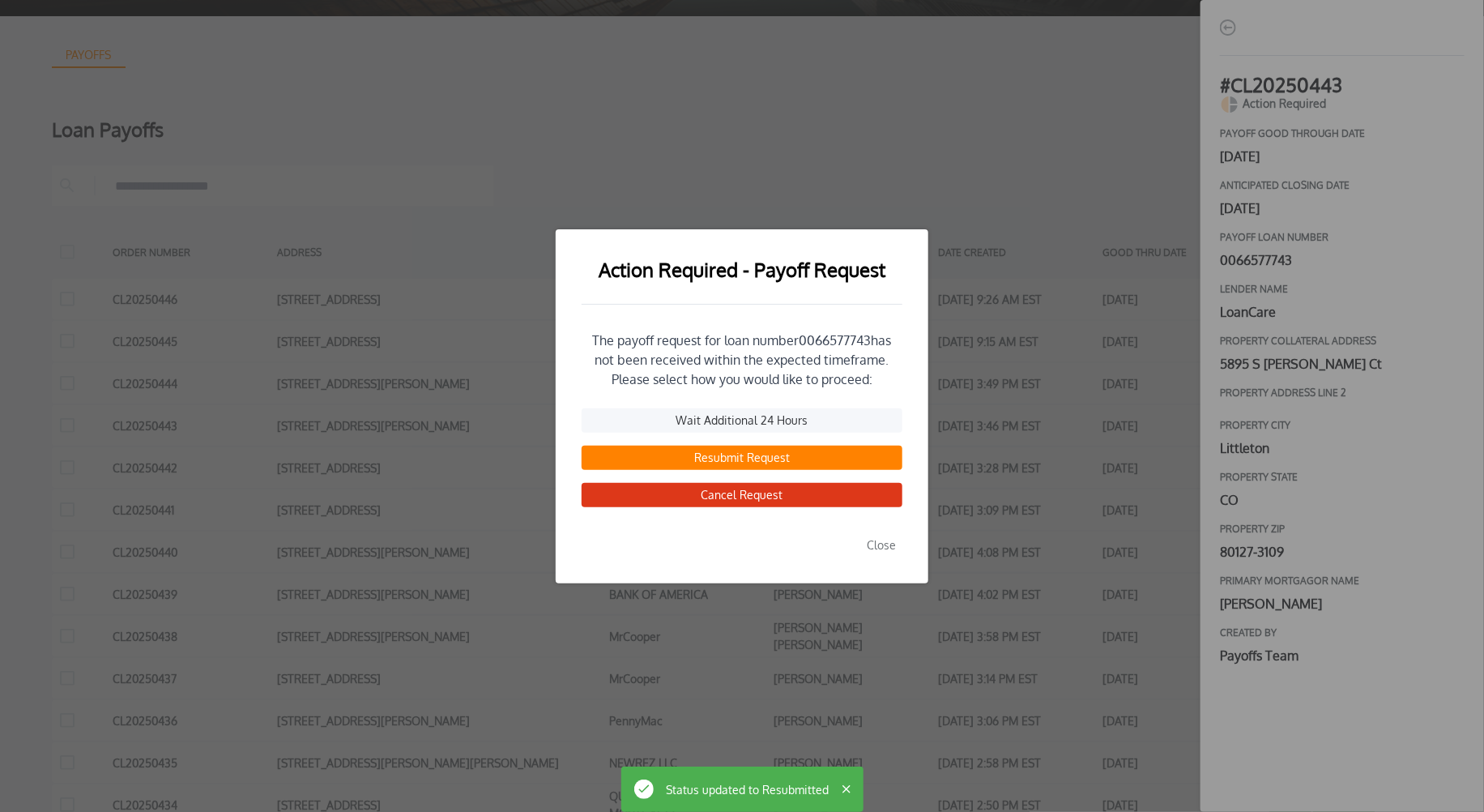
click at [752, 458] on button "Resubmit Request" at bounding box center [742, 457] width 321 height 24
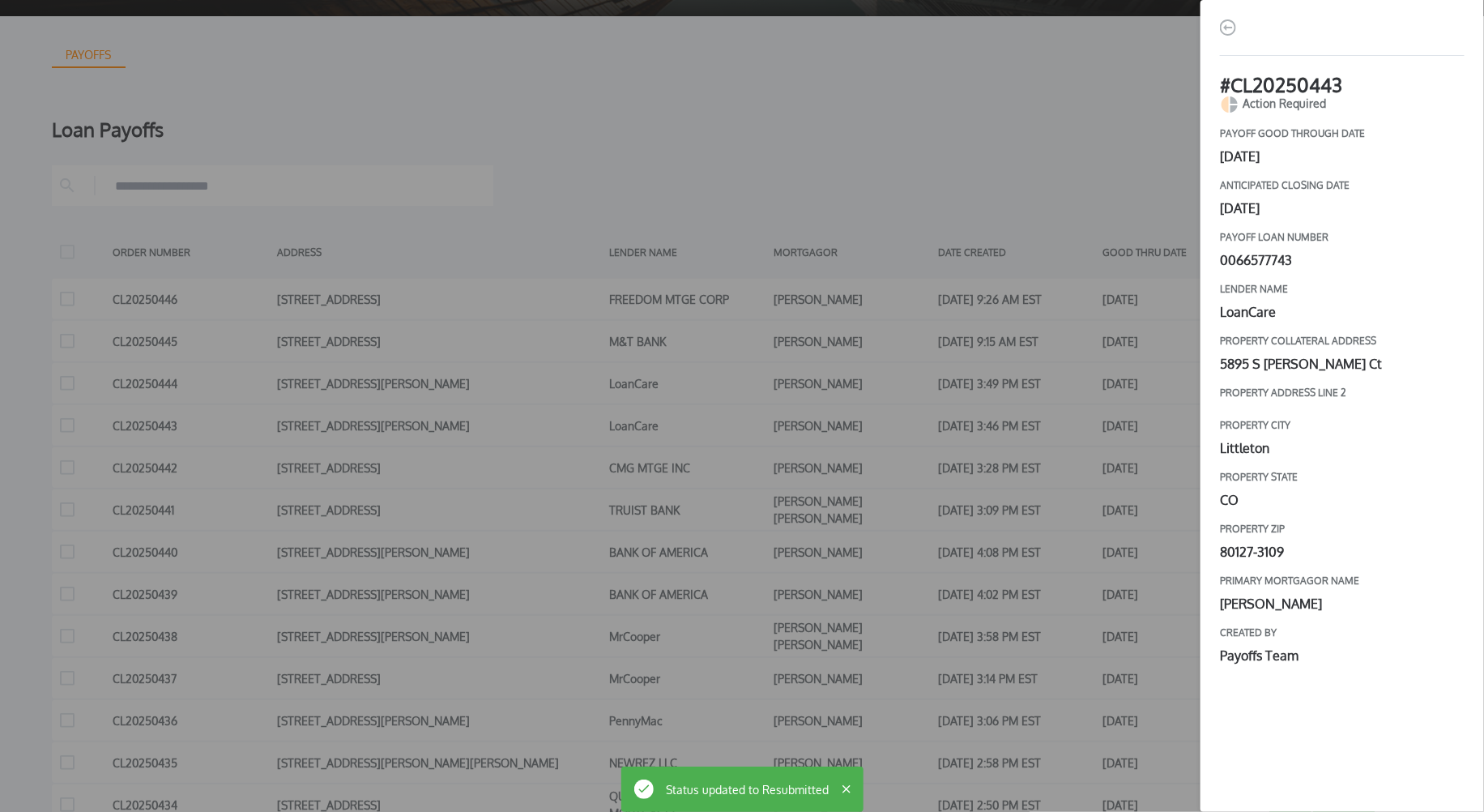
click at [1059, 459] on div "# CL20250443 Action Required payoff good through date [DATE] Anticipated closin…" at bounding box center [742, 406] width 1484 height 812
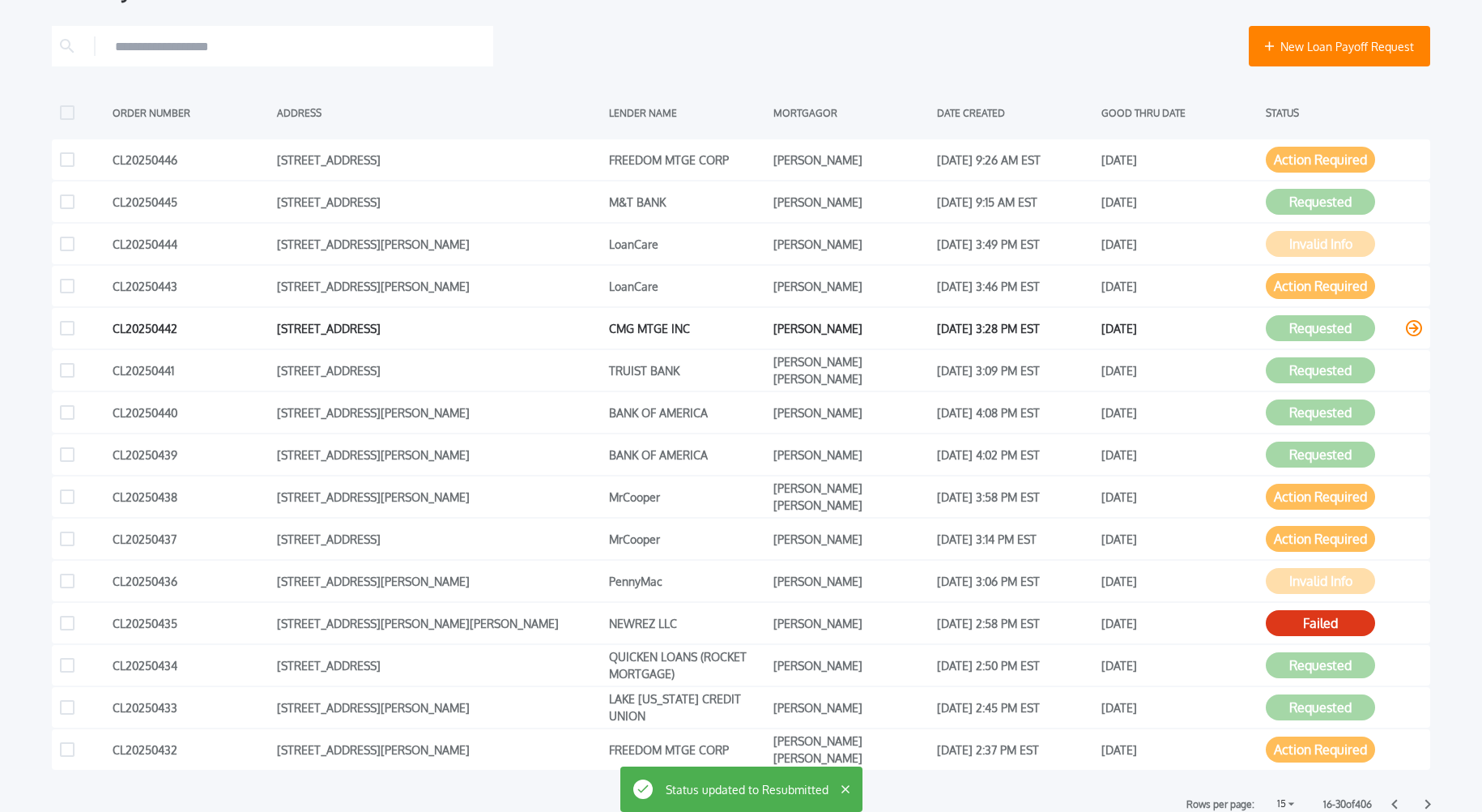
scroll to position [290, 0]
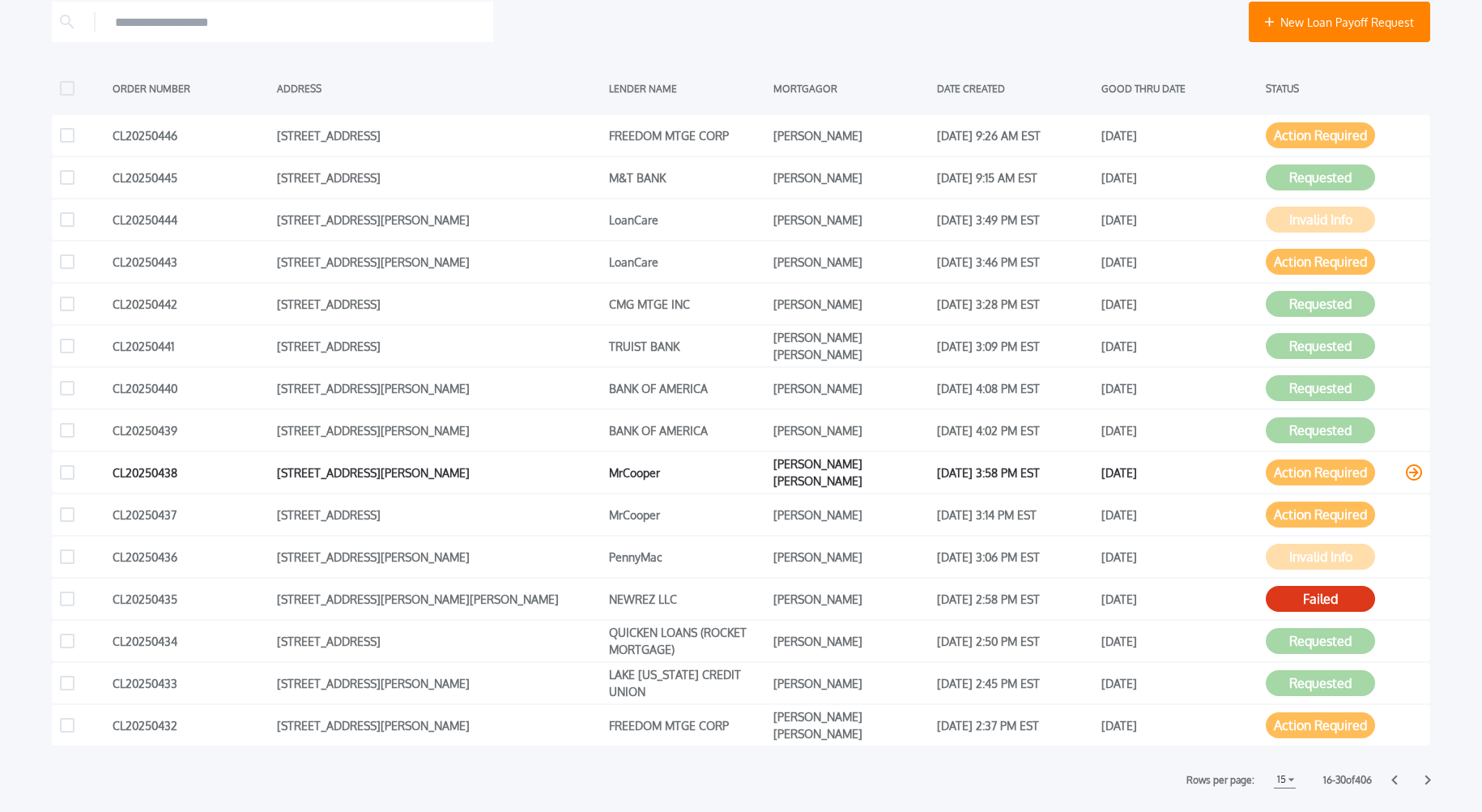
click at [1299, 474] on button "Action Required" at bounding box center [1320, 472] width 109 height 26
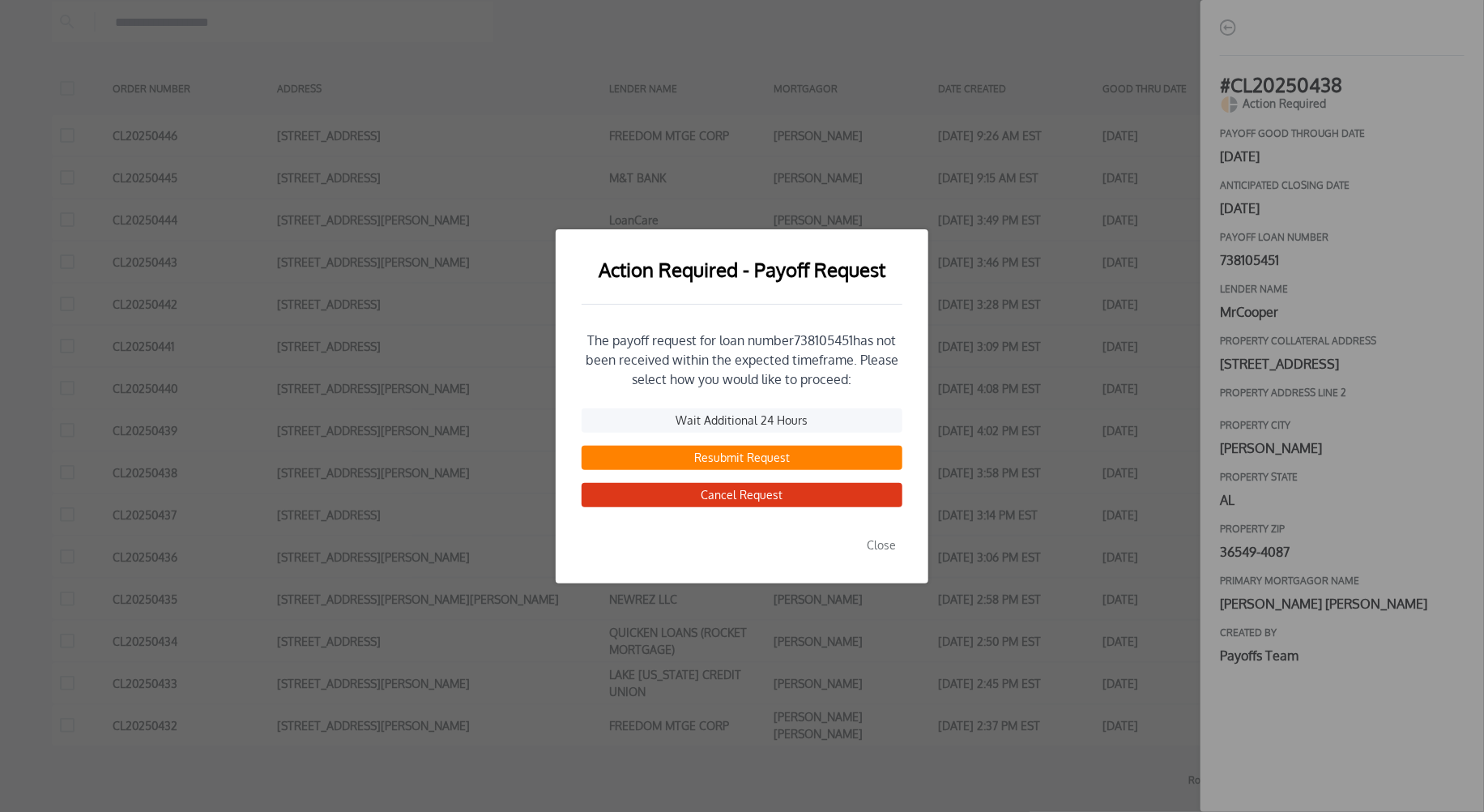
click at [753, 462] on button "Resubmit Request" at bounding box center [742, 457] width 321 height 24
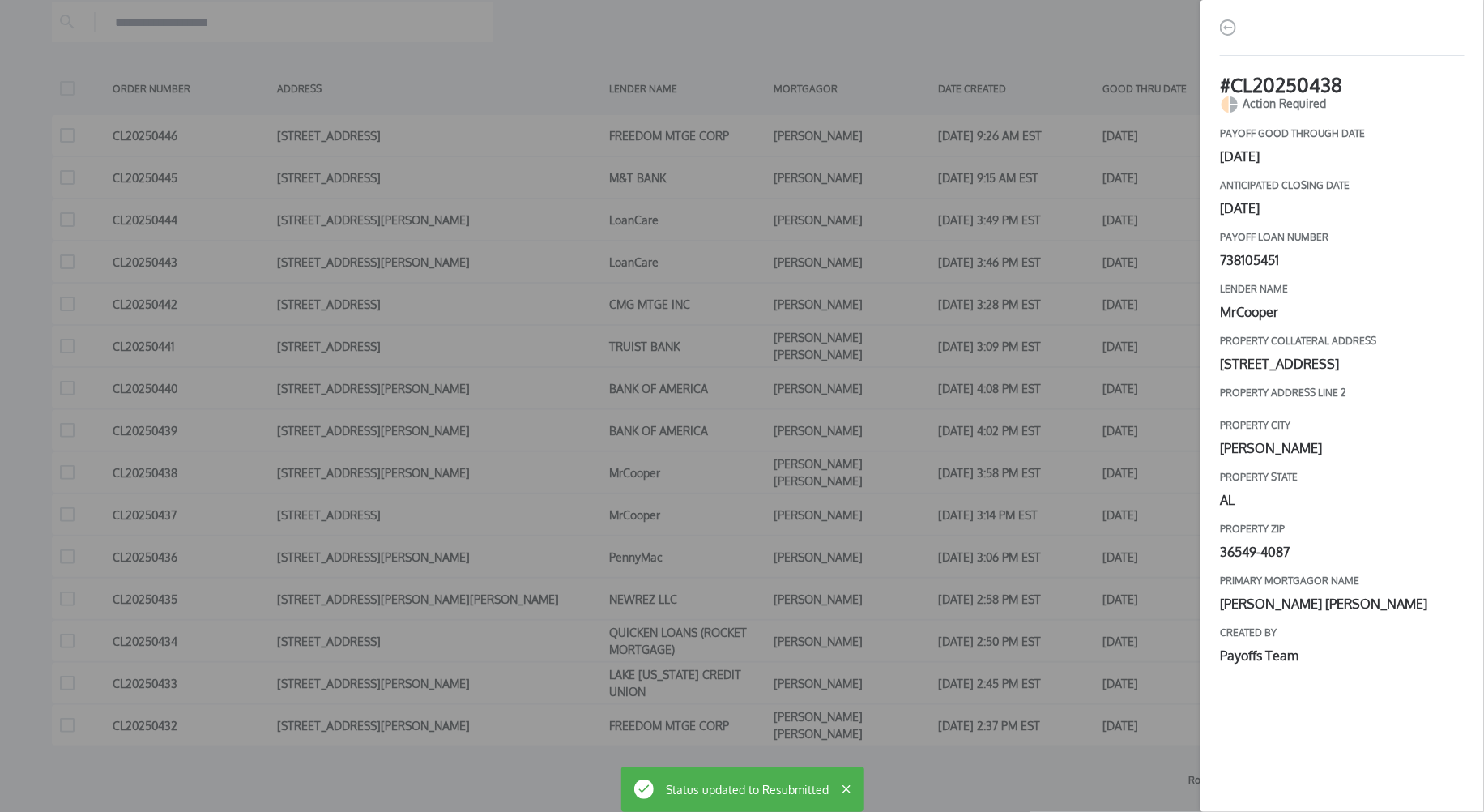
click at [1064, 444] on div "# CL20250438 Action Required payoff good through date [DATE] Anticipated closin…" at bounding box center [742, 406] width 1484 height 812
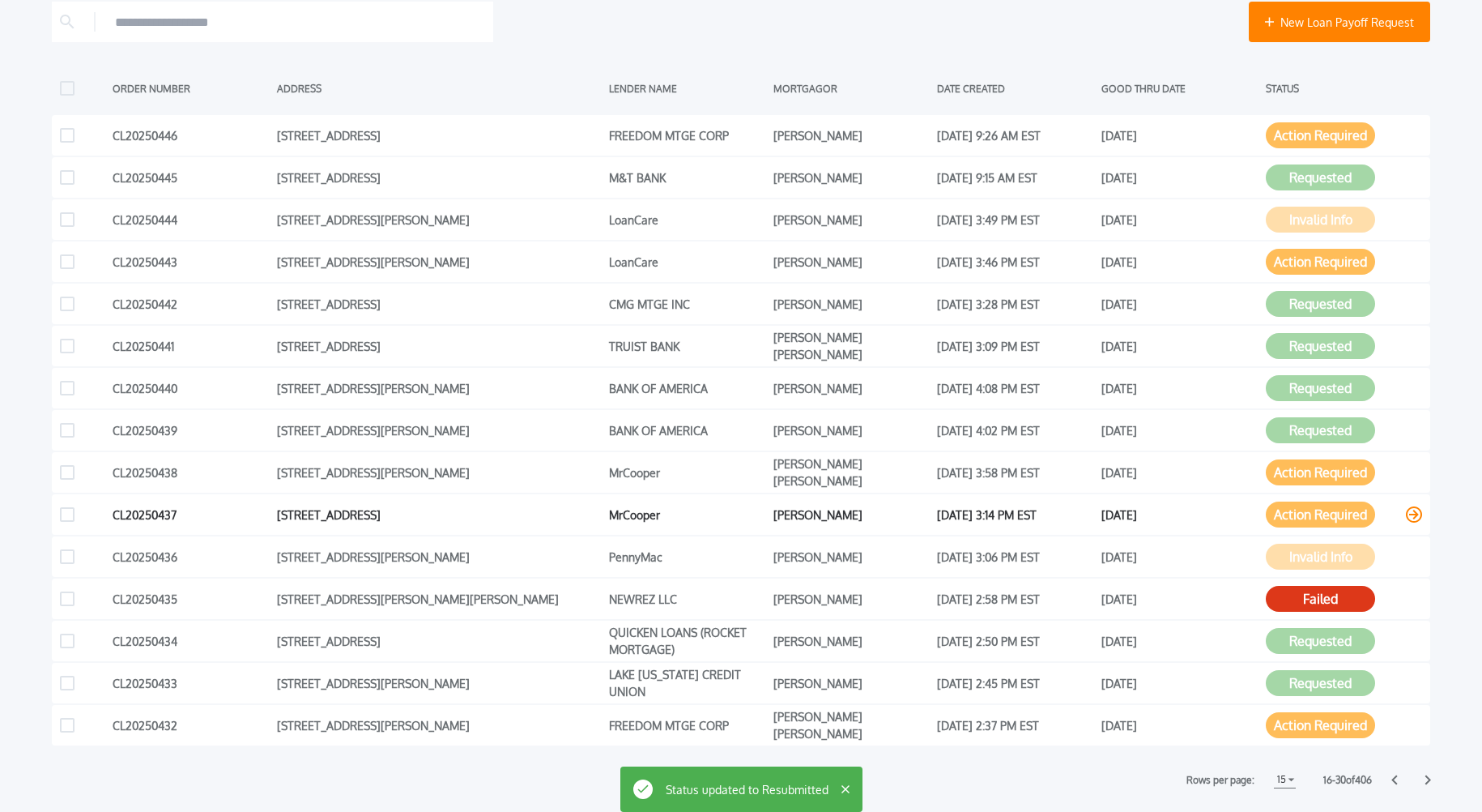
click at [1305, 509] on button "Action Required" at bounding box center [1320, 514] width 109 height 26
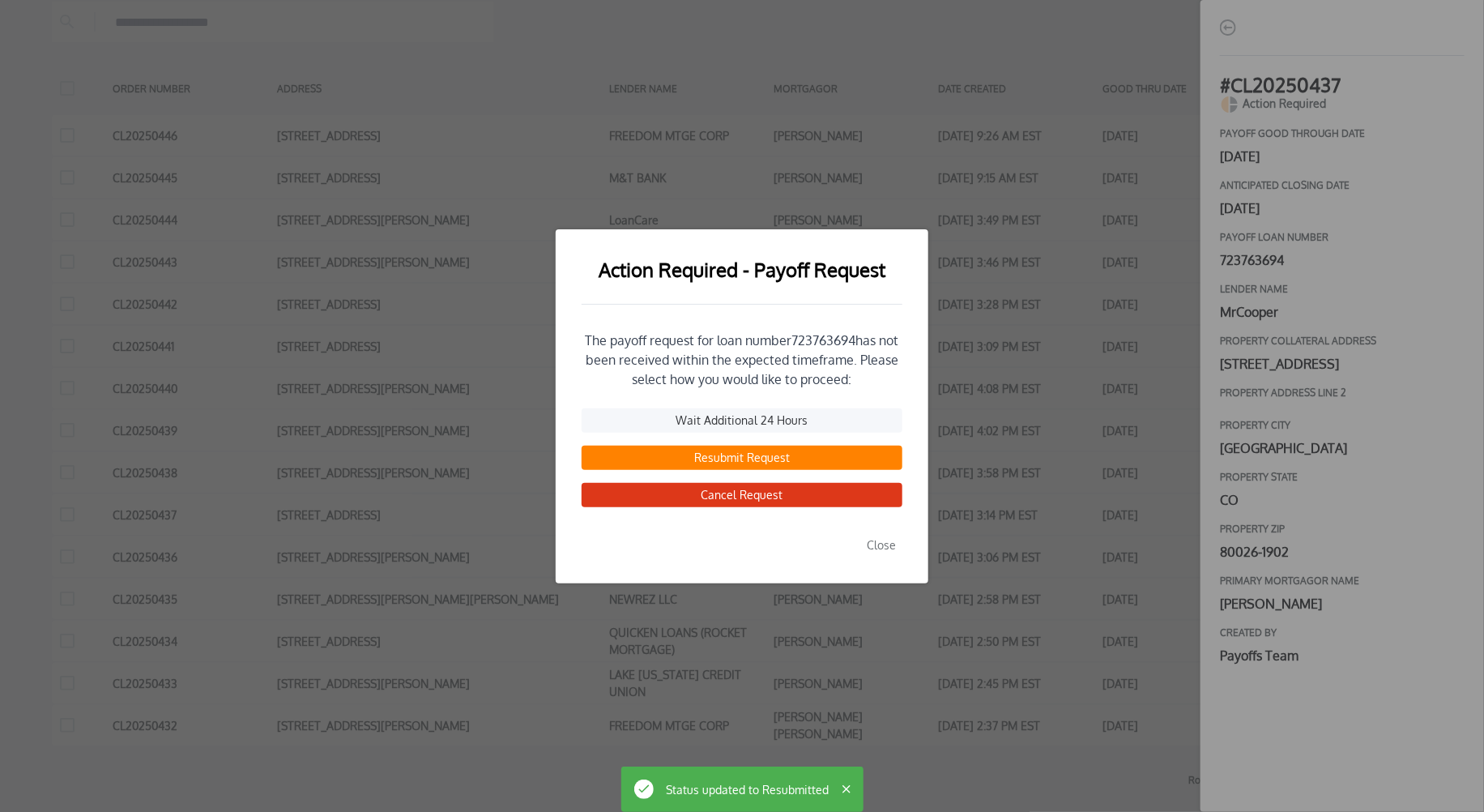
click at [734, 461] on button "Resubmit Request" at bounding box center [742, 457] width 321 height 24
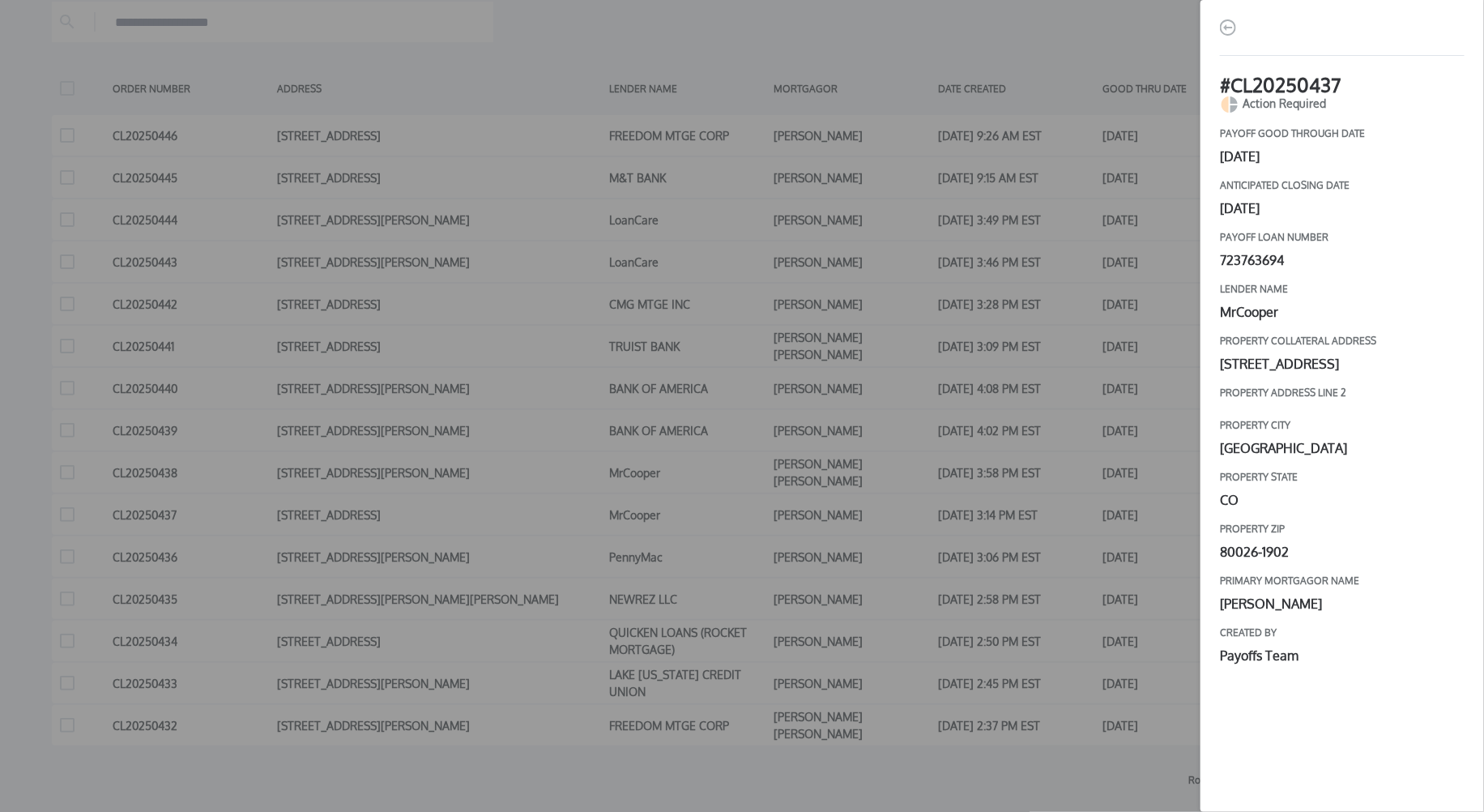
click at [1030, 477] on div "# CL20250437 Action Required payoff good through date [DATE] Anticipated closin…" at bounding box center [742, 406] width 1484 height 812
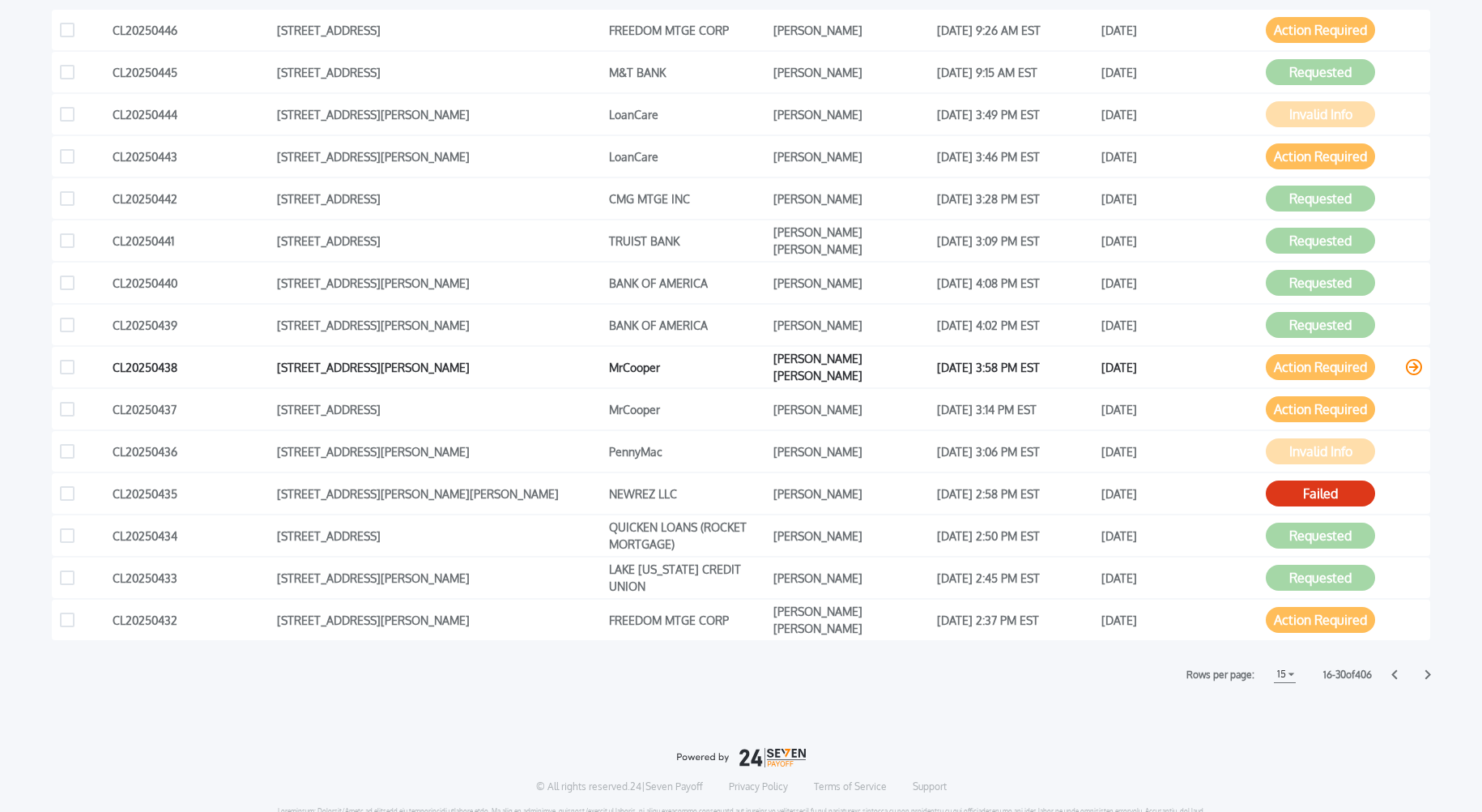
scroll to position [395, 0]
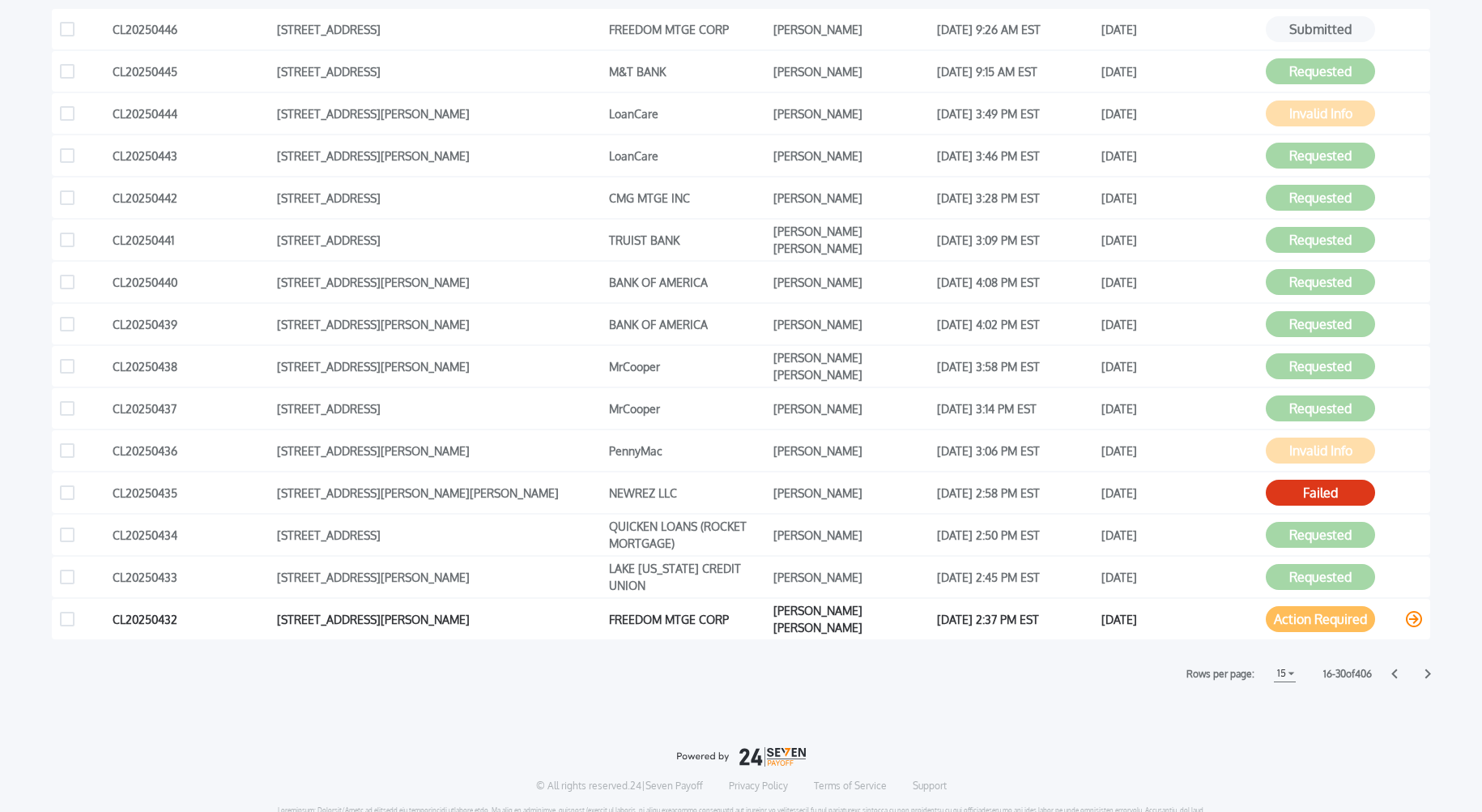
click at [1337, 624] on button "Action Required" at bounding box center [1320, 619] width 109 height 26
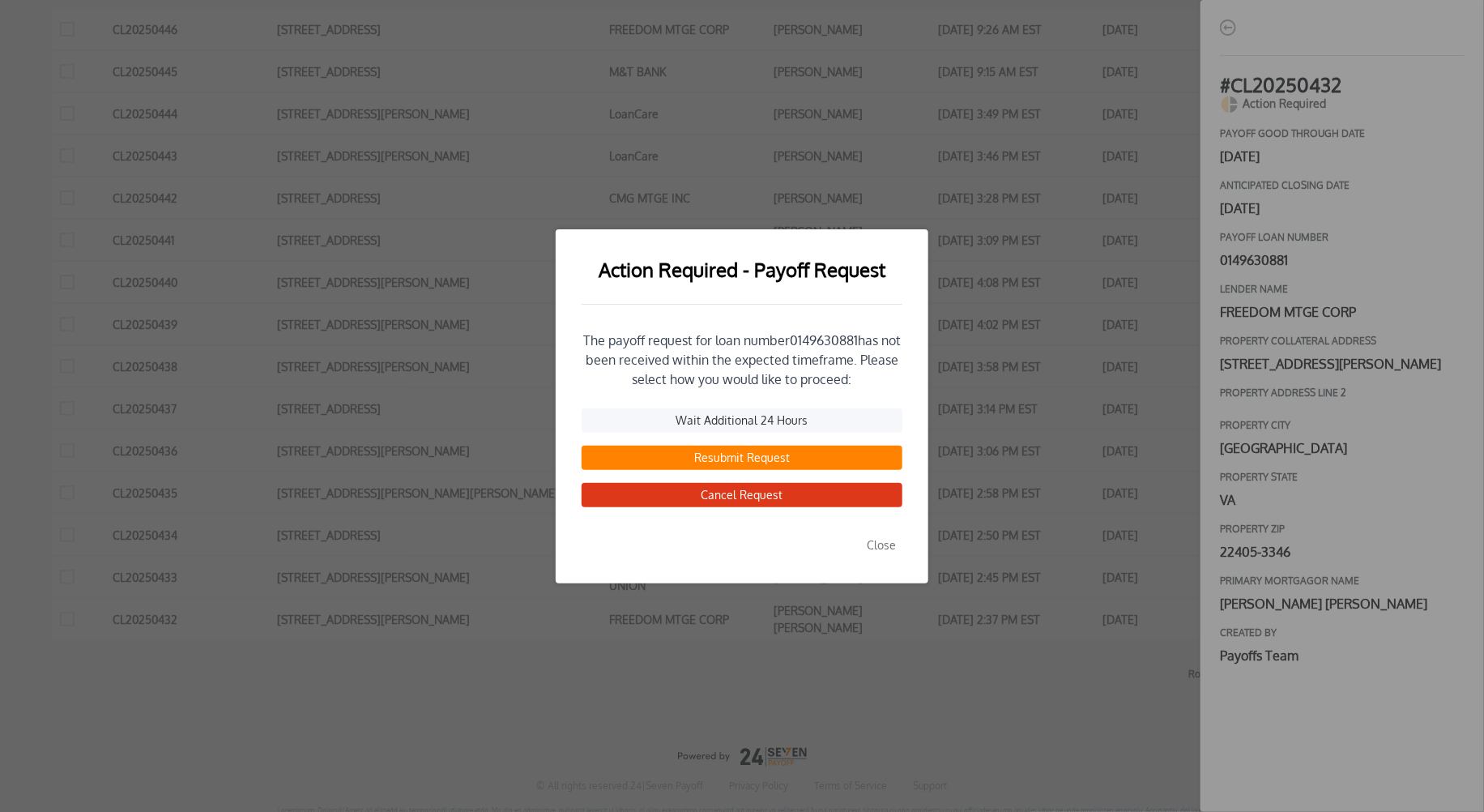
click at [736, 457] on button "Resubmit Request" at bounding box center [742, 457] width 321 height 24
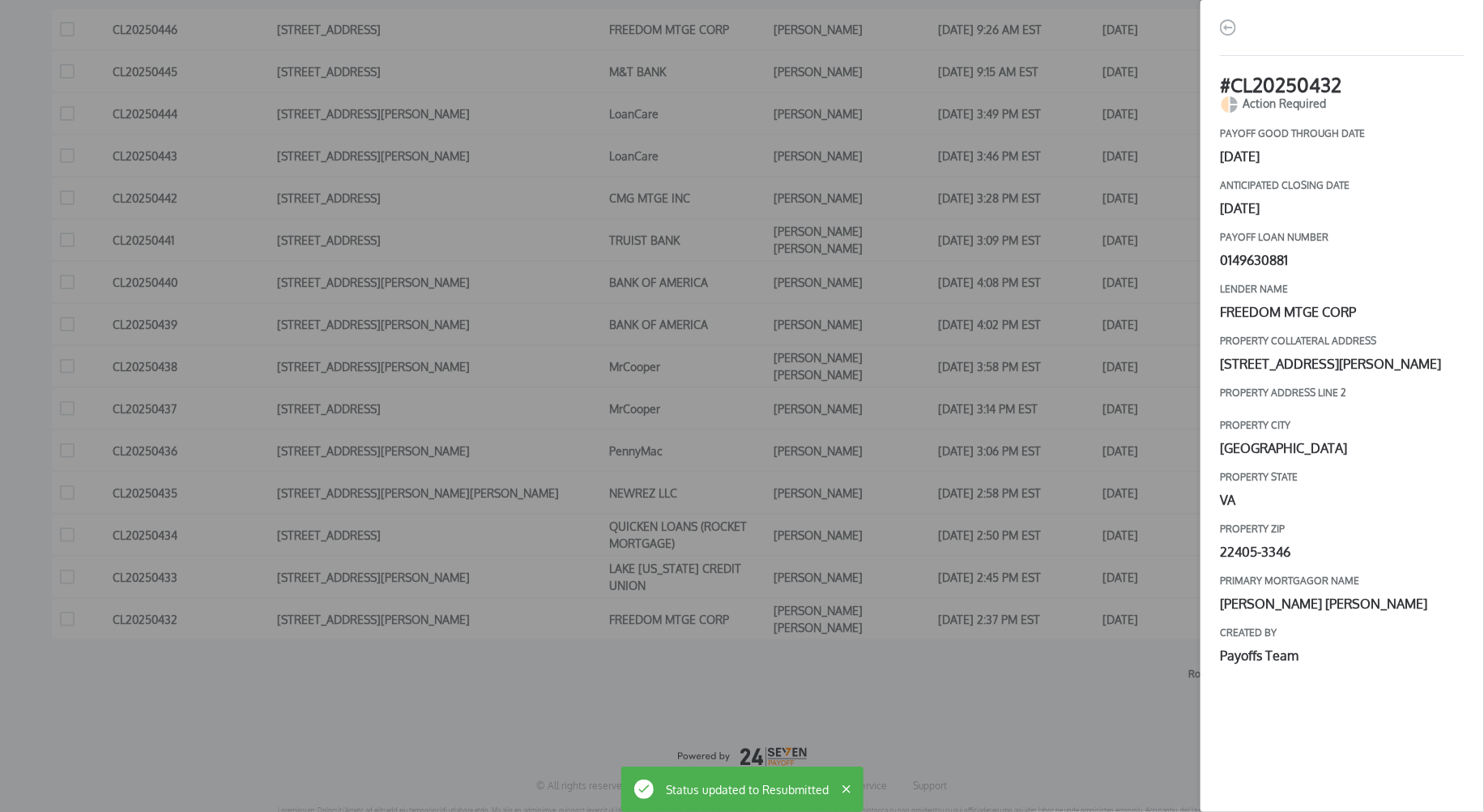
click at [1084, 498] on div "# CL20250432 Action Required payoff good through date [DATE] Anticipated closin…" at bounding box center [742, 406] width 1484 height 812
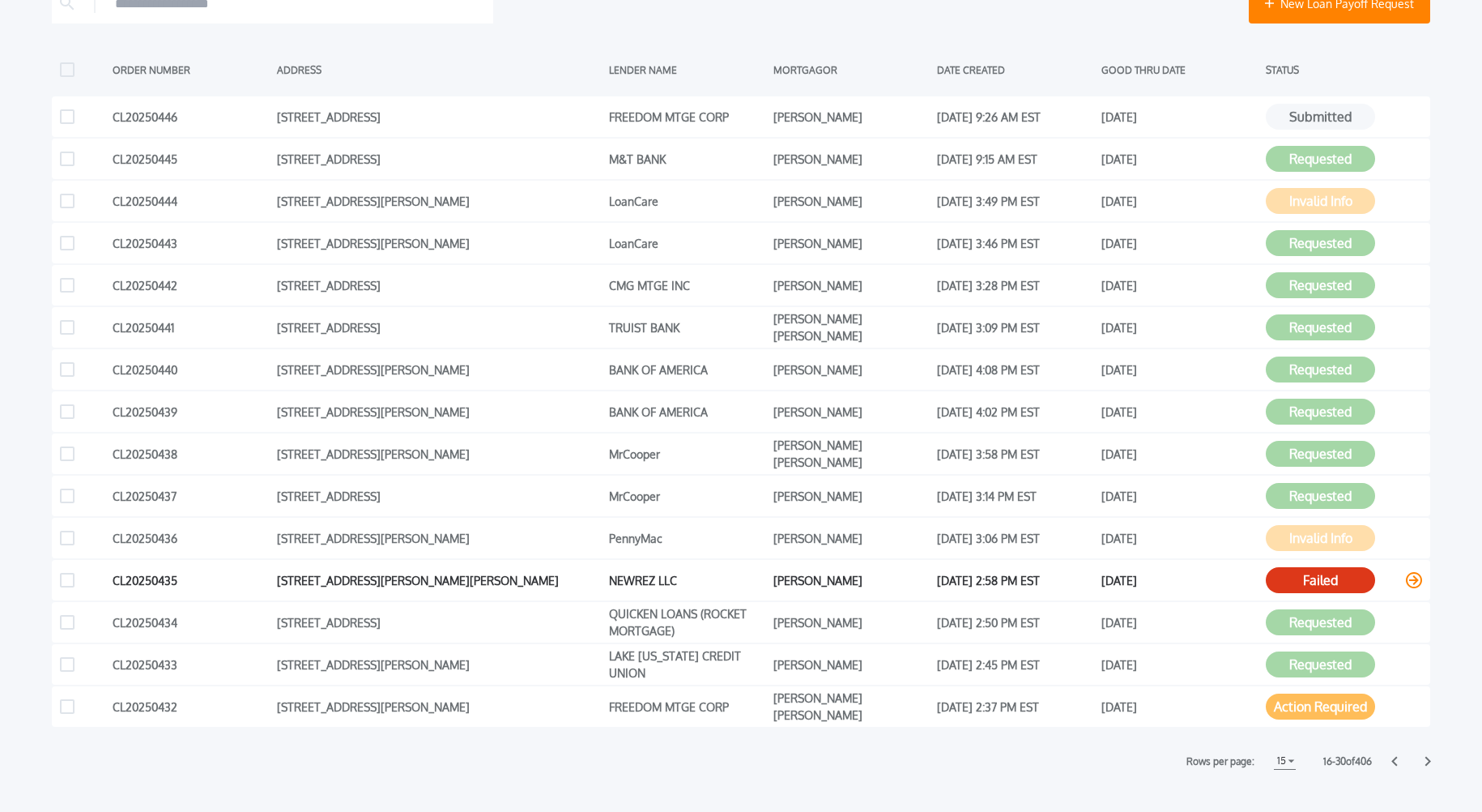
scroll to position [432, 0]
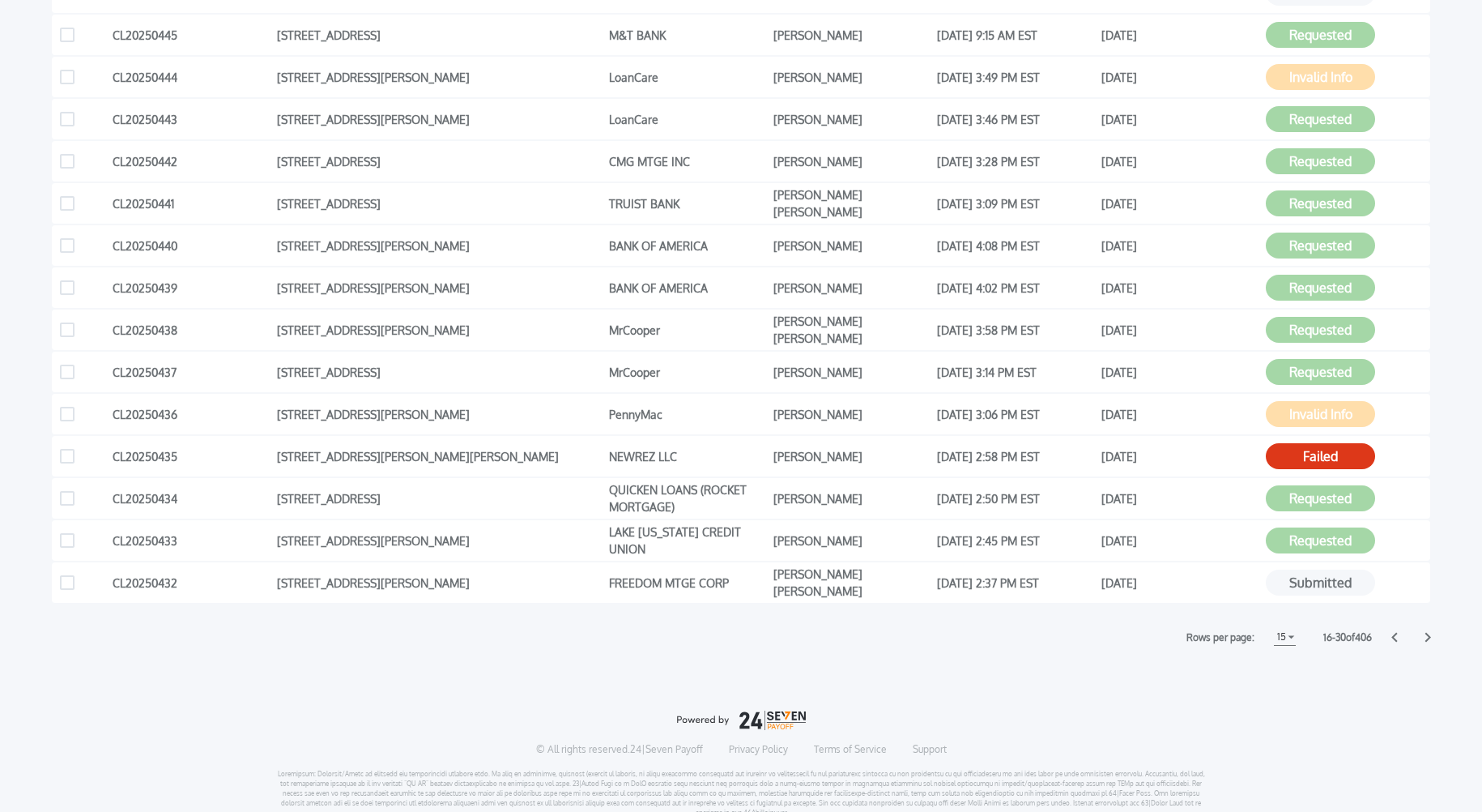
click at [1396, 635] on icon at bounding box center [1394, 636] width 7 height 11
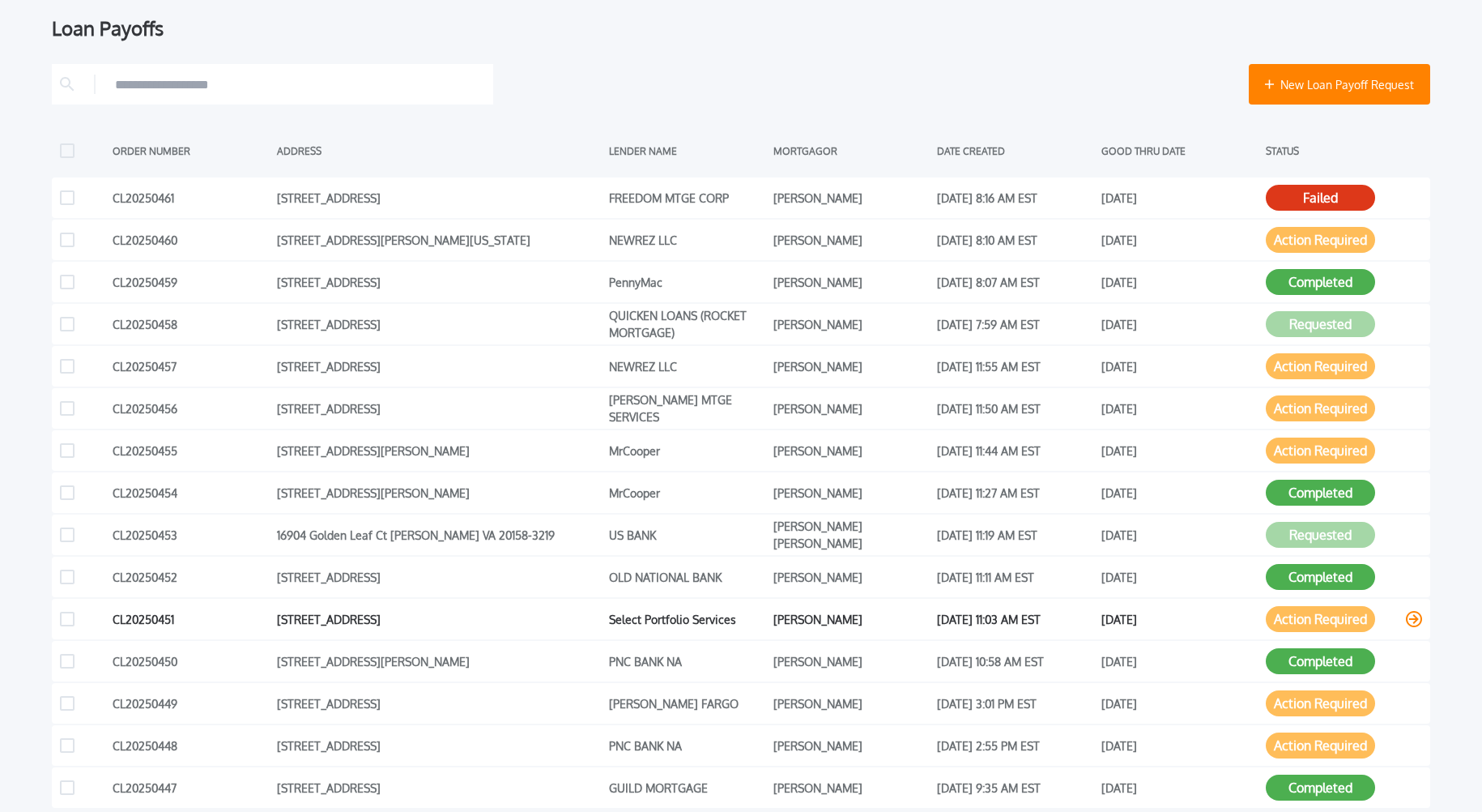
scroll to position [158, 0]
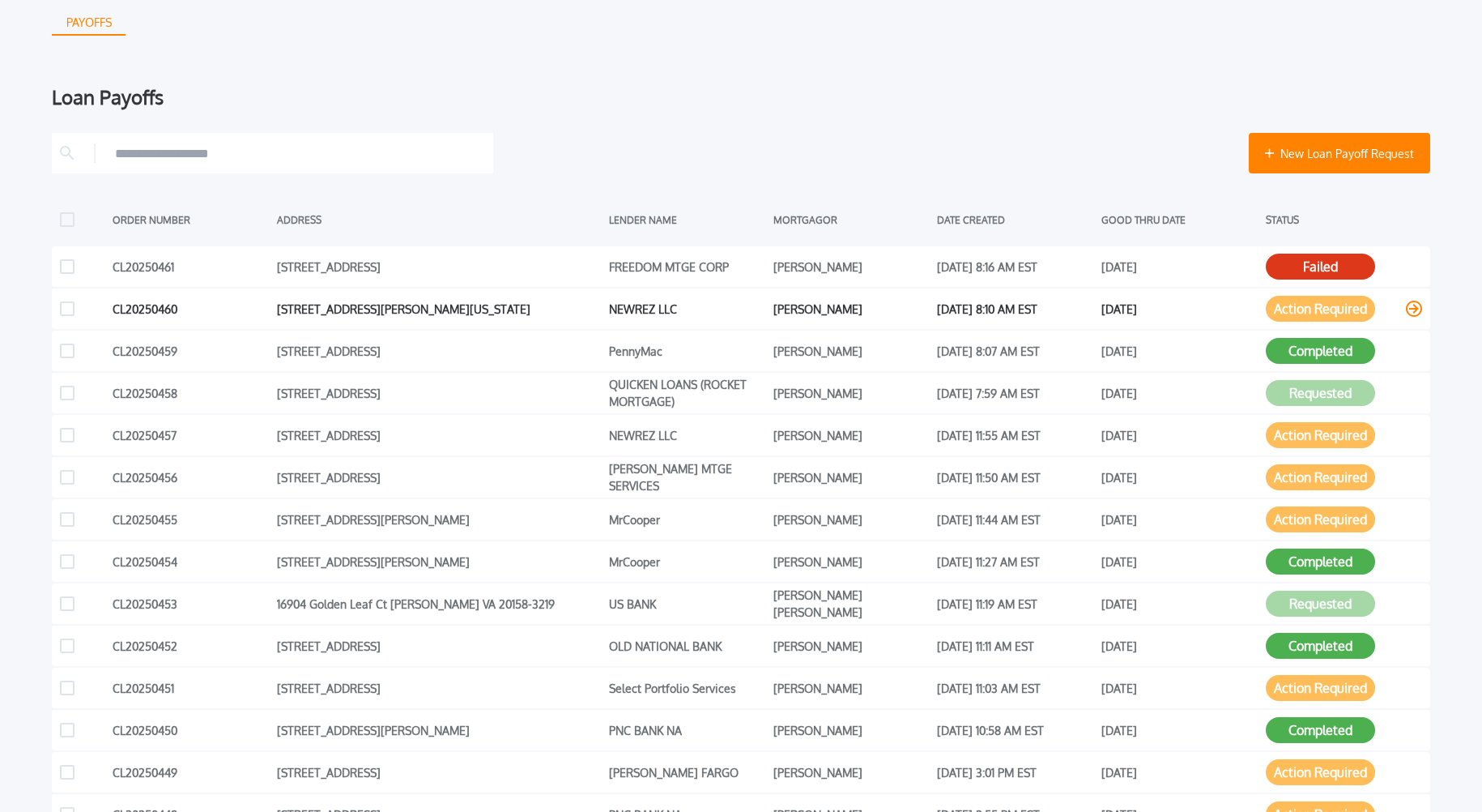
click at [1311, 309] on button "Action Required" at bounding box center [1320, 308] width 109 height 26
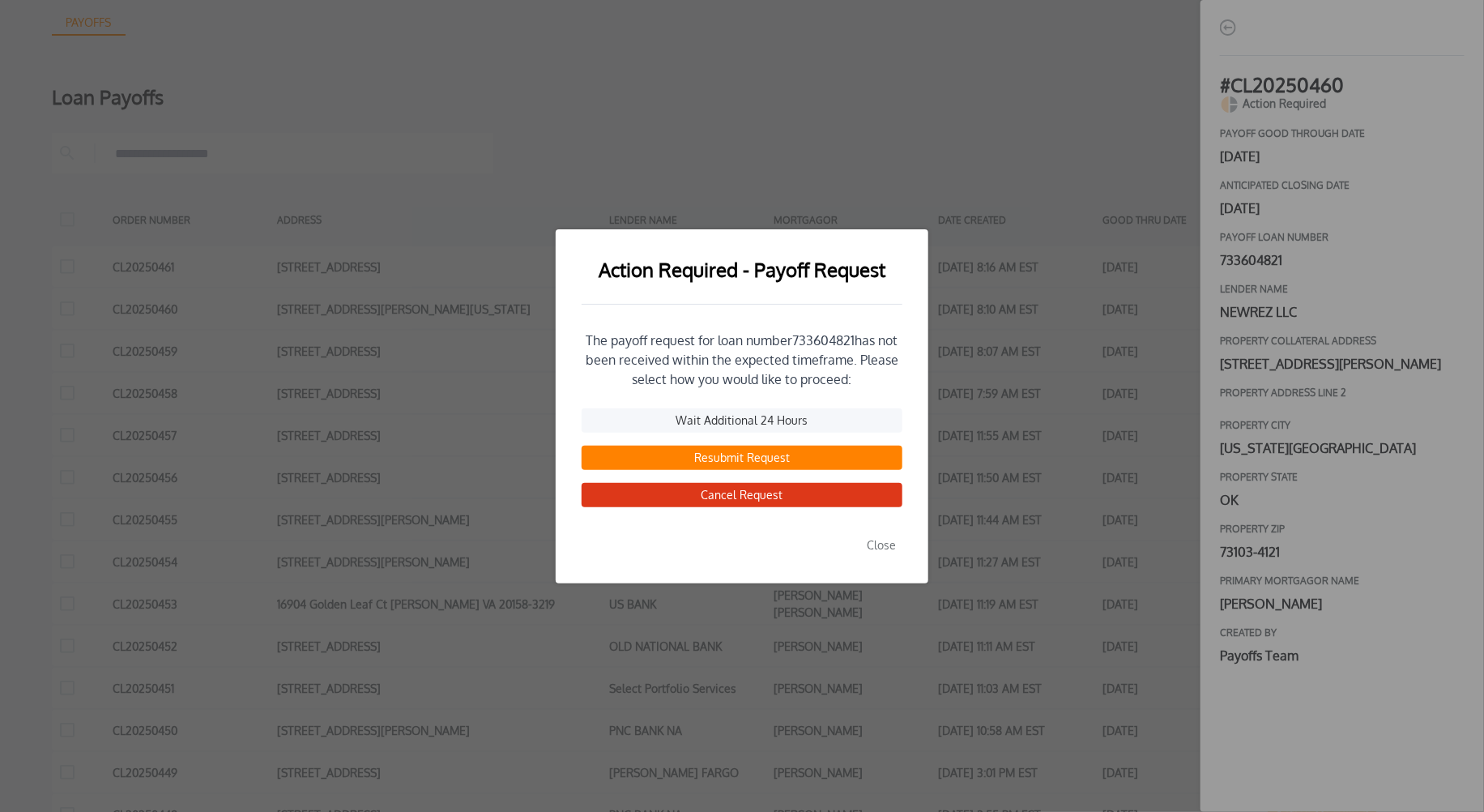
click at [714, 457] on button "Resubmit Request" at bounding box center [742, 457] width 321 height 24
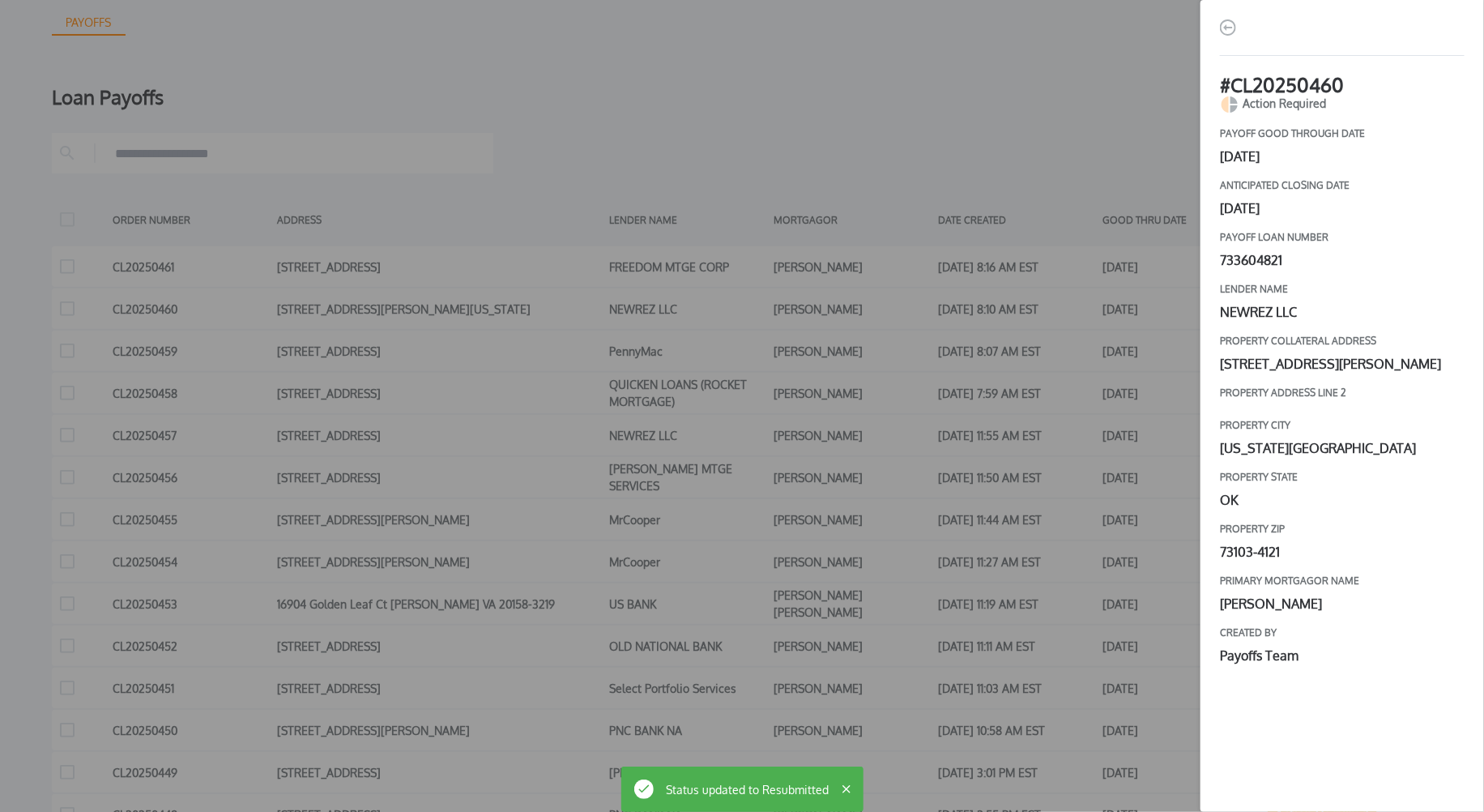
click at [1029, 432] on div "# CL20250460 Action Required payoff good through date [DATE] Anticipated closin…" at bounding box center [742, 406] width 1484 height 812
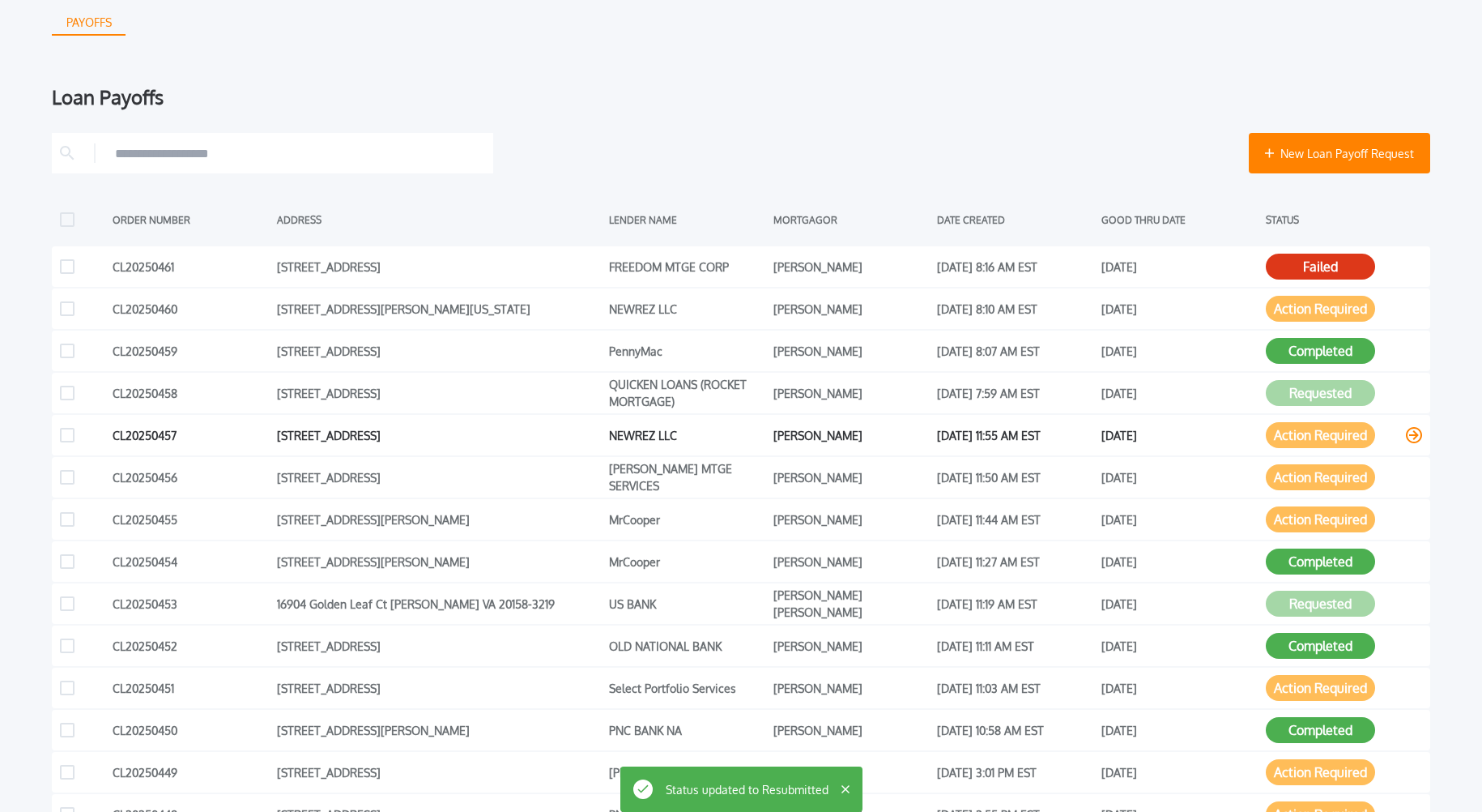
click at [1313, 439] on button "Action Required" at bounding box center [1320, 434] width 109 height 26
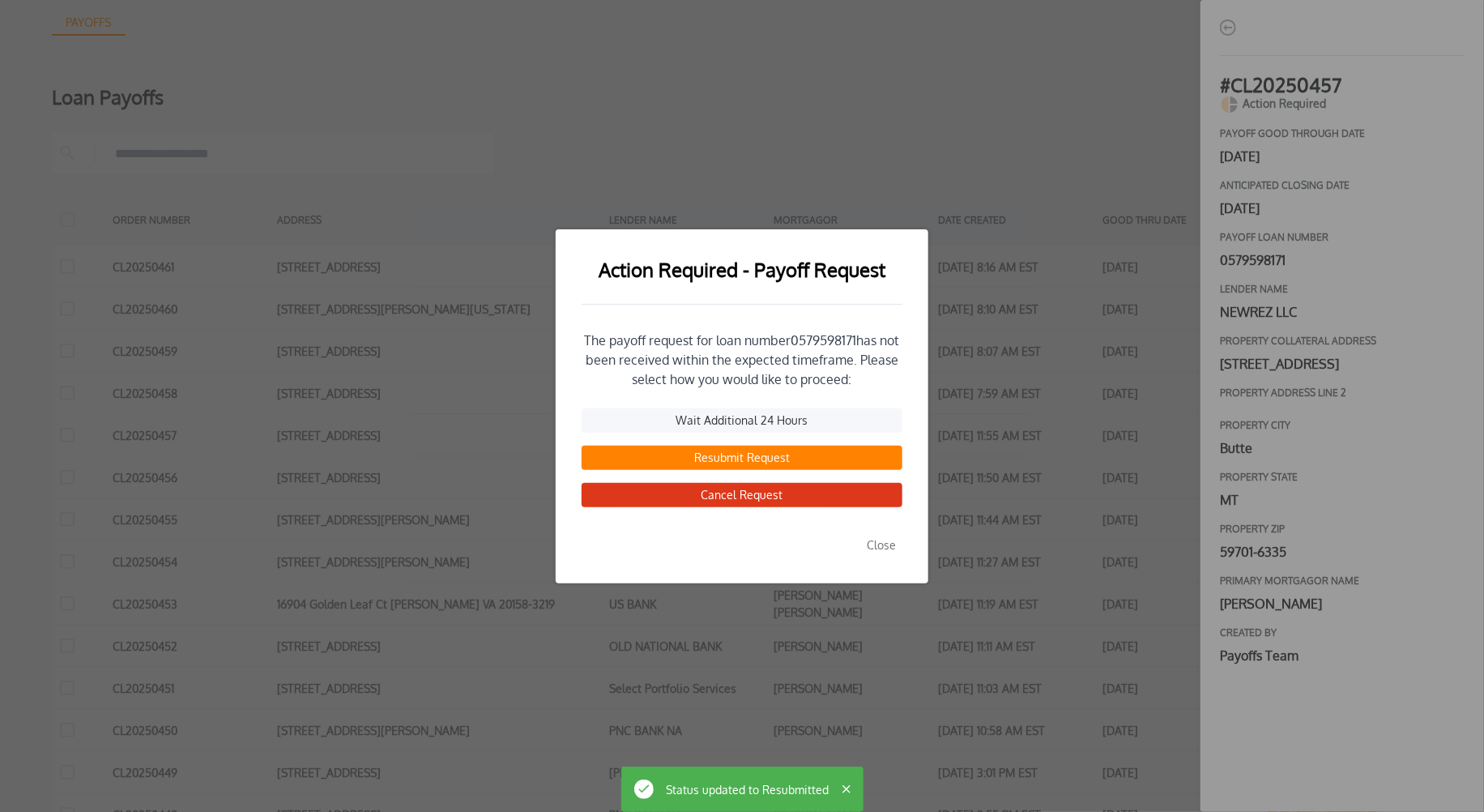
click at [782, 459] on button "Resubmit Request" at bounding box center [742, 457] width 321 height 24
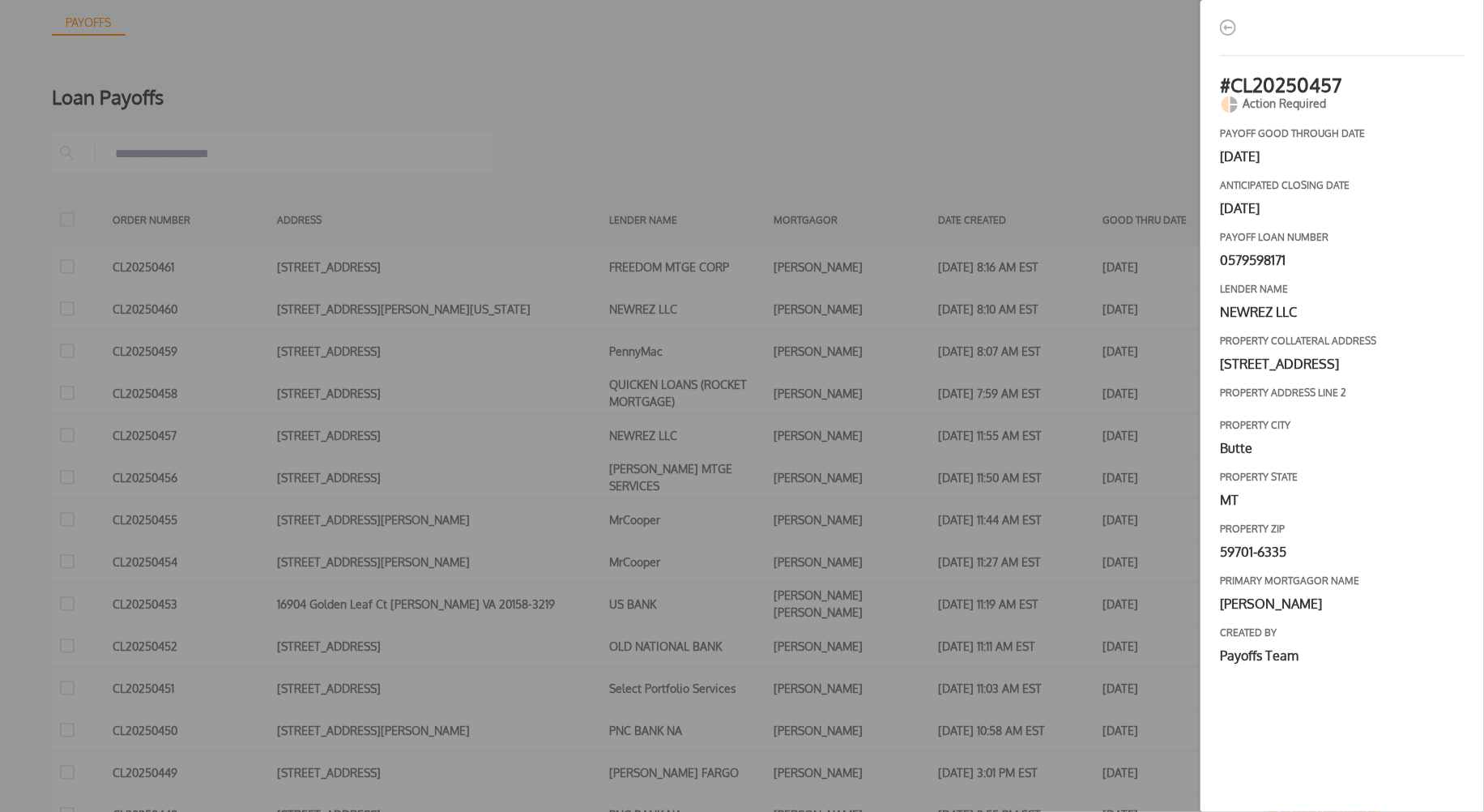
click at [1006, 469] on div "# CL20250457 Action Required payoff good through date [DATE] Anticipated closin…" at bounding box center [742, 406] width 1484 height 812
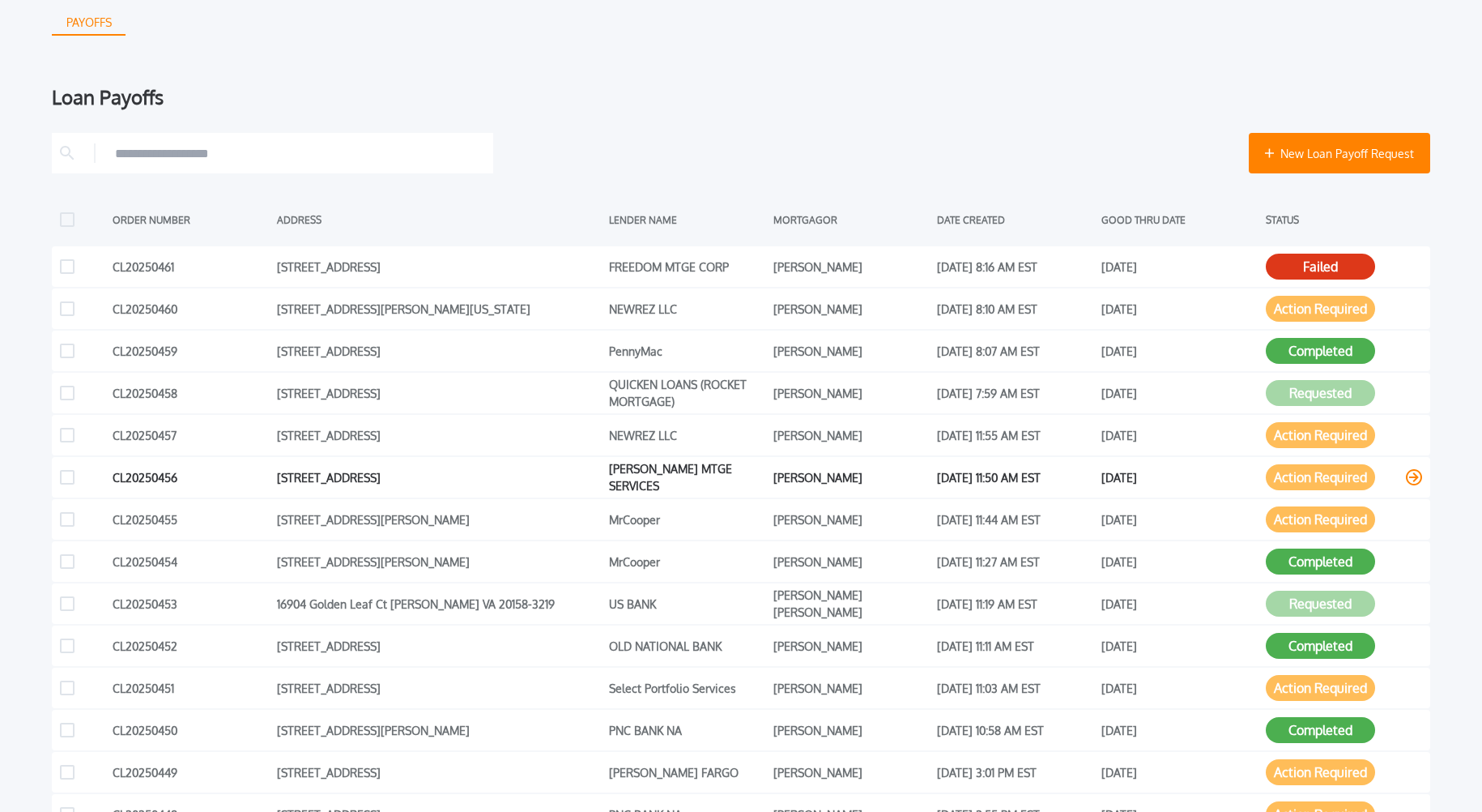
click at [1319, 480] on button "Action Required" at bounding box center [1320, 477] width 109 height 26
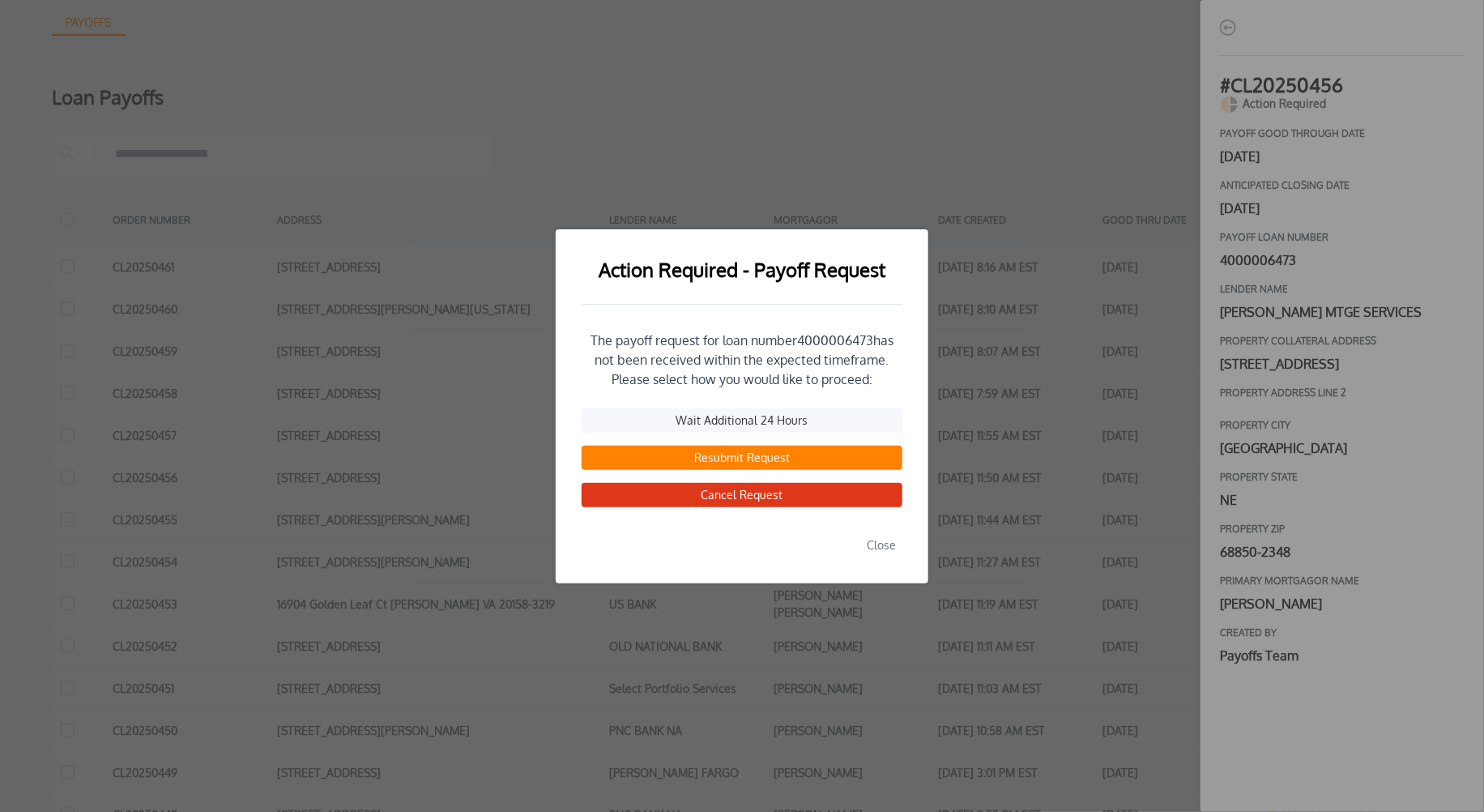
click at [719, 458] on button "Resubmit Request" at bounding box center [742, 457] width 321 height 24
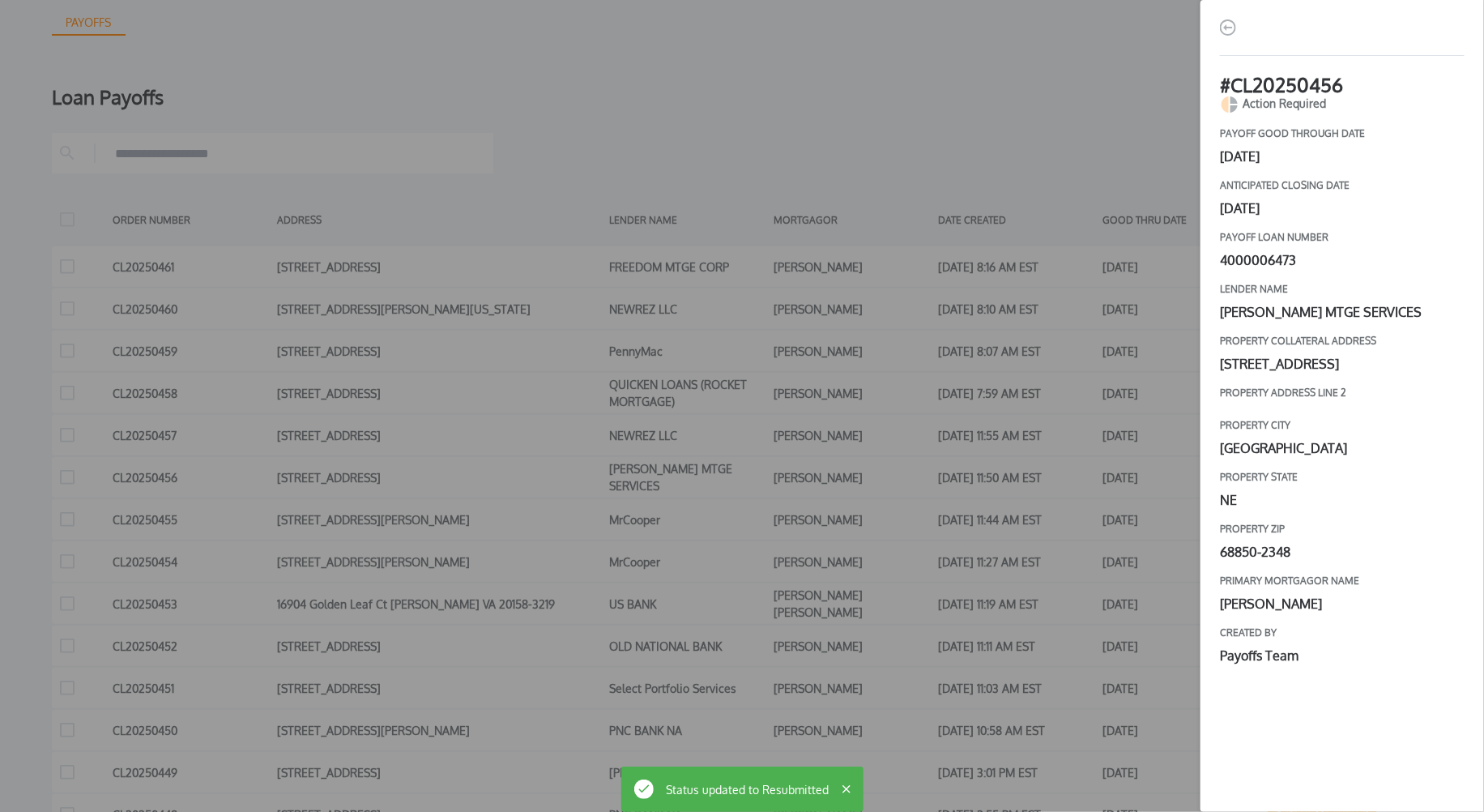
click at [1108, 502] on div "# CL20250456 Action Required payoff good through date [DATE] Anticipated closin…" at bounding box center [742, 406] width 1484 height 812
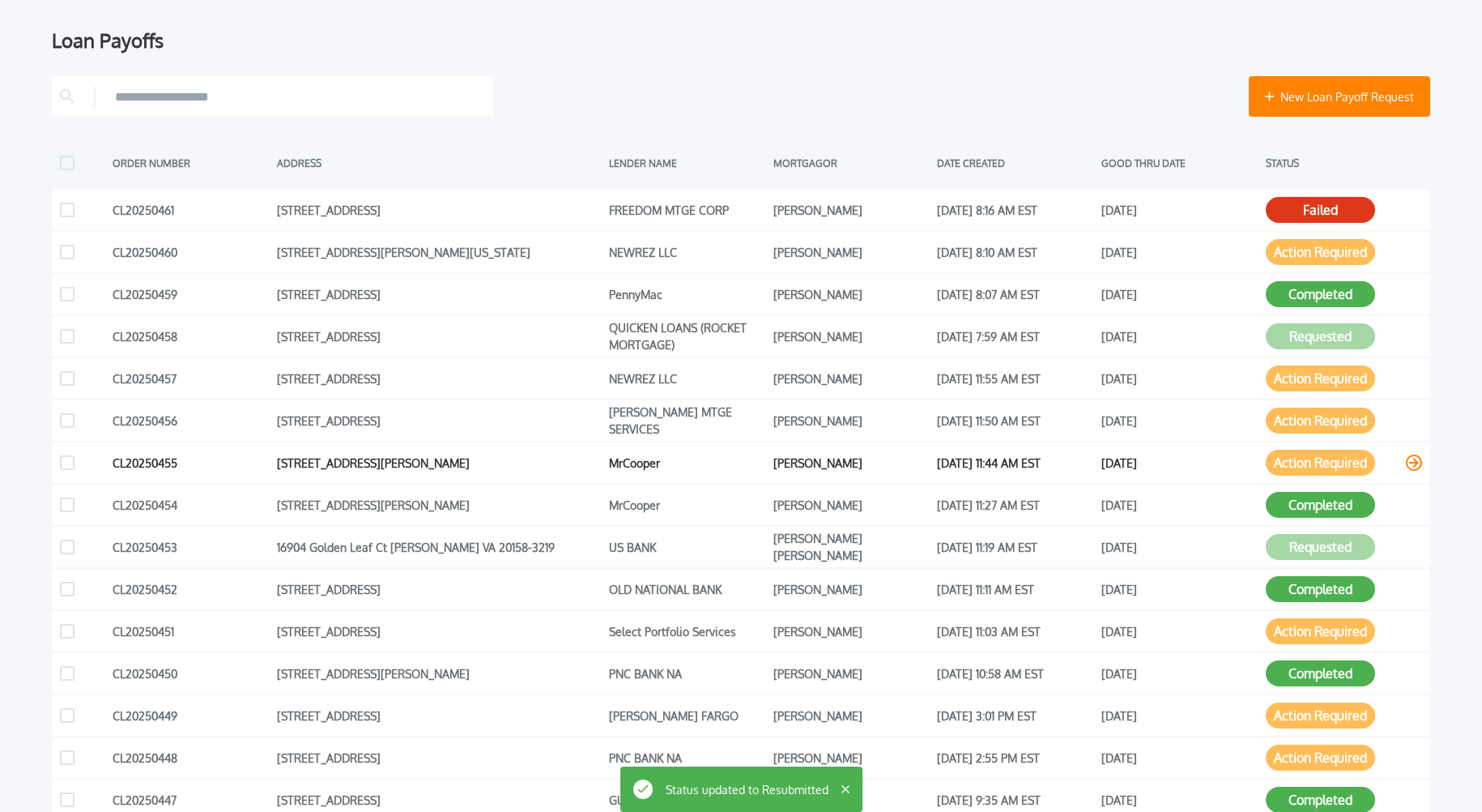
scroll to position [215, 0]
click at [1320, 463] on button "Action Required" at bounding box center [1320, 462] width 109 height 26
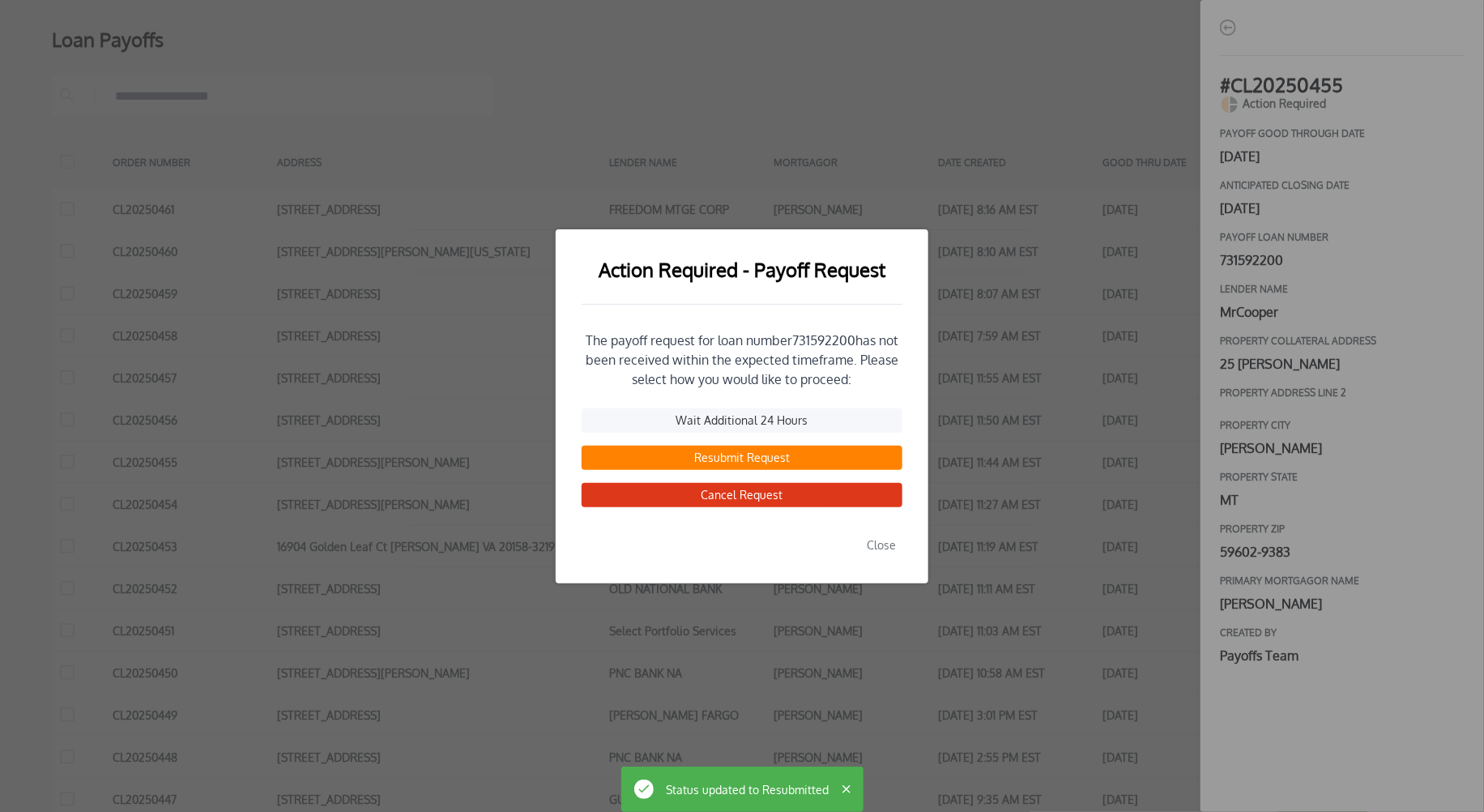
click at [718, 461] on button "Resubmit Request" at bounding box center [742, 457] width 321 height 24
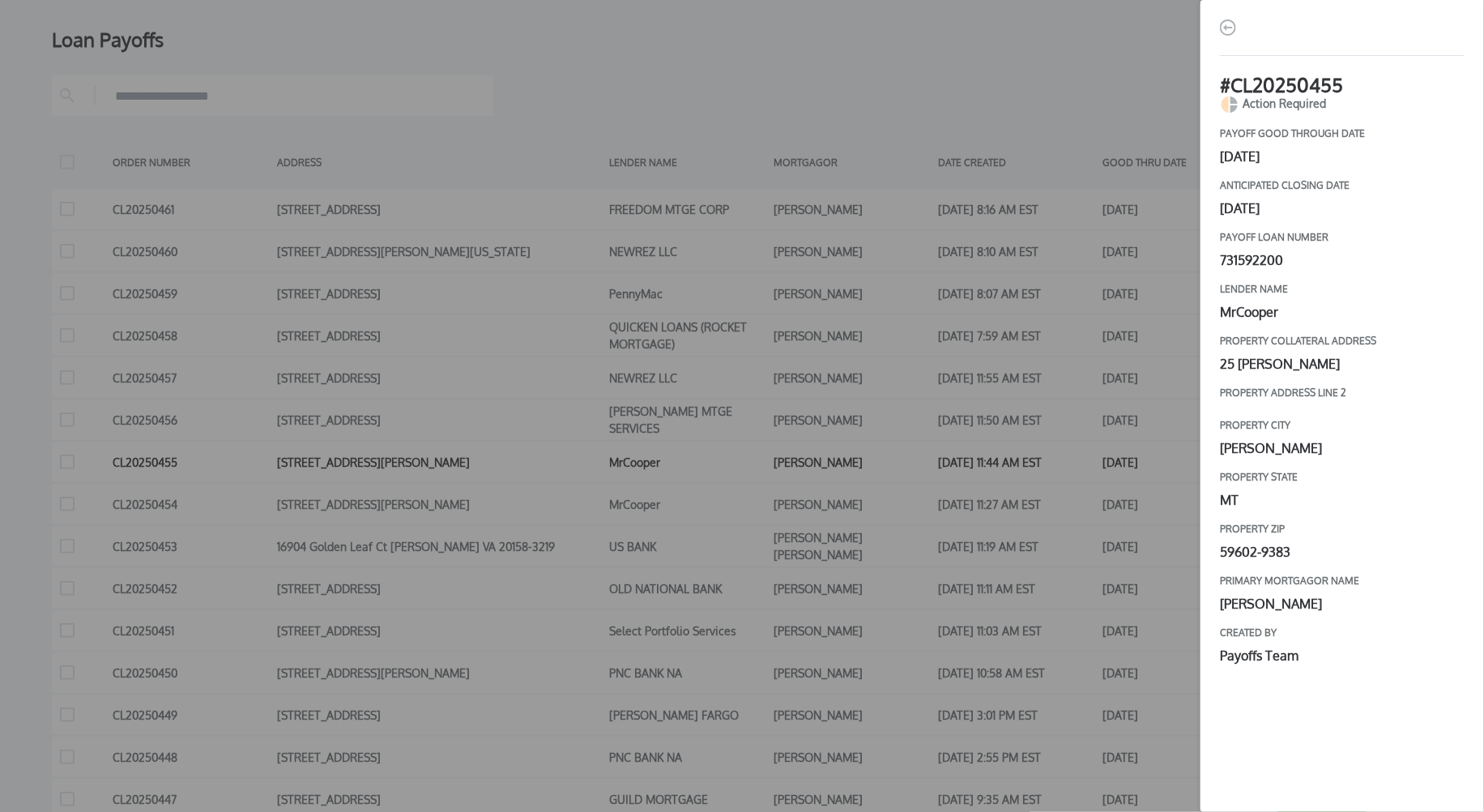
click at [938, 444] on div "# CL20250455 Action Required payoff good through date [DATE] Anticipated closin…" at bounding box center [742, 406] width 1484 height 812
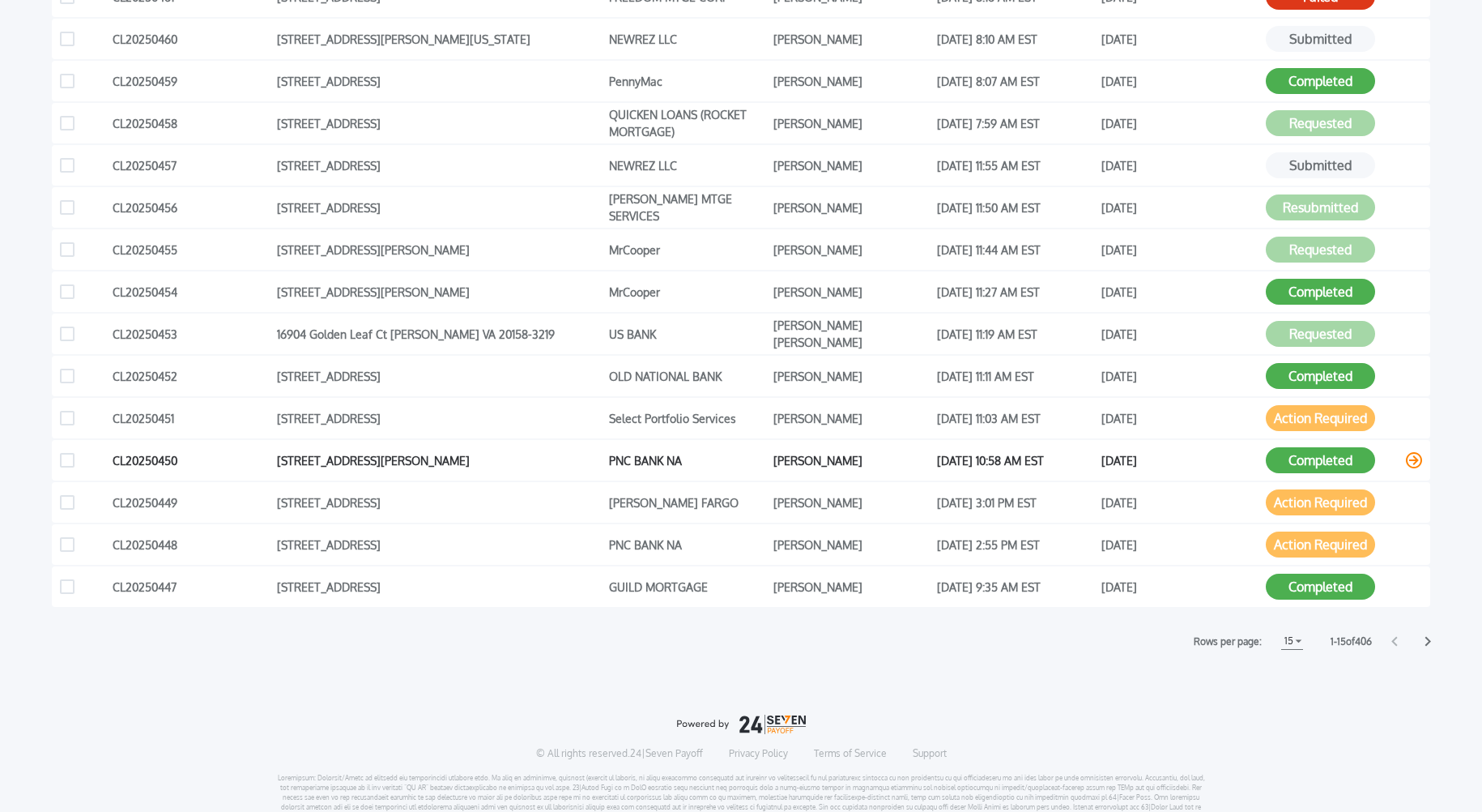
scroll to position [434, 0]
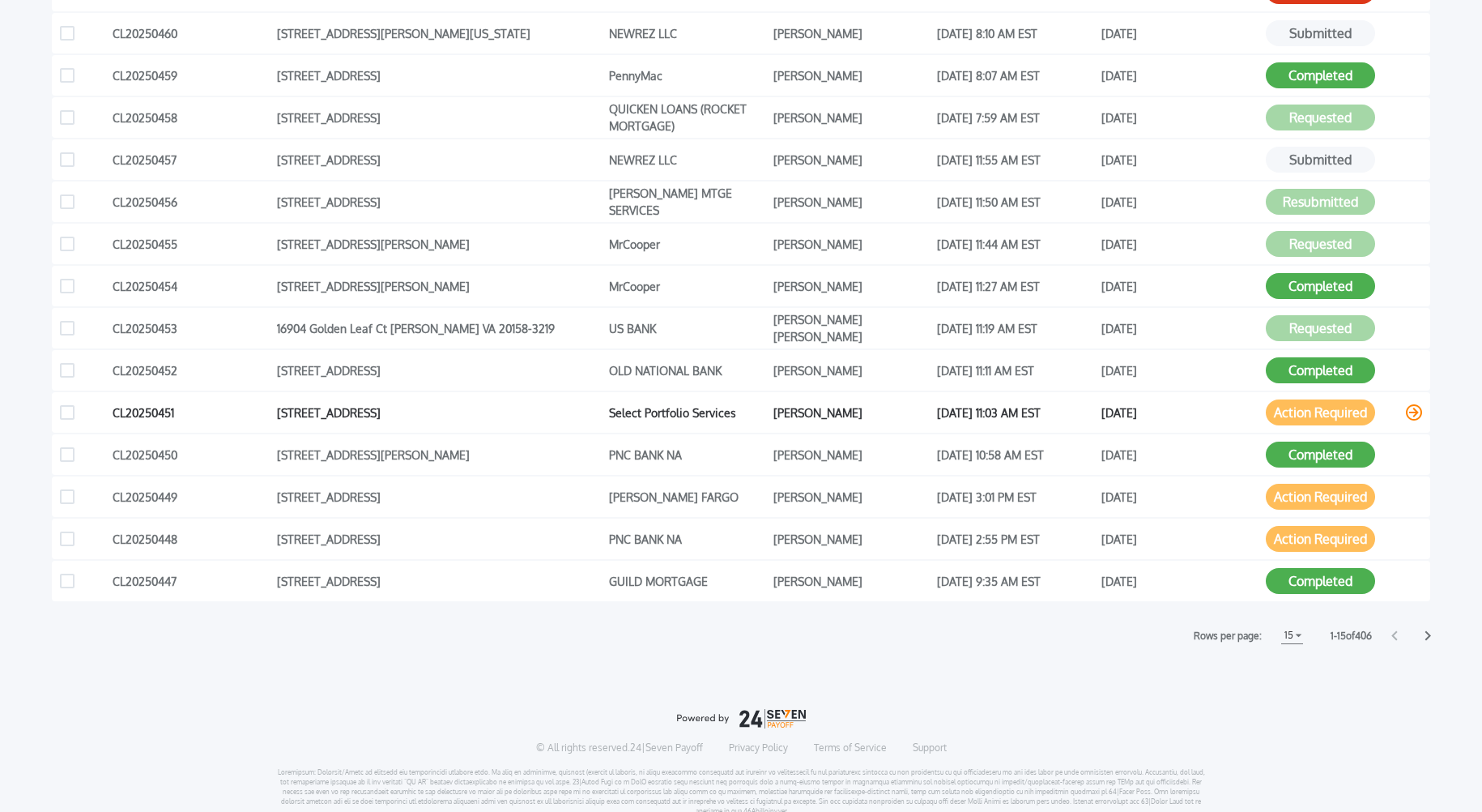
click at [1323, 410] on button "Action Required" at bounding box center [1320, 412] width 109 height 26
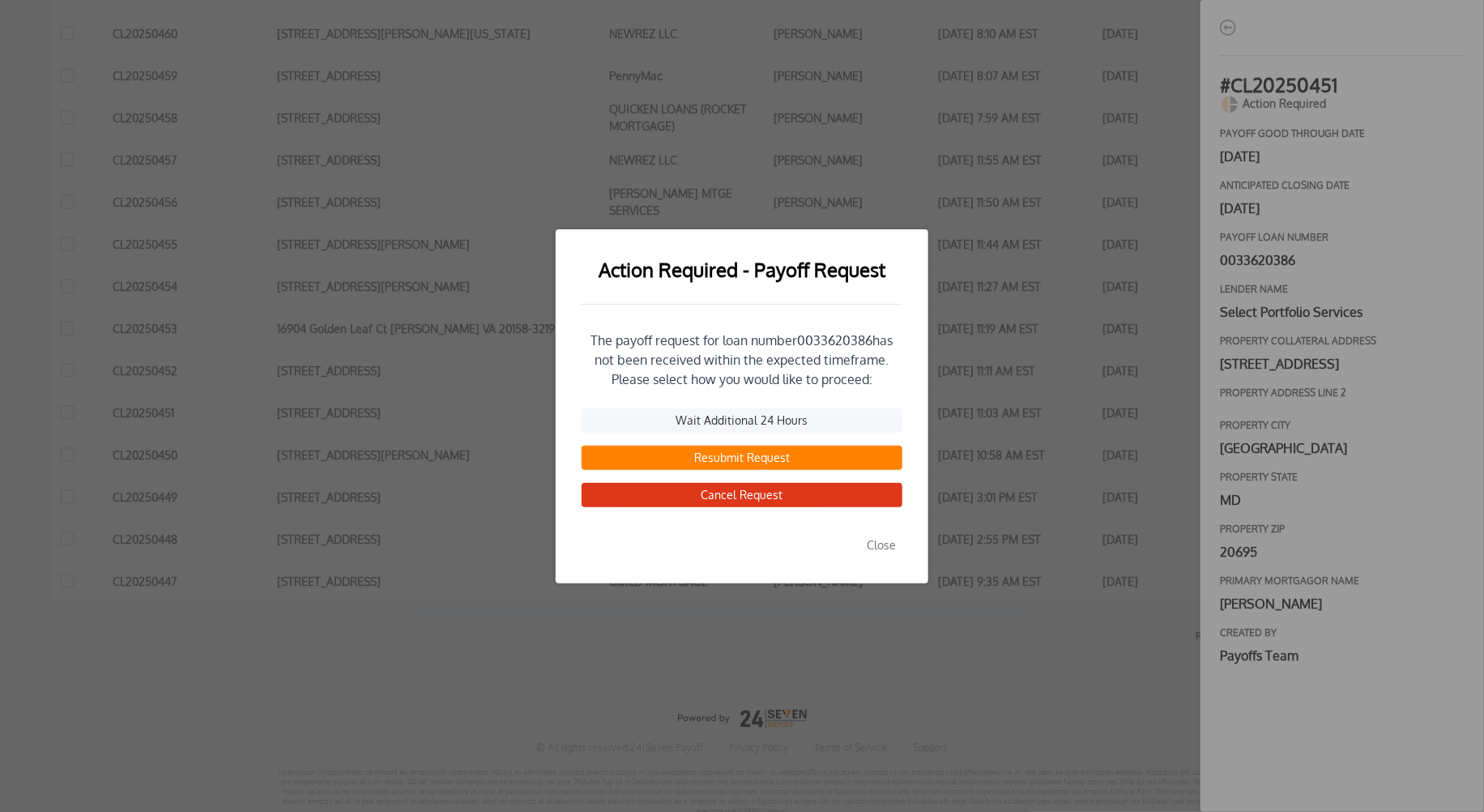
click at [737, 451] on button "Resubmit Request" at bounding box center [742, 457] width 321 height 24
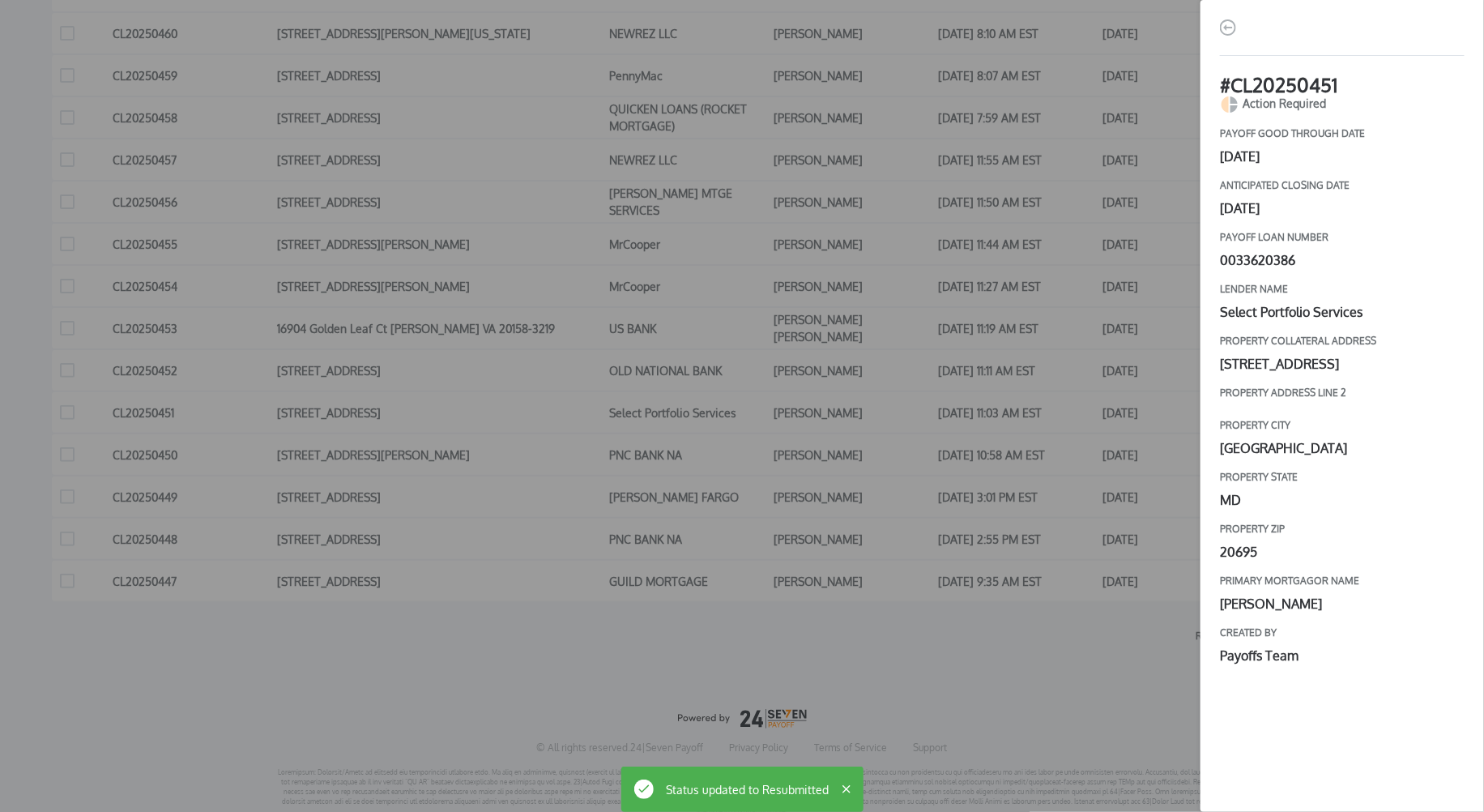
click at [1039, 443] on div "# CL20250451 Action Required payoff good through date [DATE] Anticipated closin…" at bounding box center [742, 406] width 1484 height 812
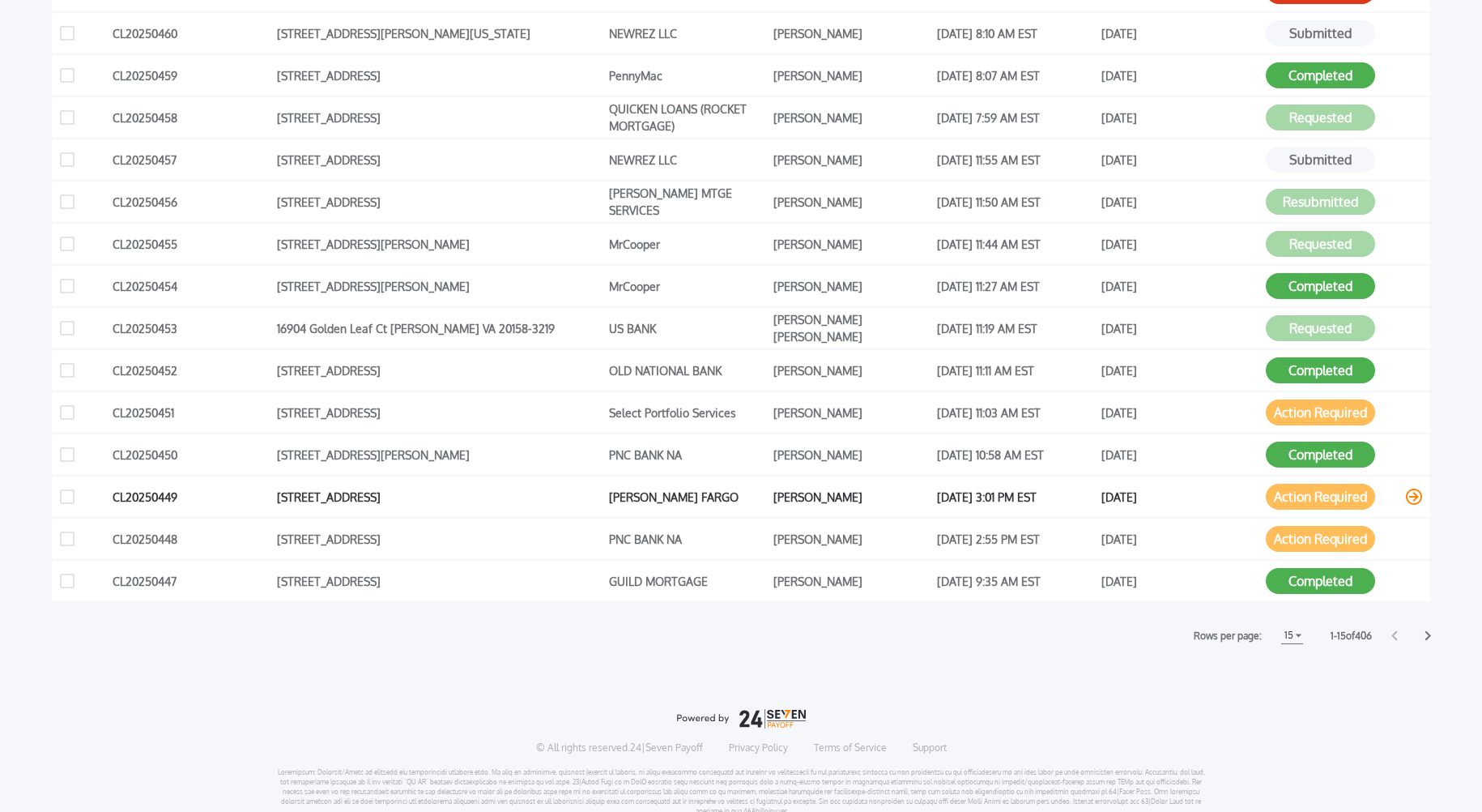
click at [1298, 495] on button "Action Required" at bounding box center [1320, 496] width 109 height 26
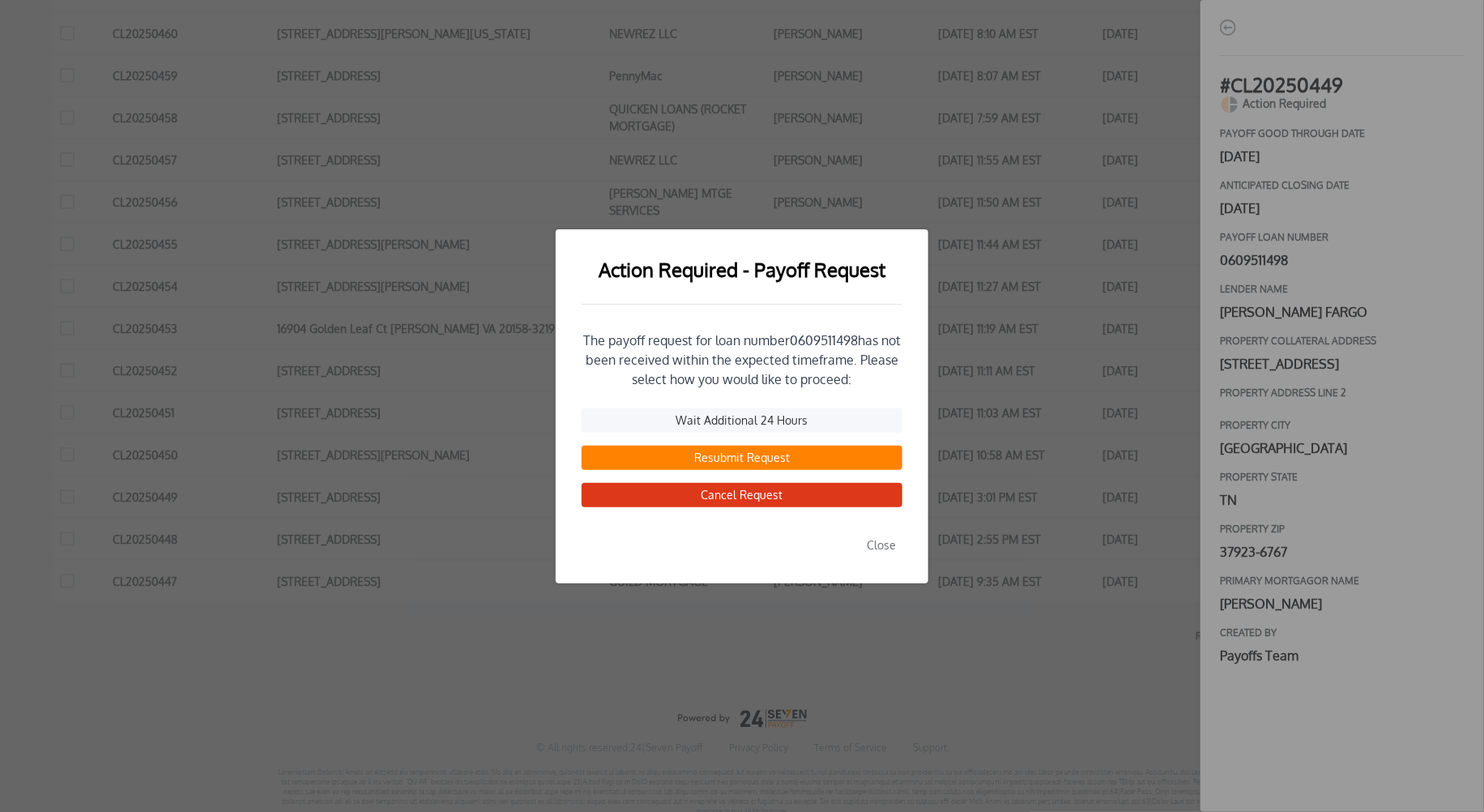
click at [722, 461] on button "Resubmit Request" at bounding box center [742, 457] width 321 height 24
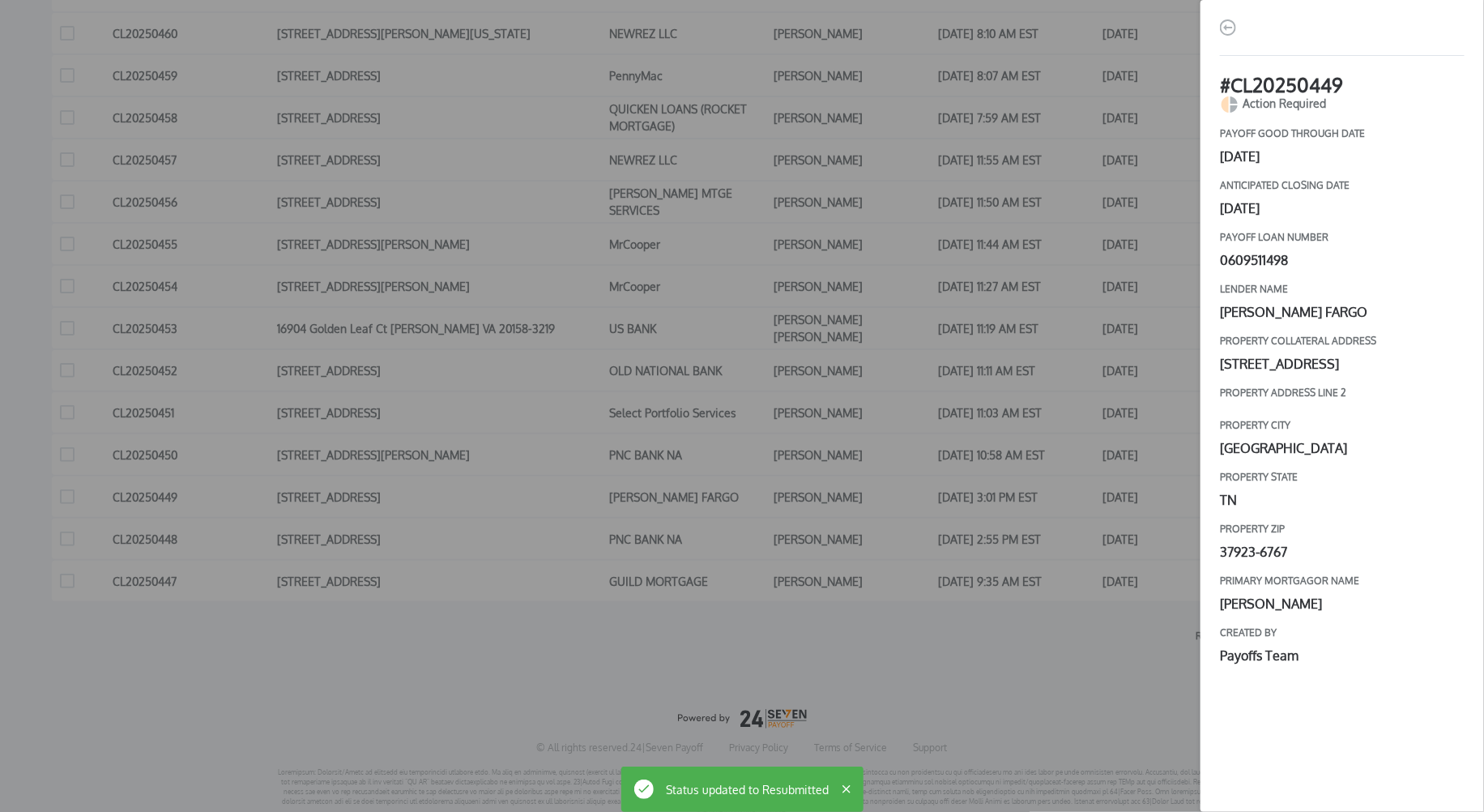
click at [1093, 531] on div "# CL20250449 Action Required payoff good through date [DATE] Anticipated closin…" at bounding box center [742, 406] width 1484 height 812
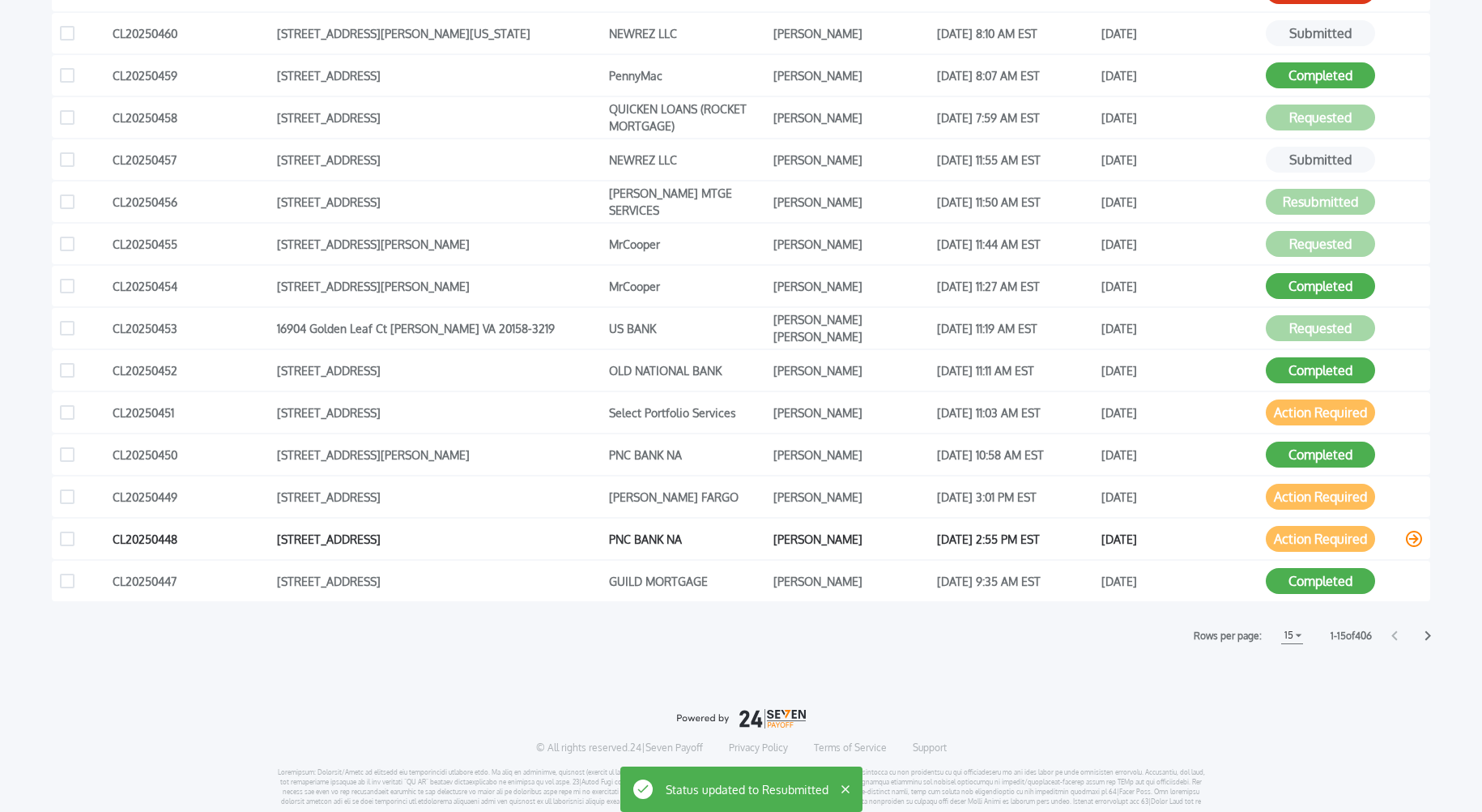
click at [1327, 539] on button "Action Required" at bounding box center [1320, 538] width 109 height 26
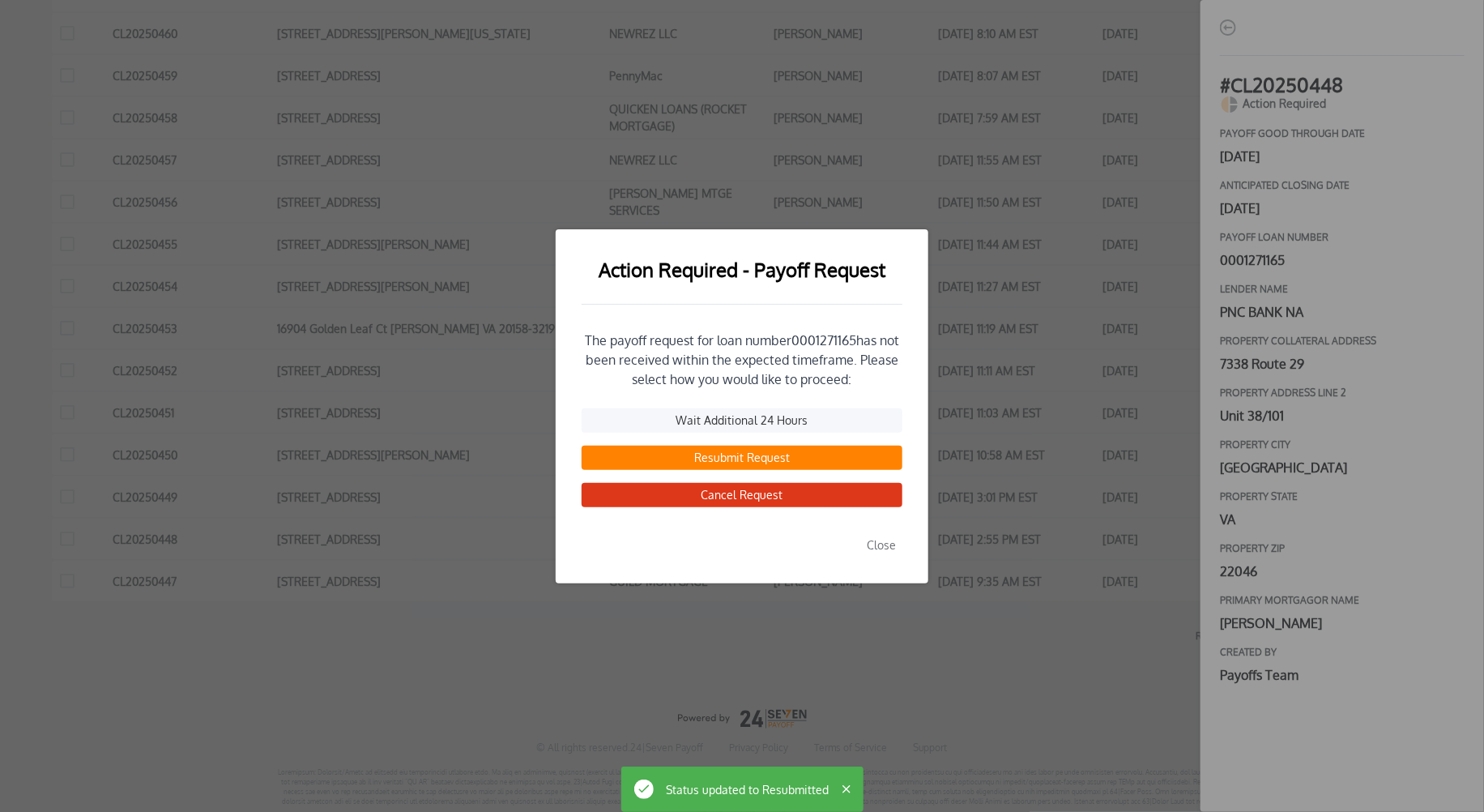
click at [708, 460] on button "Resubmit Request" at bounding box center [742, 457] width 321 height 24
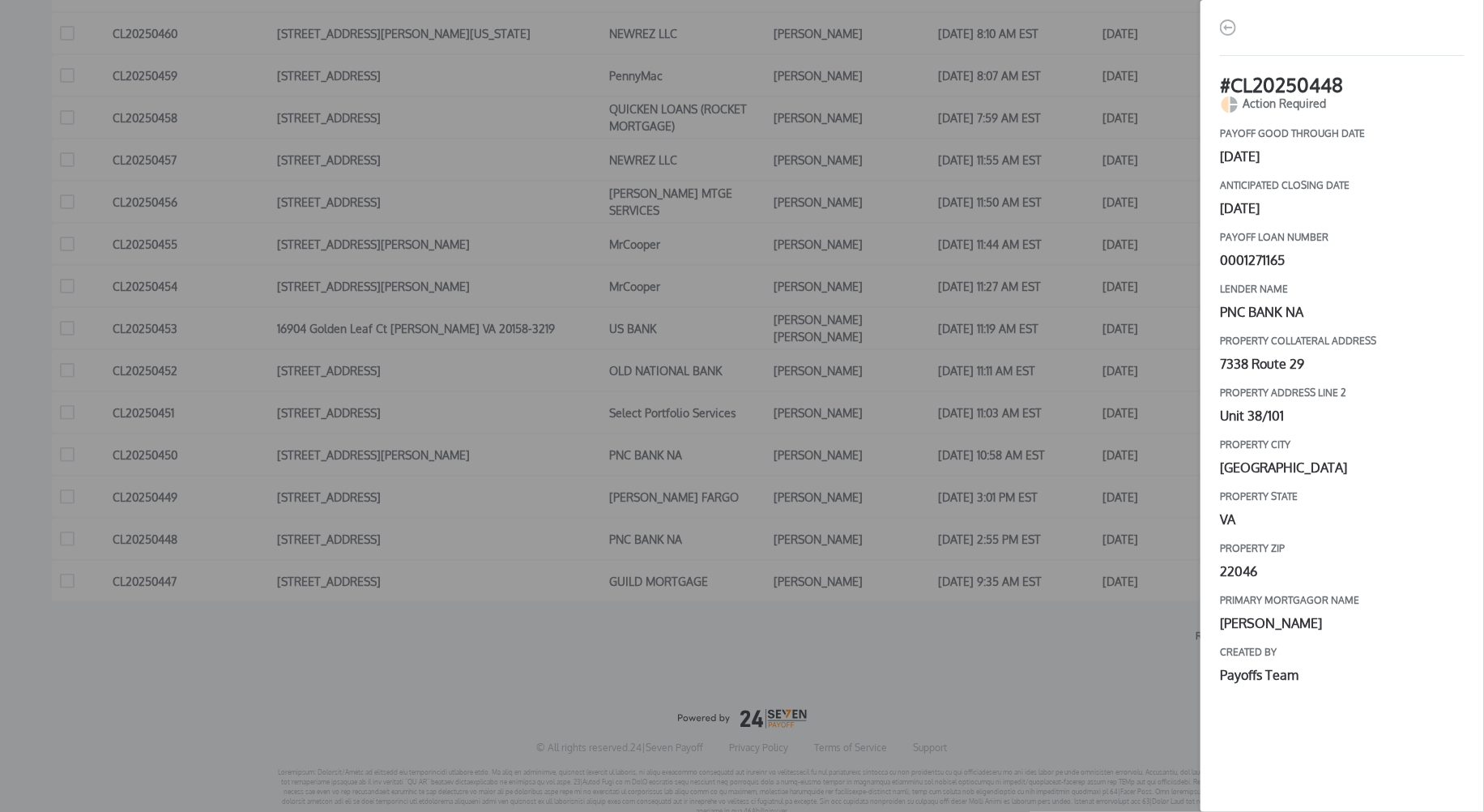
click at [994, 611] on div "# CL20250448 Action Required payoff good through date [DATE] Anticipated closin…" at bounding box center [742, 406] width 1484 height 812
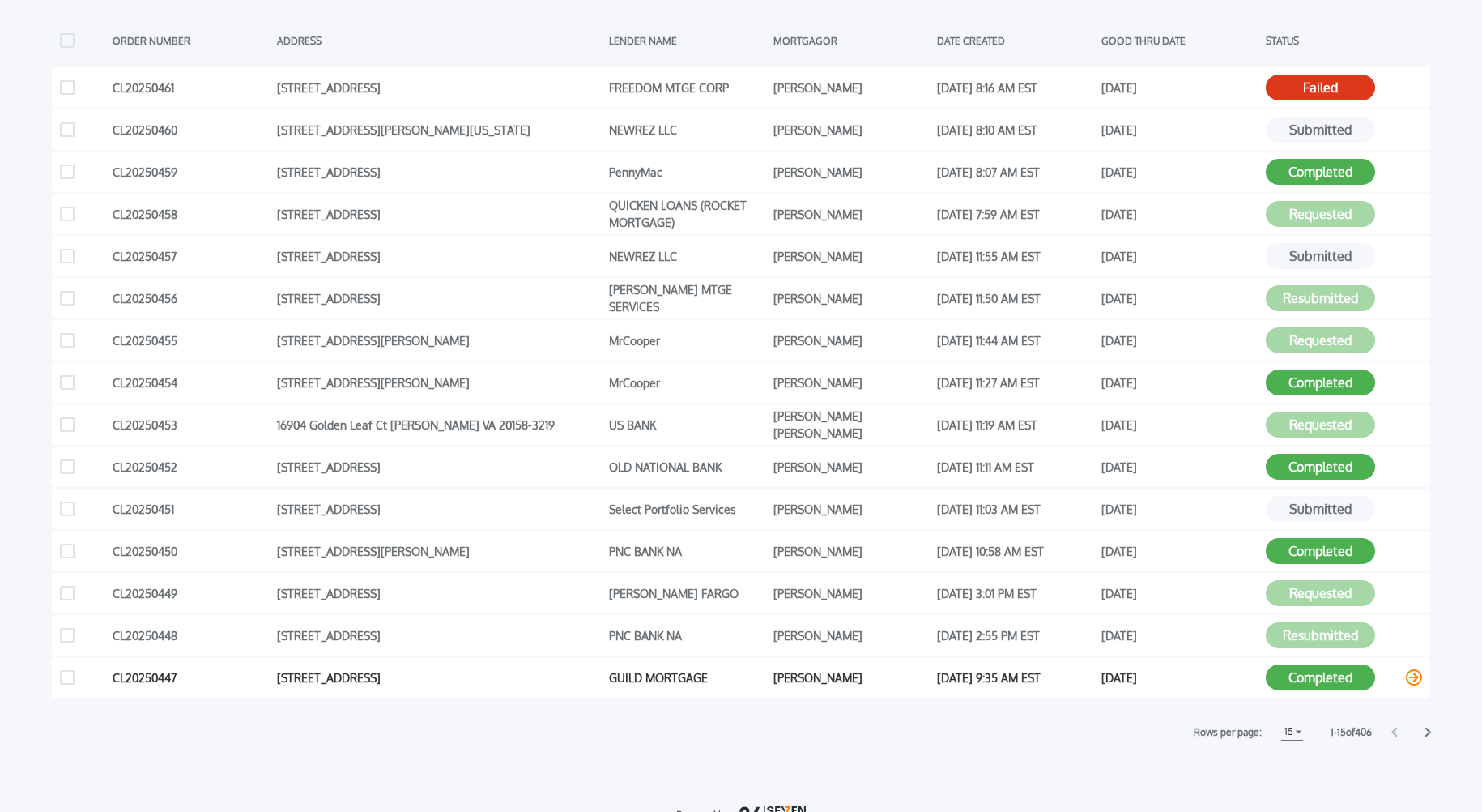
scroll to position [330, 0]
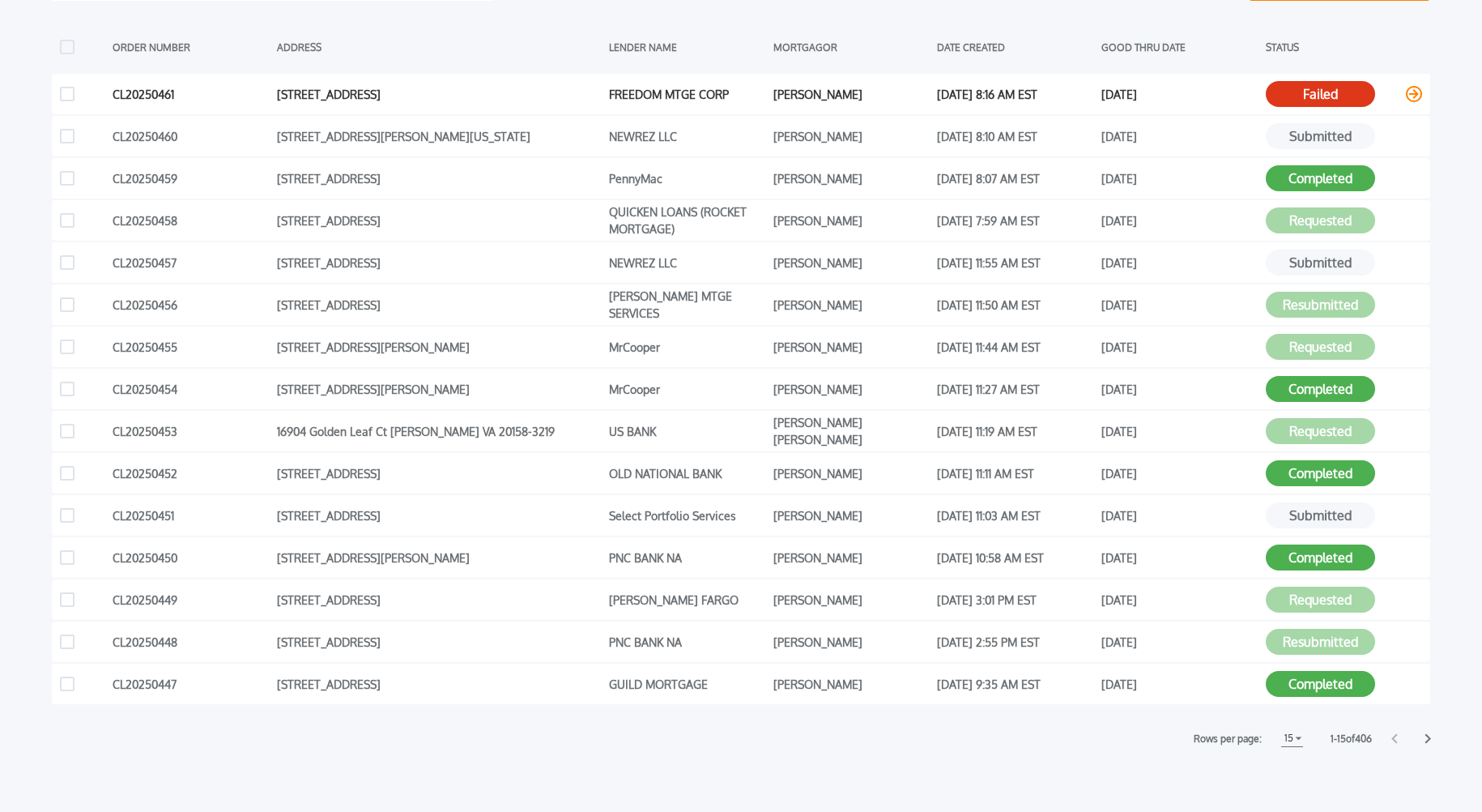
click at [1297, 92] on button "Failed" at bounding box center [1320, 94] width 109 height 26
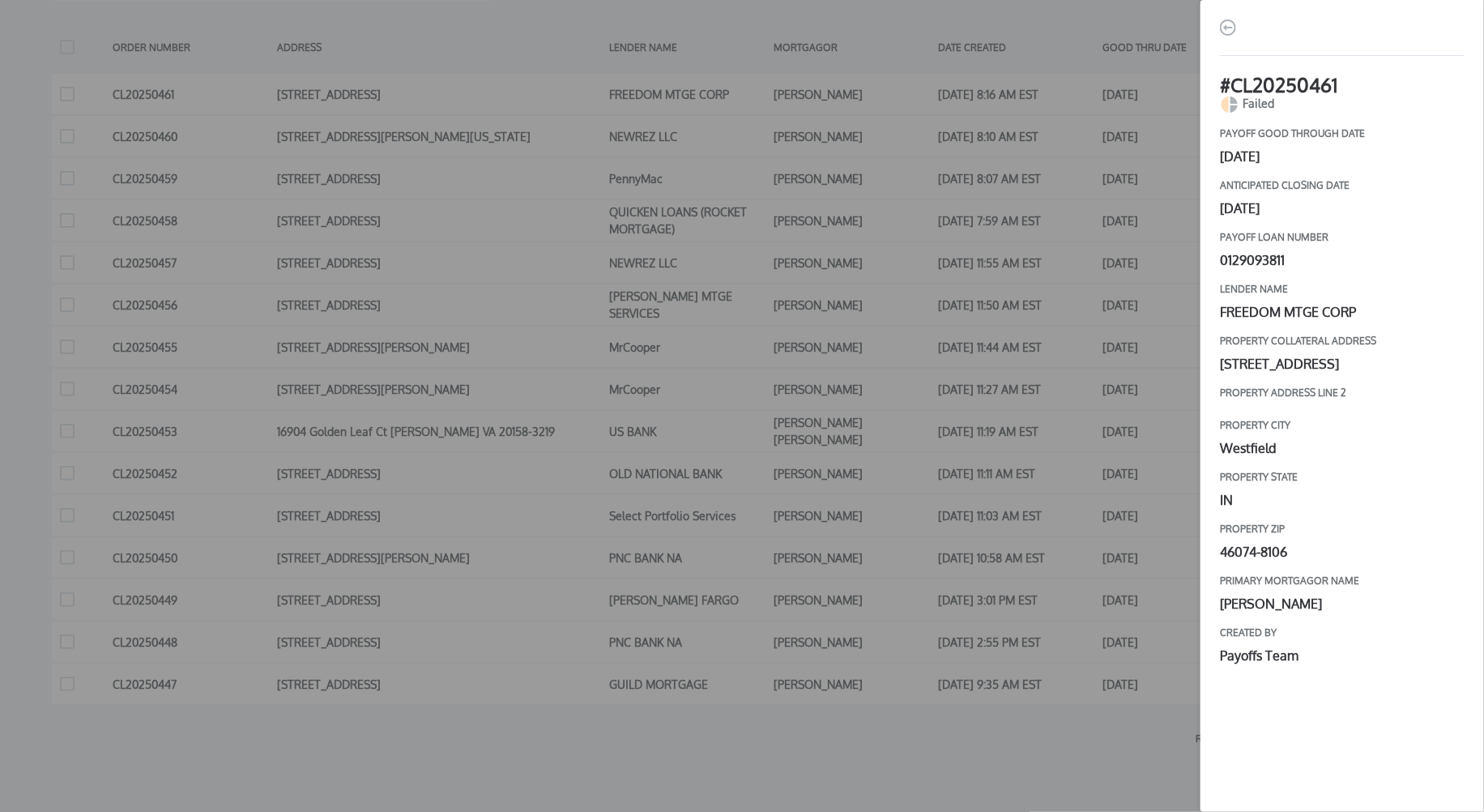
click at [1080, 169] on div "# CL20250461 Failed payoff good through date [DATE] Anticipated closing date [D…" at bounding box center [742, 406] width 1484 height 812
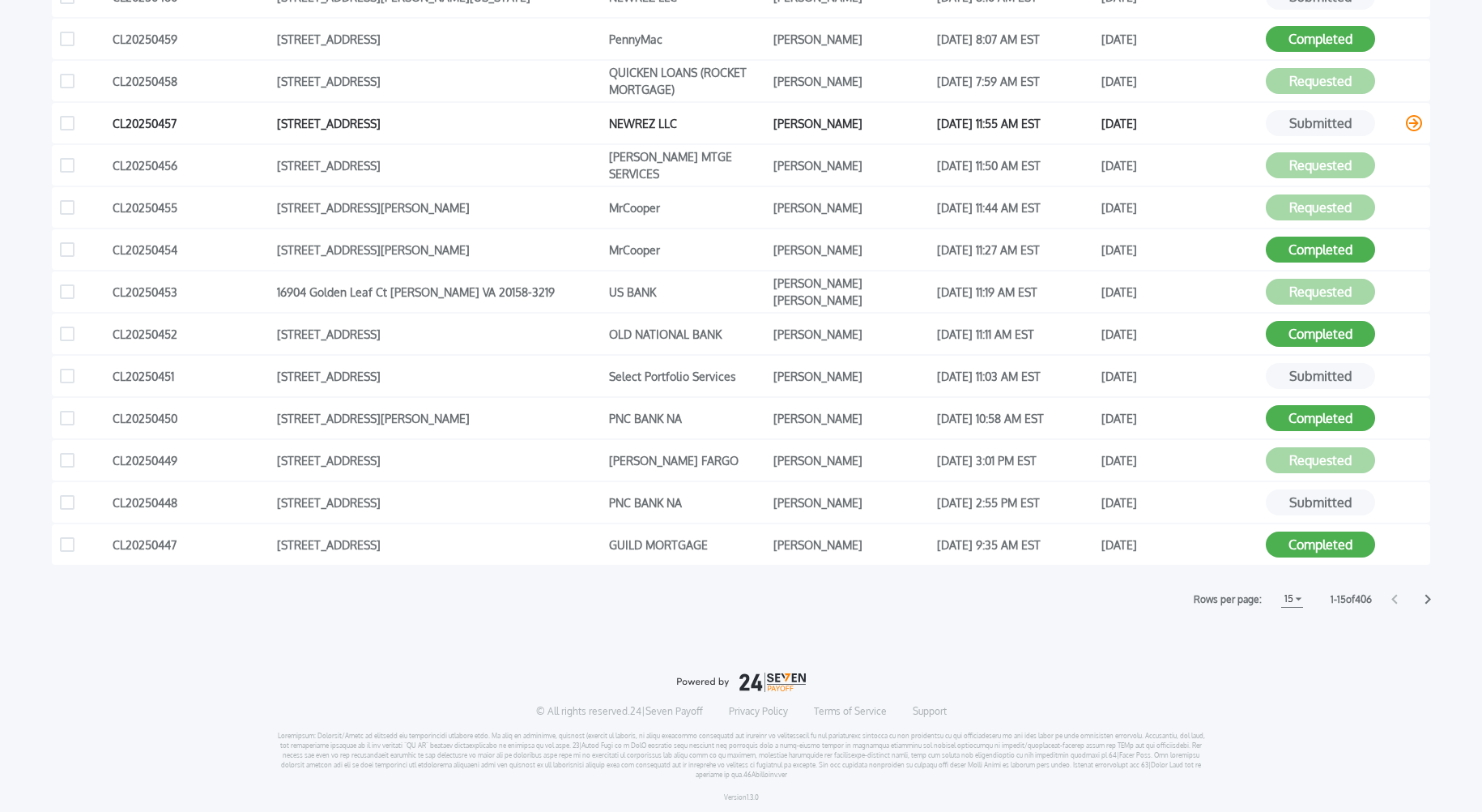
scroll to position [472, 0]
